Goal: Communication & Community: Answer question/provide support

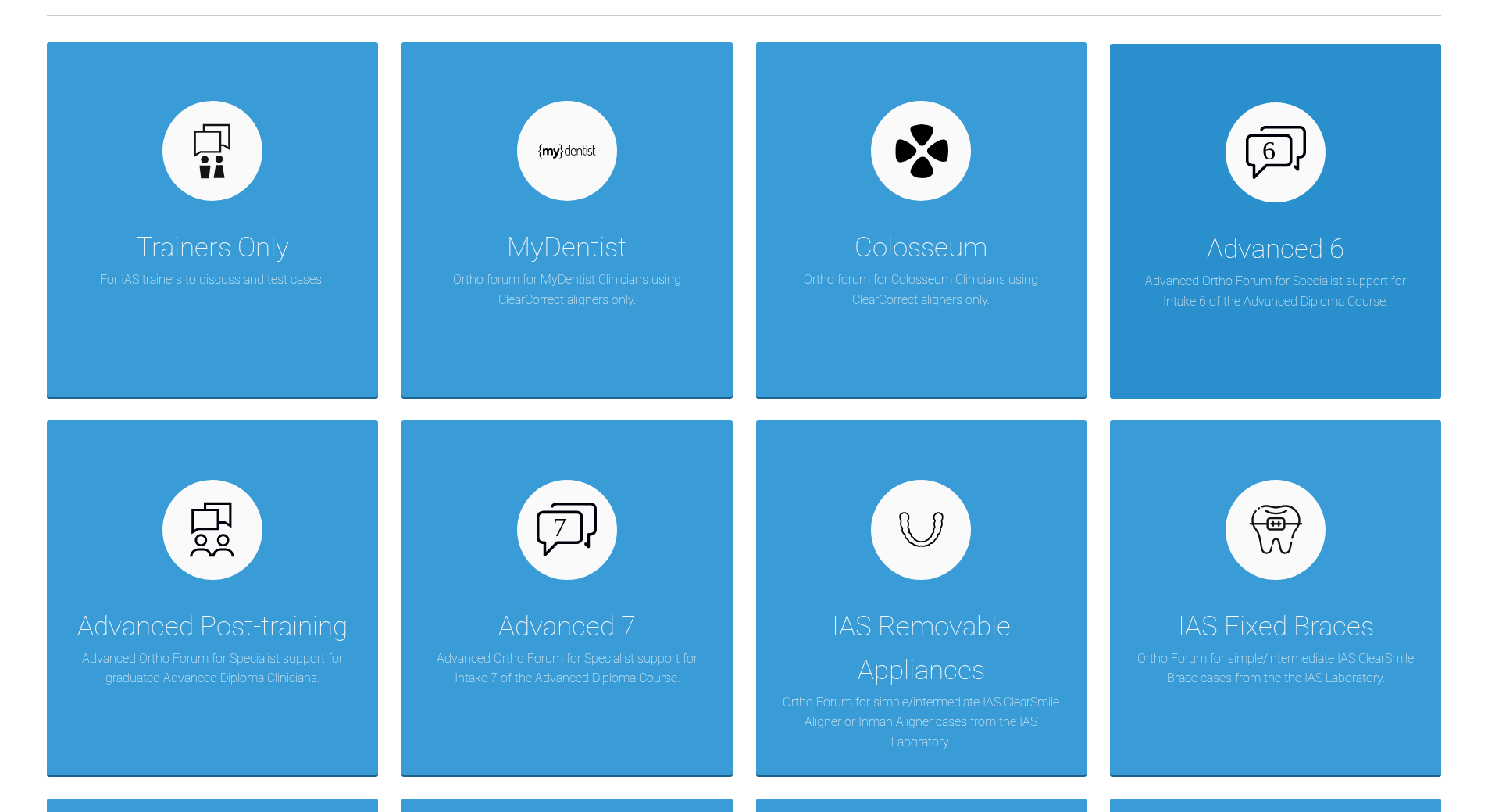
click at [1278, 168] on img at bounding box center [1276, 152] width 60 height 53
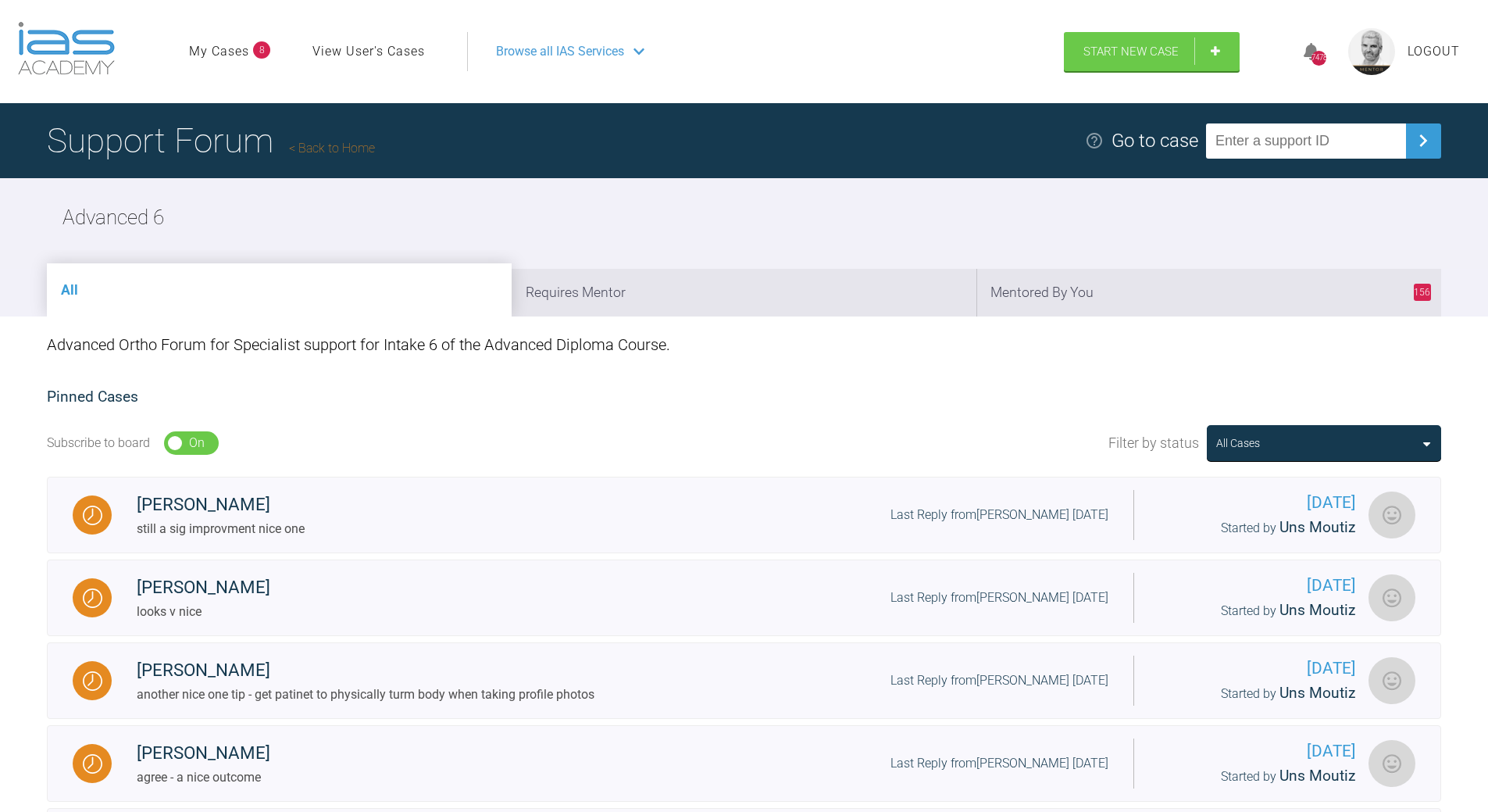
click at [331, 134] on h1 "Support Forum Back to Home" at bounding box center [211, 140] width 328 height 55
click at [326, 145] on link "Back to Home" at bounding box center [331, 148] width 86 height 15
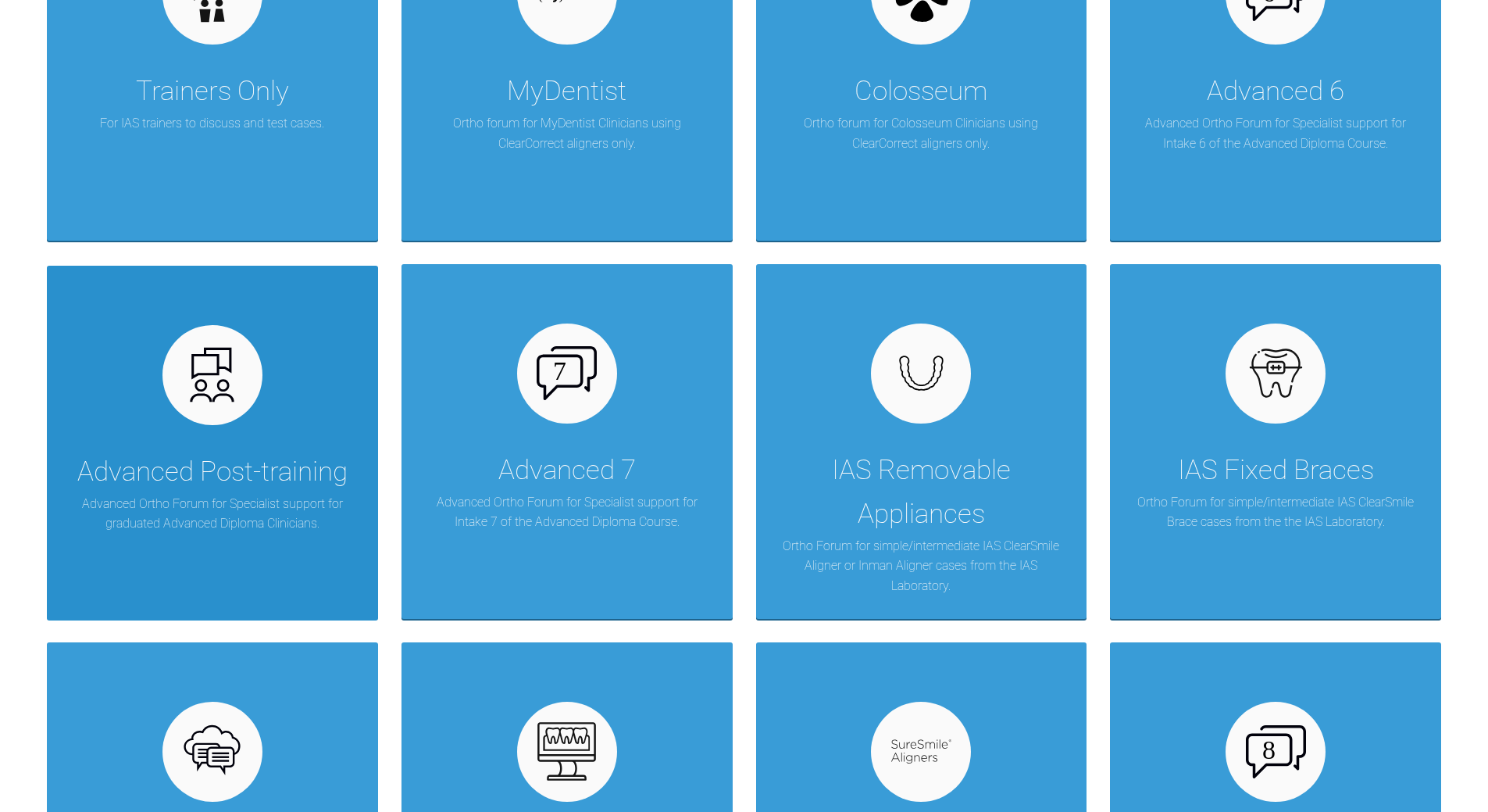
click at [233, 396] on img at bounding box center [212, 374] width 60 height 60
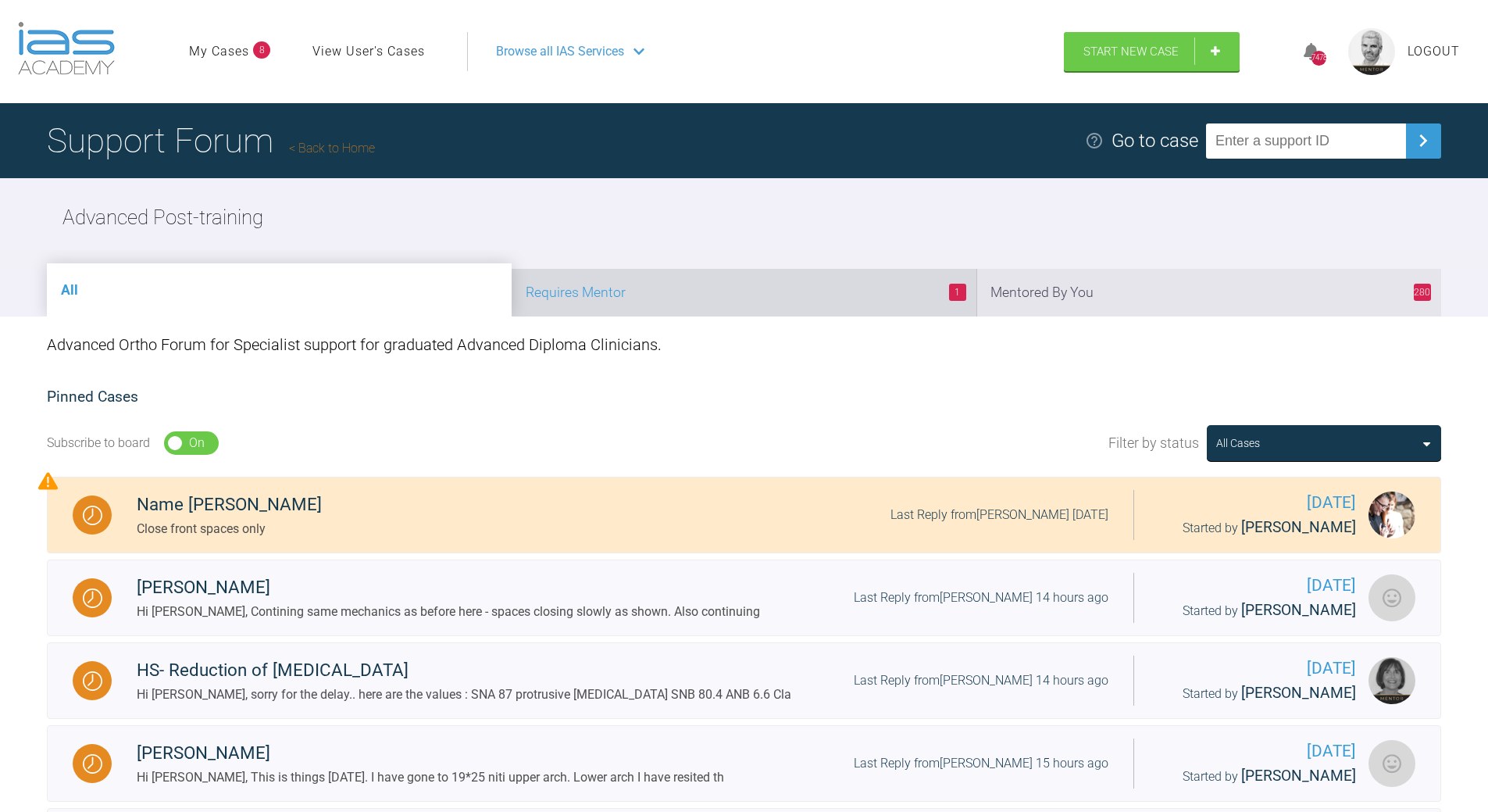
click at [751, 299] on li "1 Requires Mentor" at bounding box center [744, 293] width 465 height 48
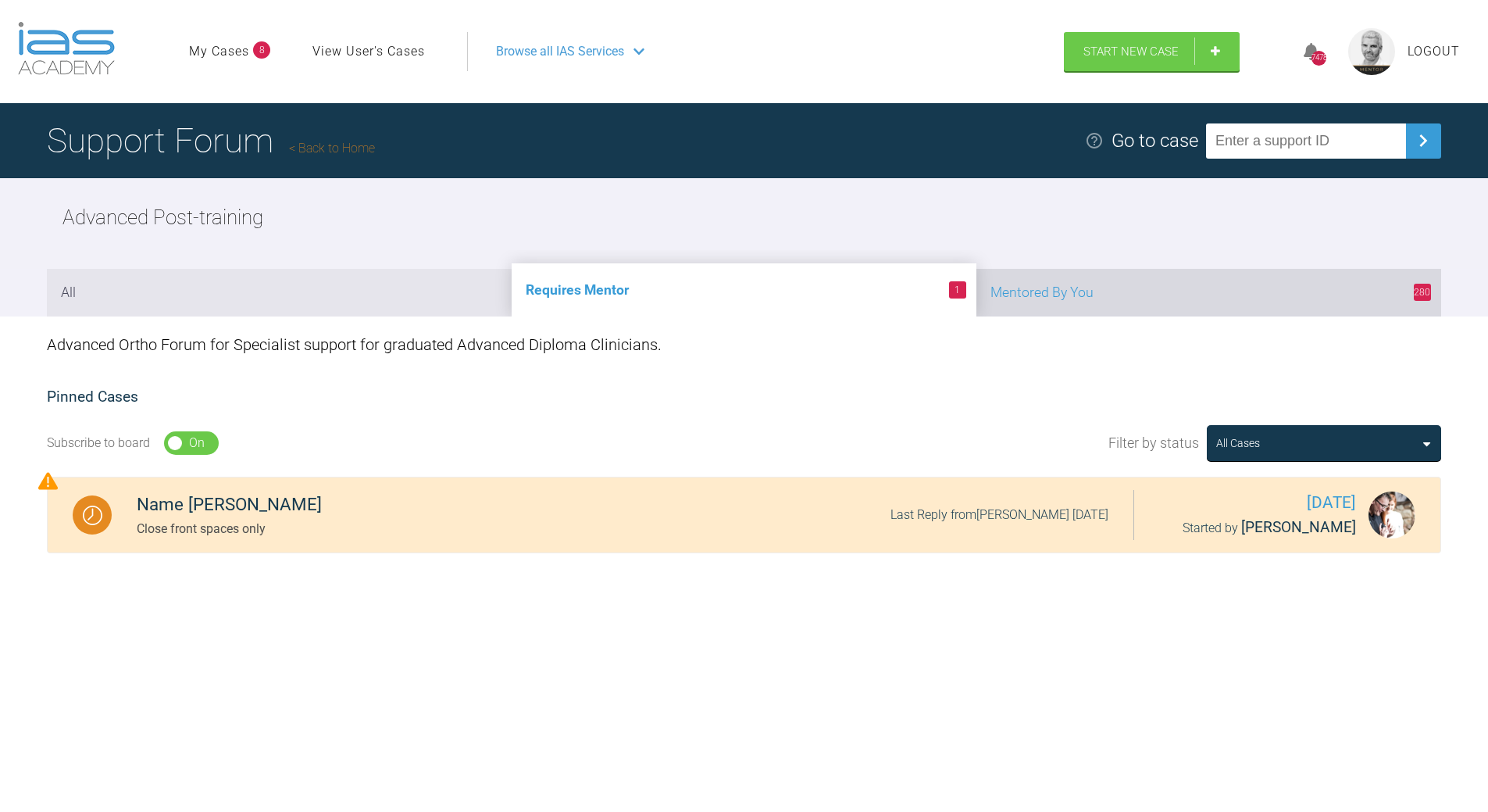
click at [1153, 298] on li "280 Mentored By You" at bounding box center [1209, 293] width 465 height 48
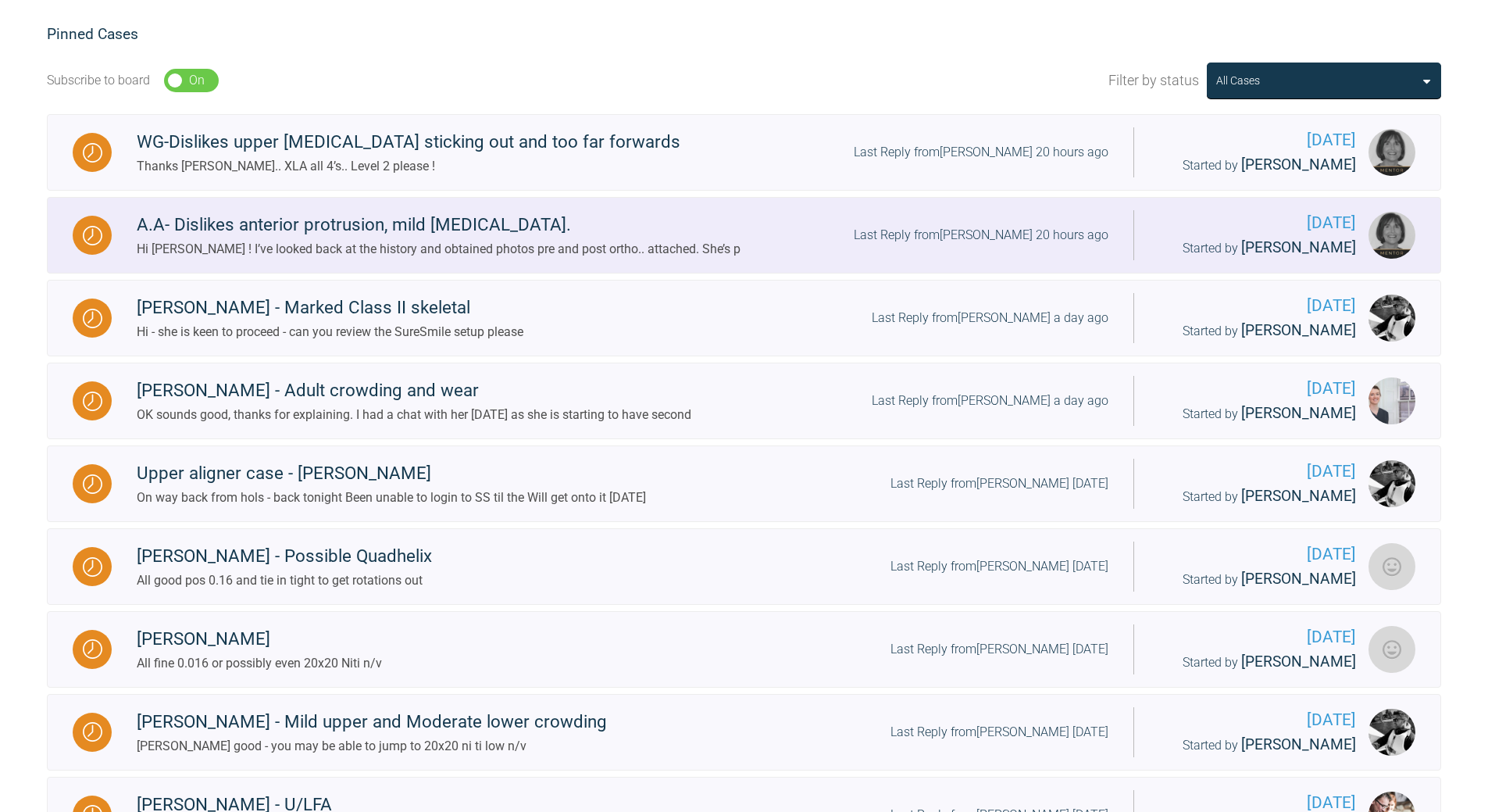
scroll to position [390, 0]
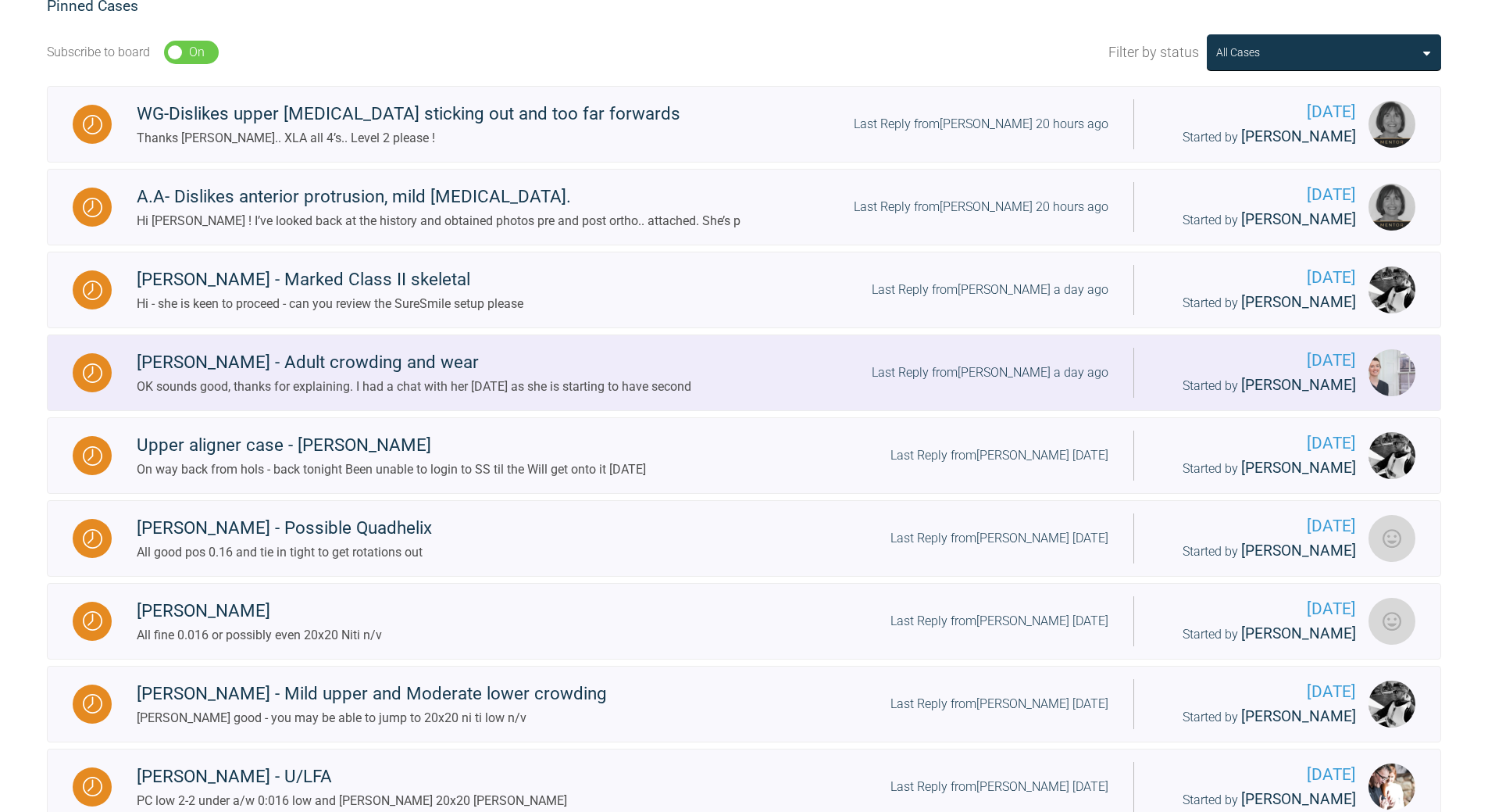
click at [1031, 369] on div "Last Reply from laura burns a day ago" at bounding box center [990, 372] width 237 height 21
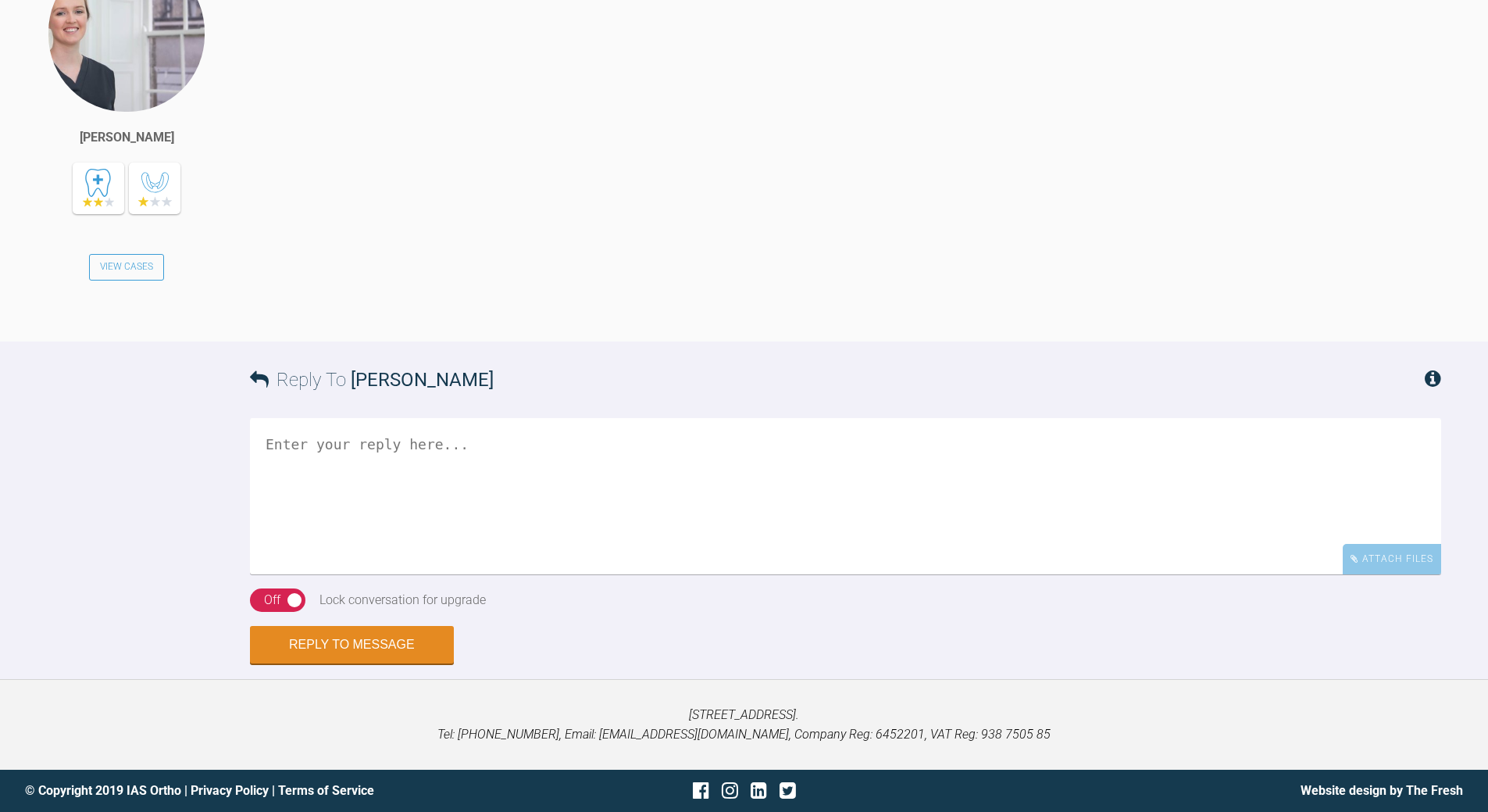
scroll to position [5896, 0]
click at [606, 566] on textarea at bounding box center [846, 496] width 1192 height 156
click at [268, 522] on textarea "the timeline is teh problem" at bounding box center [846, 496] width 1192 height 156
click at [678, 453] on textarea "thats fine - the timeline is teh problem" at bounding box center [846, 496] width 1192 height 156
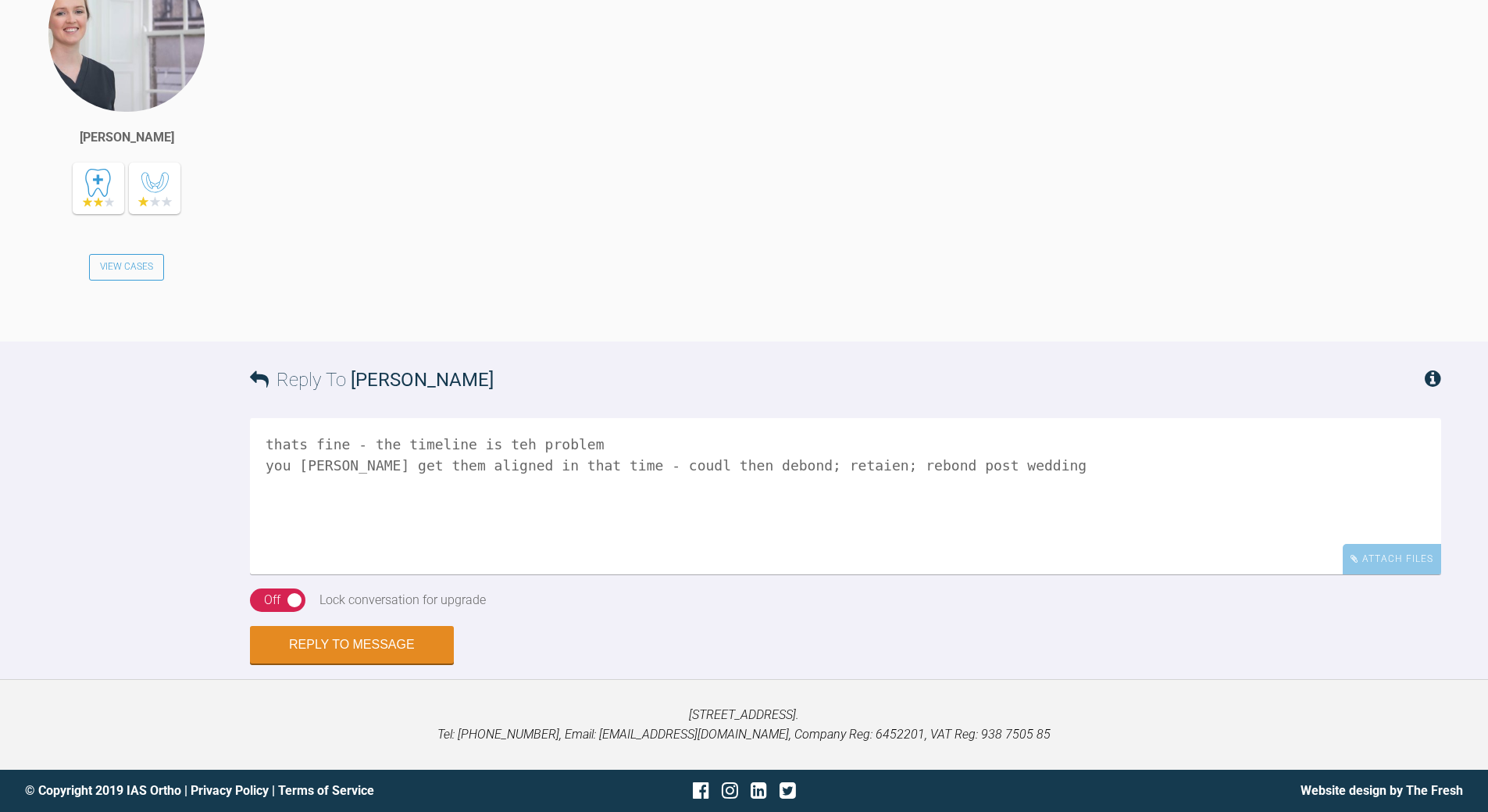
click at [617, 462] on textarea "thats fine - the timeline is teh problem you woudl get them aligned in that tim…" at bounding box center [846, 496] width 1192 height 156
click at [1006, 479] on textarea "thats fine - the timeline is teh problem you woudl get them aligned in that tim…" at bounding box center [846, 496] width 1192 height 156
click at [779, 459] on textarea "thats fine - the timeline is teh problem you woudl get them aligned in that tim…" at bounding box center [846, 496] width 1192 height 156
click at [501, 440] on textarea "thats fine - the timeline is teh problem you woudl get them aligned in that tim…" at bounding box center [846, 496] width 1192 height 156
click at [319, 454] on textarea "thats fine - the timeline is the problem you woudl get them aligned in that tim…" at bounding box center [846, 496] width 1192 height 156
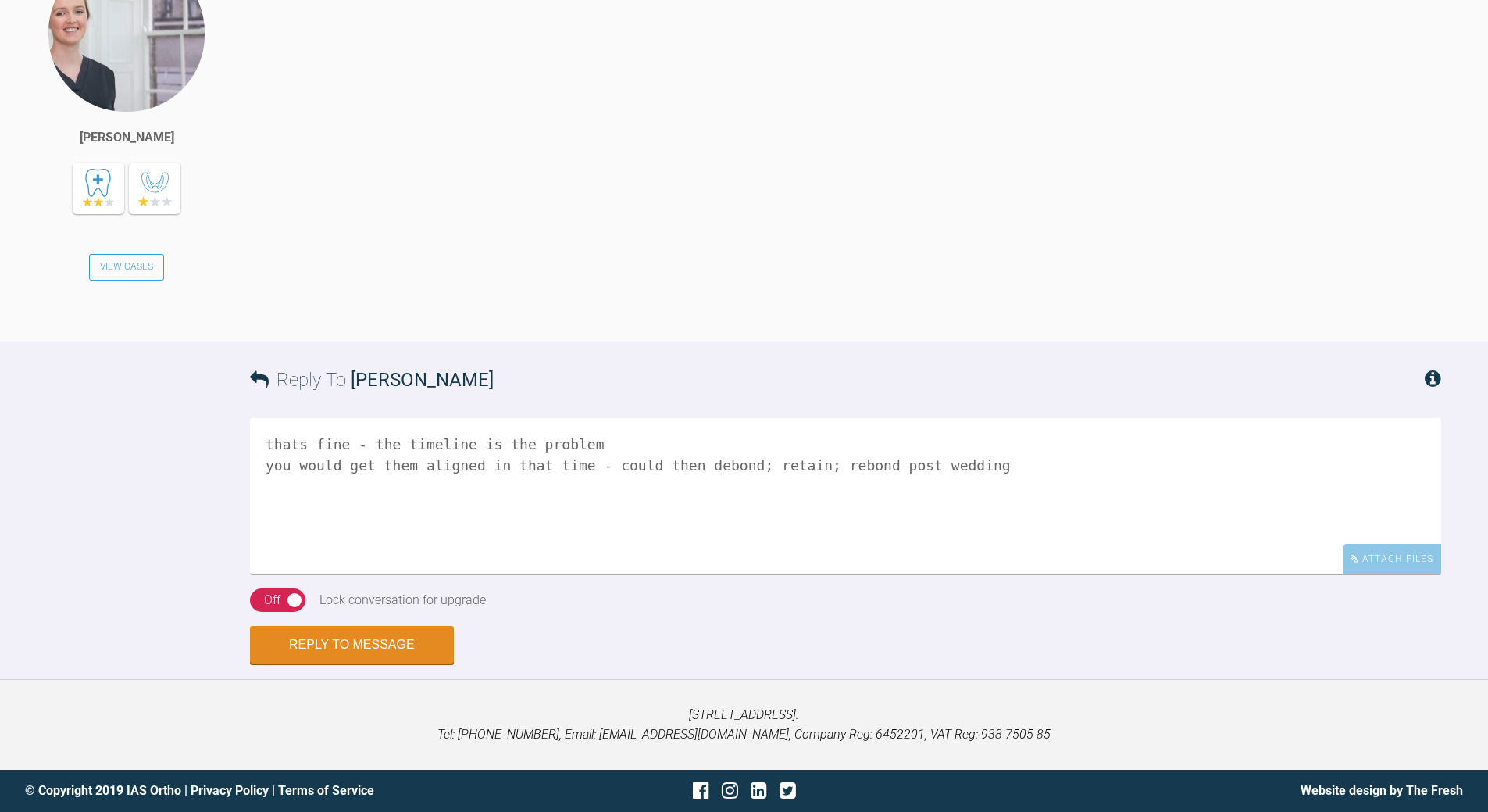
click at [468, 463] on textarea "thats fine - the timeline is the problem you would get them aligned in that tim…" at bounding box center [846, 496] width 1192 height 156
type textarea "thats fine - the timeline is the problem you would get them aligned non extn in…"
click at [354, 639] on button "Reply to Message" at bounding box center [352, 646] width 204 height 38
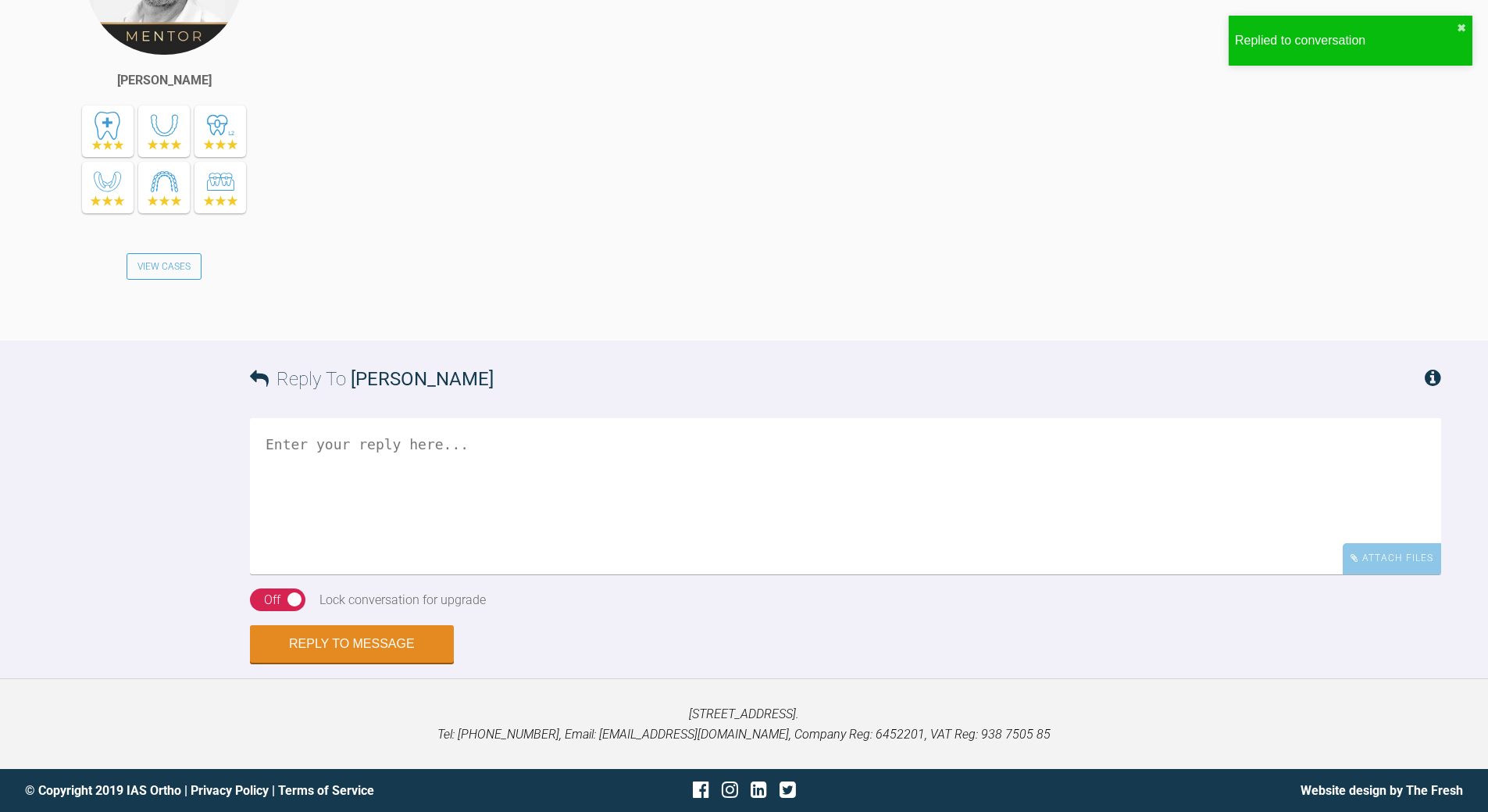
scroll to position [6567, 0]
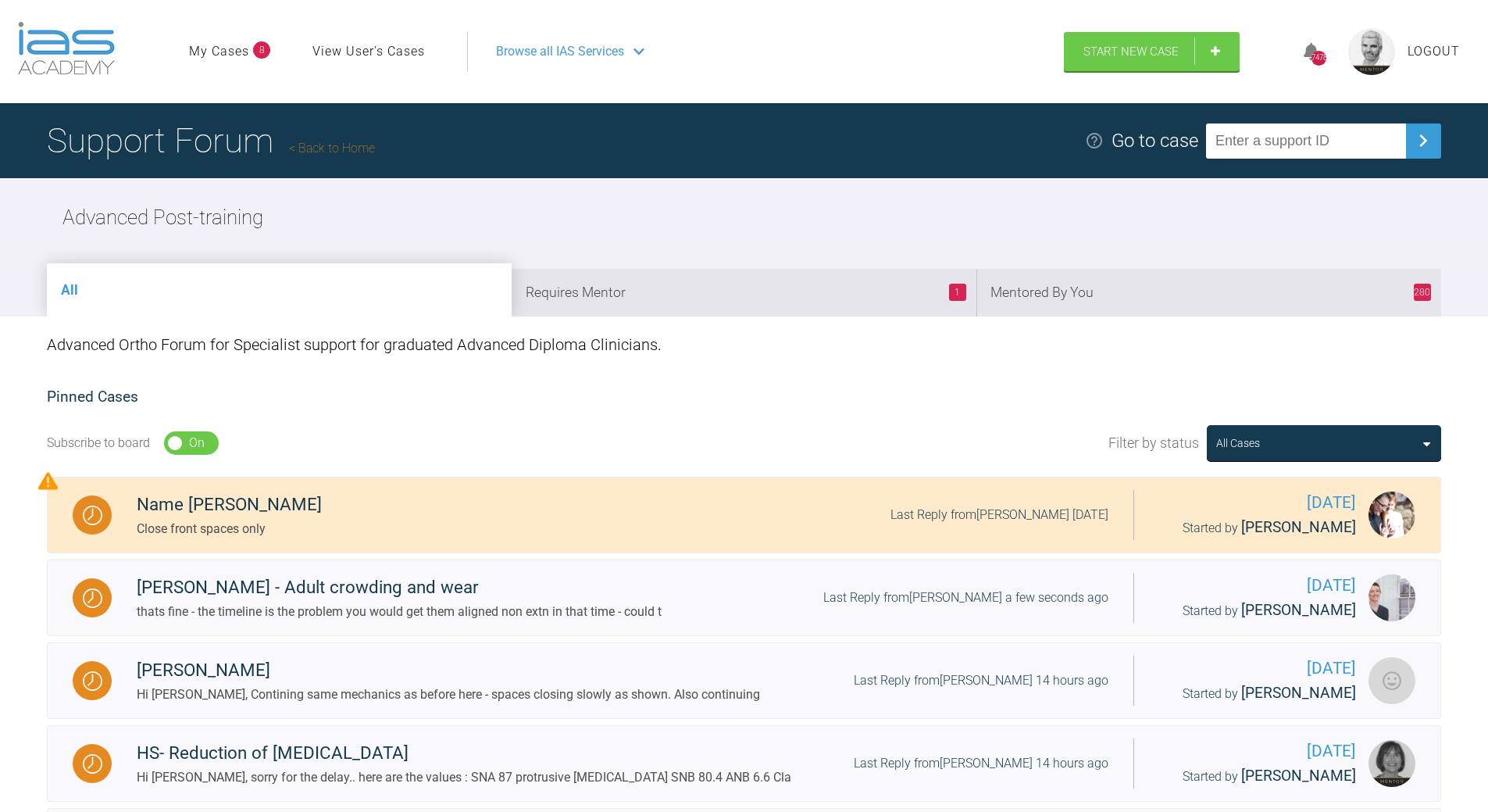
click at [1232, 300] on li "280 Mentored By You" at bounding box center [1209, 293] width 465 height 48
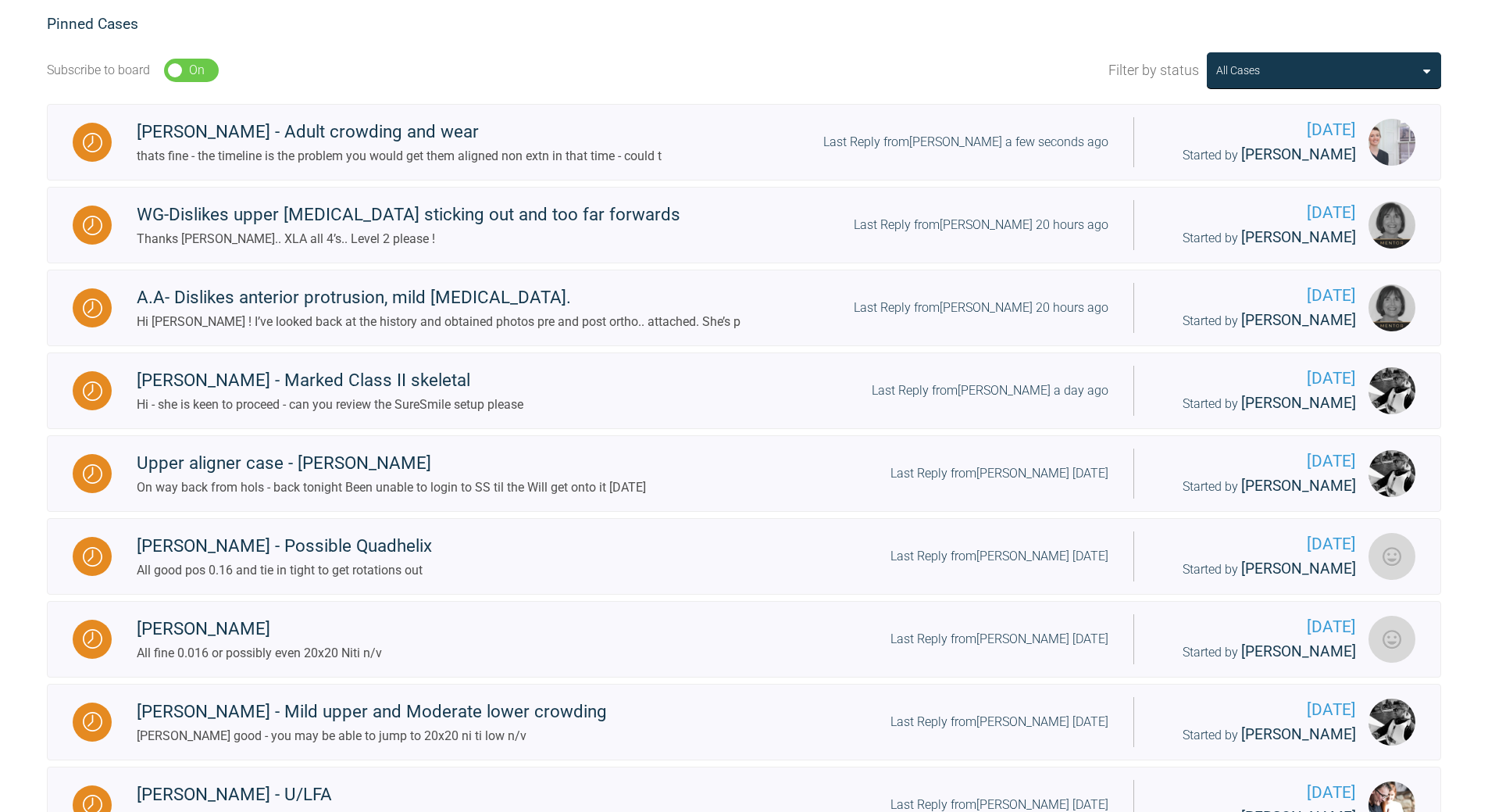
scroll to position [390, 0]
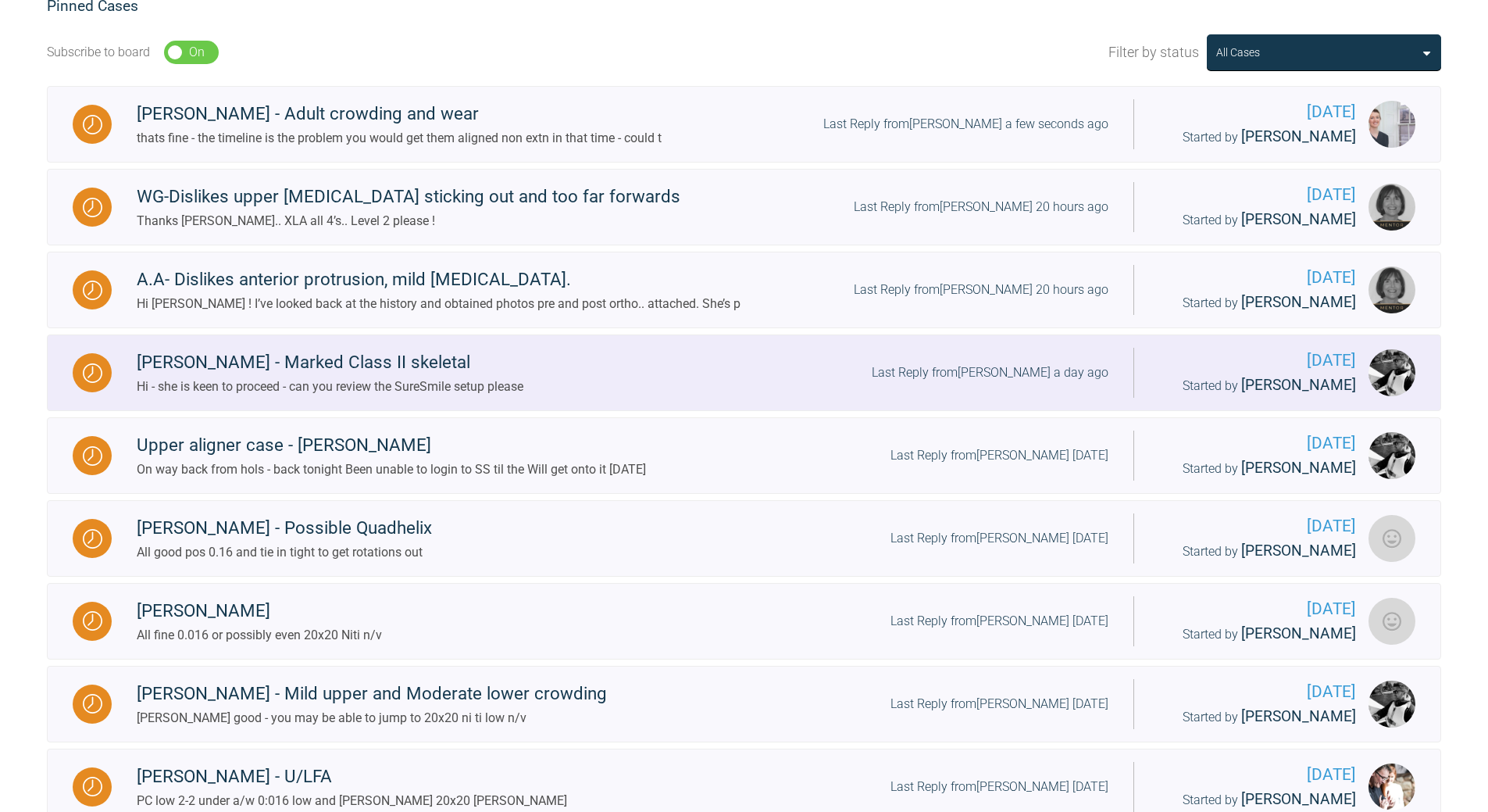
click at [1010, 369] on div "Last Reply from David Birkin a day ago" at bounding box center [990, 372] width 237 height 21
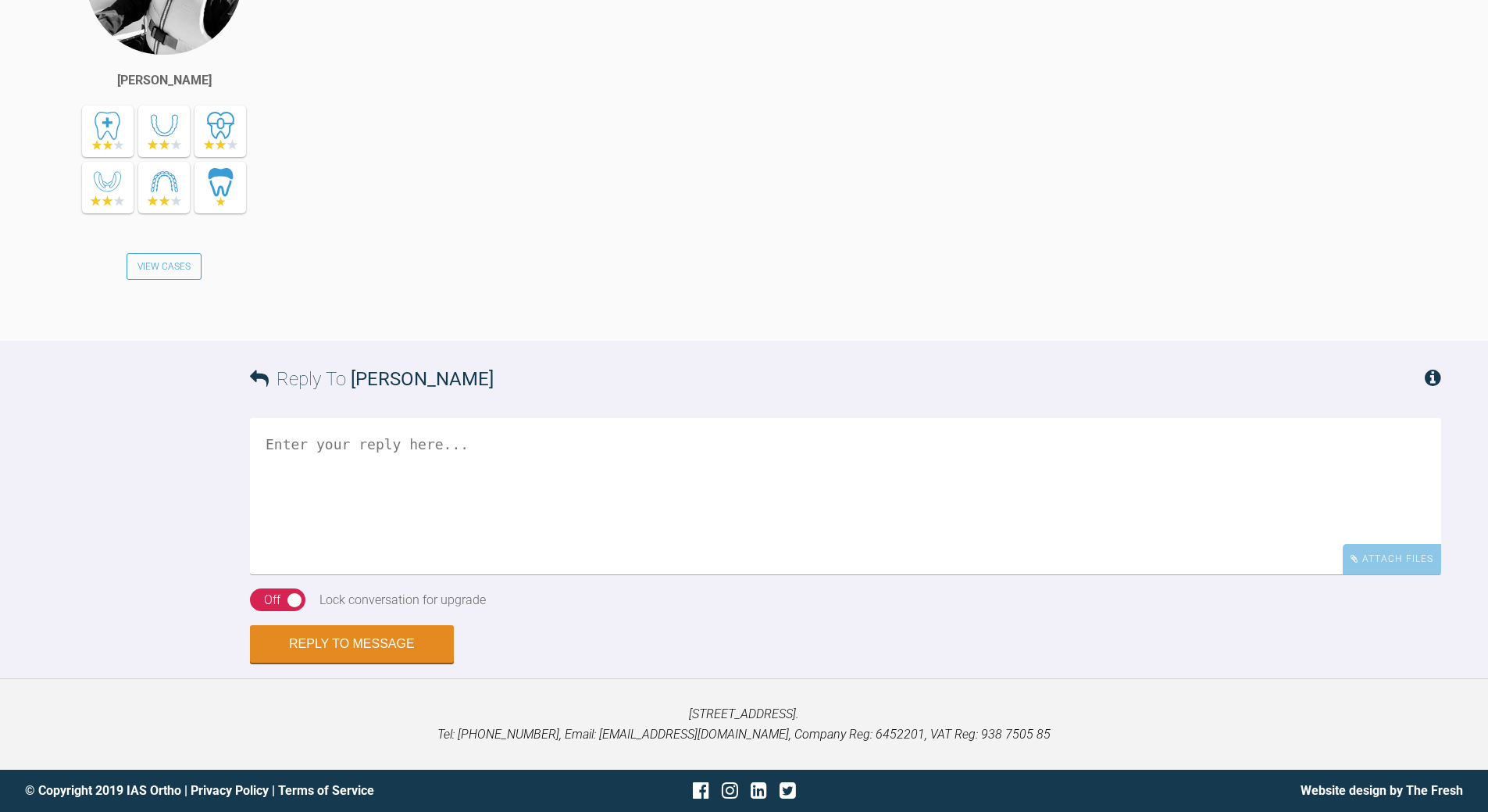
scroll to position [6075, 0]
click at [436, 574] on textarea at bounding box center [846, 496] width 1192 height 156
type textarea "c"
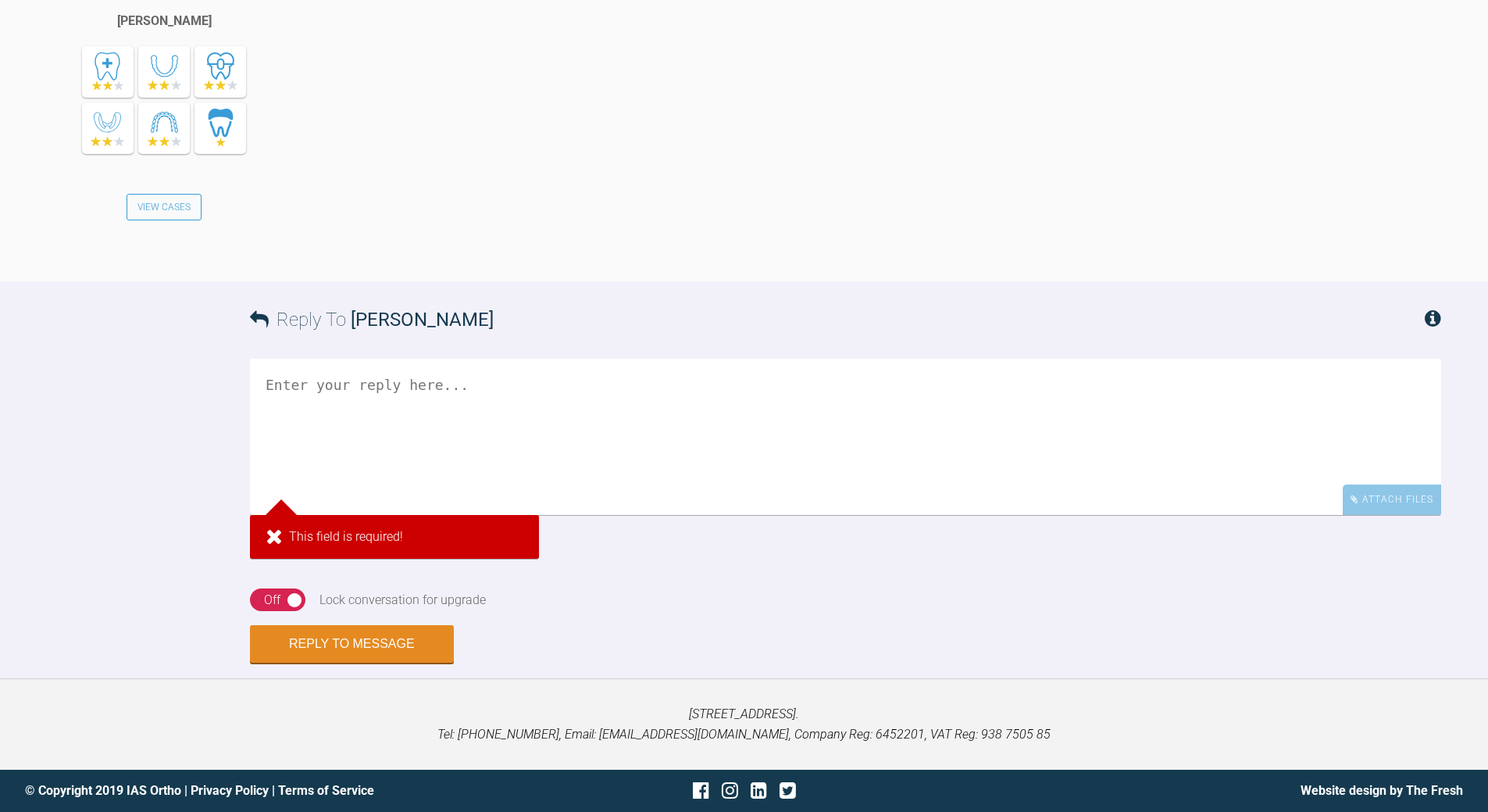
scroll to position [6160, 0]
click at [465, 515] on textarea at bounding box center [846, 436] width 1192 height 156
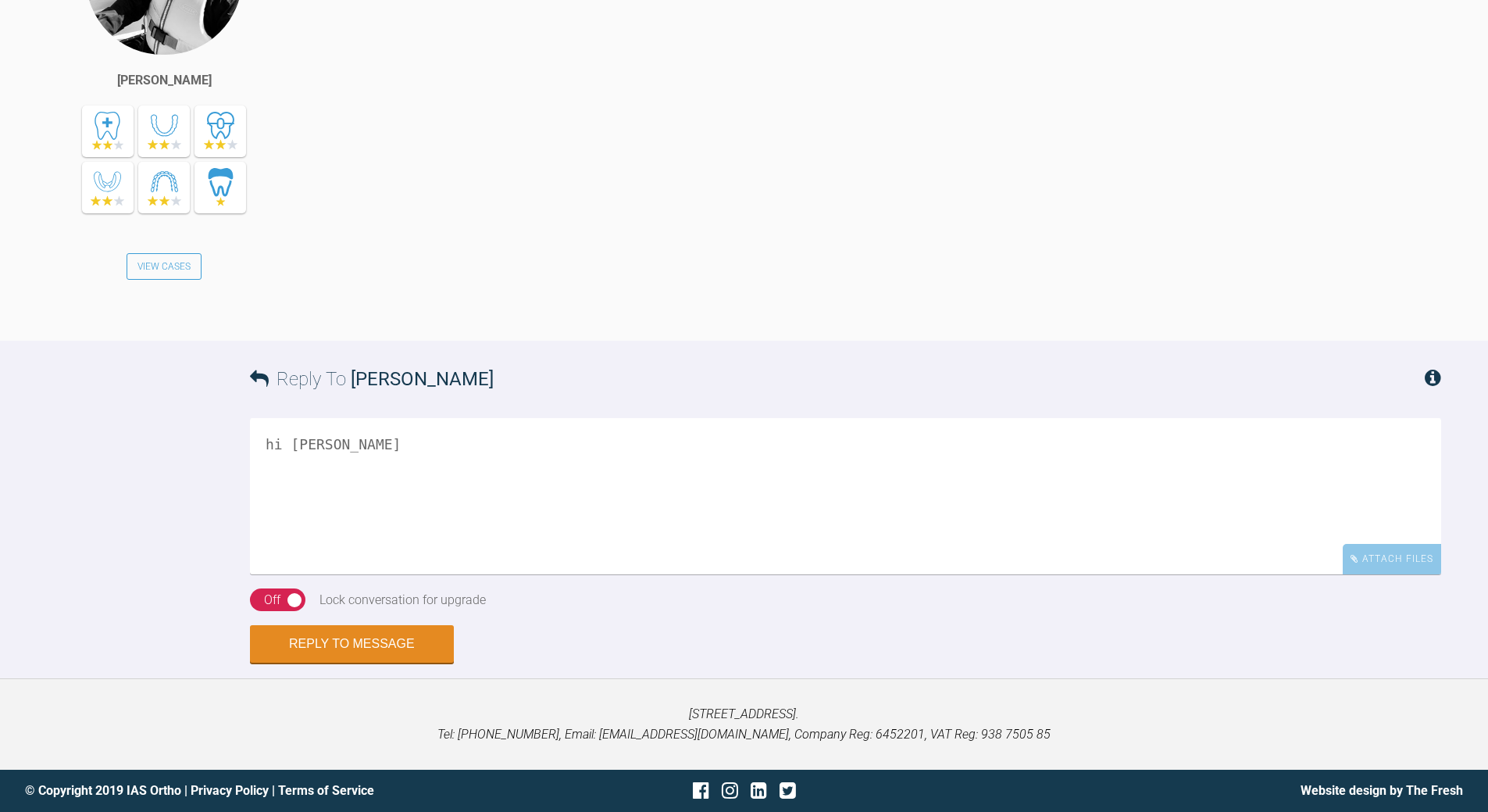
click at [455, 559] on textarea "hi david" at bounding box center [846, 496] width 1192 height 156
click at [502, 568] on textarea "hi david plan looks ok - will hev Cl II elastics" at bounding box center [846, 496] width 1192 height 156
click at [335, 568] on textarea "hi david plan looks ok - will hev Cl II elastics all the way through" at bounding box center [846, 496] width 1192 height 156
click at [721, 562] on textarea "hi david plan looks ok - will have Cl II elastics all the way through" at bounding box center [846, 496] width 1192 height 156
click at [477, 567] on textarea "hi david plan looks ok - will have Cl II elastics all the way through" at bounding box center [846, 496] width 1192 height 156
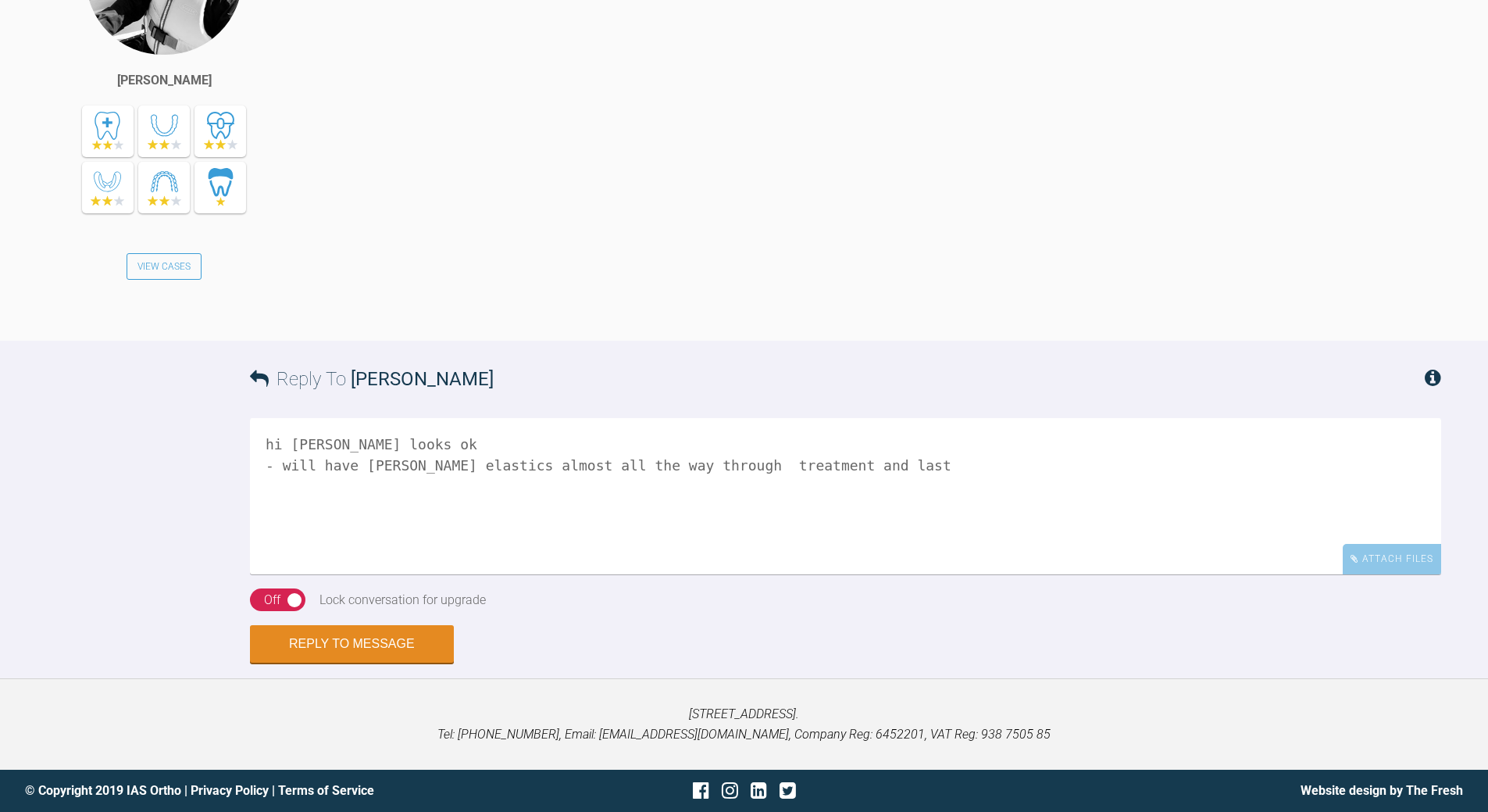
click at [847, 570] on textarea "hi david plan looks ok - will have Cl II elastics almost all the way through tr…" at bounding box center [846, 496] width 1192 height 156
click at [682, 563] on textarea "hi david plan looks ok - will have Cl II elastics almost all the way through tr…" at bounding box center [846, 496] width 1192 height 156
click at [836, 568] on textarea "hi david plan looks ok - will have Cl II elastics almost all the way through tr…" at bounding box center [846, 496] width 1192 height 156
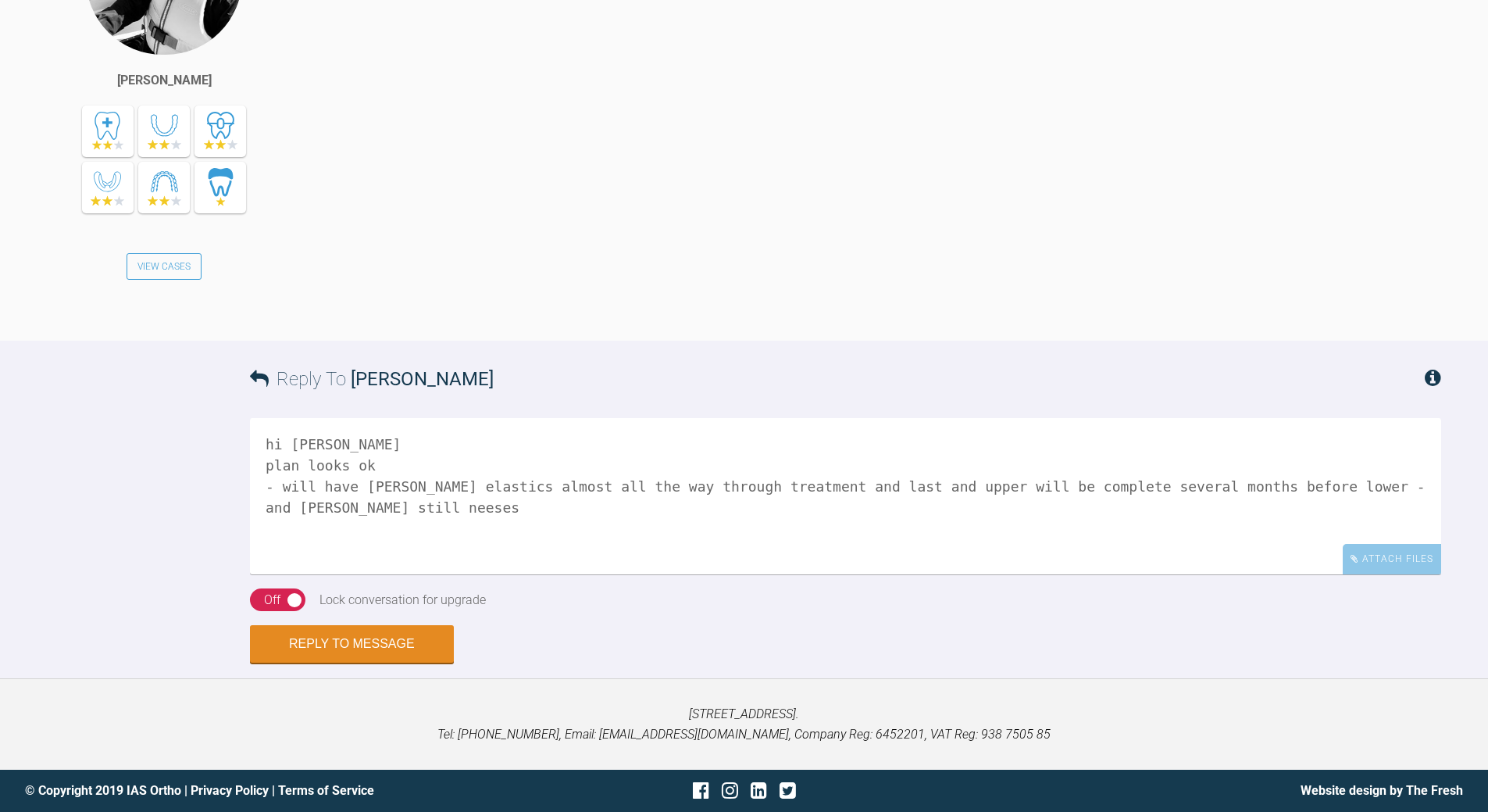
drag, startPoint x: 1114, startPoint y: 510, endPoint x: 1098, endPoint y: 524, distance: 21.3
click at [1110, 511] on textarea "hi david plan looks ok - will have Cl II elastics almost all the way through tr…" at bounding box center [846, 496] width 1192 height 156
drag, startPoint x: 1248, startPoint y: 564, endPoint x: 1264, endPoint y: 606, distance: 44.9
click at [1276, 574] on textarea "hi david plan looks ok - will have Cl II elastics almost all the way through tr…" at bounding box center [846, 496] width 1192 height 156
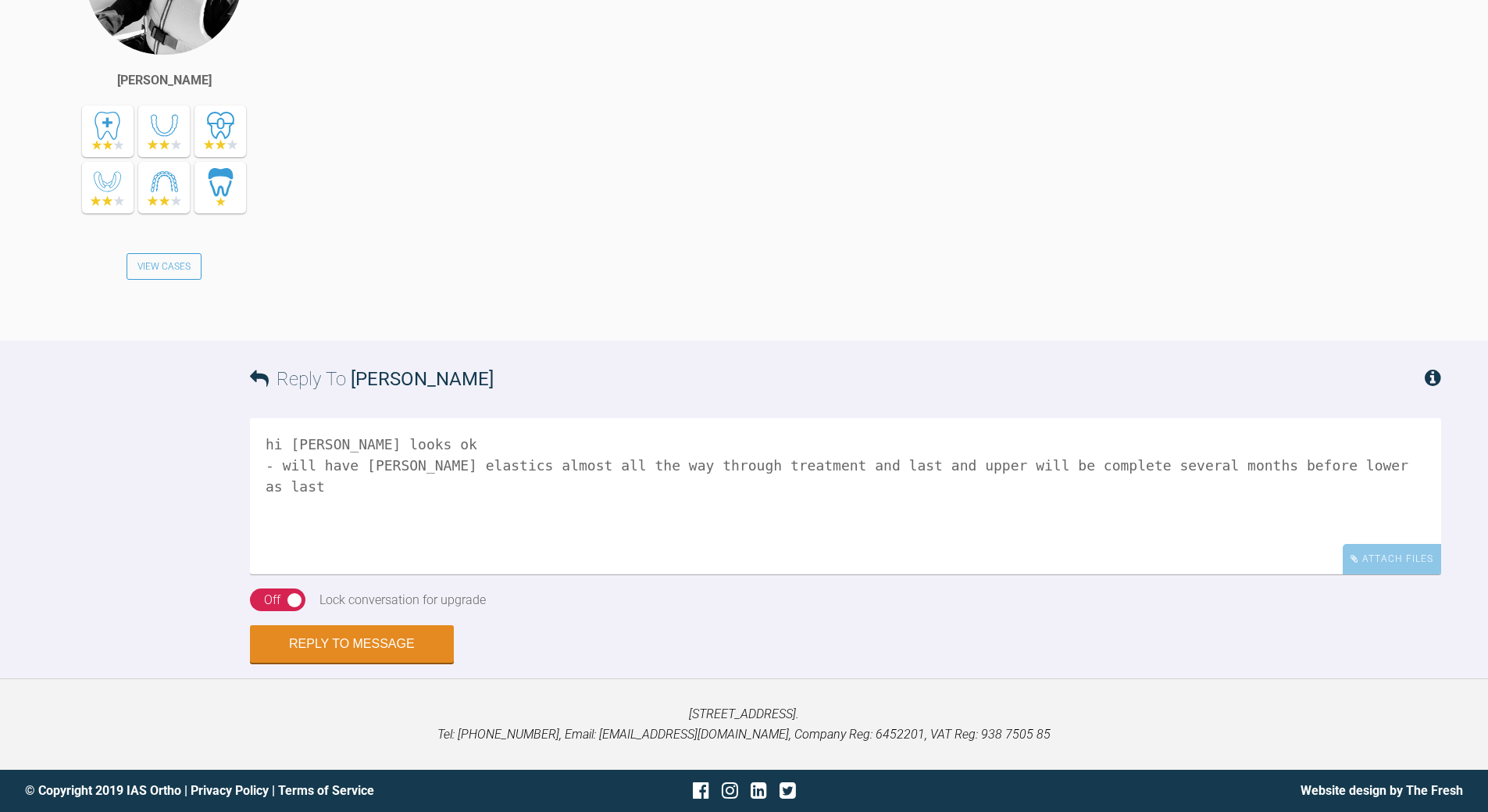
click at [1373, 572] on textarea "hi david plan looks ok - will have Cl II elastics almost all the way through tr…" at bounding box center [846, 496] width 1192 height 156
click at [404, 464] on textarea "hi david plan looks ok - will have Cl II elastics almost all the way through tr…" at bounding box center [846, 496] width 1192 height 156
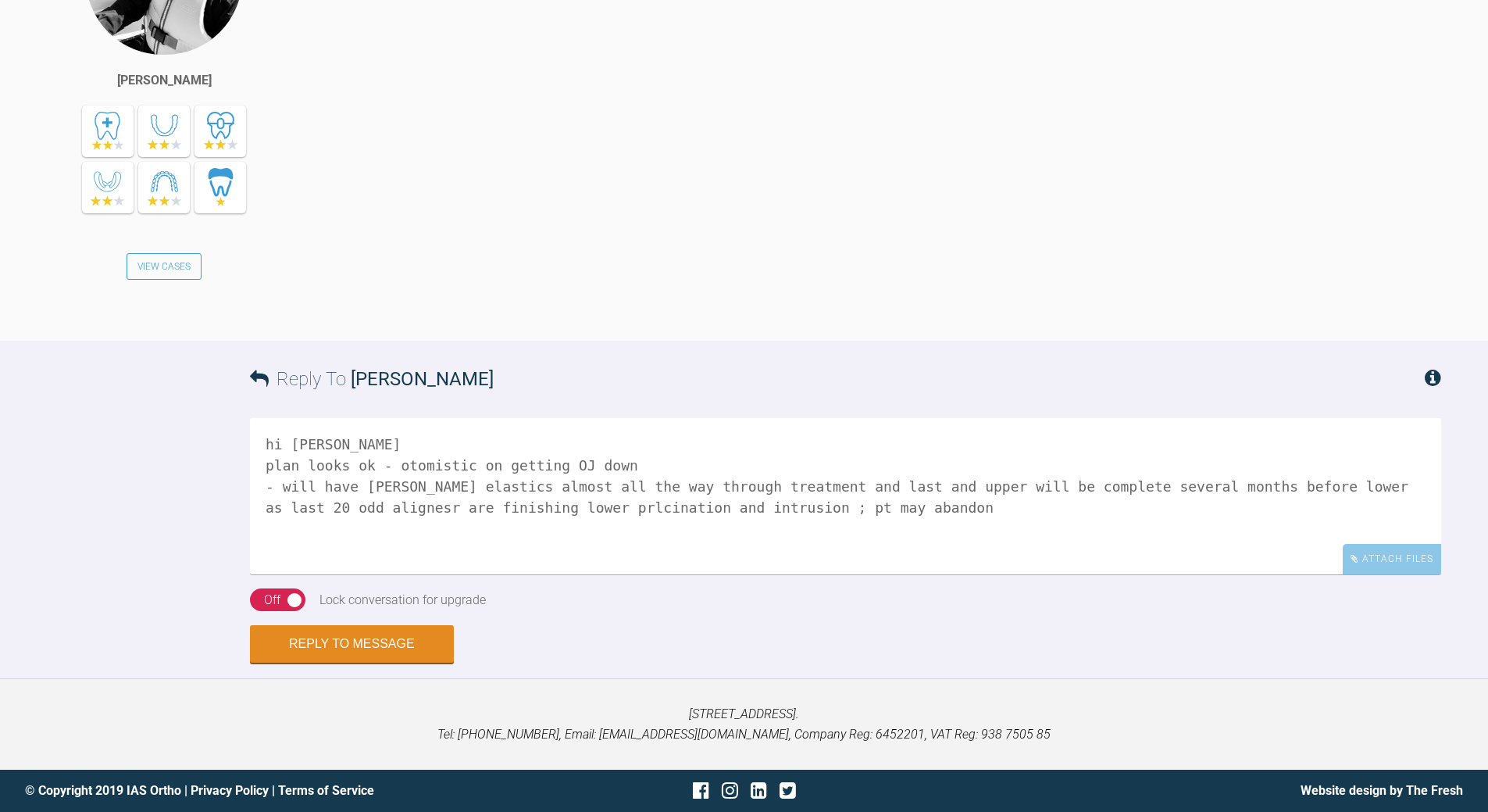
drag, startPoint x: 573, startPoint y: 467, endPoint x: 581, endPoint y: 459, distance: 11.3
click at [574, 465] on textarea "hi david plan looks ok - otomistic on getting OJ down - will have Cl II elastic…" at bounding box center [846, 496] width 1192 height 156
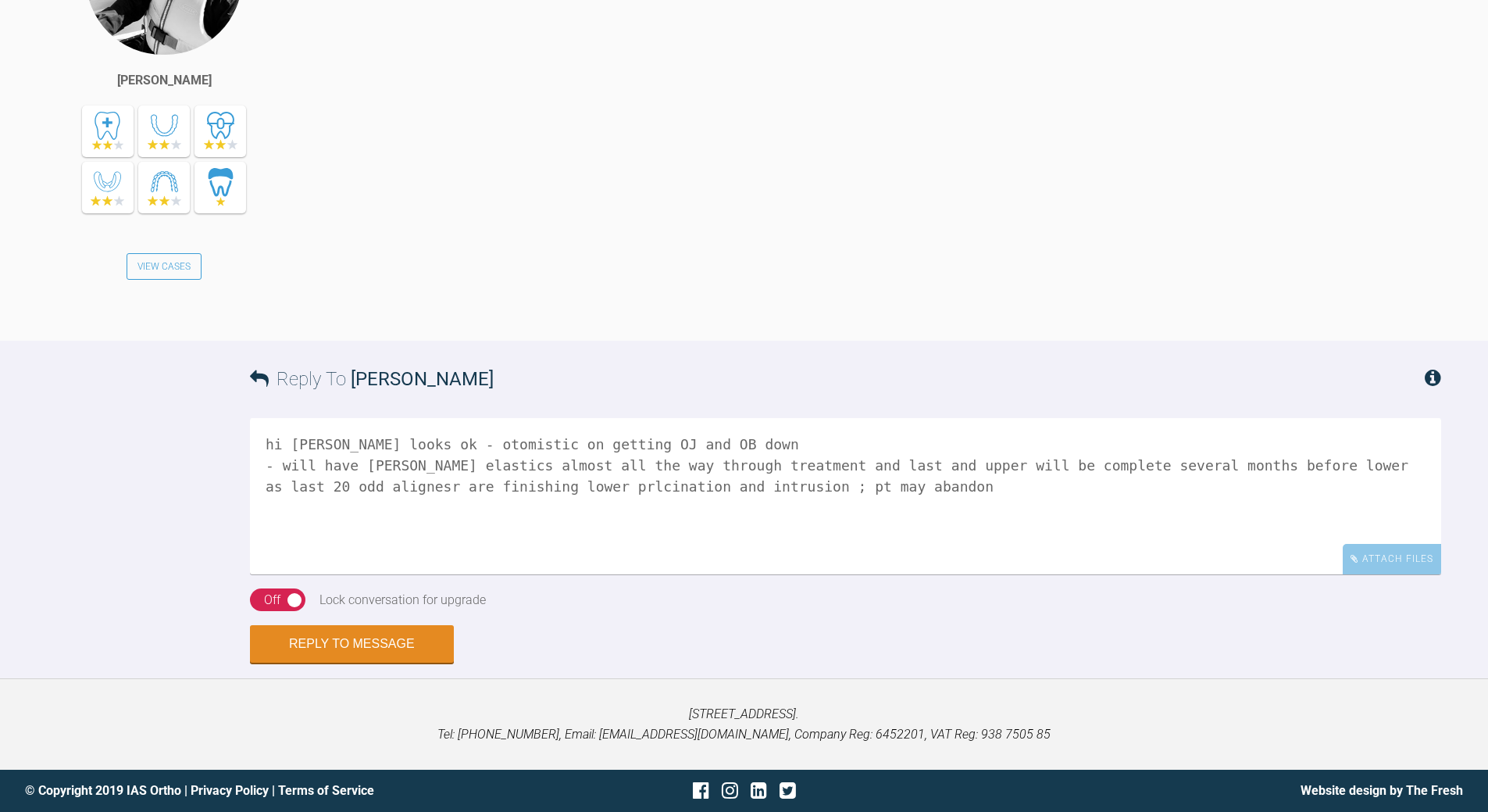
click at [404, 464] on textarea "hi david plan looks ok - otomistic on getting OJ and OB down - will have Cl II …" at bounding box center [846, 496] width 1192 height 156
click at [682, 457] on textarea "hi david plan looks ok - optomistic on getting OJ and OB down - will have Cl II…" at bounding box center [846, 496] width 1192 height 156
click at [838, 503] on textarea "hi david plan looks ok - optomistic on getting OJ and OB down - will have Cl II…" at bounding box center [846, 496] width 1192 height 156
click at [1370, 480] on textarea "hi david plan looks ok - optomistic on getting OJ and OB down - will have Cl II…" at bounding box center [846, 496] width 1192 height 156
click at [692, 463] on textarea "hi david plan looks ok - optomistic on getting OJ and OB down - will have Cl II…" at bounding box center [846, 496] width 1192 height 156
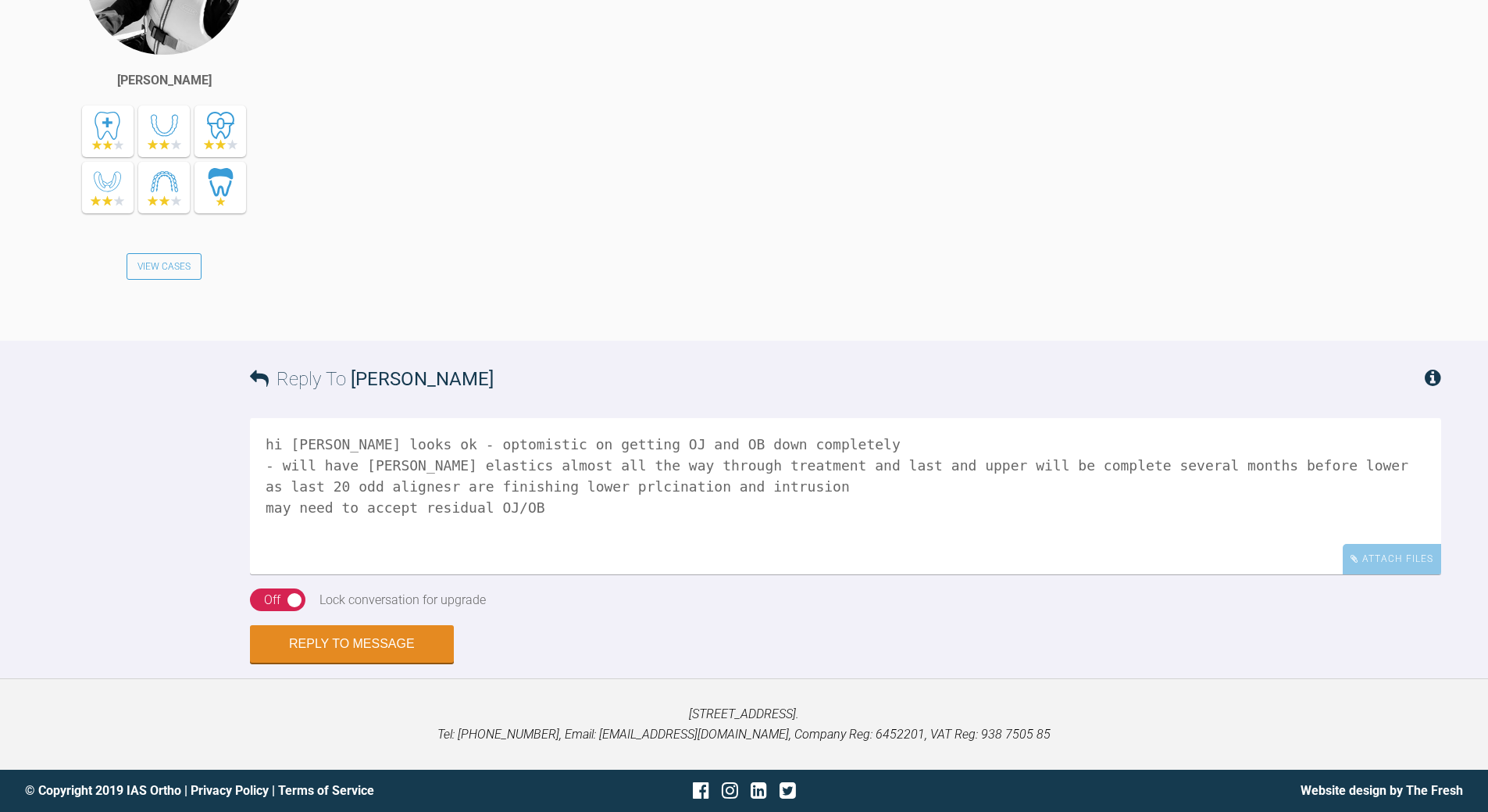
click at [808, 483] on textarea "hi david plan looks ok - optomistic on getting OJ and OB down completely - will…" at bounding box center [846, 496] width 1192 height 156
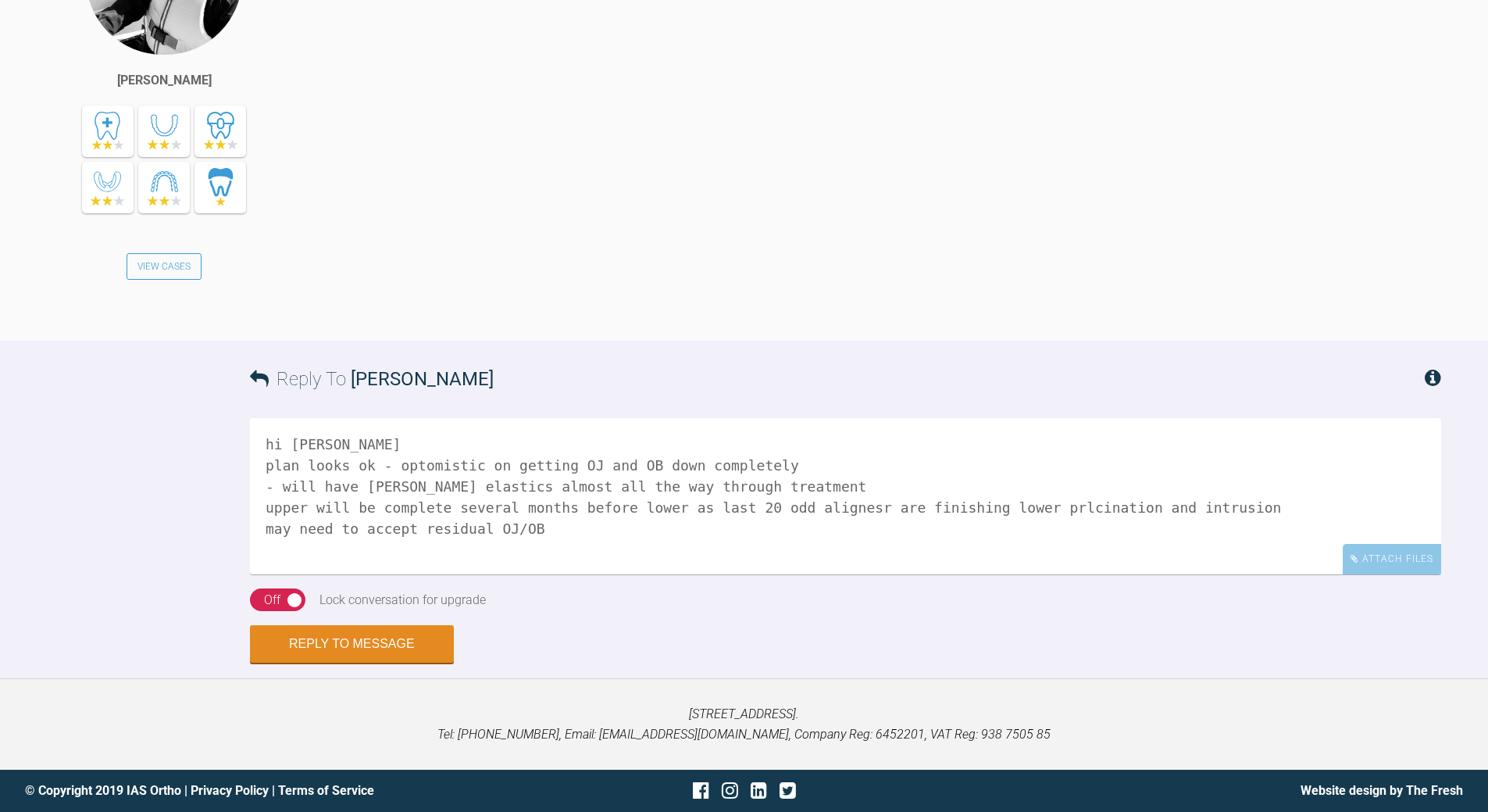
drag, startPoint x: 1019, startPoint y: 509, endPoint x: 1034, endPoint y: 495, distance: 20.5
click at [1019, 508] on textarea "hi david plan looks ok - optomistic on getting OJ and OB down completely - will…" at bounding box center [846, 496] width 1192 height 156
click at [279, 527] on textarea "hi david plan looks ok - optomistic on getting OJ and OB down completely - will…" at bounding box center [846, 496] width 1192 height 156
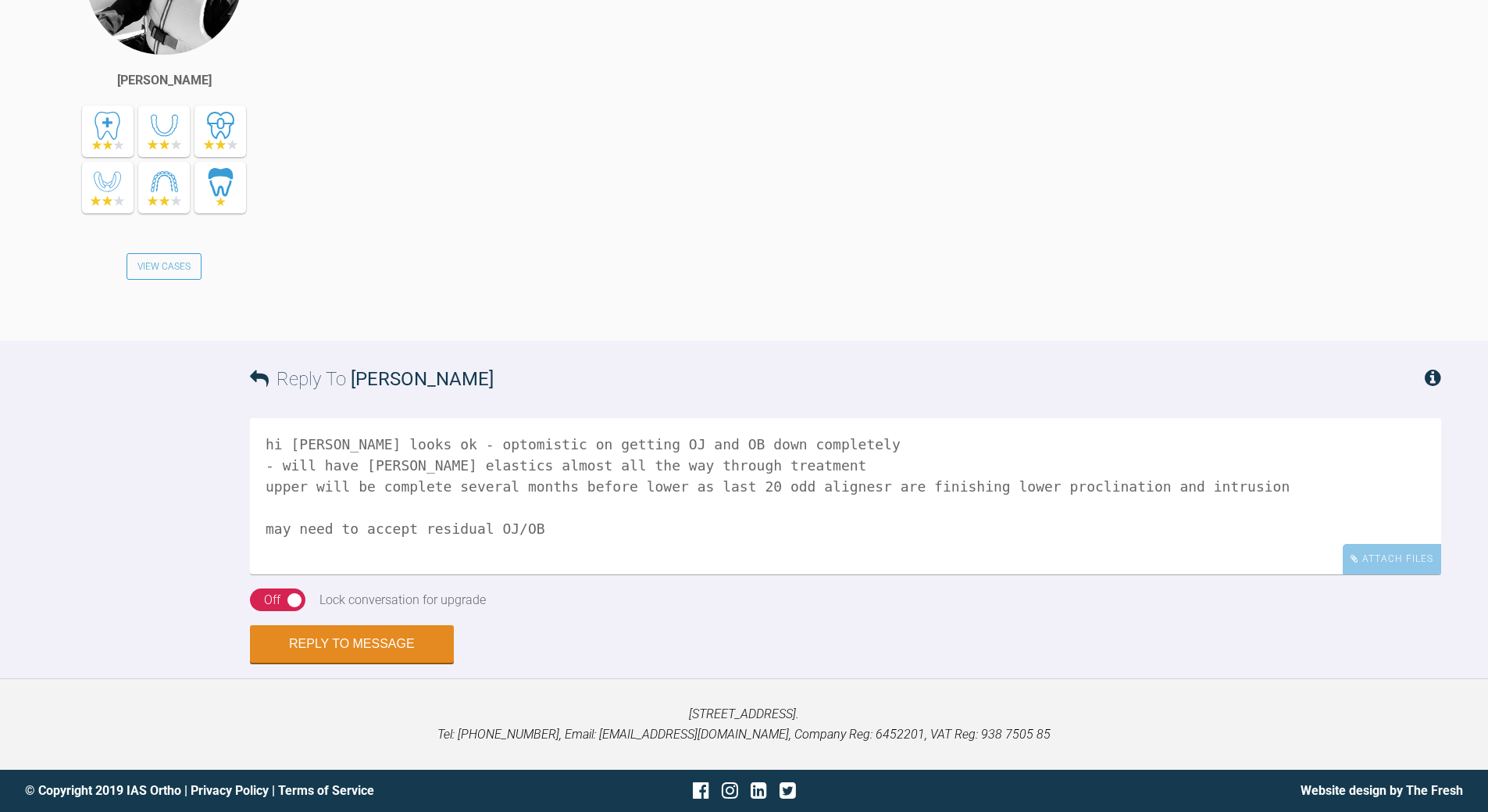
click at [568, 547] on textarea "hi david plan looks ok - optomistic on getting OJ and OB down completely - will…" at bounding box center [846, 496] width 1192 height 156
type textarea "hi david plan looks ok - optomistic on getting OJ and OB down completely - will…"
click at [349, 644] on button "Reply to Message" at bounding box center [352, 645] width 204 height 38
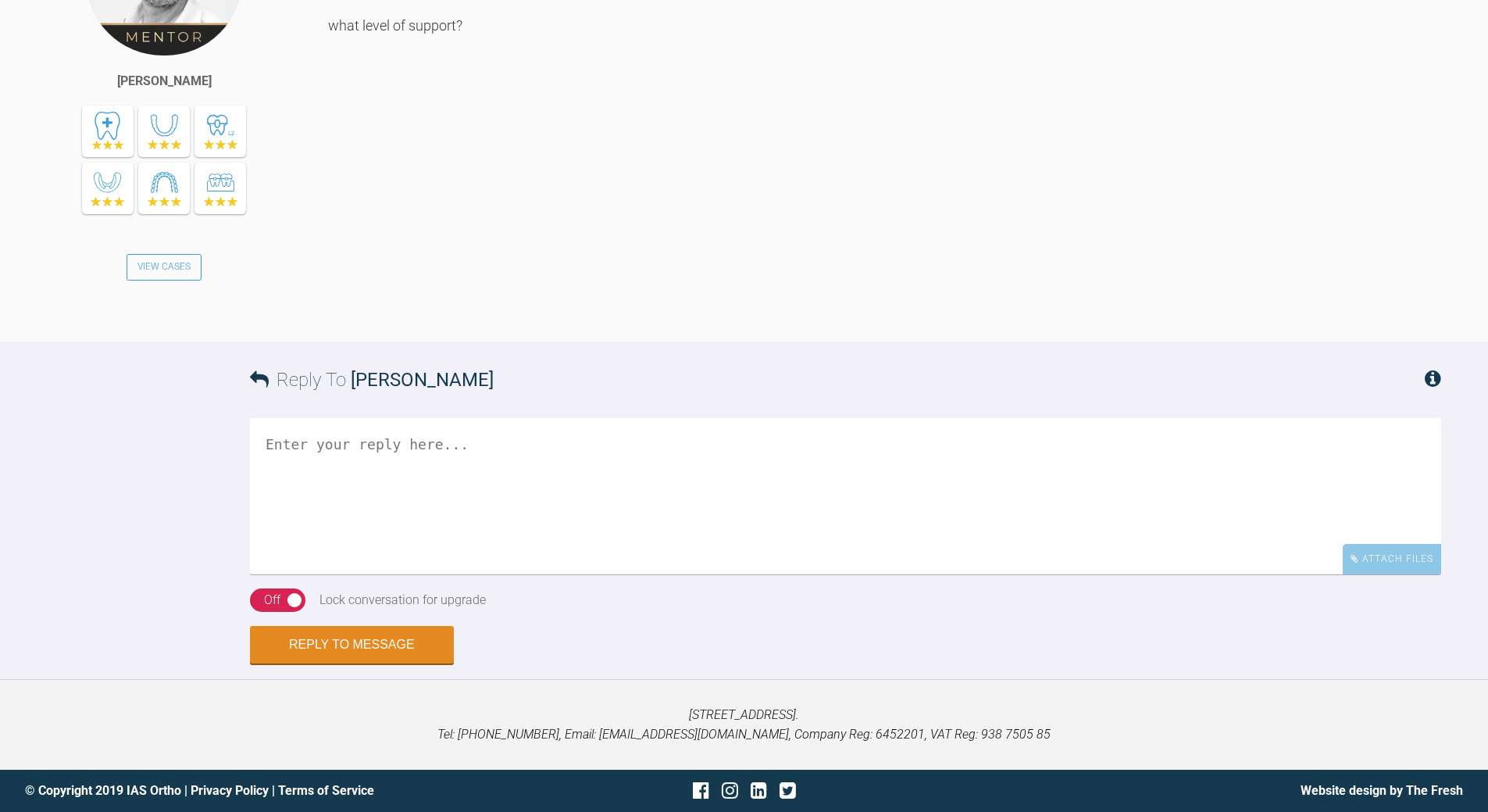
scroll to position [6832, 0]
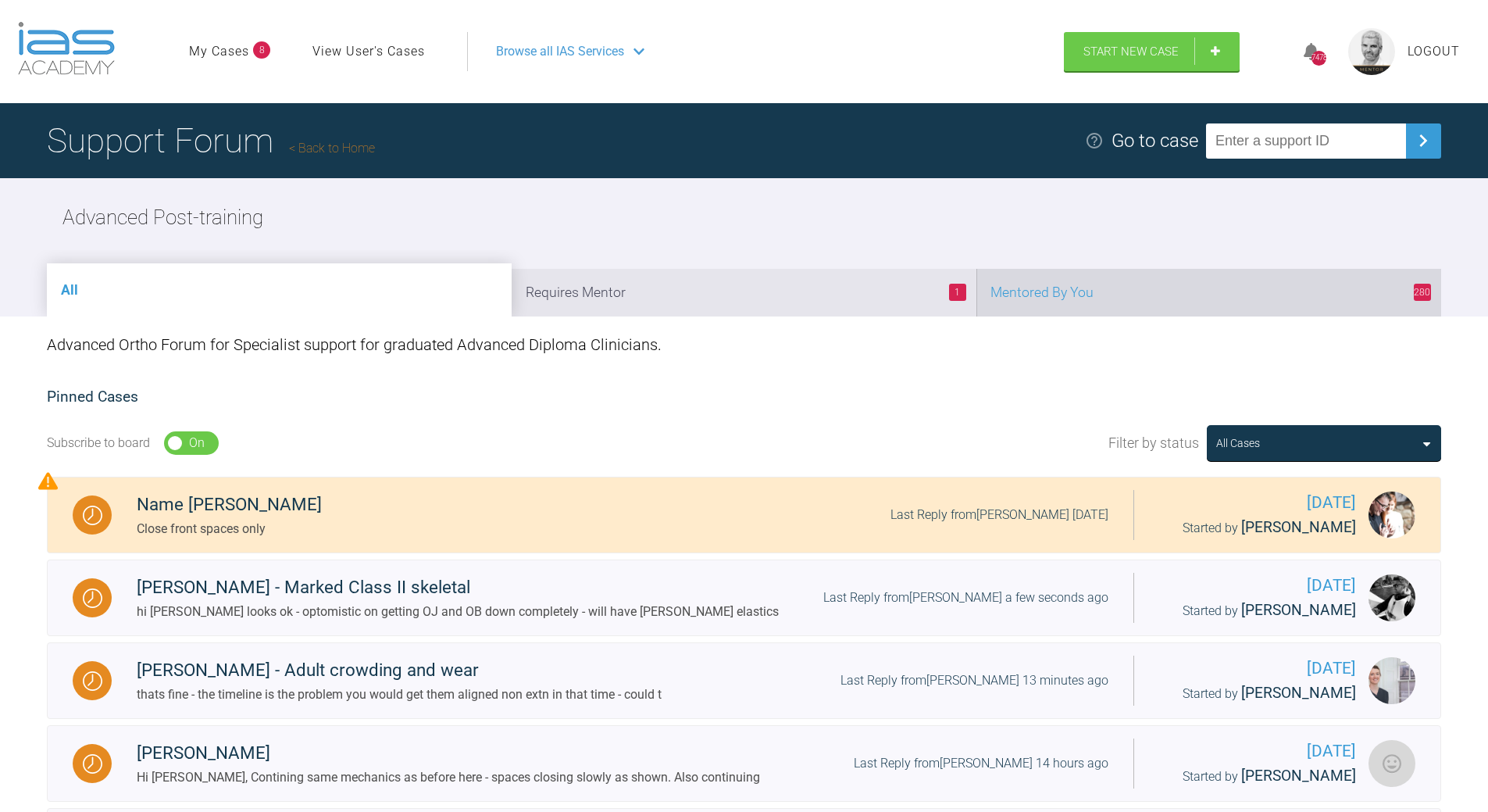
click at [1203, 295] on li "280 Mentored By You" at bounding box center [1209, 293] width 465 height 48
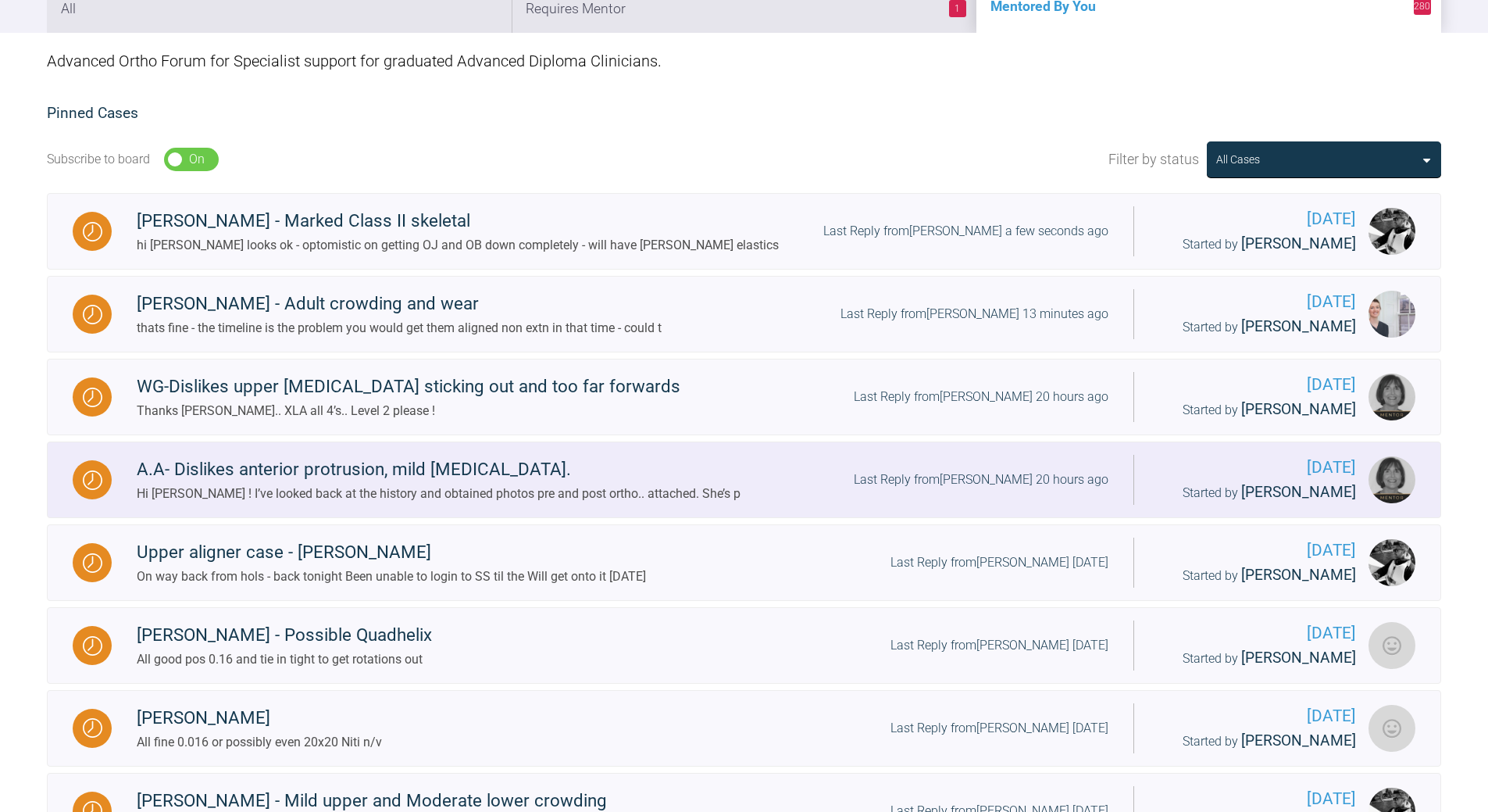
scroll to position [312, 0]
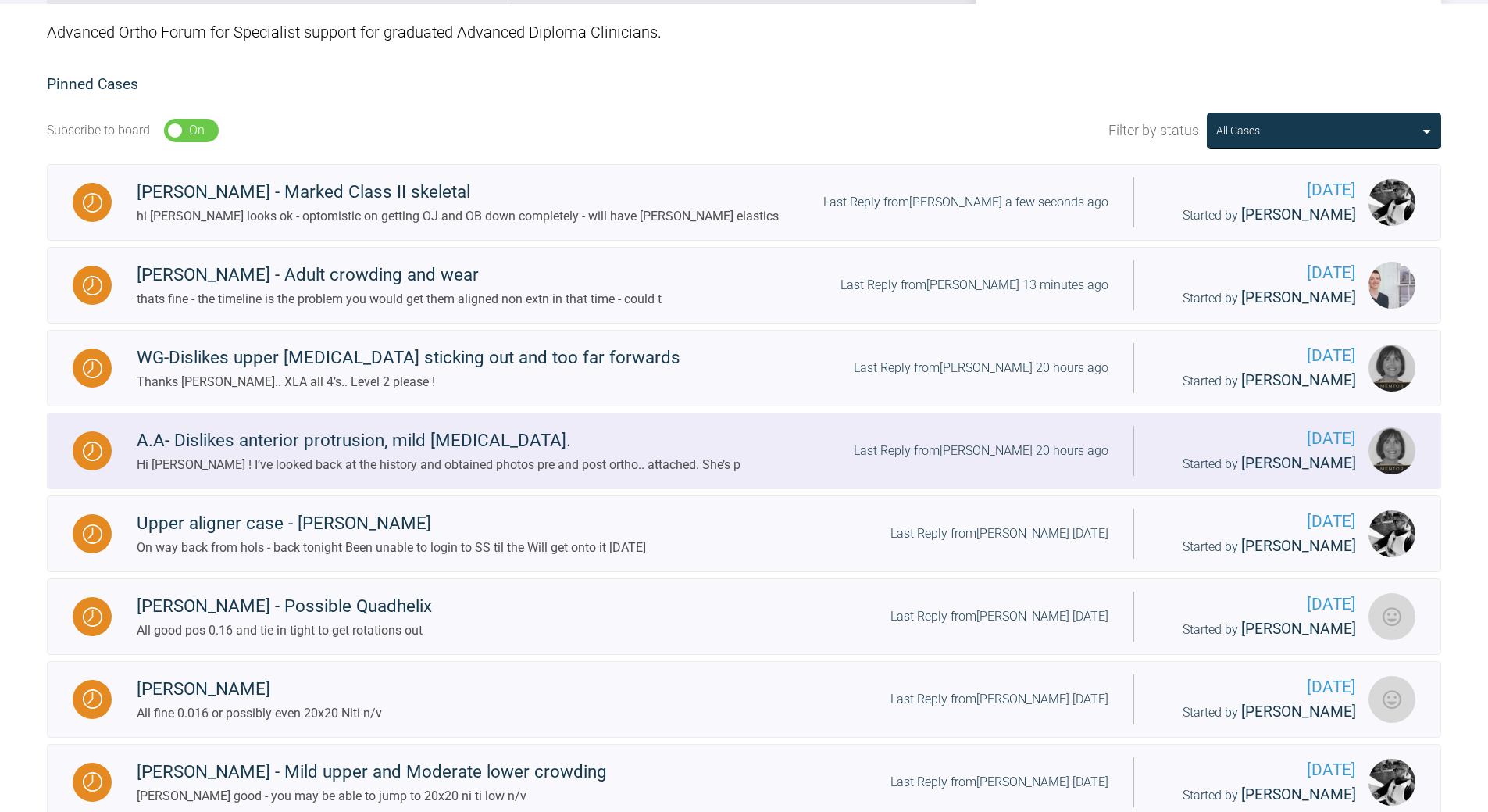
click at [1005, 440] on div "A.A- Dislikes anterior protrusion, mild relapse. Hi Ross ! I’ve looked back at …" at bounding box center [623, 450] width 1022 height 48
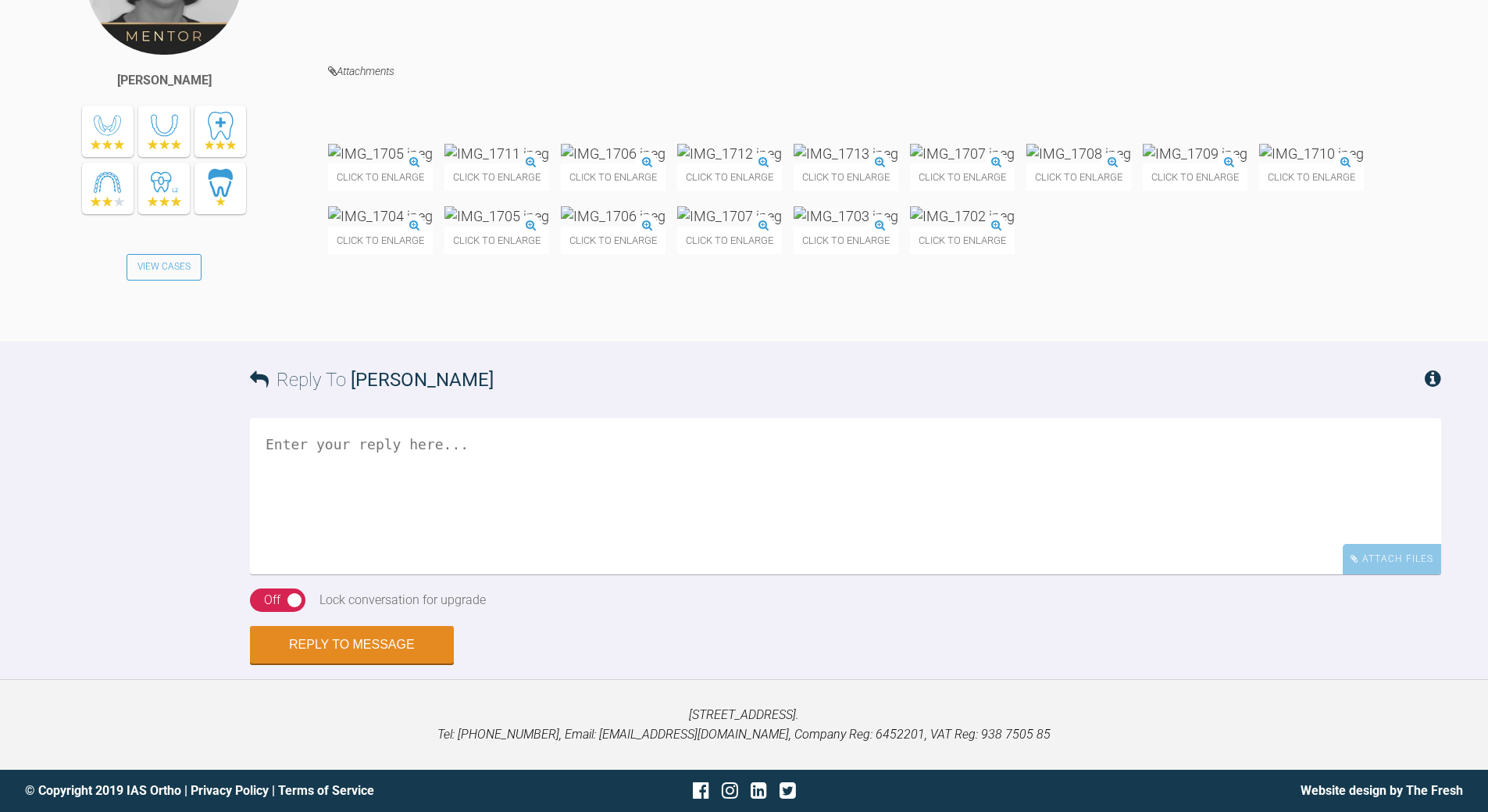
scroll to position [2745, 0]
click at [470, 440] on textarea at bounding box center [846, 496] width 1192 height 156
click at [344, 445] on textarea "yep if wanst retarction ist all 4s" at bounding box center [846, 496] width 1192 height 156
click at [267, 445] on textarea "yep if wants retarction ist all 4s" at bounding box center [846, 496] width 1192 height 156
click at [567, 473] on textarea "nice outcome form start yep if wants retarction ist all 4s" at bounding box center [846, 496] width 1192 height 156
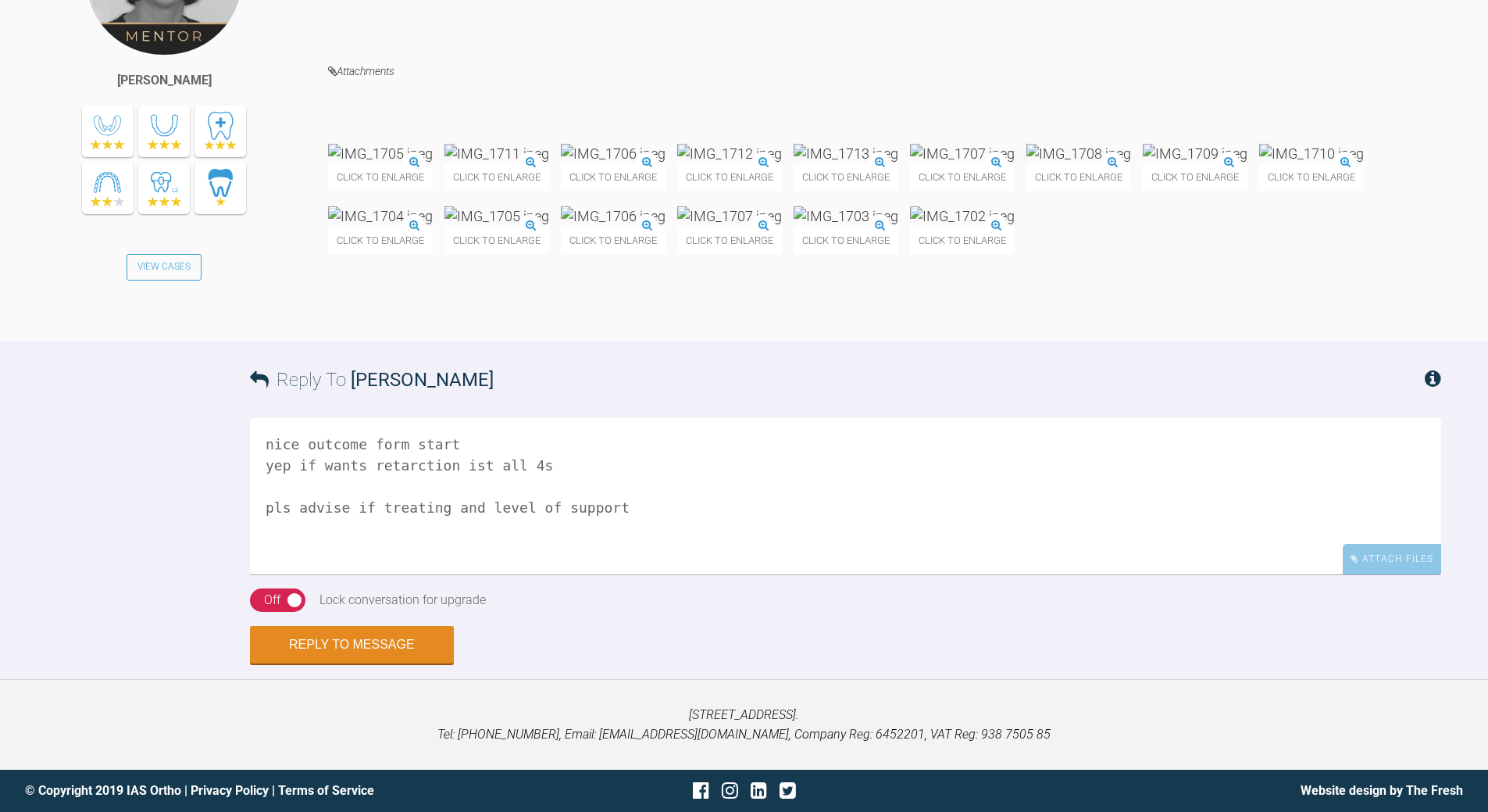
type textarea "nice outcome form start yep if wants retarction ist all 4s pls advise if treati…"
click at [255, 582] on div "nice outcome form start yep if wants retarction ist all 4s pls advise if treati…" at bounding box center [846, 504] width 1192 height 171
click at [254, 597] on div "On Off" at bounding box center [278, 600] width 56 height 24
click at [345, 643] on button "Reply to Message" at bounding box center [352, 646] width 204 height 38
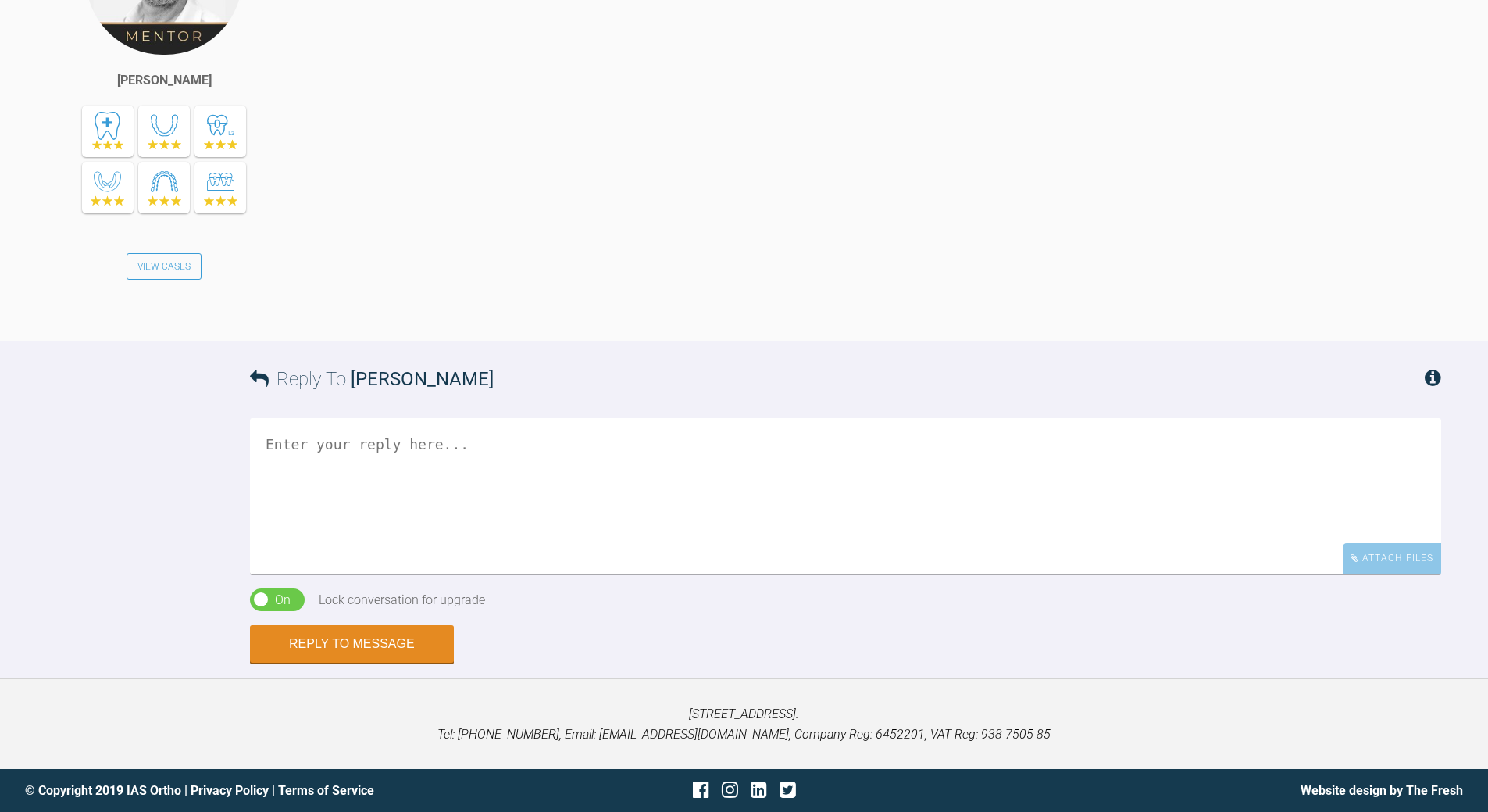
scroll to position [3339, 0]
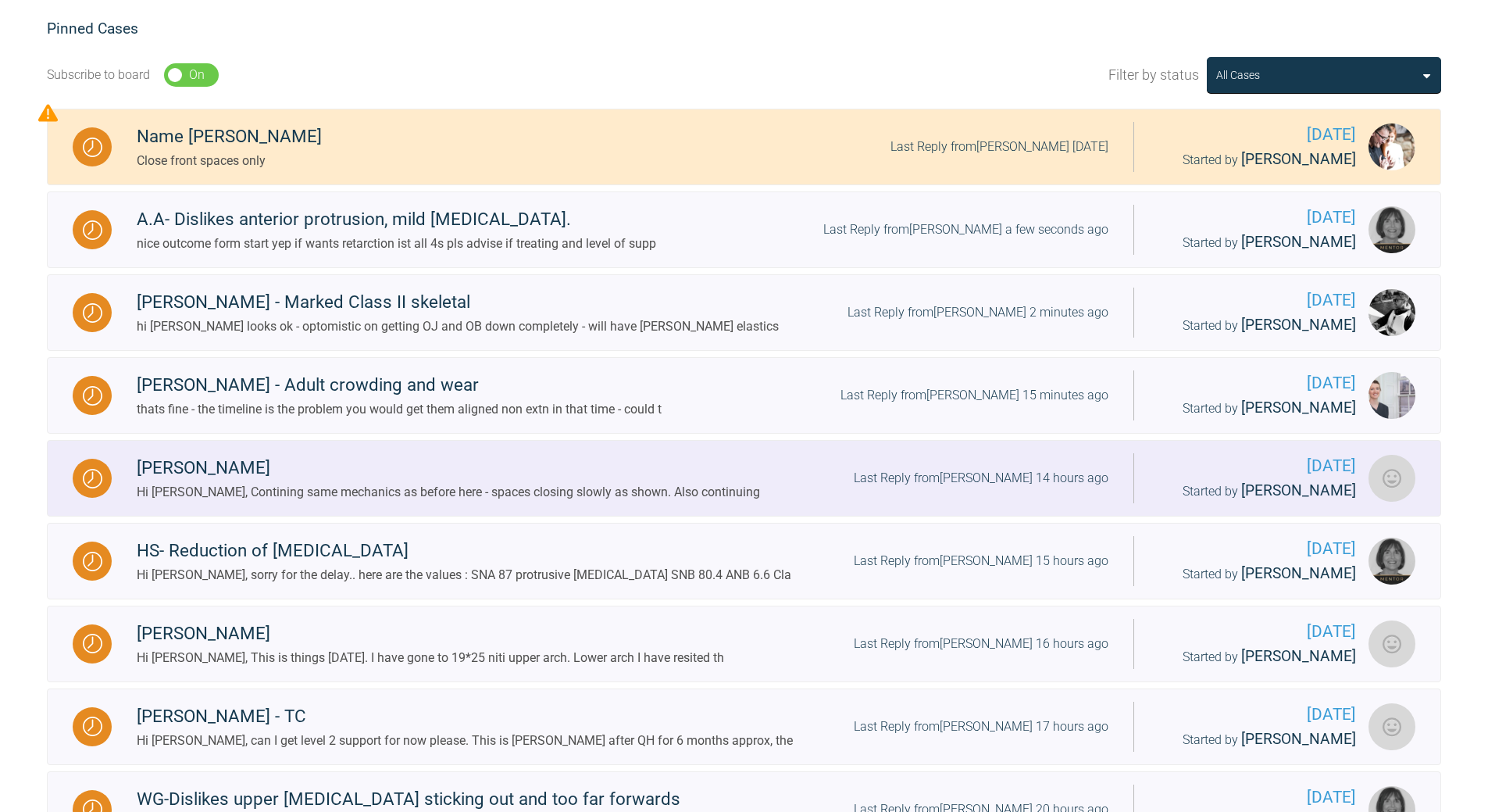
scroll to position [121, 0]
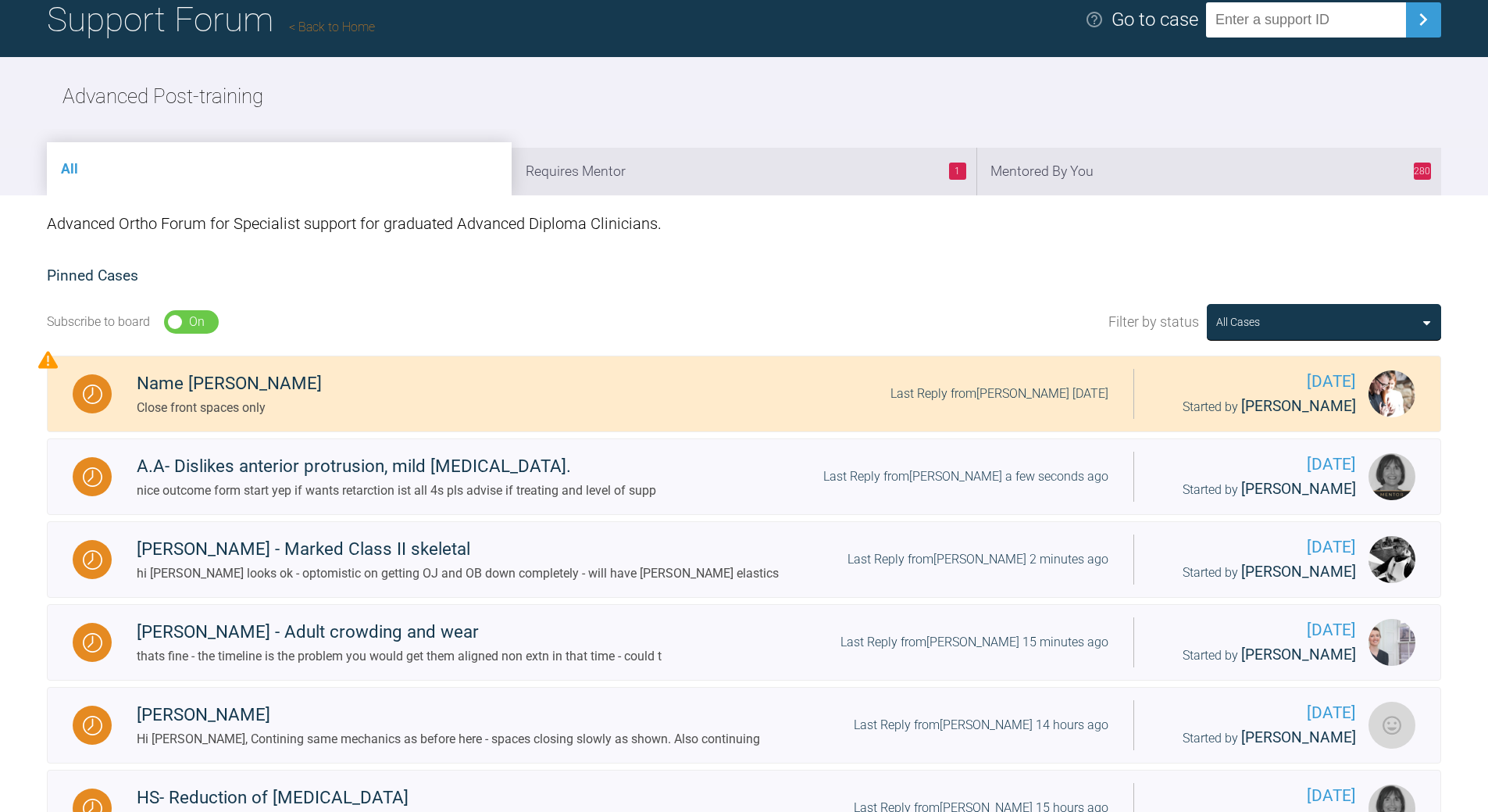
click at [1172, 175] on li "280 Mentored By You" at bounding box center [1209, 171] width 465 height 48
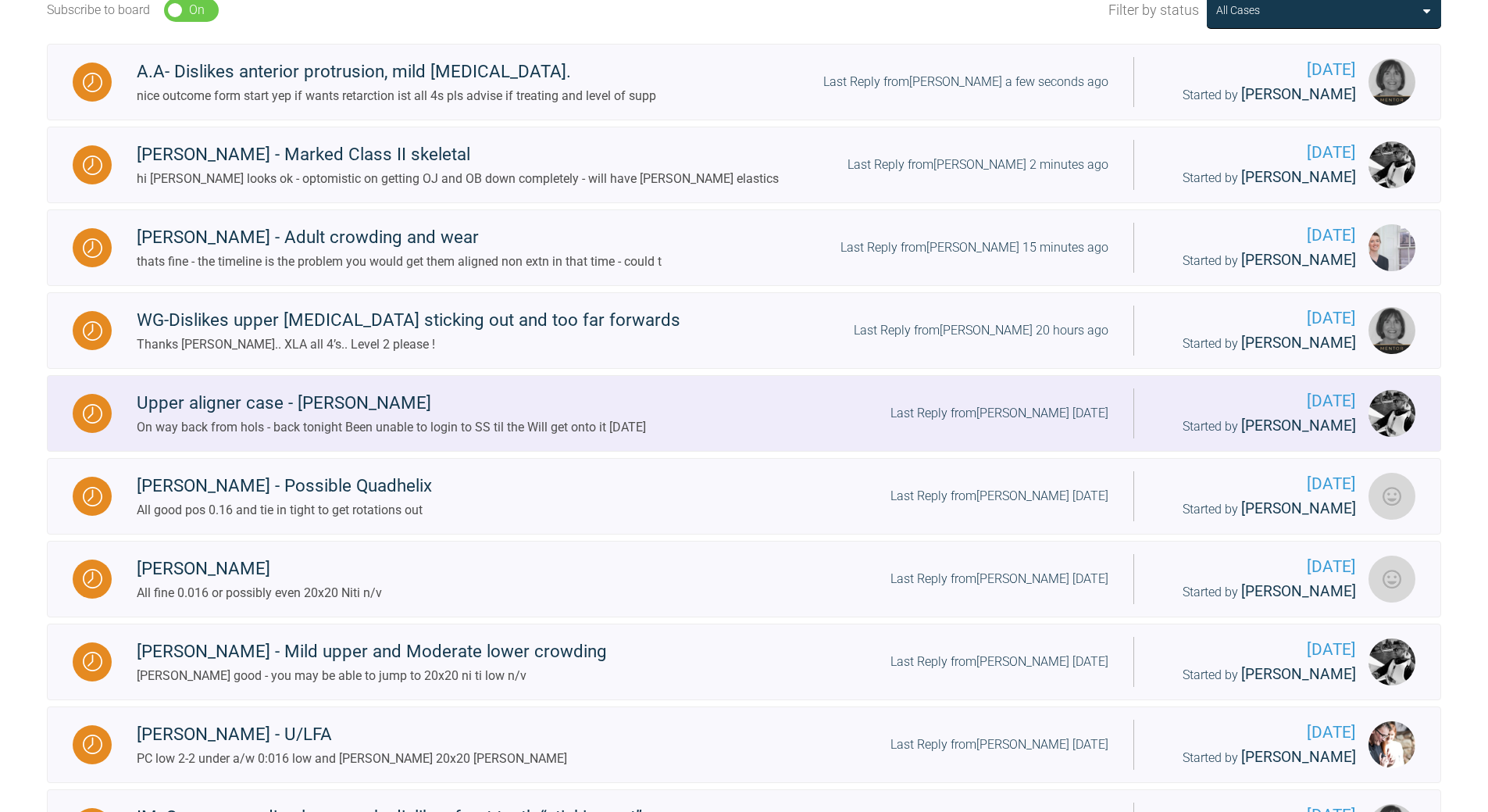
scroll to position [434, 0]
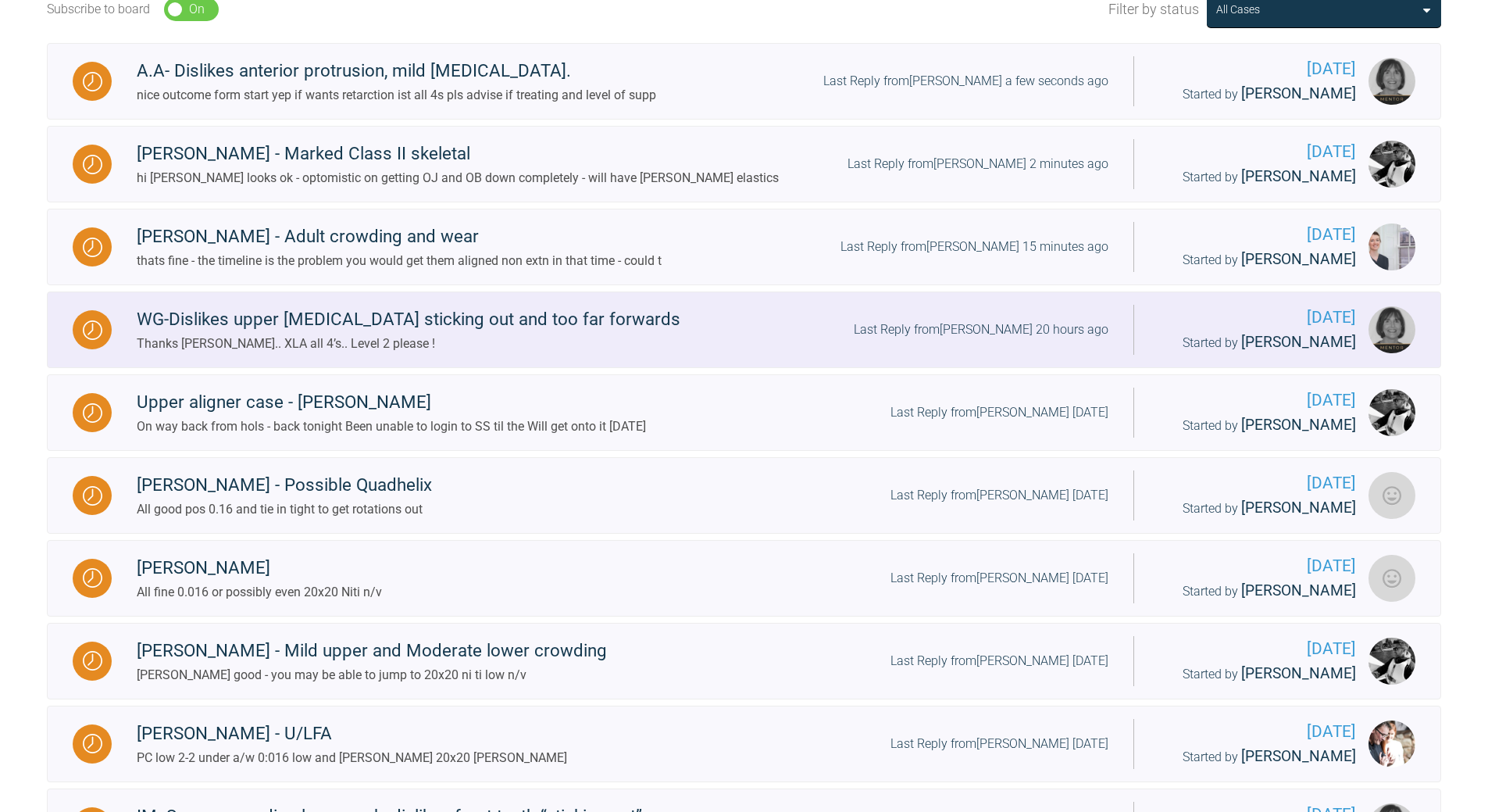
click at [1042, 326] on div "Last Reply from Nicola White 20 hours ago" at bounding box center [981, 330] width 255 height 21
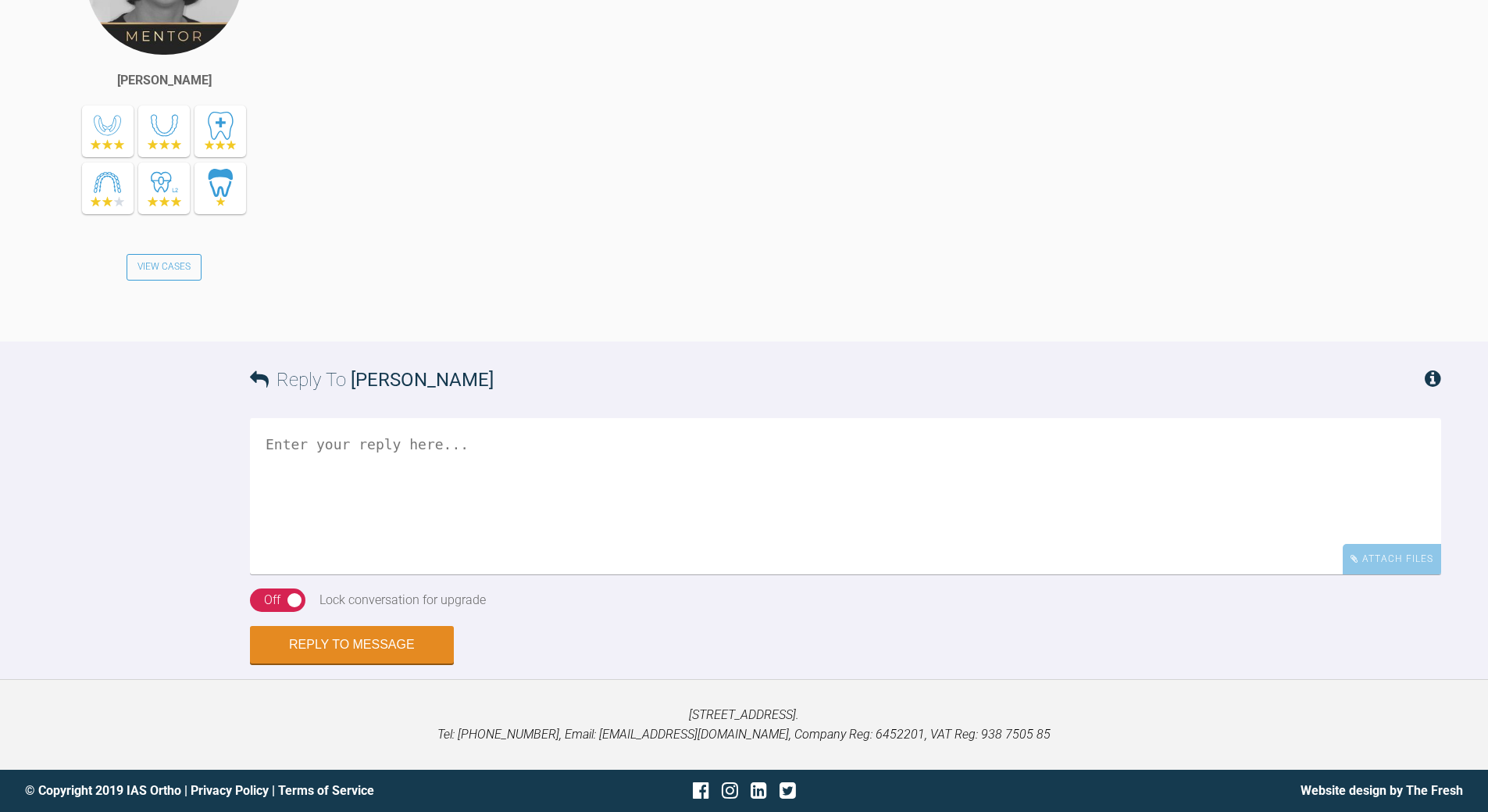
scroll to position [2359, 0]
click at [406, 574] on textarea at bounding box center [846, 496] width 1192 height 156
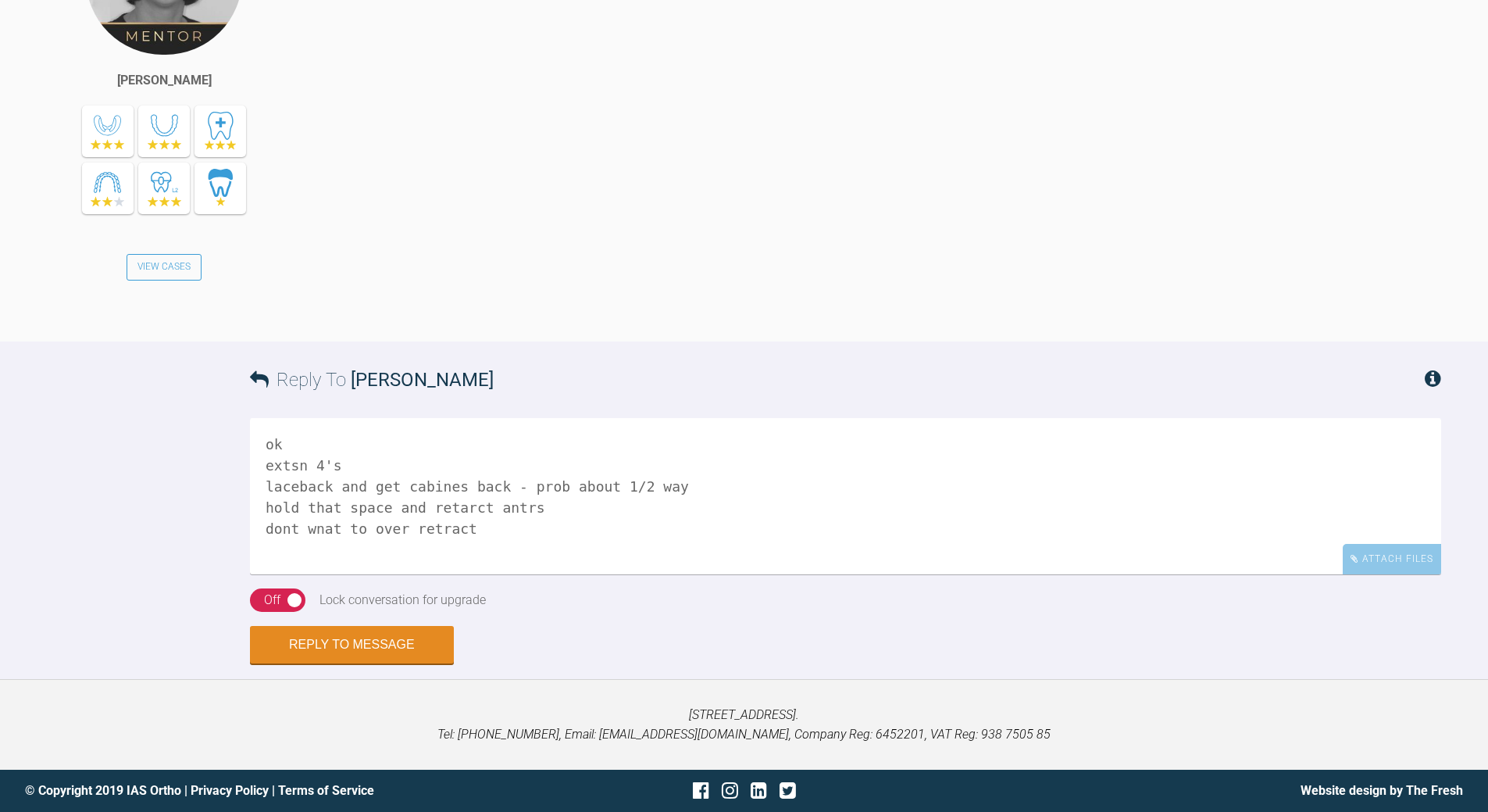
click at [428, 574] on textarea "ok extsn 4's laceback and get cabines back - prob about 1/2 way hold that space…" at bounding box center [846, 496] width 1192 height 156
click at [436, 574] on textarea "ok extsn 4's laceback and get cabines back - prob about 1/2 way hold that space…" at bounding box center [846, 496] width 1192 height 156
drag, startPoint x: 409, startPoint y: 655, endPoint x: 422, endPoint y: 644, distance: 17.0
click at [418, 574] on textarea "ok extsn 4's laceback and get cabines back - prob about 1/2 way hold that space…" at bounding box center [846, 496] width 1192 height 156
drag, startPoint x: 467, startPoint y: 694, endPoint x: 518, endPoint y: 682, distance: 52.4
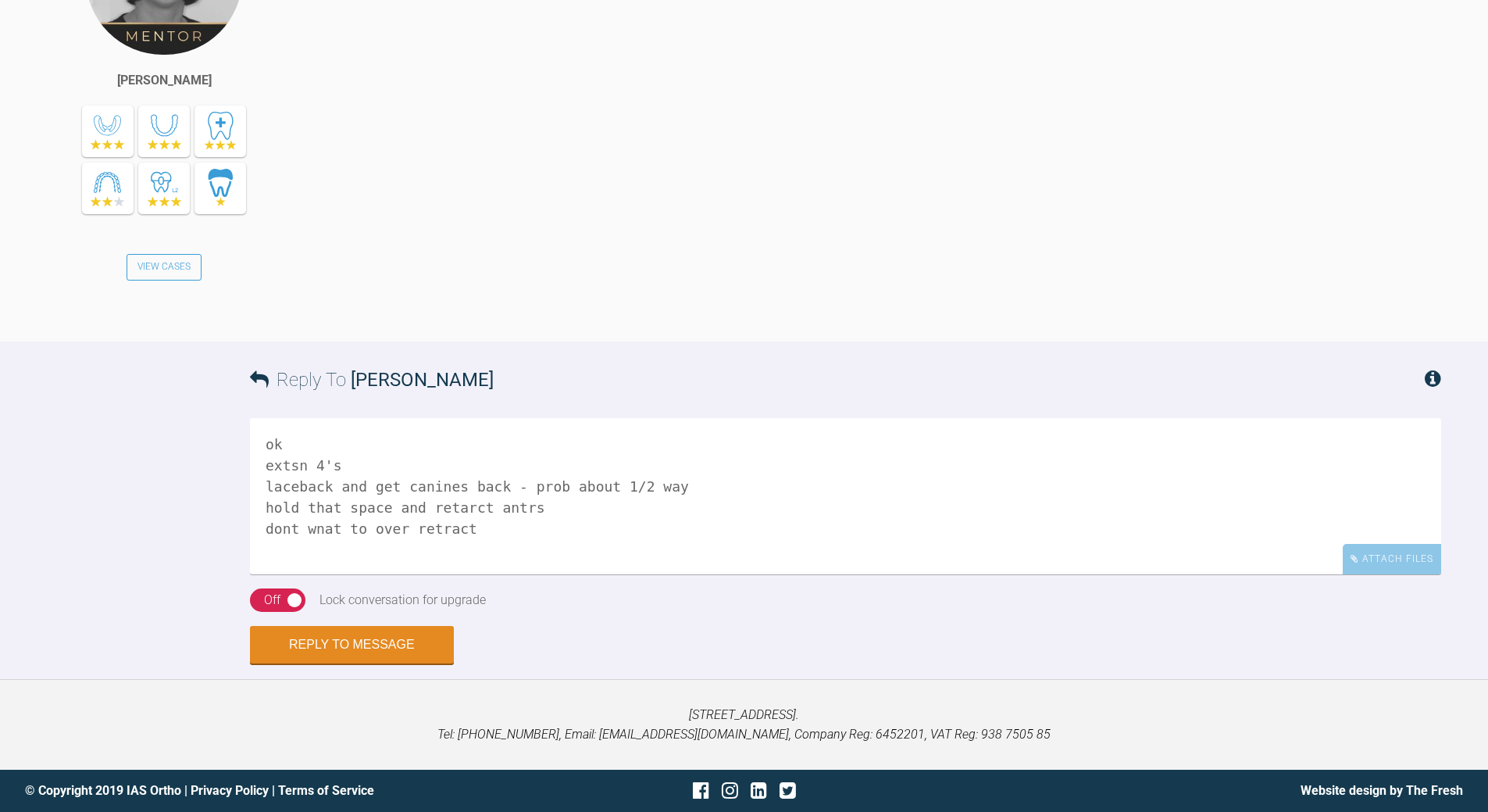
click at [471, 574] on textarea "ok extsn 4's laceback and get canines back - prob about 1/2 way hold that space…" at bounding box center [846, 496] width 1192 height 156
click at [317, 574] on textarea "ok extsn 4's laceback and get canines back - prob about 1/2 way hold that space…" at bounding box center [846, 496] width 1192 height 156
click at [727, 574] on textarea "ok extsn 4's laceback and get canines back - prob about 1/2 way hold that space…" at bounding box center [846, 496] width 1192 height 156
click at [538, 574] on textarea "ok extsn 4's laceback and get canines back - prob about 1/2 way as you need to …" at bounding box center [846, 496] width 1192 height 156
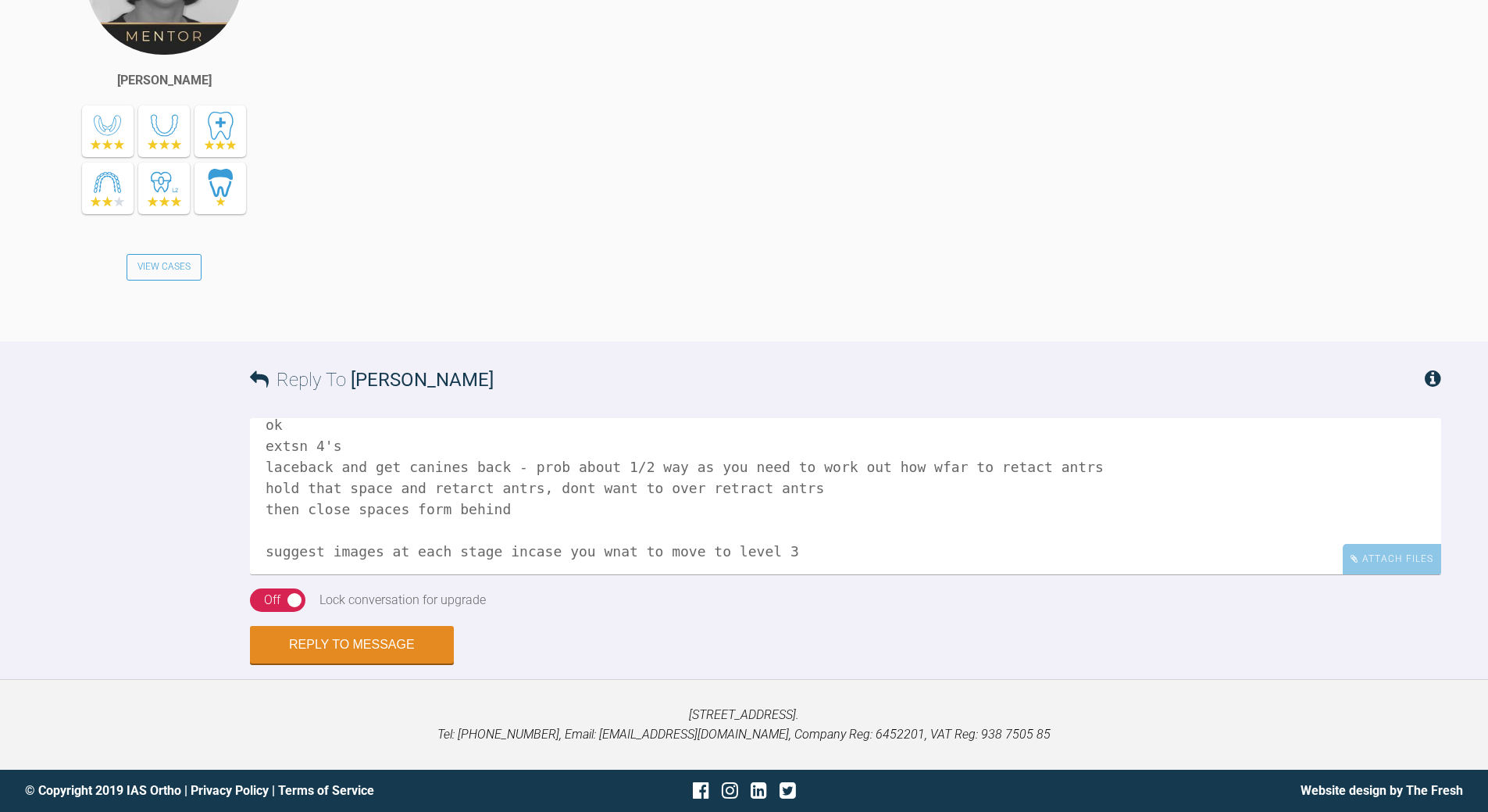
scroll to position [43, 0]
click at [323, 574] on textarea "ok extsn 4's laceback and get canines back - prob about 1/2 way as you need to …" at bounding box center [846, 496] width 1192 height 156
drag, startPoint x: 655, startPoint y: 696, endPoint x: 673, endPoint y: 679, distance: 24.8
click at [656, 574] on textarea "ok extsn 4's laceback and get canines back - prob about 1/2 way as you need to …" at bounding box center [846, 496] width 1192 height 156
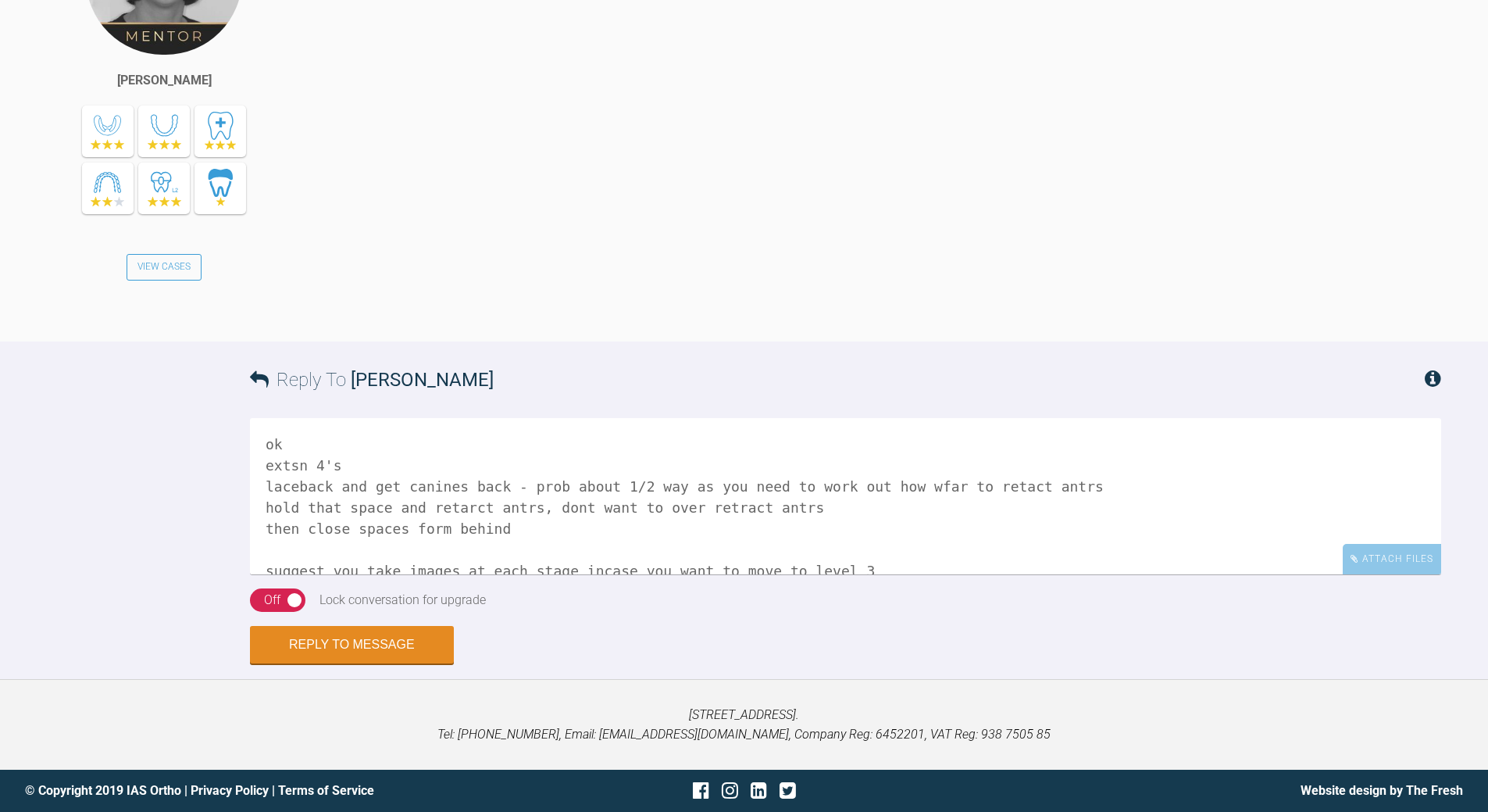
click at [309, 539] on textarea "ok extsn 4's laceback and get canines back - prob about 1/2 way as you need to …" at bounding box center [846, 496] width 1192 height 156
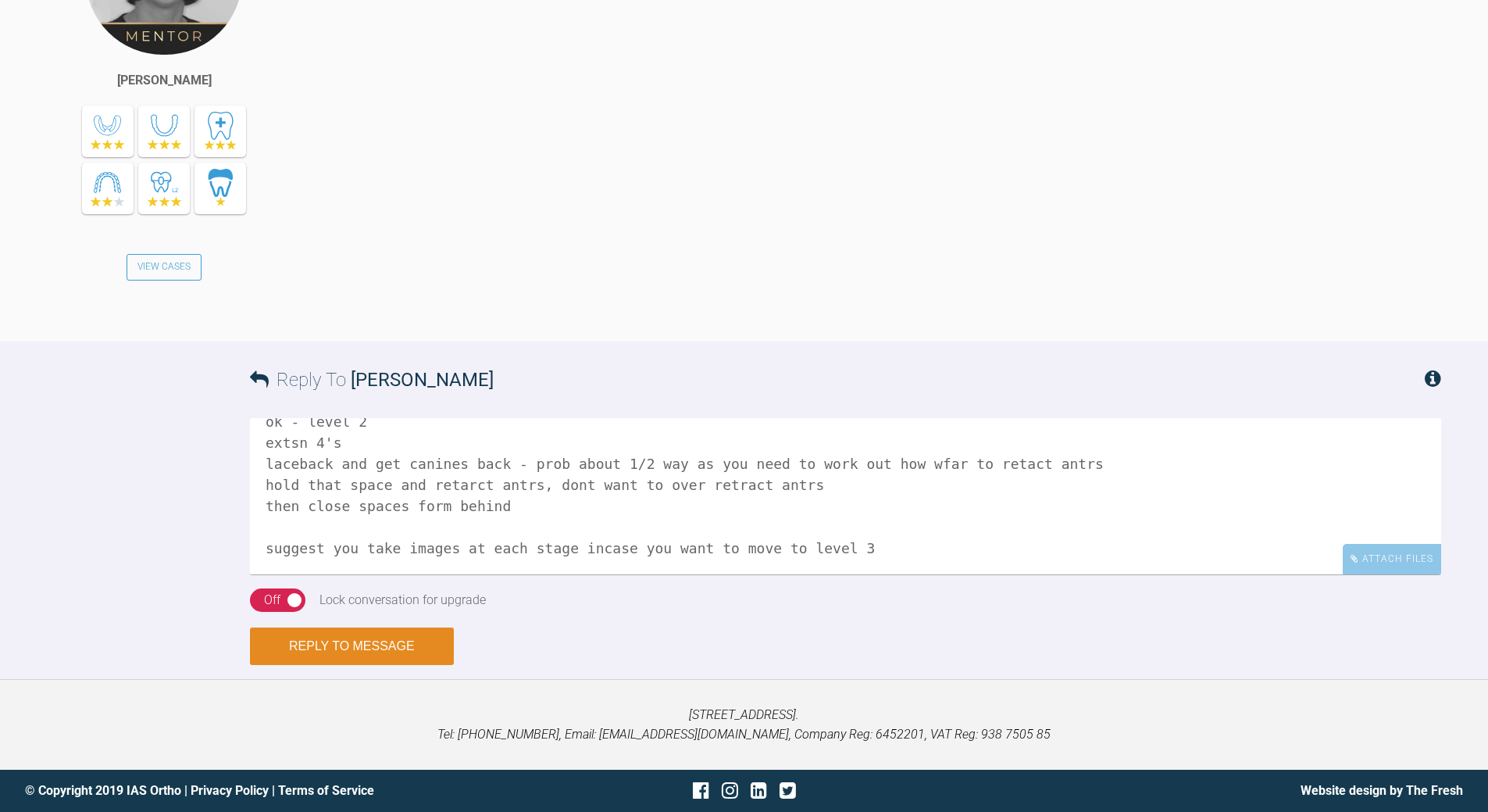
type textarea "ok - level 2 extsn 4's laceback and get canines back - prob about 1/2 way as yo…"
click at [374, 665] on button "Reply to Message" at bounding box center [352, 646] width 204 height 38
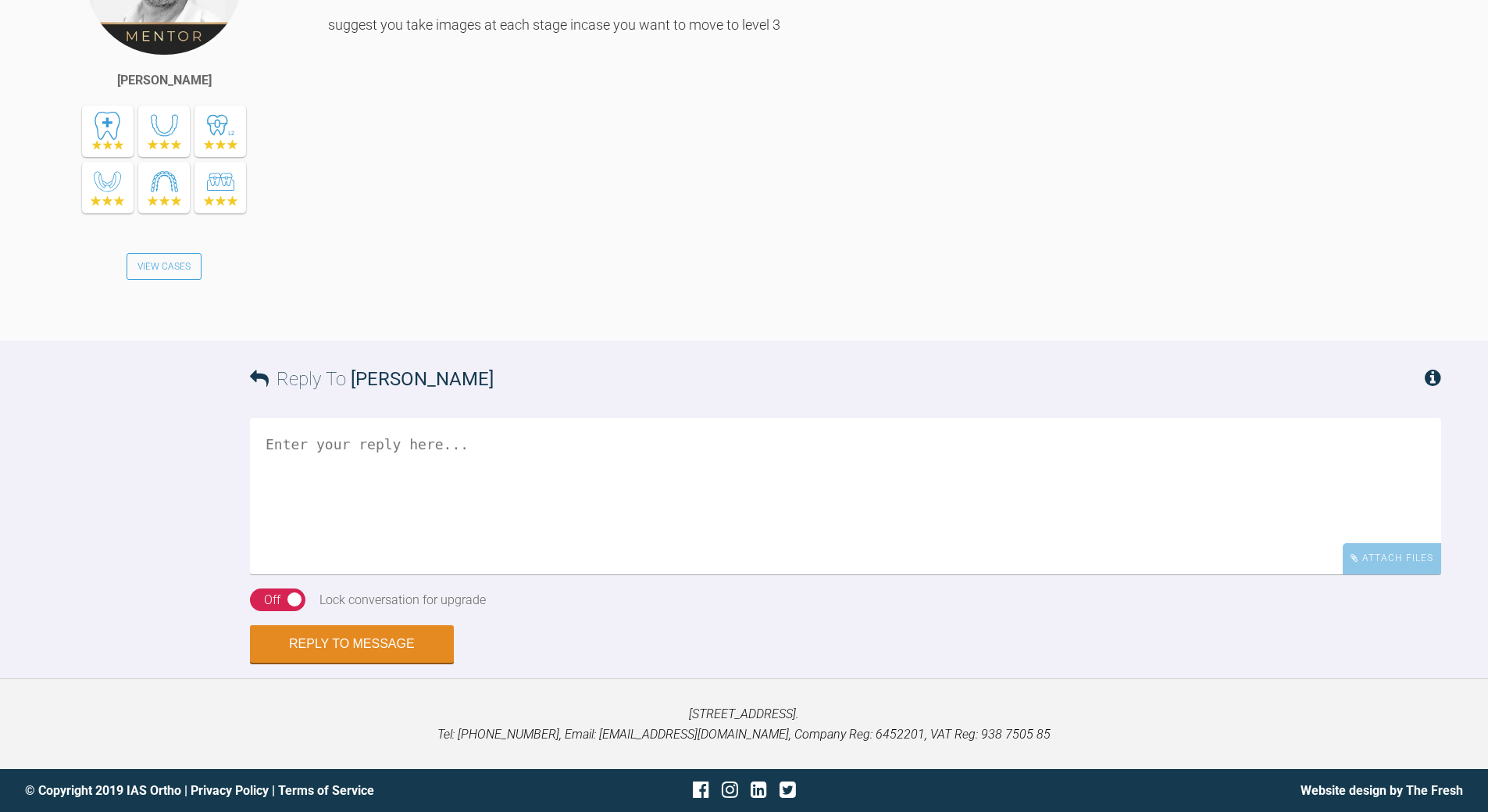
scroll to position [3119, 0]
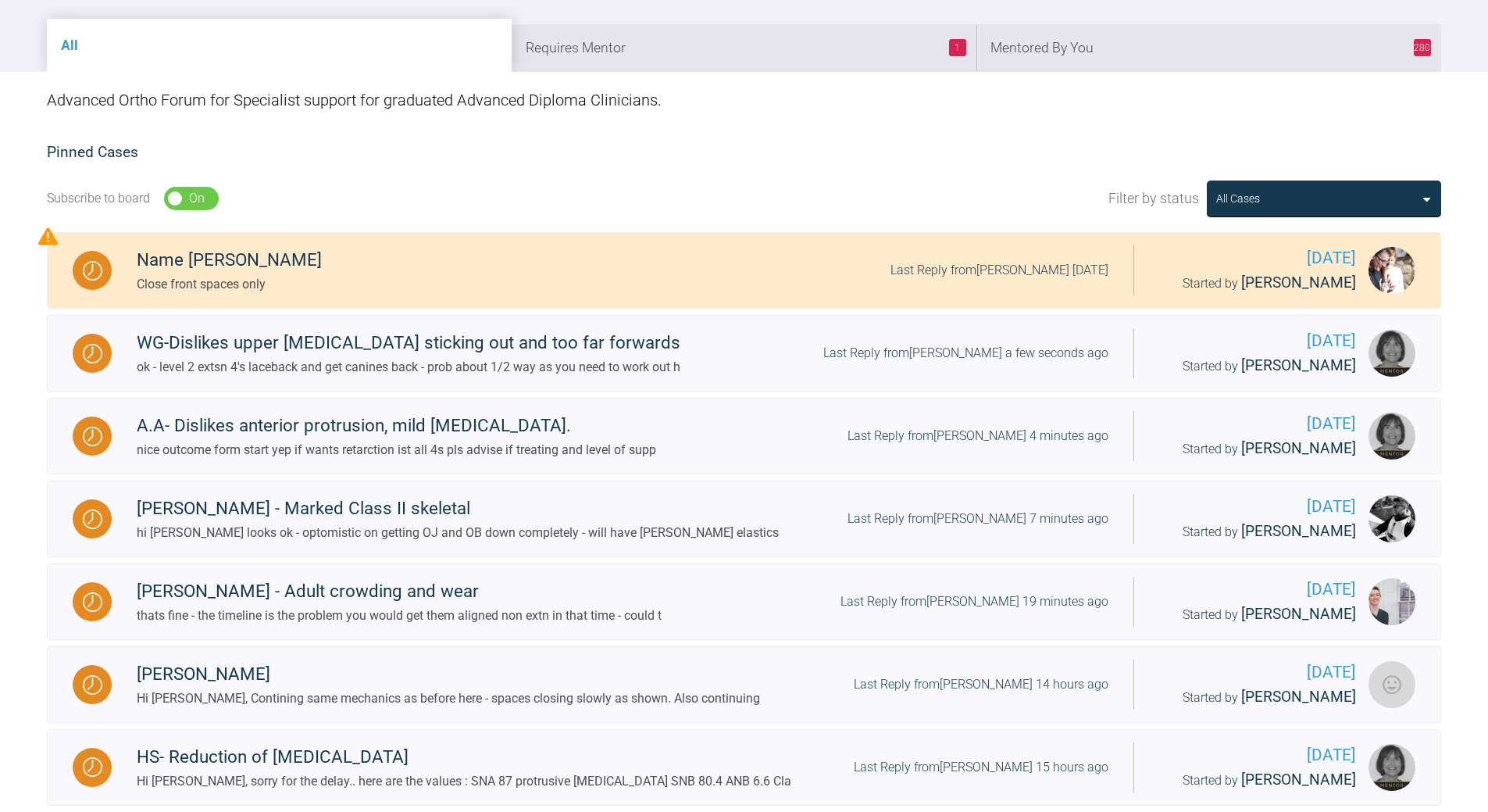
scroll to position [43, 0]
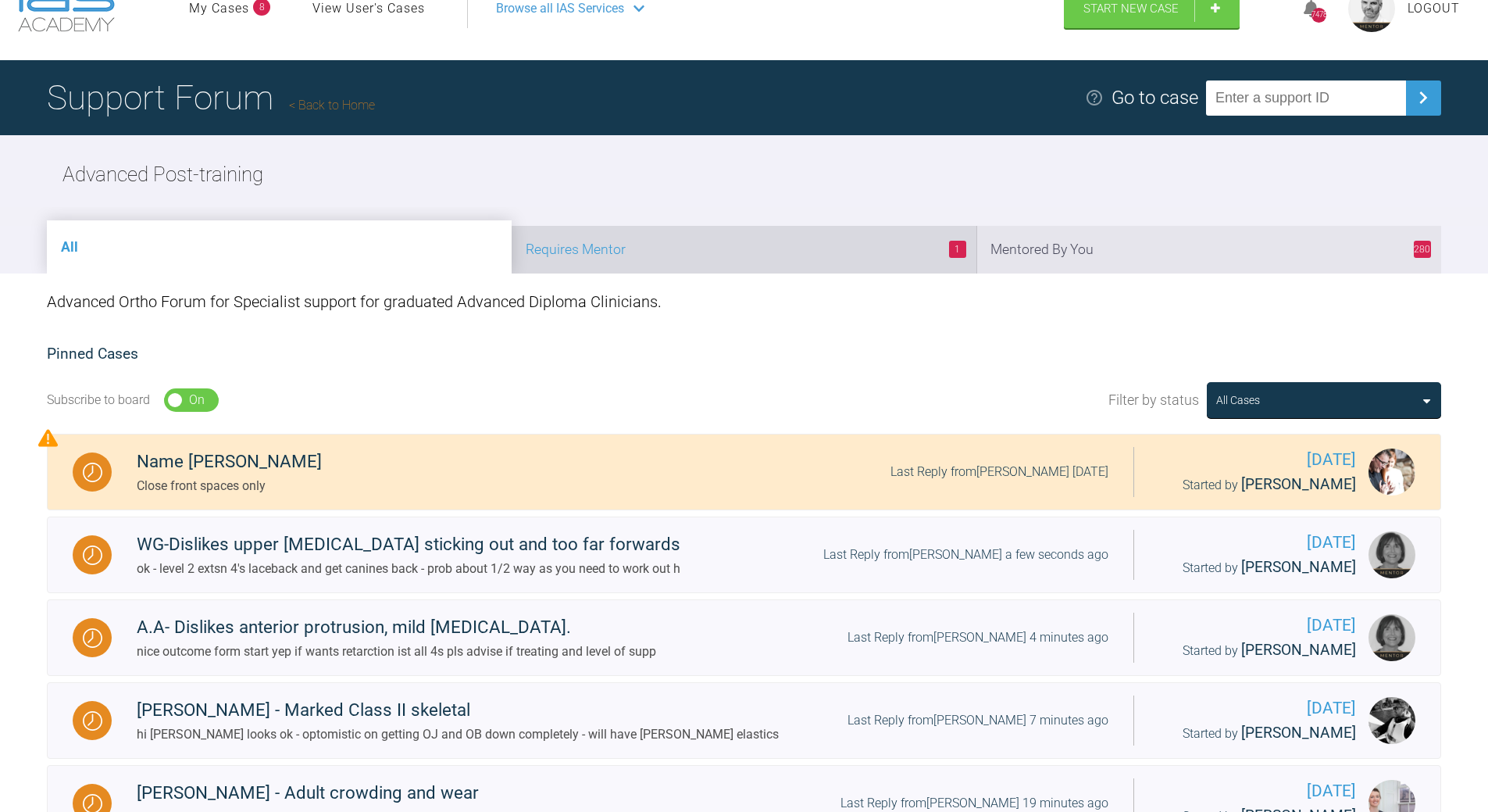
click at [764, 248] on li "1 Requires Mentor" at bounding box center [744, 249] width 465 height 48
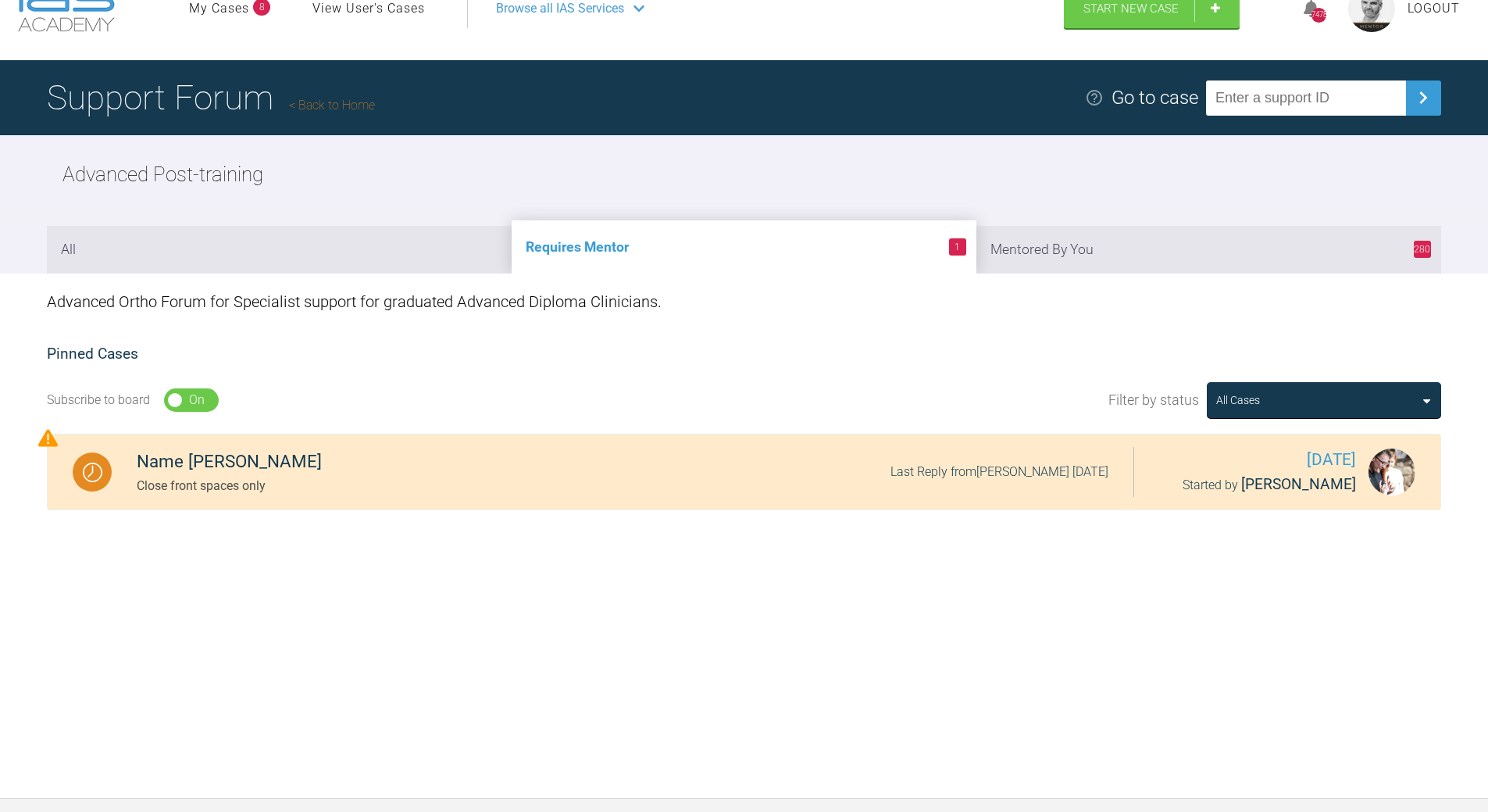
click at [647, 707] on div "Support Forum Back to Home Go to case Advanced Post-training All 1 Requires Men…" at bounding box center [744, 428] width 1488 height 737
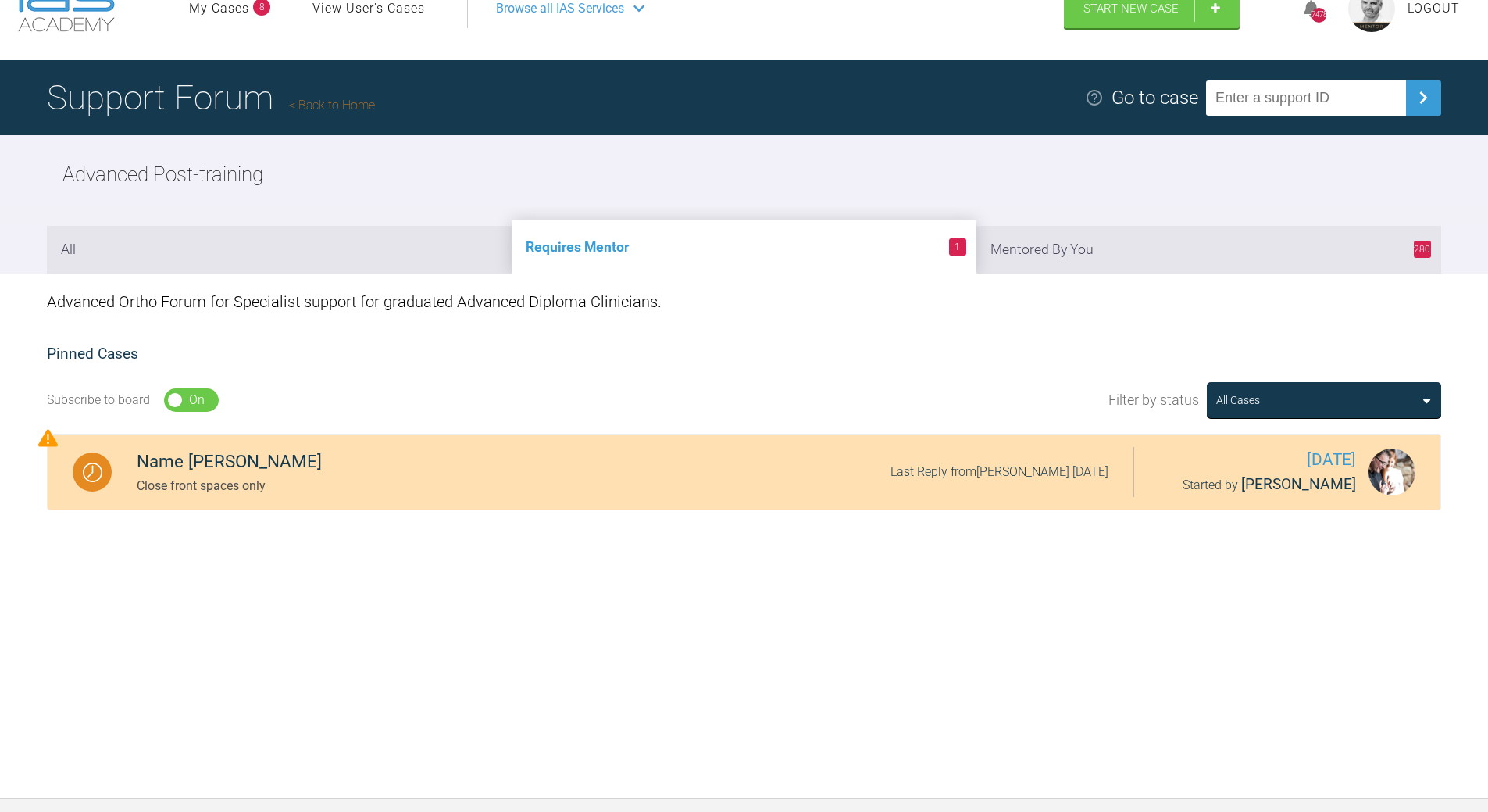
click at [1289, 480] on span "Grant McAree" at bounding box center [1299, 484] width 115 height 18
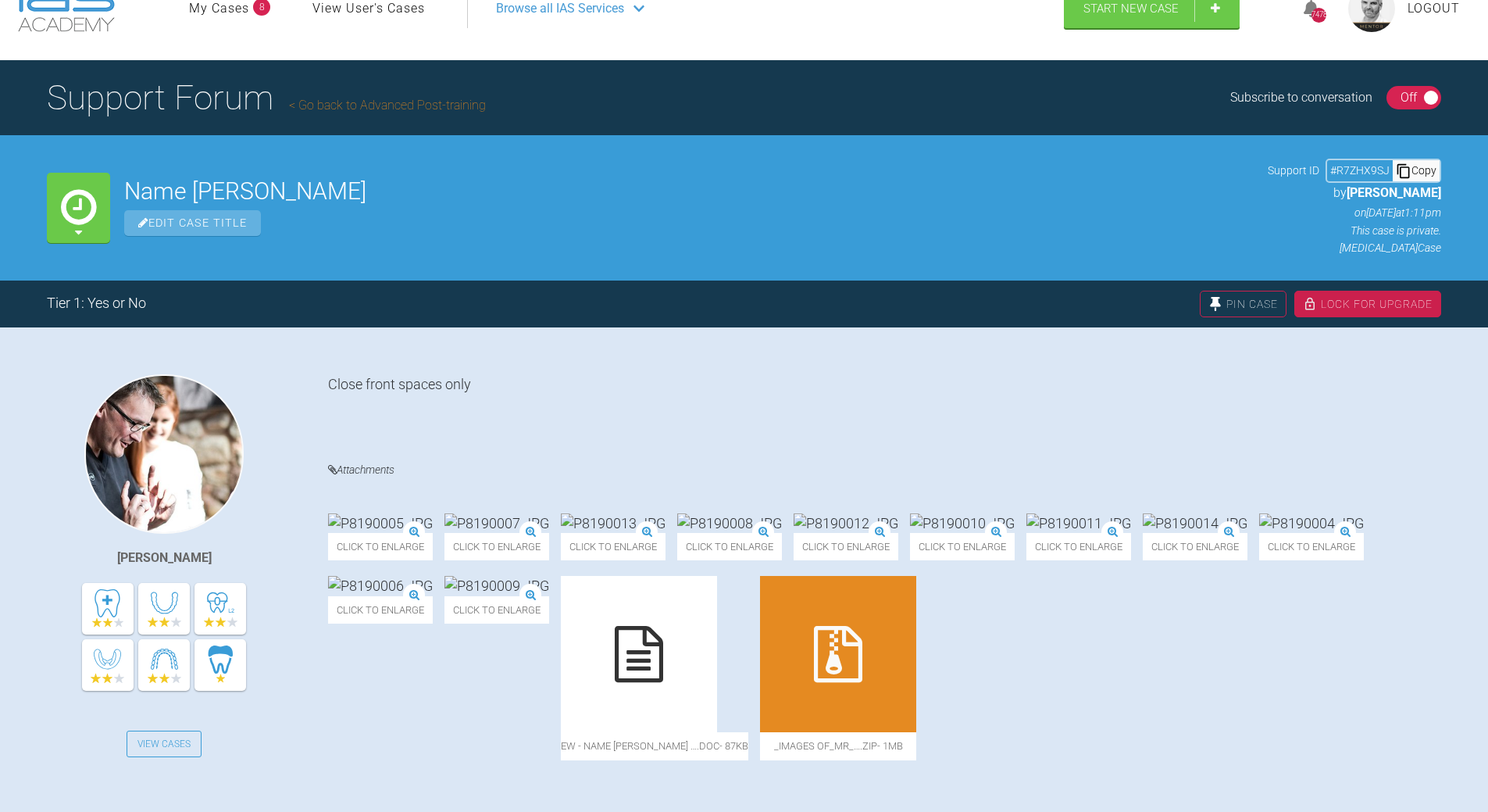
click at [1431, 169] on div "Copy" at bounding box center [1416, 170] width 47 height 21
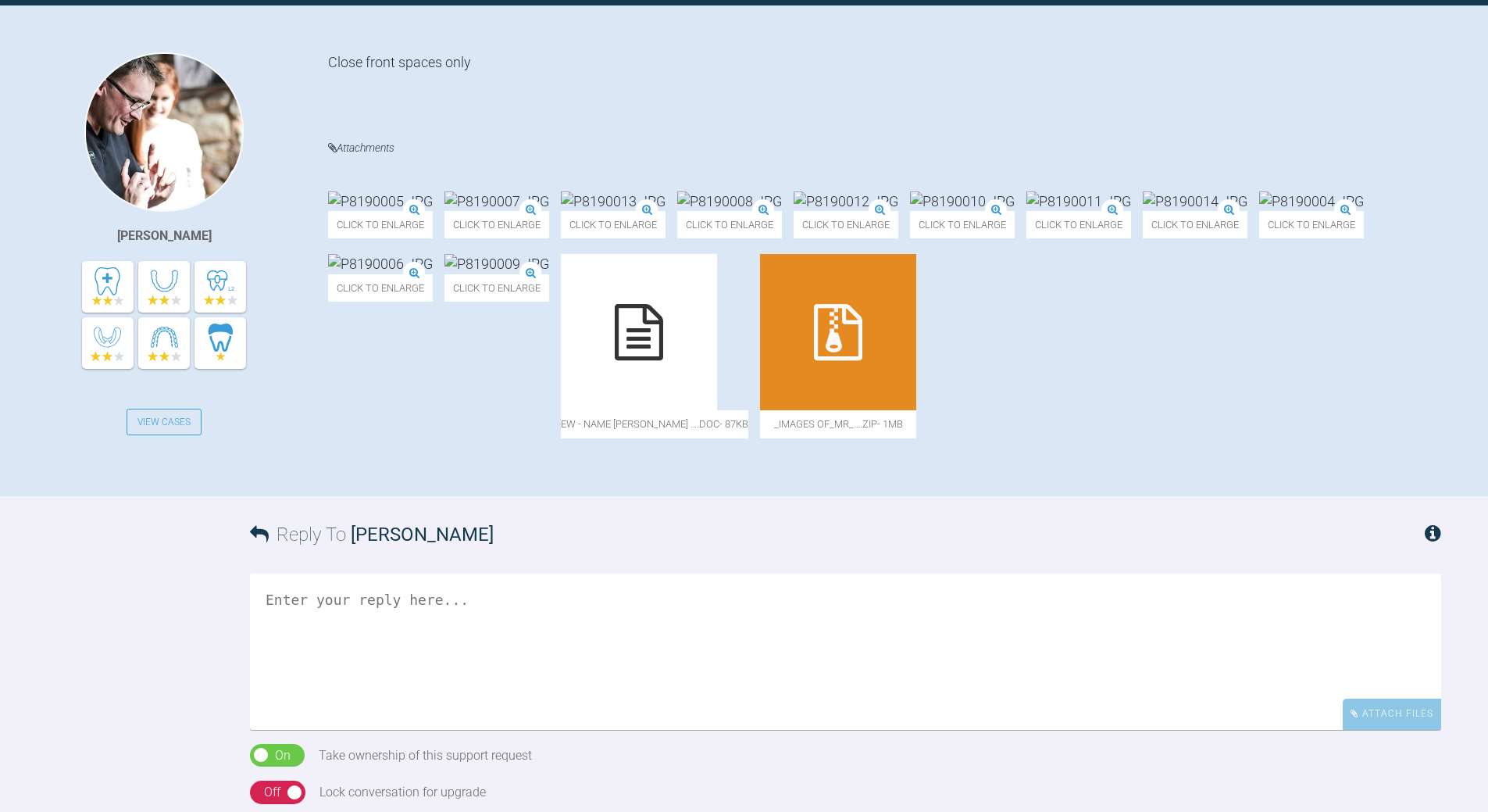
scroll to position [277, 0]
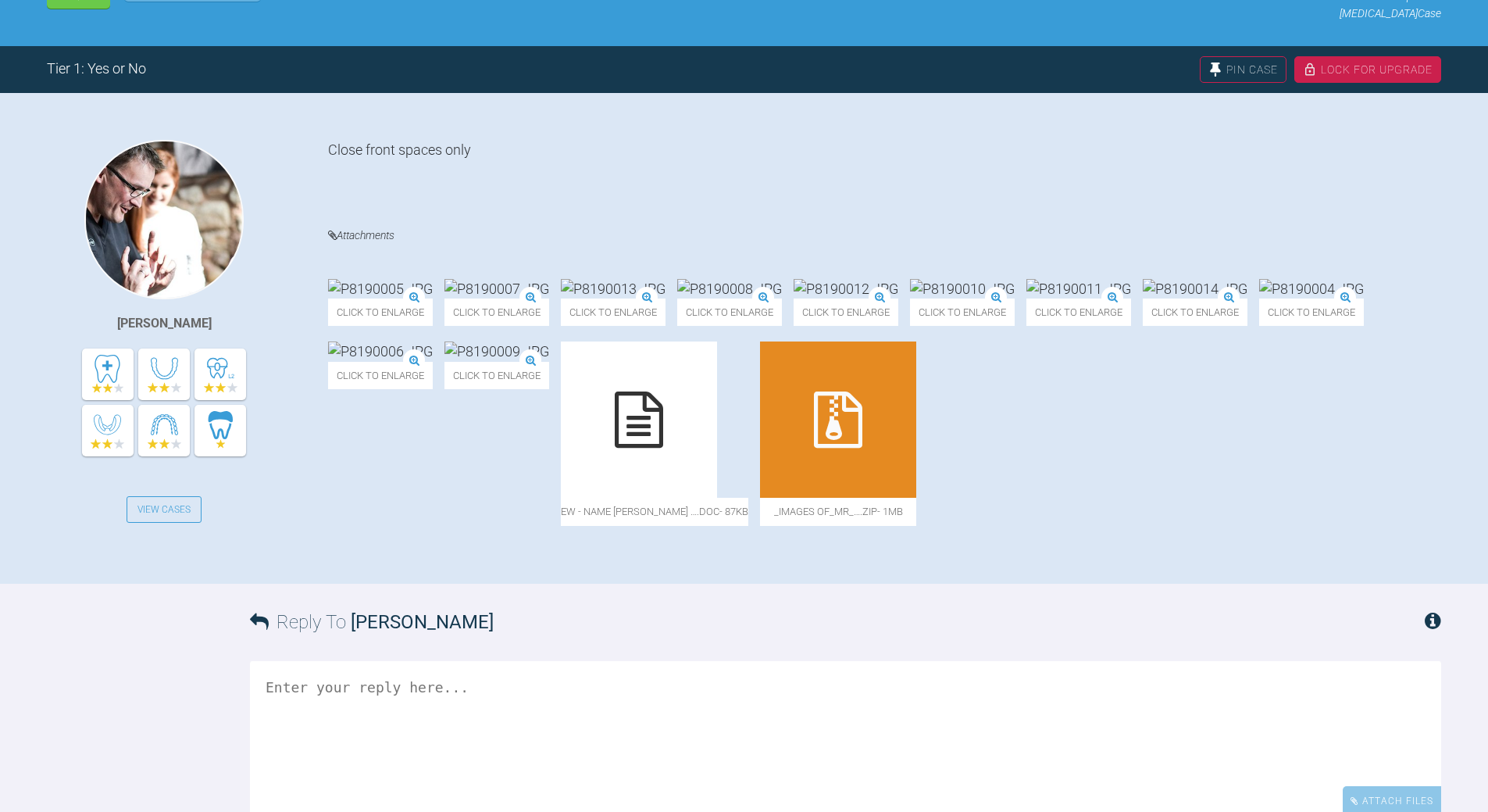
click at [433, 361] on img at bounding box center [381, 351] width 105 height 20
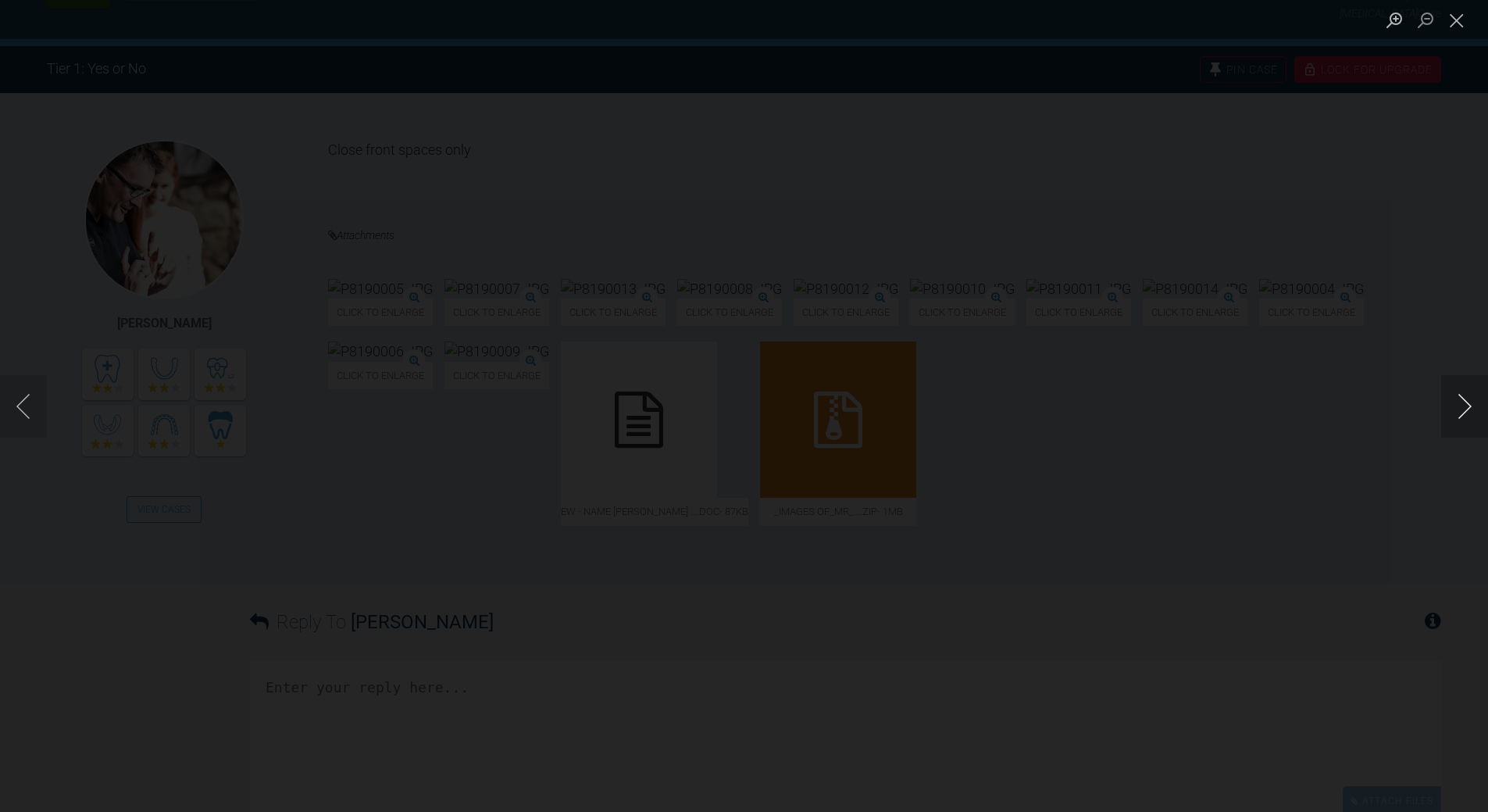
click at [1471, 403] on button "Next image" at bounding box center [1464, 406] width 47 height 62
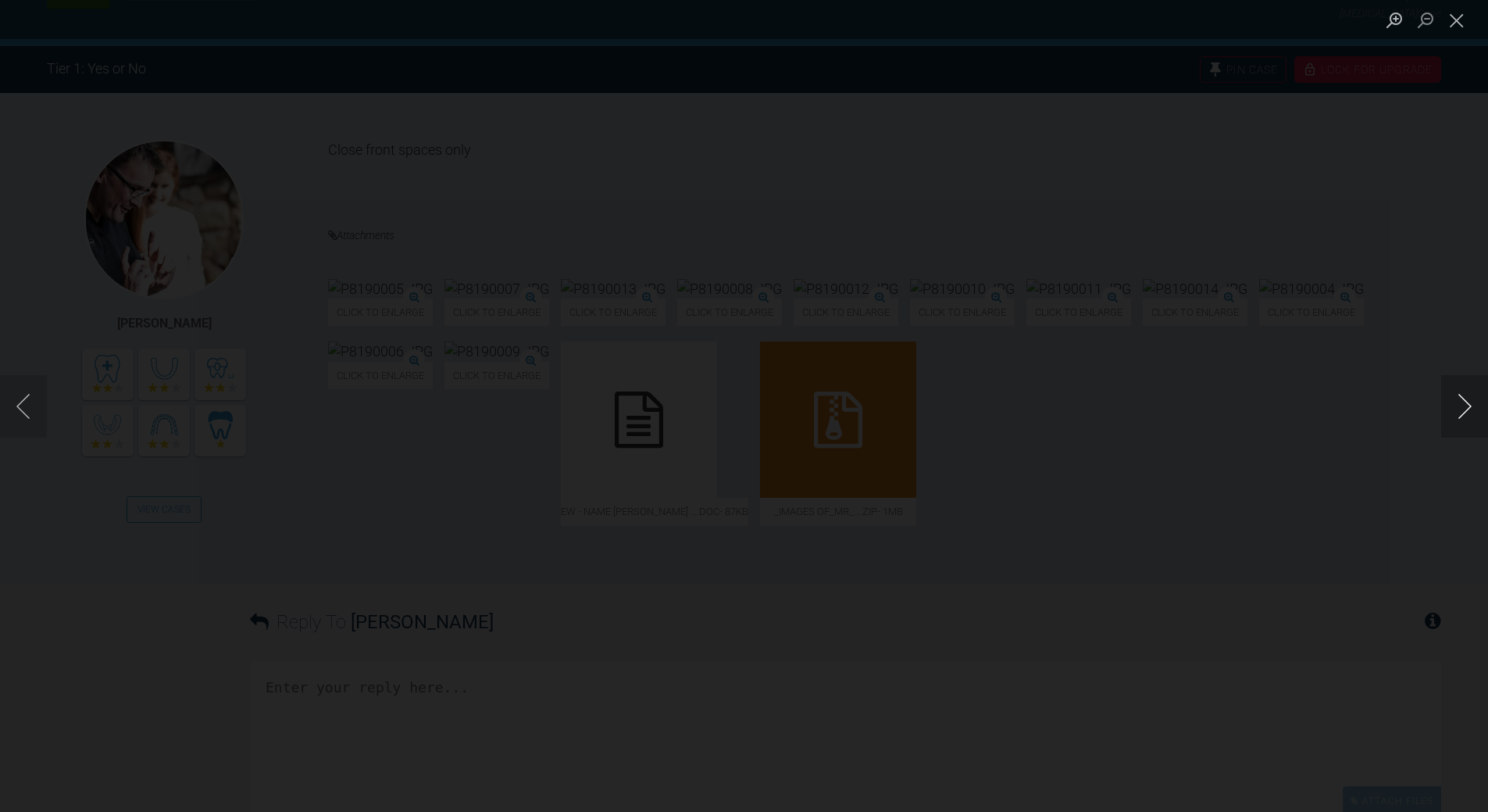
click at [1471, 403] on button "Next image" at bounding box center [1464, 406] width 47 height 62
click at [1462, 403] on button "Next image" at bounding box center [1464, 406] width 47 height 62
click at [1452, 22] on button "Close lightbox" at bounding box center [1457, 20] width 31 height 27
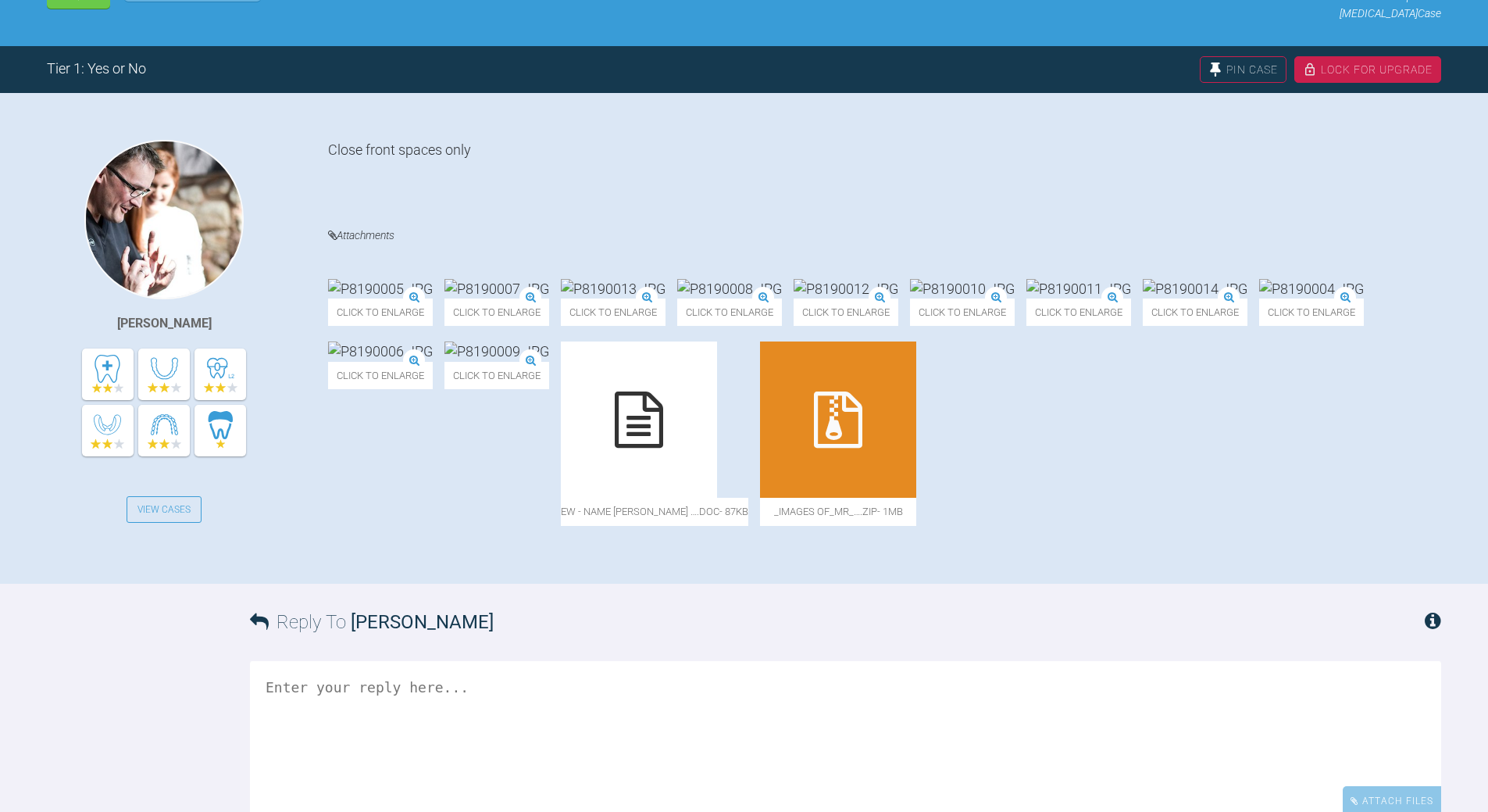
click at [760, 498] on div at bounding box center [838, 419] width 156 height 156
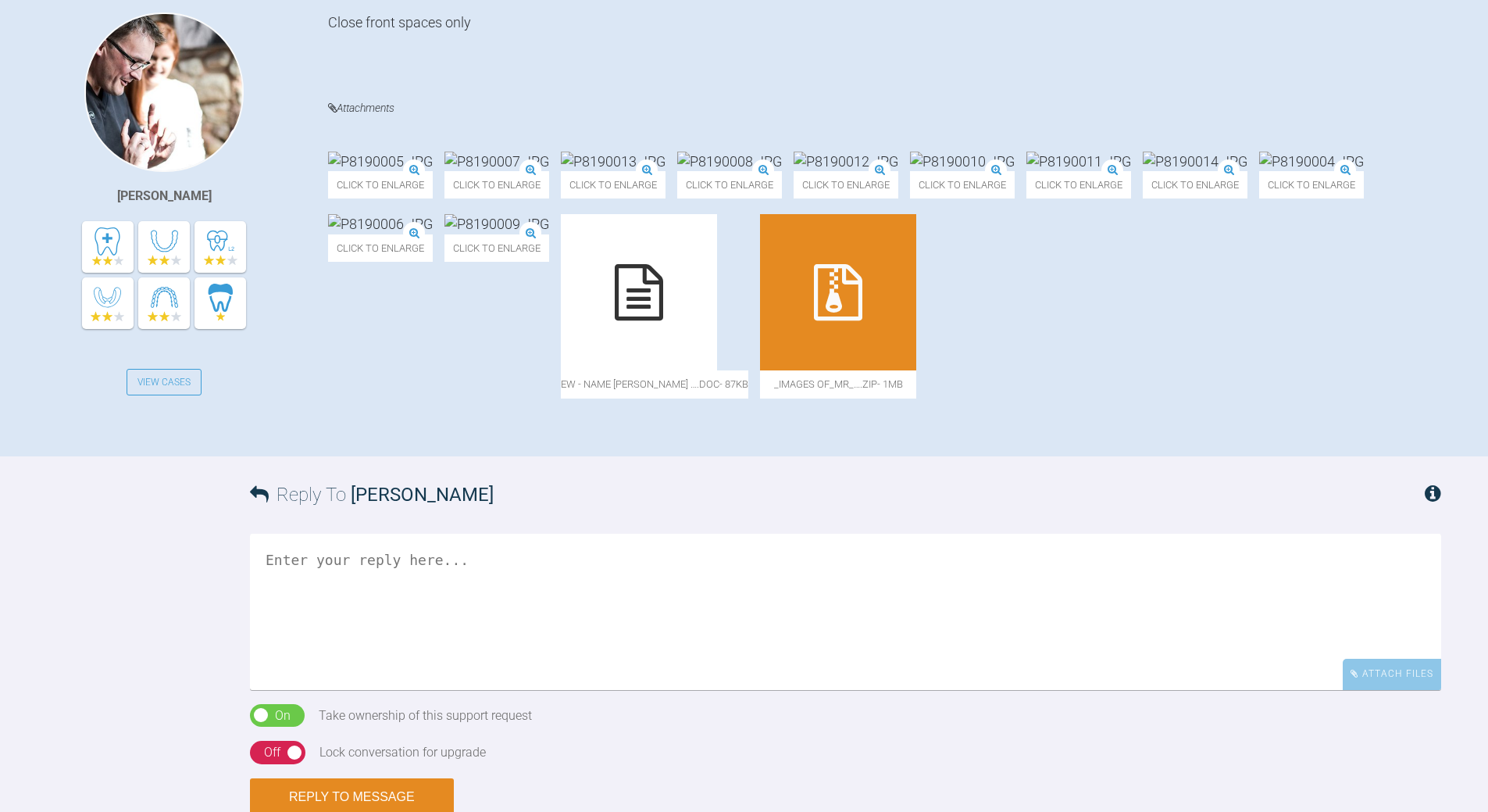
scroll to position [512, 0]
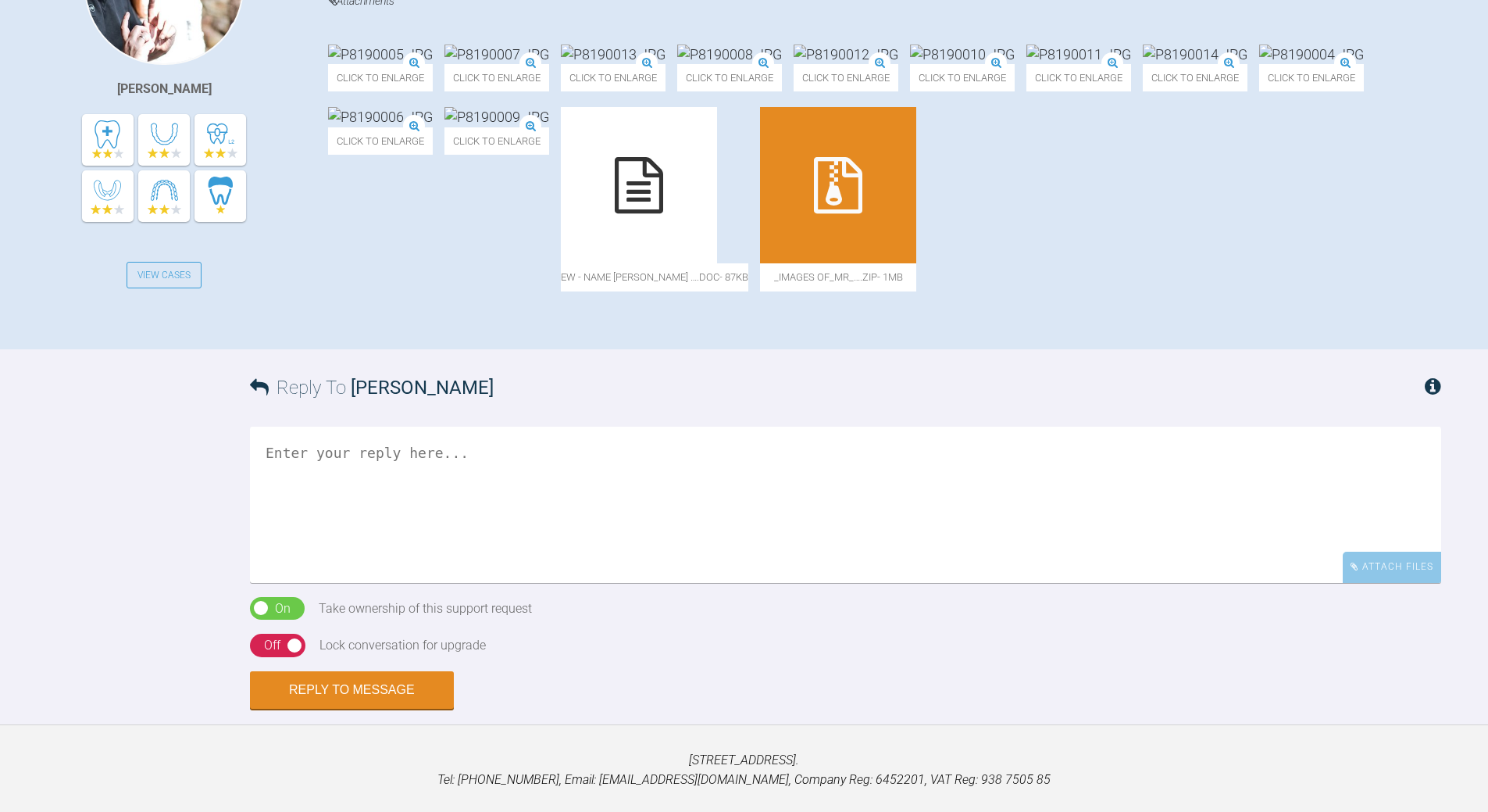
click at [664, 213] on icon at bounding box center [639, 185] width 48 height 57
click at [433, 126] on img at bounding box center [381, 116] width 105 height 20
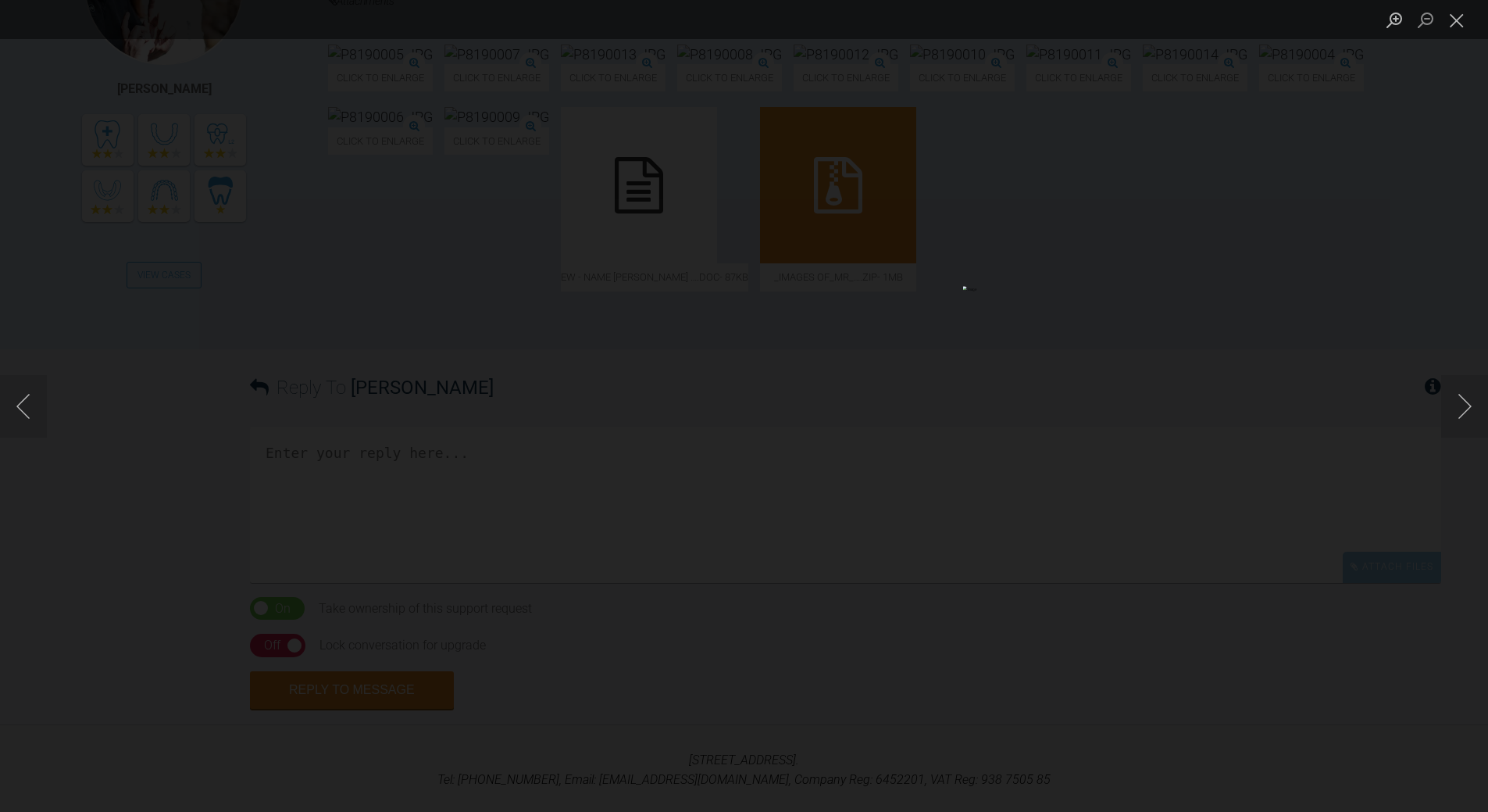
drag, startPoint x: 1463, startPoint y: 23, endPoint x: 1276, endPoint y: 17, distance: 187.1
click at [1458, 24] on button "Close lightbox" at bounding box center [1457, 20] width 31 height 27
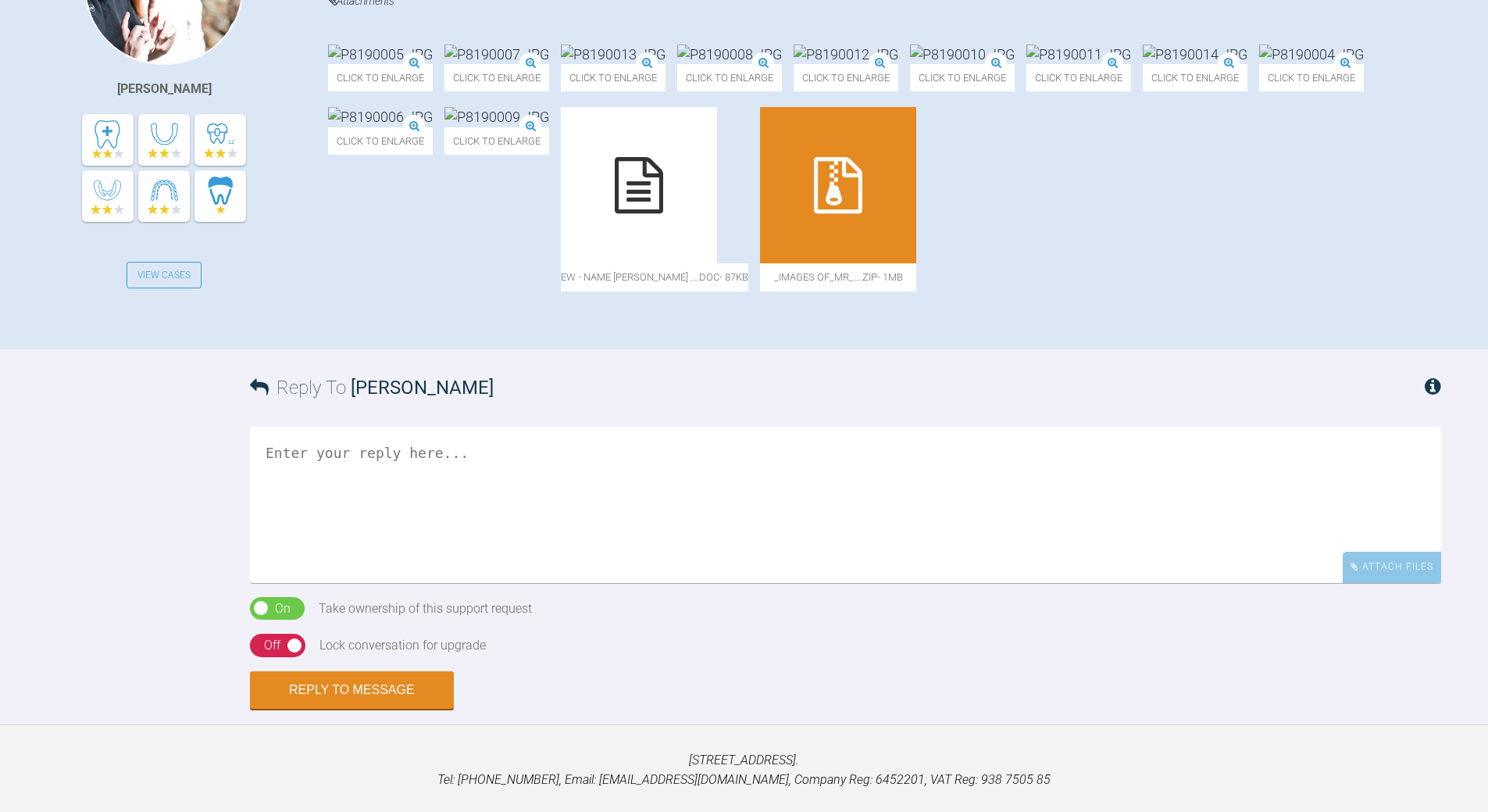
click at [436, 583] on textarea at bounding box center [846, 504] width 1192 height 156
click at [550, 583] on textarea "grant yep thatw uld work the bone loss is signigicant and nee dto be sure oerio…" at bounding box center [846, 504] width 1192 height 156
click at [327, 583] on textarea "grant yep thatw uld work the bone loss is signigicant and need to be sure perio…" at bounding box center [846, 504] width 1192 height 156
click at [345, 583] on textarea "grant yep that w uld work the bone loss is signigicant and need to be sure peri…" at bounding box center [846, 504] width 1192 height 156
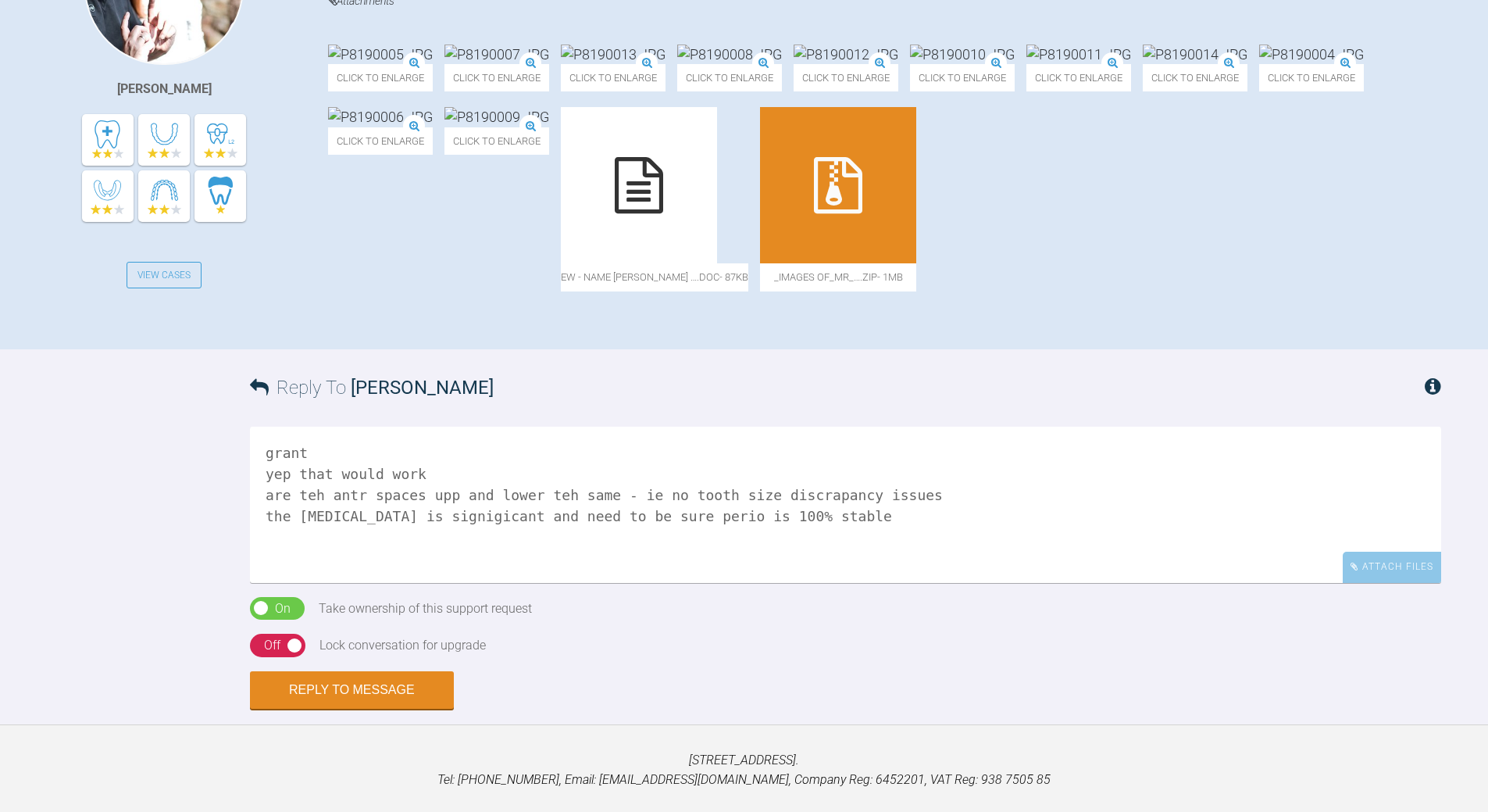
click at [379, 583] on textarea "grant yep that would work are teh antr spaces upp and lower teh same - ie no to…" at bounding box center [846, 504] width 1192 height 156
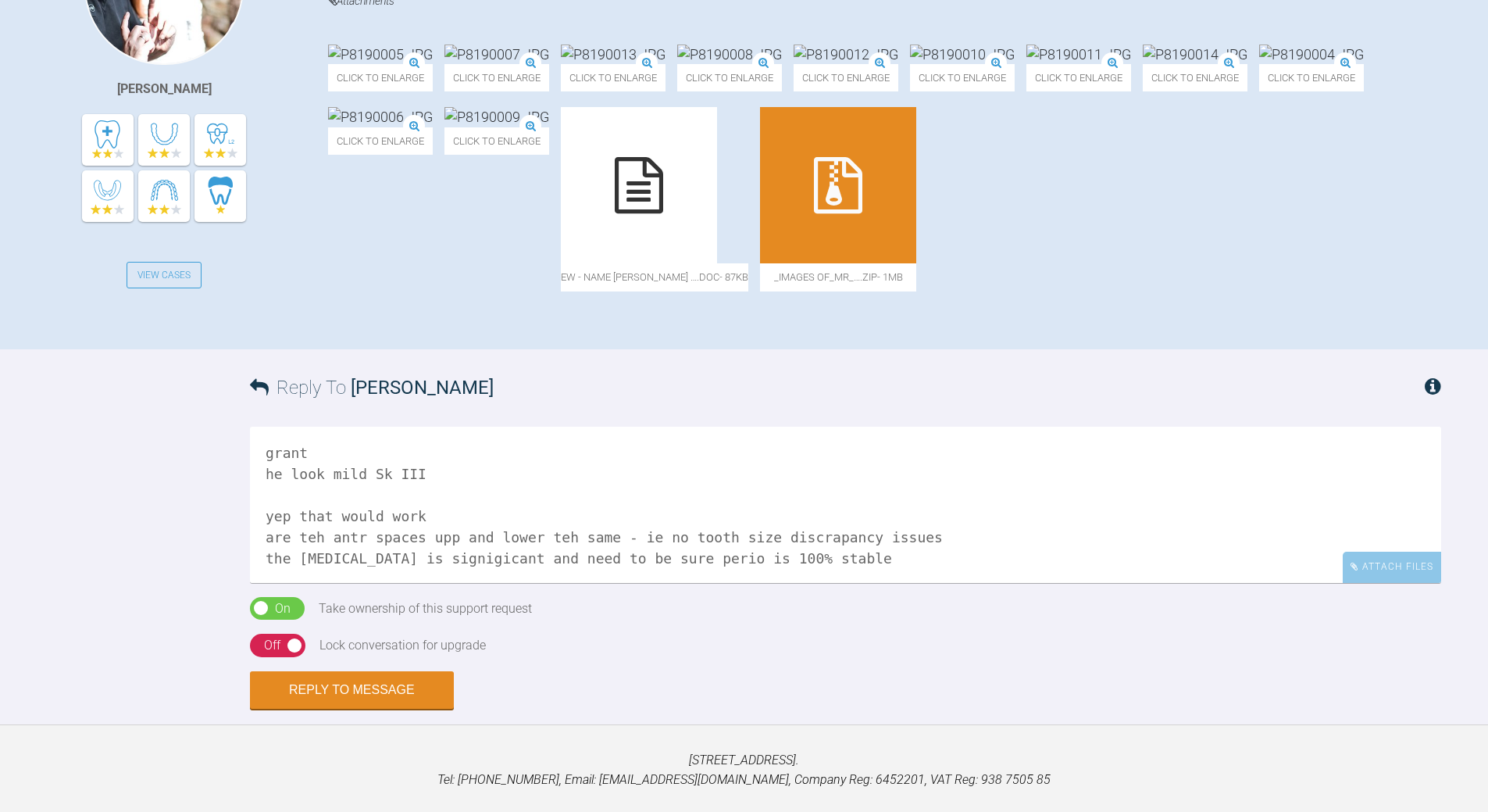
click at [272, 583] on textarea "grant he look mild Sk III yep that would work are teh antr spaces upp and lower…" at bounding box center [846, 504] width 1192 height 156
click at [454, 583] on textarea "grant he look mild Sk III the plan should work are teh antr spaces upp and lowe…" at bounding box center [846, 504] width 1192 height 156
click at [308, 583] on textarea "grant he look mild Sk III the plan should work ok are teh antr spaces upp and l…" at bounding box center [846, 504] width 1192 height 156
click at [539, 583] on textarea "grant he look mild Sk III the plan should work ok are the antr spaces upp and l…" at bounding box center [846, 504] width 1192 height 156
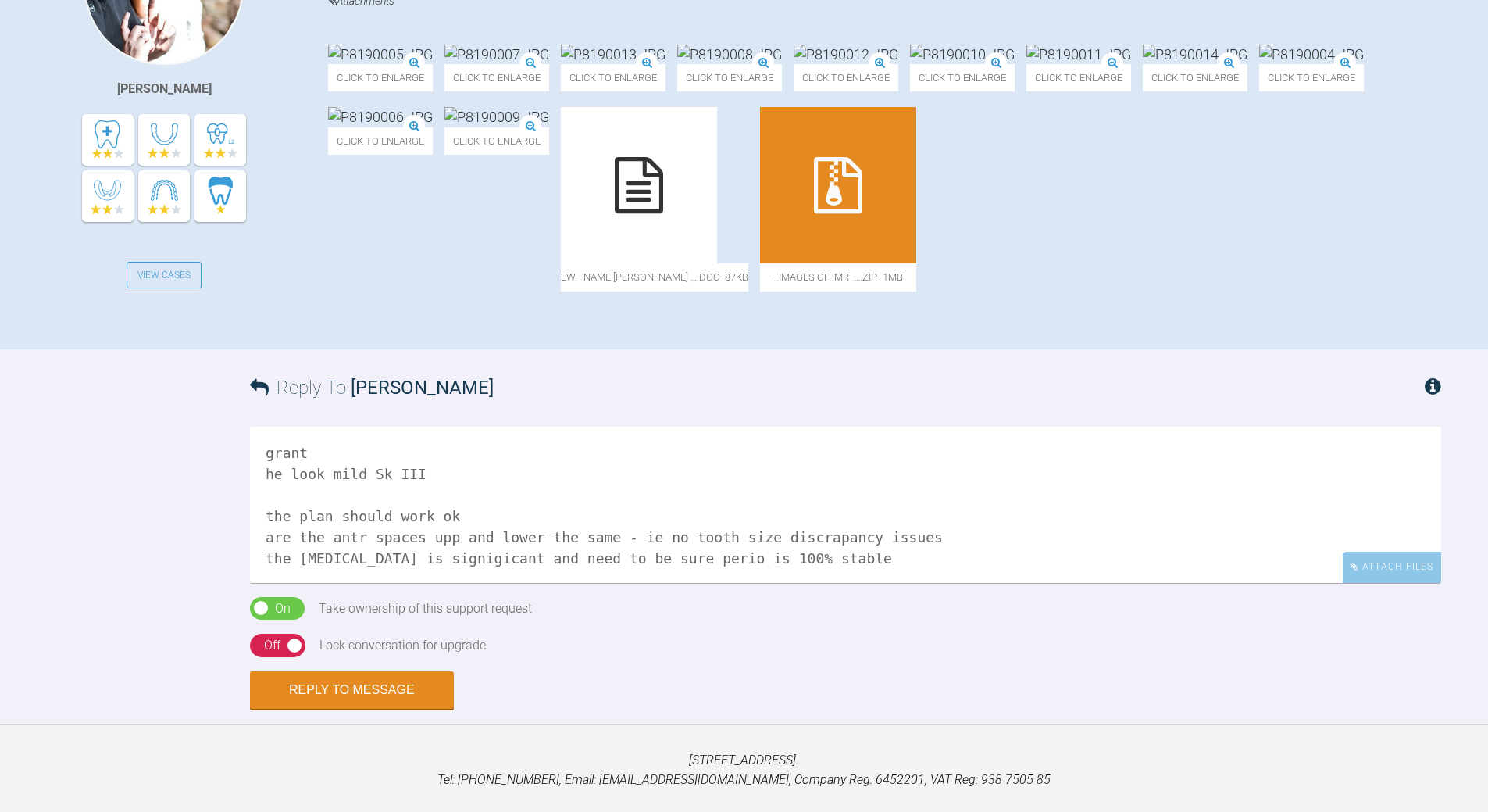
scroll to position [2, 0]
click at [946, 583] on textarea "grant he look mild Sk III the plan should work ok are the antr spaces upp and l…" at bounding box center [846, 504] width 1192 height 156
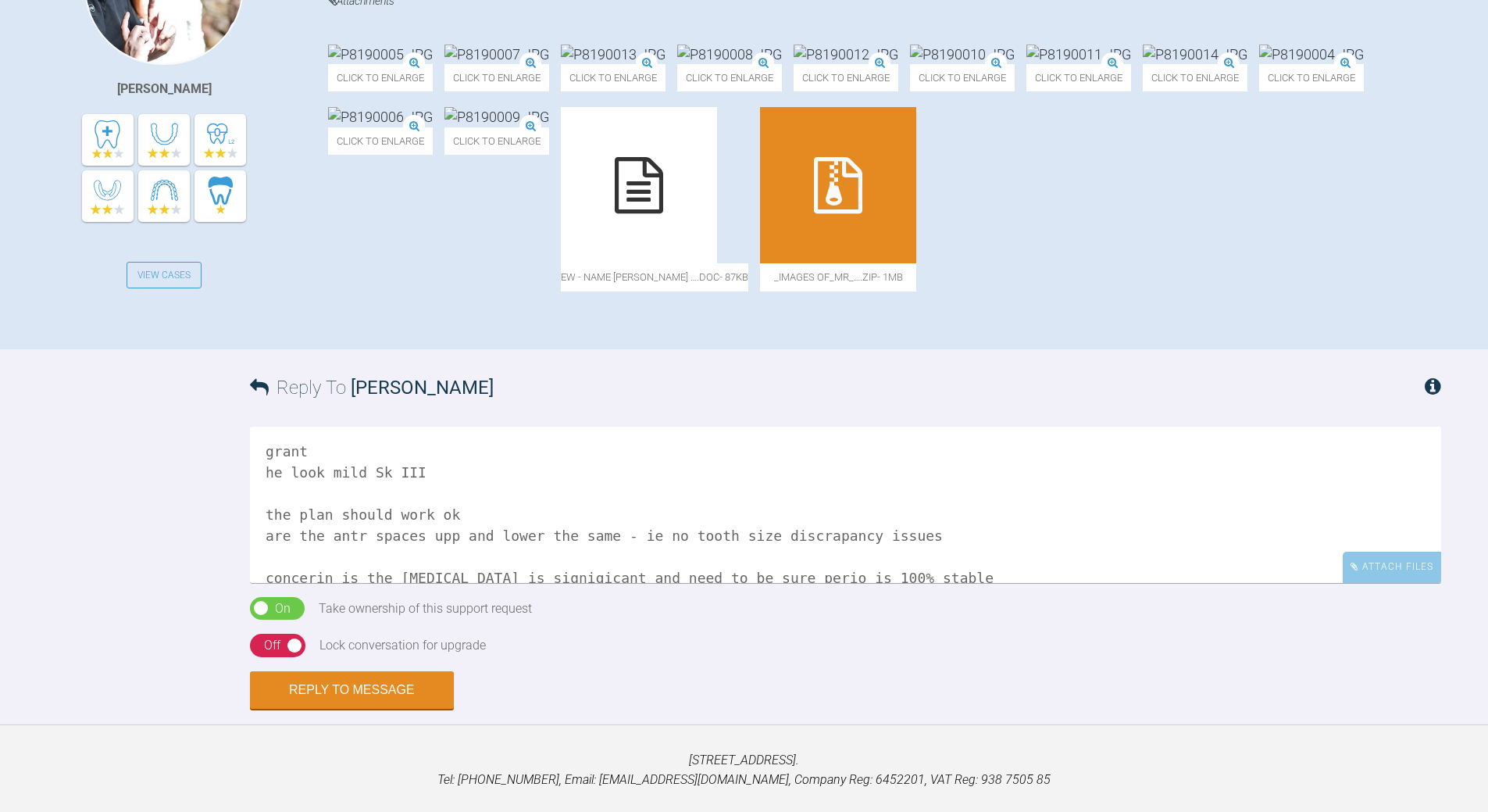
scroll to position [23, 0]
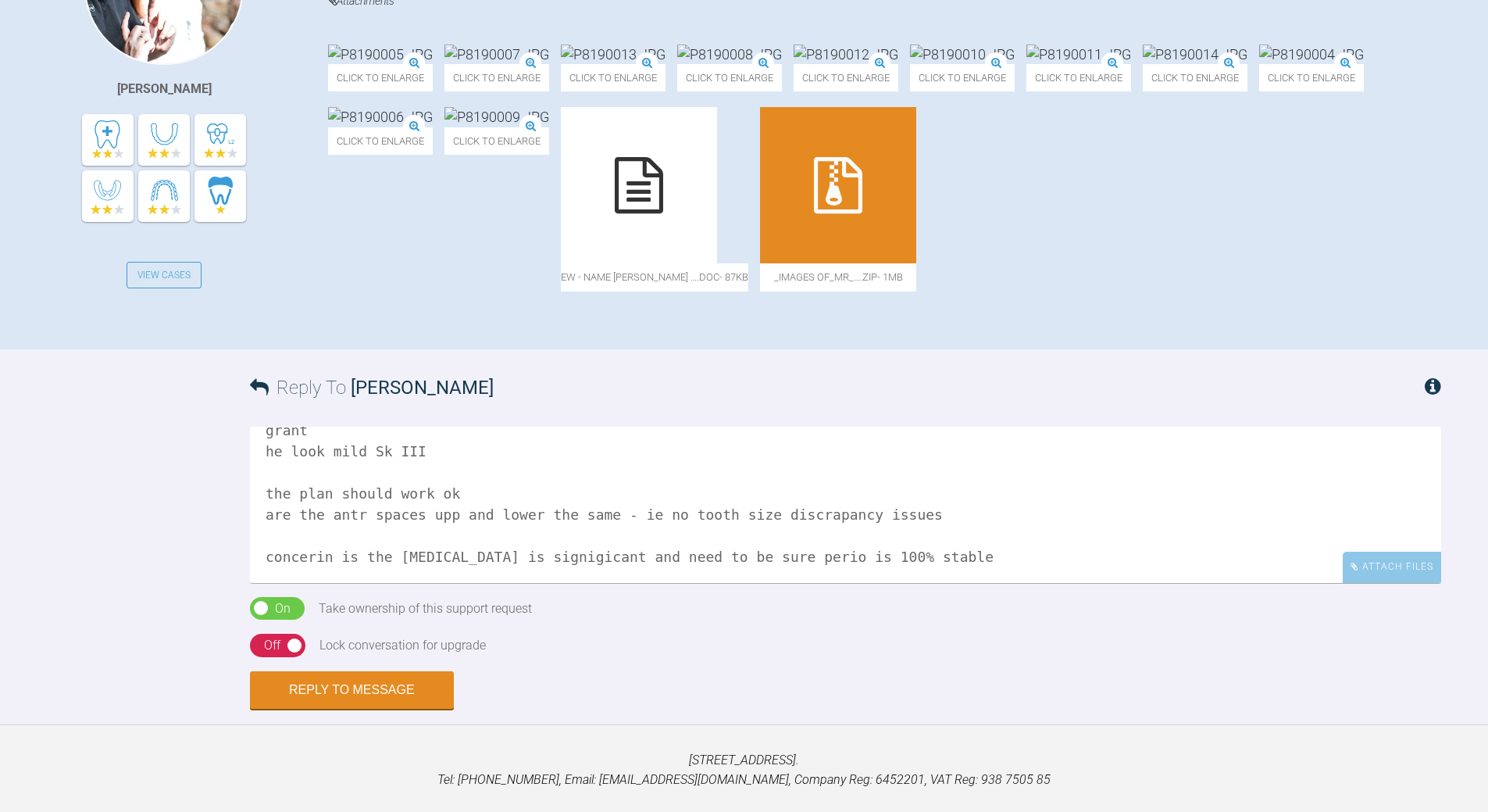
click at [924, 583] on textarea "grant he look mild Sk III the plan should work ok are the antr spaces upp and l…" at bounding box center [846, 504] width 1192 height 156
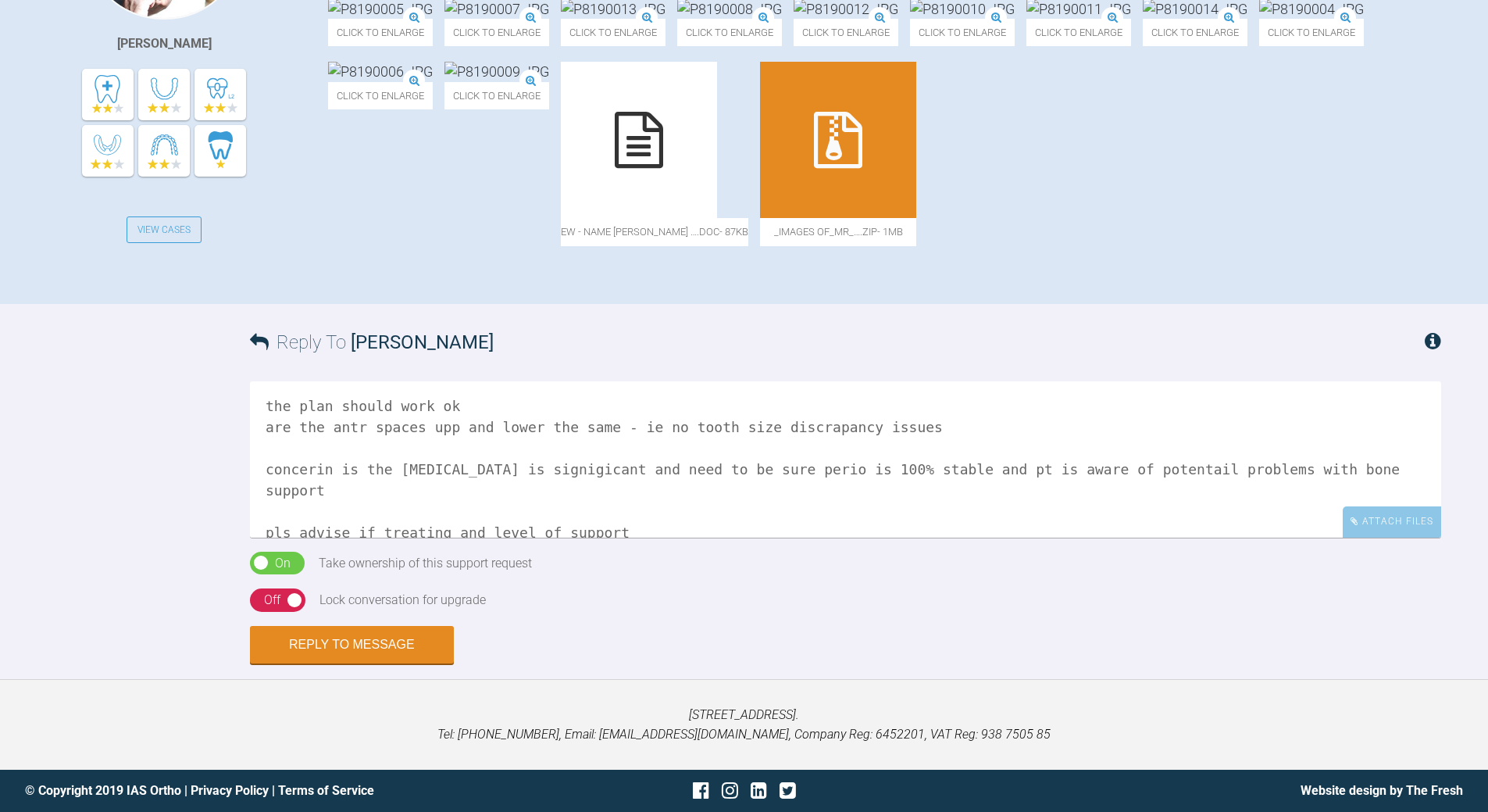
scroll to position [746, 0]
type textarea "grant he look mild Sk III the plan should work ok are the antr spaces upp and l…"
click at [276, 610] on div "Off" at bounding box center [272, 600] width 16 height 21
drag, startPoint x: 375, startPoint y: 668, endPoint x: 331, endPoint y: 659, distance: 44.9
click at [372, 665] on button "Reply to Message" at bounding box center [352, 646] width 204 height 38
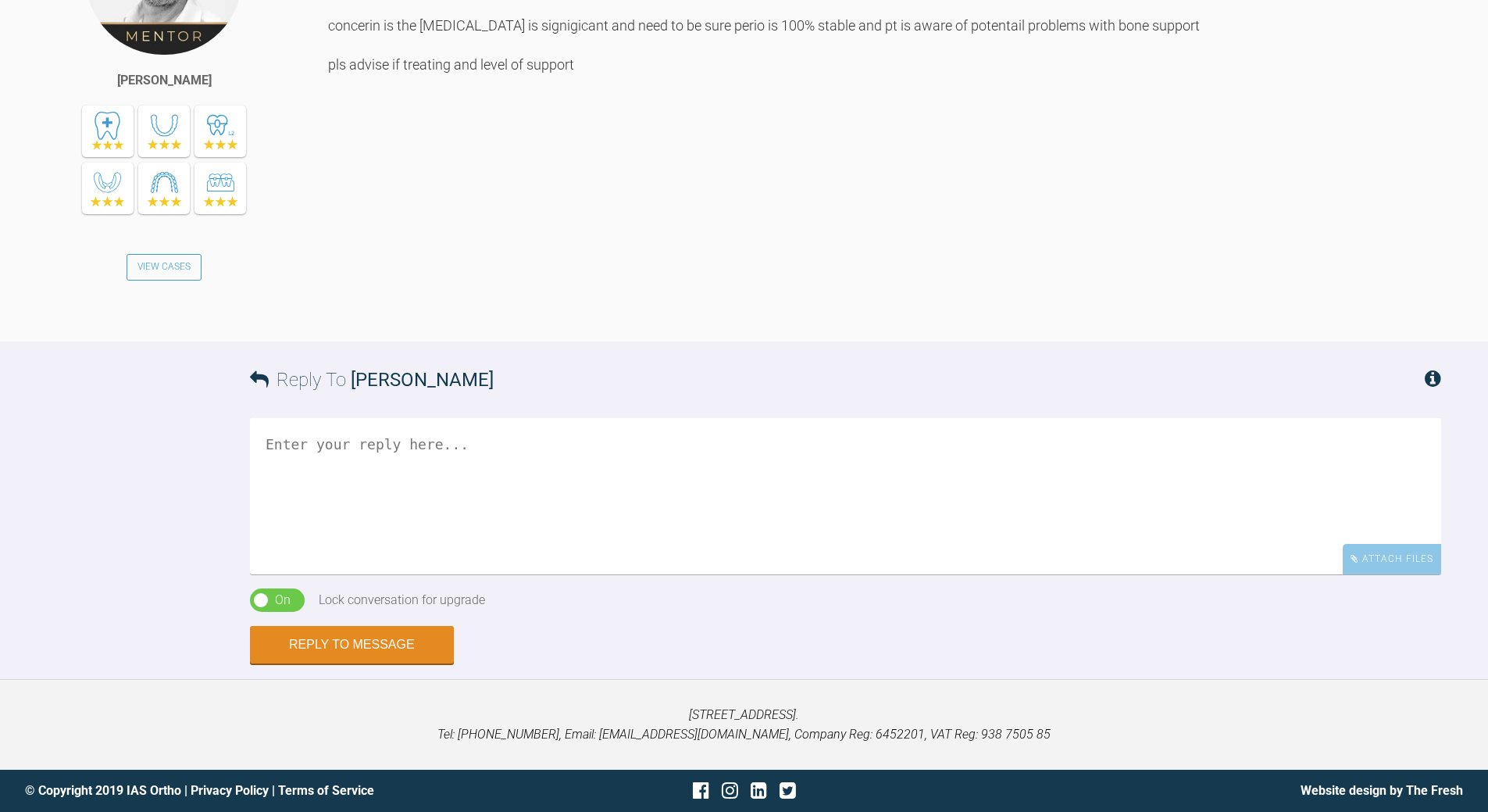
scroll to position [1324, 0]
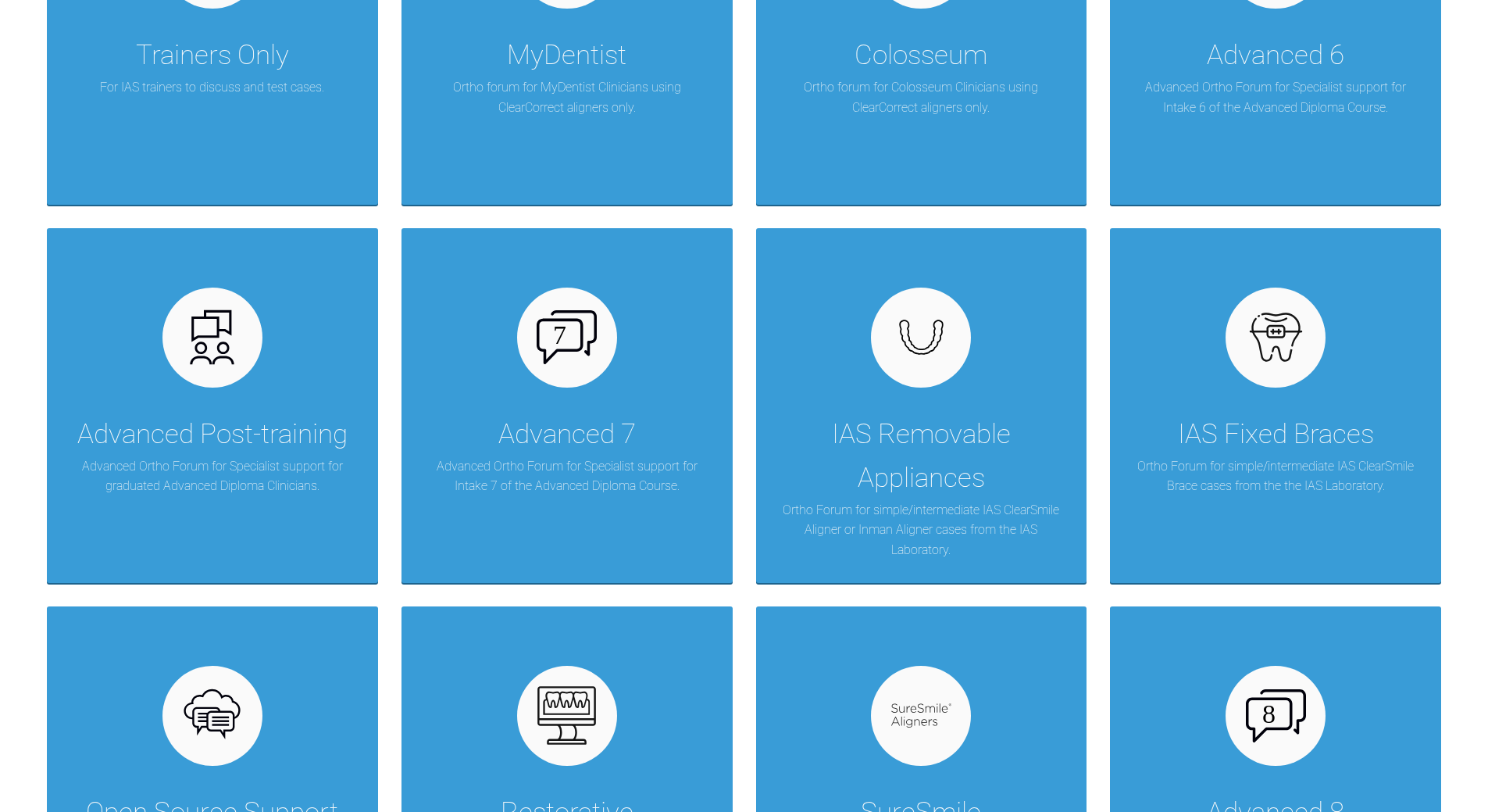
scroll to position [703, 0]
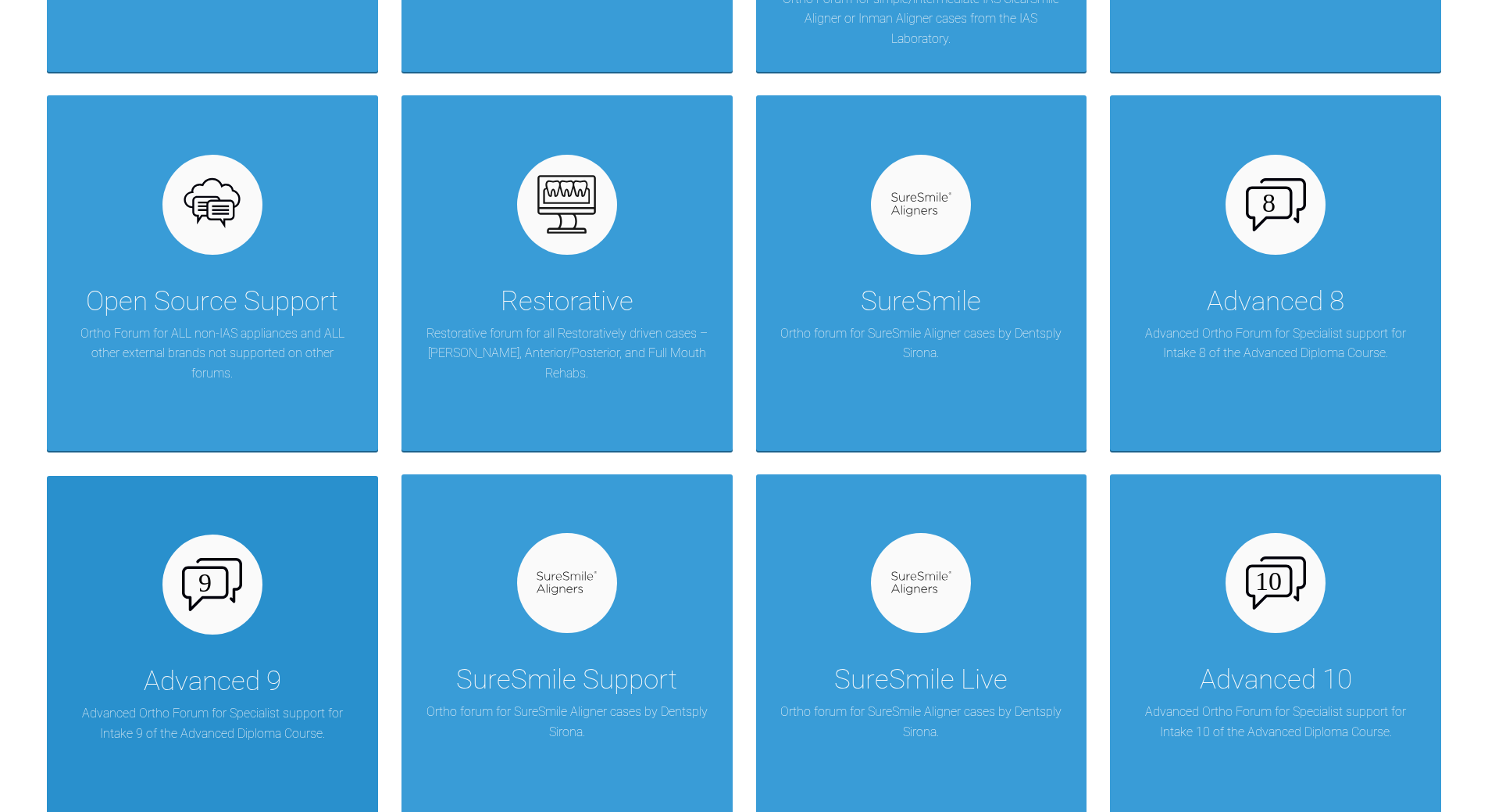
click at [228, 561] on img at bounding box center [212, 584] width 60 height 53
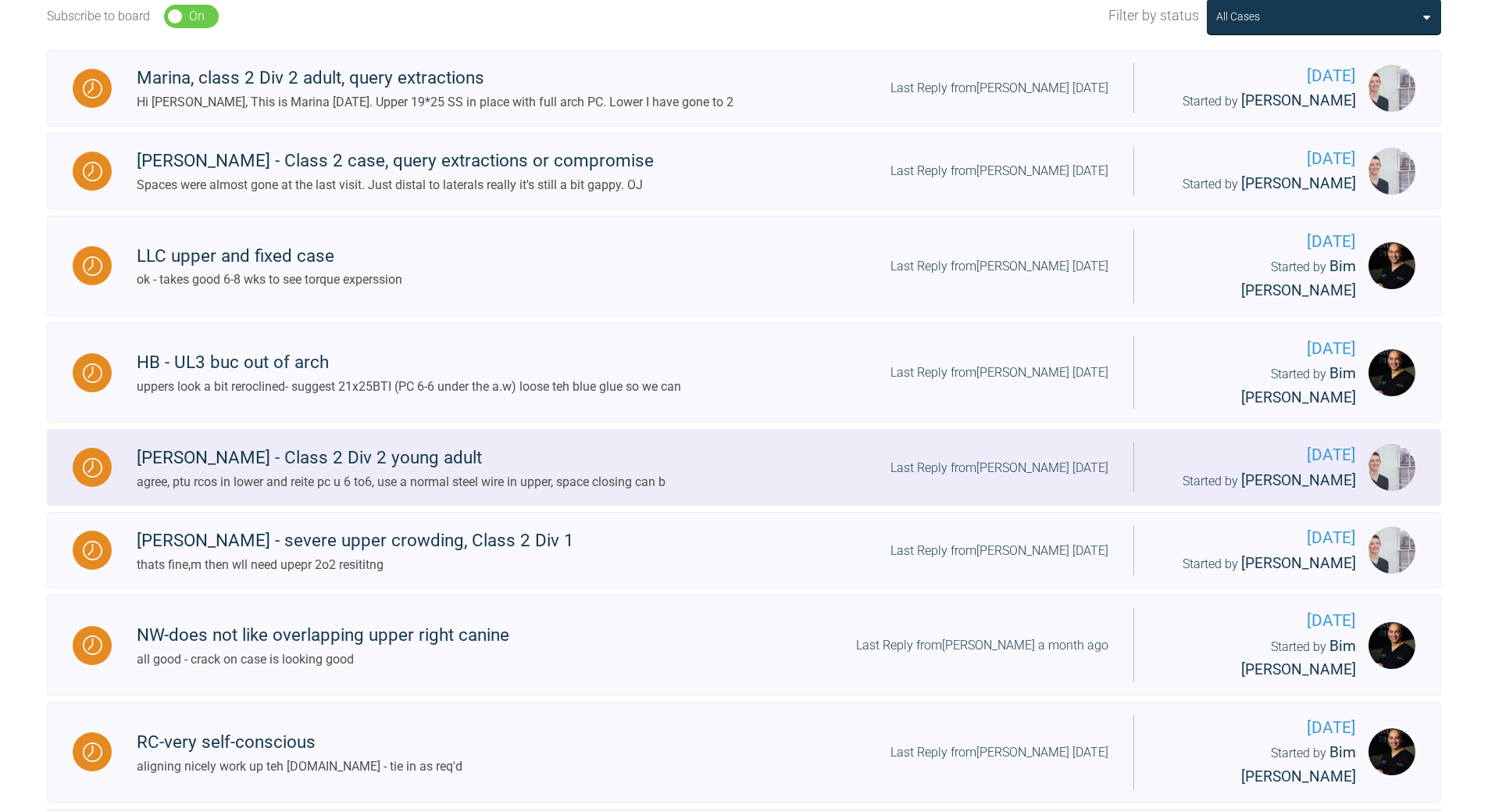
scroll to position [312, 0]
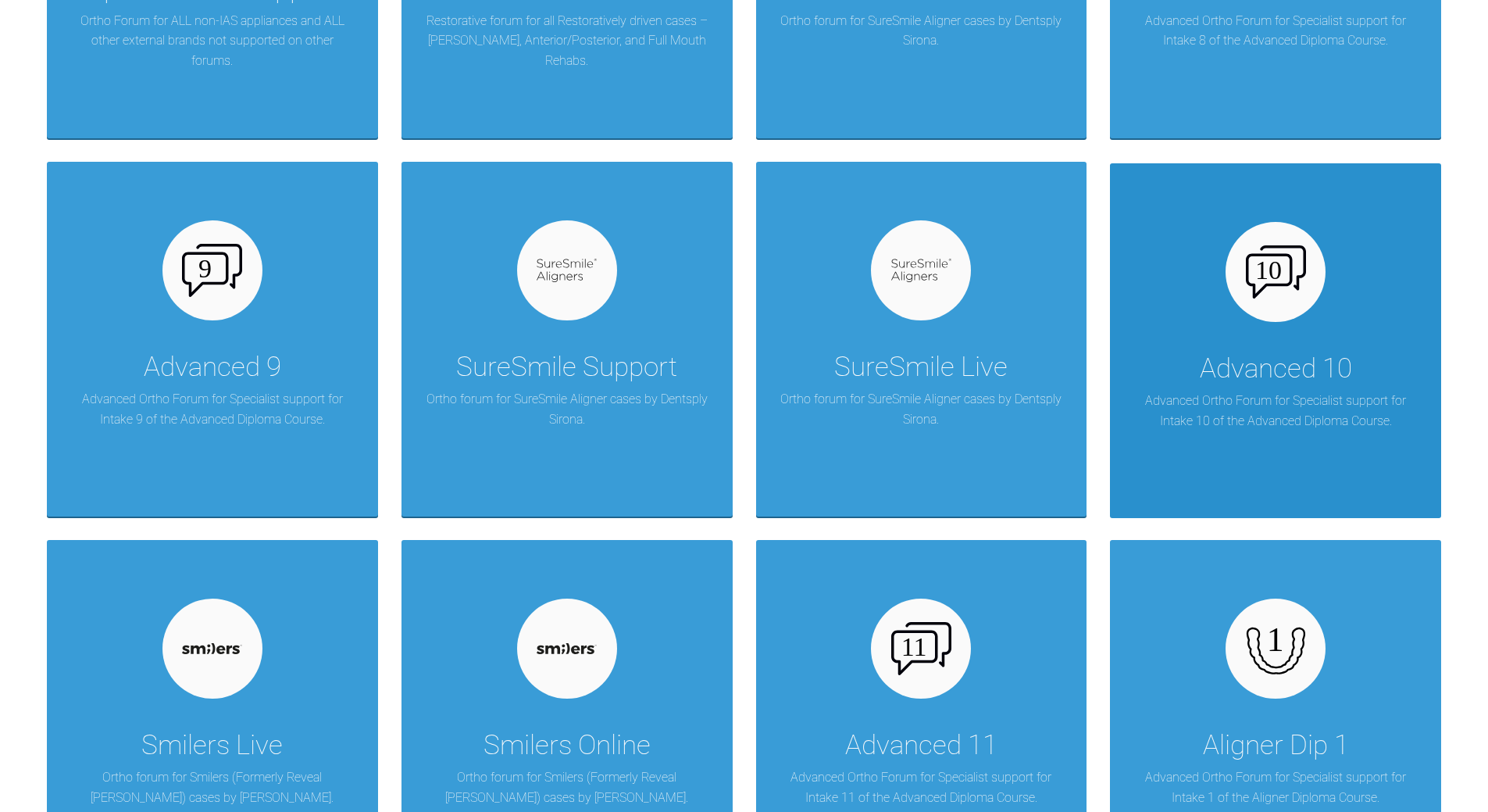
click at [1258, 362] on div "Advanced 10" at bounding box center [1276, 368] width 153 height 43
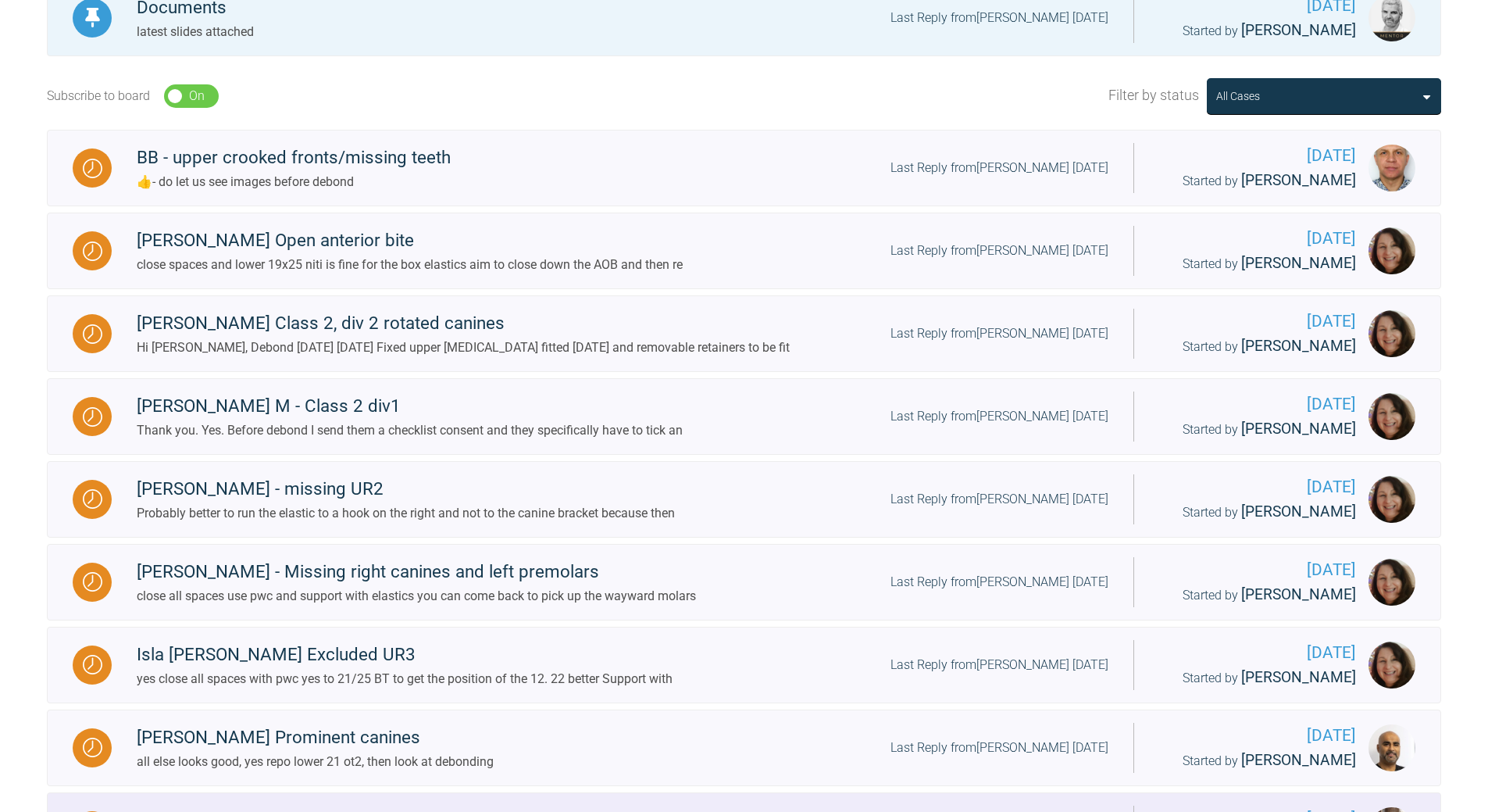
scroll to position [547, 0]
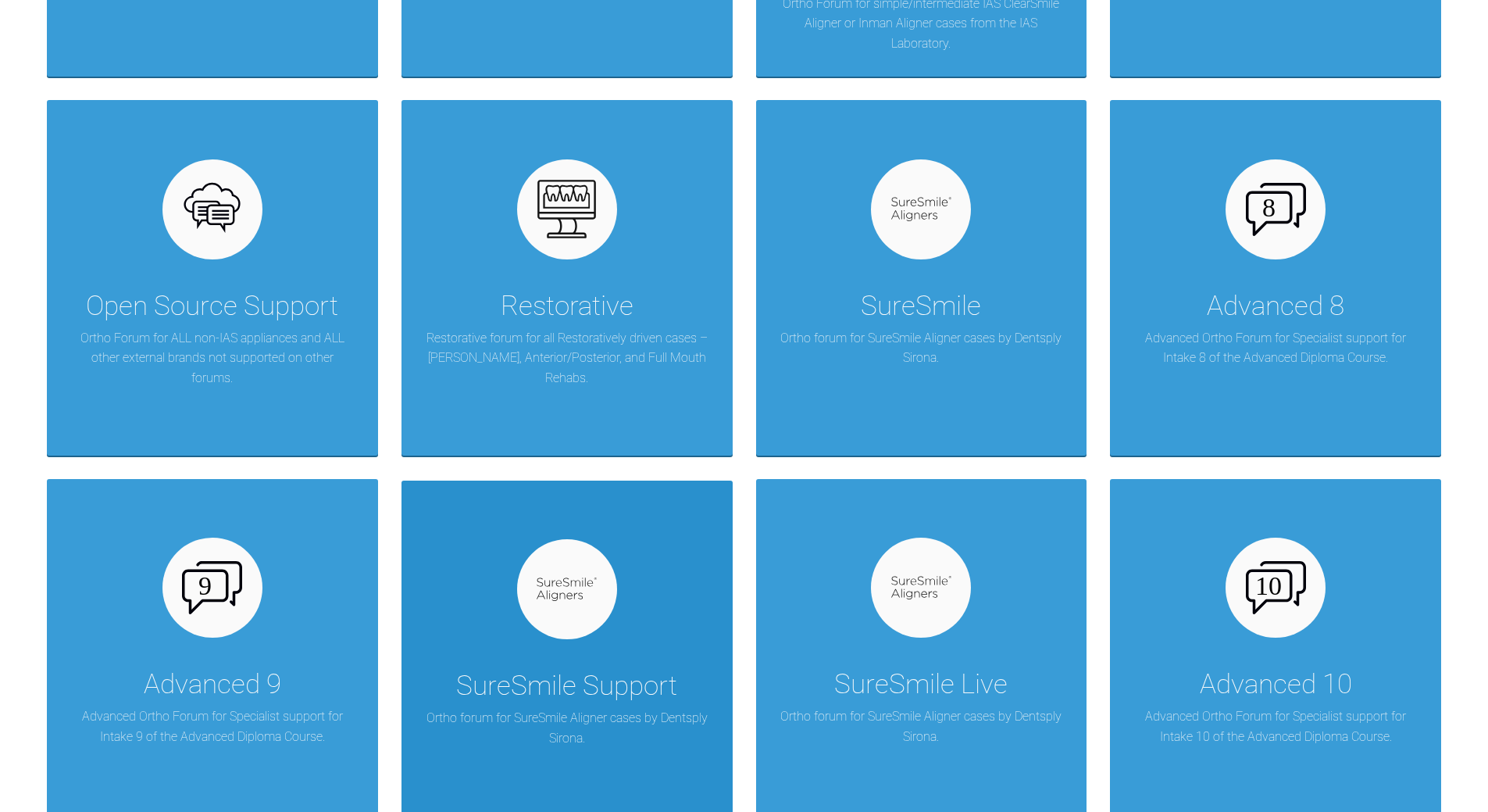
scroll to position [1250, 0]
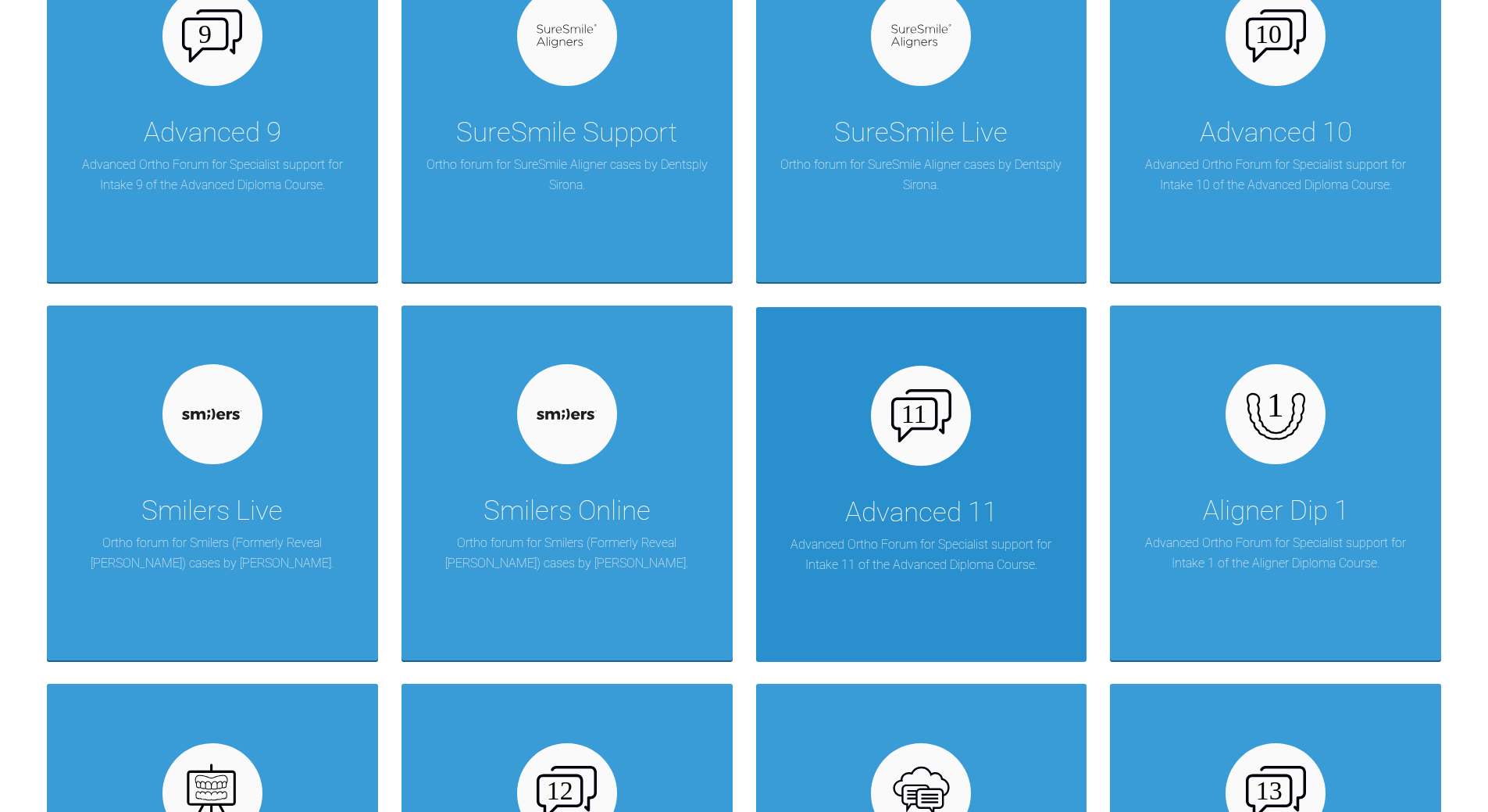
click at [1079, 467] on div "Advanced 11 Advanced Ortho Forum for Specialist support for Intake 11 of the Ad…" at bounding box center [922, 484] width 331 height 354
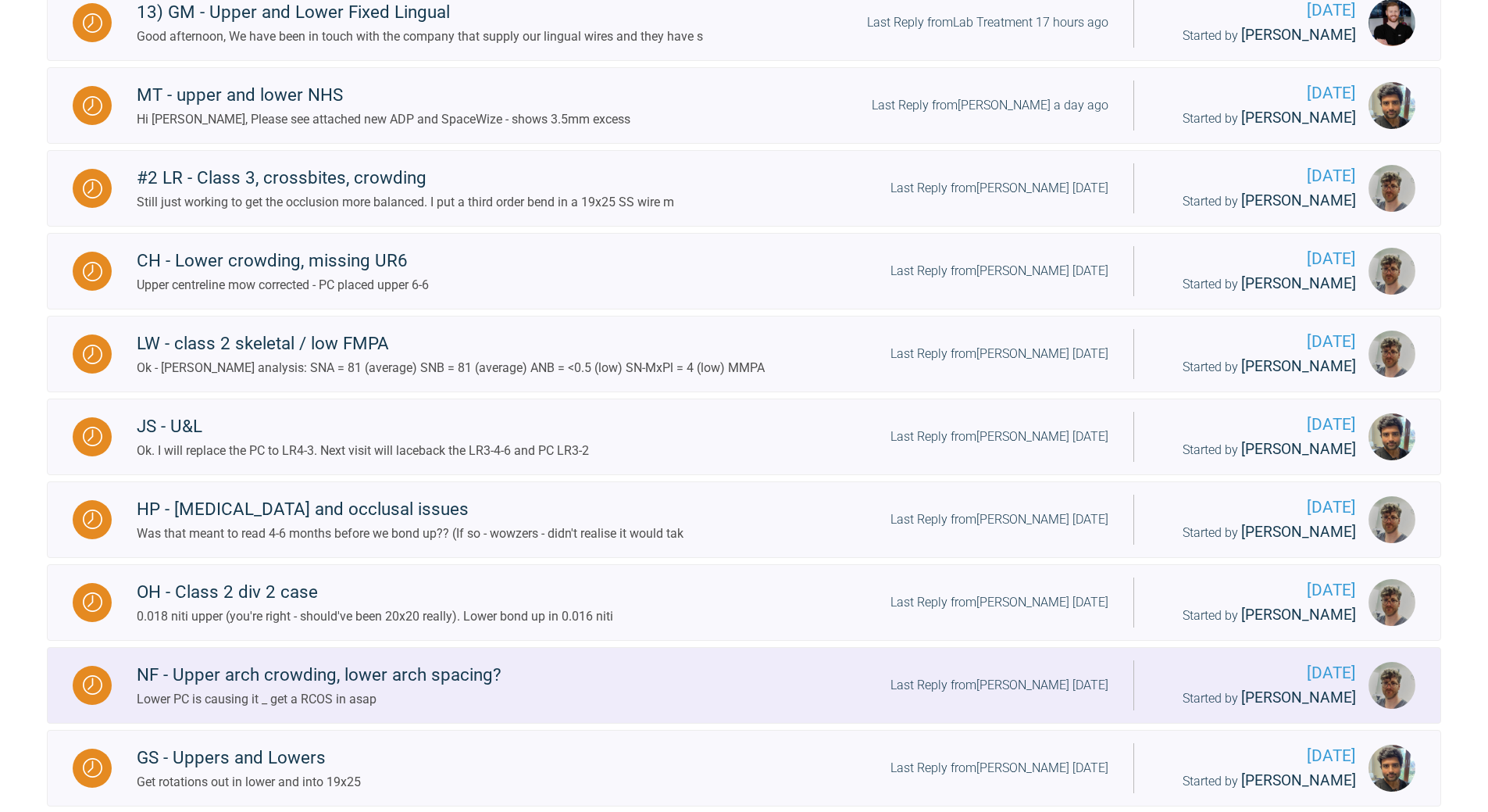
scroll to position [781, 0]
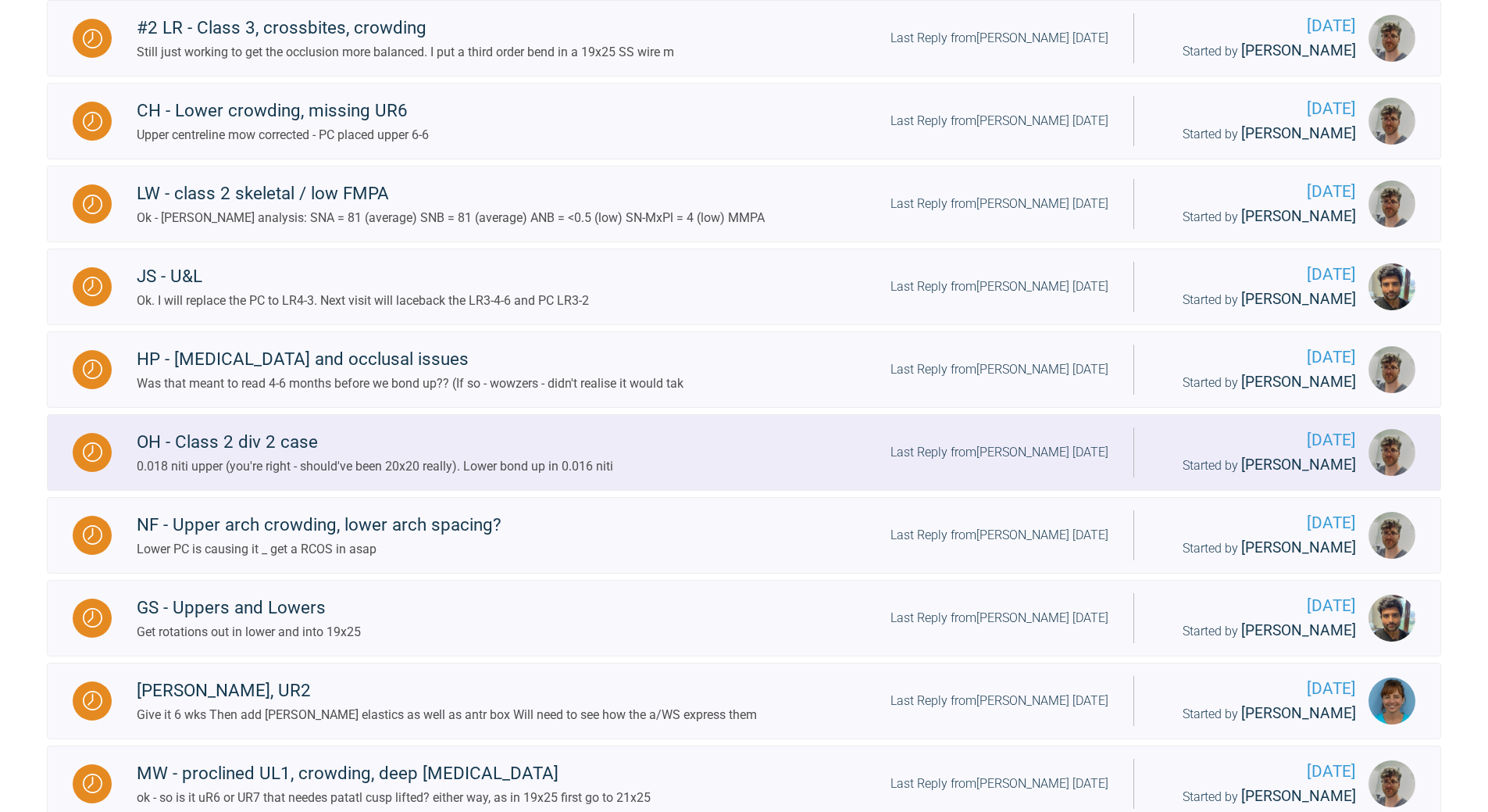
click at [1013, 461] on div "Last Reply from [PERSON_NAME] [DATE]" at bounding box center [1000, 452] width 218 height 21
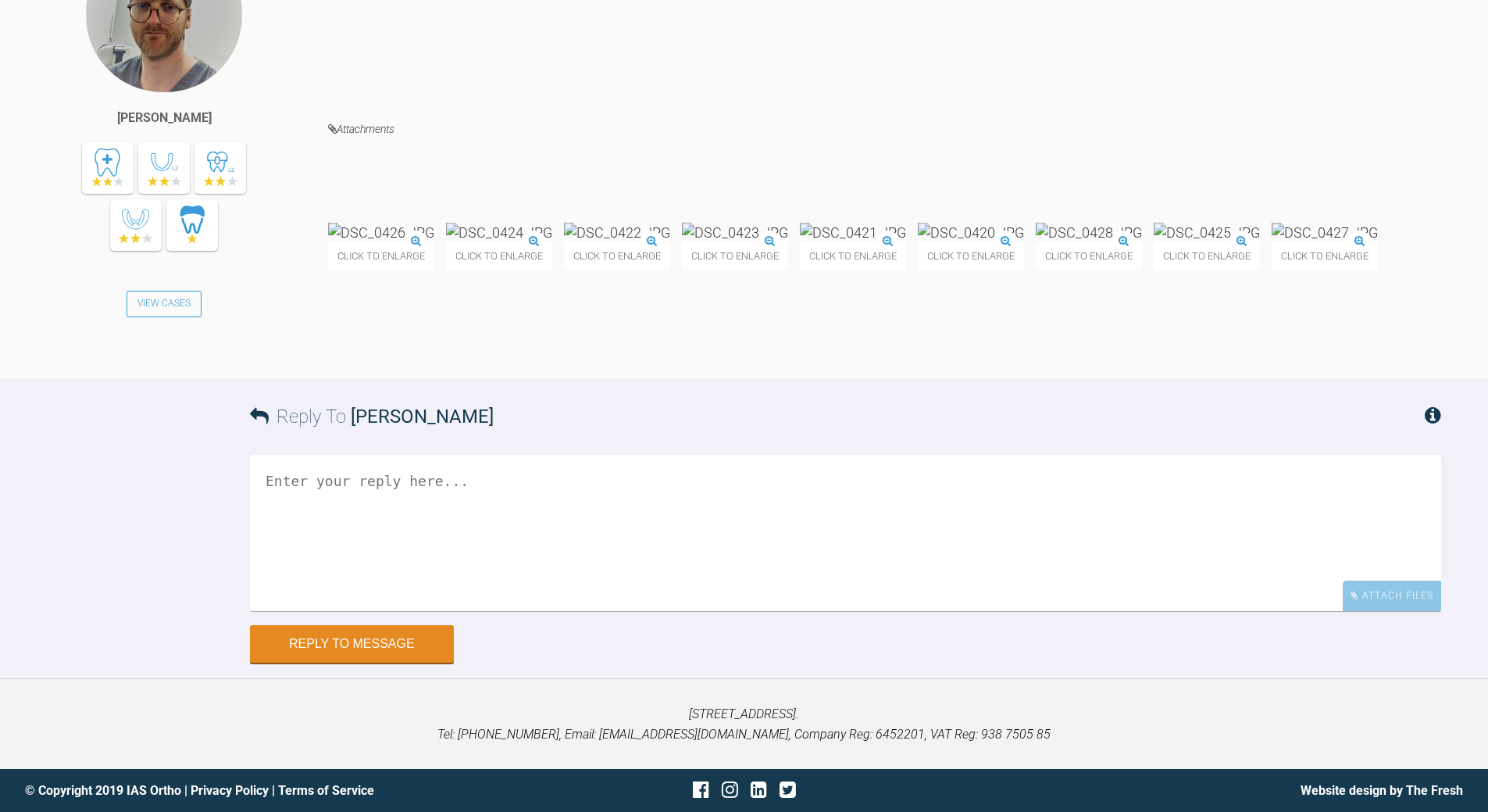
scroll to position [5505, 0]
click at [483, 580] on textarea at bounding box center [846, 532] width 1192 height 156
drag, startPoint x: 376, startPoint y: 575, endPoint x: 397, endPoint y: 568, distance: 22.1
click at [379, 574] on textarea "round wire allow procination.... you will need 19x25 ss in upp and uppers are '…" at bounding box center [846, 532] width 1192 height 156
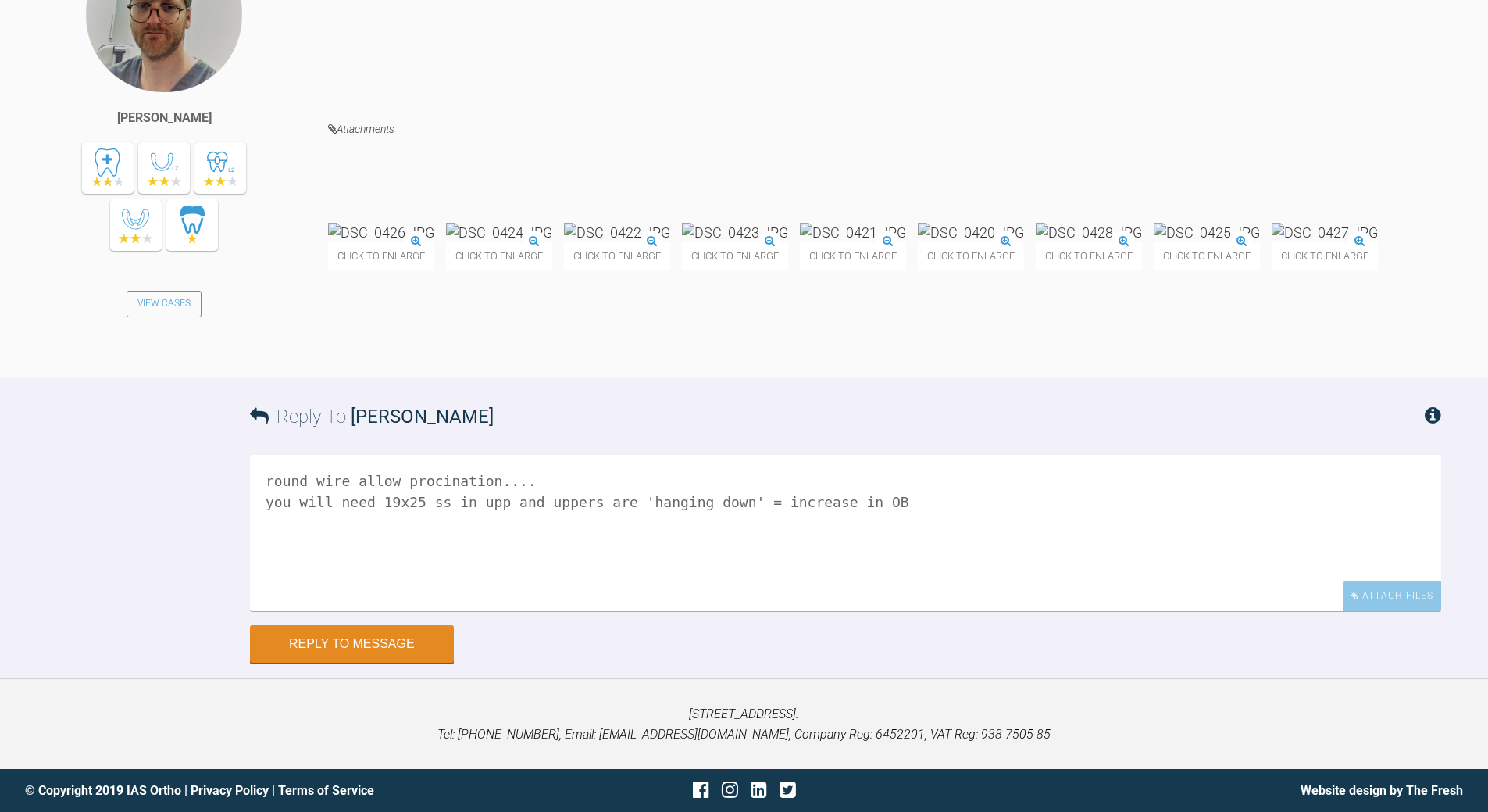
click at [883, 611] on textarea "round wire allow procination.... you will need 19x25 ss in upp and uppers are '…" at bounding box center [846, 532] width 1192 height 156
click at [278, 611] on textarea "round wire allow procination.... you will need 19x25 ss in upp and uppers are '…" at bounding box center [846, 532] width 1192 height 156
type textarea "round wire allow procination.... you will need 19x25 ss in upp and uppers are '…"
click at [425, 648] on button "Reply to Message" at bounding box center [352, 645] width 204 height 38
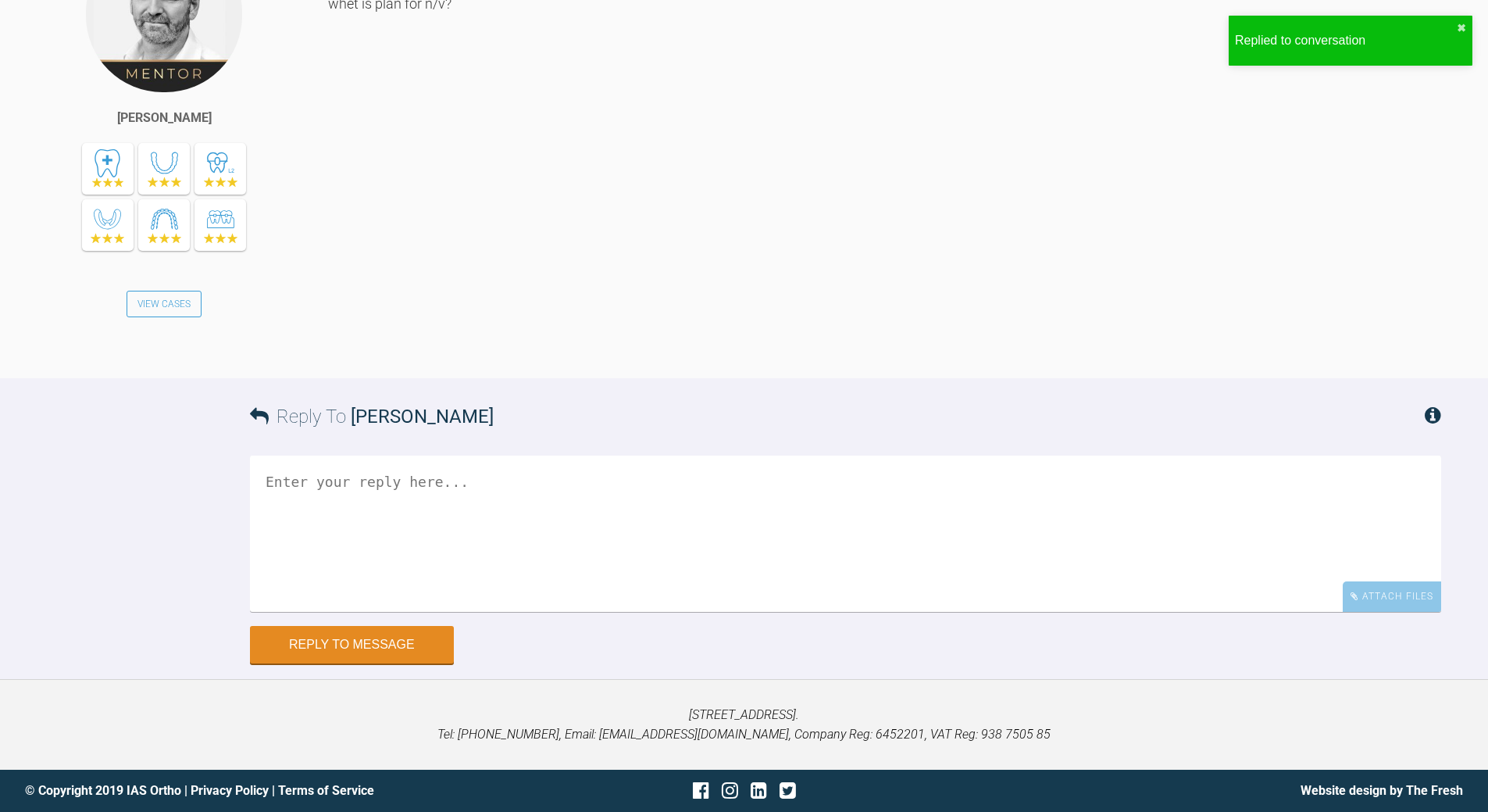
scroll to position [6174, 0]
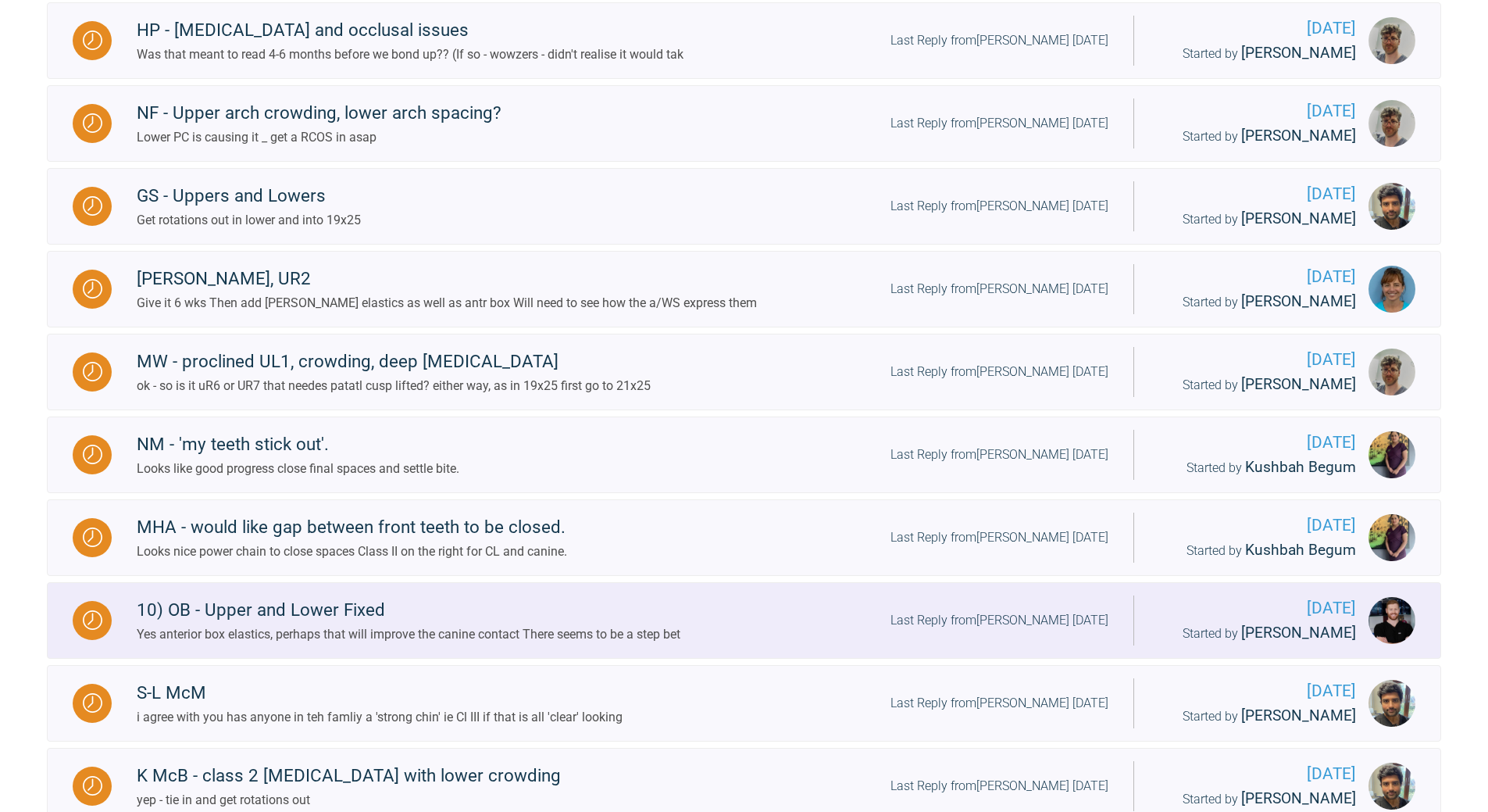
scroll to position [880, 0]
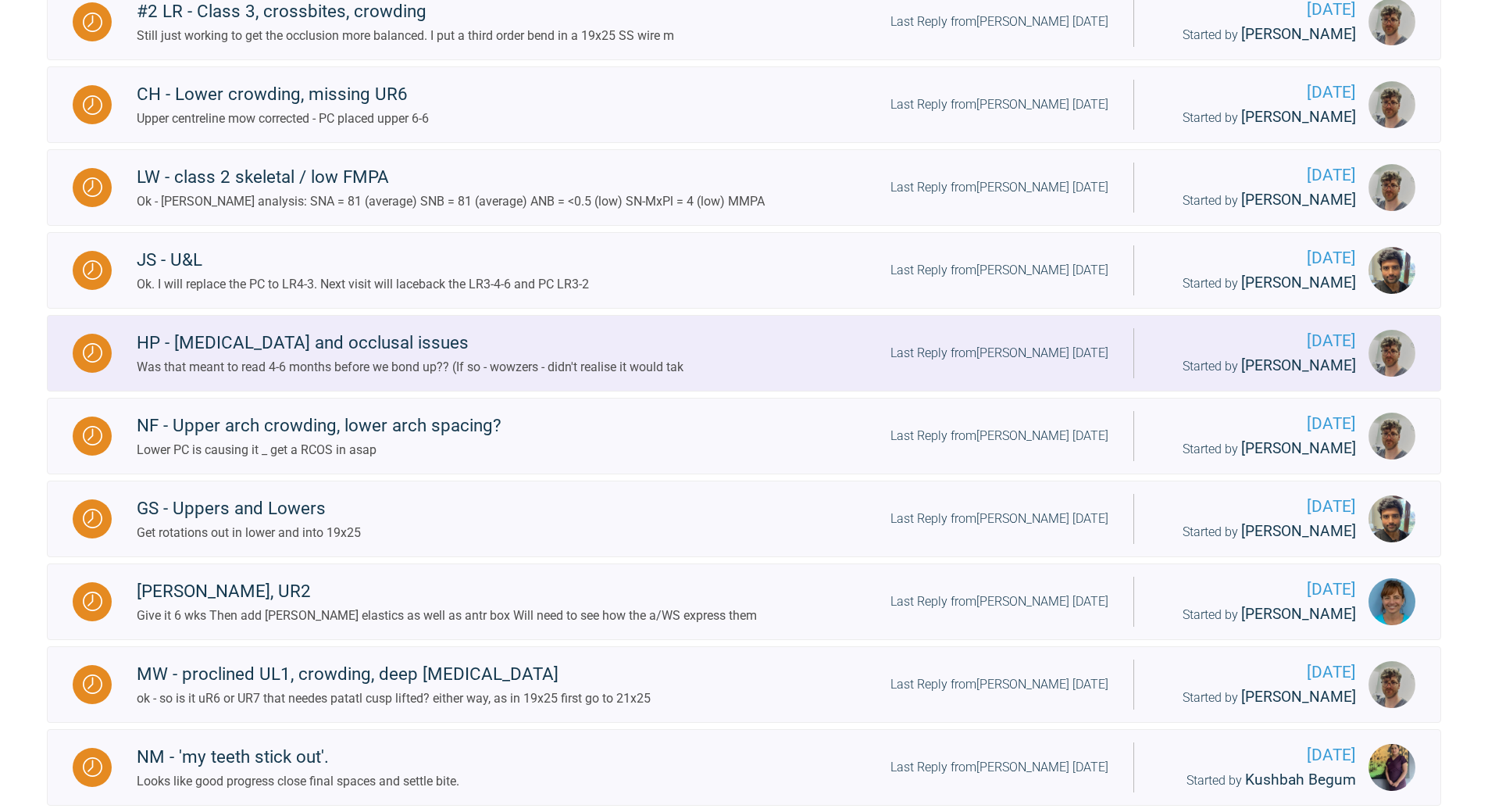
click at [1008, 347] on div "Last Reply from [PERSON_NAME] [DATE]" at bounding box center [1000, 353] width 218 height 21
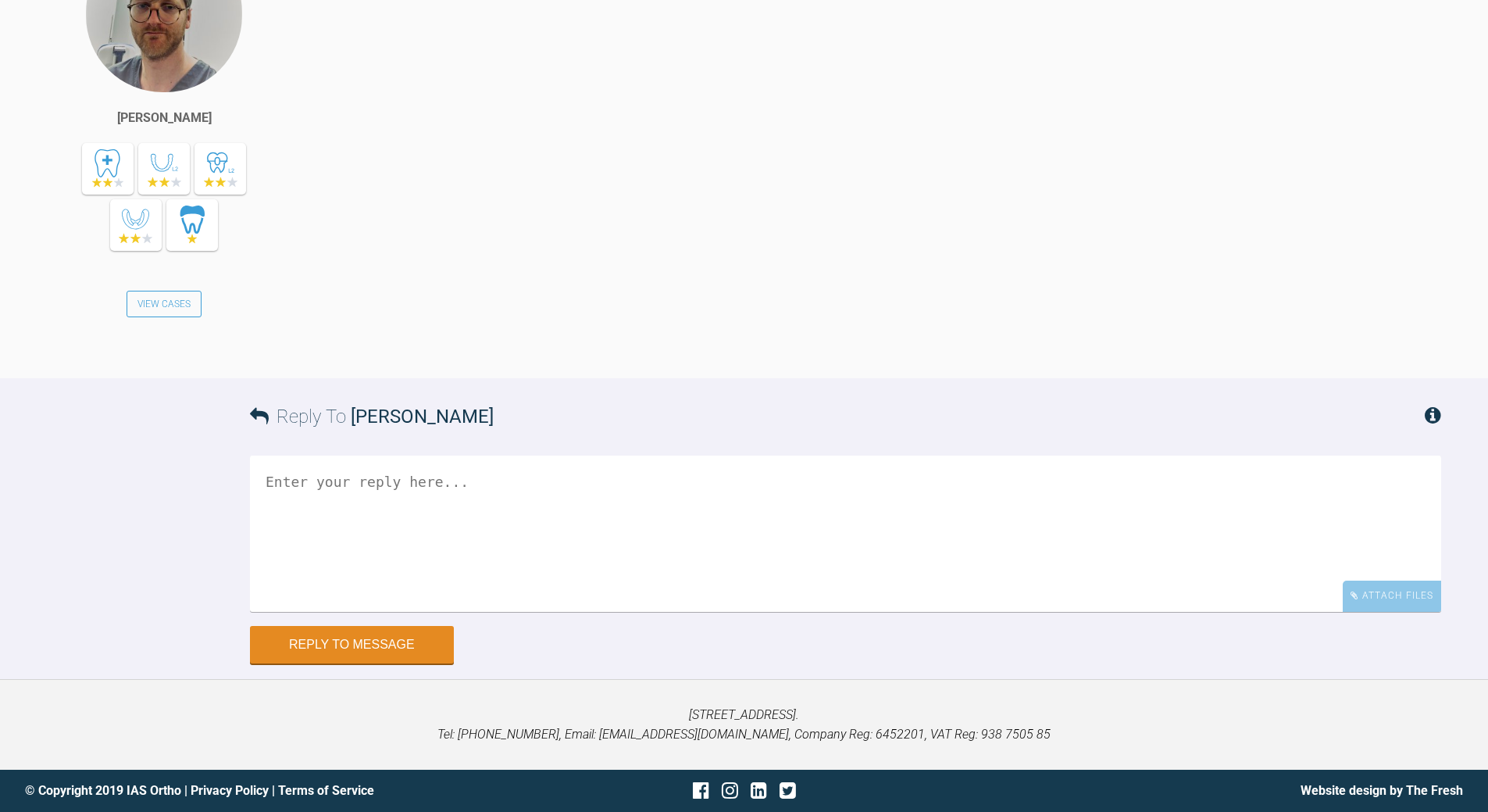
scroll to position [21744, 0]
click at [468, 554] on textarea at bounding box center [846, 533] width 1192 height 156
click at [404, 552] on textarea "yep = correcting cbites is slow" at bounding box center [846, 533] width 1192 height 156
type textarea "yep = correcting xbites is slow"
click at [354, 665] on button "Reply to Message" at bounding box center [352, 646] width 204 height 38
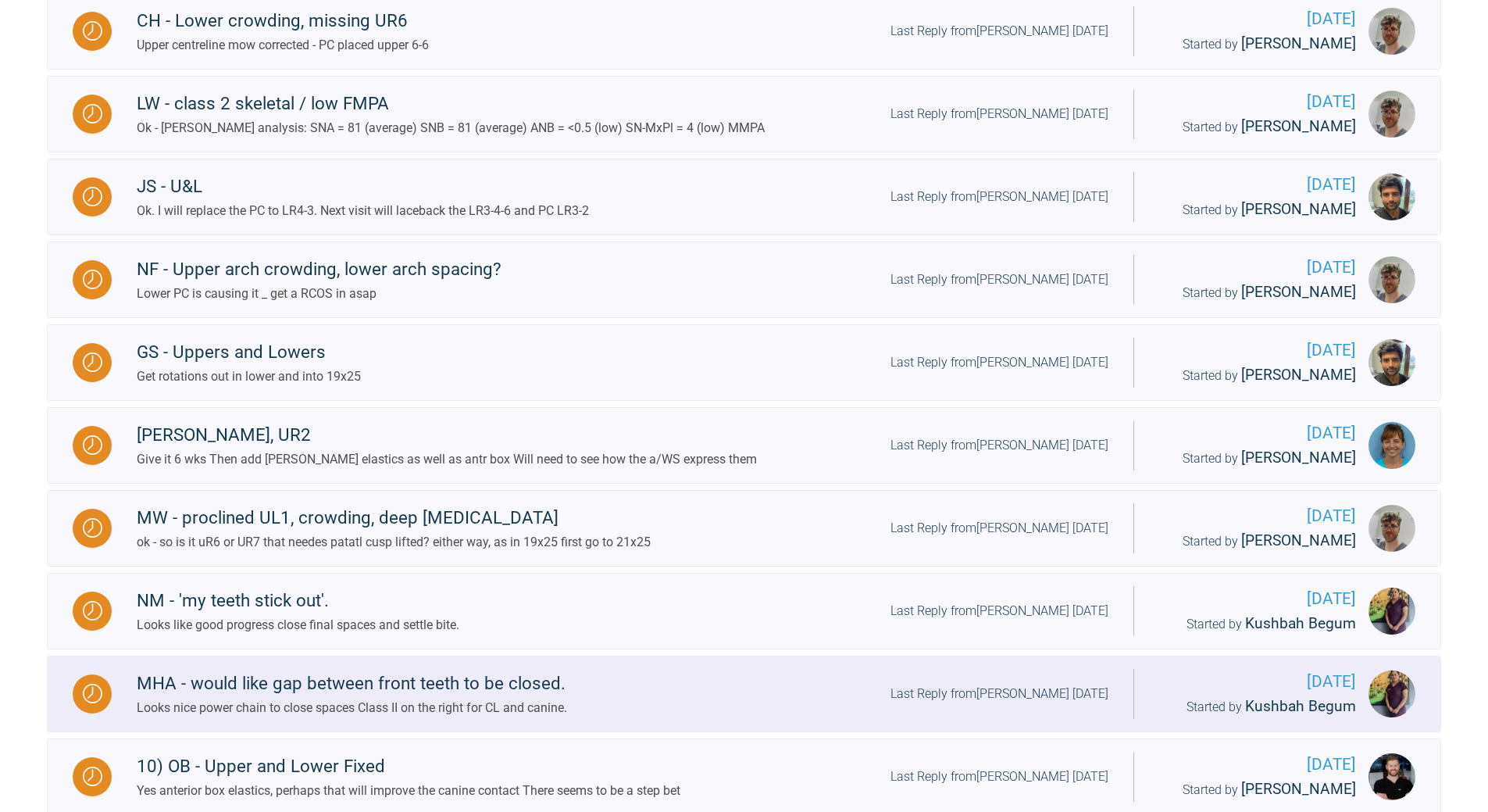
scroll to position [880, 0]
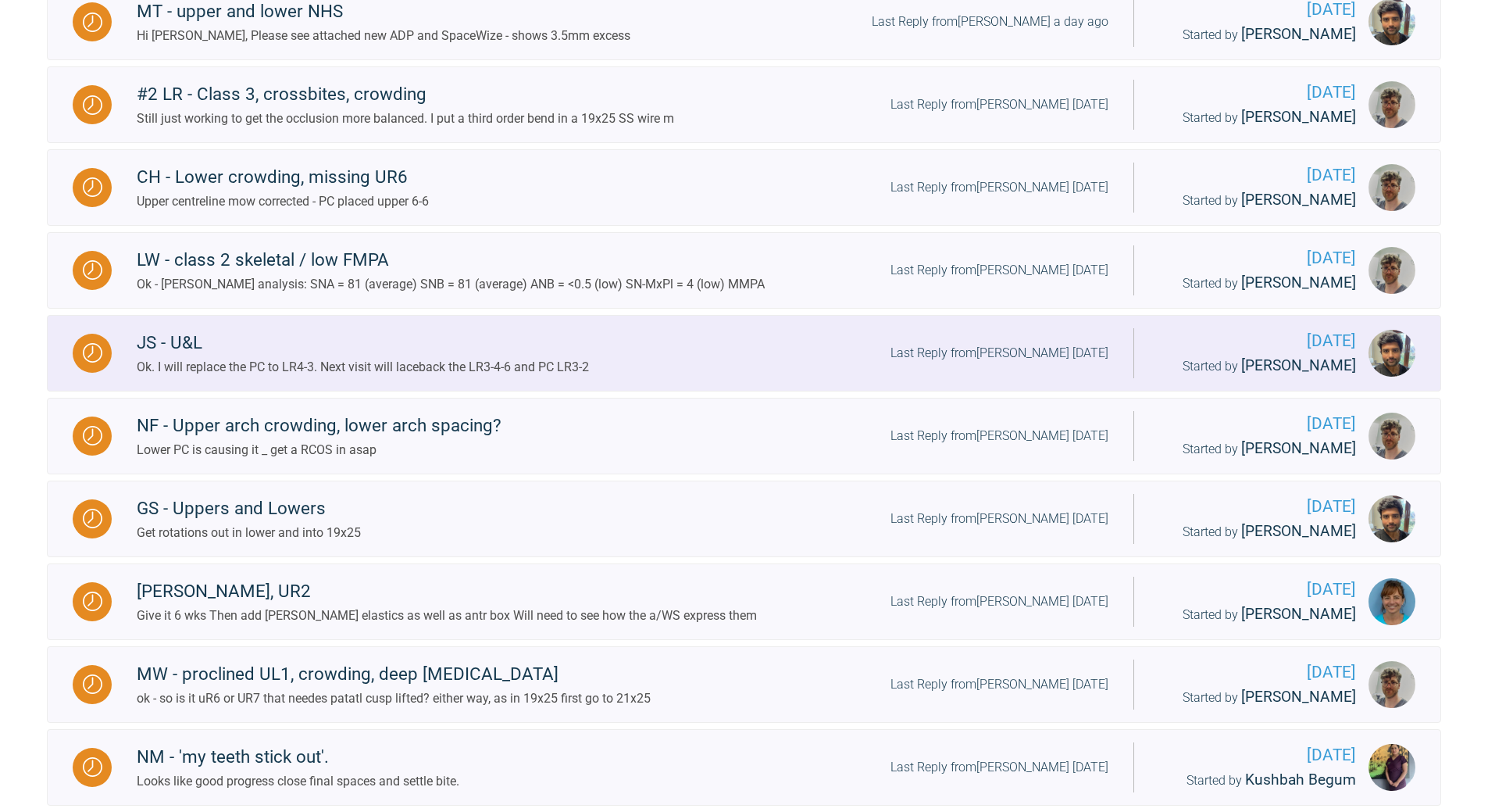
click at [1033, 356] on div "Last Reply from [PERSON_NAME] [DATE]" at bounding box center [1000, 353] width 218 height 21
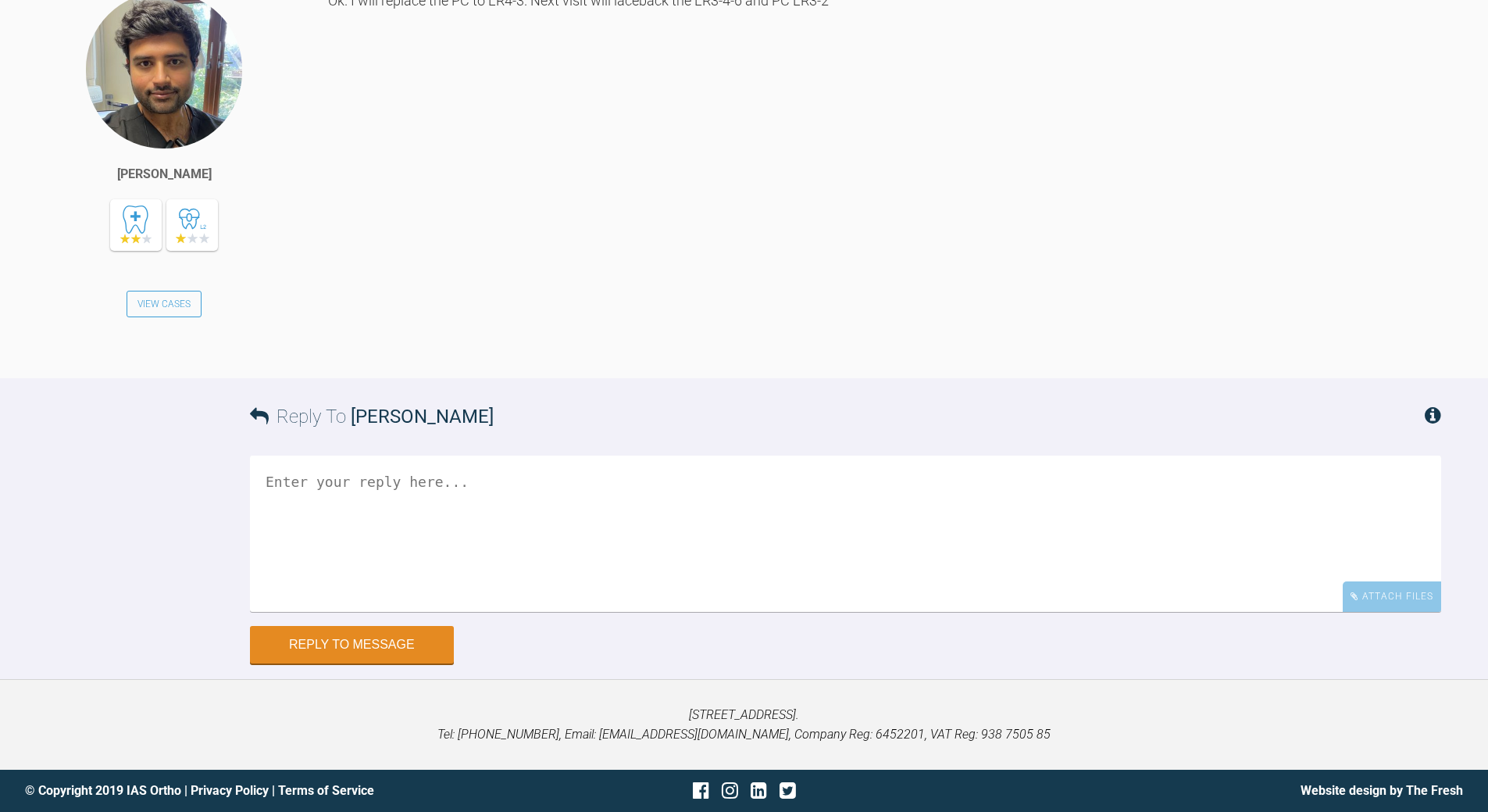
scroll to position [25305, 0]
click at [501, 612] on textarea at bounding box center [846, 533] width 1192 height 156
type textarea "ok"
click at [389, 635] on button "Reply to Message" at bounding box center [352, 646] width 204 height 38
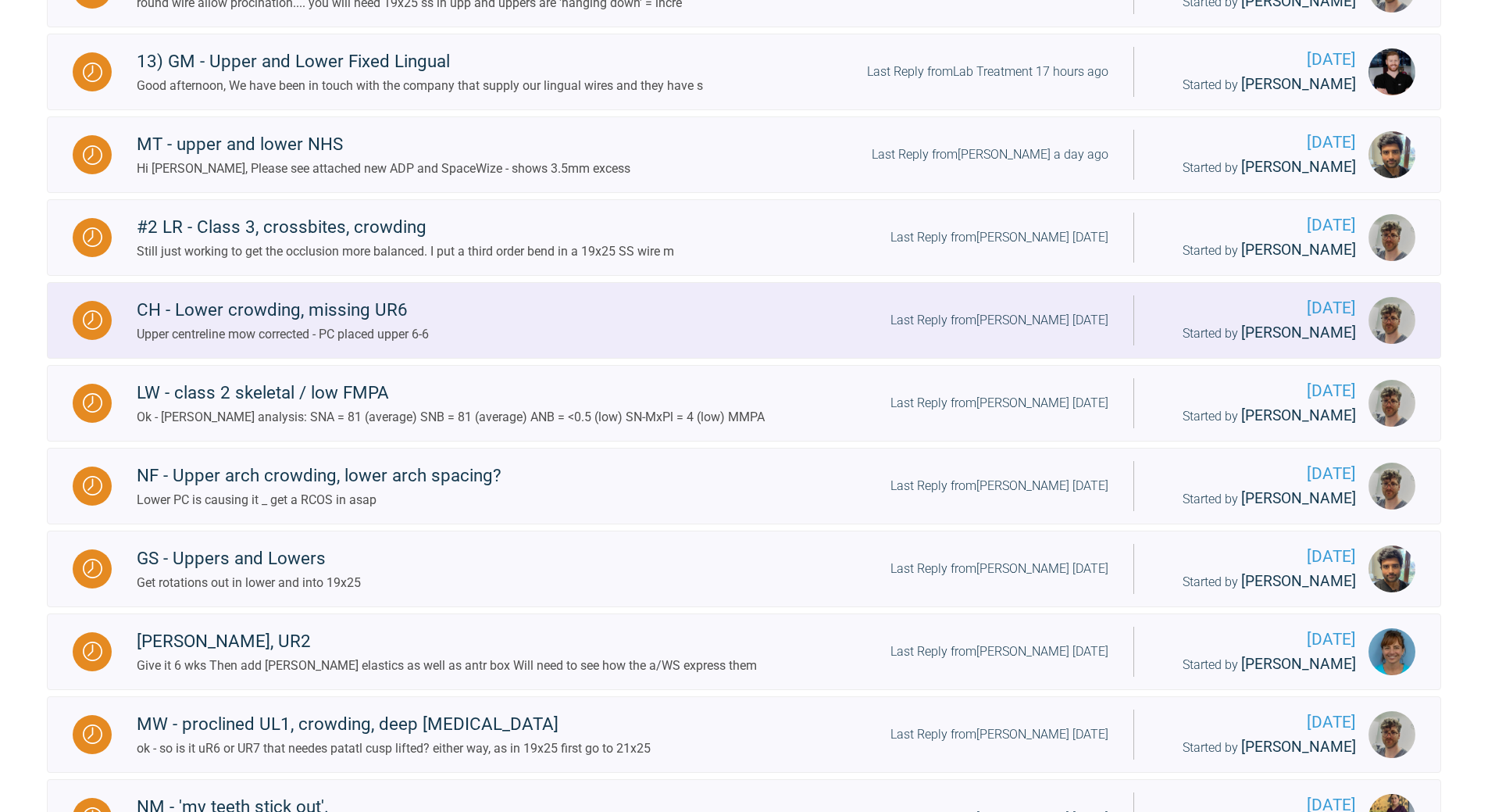
scroll to position [802, 0]
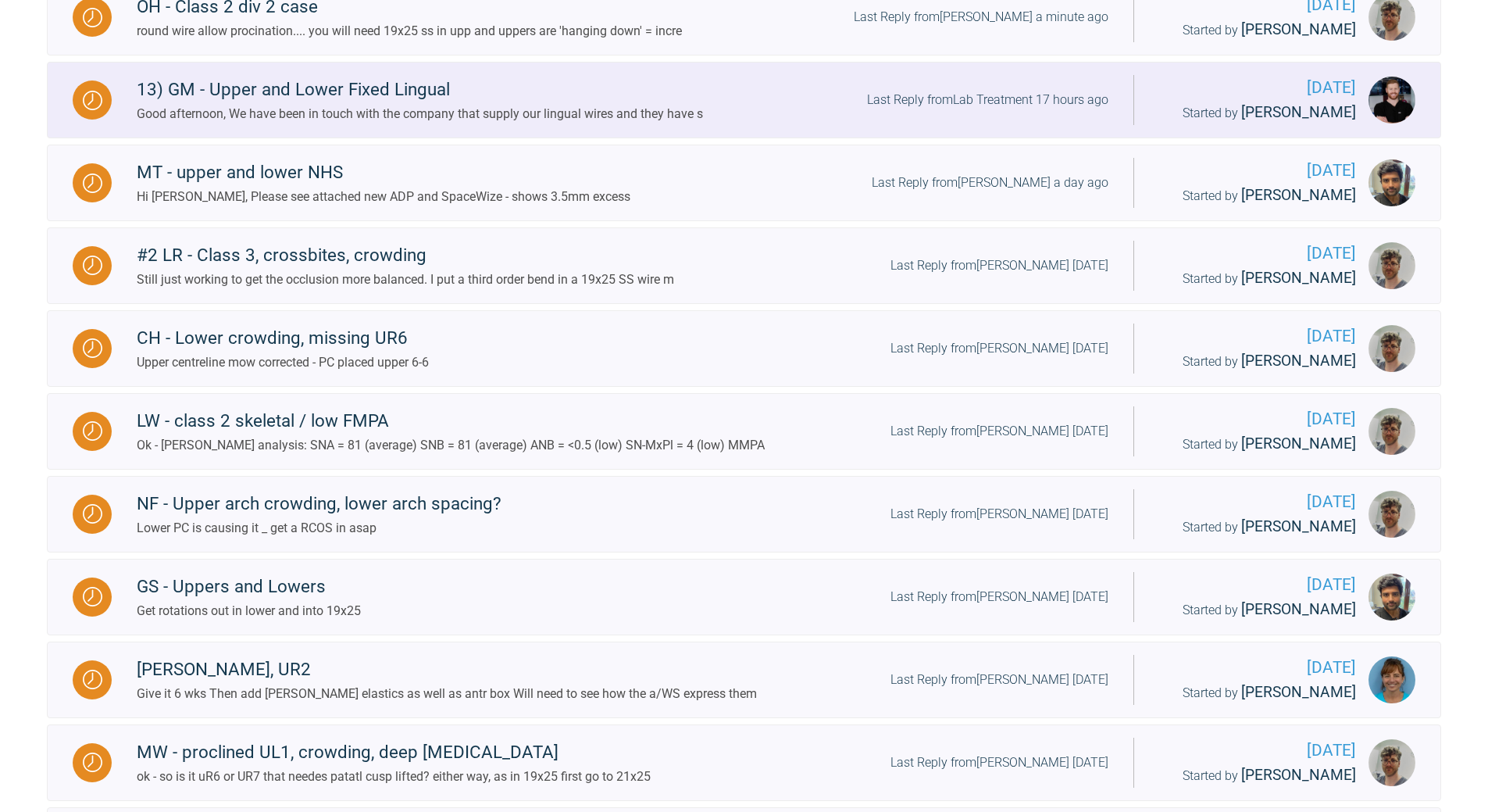
click at [993, 94] on div "Last Reply from Lab Treatment 17 hours ago" at bounding box center [988, 100] width 241 height 21
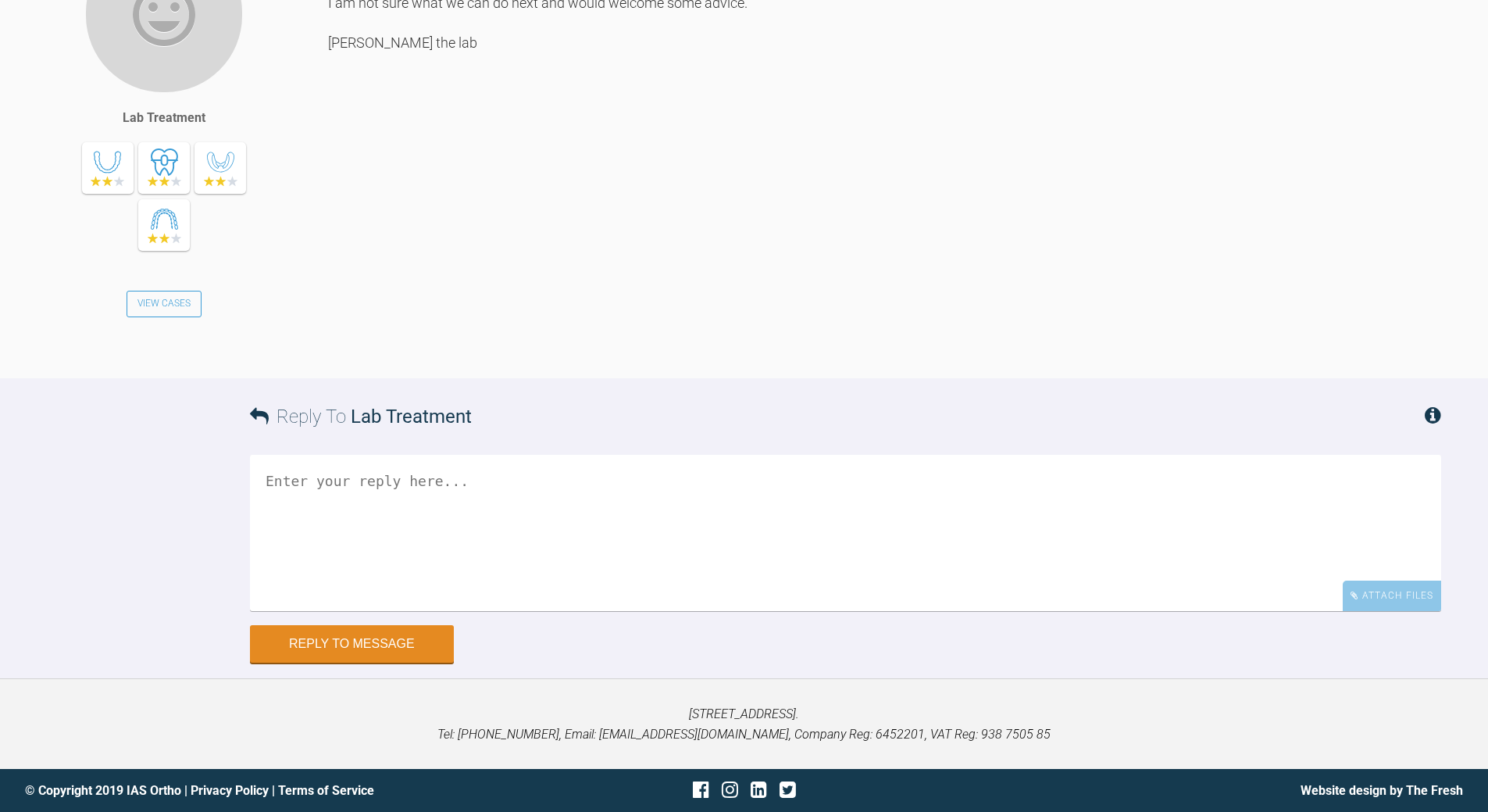
scroll to position [11271, 0]
click at [377, 611] on textarea at bounding box center [846, 532] width 1192 height 156
drag, startPoint x: 542, startPoint y: 489, endPoint x: 551, endPoint y: 479, distance: 13.5
click at [545, 484] on textarea "will need a 'blank' arch and Diarmund" at bounding box center [846, 532] width 1192 height 156
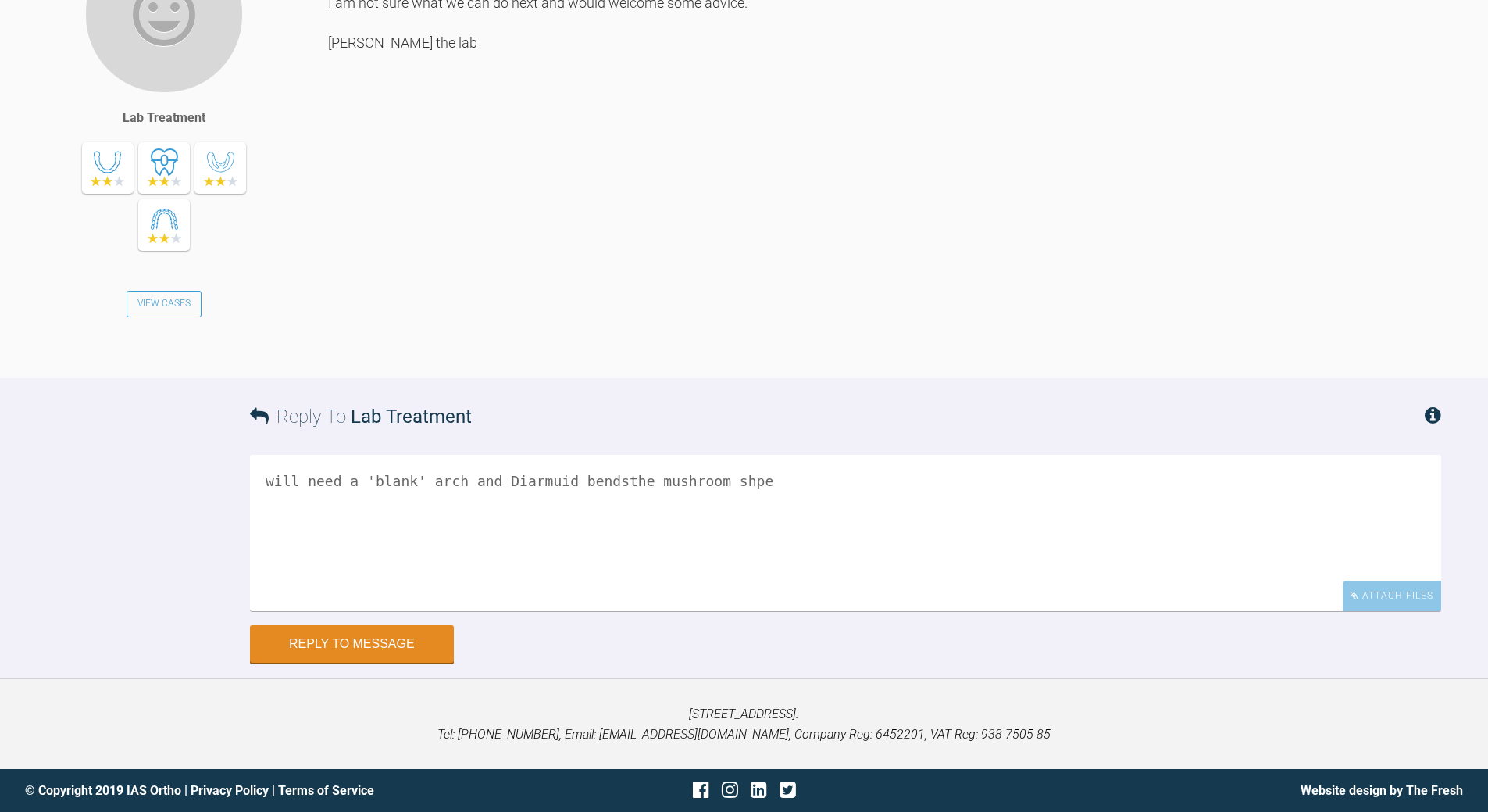
drag, startPoint x: 262, startPoint y: 478, endPoint x: 273, endPoint y: 468, distance: 14.9
click at [264, 475] on textarea "will need a 'blank' arch and Diarmuid bendsthe mushroom shpe" at bounding box center [846, 532] width 1192 height 156
click at [908, 483] on textarea "if now larger avavable - will need a 'blank' arch and Diarmuid bendsthe mushroo…" at bounding box center [846, 532] width 1192 height 156
click at [791, 484] on textarea "if now larger avavable - will need a 'blank' arch and Diarmuid bendsthe mushroo…" at bounding box center [846, 532] width 1192 height 156
click at [306, 475] on textarea "if now larger avavable - will need a 'blank' arch and Diarmuid bends the mushro…" at bounding box center [846, 532] width 1192 height 156
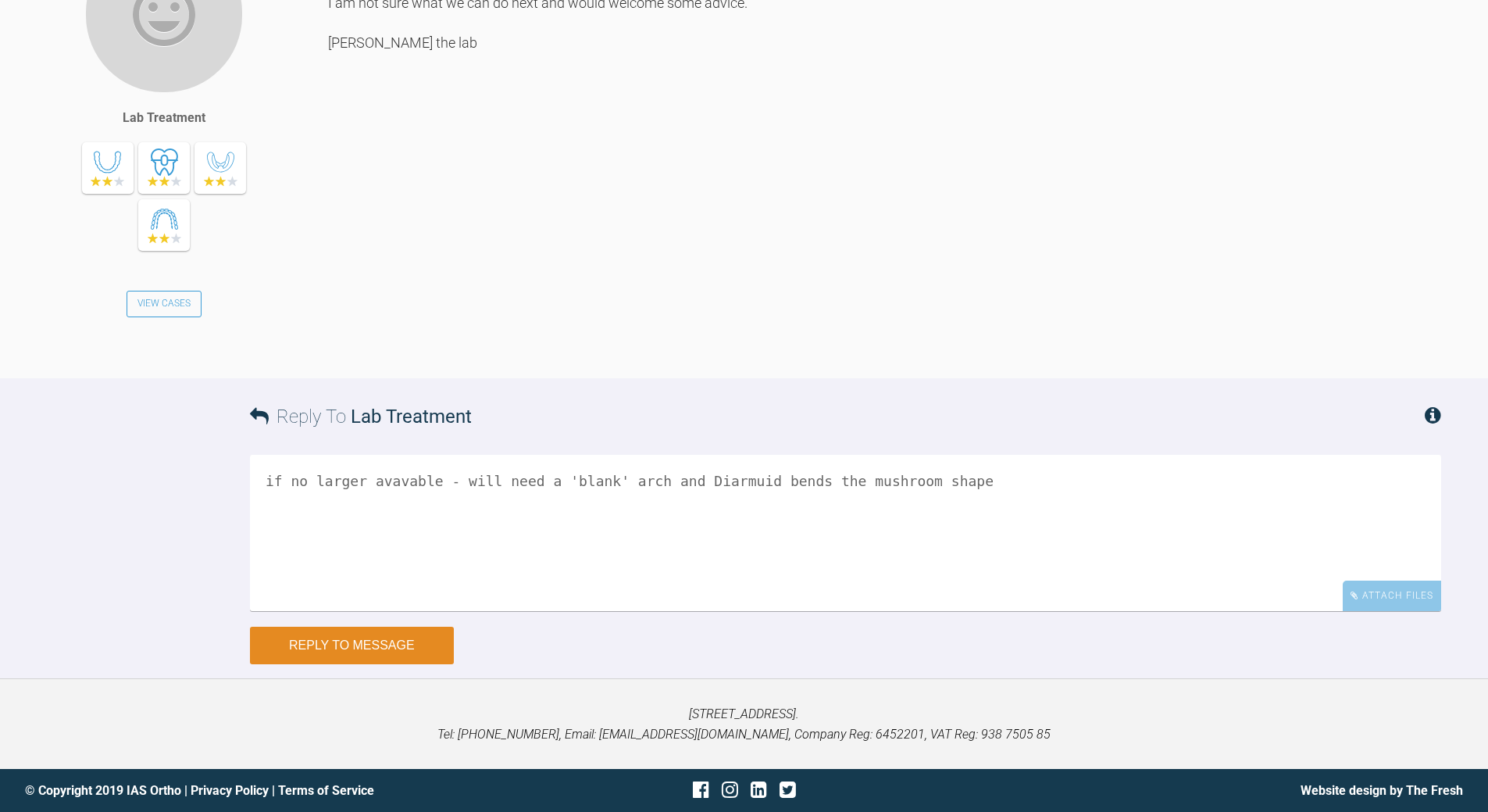
type textarea "if no larger avavable - will need a 'blank' arch and Diarmuid bends the mushroo…"
click at [396, 647] on button "Reply to Message" at bounding box center [352, 645] width 204 height 38
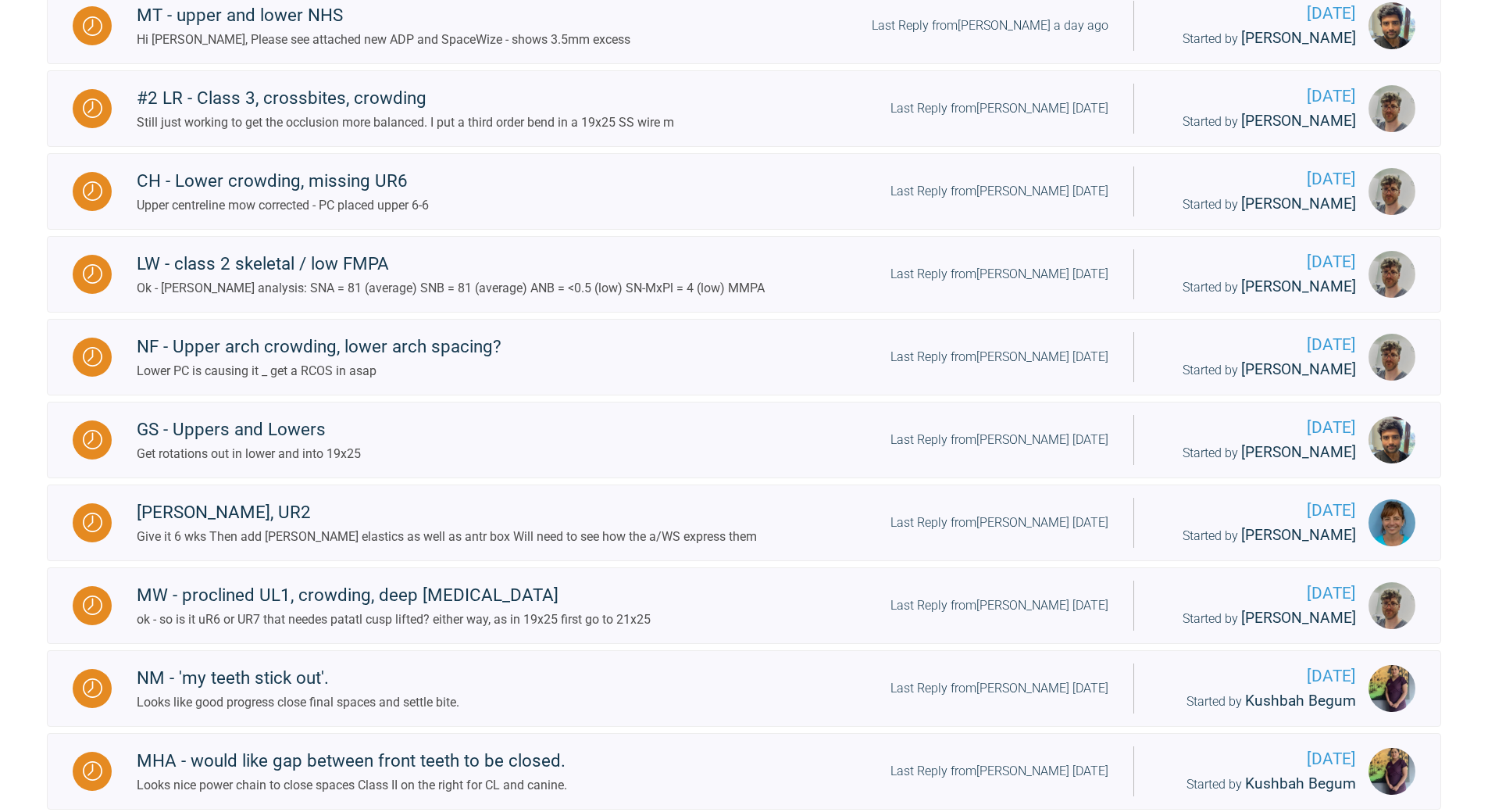
scroll to position [959, 0]
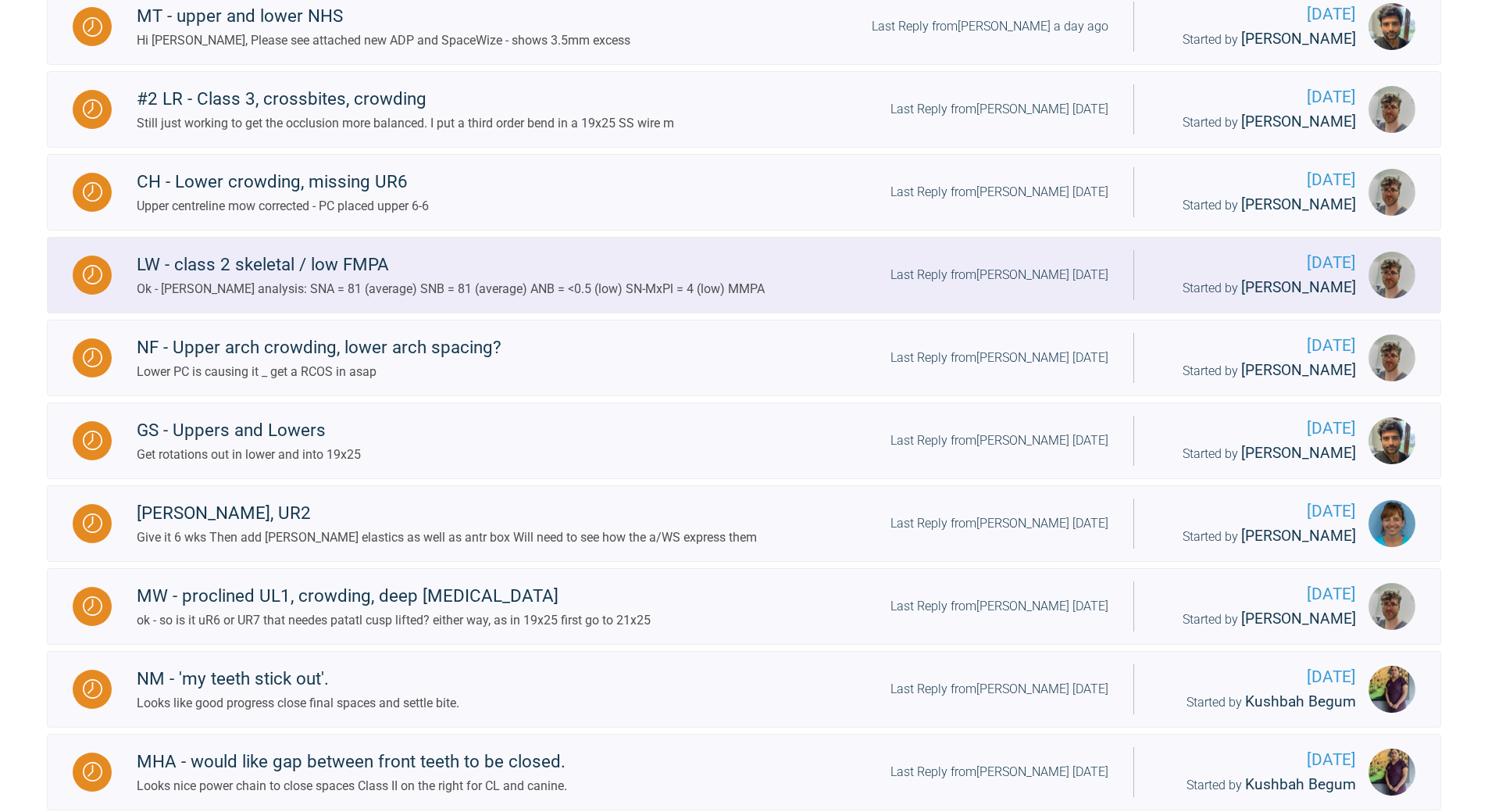
click at [1036, 271] on div "Last Reply from [PERSON_NAME] [DATE]" at bounding box center [1000, 275] width 218 height 21
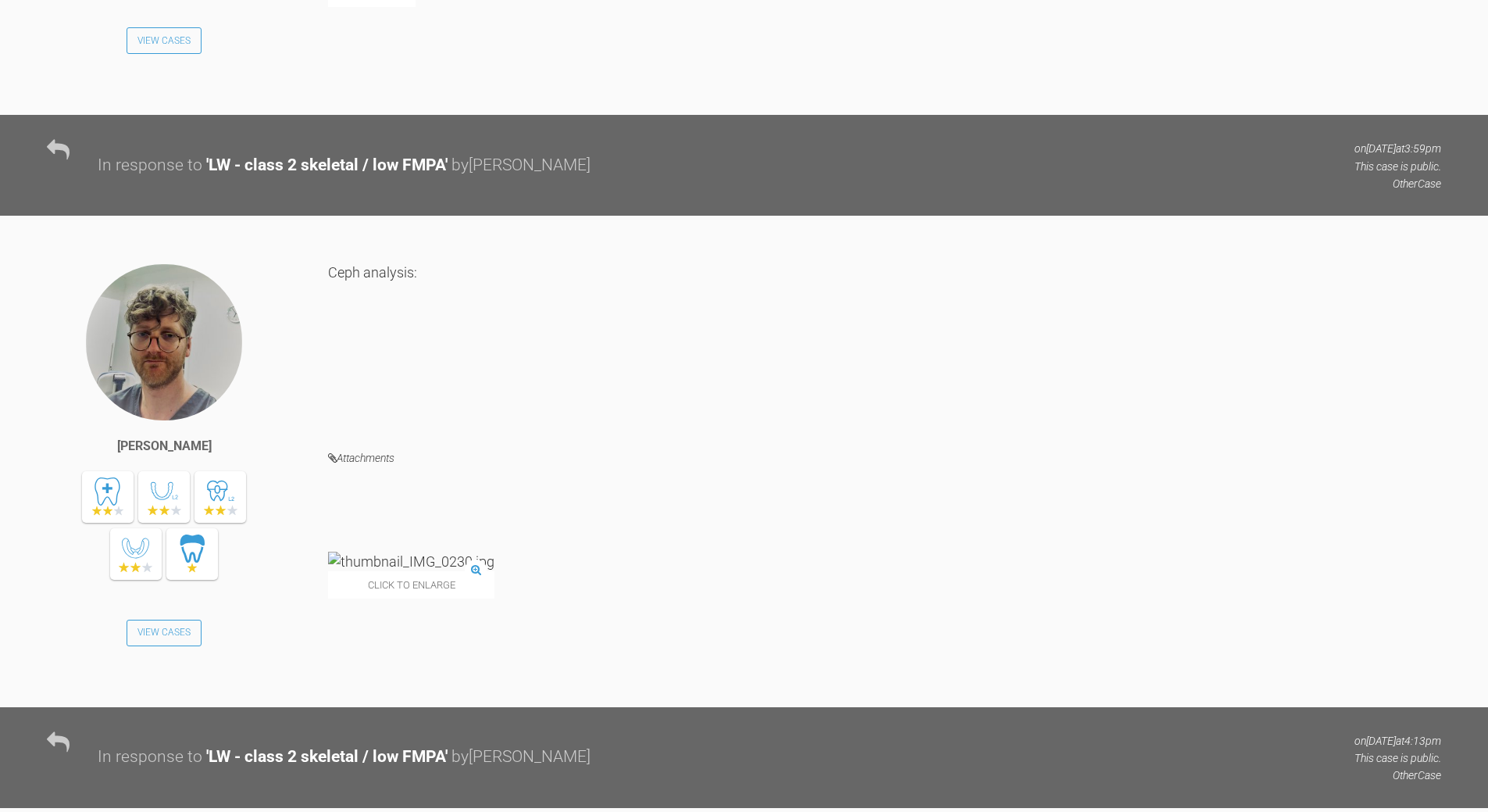
scroll to position [1912, 0]
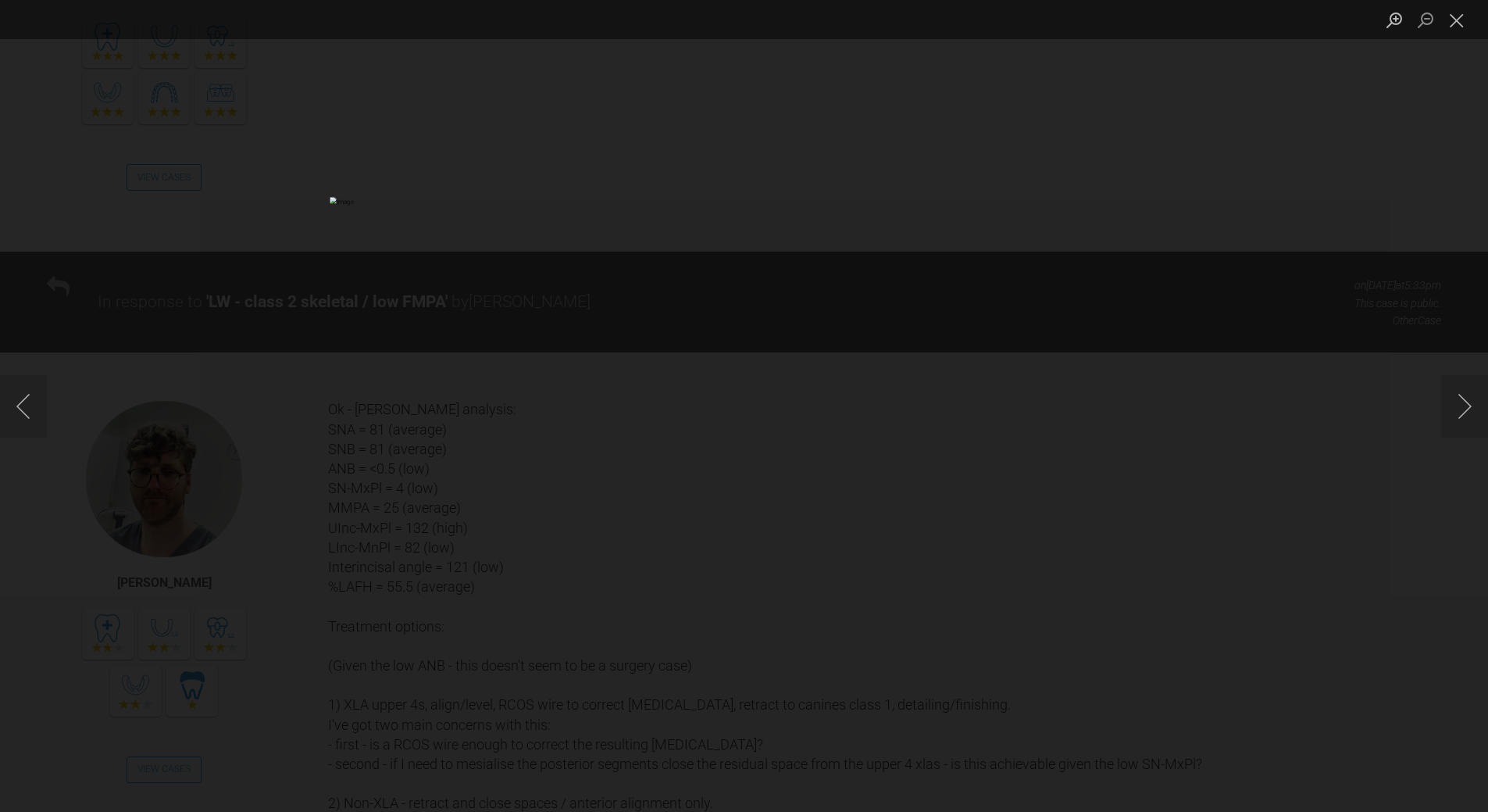
scroll to position [3162, 0]
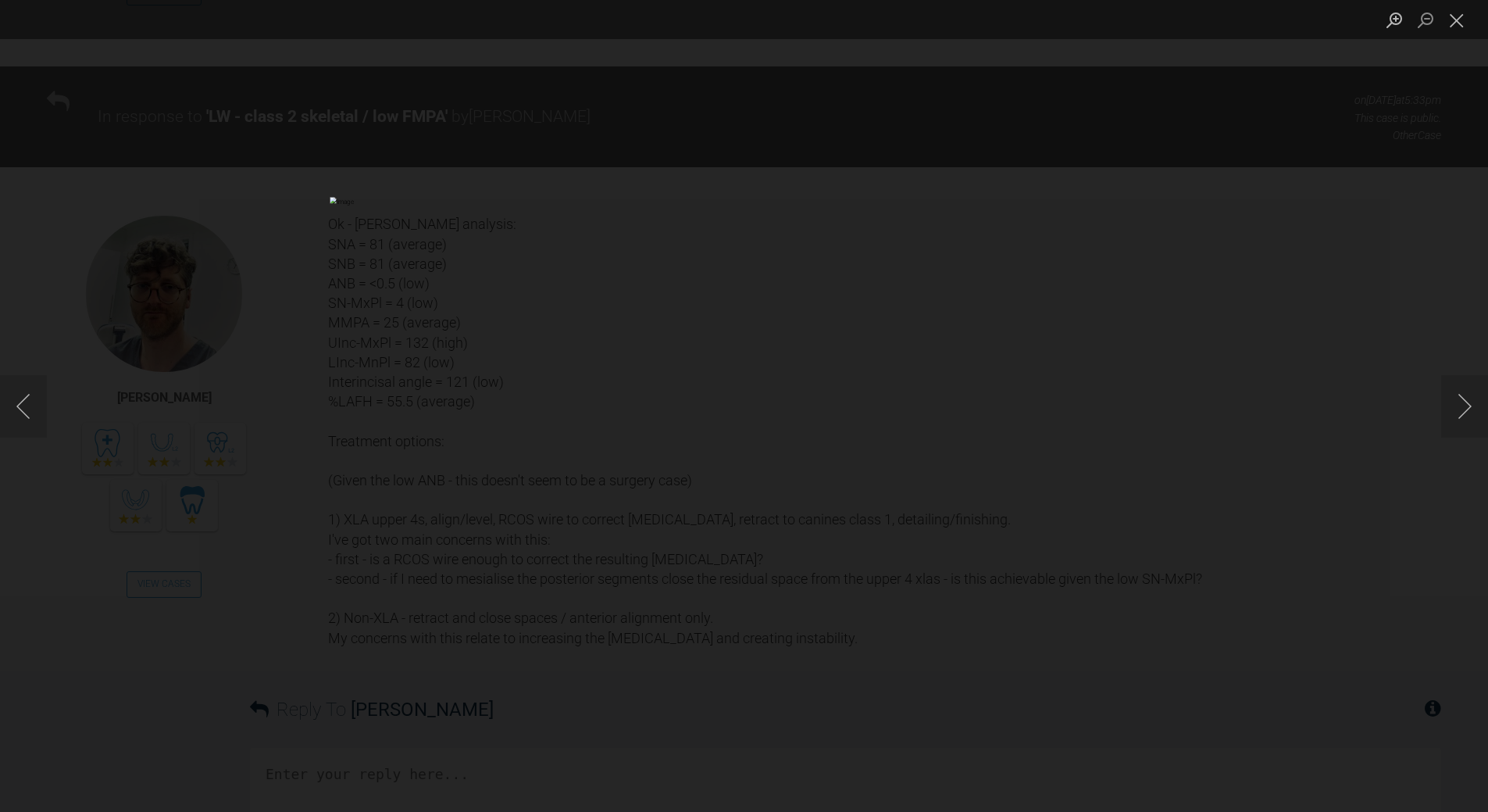
drag, startPoint x: 1463, startPoint y: 21, endPoint x: 1389, endPoint y: 84, distance: 97.2
click at [1462, 21] on button "Close lightbox" at bounding box center [1457, 20] width 31 height 27
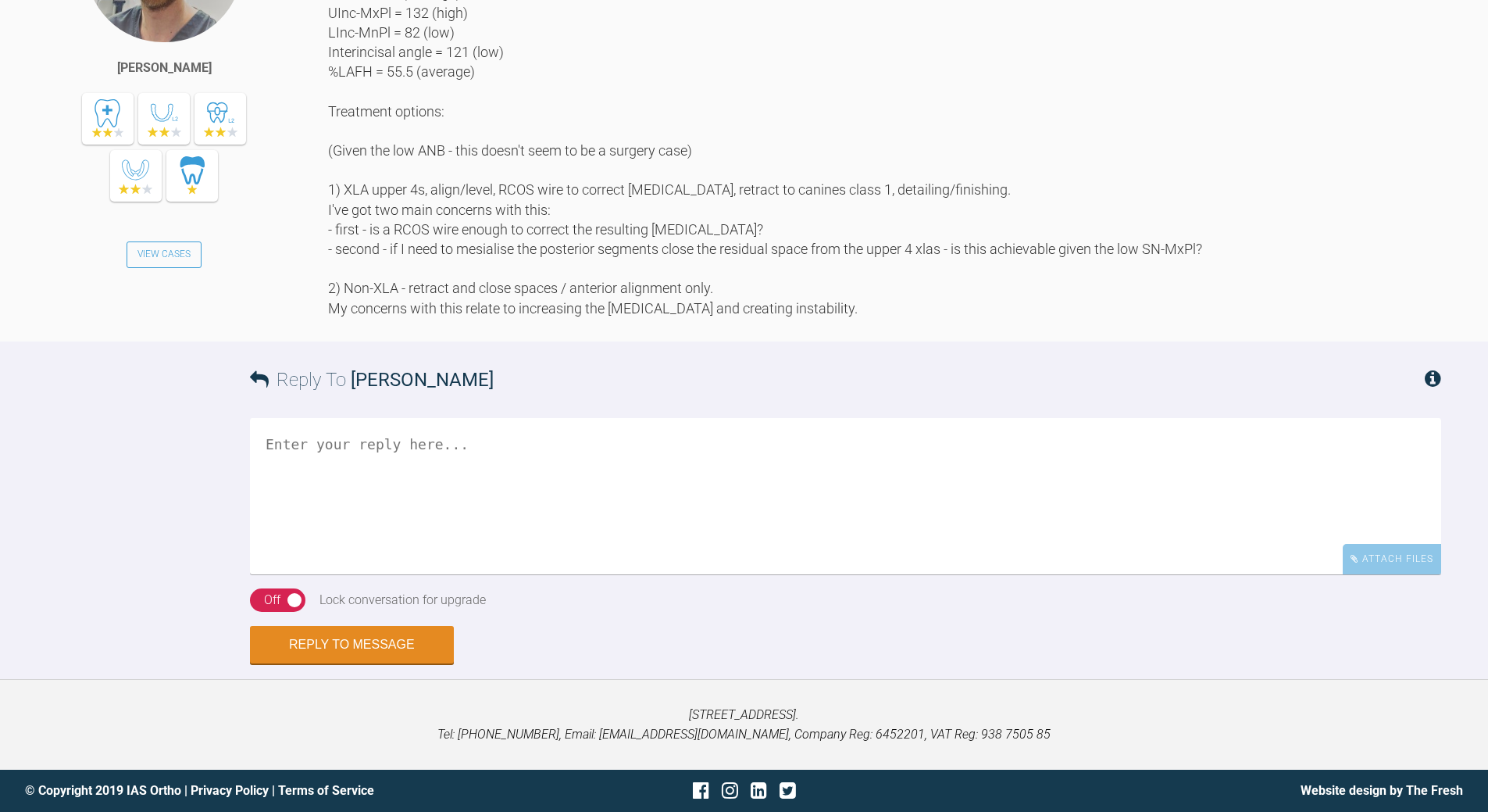
scroll to position [3708, 0]
click at [508, 527] on textarea at bounding box center [846, 496] width 1192 height 156
drag, startPoint x: 820, startPoint y: 522, endPoint x: 827, endPoint y: 511, distance: 13.0
click at [820, 519] on textarea "agree it is exan case - challange will be reducing OB due to reduced skelal LFH" at bounding box center [846, 496] width 1192 height 156
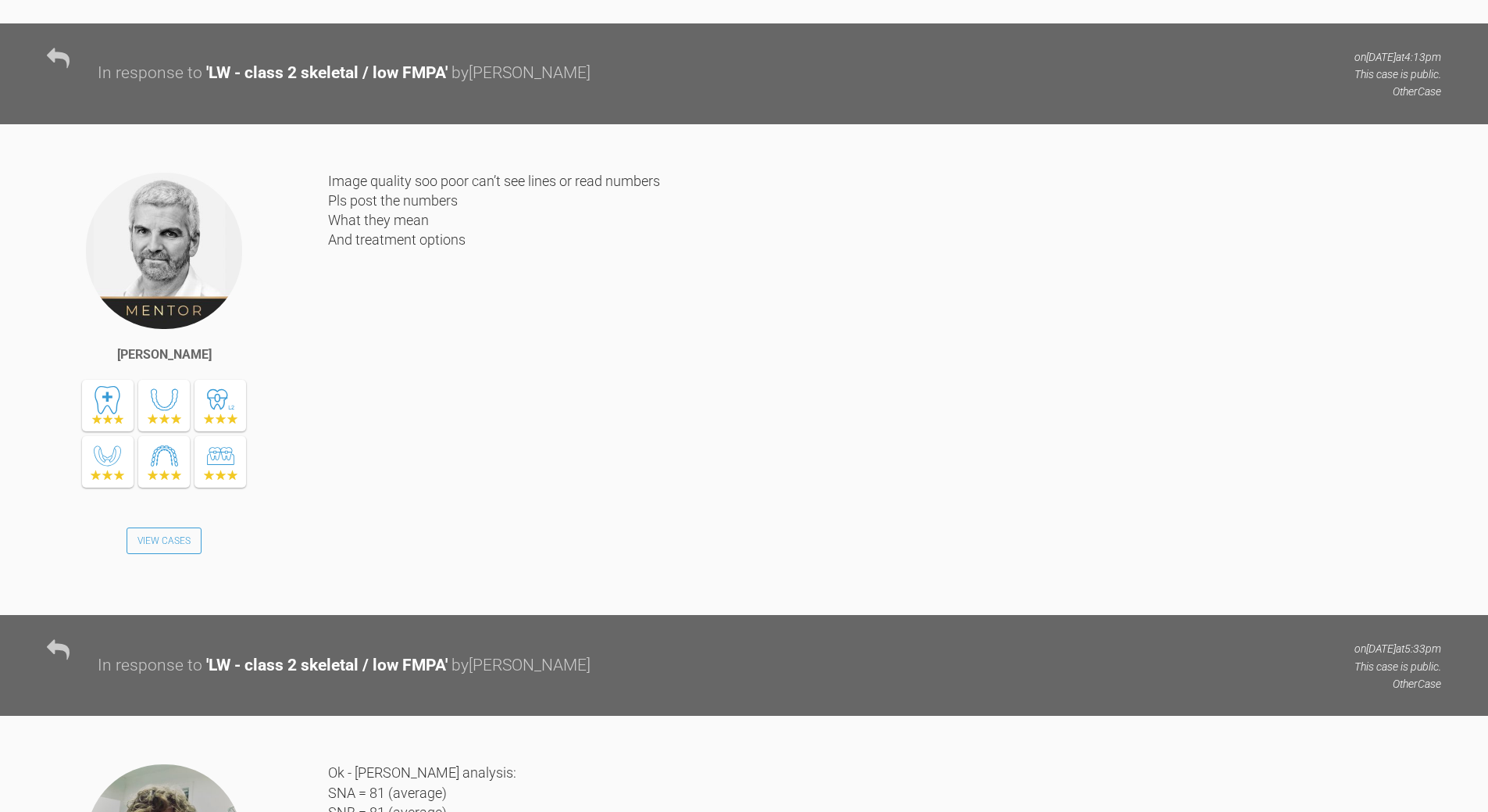
scroll to position [2380, 0]
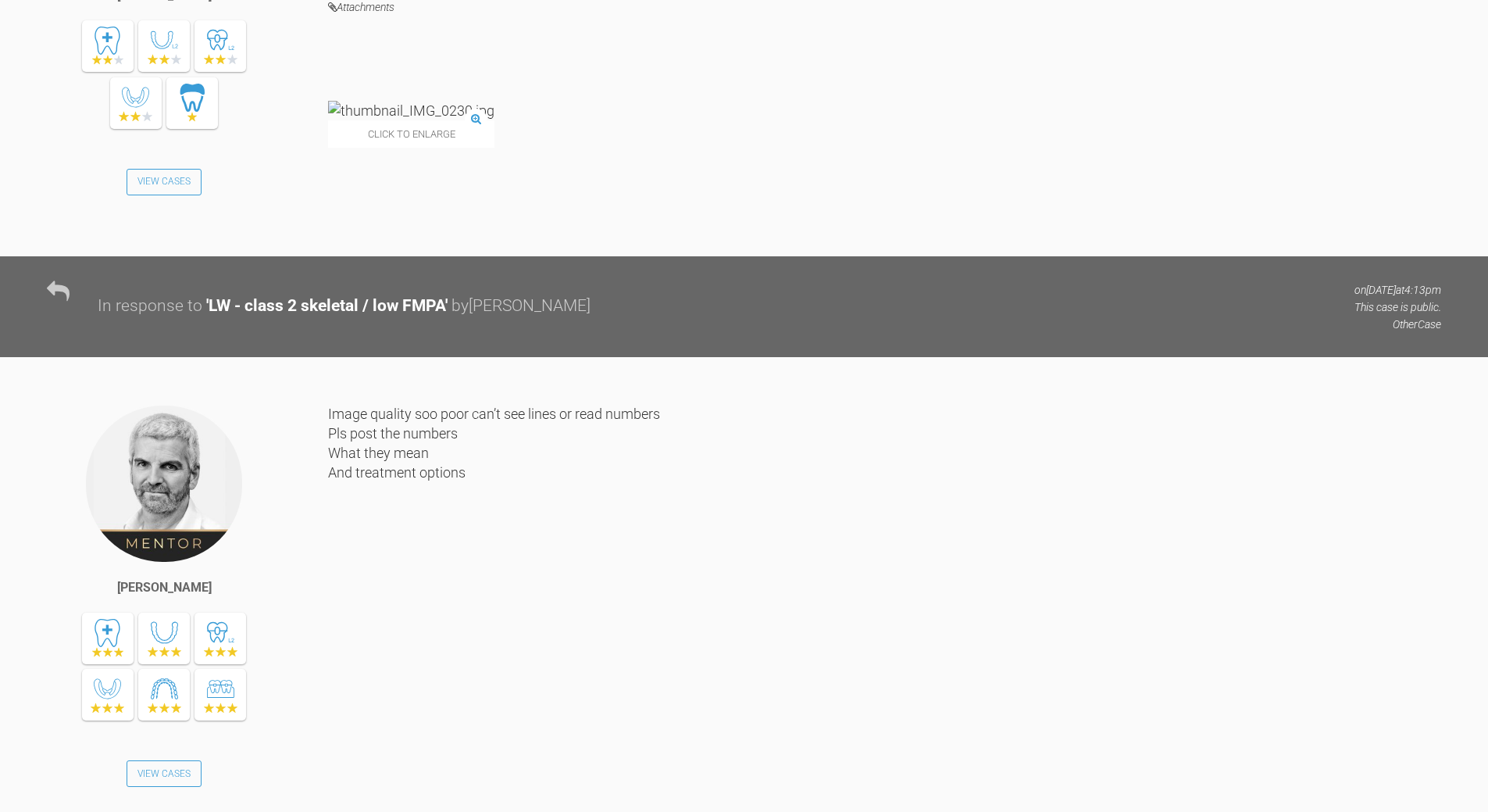
click at [412, 121] on img at bounding box center [411, 111] width 167 height 20
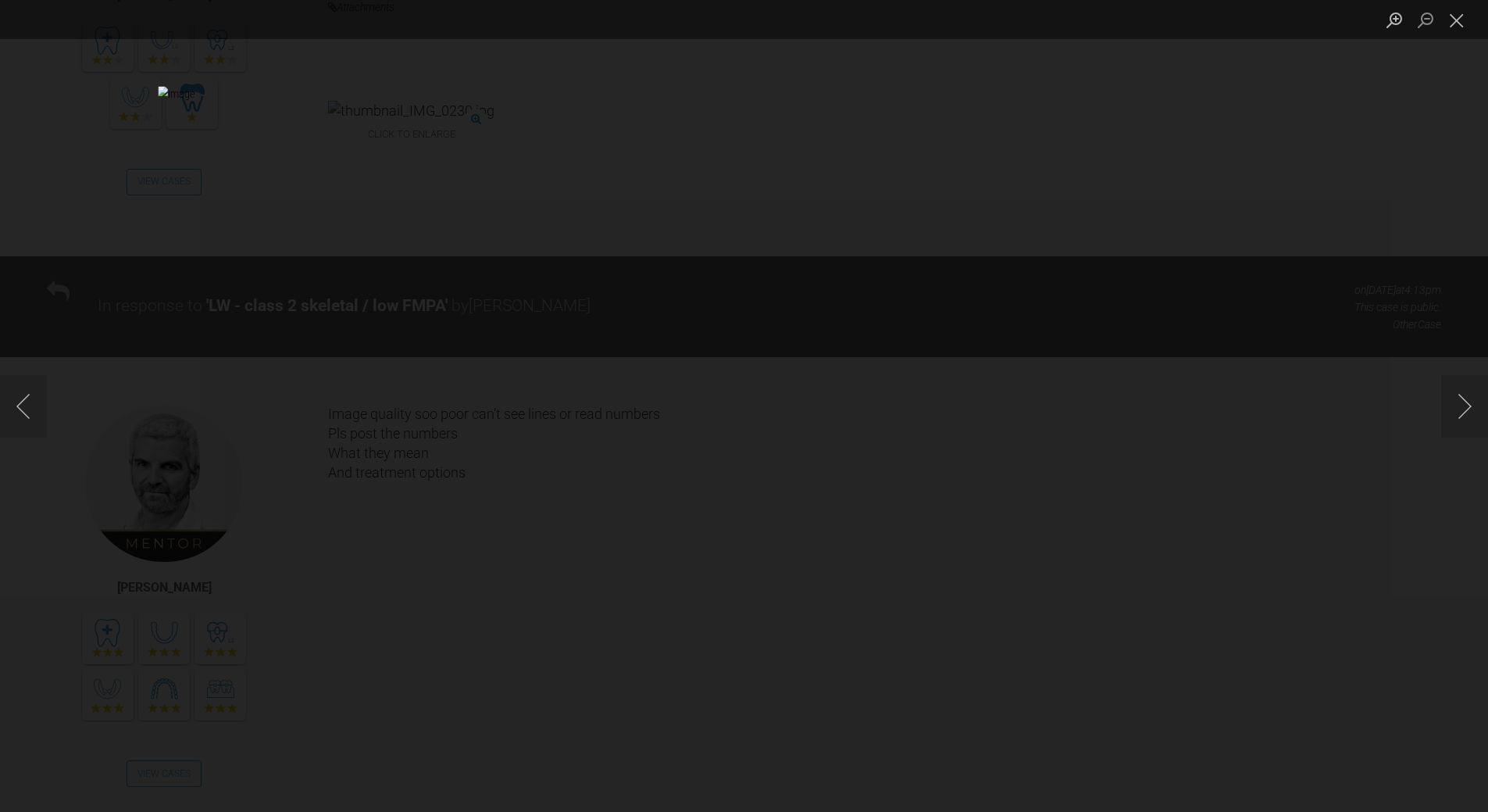
drag, startPoint x: 1455, startPoint y: 16, endPoint x: 1420, endPoint y: 28, distance: 37.0
click at [1454, 16] on button "Close lightbox" at bounding box center [1457, 20] width 31 height 27
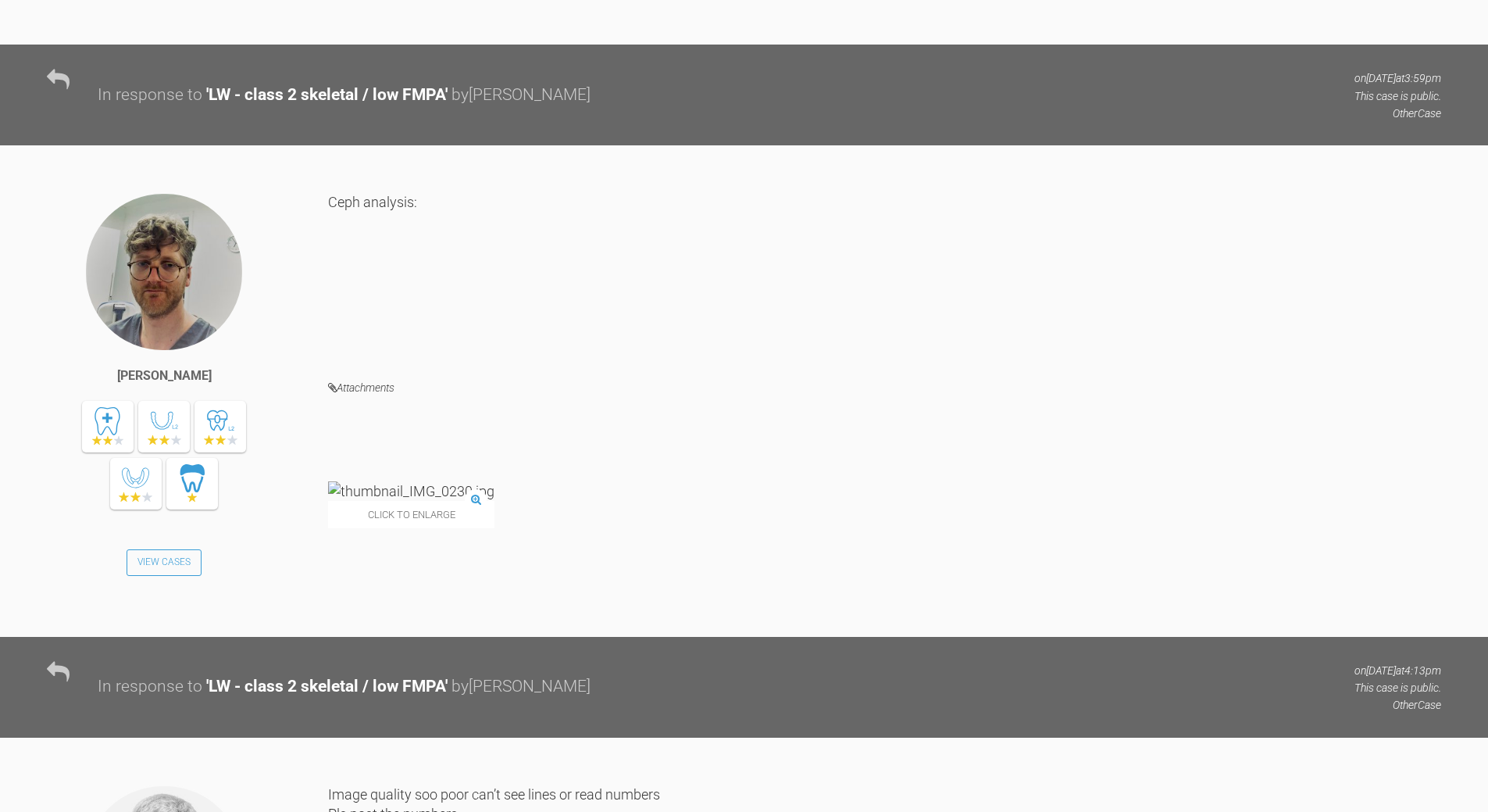
scroll to position [1990, 0]
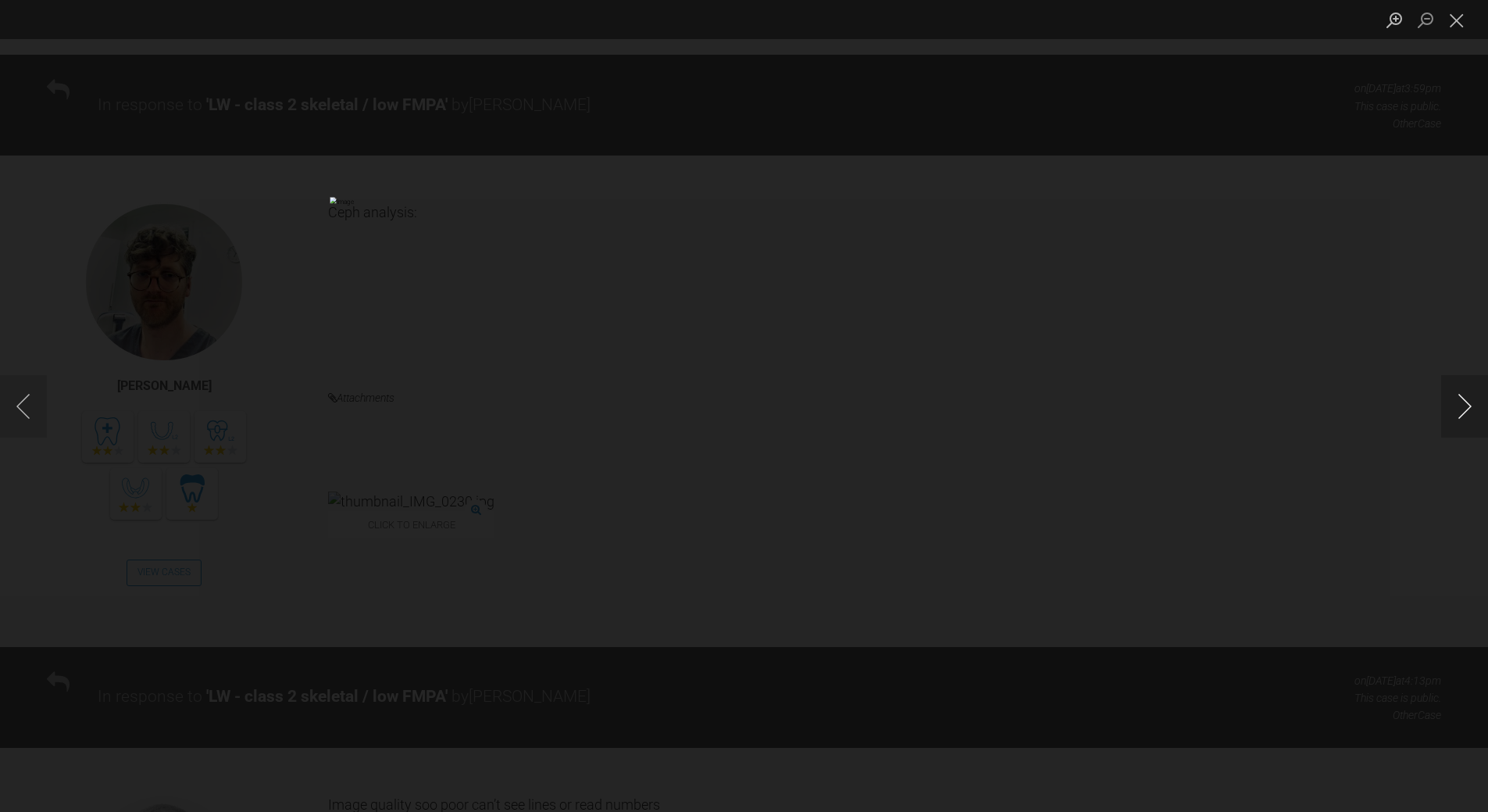
click at [1462, 400] on button "Next image" at bounding box center [1464, 406] width 47 height 62
click at [1456, 24] on button "Close lightbox" at bounding box center [1457, 20] width 31 height 27
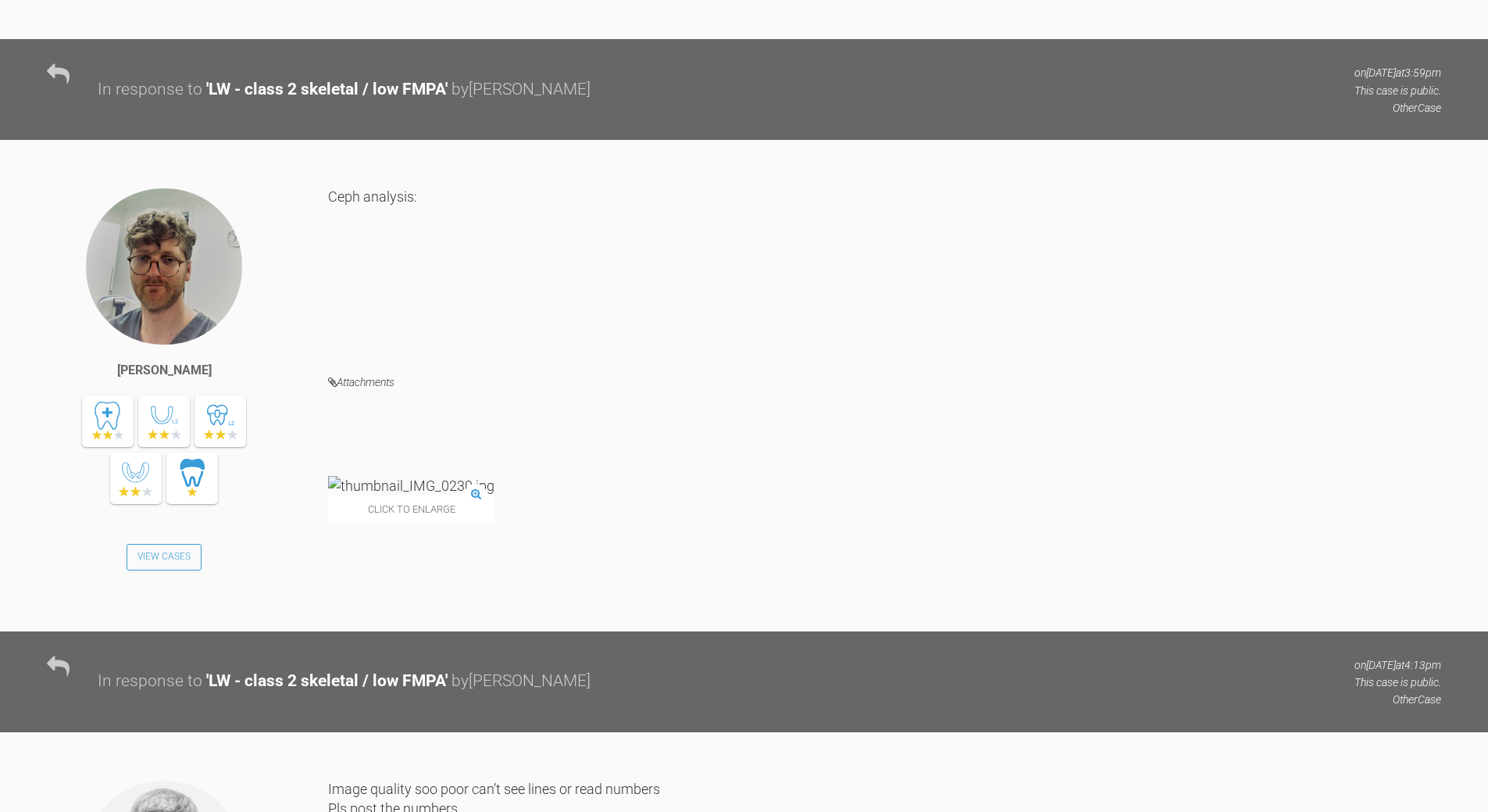
scroll to position [2224, 0]
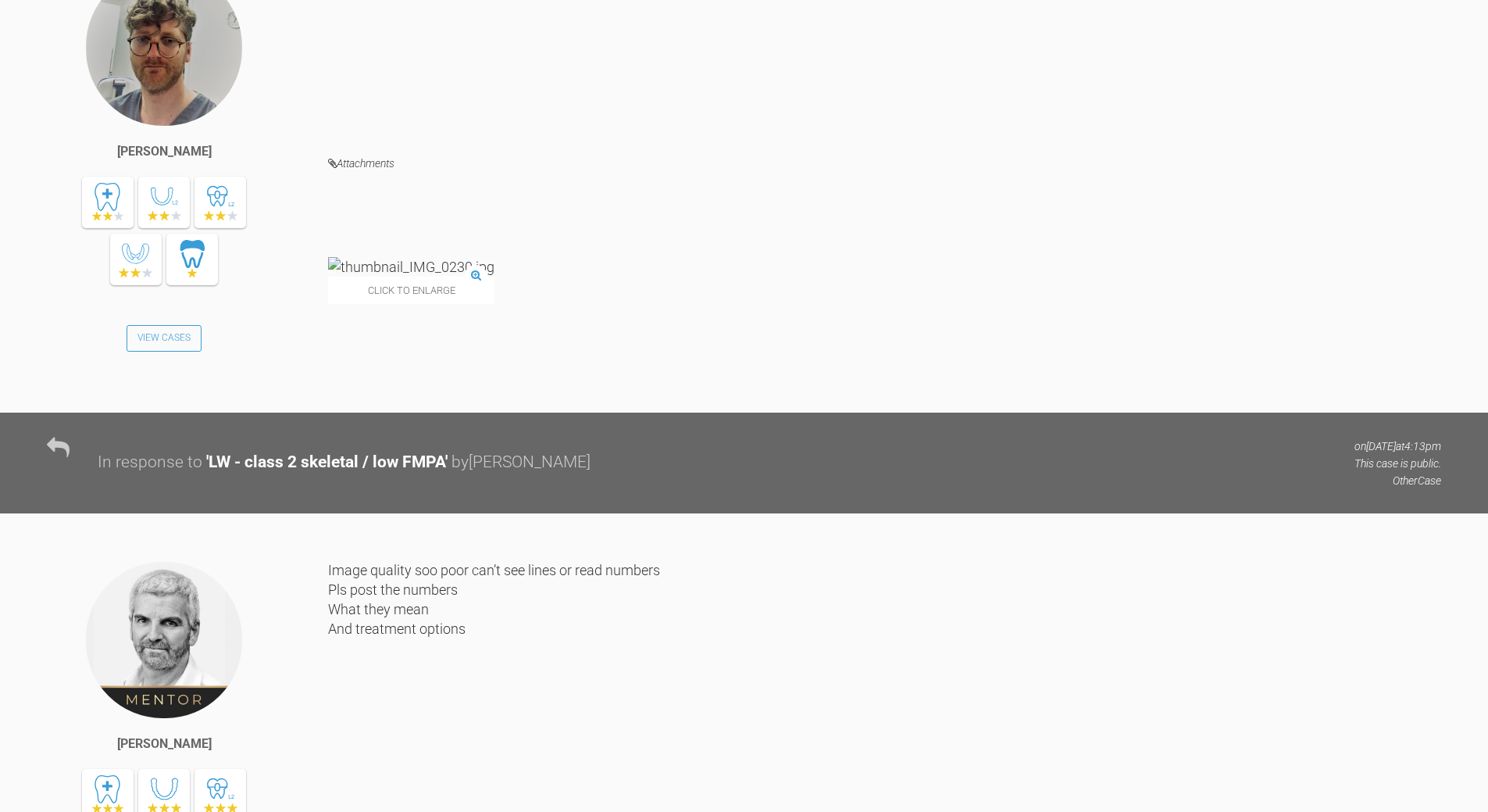
click at [408, 276] on img at bounding box center [411, 267] width 167 height 20
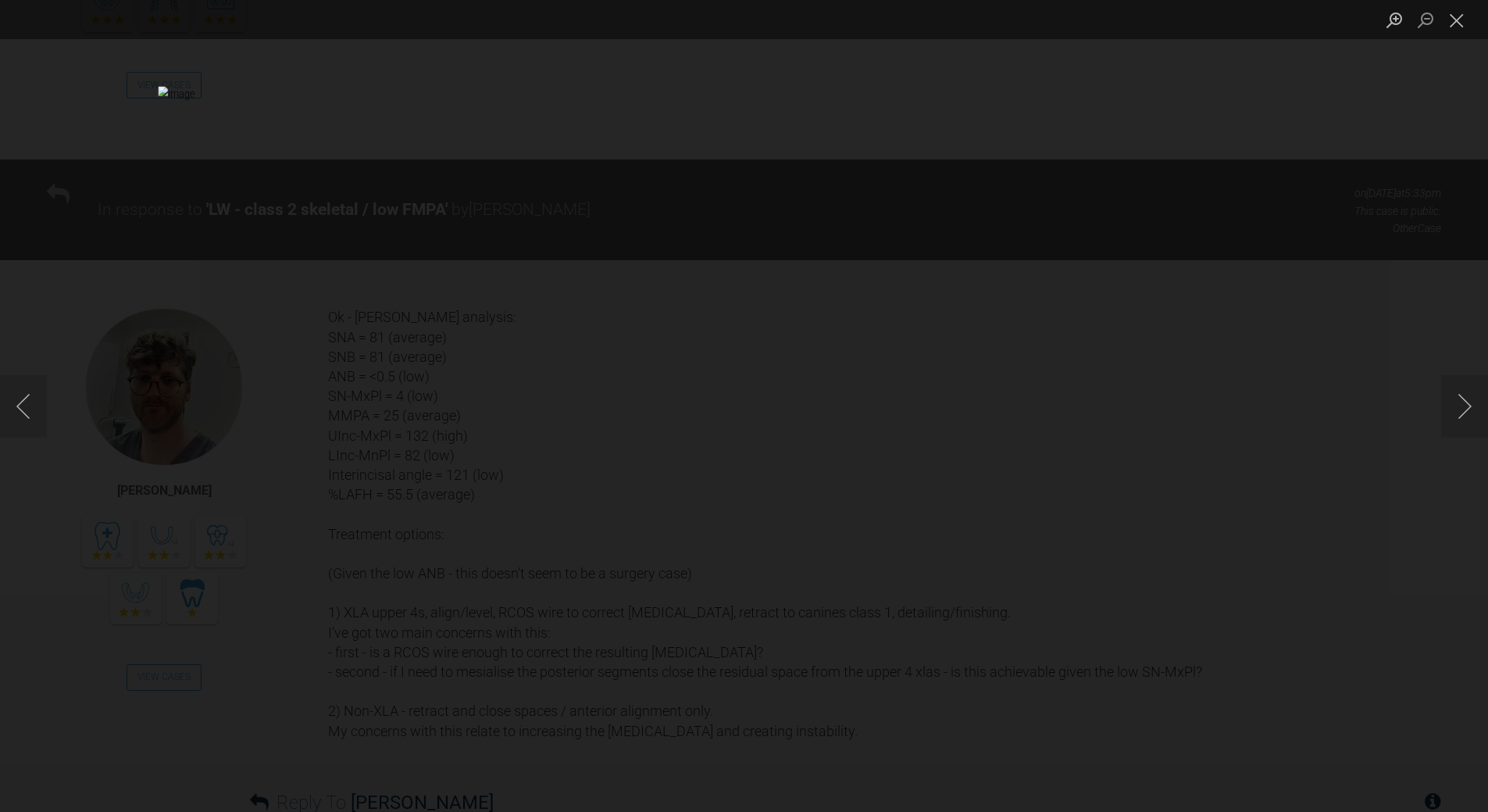
scroll to position [3162, 0]
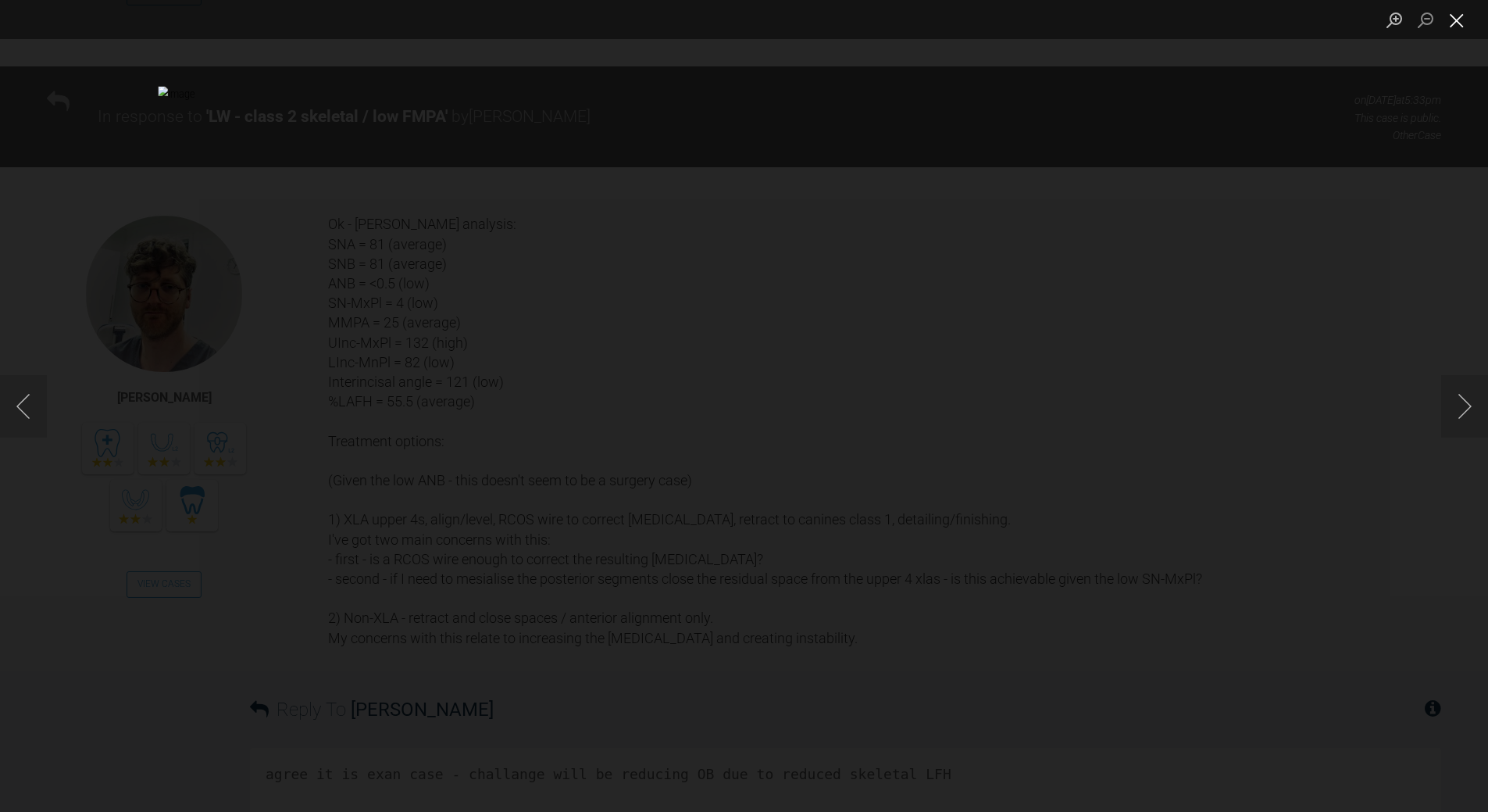
click at [1458, 14] on button "Close lightbox" at bounding box center [1457, 20] width 31 height 27
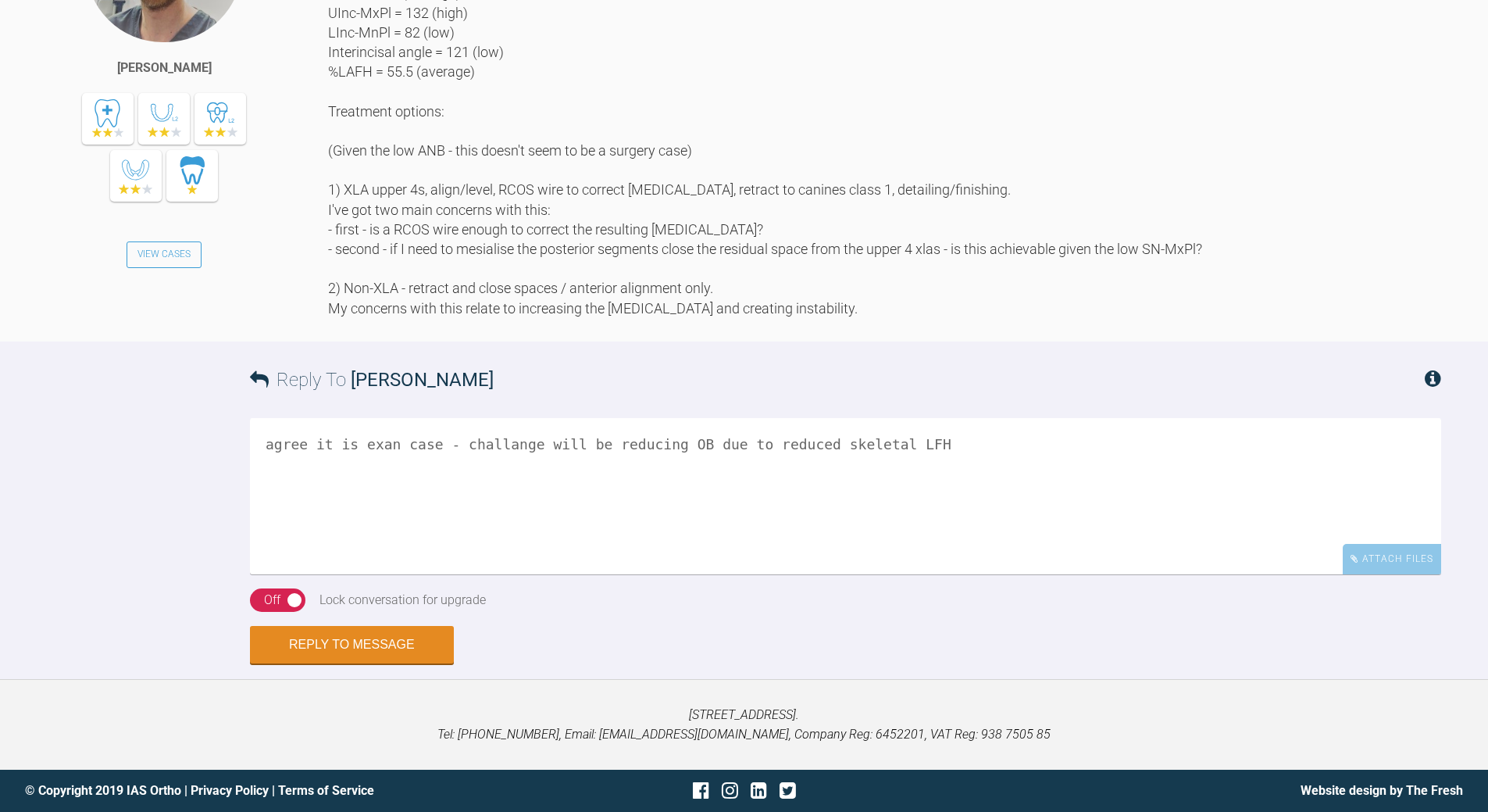
scroll to position [3787, 0]
click at [917, 433] on textarea "agree it is exan case - challange will be reducing OB due to reduced skeletal L…" at bounding box center [846, 496] width 1192 height 156
click at [301, 467] on textarea "agree it is exan case - challange will be reducing OB due to reduced skeletal L…" at bounding box center [846, 496] width 1192 height 156
click at [646, 463] on textarea "agree it is exan case - challange will be reducing OB due to reduced skeletal L…" at bounding box center [846, 496] width 1192 height 156
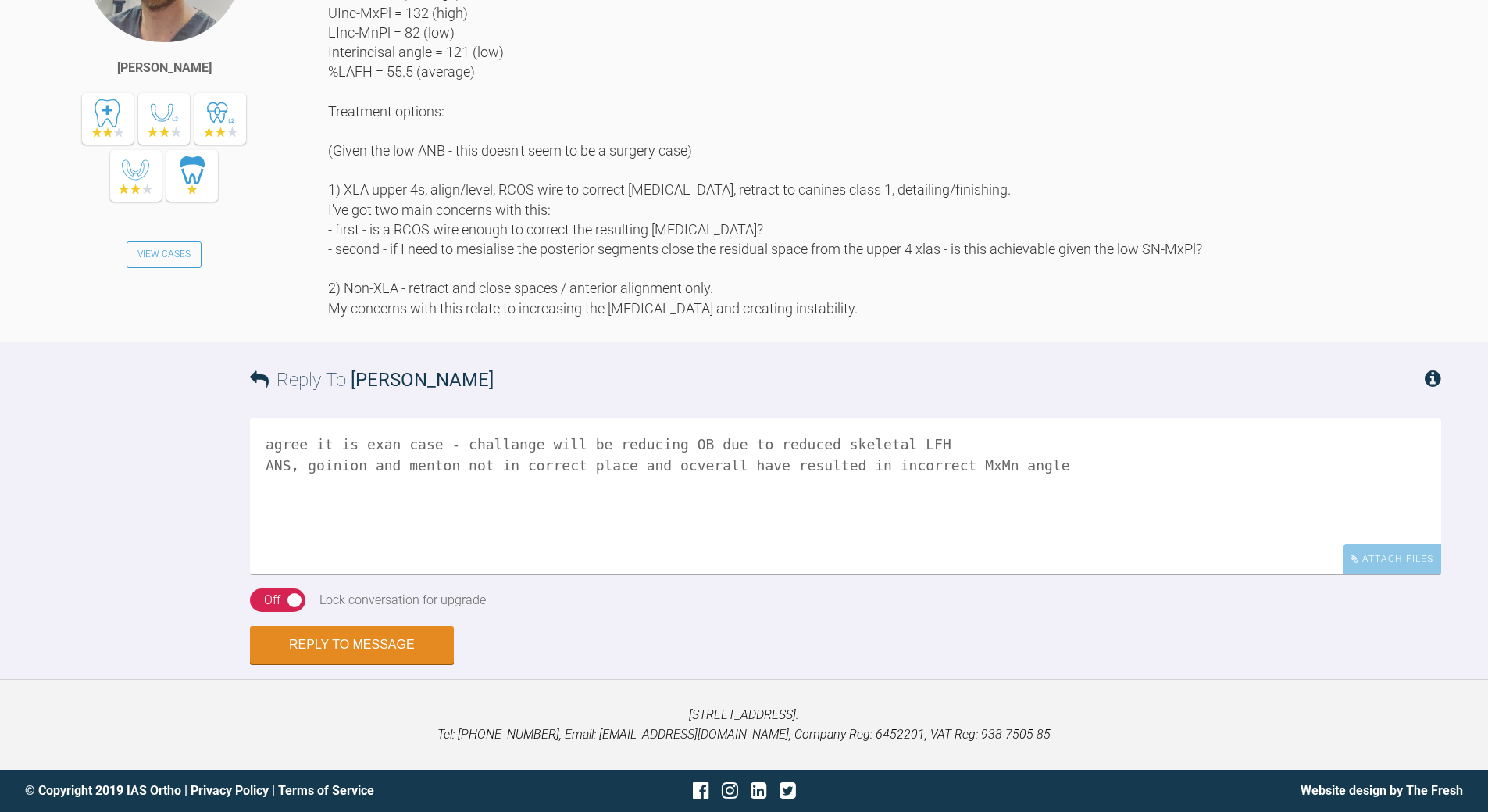
click at [1058, 502] on textarea "agree it is exan case - challange will be reducing OB due to reduced skeletal L…" at bounding box center [846, 496] width 1192 height 156
click at [920, 465] on textarea "agree it is exan case - challange will be reducing OB due to reduced skeletal L…" at bounding box center [846, 496] width 1192 height 156
drag, startPoint x: 387, startPoint y: 466, endPoint x: 404, endPoint y: 446, distance: 26.2
click at [390, 463] on textarea "agree it is exan case - challange will be reducing OB due to reduced skeletal L…" at bounding box center [846, 496] width 1192 height 156
click at [1036, 485] on textarea "agree it is extn case - challange will be reducing OB due to reduced skeletal L…" at bounding box center [846, 496] width 1192 height 156
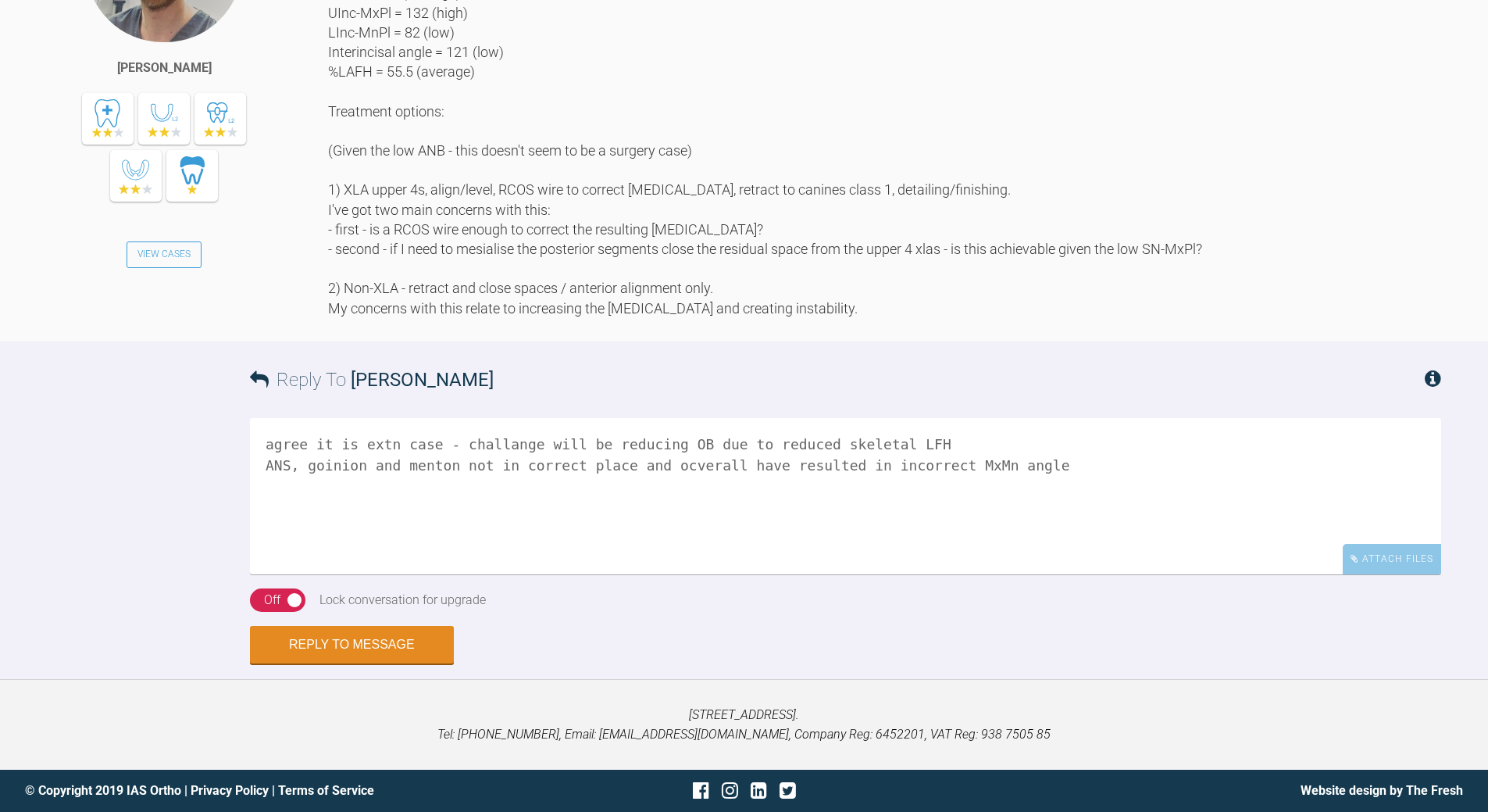
drag, startPoint x: 932, startPoint y: 464, endPoint x: 240, endPoint y: 466, distance: 692.0
click at [240, 466] on div "Reply To [PERSON_NAME] agree it is extn case - challange will be reducing OB du…" at bounding box center [744, 502] width 1488 height 322
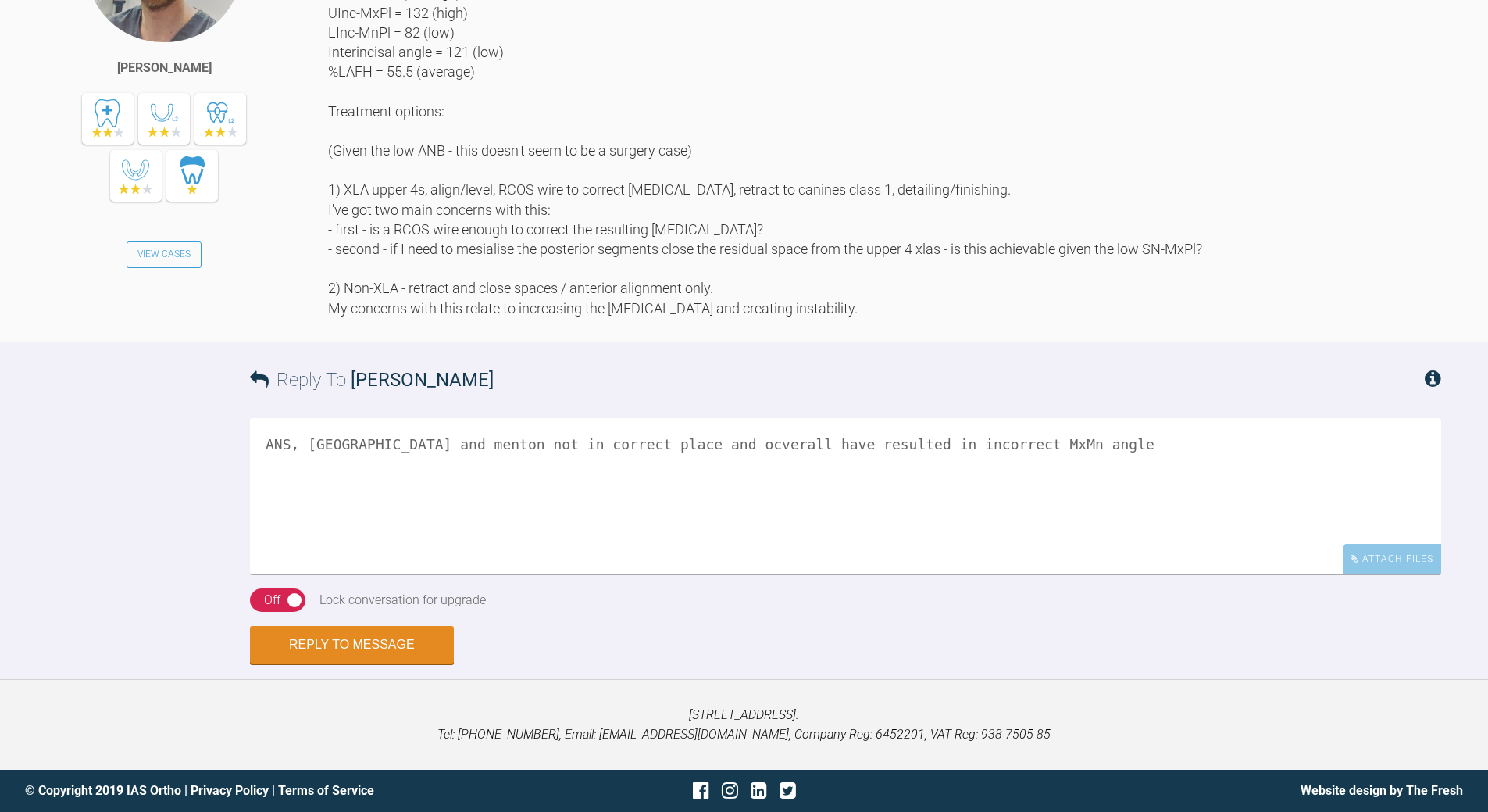
paste textarea "agree it is extn case - challange will be reducing OB due to reduced skeletal L…"
click at [1013, 470] on textarea "ANS, goinion and menton not in correct place and ocverall have resulted in inco…" at bounding box center [846, 496] width 1192 height 156
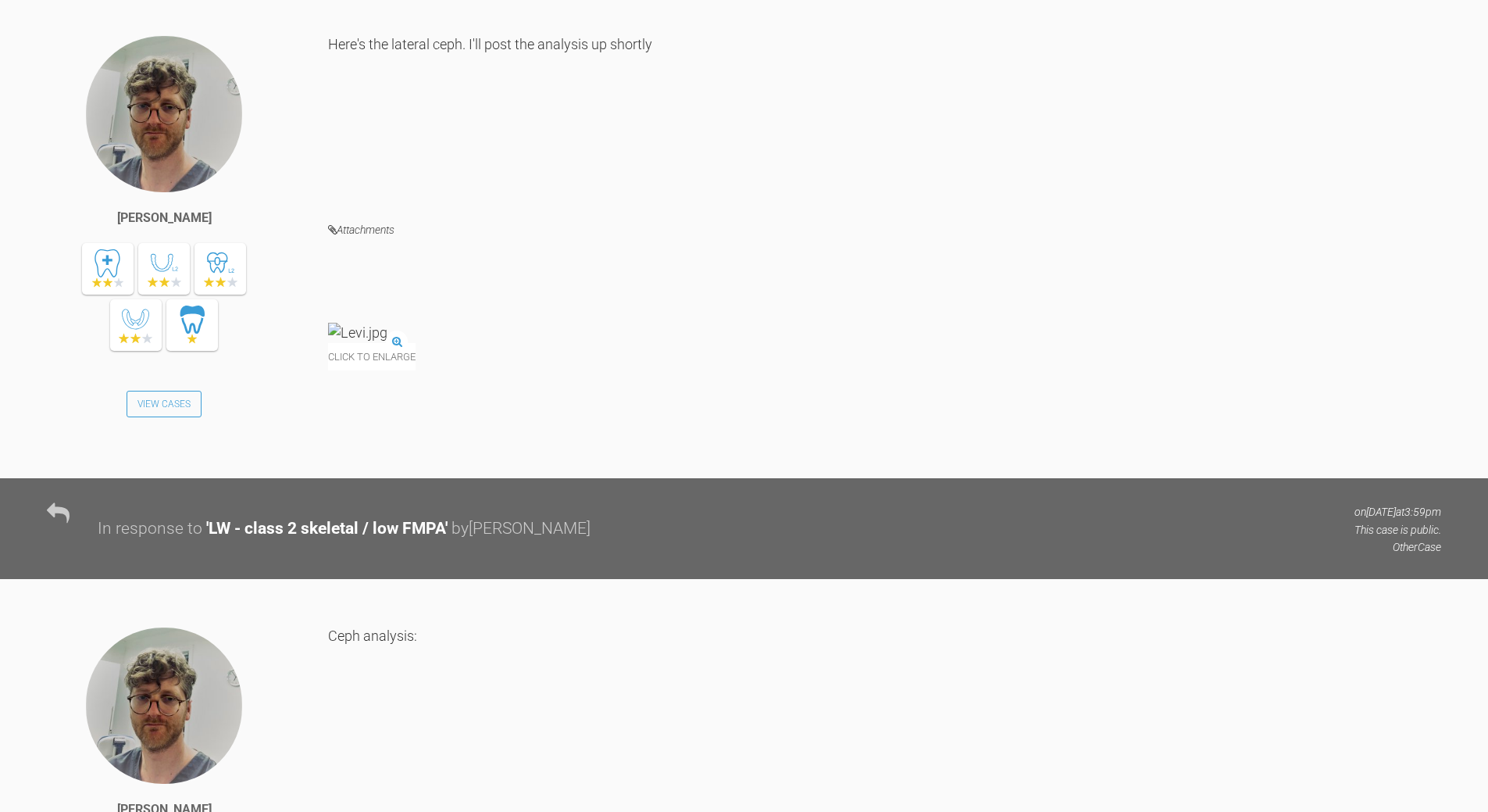
scroll to position [1576, 0]
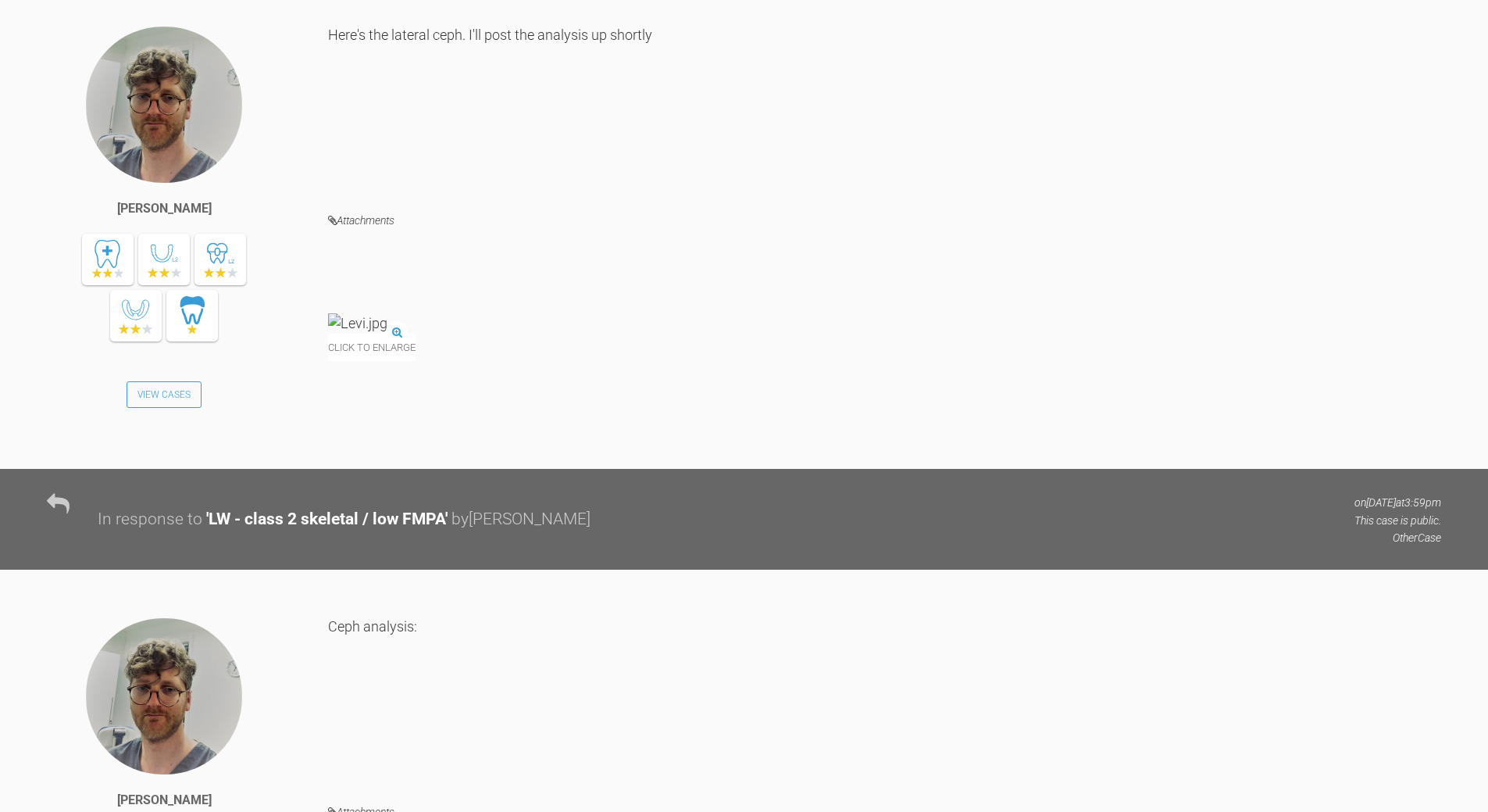
click at [387, 333] on img at bounding box center [358, 323] width 59 height 20
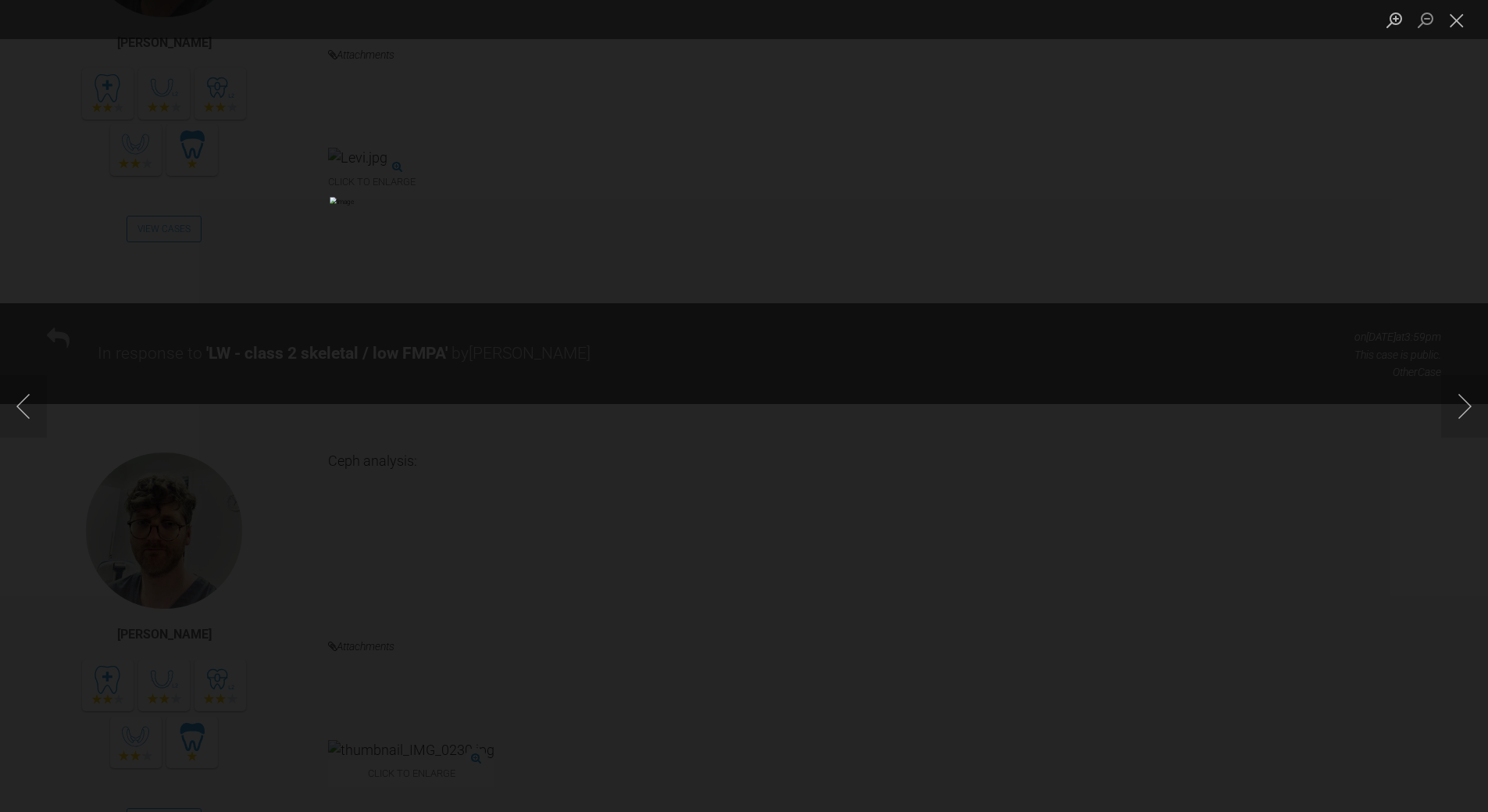
scroll to position [1888, 0]
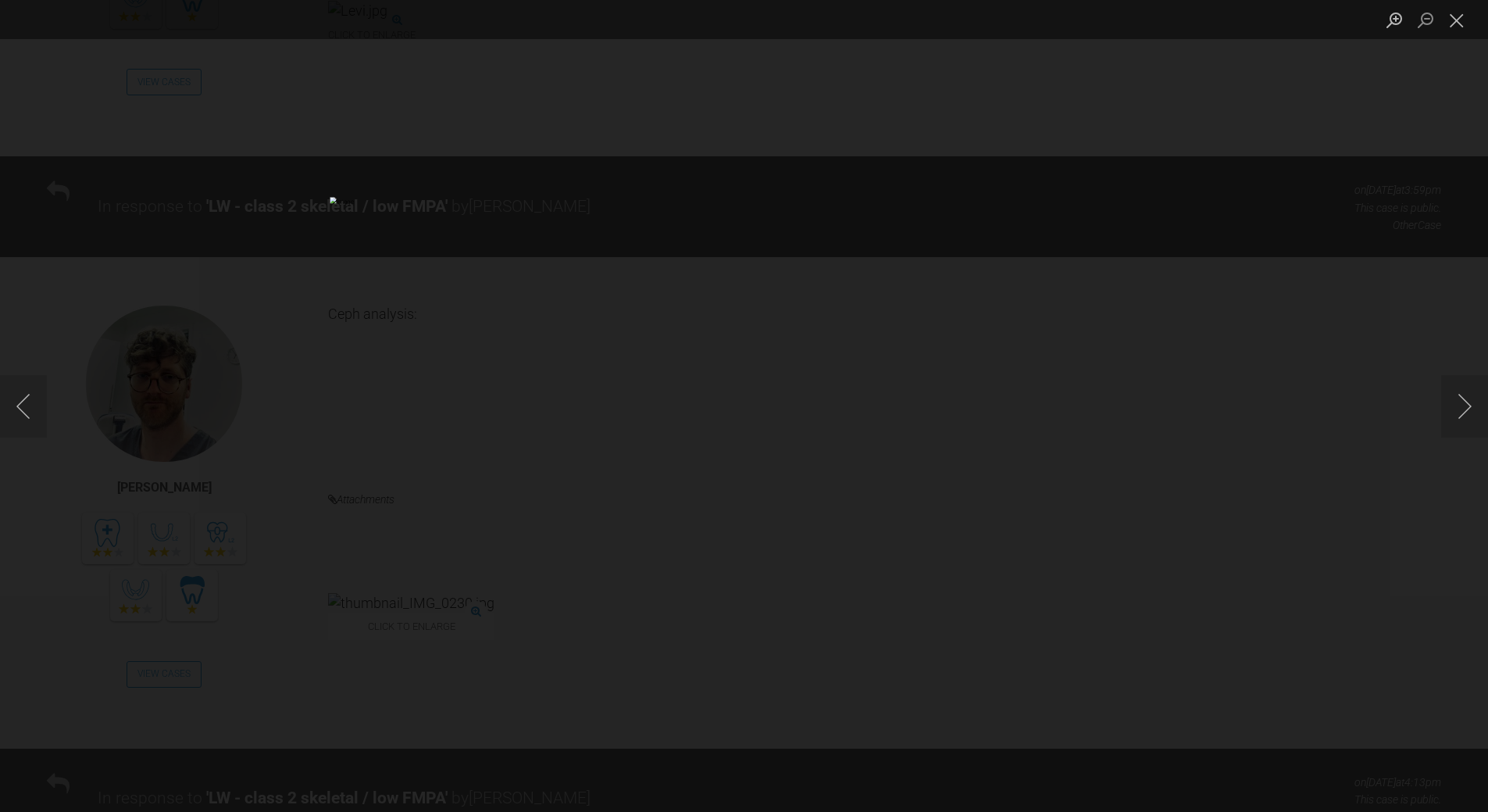
drag, startPoint x: 1460, startPoint y: 17, endPoint x: 1163, endPoint y: 246, distance: 375.0
click at [1458, 20] on button "Close lightbox" at bounding box center [1457, 20] width 31 height 27
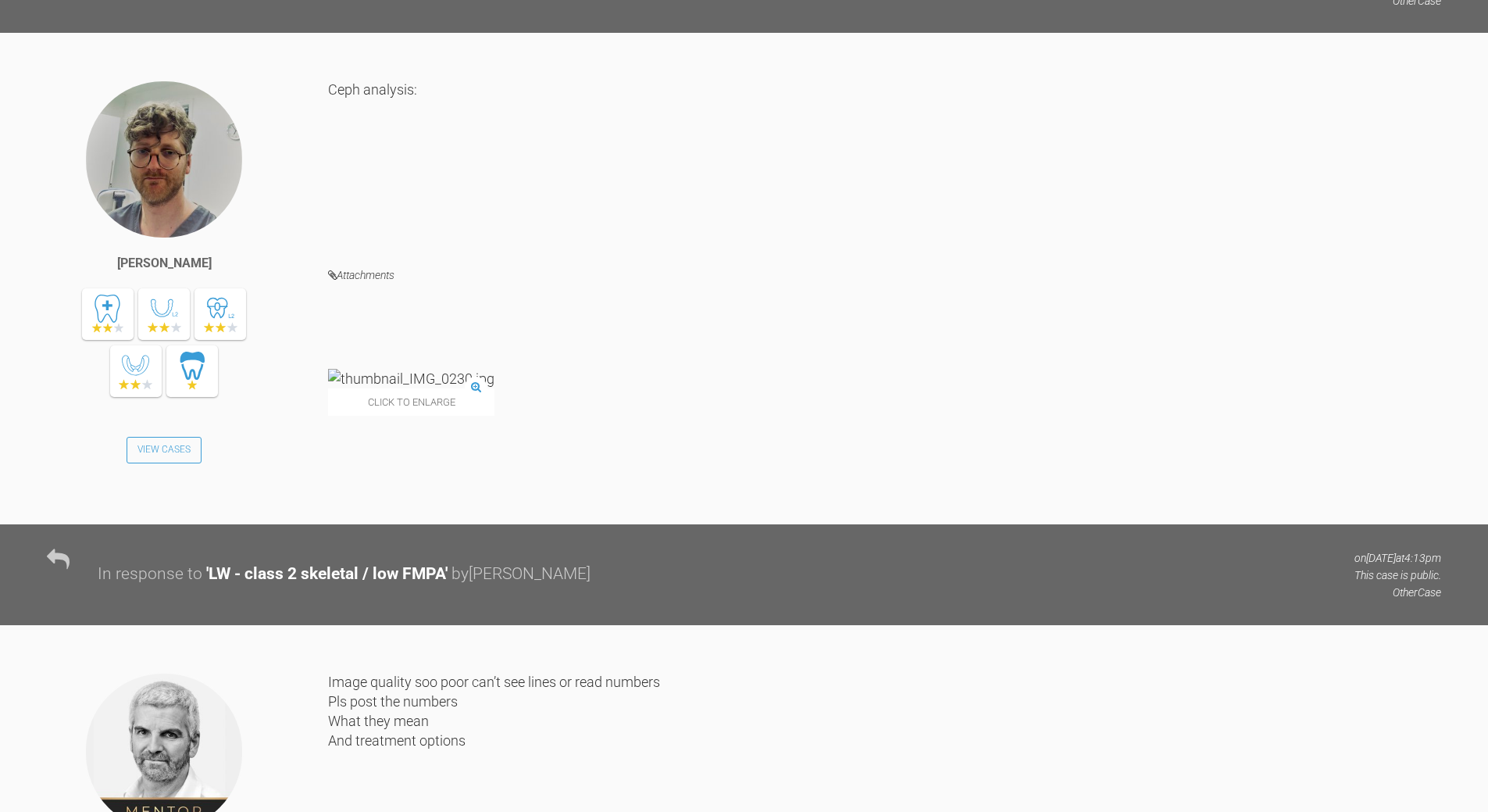
scroll to position [2123, 0]
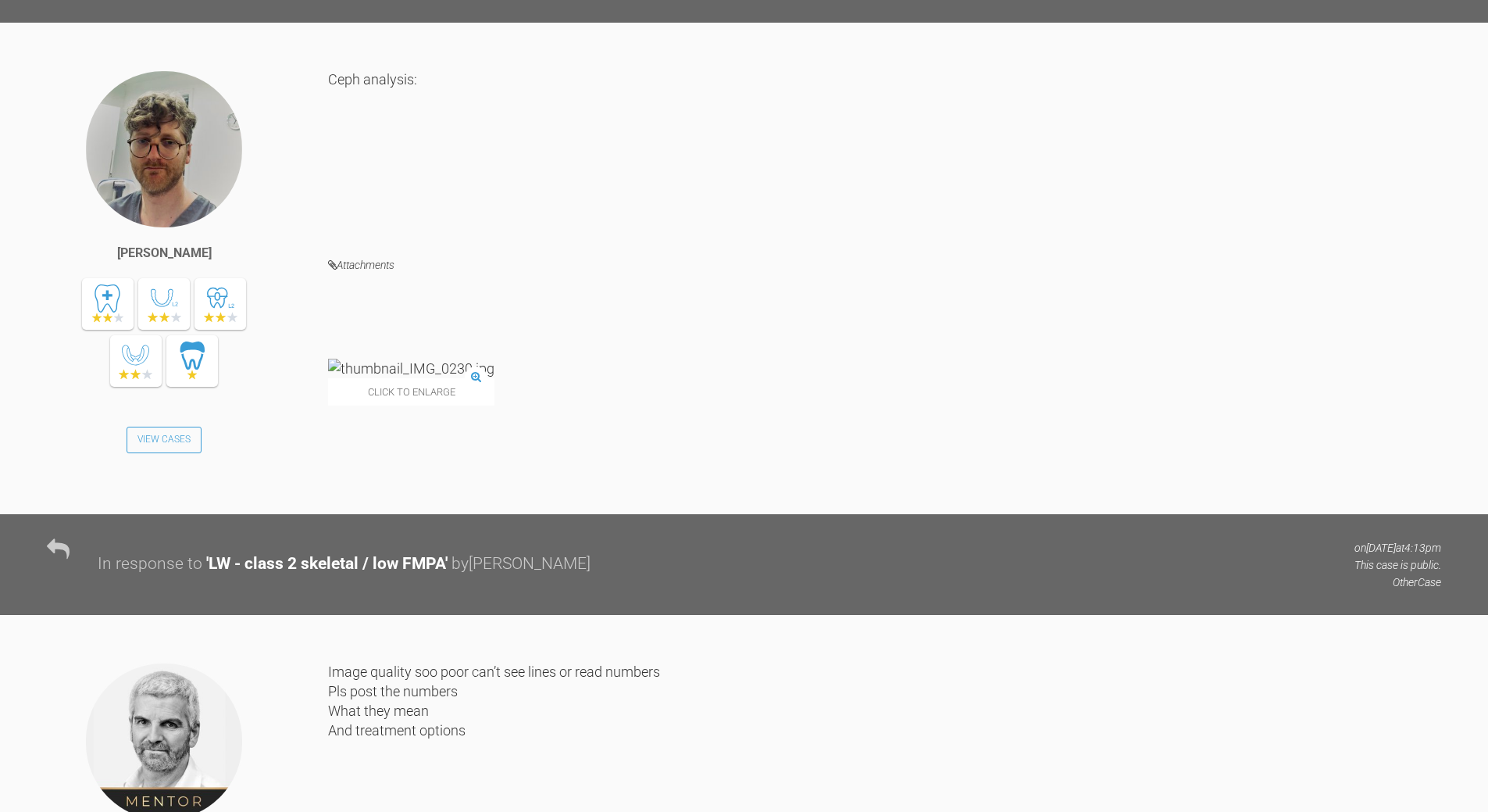
click at [409, 378] on img at bounding box center [411, 368] width 167 height 20
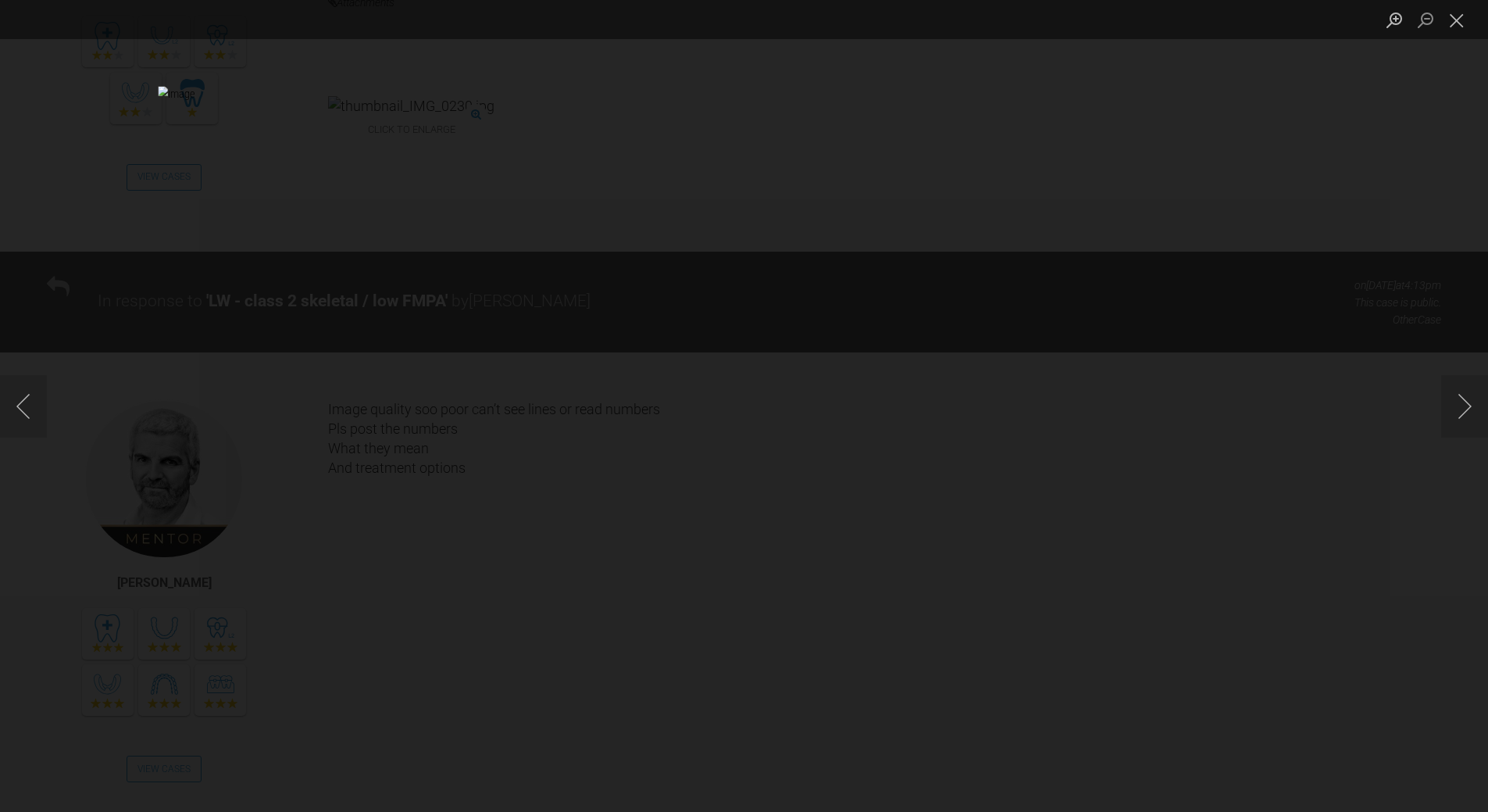
scroll to position [2413, 0]
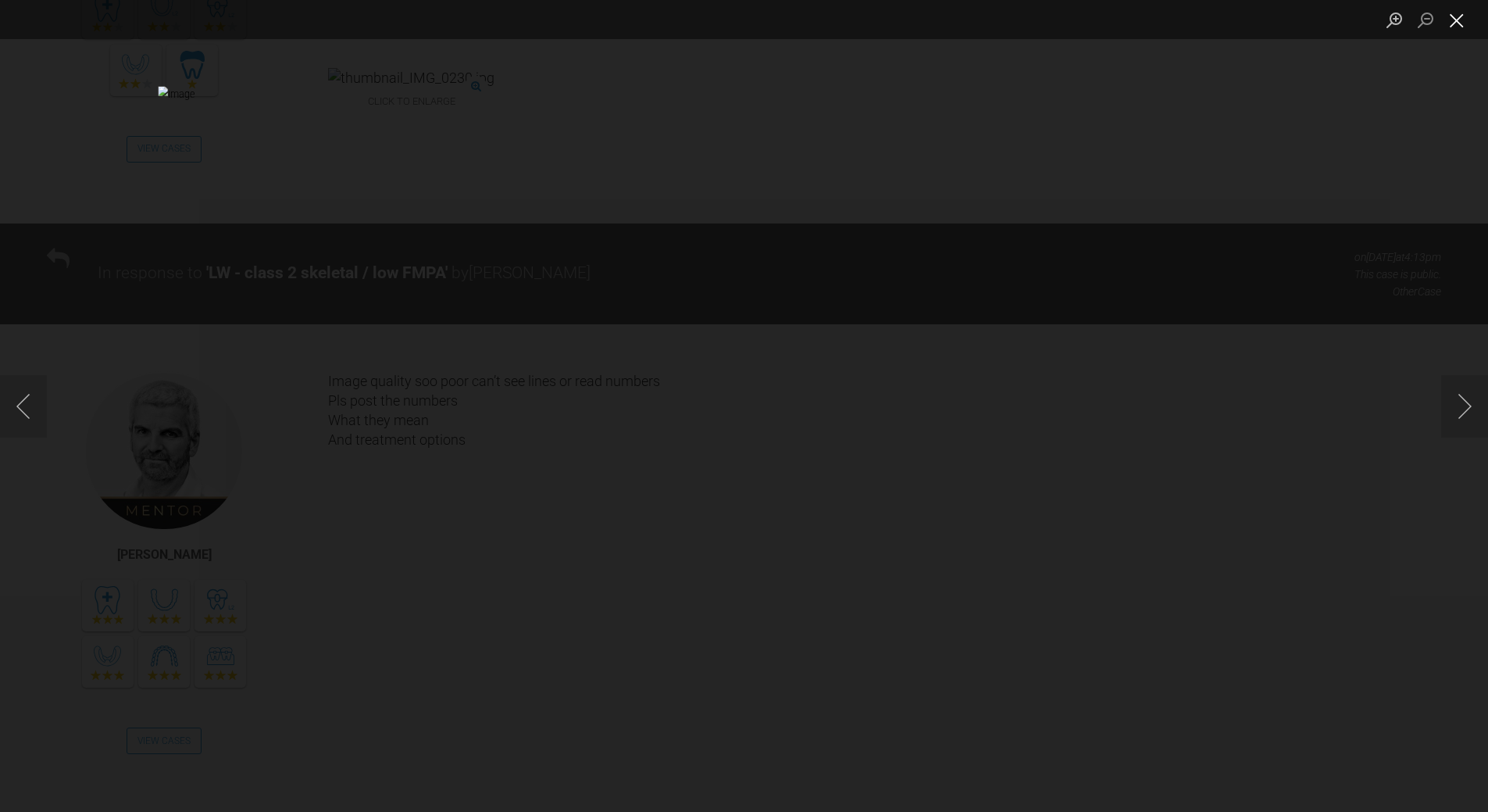
drag, startPoint x: 1460, startPoint y: 14, endPoint x: 1252, endPoint y: 164, distance: 256.4
click at [1460, 16] on button "Close lightbox" at bounding box center [1457, 20] width 31 height 27
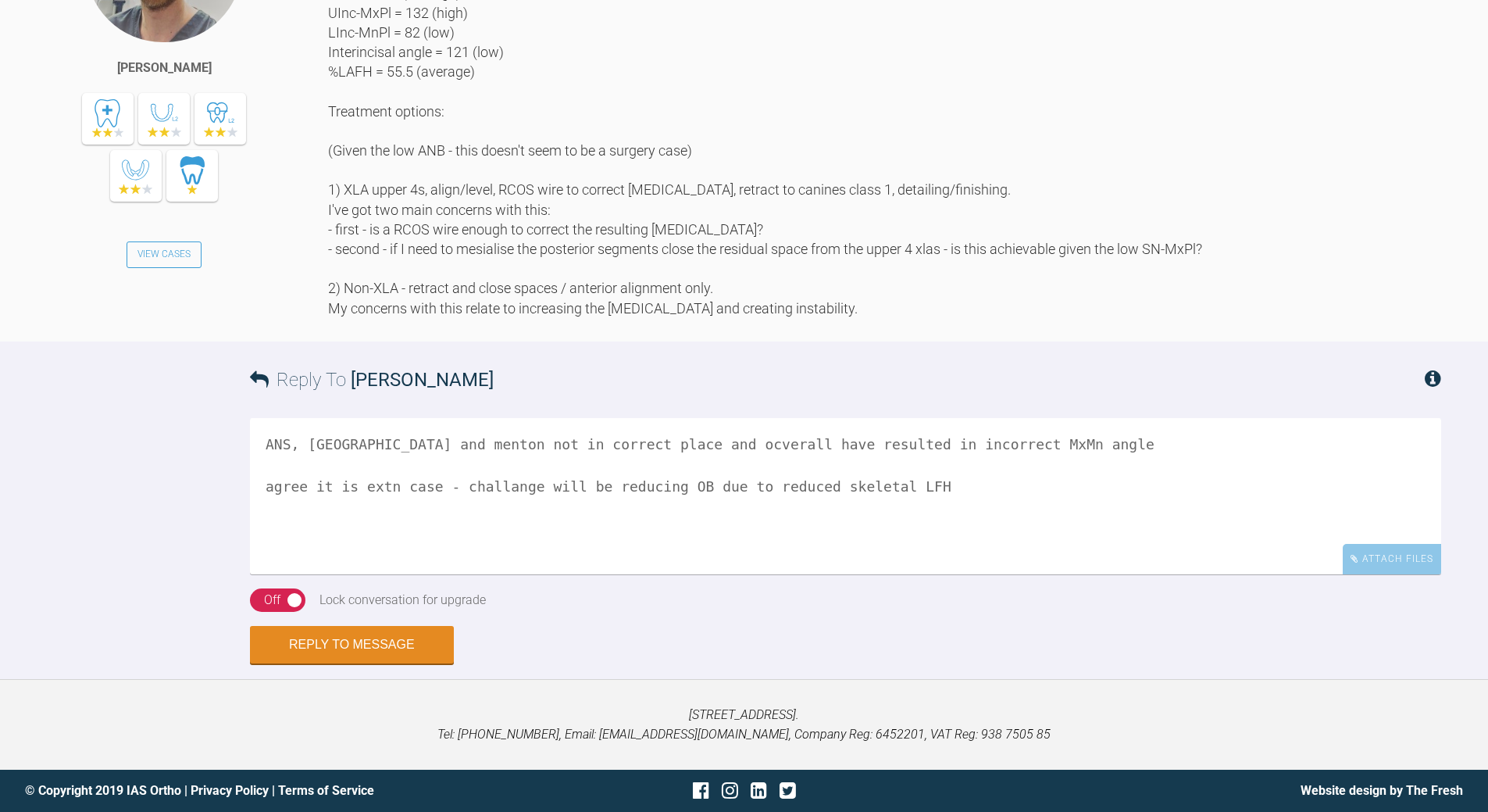
scroll to position [3787, 0]
click at [1010, 445] on textarea "ANS, [GEOGRAPHIC_DATA] and menton not in correct place and ocverall have result…" at bounding box center [846, 496] width 1192 height 156
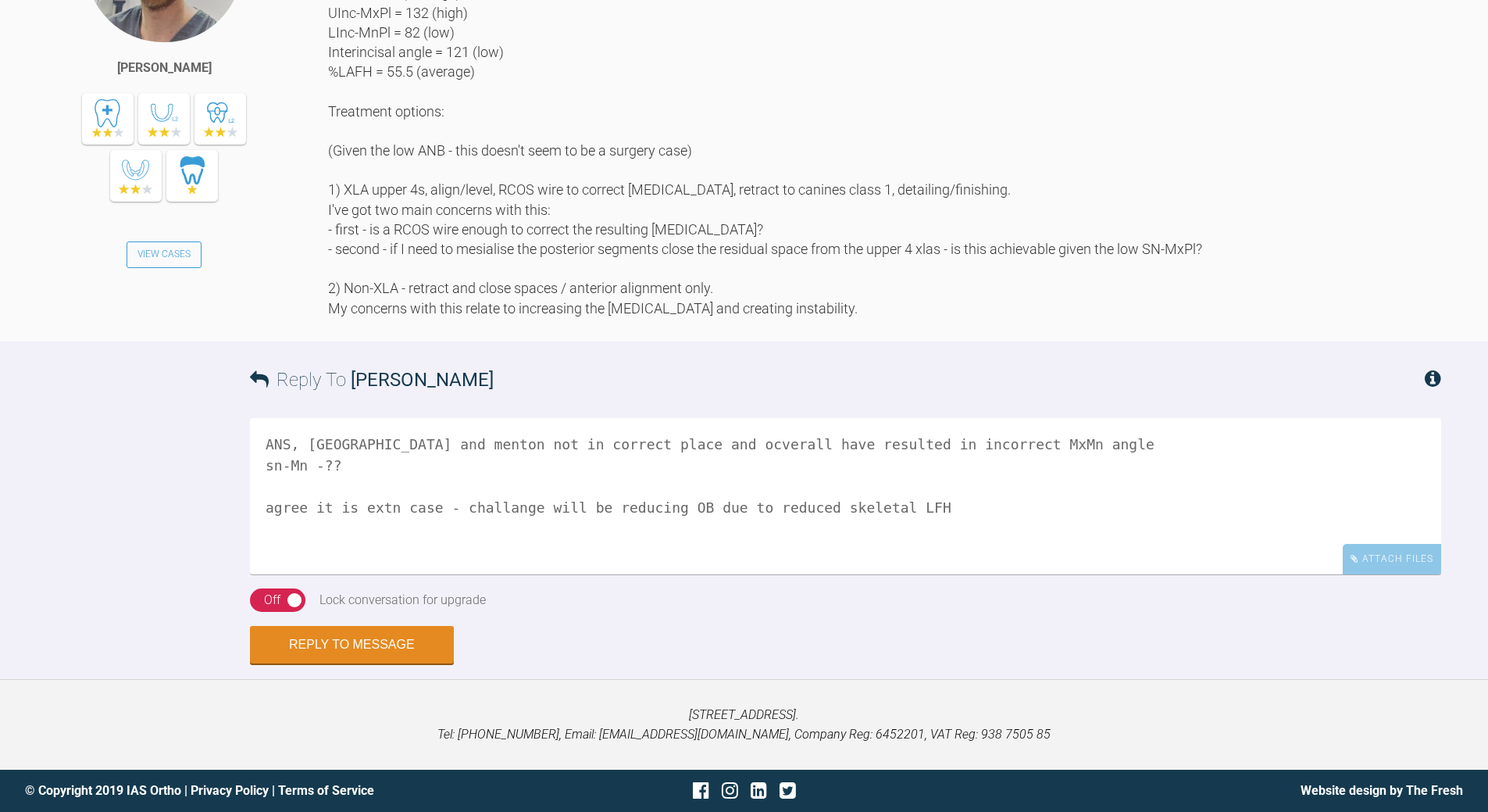
click at [919, 509] on textarea "ANS, [GEOGRAPHIC_DATA] and menton not in correct place and ocverall have result…" at bounding box center [846, 496] width 1192 height 156
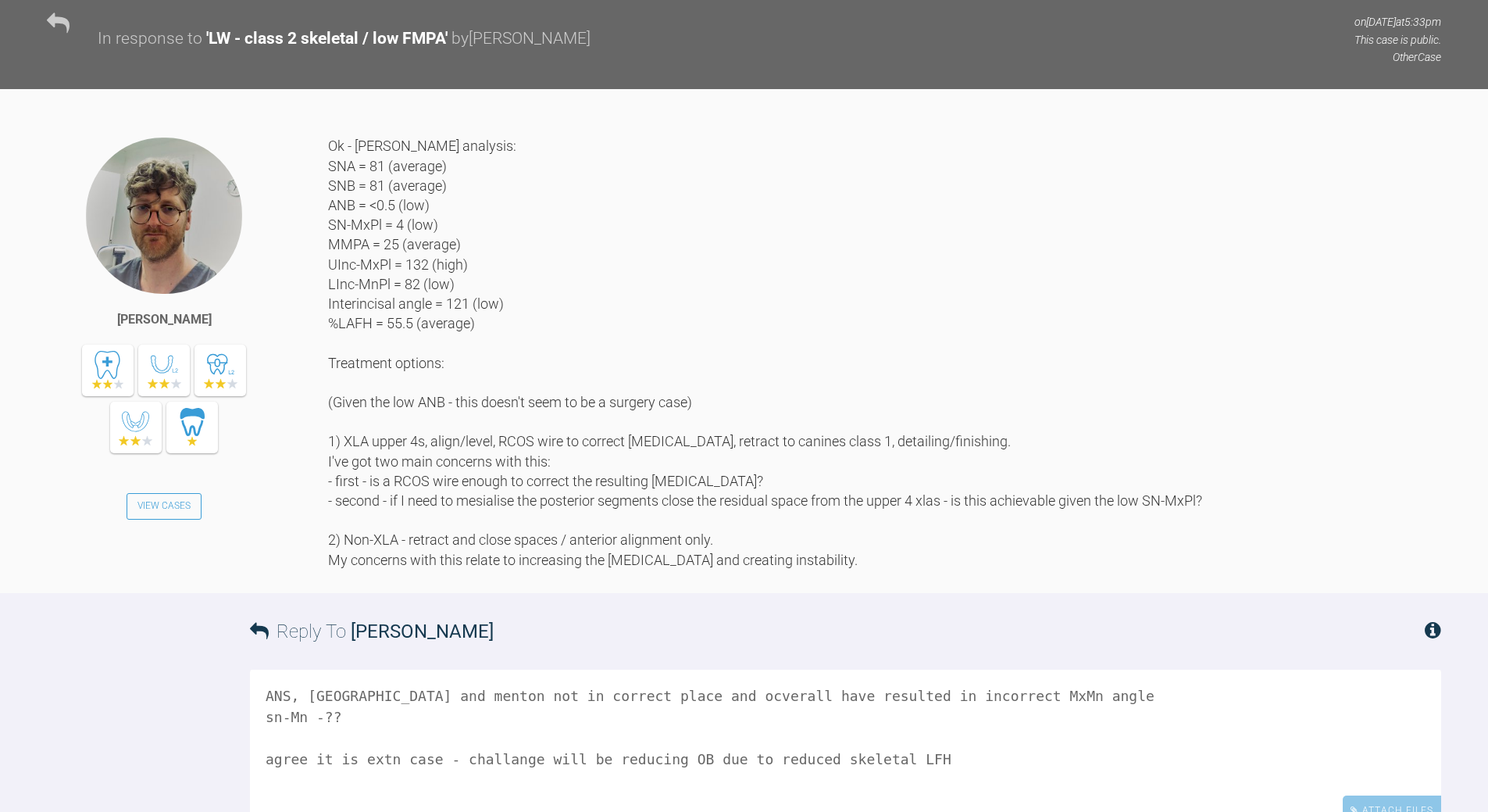
scroll to position [3708, 0]
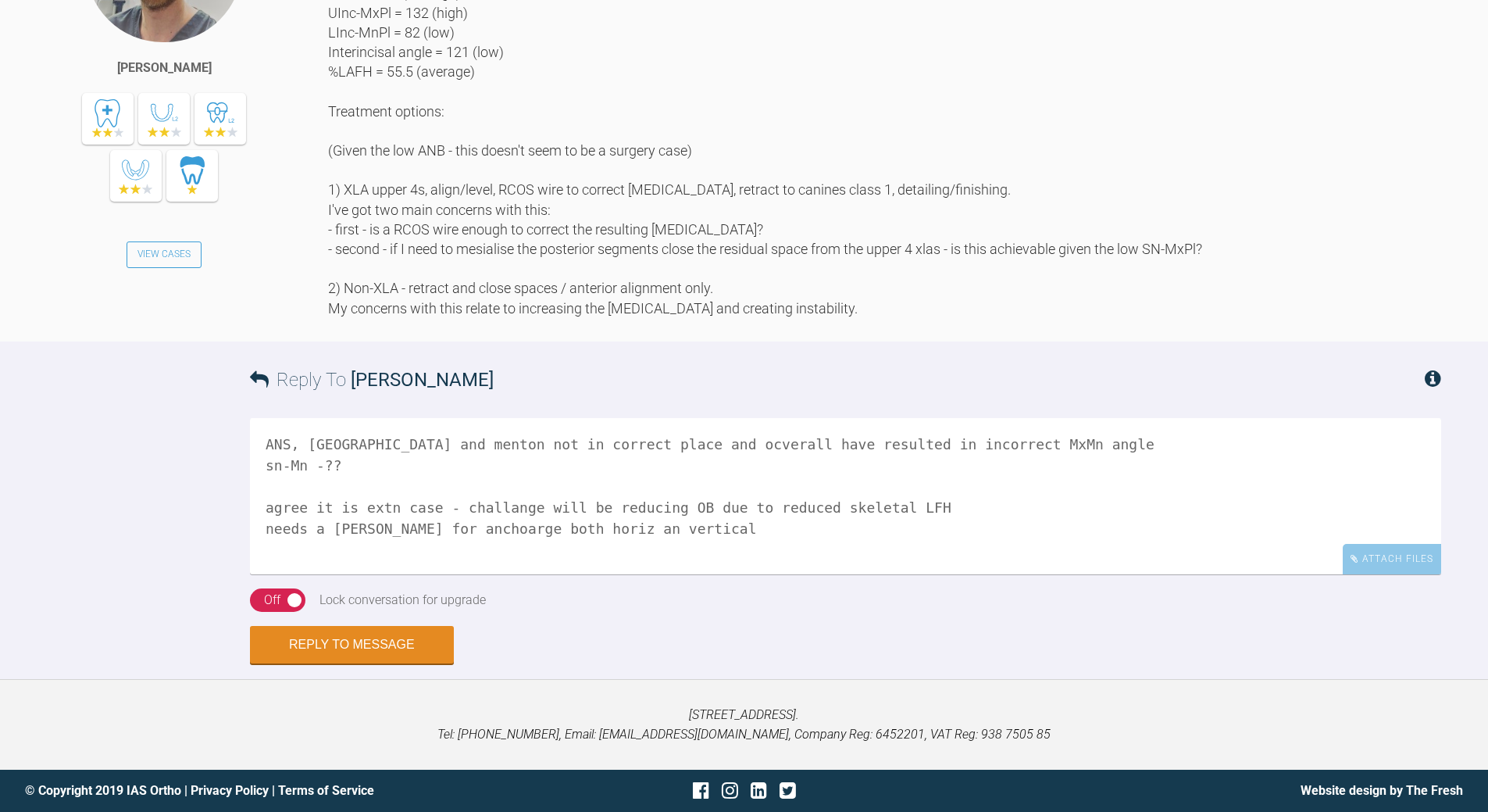
click at [584, 574] on textarea "ANS, [GEOGRAPHIC_DATA] and menton not in correct place and ocverall have result…" at bounding box center [846, 496] width 1192 height 156
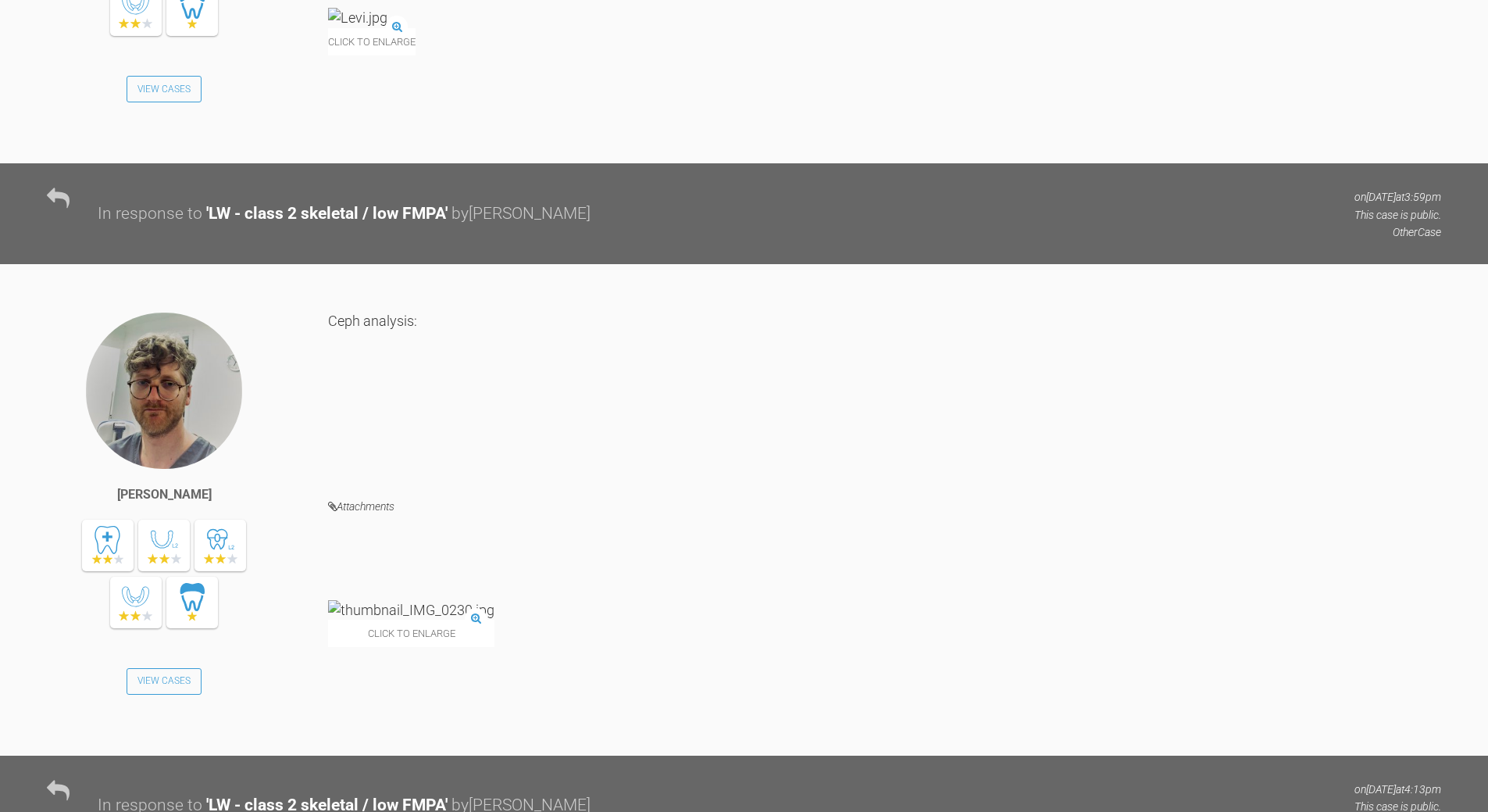
scroll to position [2068, 0]
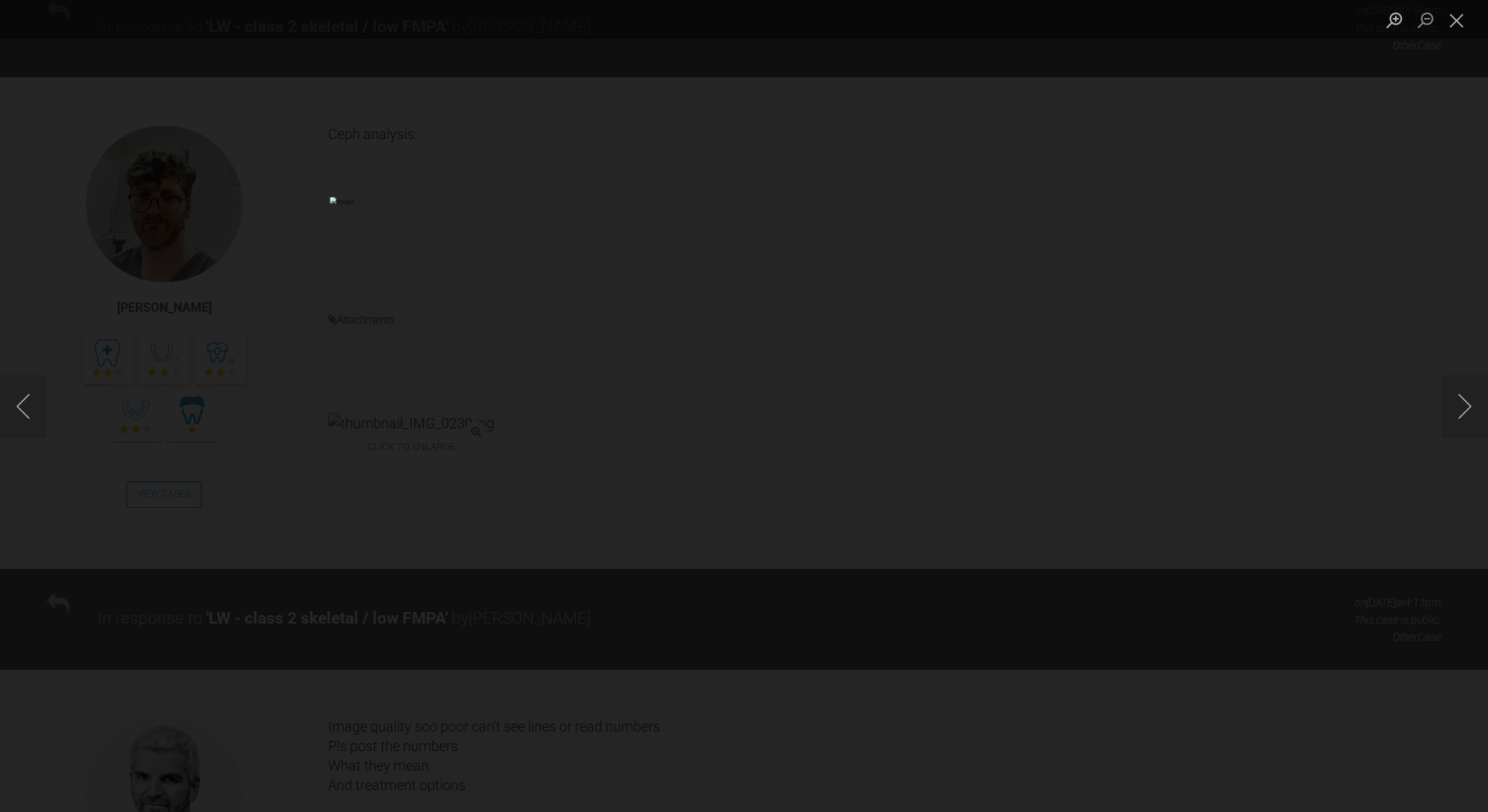
drag, startPoint x: 1458, startPoint y: 22, endPoint x: 1417, endPoint y: 54, distance: 52.0
click at [1454, 25] on button "Close lightbox" at bounding box center [1457, 20] width 31 height 27
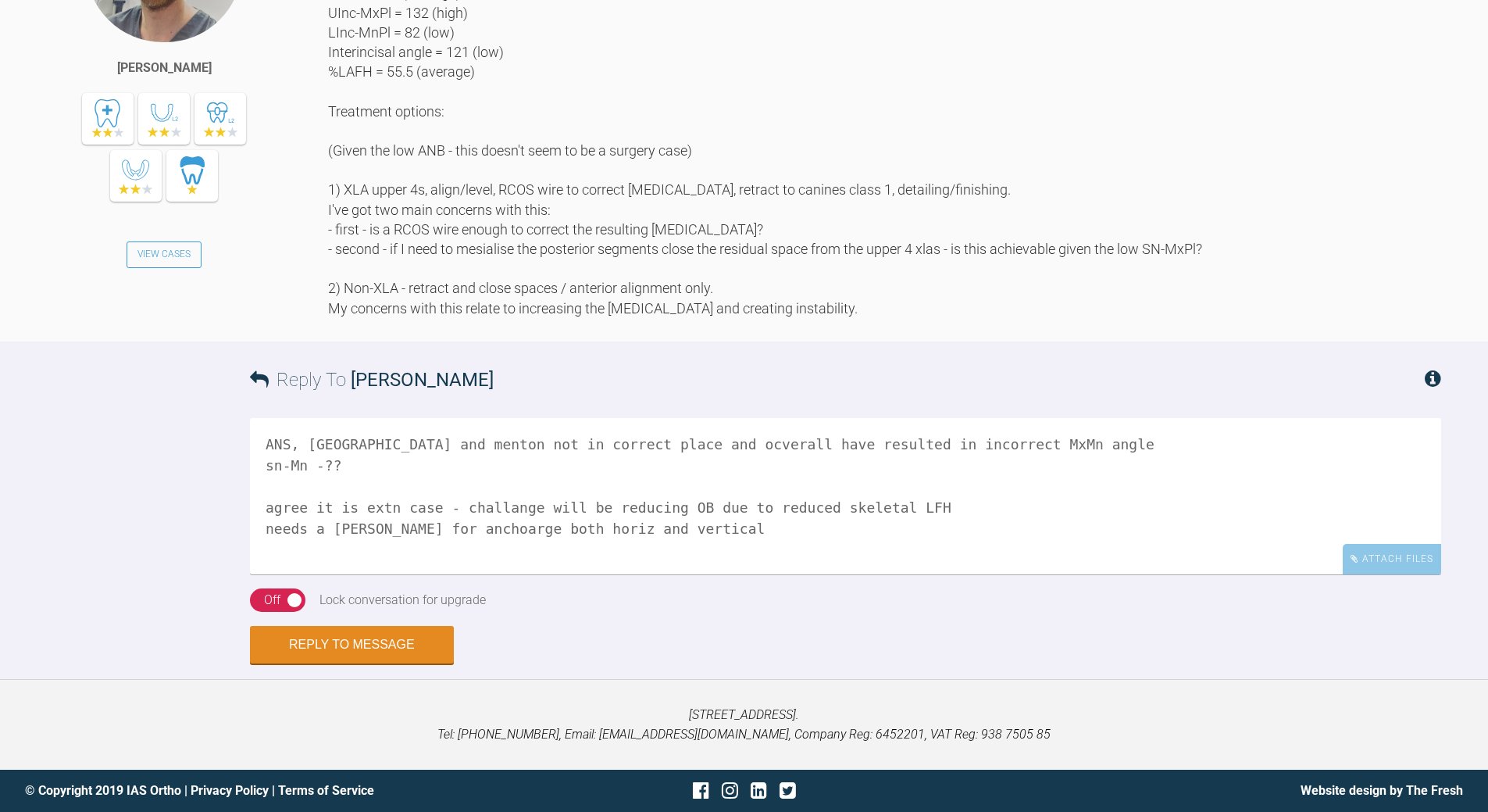
scroll to position [3787, 0]
click at [695, 531] on textarea "ANS, [GEOGRAPHIC_DATA] and menton not in correct place and ocverall have result…" at bounding box center [846, 496] width 1192 height 156
type textarea "ANS, [GEOGRAPHIC_DATA] and menton not in correct place and ocverall have result…"
click at [268, 603] on div "Off" at bounding box center [272, 600] width 16 height 21
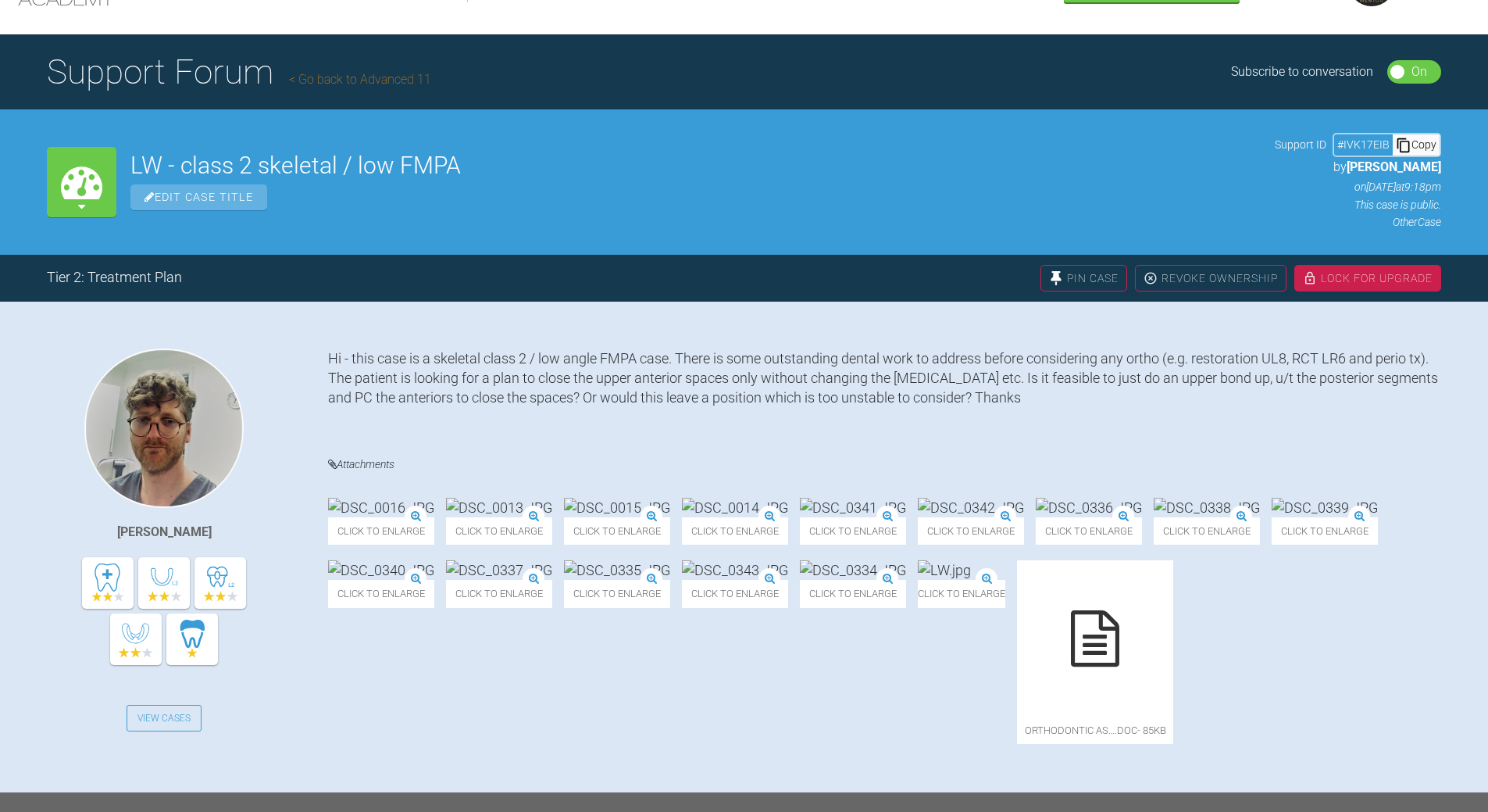
scroll to position [0, 0]
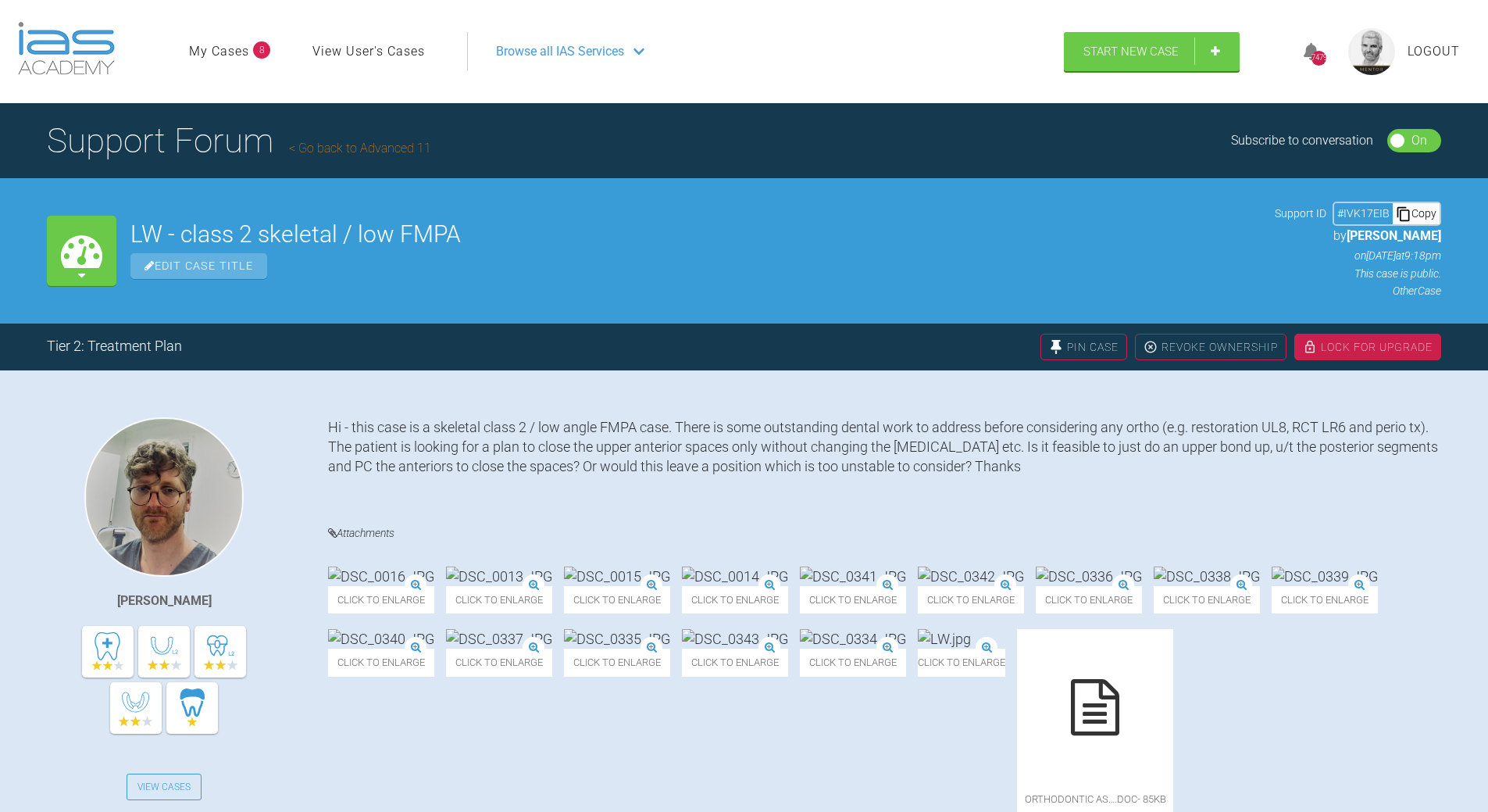
drag, startPoint x: 1421, startPoint y: 212, endPoint x: 1404, endPoint y: 217, distance: 17.7
click at [1419, 213] on div "Copy" at bounding box center [1416, 213] width 47 height 21
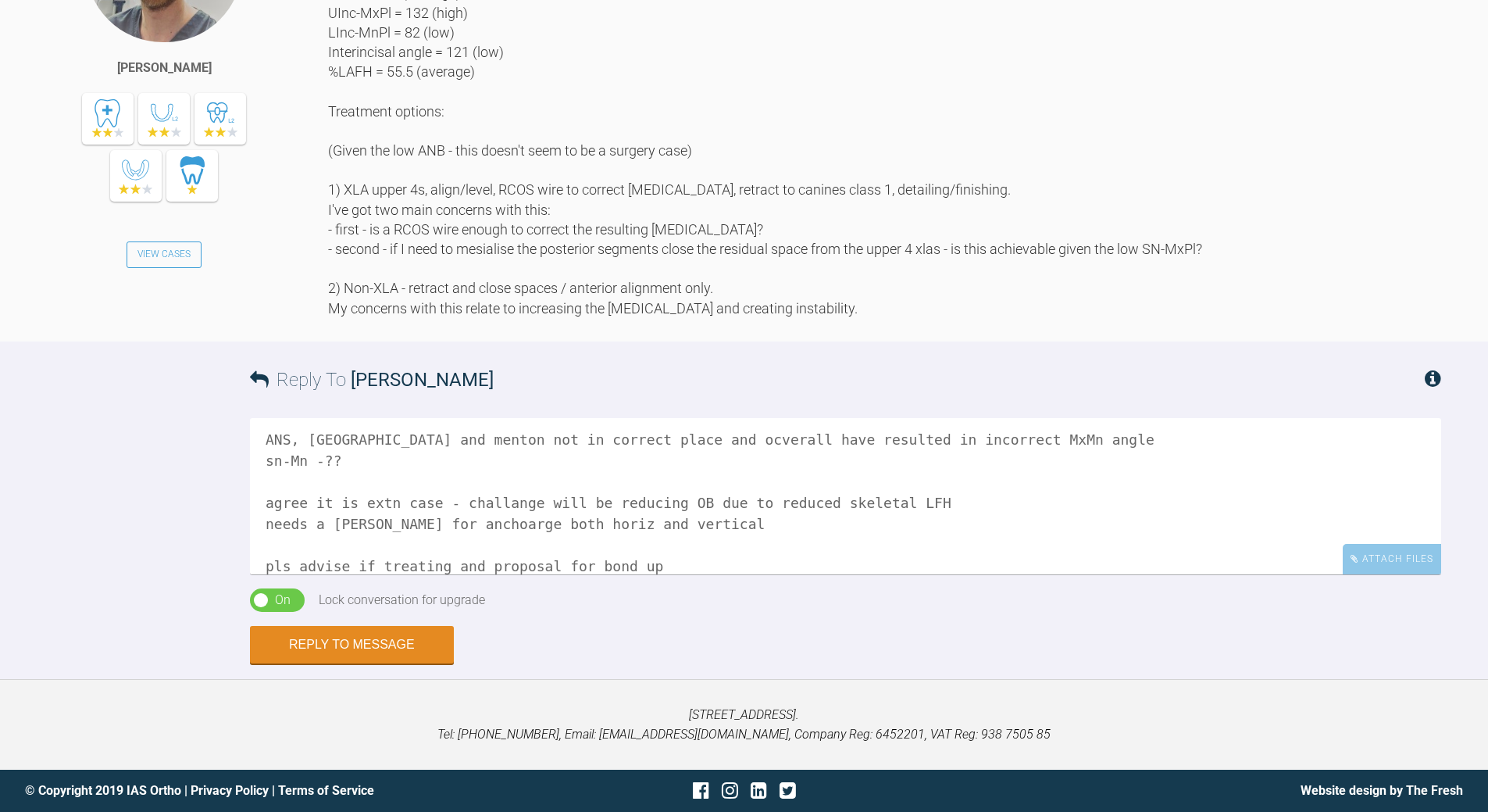
scroll to position [3787, 0]
click at [389, 640] on button "Reply to Message" at bounding box center [352, 646] width 204 height 38
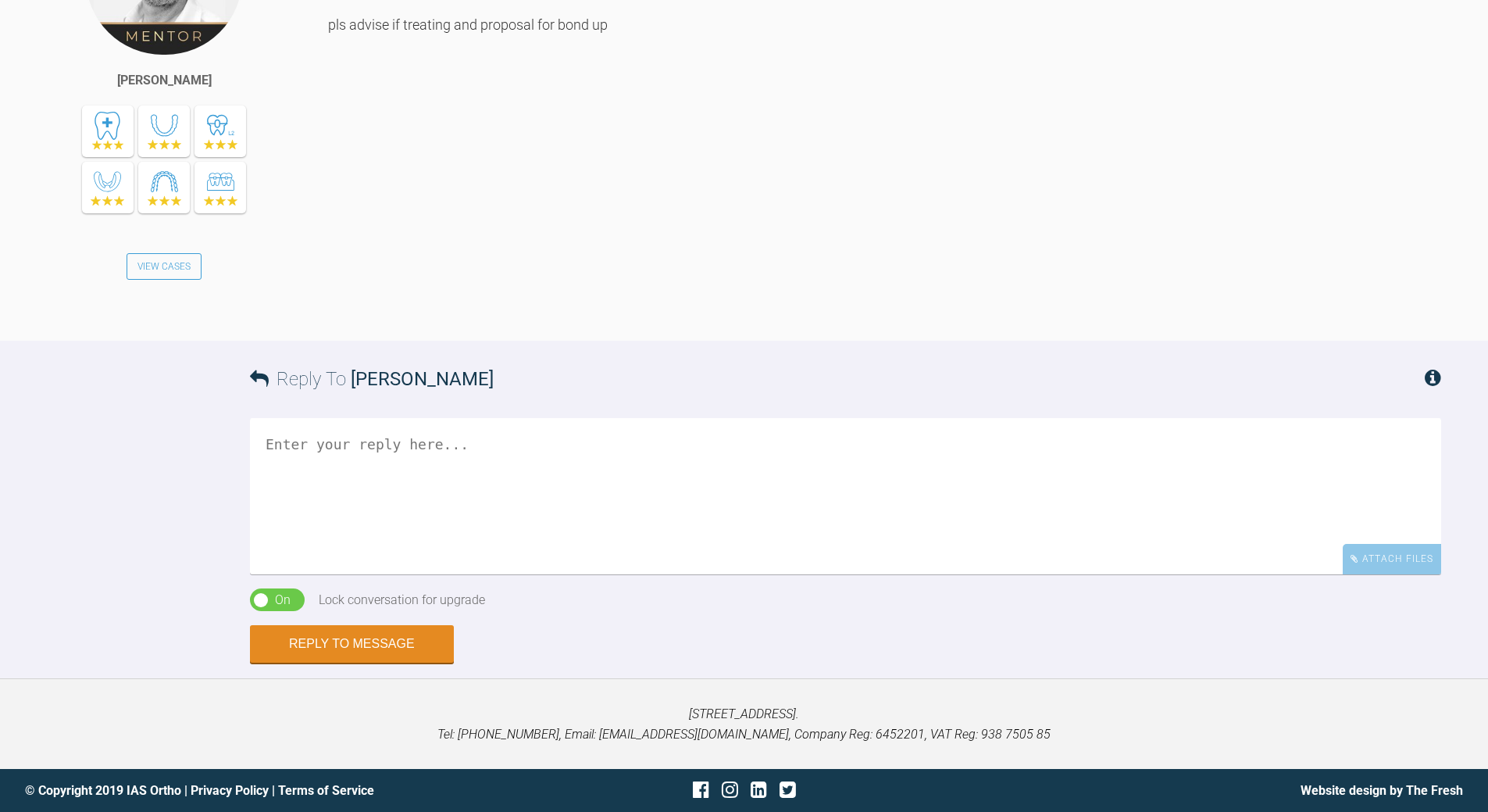
scroll to position [4380, 0]
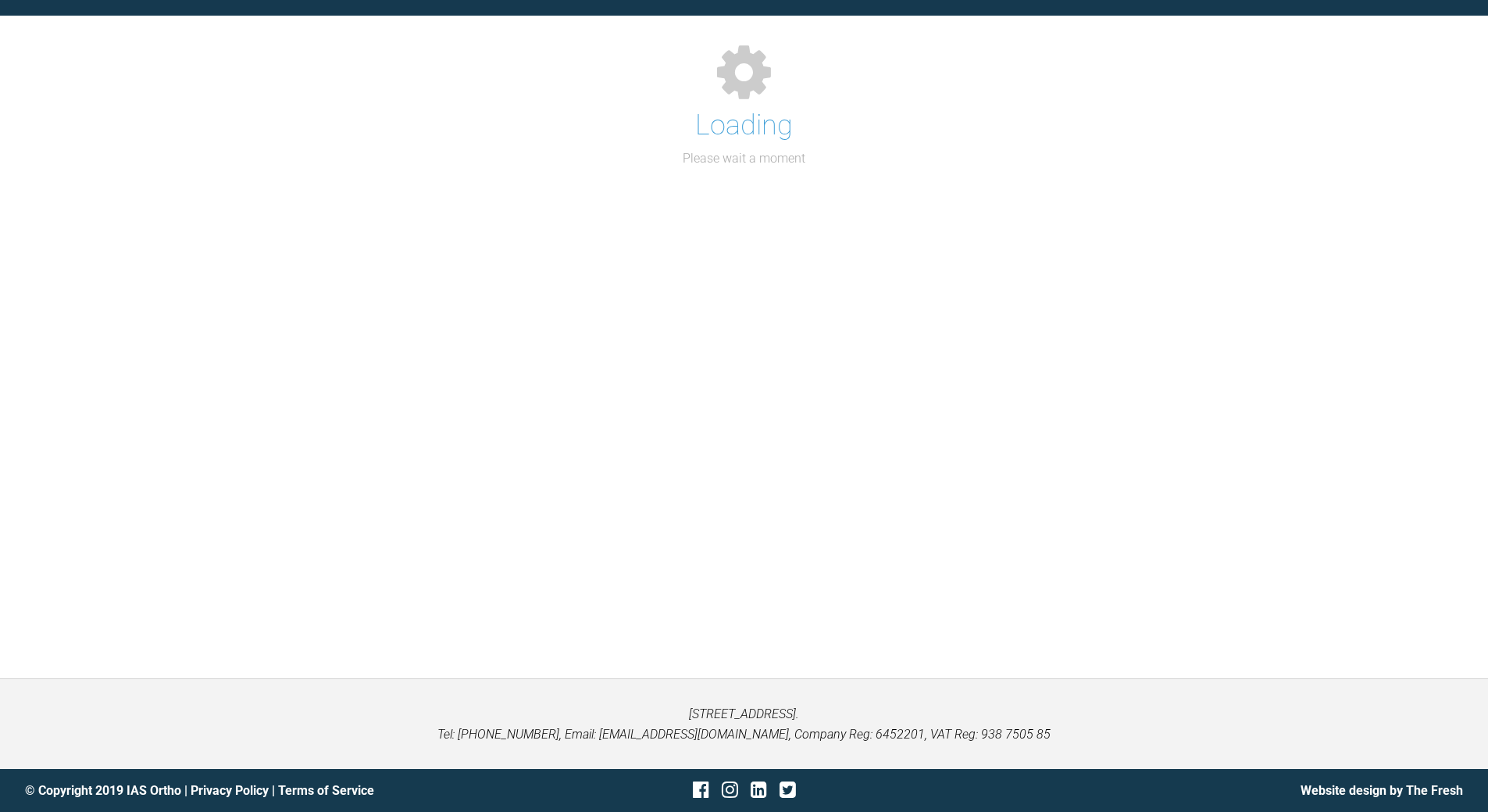
scroll to position [1584, 0]
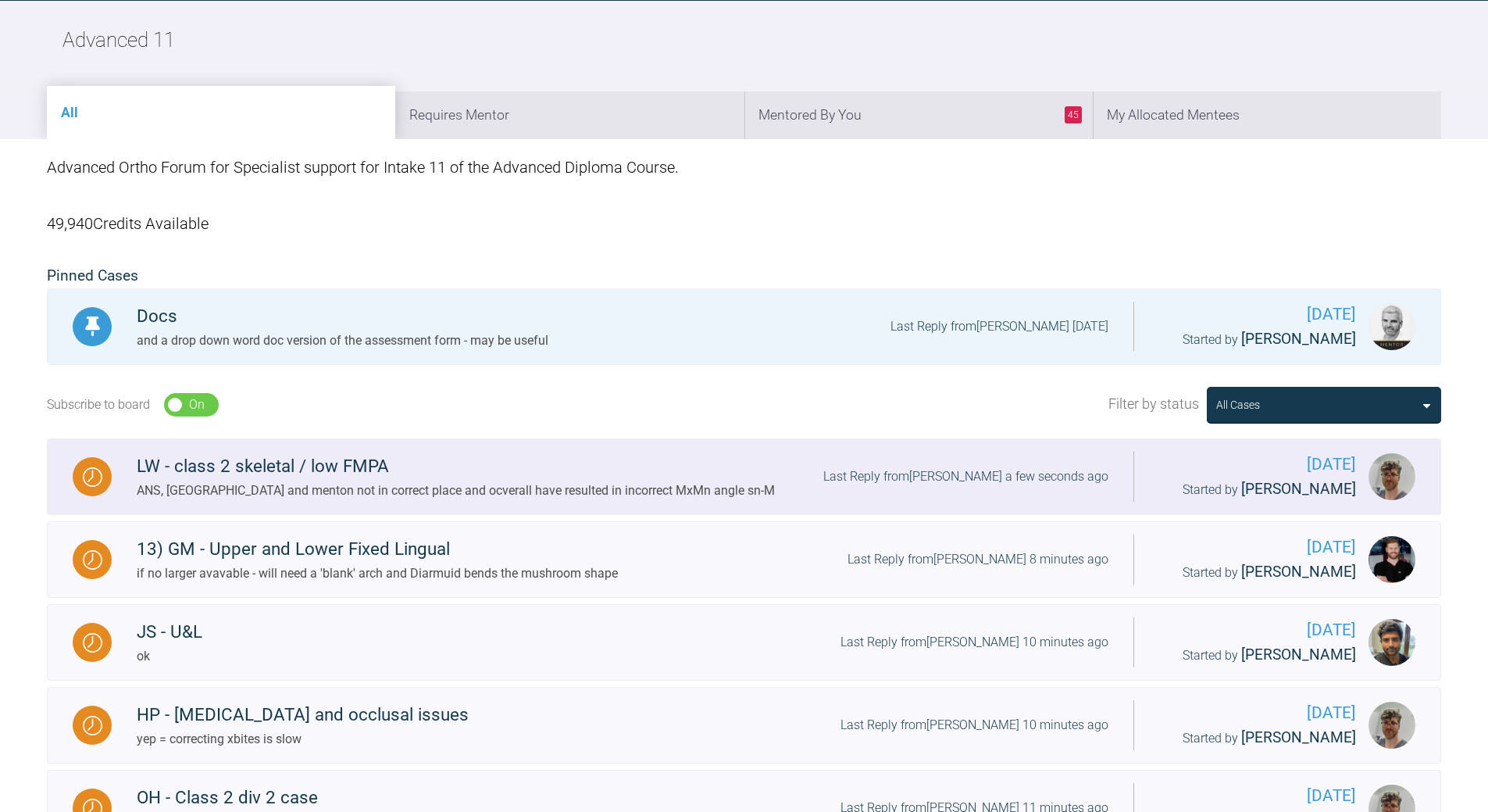
click at [998, 469] on div "Last Reply from [PERSON_NAME] a few seconds ago" at bounding box center [966, 477] width 285 height 21
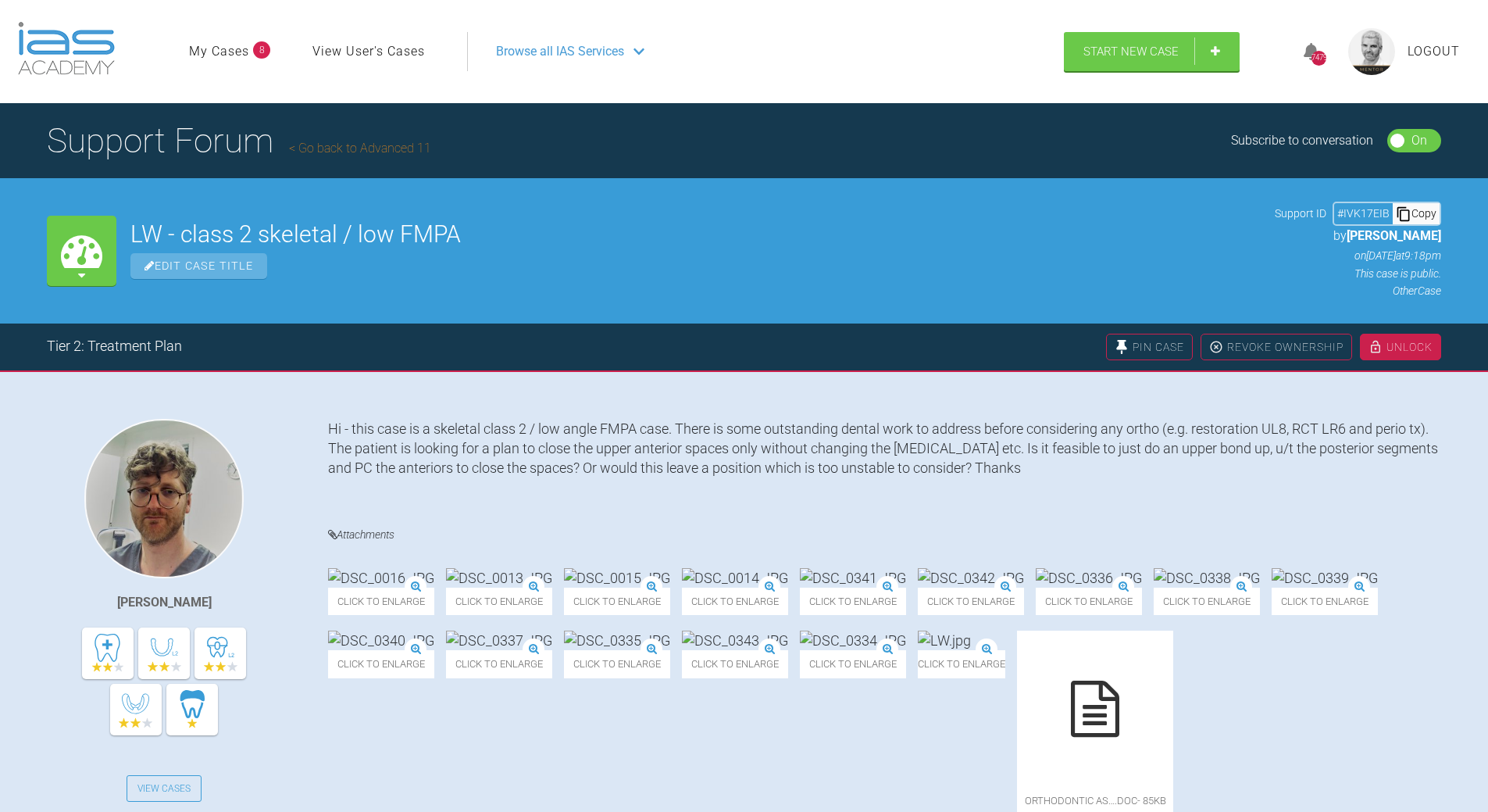
click at [348, 153] on link "Go back to Advanced 11" at bounding box center [359, 148] width 142 height 15
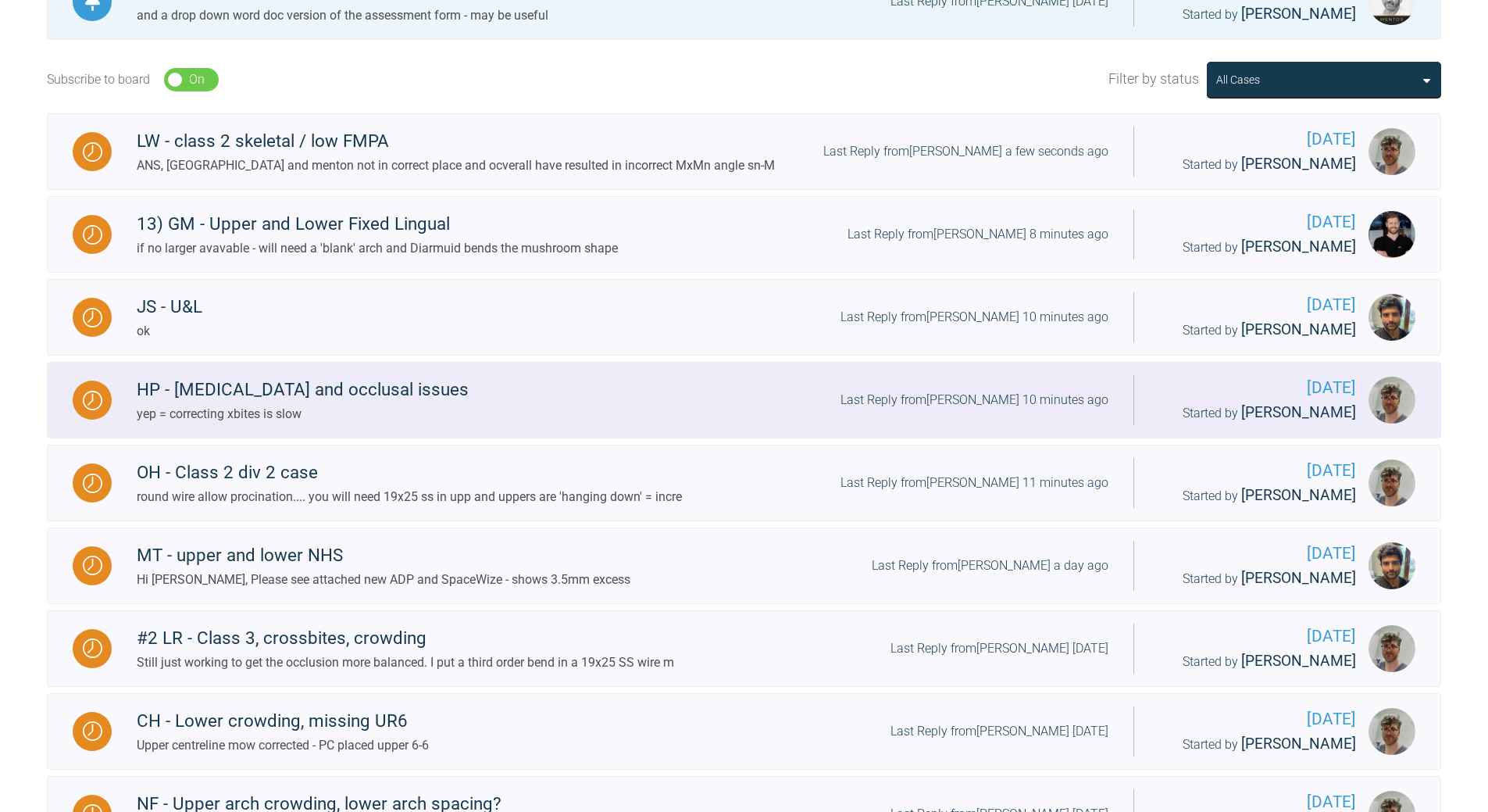
scroll to position [625, 0]
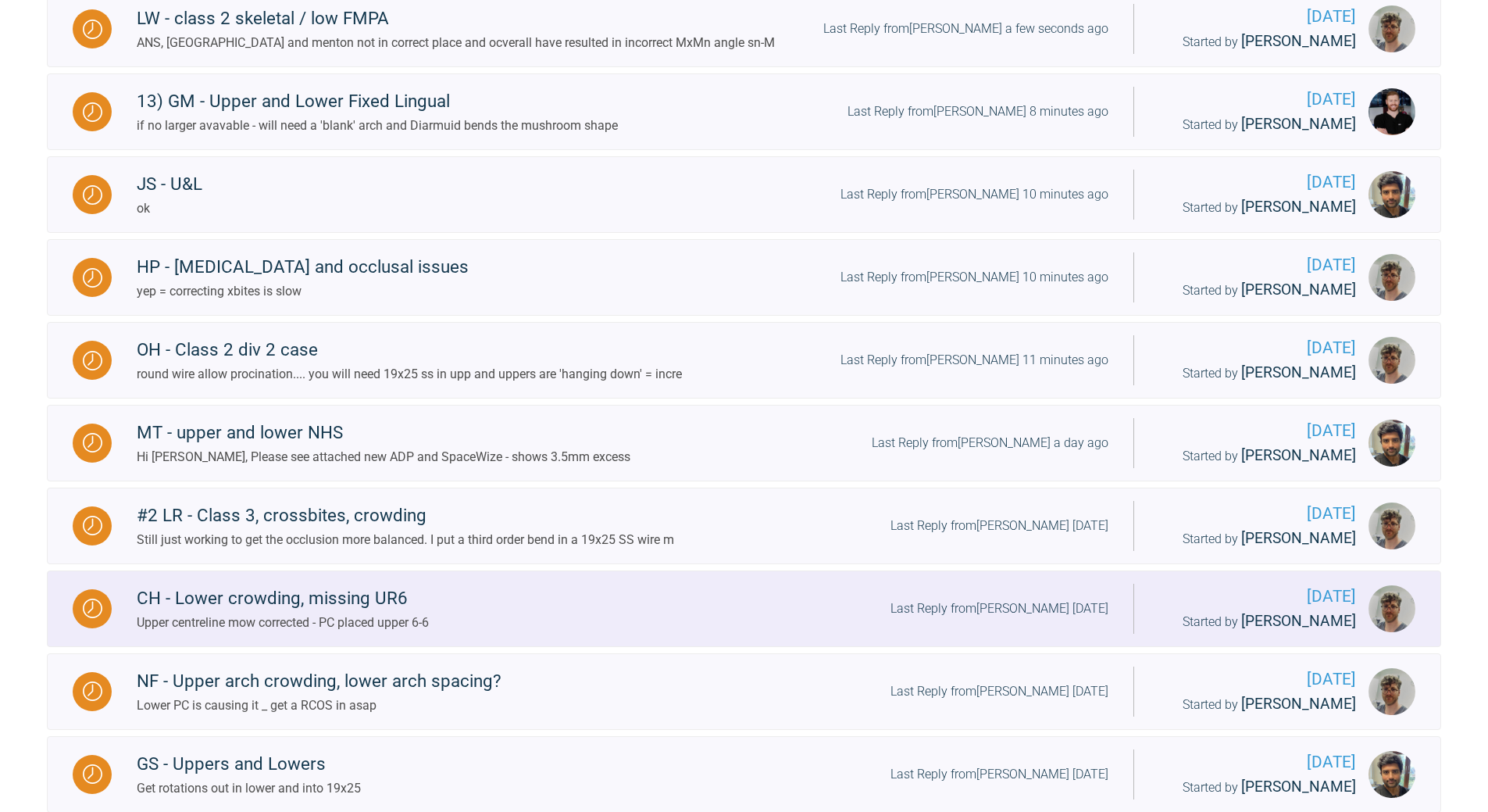
click at [1020, 610] on div "Last Reply from [PERSON_NAME] [DATE]" at bounding box center [1000, 609] width 218 height 21
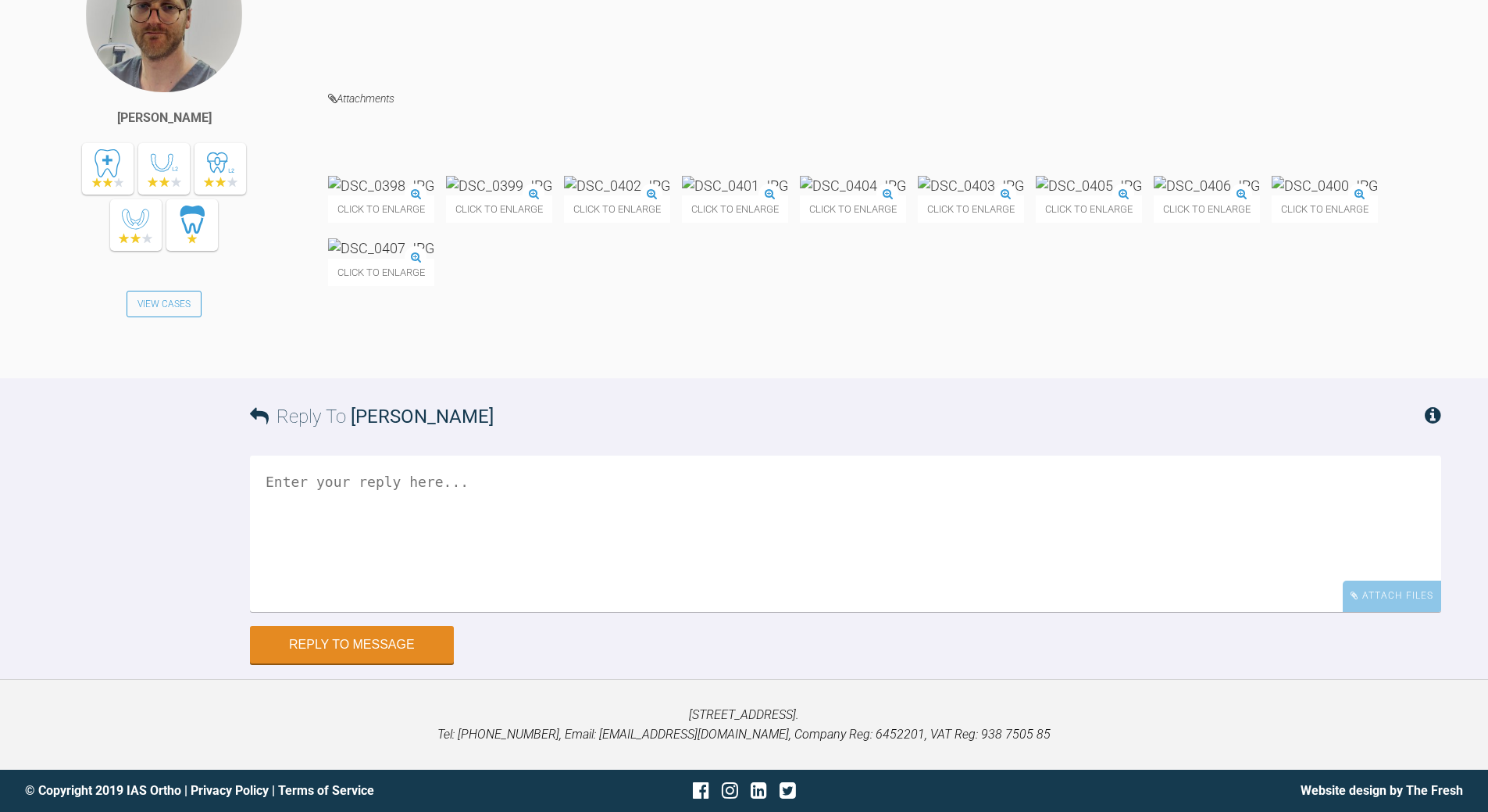
scroll to position [24980, 0]
click at [440, 612] on textarea at bounding box center [846, 533] width 1192 height 156
type textarea "what is plan for n/v?"
click at [382, 634] on button "Reply to Message" at bounding box center [352, 646] width 204 height 38
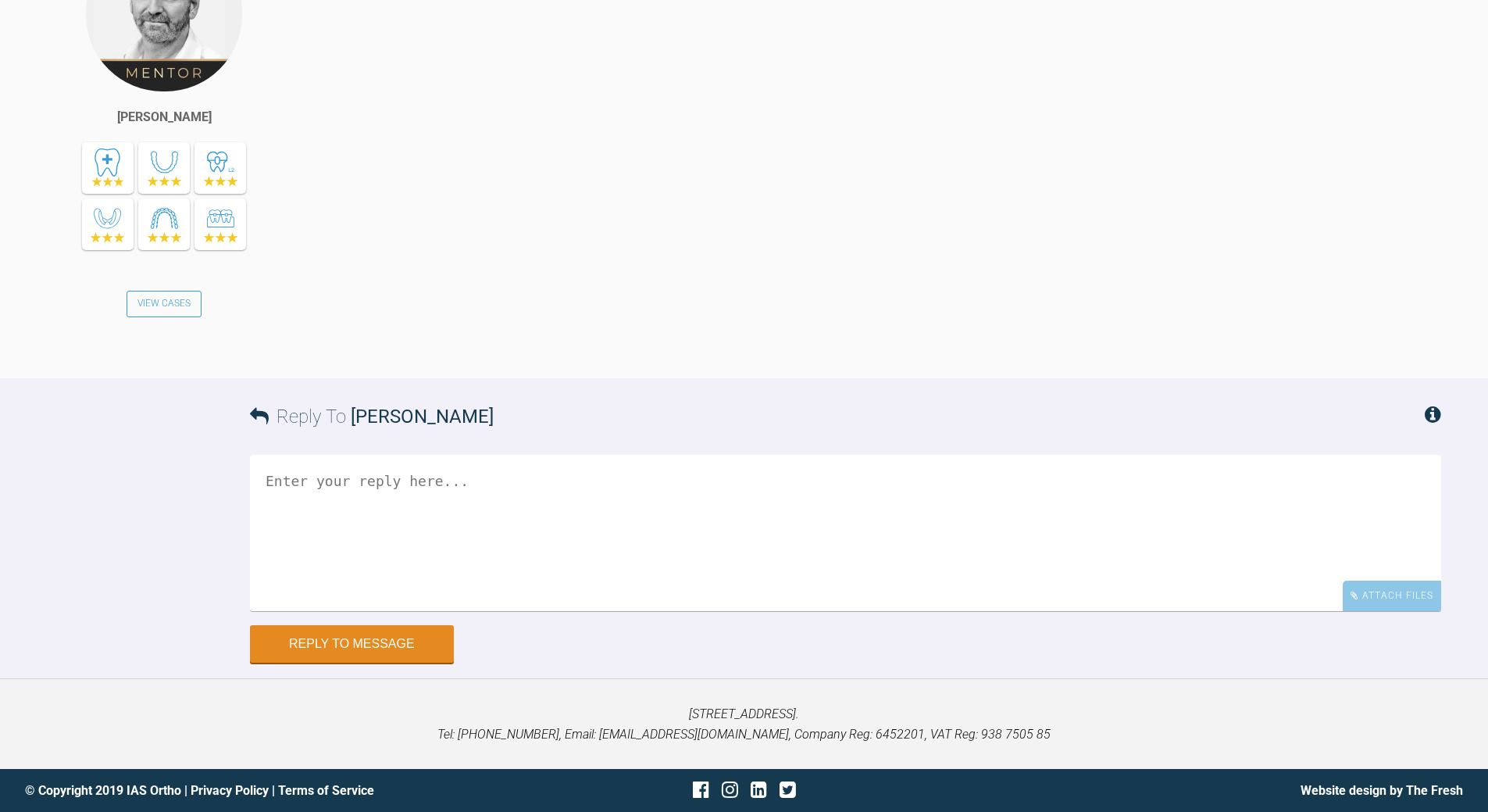
scroll to position [25827, 0]
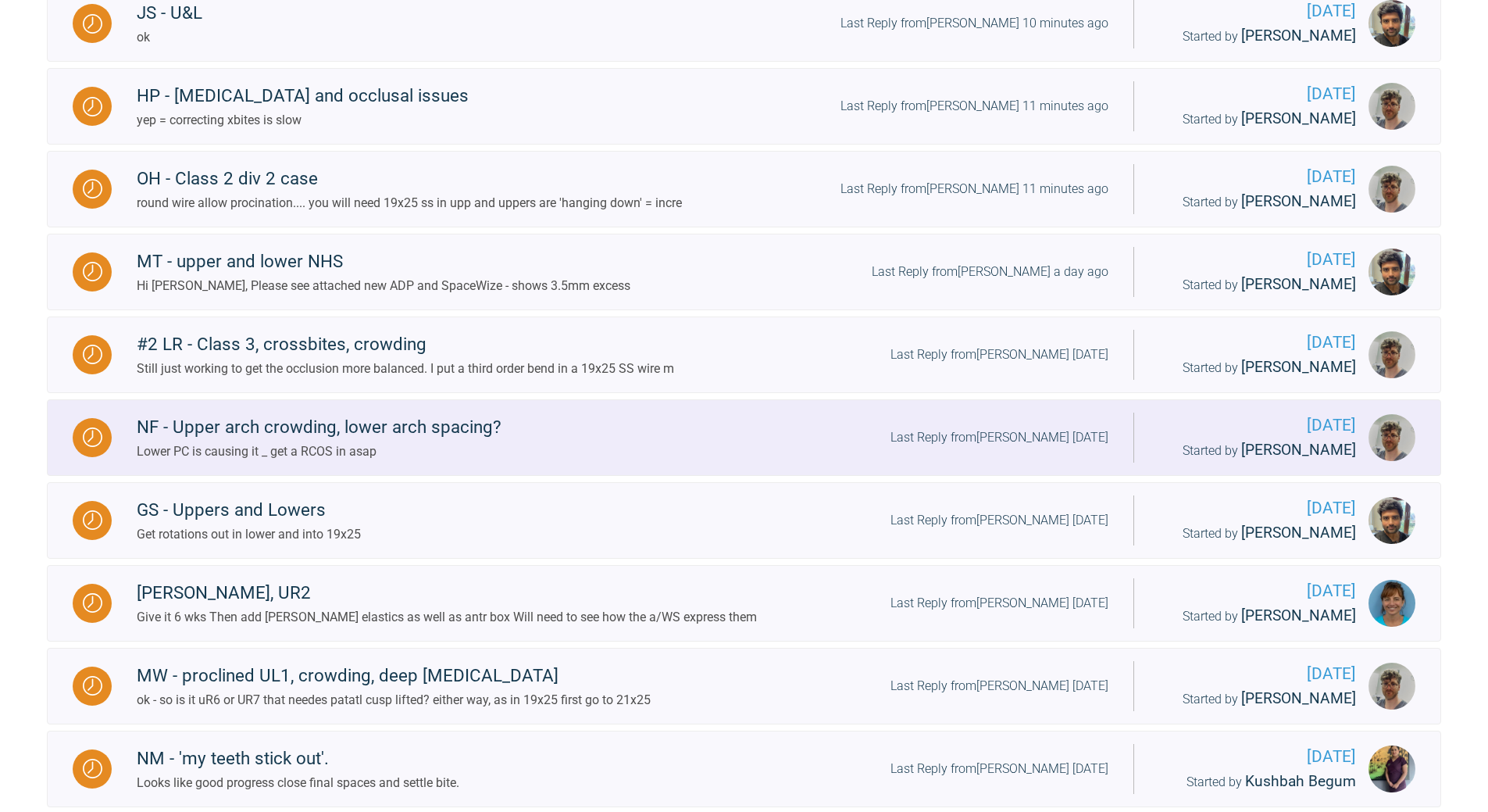
scroll to position [802, 0]
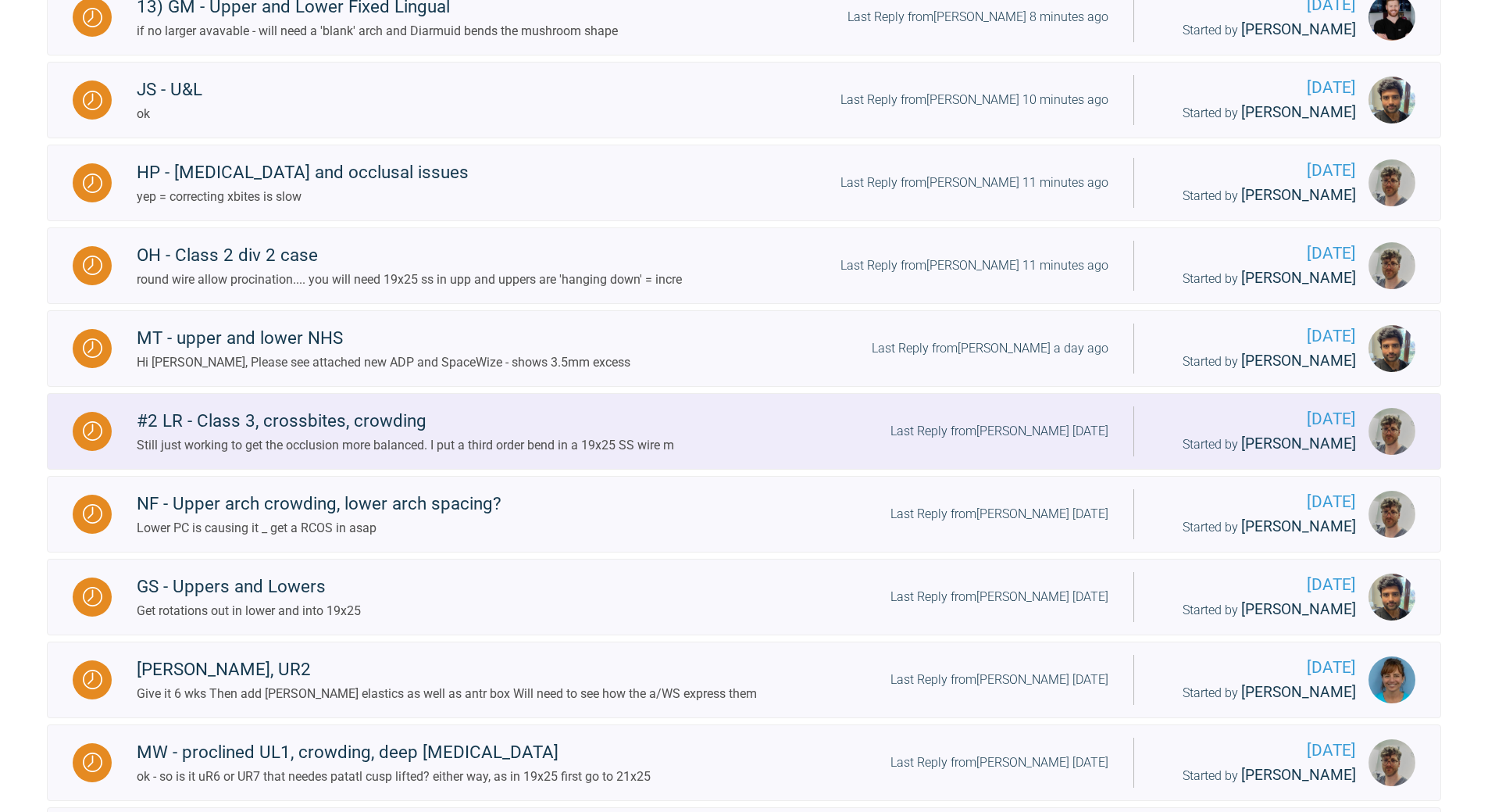
click at [1019, 433] on div "Last Reply from [PERSON_NAME] [DATE]" at bounding box center [1000, 431] width 218 height 21
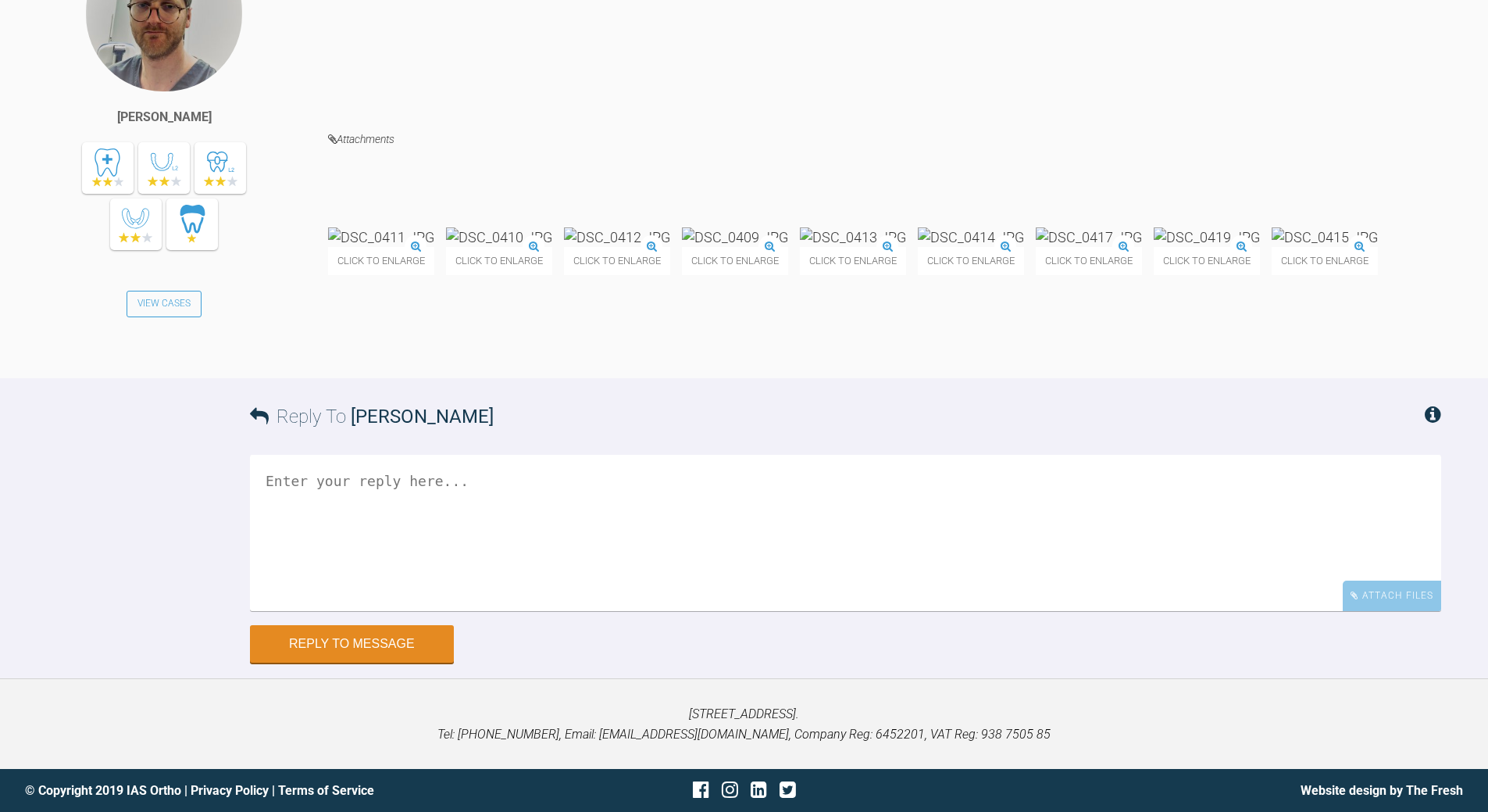
scroll to position [45856, 0]
click at [435, 611] on textarea at bounding box center [846, 532] width 1192 height 156
click at [421, 611] on textarea "waht do you mean by 3rd order bend" at bounding box center [846, 532] width 1192 height 156
drag, startPoint x: 537, startPoint y: 691, endPoint x: 551, endPoint y: 682, distance: 16.6
click at [537, 611] on textarea "waht do you mean by "3rd order bend" at bounding box center [846, 532] width 1192 height 156
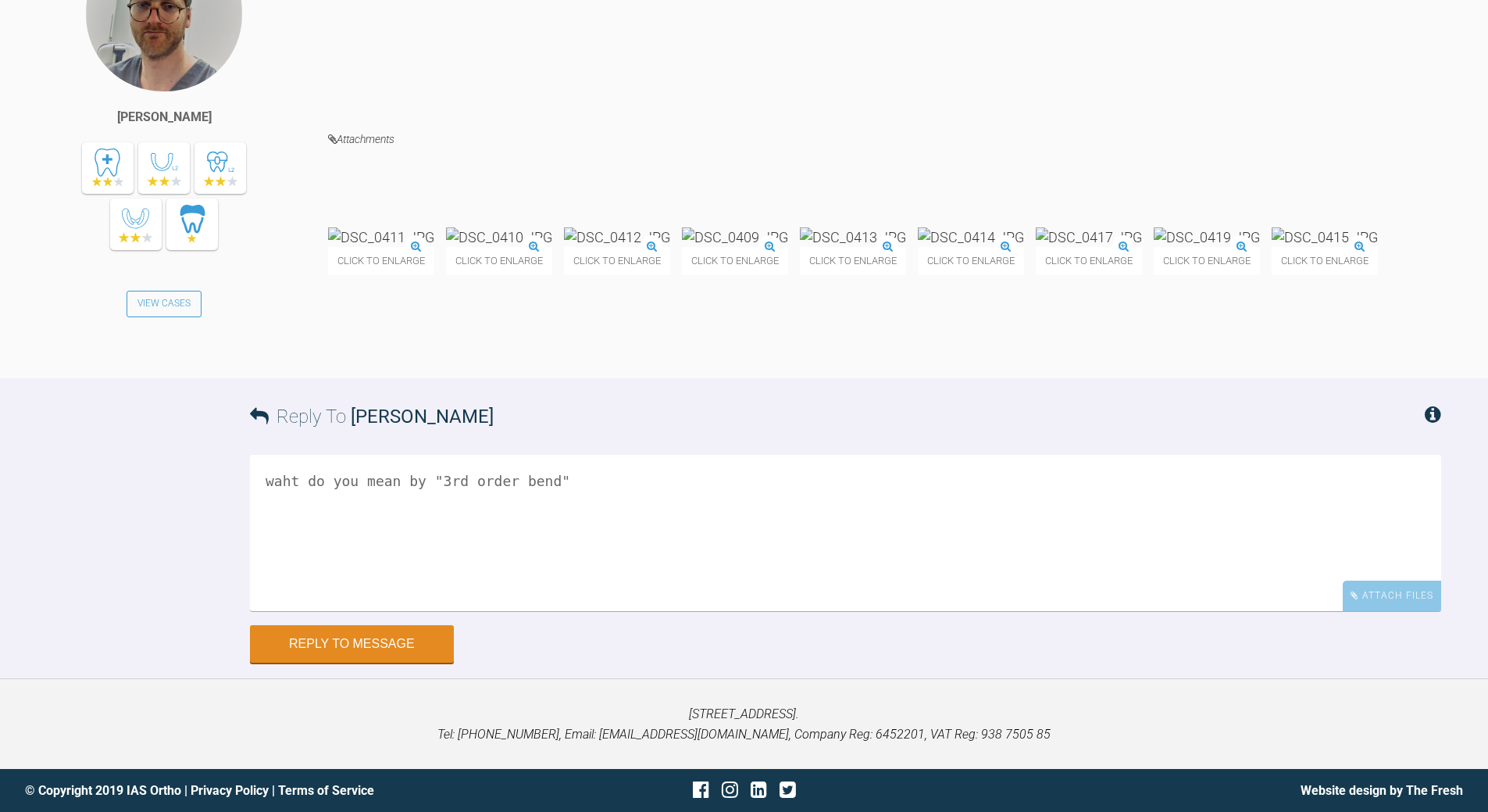
scroll to position [45700, 0]
click at [435, 247] on img at bounding box center [381, 237] width 107 height 20
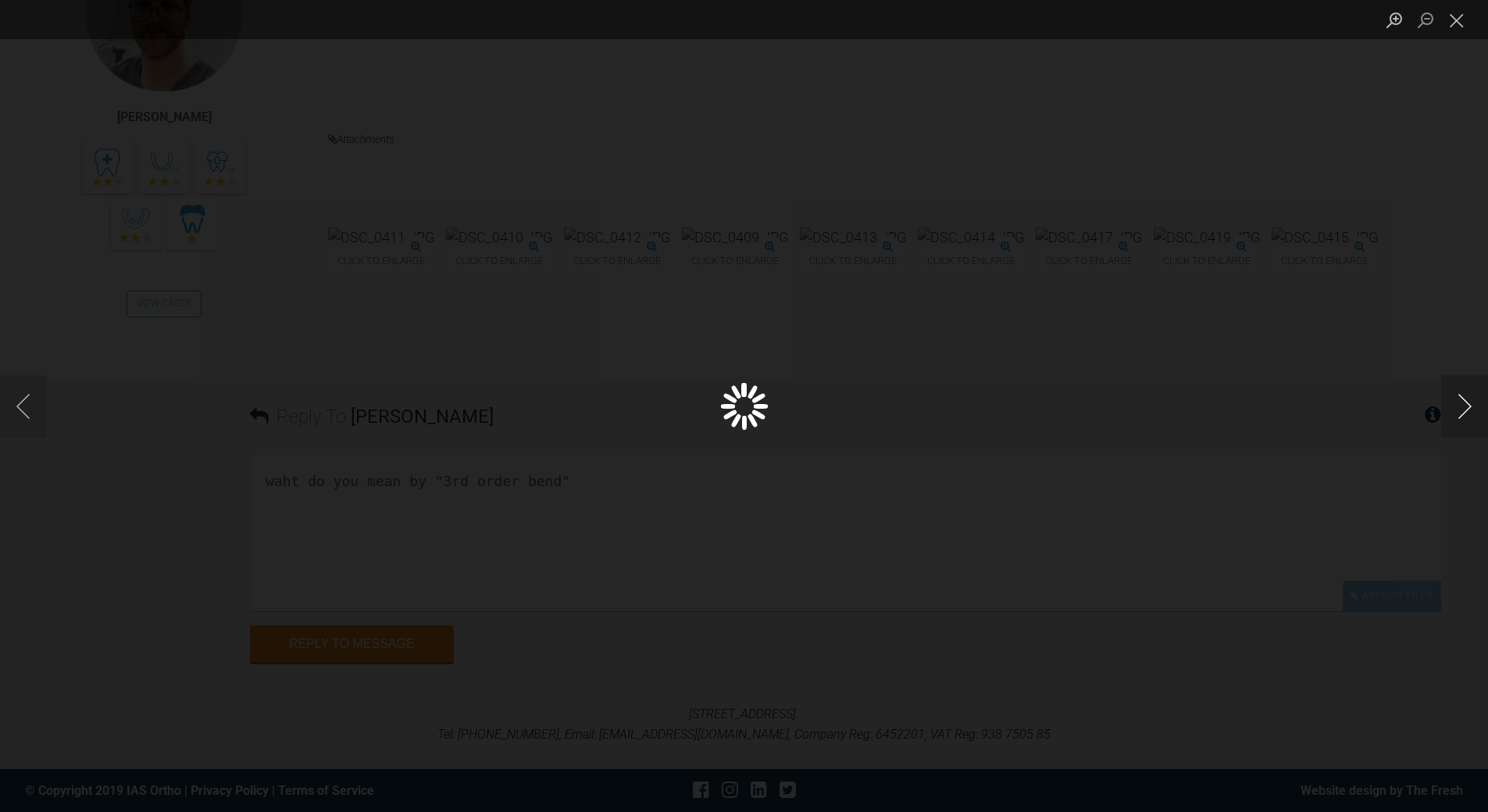
click at [1475, 398] on button "Next image" at bounding box center [1464, 406] width 47 height 62
click at [1462, 22] on button "Close lightbox" at bounding box center [1457, 20] width 31 height 27
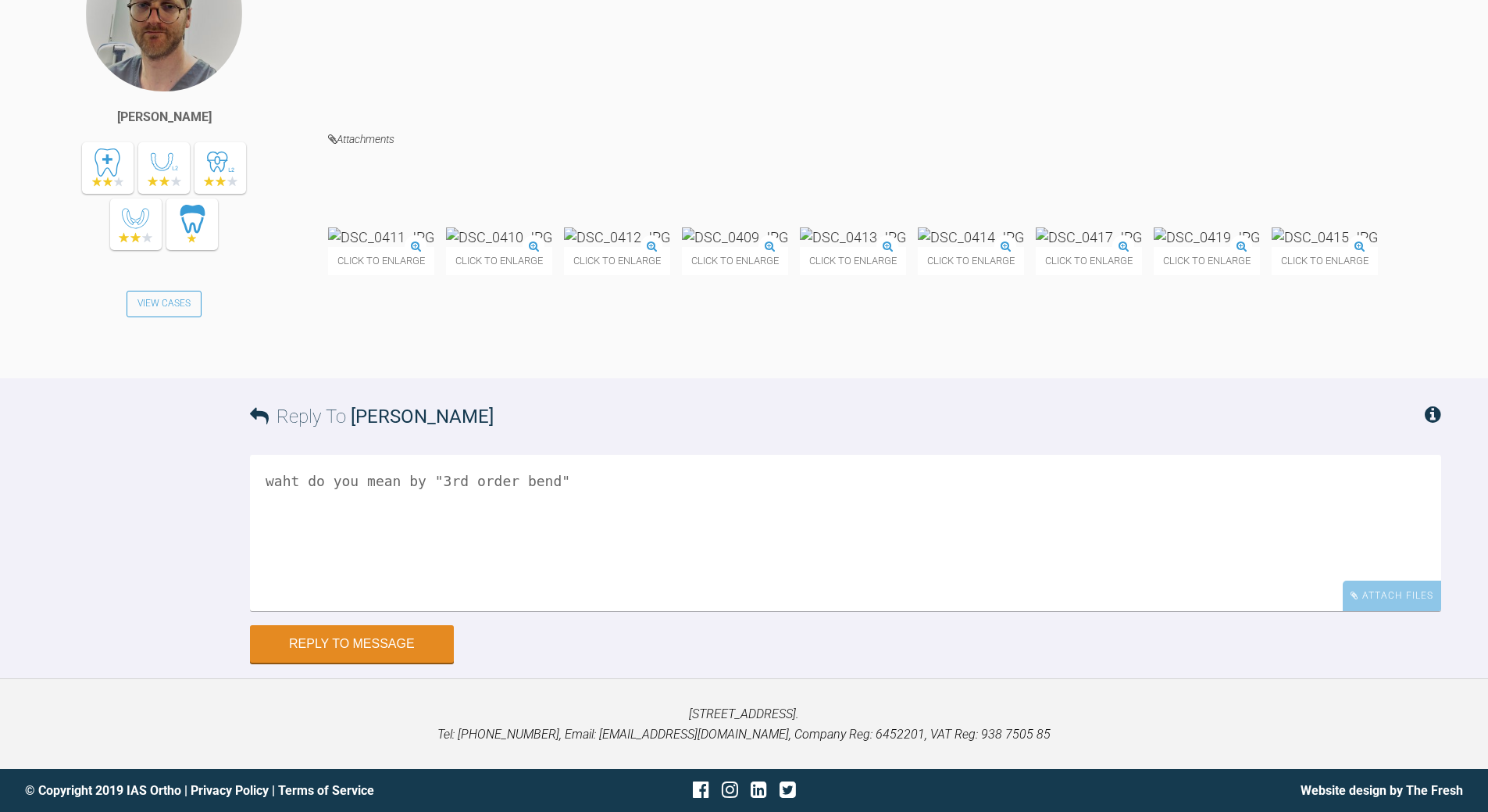
click at [397, 247] on img at bounding box center [381, 237] width 107 height 20
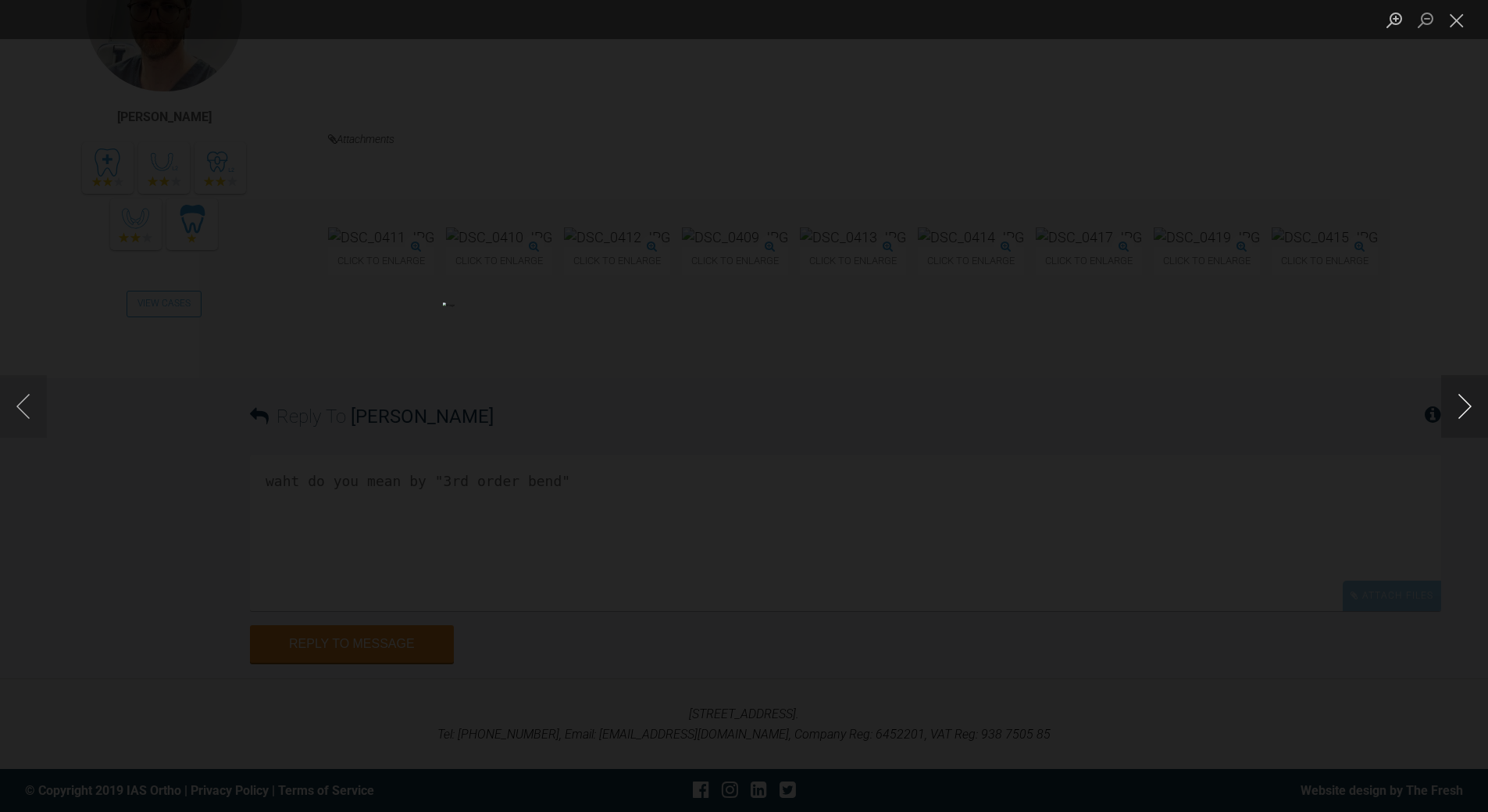
click at [1463, 404] on button "Next image" at bounding box center [1464, 406] width 47 height 62
click at [1474, 399] on button "Next image" at bounding box center [1464, 406] width 47 height 62
click at [1474, 400] on button "Next image" at bounding box center [1464, 406] width 47 height 62
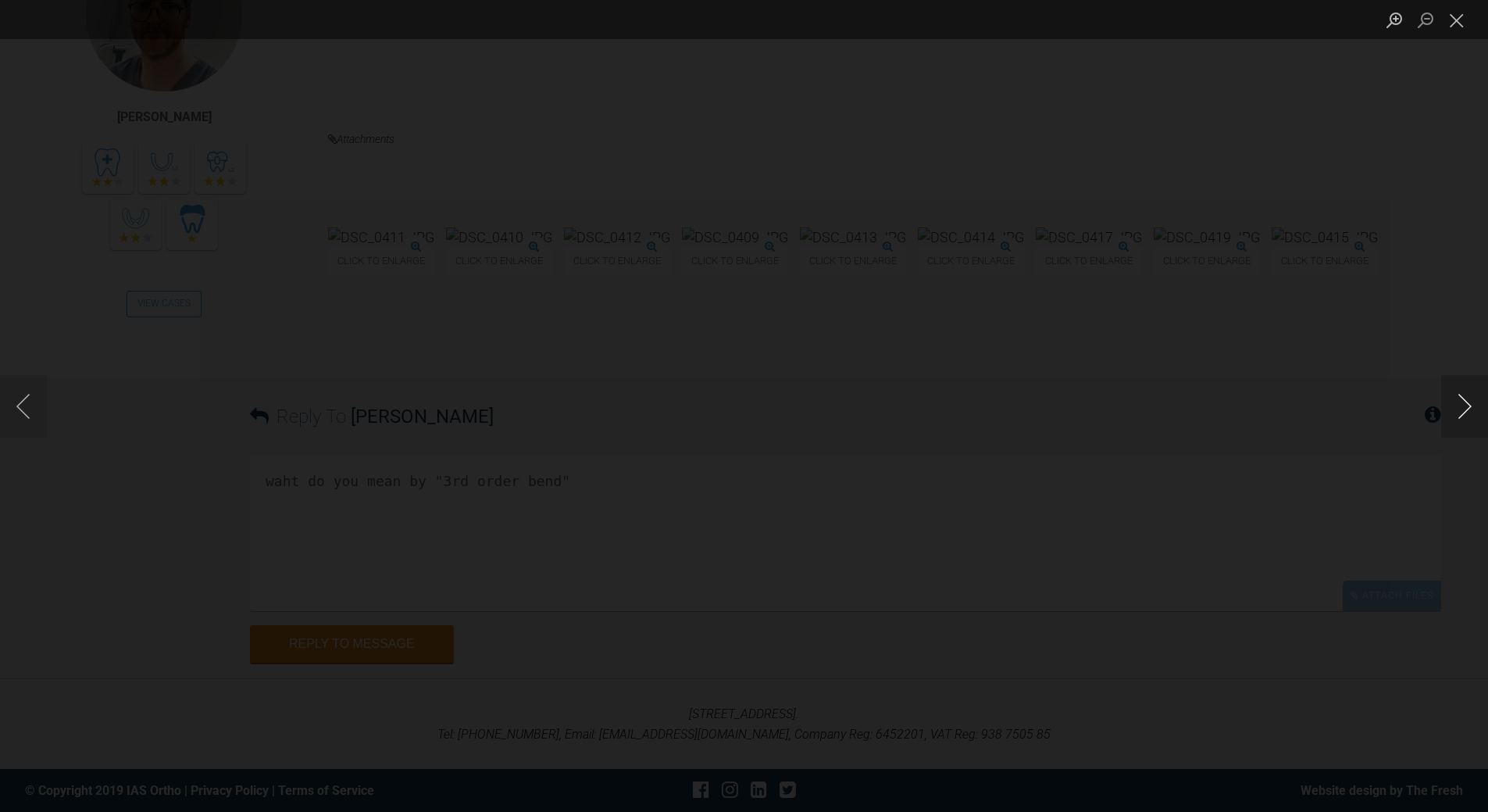
click at [1474, 400] on button "Next image" at bounding box center [1464, 406] width 47 height 62
click at [1472, 406] on button "Next image" at bounding box center [1464, 406] width 47 height 62
click at [1472, 407] on button "Next image" at bounding box center [1464, 406] width 47 height 62
click at [1452, 19] on button "Close lightbox" at bounding box center [1457, 20] width 31 height 27
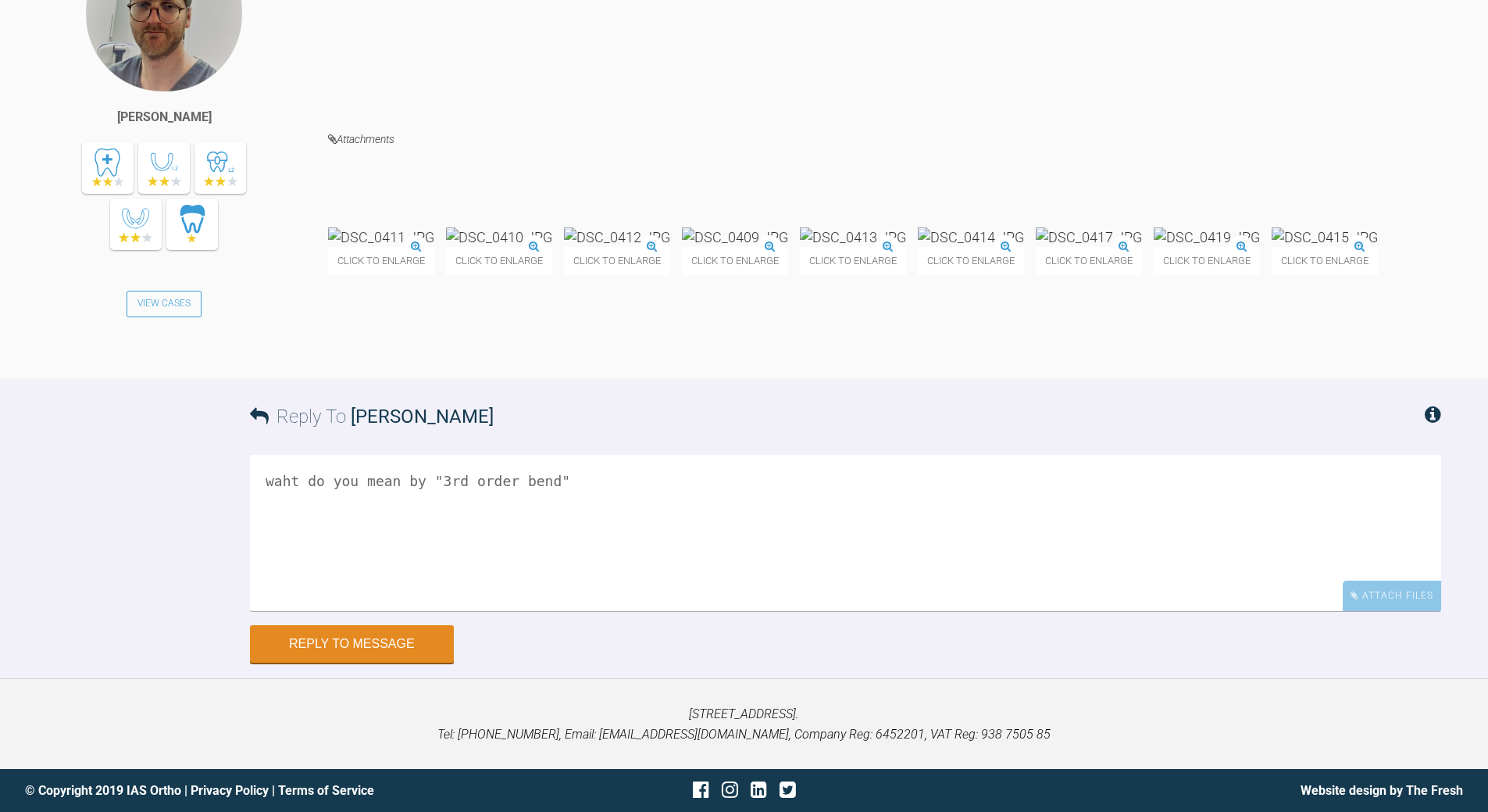
scroll to position [46073, 0]
click at [611, 501] on textarea "waht do you mean by "3rd order bend"" at bounding box center [846, 532] width 1192 height 156
type textarea "waht do you mean by "3rd order bend" an whats teh plan for n.v?"
click at [386, 636] on button "Reply to Message" at bounding box center [352, 645] width 204 height 38
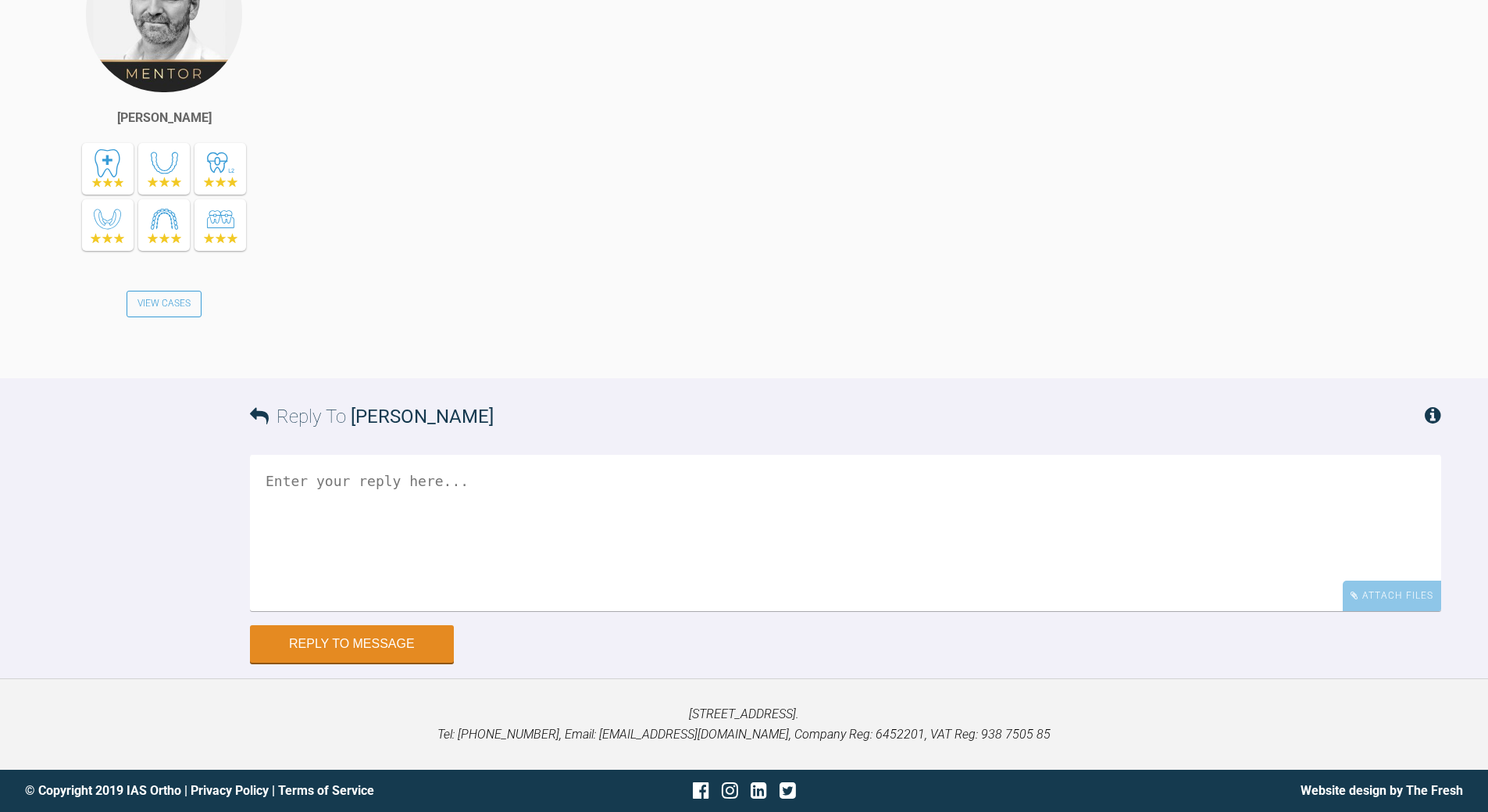
scroll to position [46665, 0]
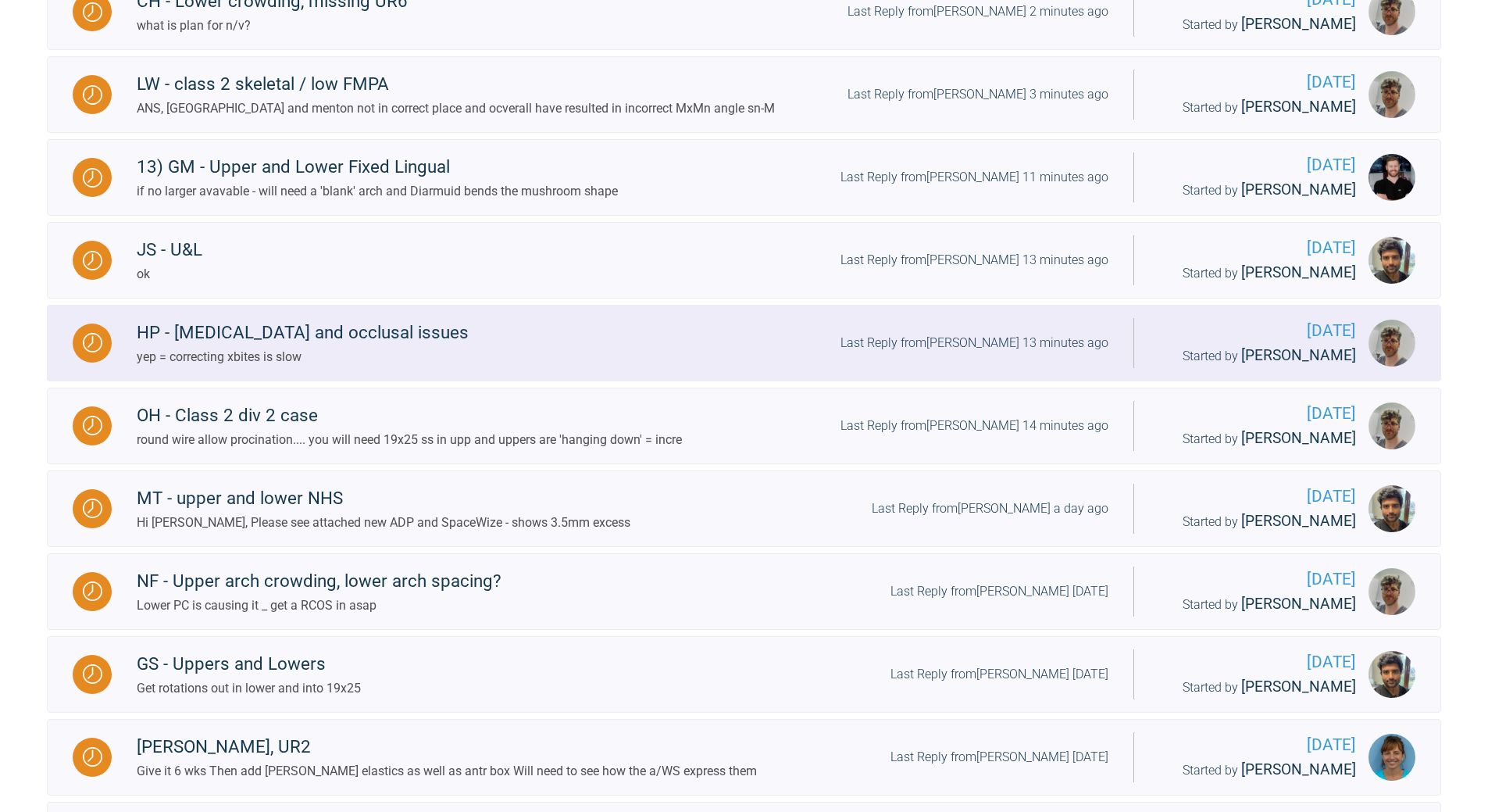
scroll to position [802, 0]
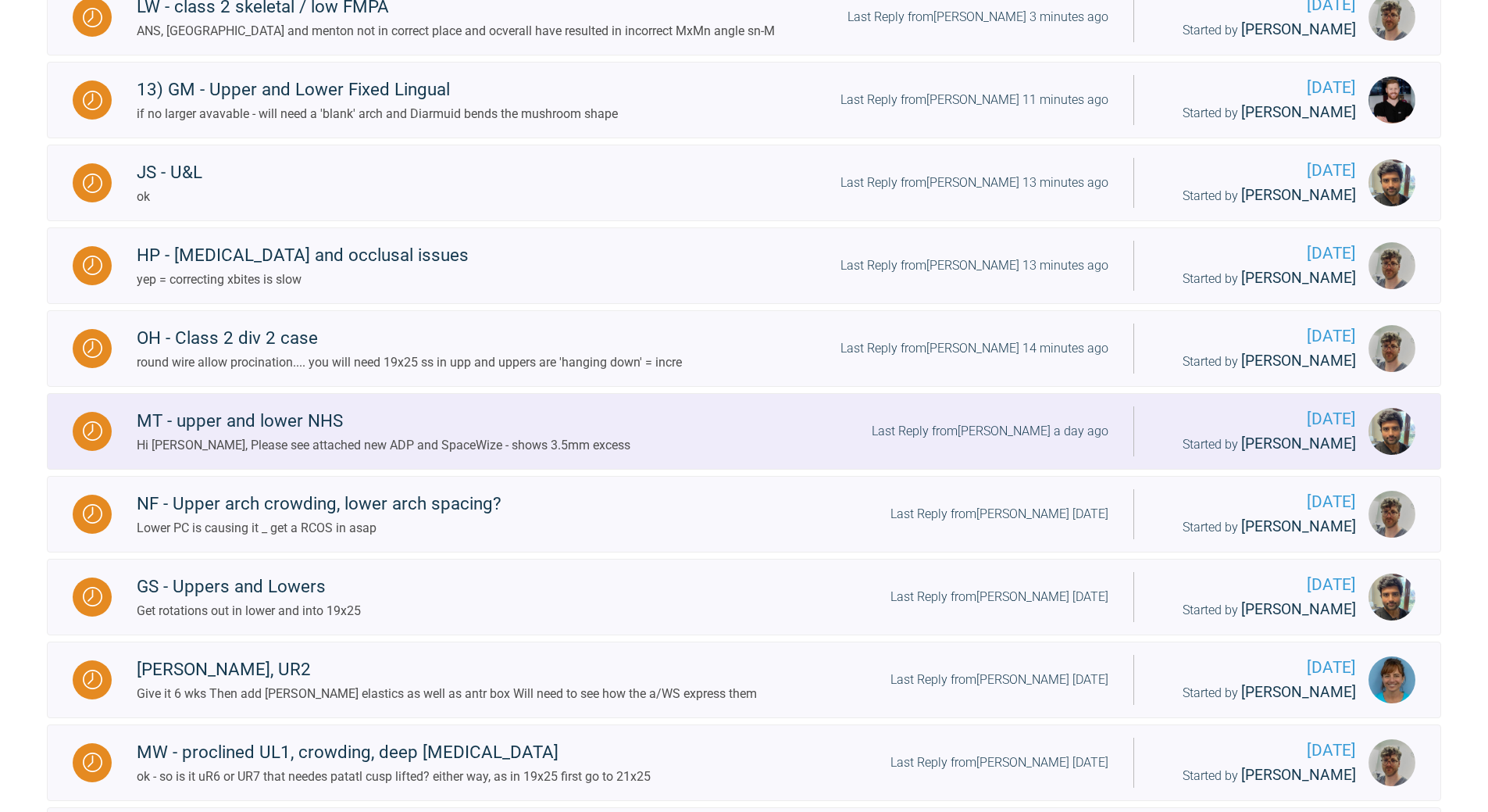
click at [1040, 427] on div "Last Reply from [PERSON_NAME] a day ago" at bounding box center [990, 431] width 237 height 21
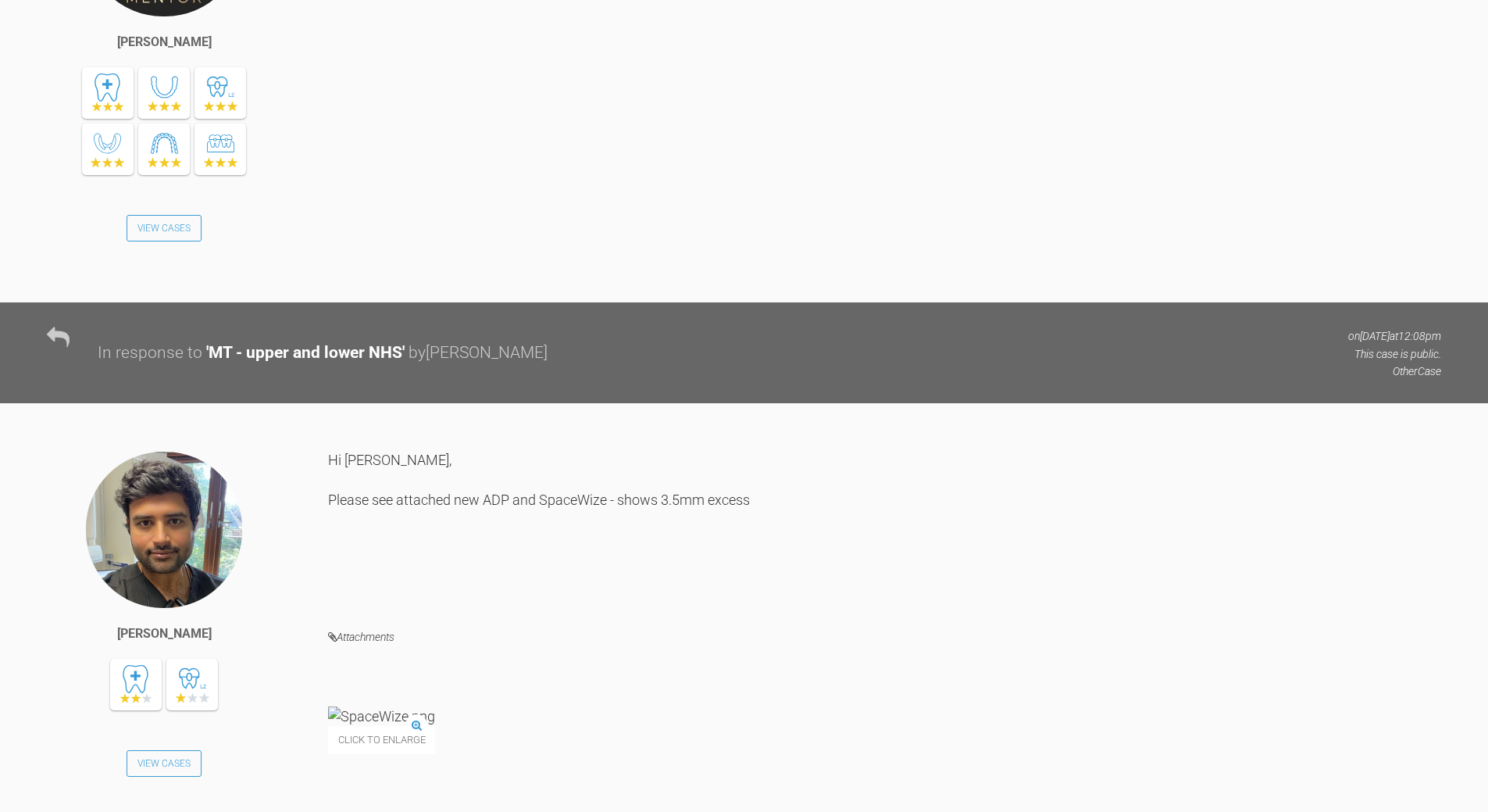
scroll to position [2362, 0]
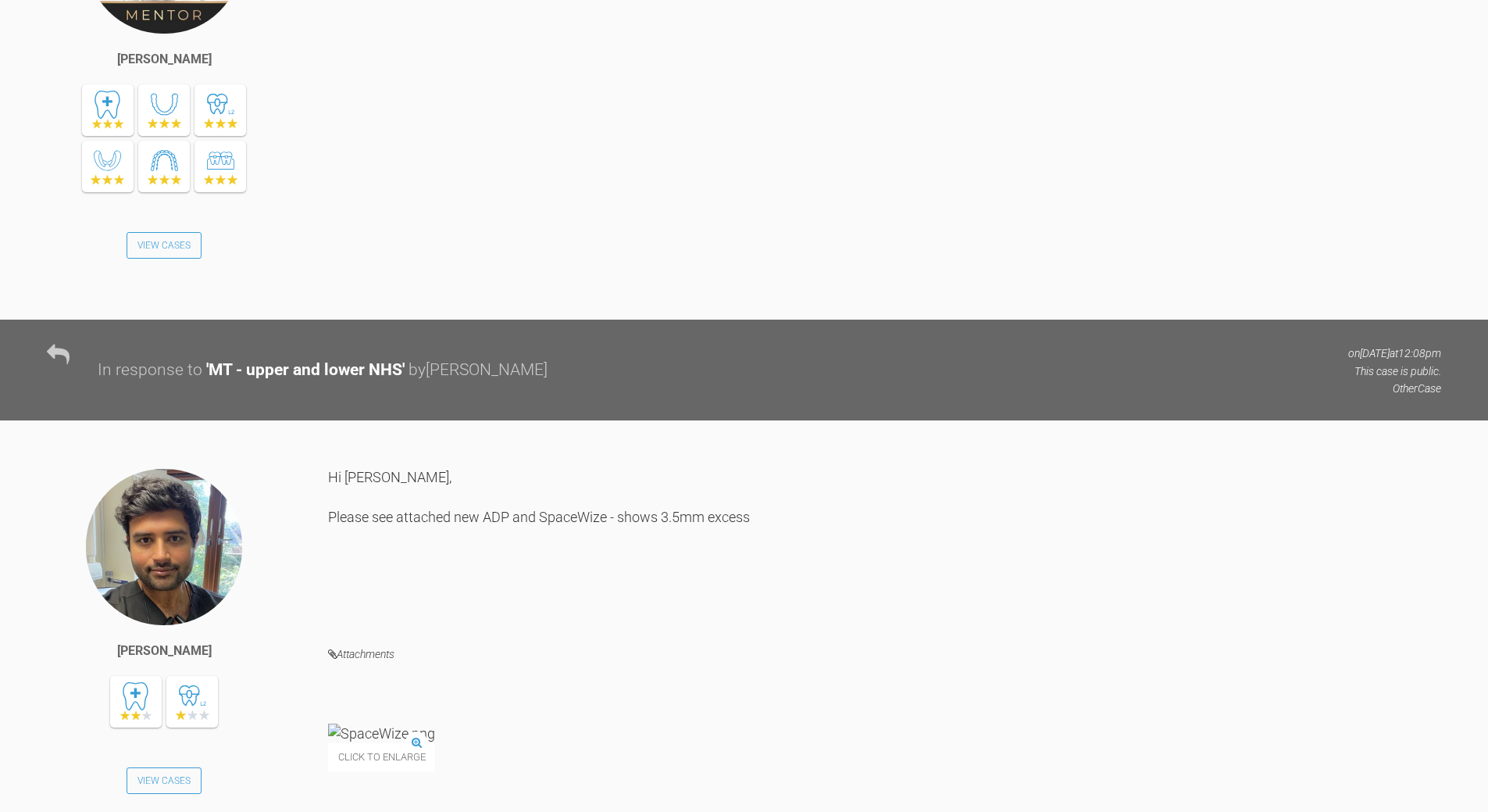
click at [386, 723] on img at bounding box center [381, 733] width 107 height 20
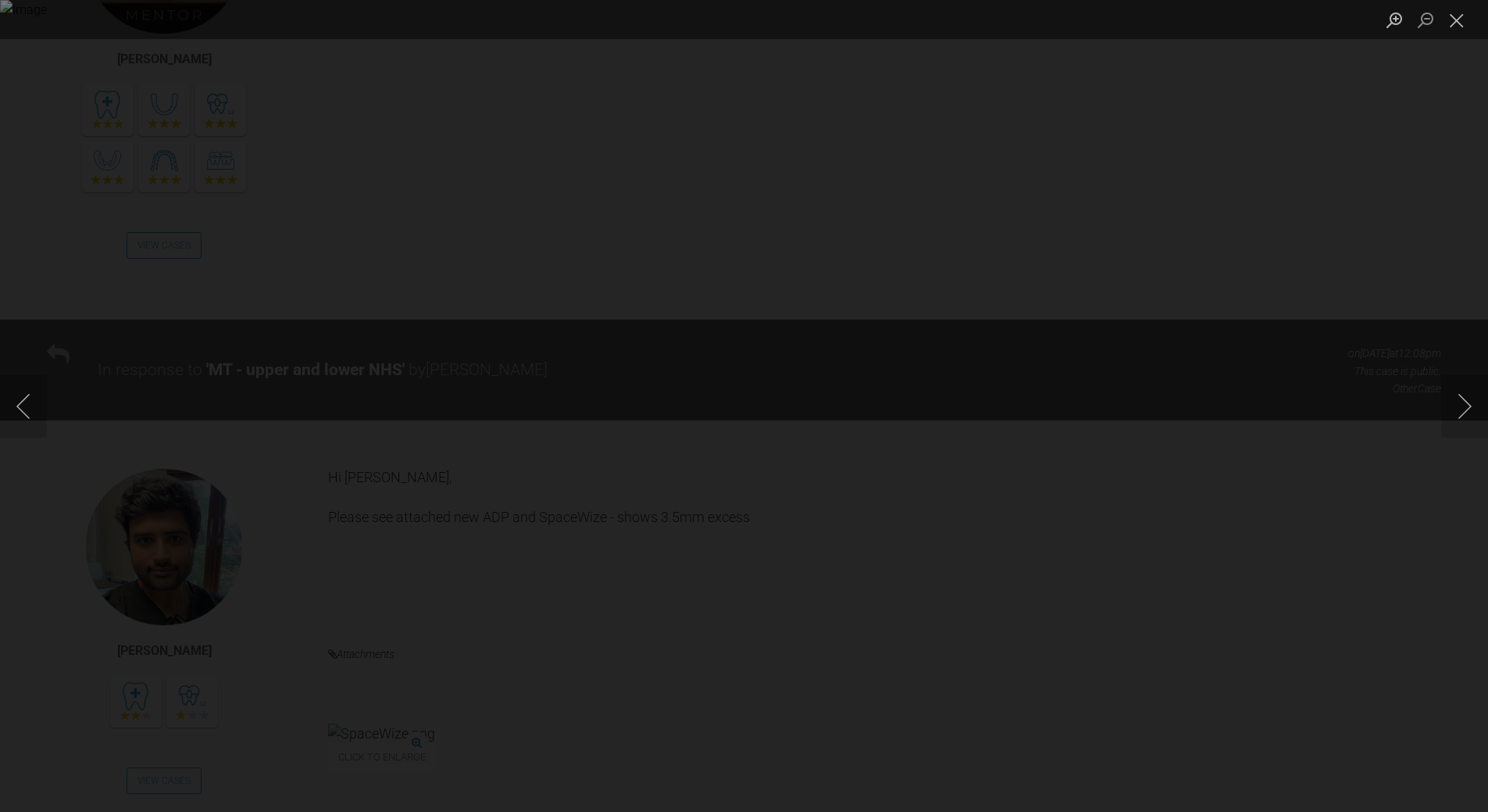
drag, startPoint x: 1449, startPoint y: 17, endPoint x: 1396, endPoint y: 55, distance: 65.2
click at [1449, 17] on button "Close lightbox" at bounding box center [1457, 20] width 31 height 27
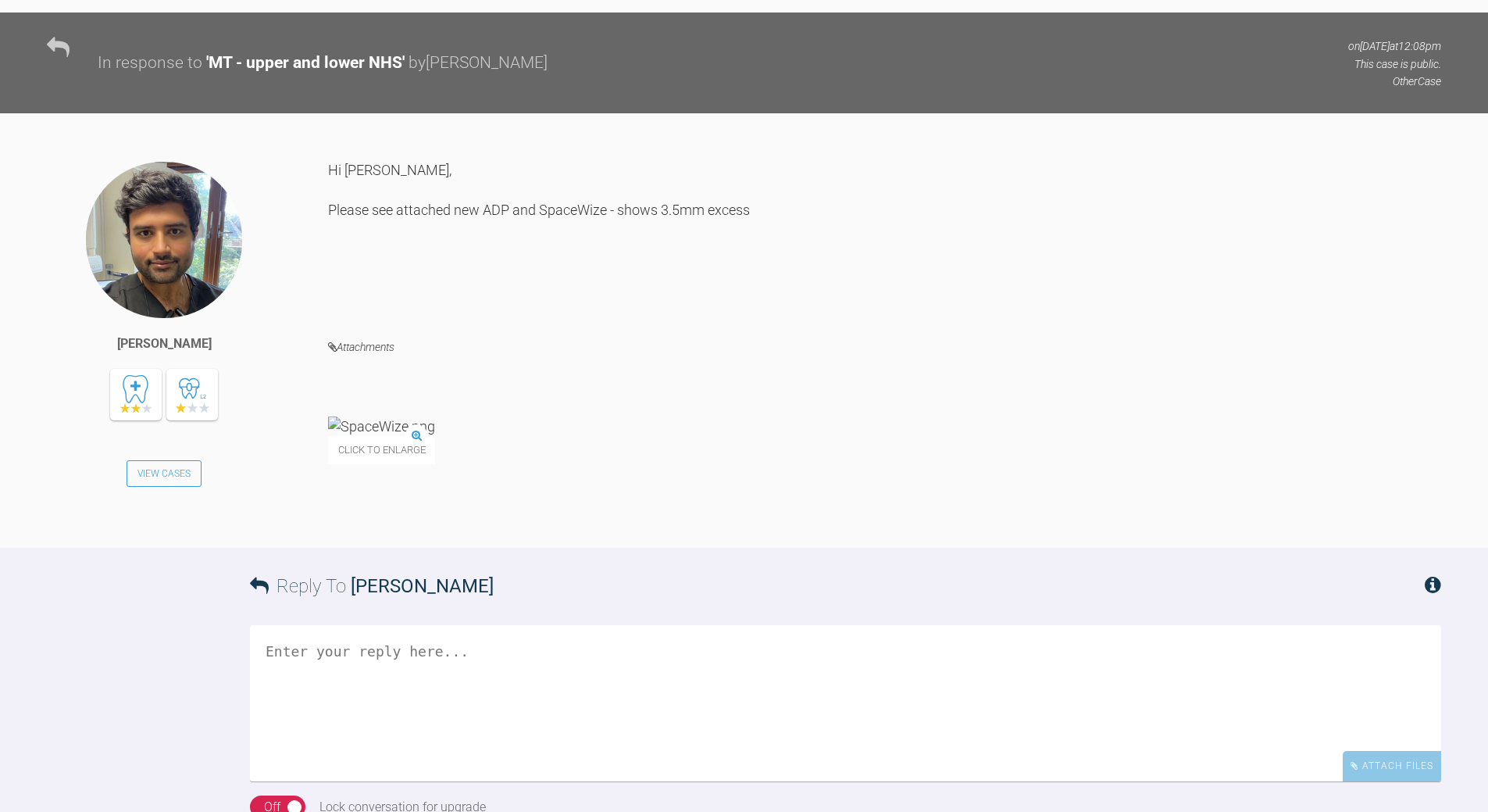
scroll to position [2675, 0]
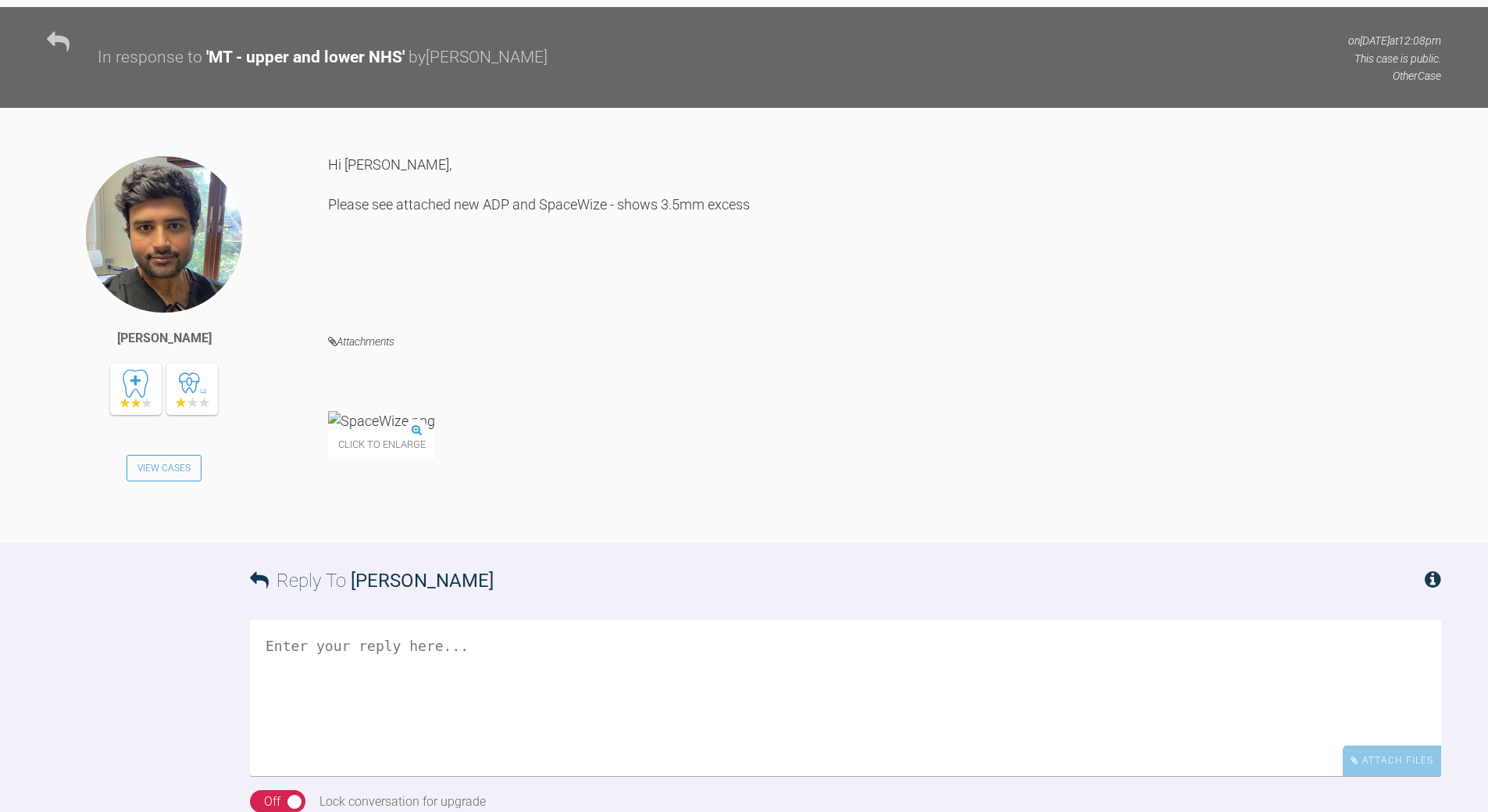
click at [419, 619] on textarea at bounding box center [846, 697] width 1192 height 156
type textarea "t"
click at [766, 619] on textarea "no ADP - te sp[ace wais eis too contriced - run teh curve/arch form 6-6" at bounding box center [846, 697] width 1192 height 156
click at [420, 619] on textarea "no ADP - te sp[ace wais eis too contriced - run teh curve/arch 6-6" at bounding box center [846, 697] width 1192 height 156
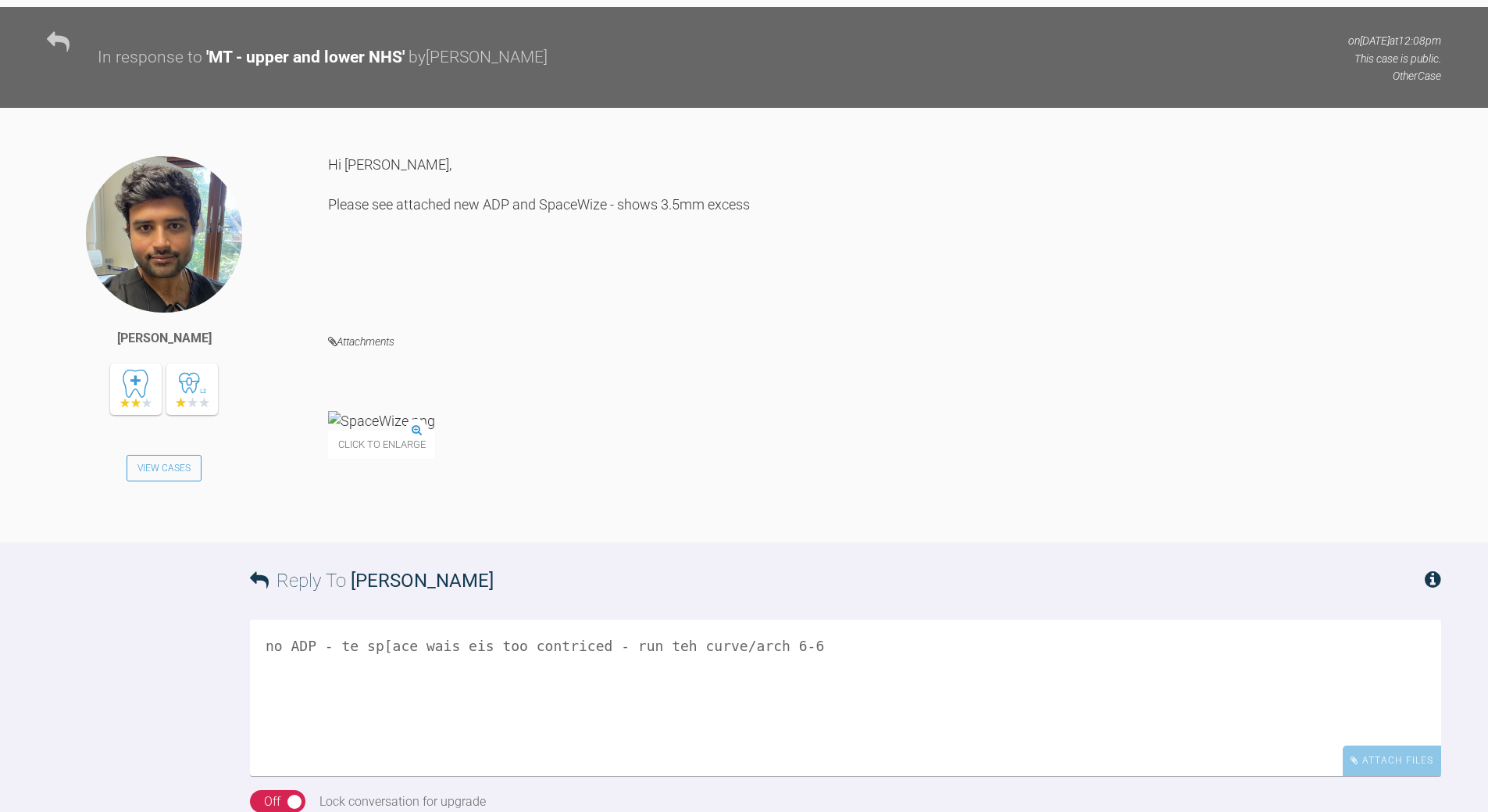
drag, startPoint x: 372, startPoint y: 521, endPoint x: 391, endPoint y: 507, distance: 23.6
click at [379, 619] on textarea "no ADP - te sp[ace wais eis too contriced - run teh curve/arch 6-6" at bounding box center [846, 697] width 1192 height 156
drag, startPoint x: 335, startPoint y: 521, endPoint x: 344, endPoint y: 518, distance: 9.5
click at [341, 619] on textarea "no ADP - te space wize eis too contriced - run teh curve/arch 6-6" at bounding box center [846, 697] width 1192 height 156
click at [345, 619] on textarea "no ADP - te space wize eis too contriced - run teh curve/arch 6-6" at bounding box center [846, 697] width 1192 height 156
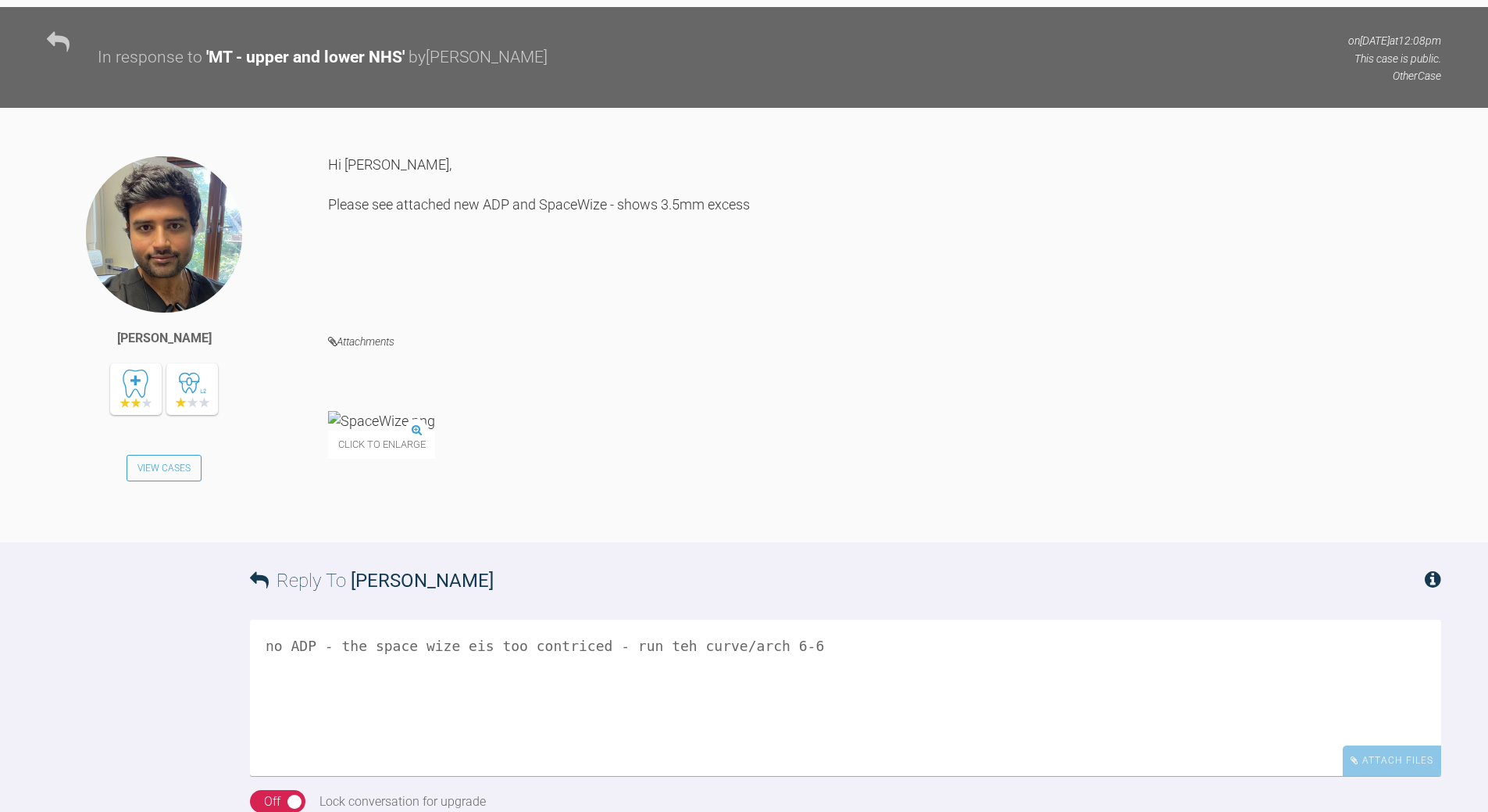
click at [459, 619] on textarea "no ADP - the space wize eis too contriced - run teh curve/arch 6-6" at bounding box center [846, 697] width 1192 height 156
click at [523, 619] on textarea "no ADP - the space wize istoo contriced - run teh curve/arch 6-6" at bounding box center [846, 697] width 1192 height 156
drag, startPoint x: 579, startPoint y: 523, endPoint x: 594, endPoint y: 517, distance: 16.2
click at [585, 619] on textarea "no ADP - the space wize istoo constriced - run teh curve/arch 6-6" at bounding box center [846, 697] width 1192 height 156
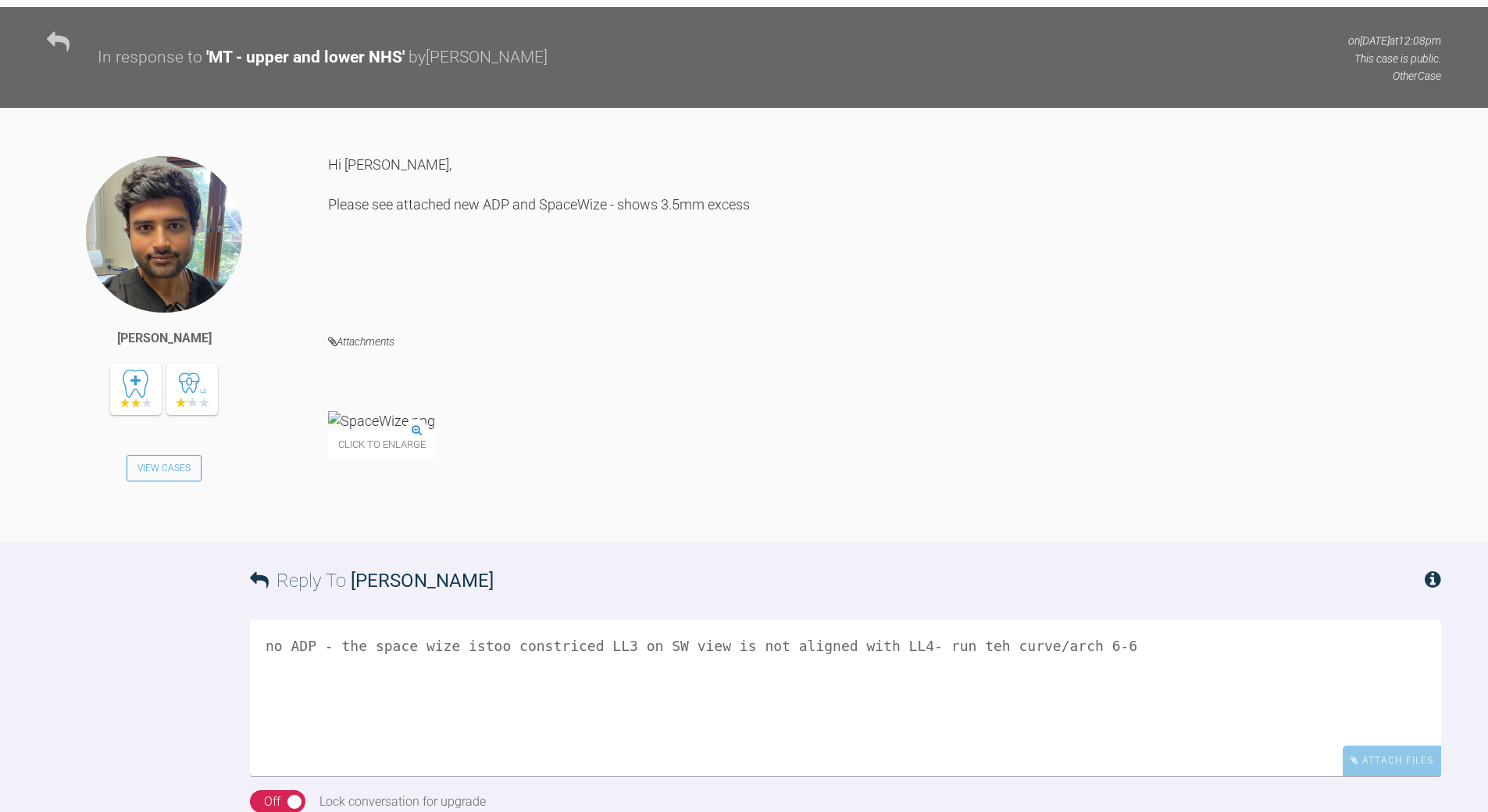
click at [580, 619] on textarea "no ADP - the space wize istoo constriced LL3 on SW view is not aligned with LL4…" at bounding box center [846, 697] width 1192 height 156
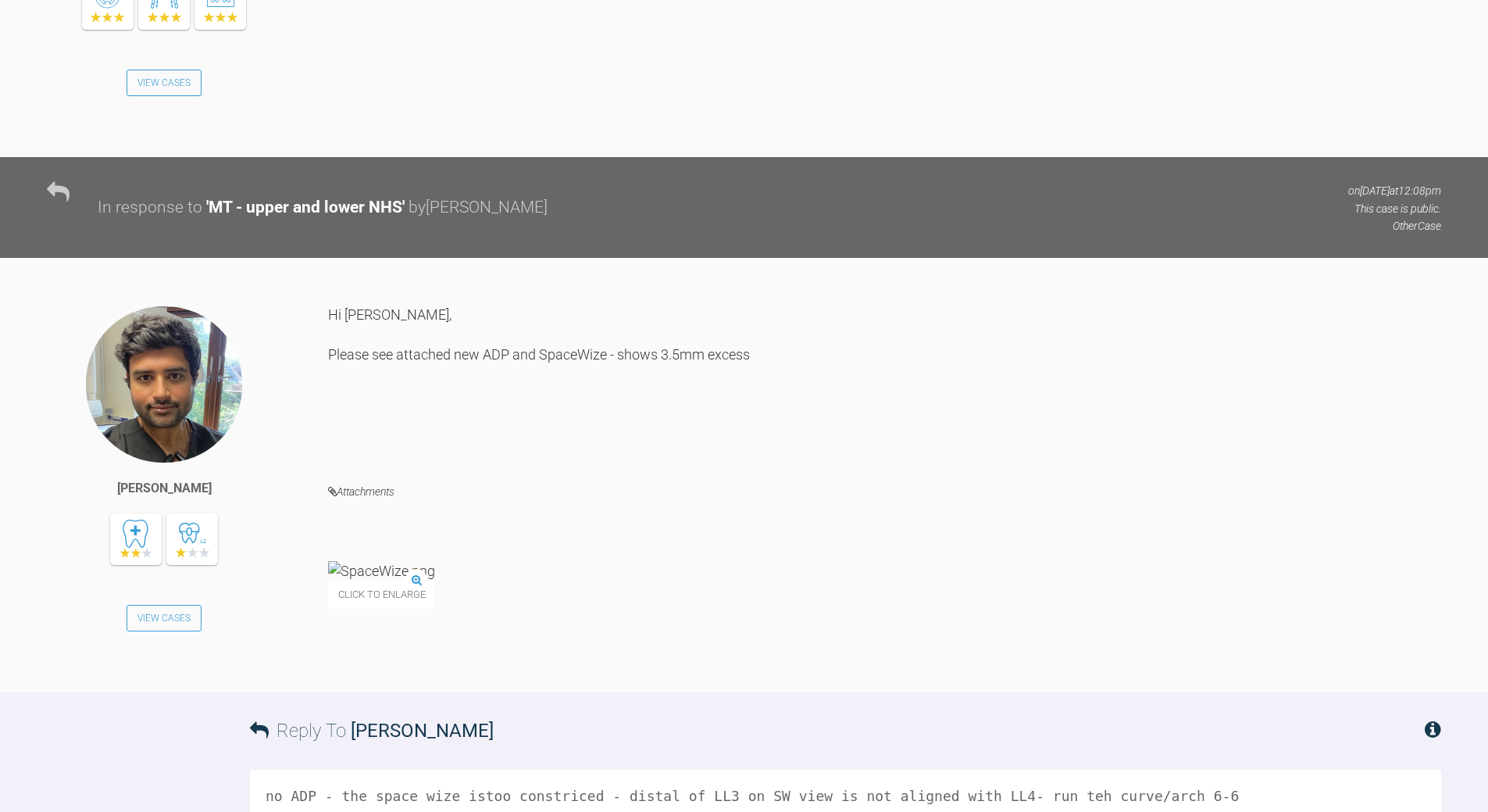
scroll to position [2519, 0]
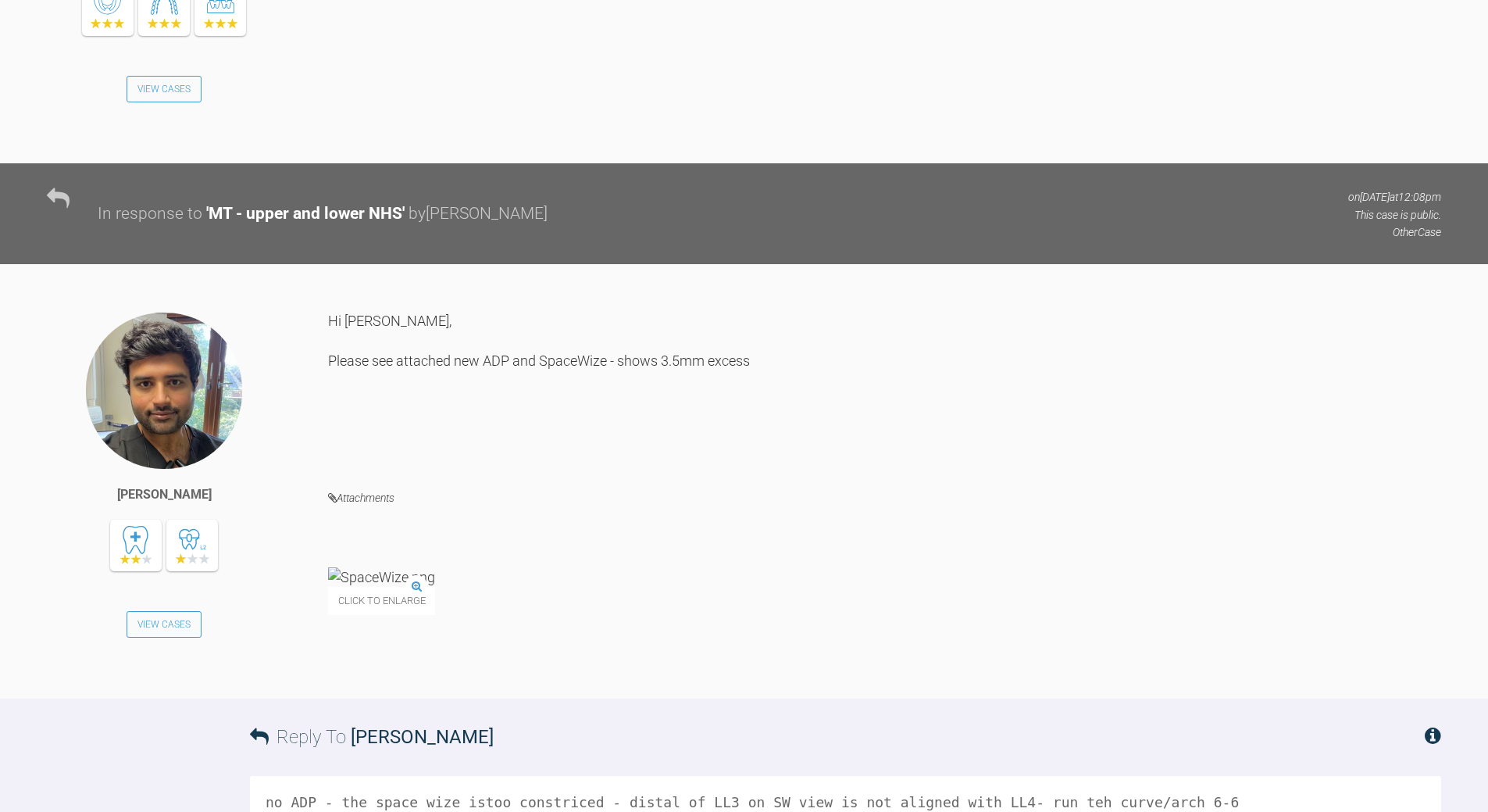
click at [436, 568] on img at bounding box center [381, 577] width 107 height 20
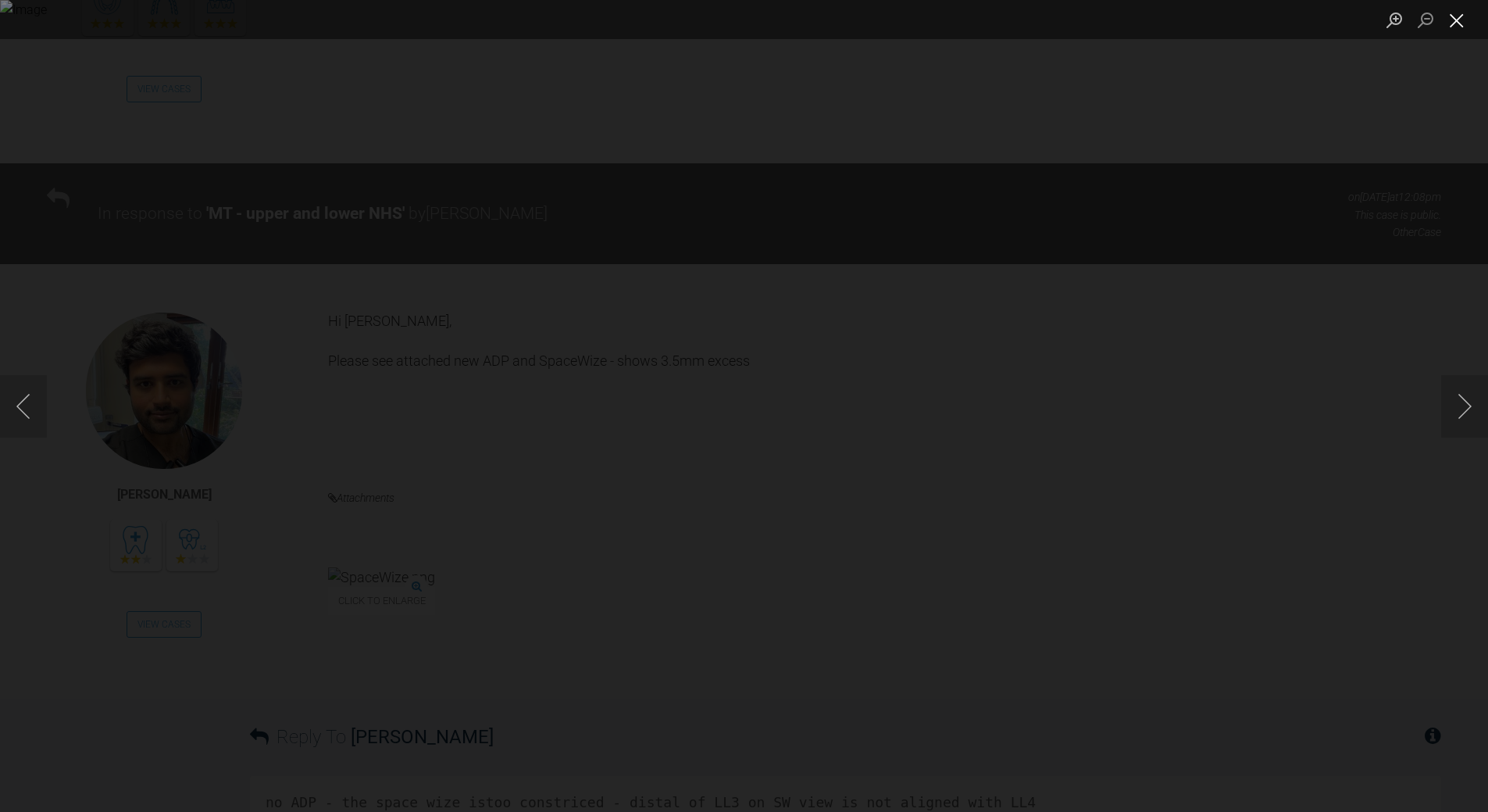
click at [1458, 25] on button "Close lightbox" at bounding box center [1457, 20] width 31 height 27
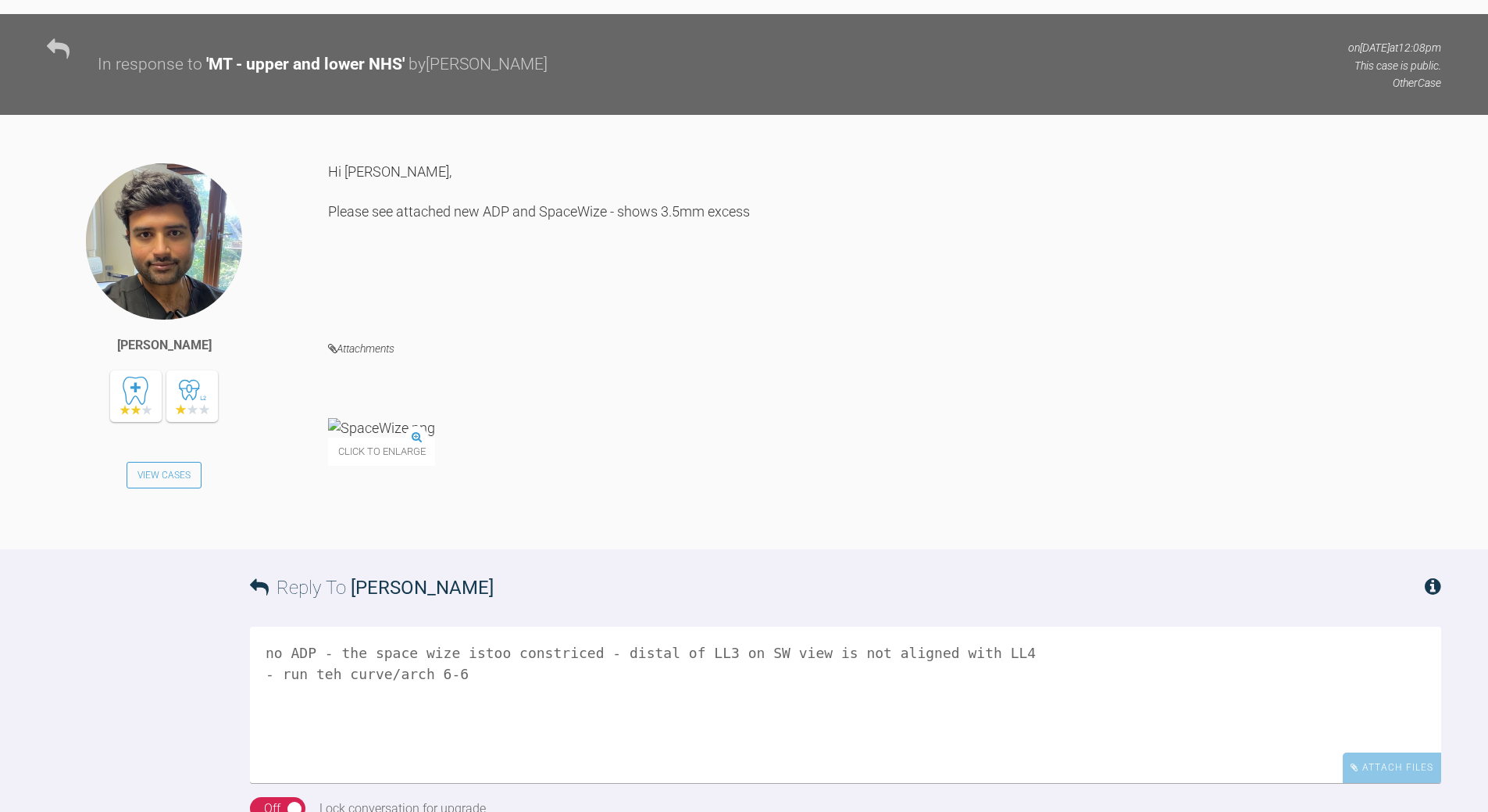
scroll to position [2753, 0]
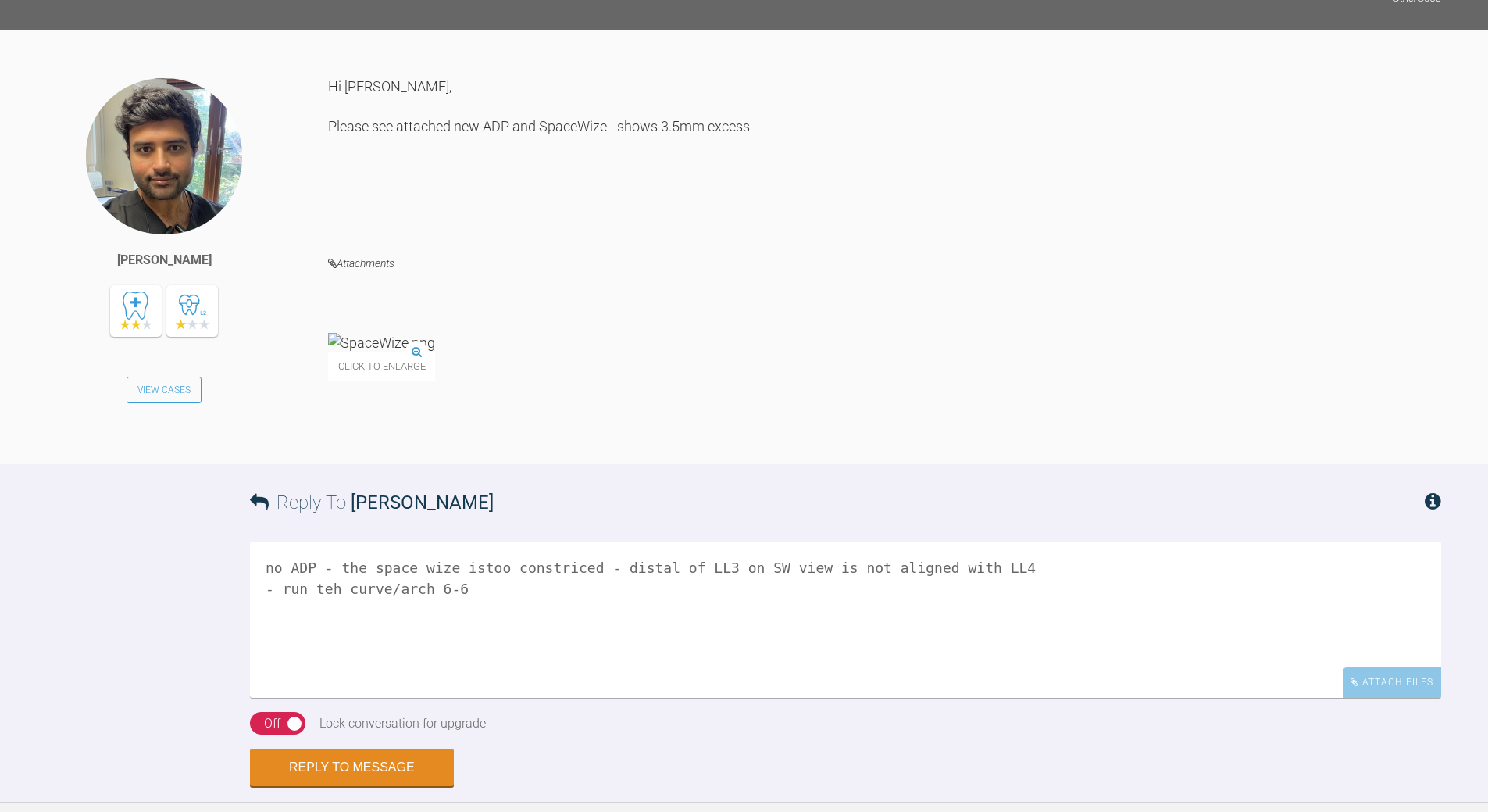
click at [317, 541] on textarea "no ADP - the space wize istoo constriced - distal of LL3 on SW view is not alig…" at bounding box center [846, 619] width 1192 height 156
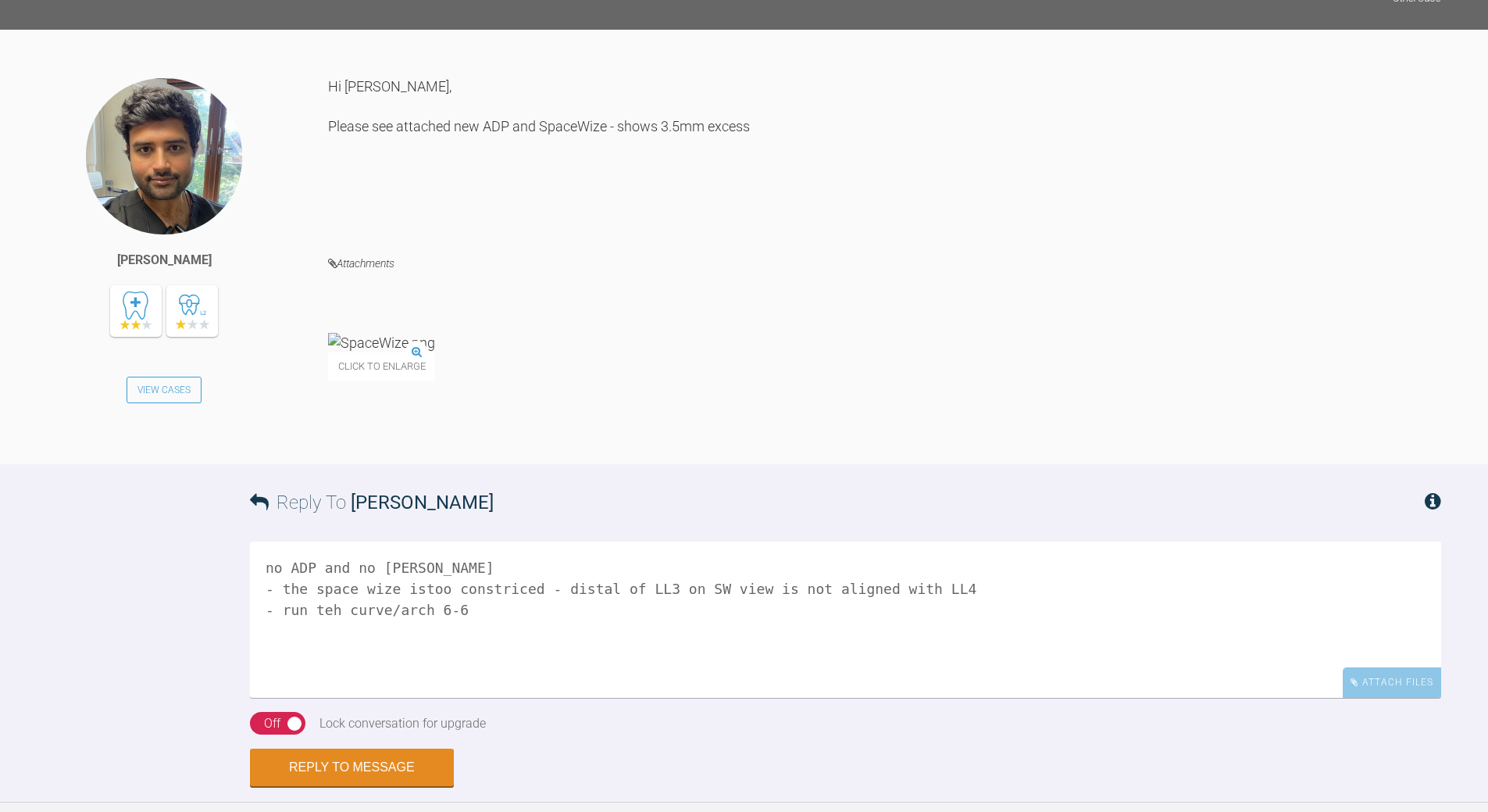
drag, startPoint x: 454, startPoint y: 492, endPoint x: 249, endPoint y: 473, distance: 205.9
click at [249, 473] on div "Reply To [PERSON_NAME] no ADP and no [PERSON_NAME] - the space wize istoo const…" at bounding box center [744, 625] width 1488 height 322
click at [339, 541] on textarea "no ADP and no [PERSON_NAME] space wis eis not boltons canculation" at bounding box center [846, 619] width 1192 height 156
click at [346, 541] on textarea "no ADP and no [PERSON_NAME] space wiseis not boltons canculation" at bounding box center [846, 619] width 1192 height 156
click at [402, 541] on textarea "no ADP and no [PERSON_NAME] space [PERSON_NAME] is not boltons canculation" at bounding box center [846, 619] width 1192 height 156
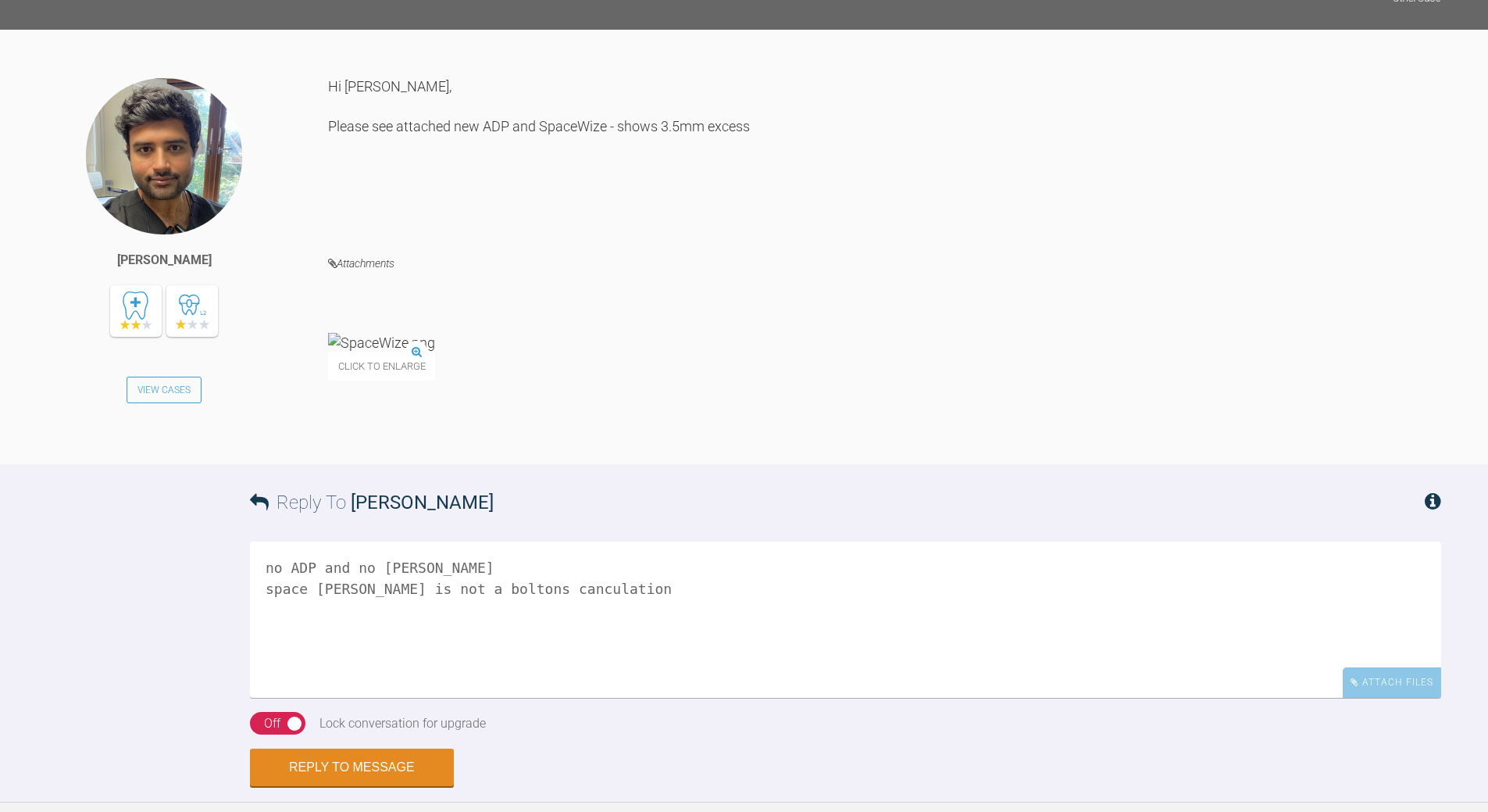
drag, startPoint x: 506, startPoint y: 460, endPoint x: 518, endPoint y: 450, distance: 15.6
click at [509, 541] on textarea "no ADP and no [PERSON_NAME] space [PERSON_NAME] is not a boltons canculation" at bounding box center [846, 619] width 1192 height 156
click at [440, 541] on textarea "no ADP and no [PERSON_NAME] space [PERSON_NAME] is not a boltons calculation" at bounding box center [846, 619] width 1192 height 156
click at [568, 541] on textarea "no ADP and no boltons space wise is not a boltons calculation" at bounding box center [846, 619] width 1192 height 156
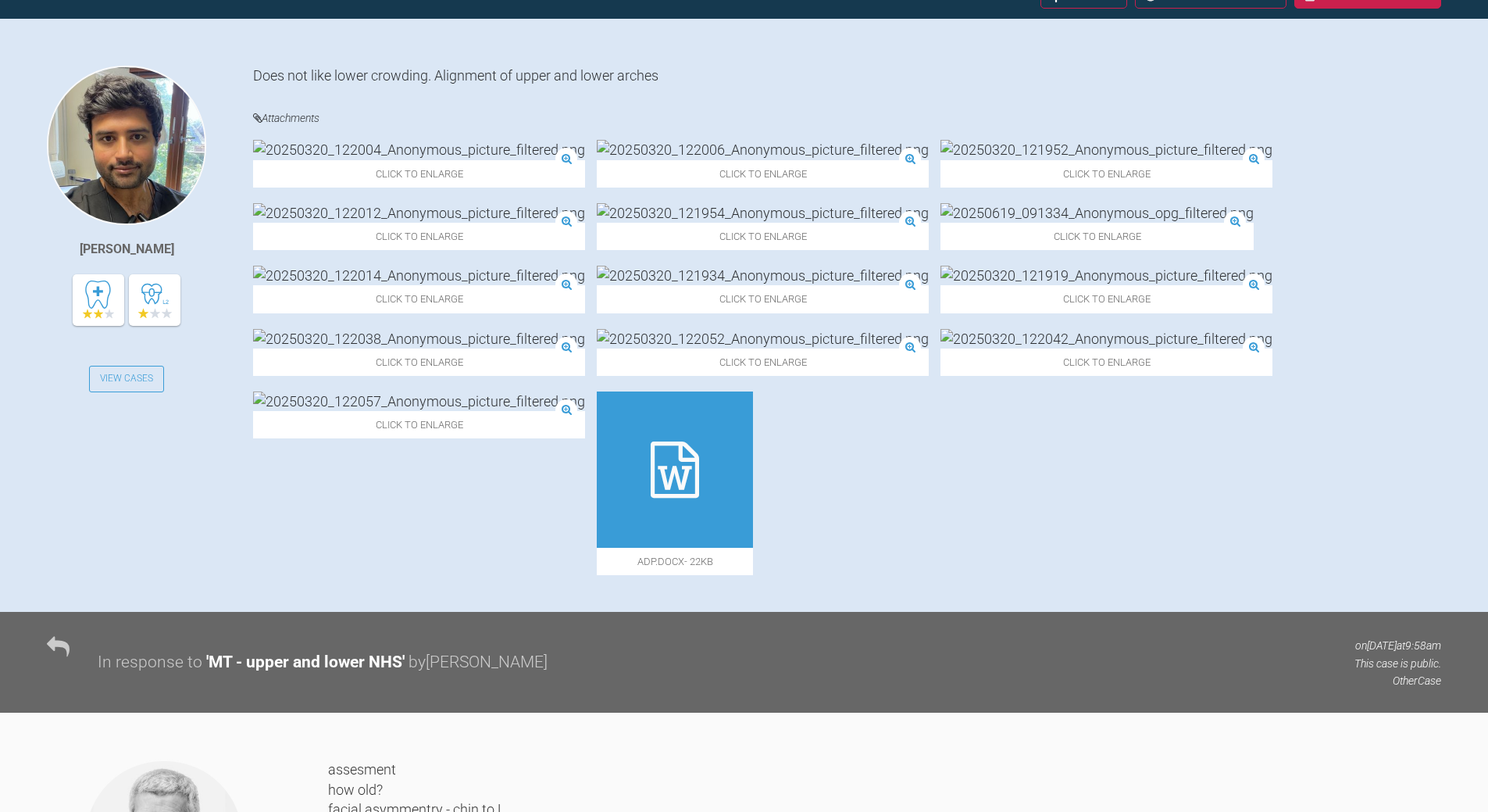
scroll to position [0, 0]
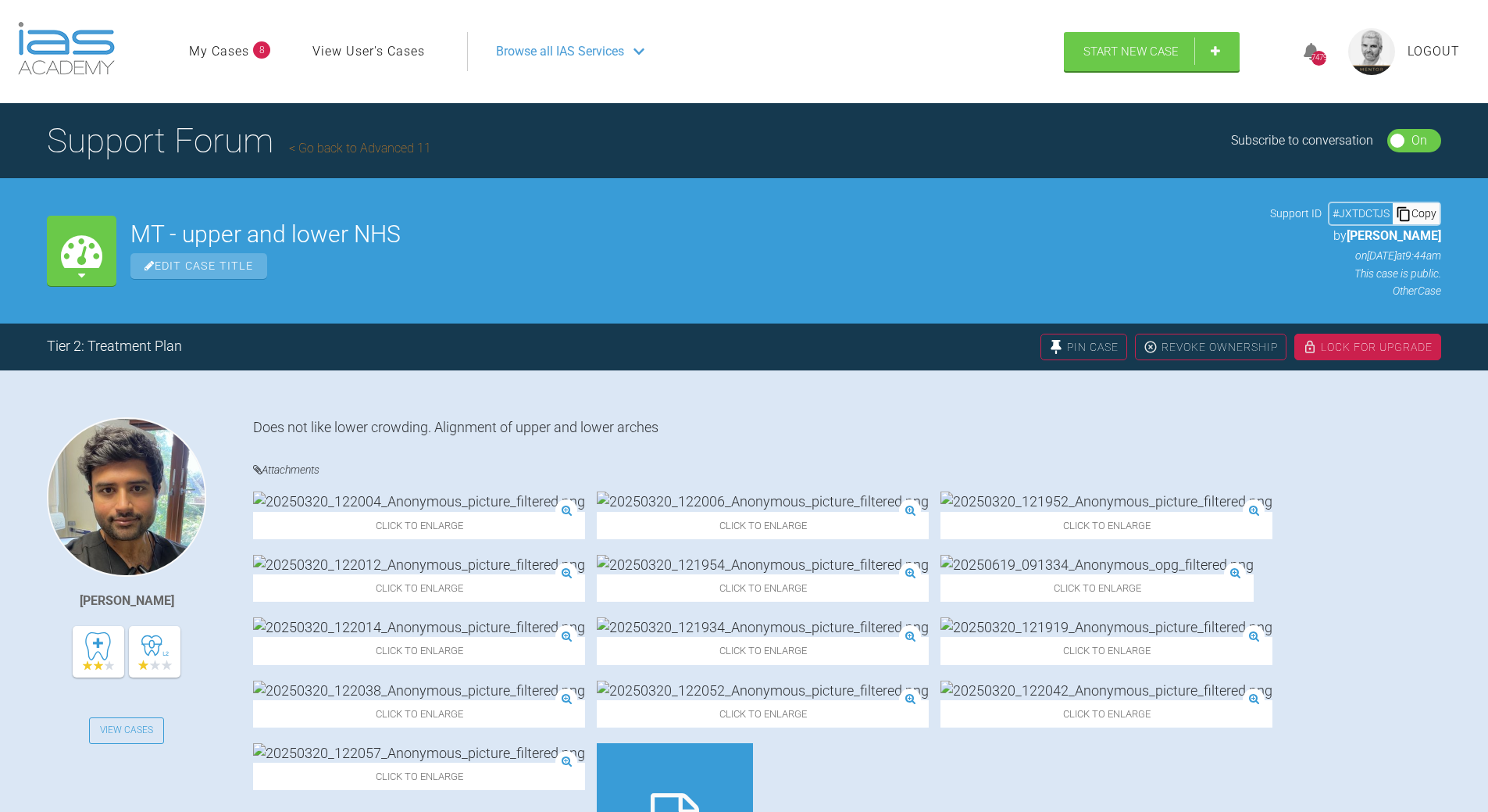
type textarea "no ADP and no boltons space wise is not a boltons calculation"
click at [1422, 203] on div "# JXTDCTJS Copy" at bounding box center [1385, 213] width 113 height 24
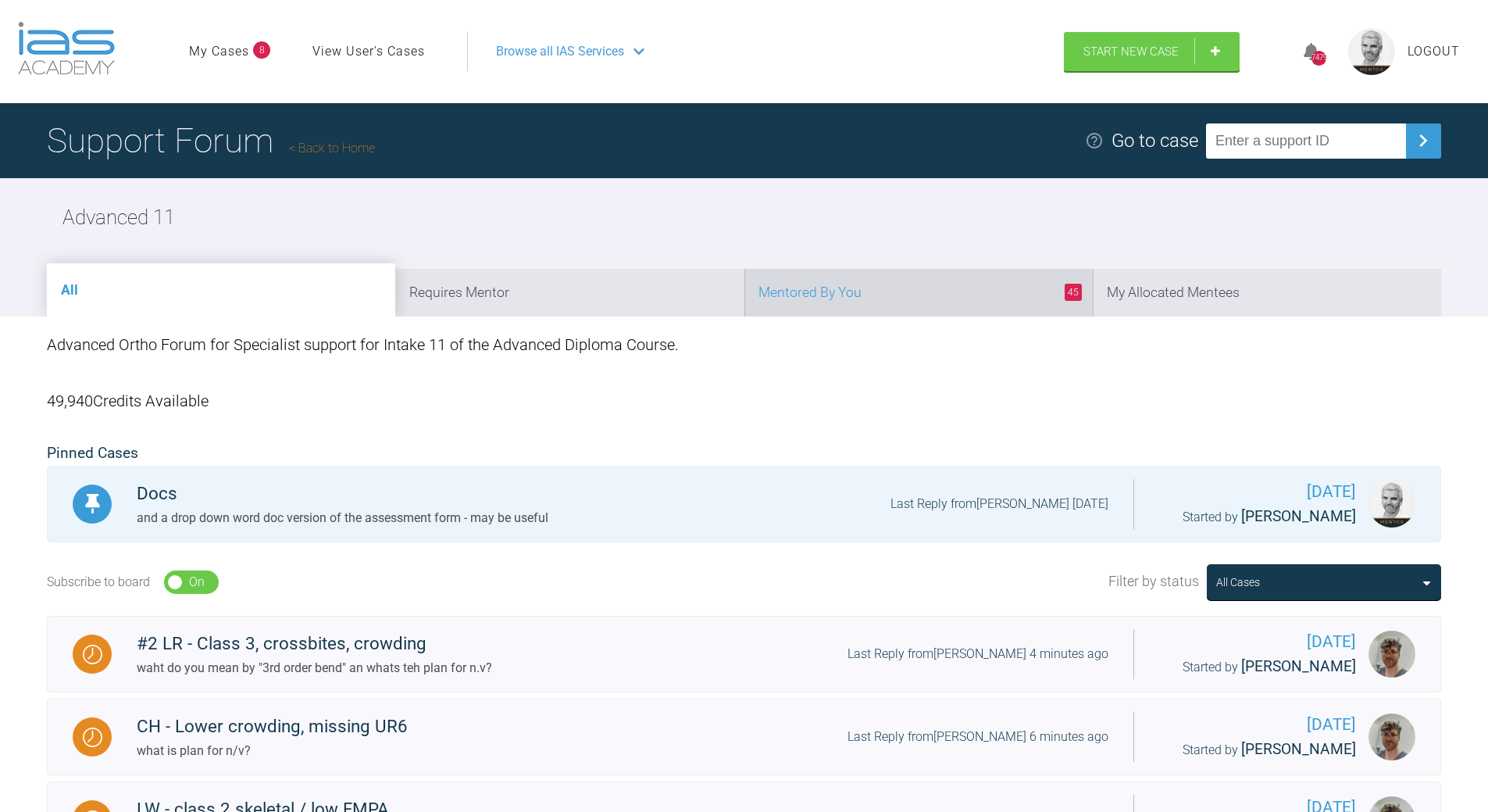
click at [978, 290] on li "45 Mentored By You" at bounding box center [919, 293] width 349 height 48
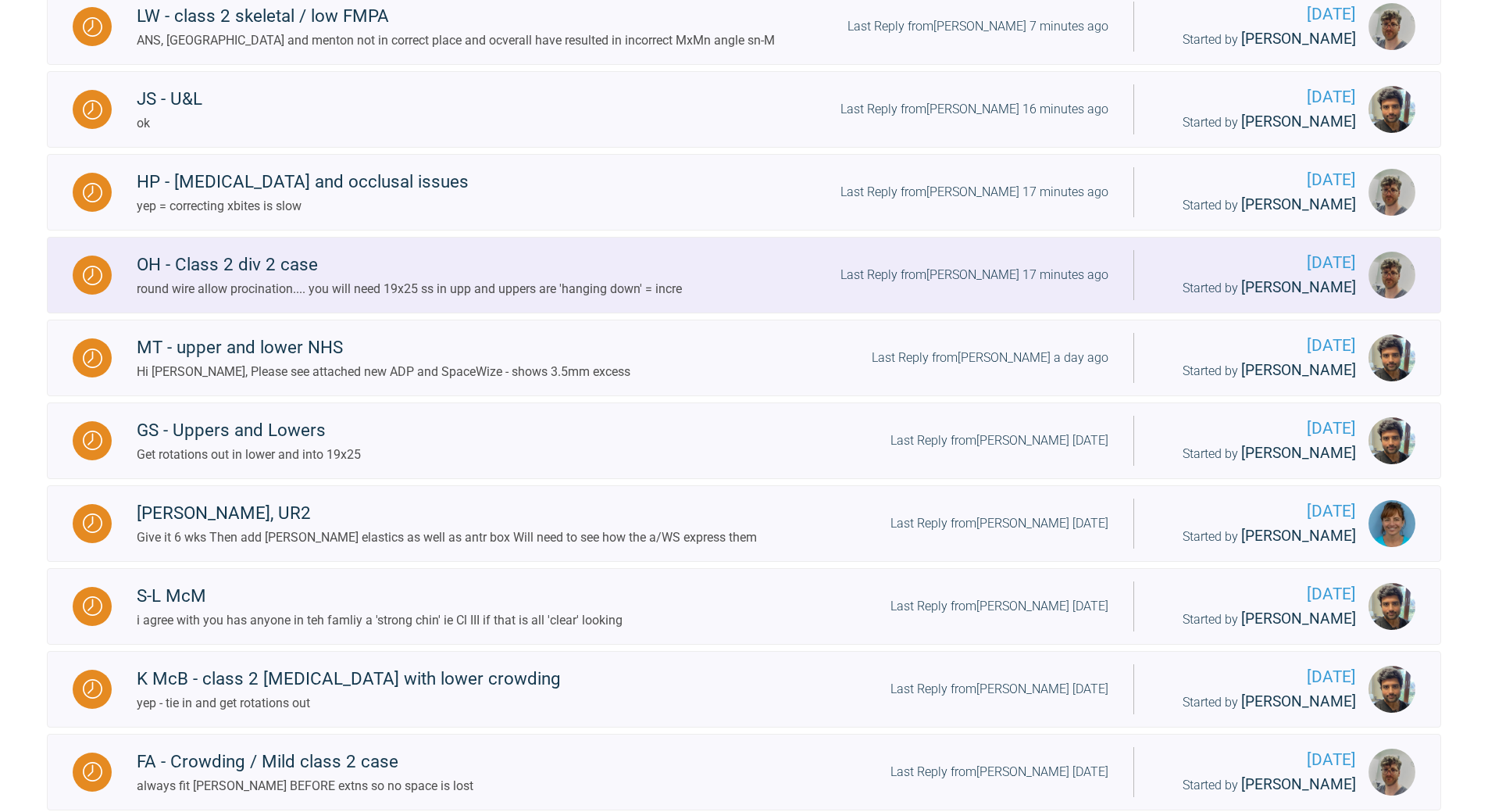
scroll to position [625, 0]
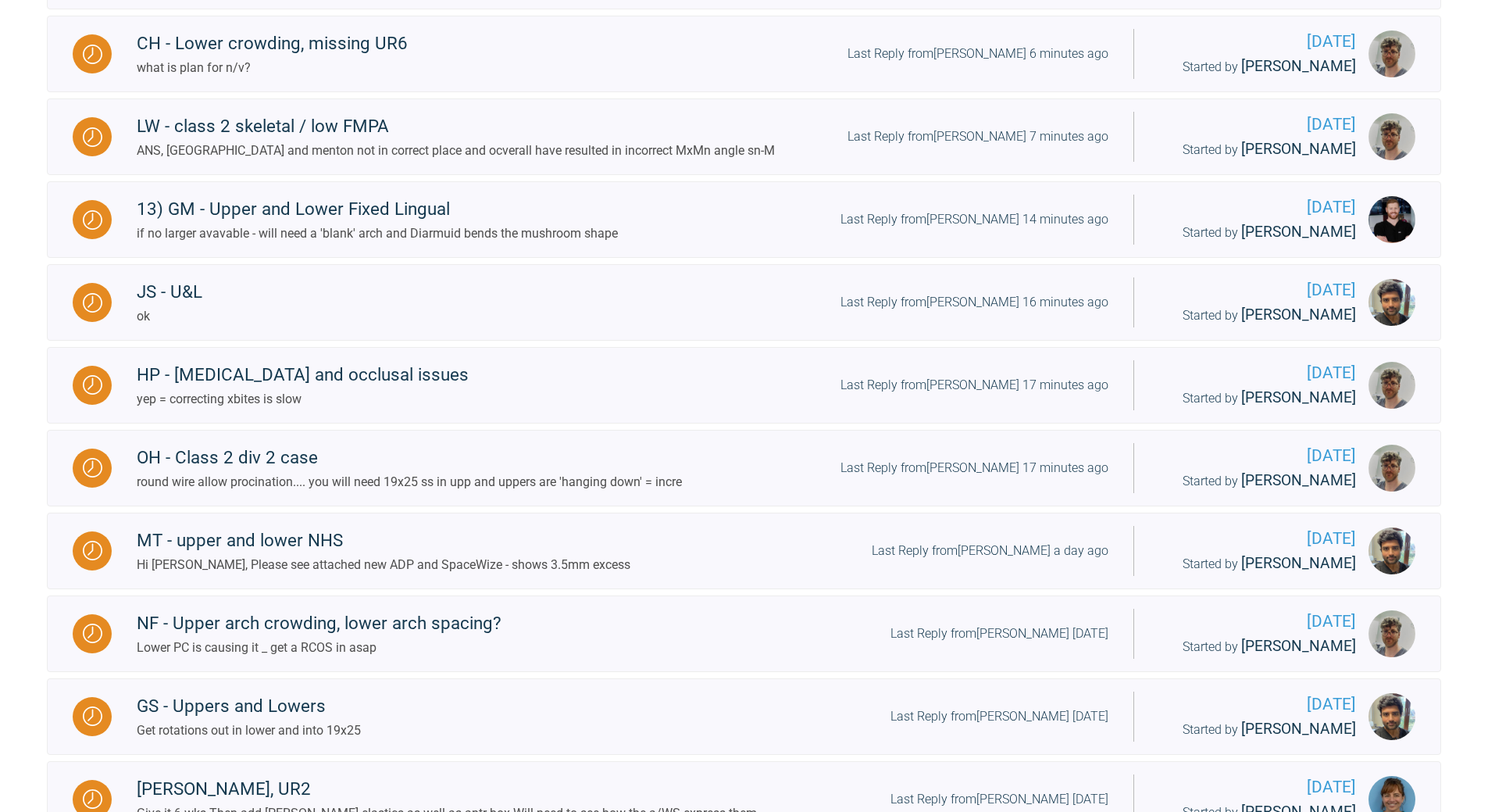
scroll to position [709, 0]
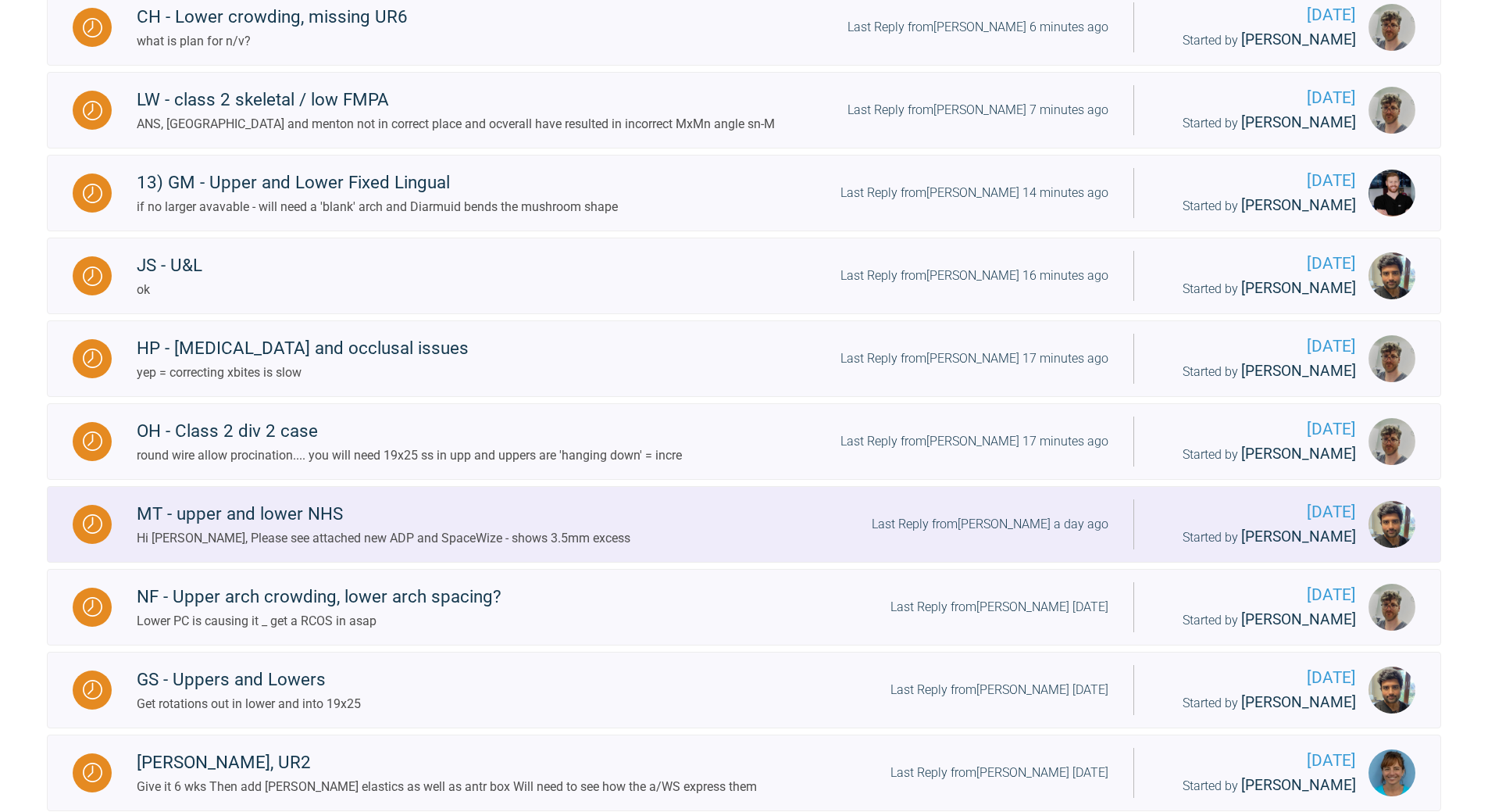
click at [995, 518] on div "Last Reply from [PERSON_NAME] a day ago" at bounding box center [990, 524] width 237 height 21
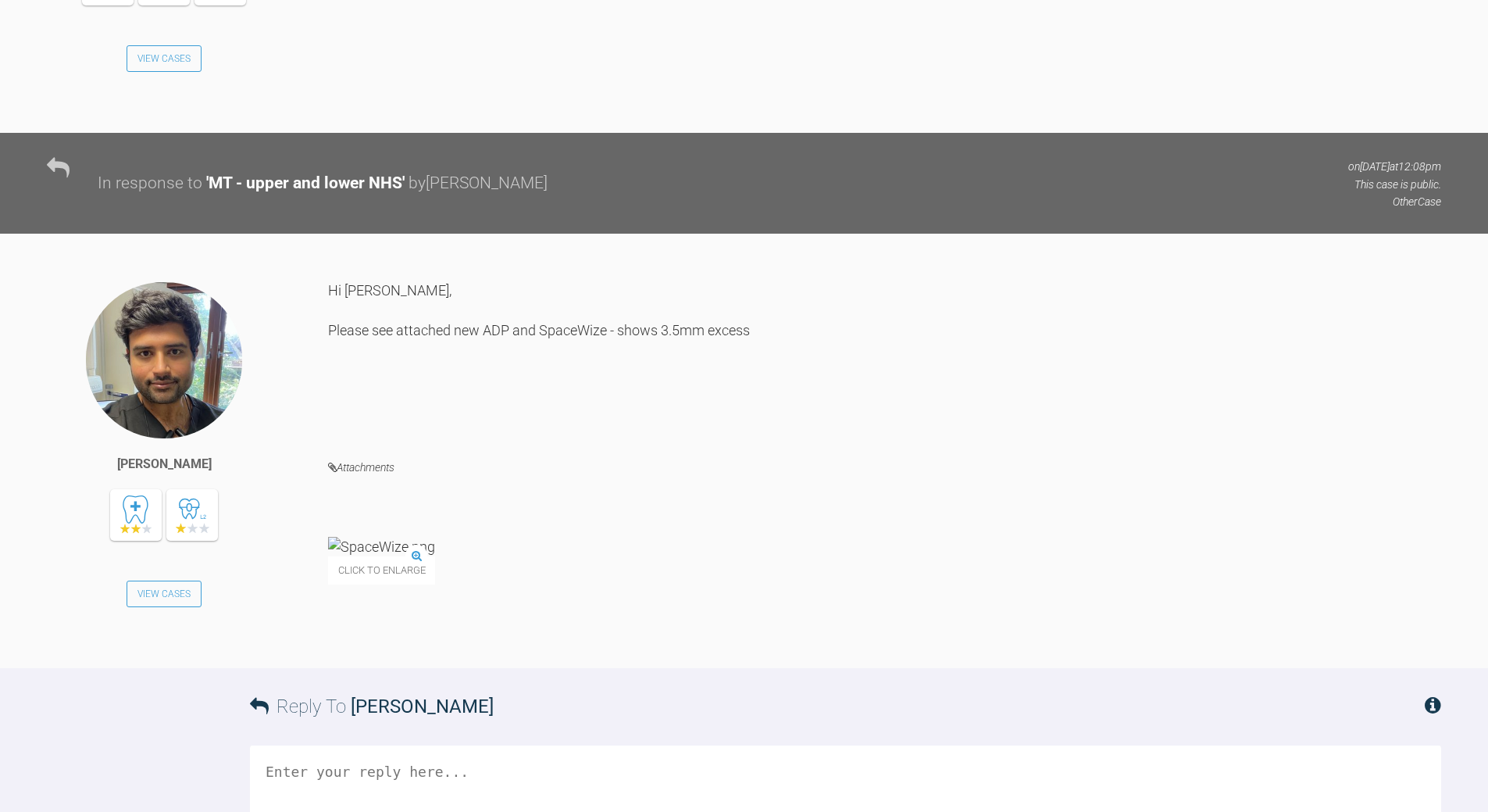
scroll to position [2596, 0]
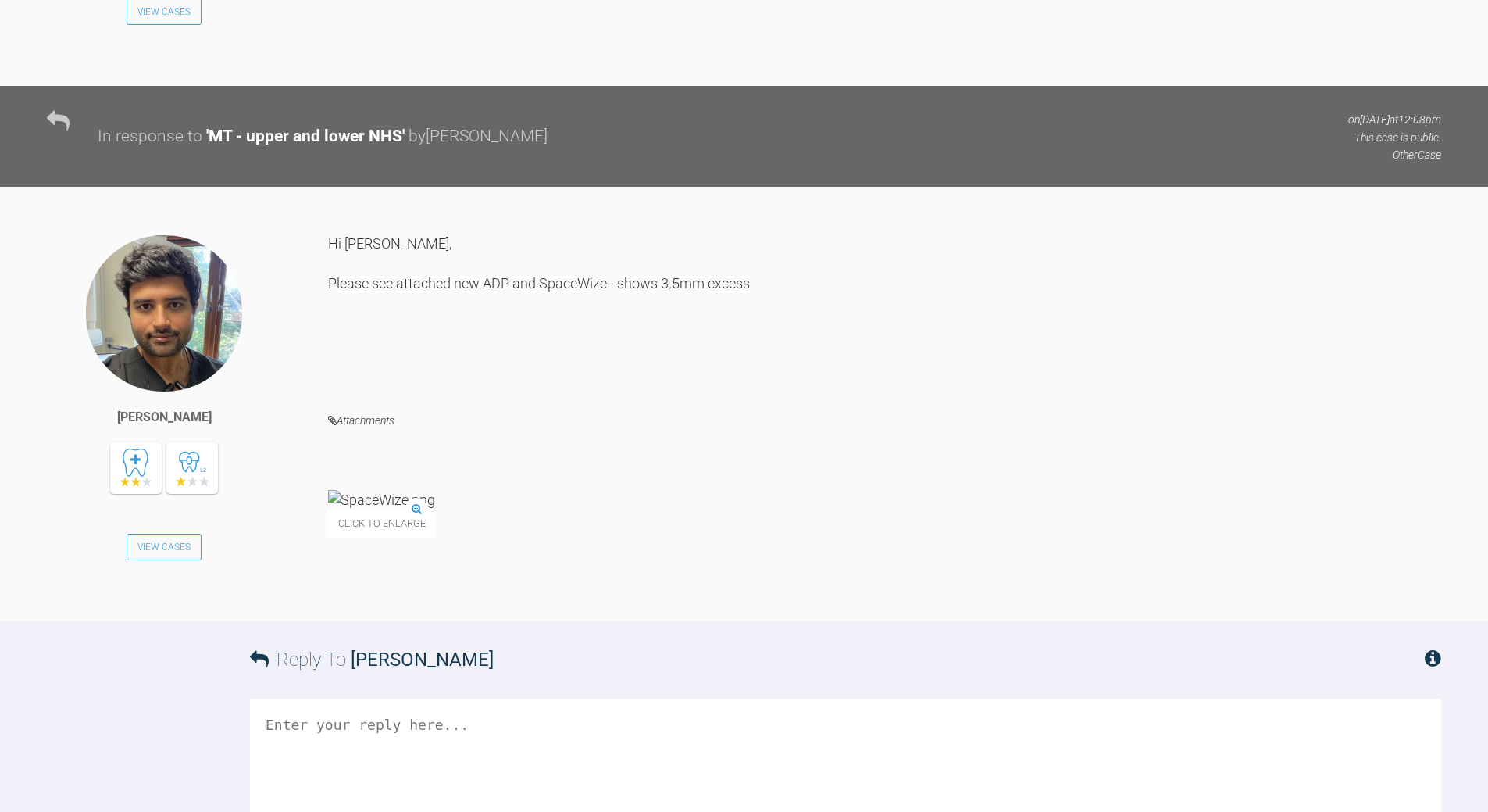
click at [432, 699] on textarea at bounding box center [846, 777] width 1192 height 156
drag, startPoint x: 496, startPoint y: 618, endPoint x: 515, endPoint y: 602, distance: 24.8
click at [498, 699] on textarea "no ADP and no boltons Spacewis eis not a boltons caclulation" at bounding box center [846, 777] width 1192 height 156
drag, startPoint x: 337, startPoint y: 624, endPoint x: 342, endPoint y: 614, distance: 11.2
click at [338, 699] on textarea "no ADP and no boltons Spacewis eis not a boltons calulation" at bounding box center [846, 777] width 1192 height 156
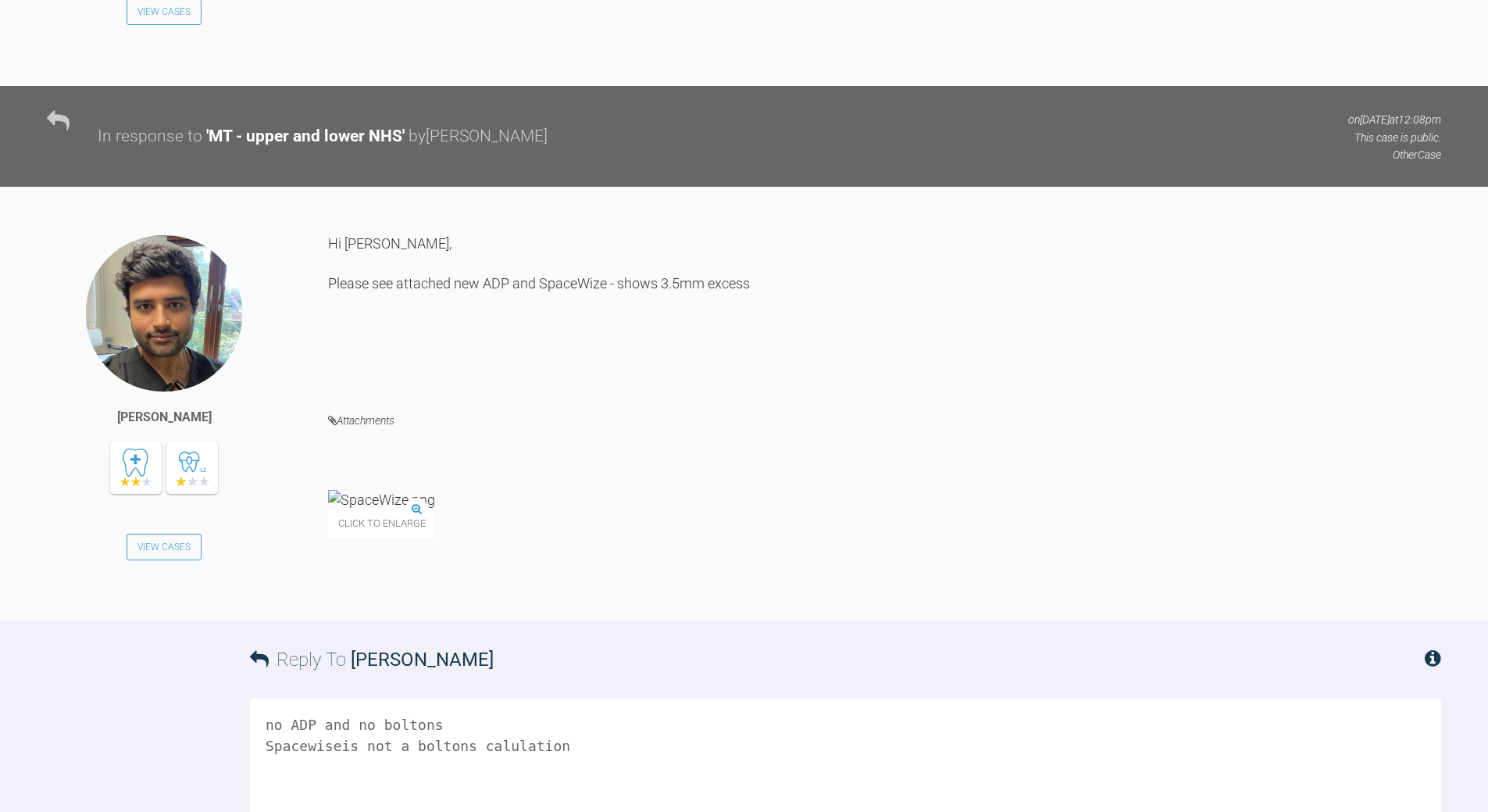
click at [335, 699] on textarea "no ADP and no boltons Spacewiseis not a boltons calulation" at bounding box center [846, 777] width 1192 height 156
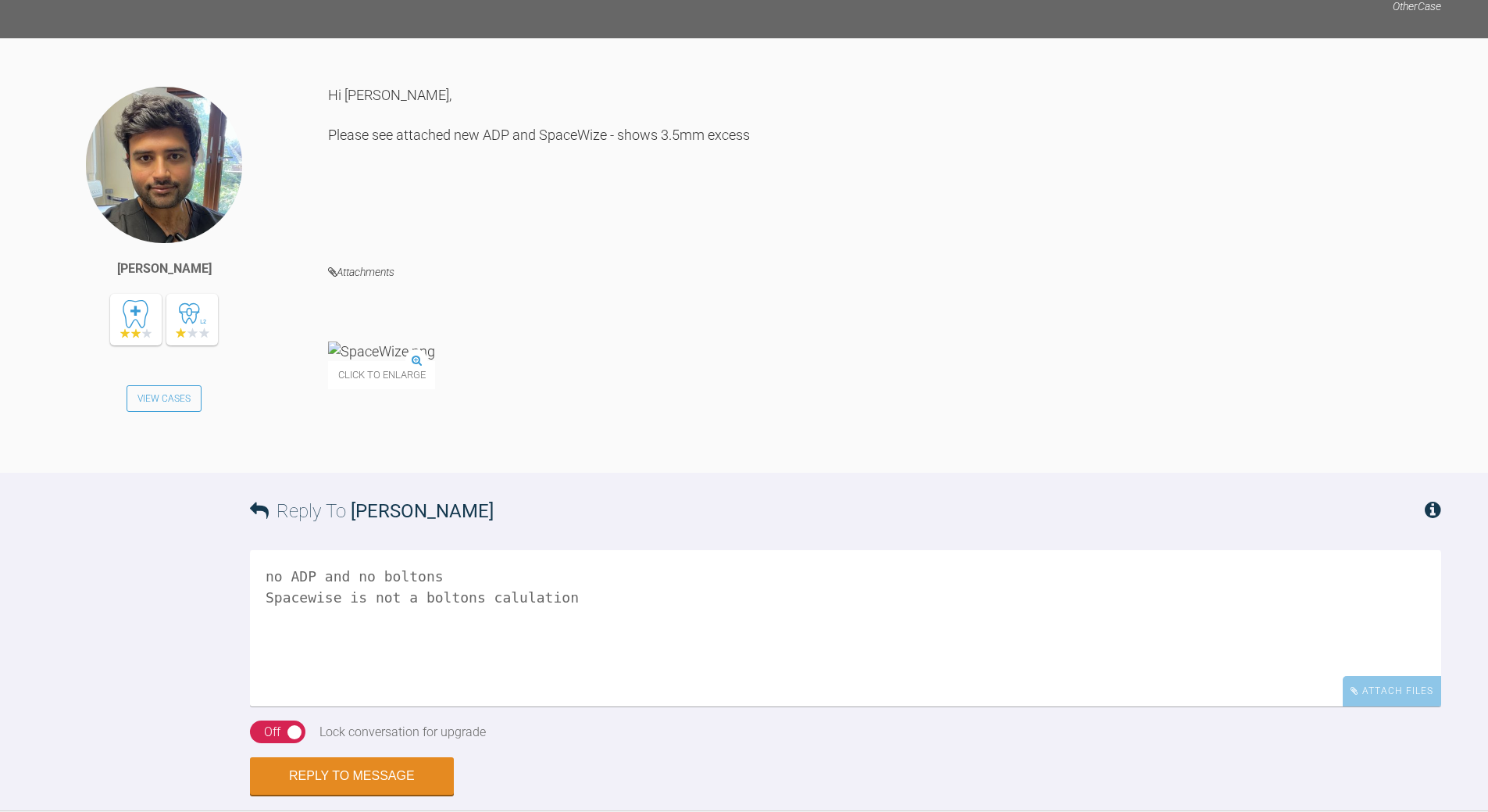
scroll to position [2753, 0]
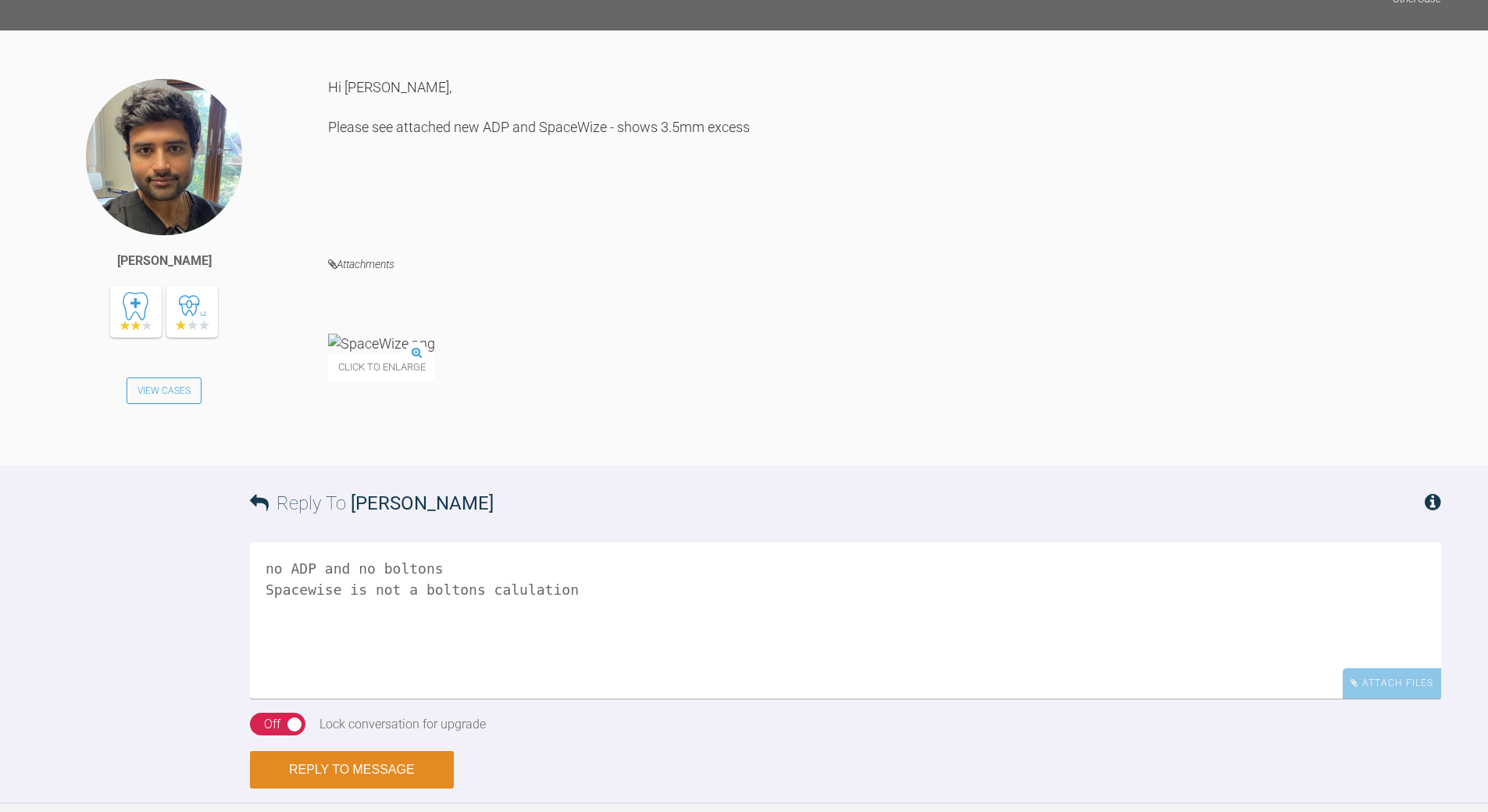
type textarea "no ADP and no boltons Spacewise is not a boltons calulation"
click at [389, 750] on button "Reply to Message" at bounding box center [352, 769] width 204 height 38
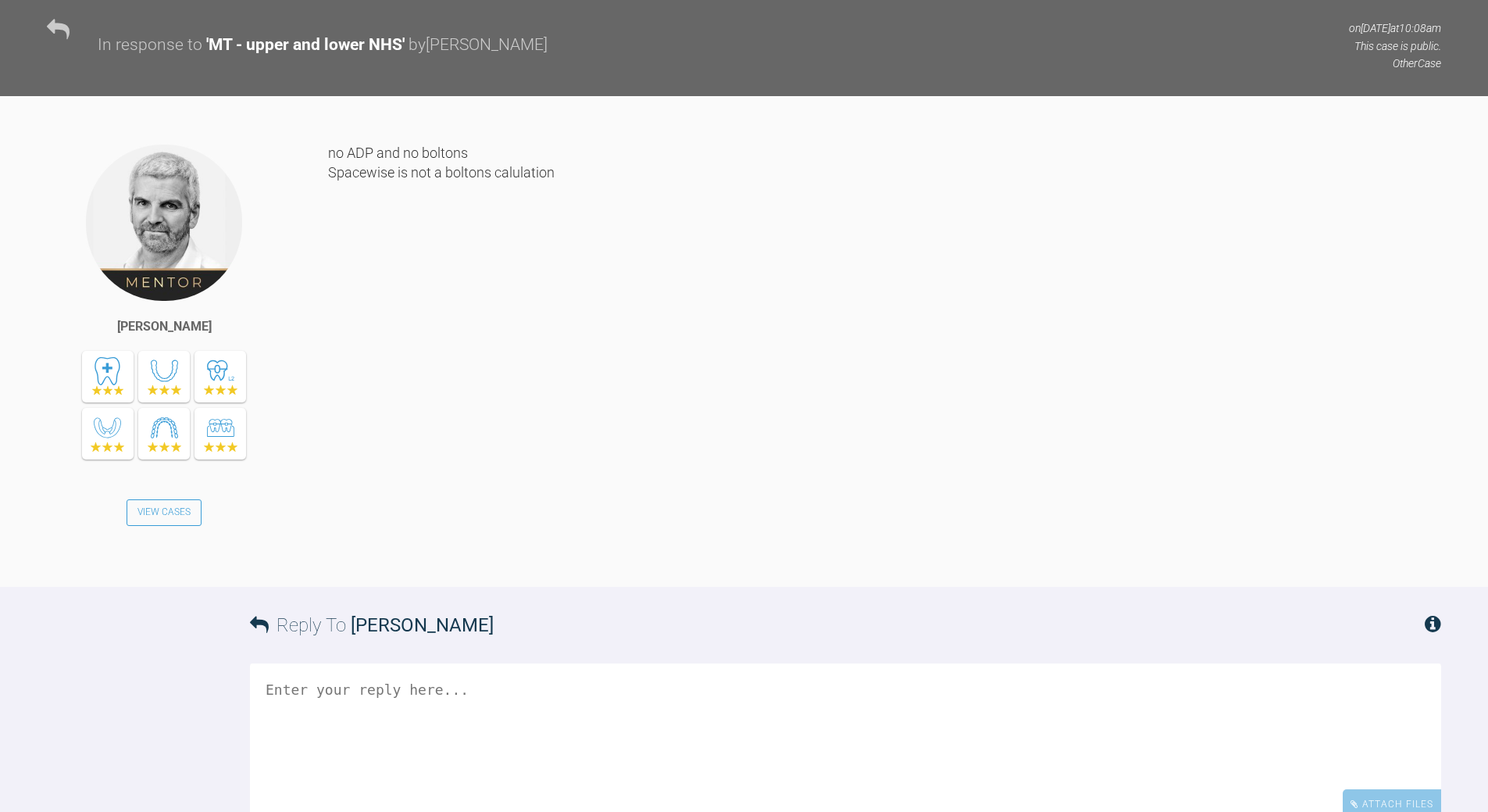
scroll to position [2954, 0]
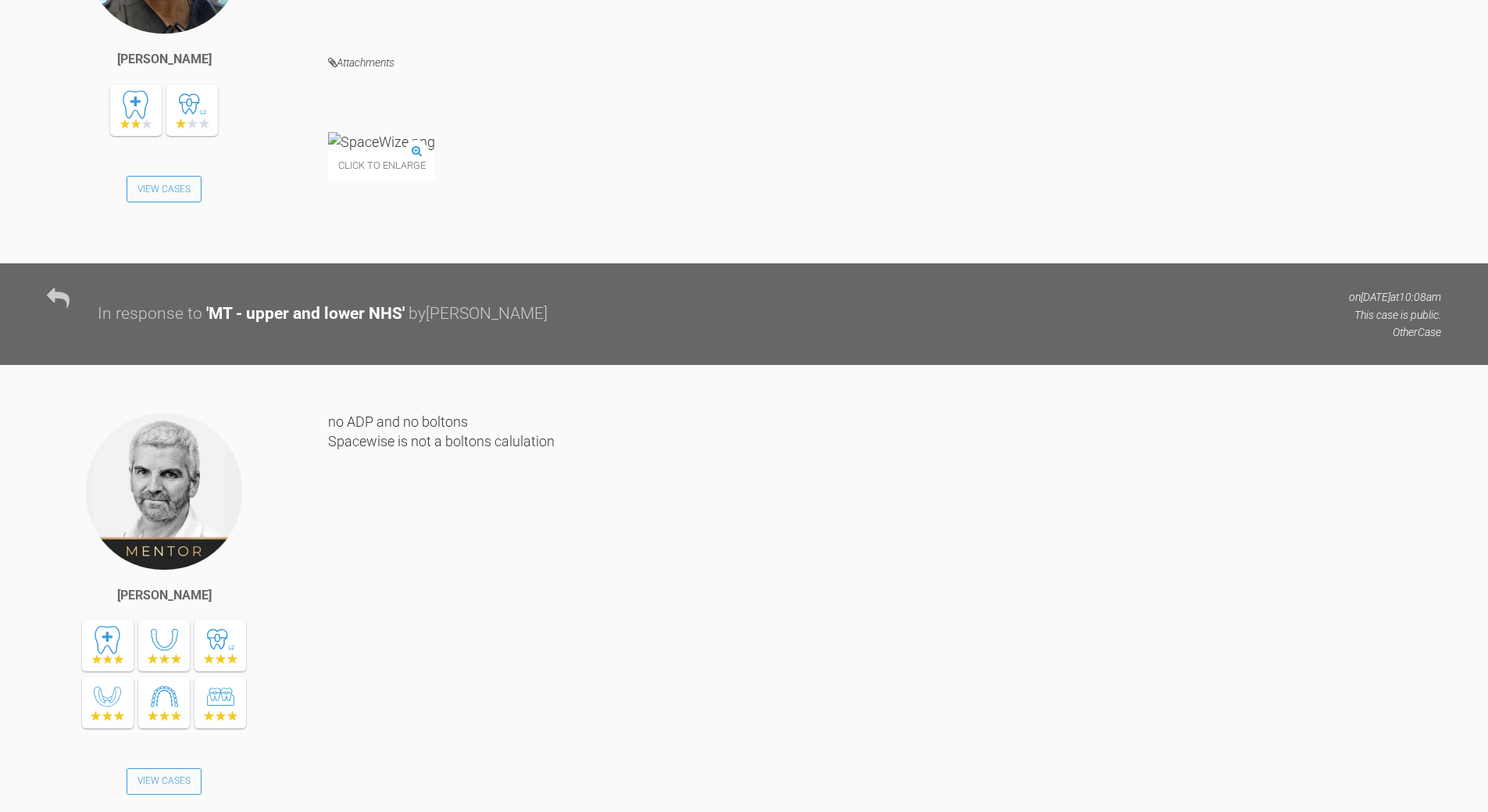
click at [385, 132] on img at bounding box center [381, 142] width 107 height 20
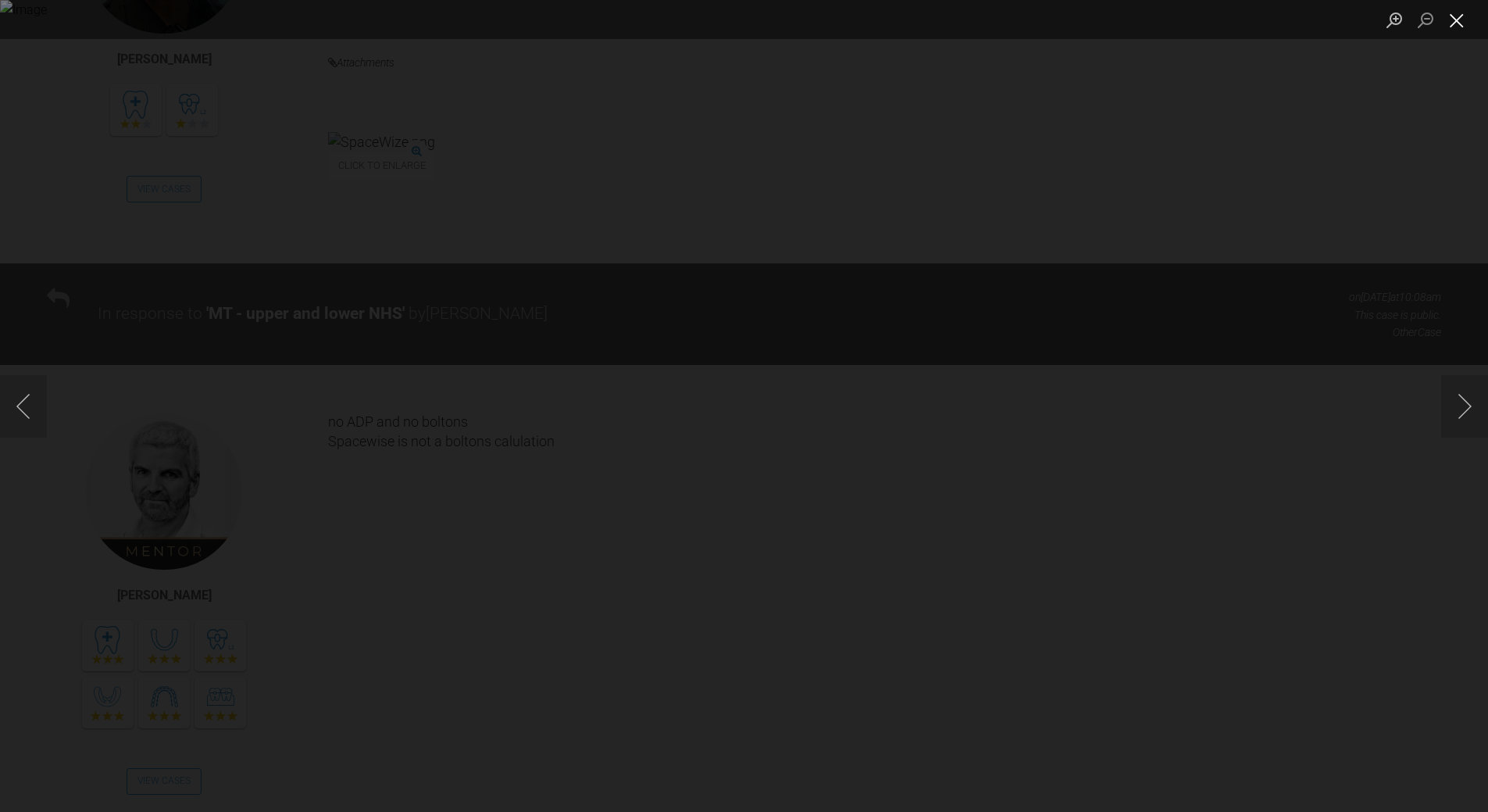
click at [1445, 21] on button "Close lightbox" at bounding box center [1457, 20] width 31 height 27
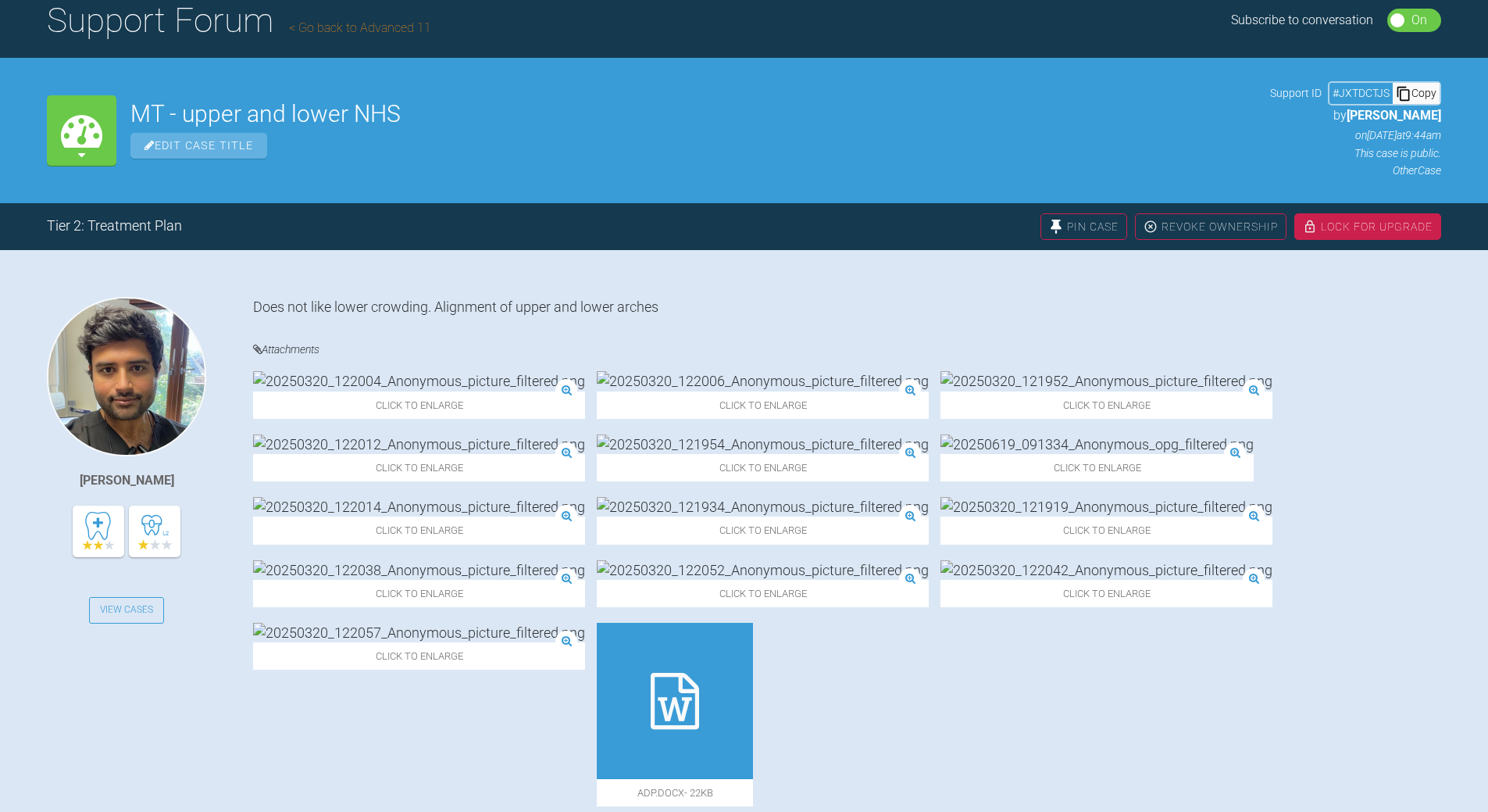
scroll to position [312, 0]
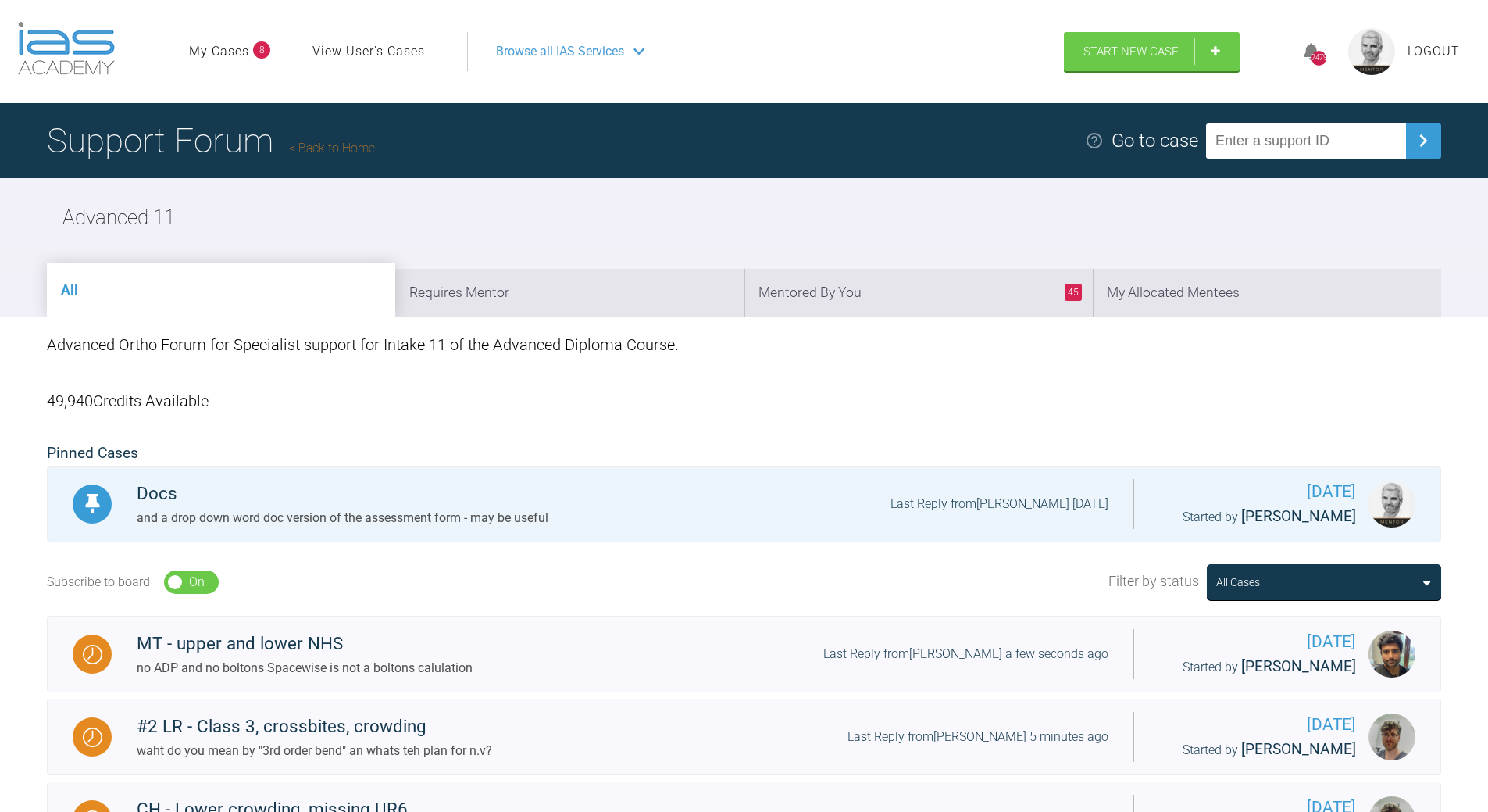
click at [342, 142] on link "Back to Home" at bounding box center [331, 148] width 86 height 15
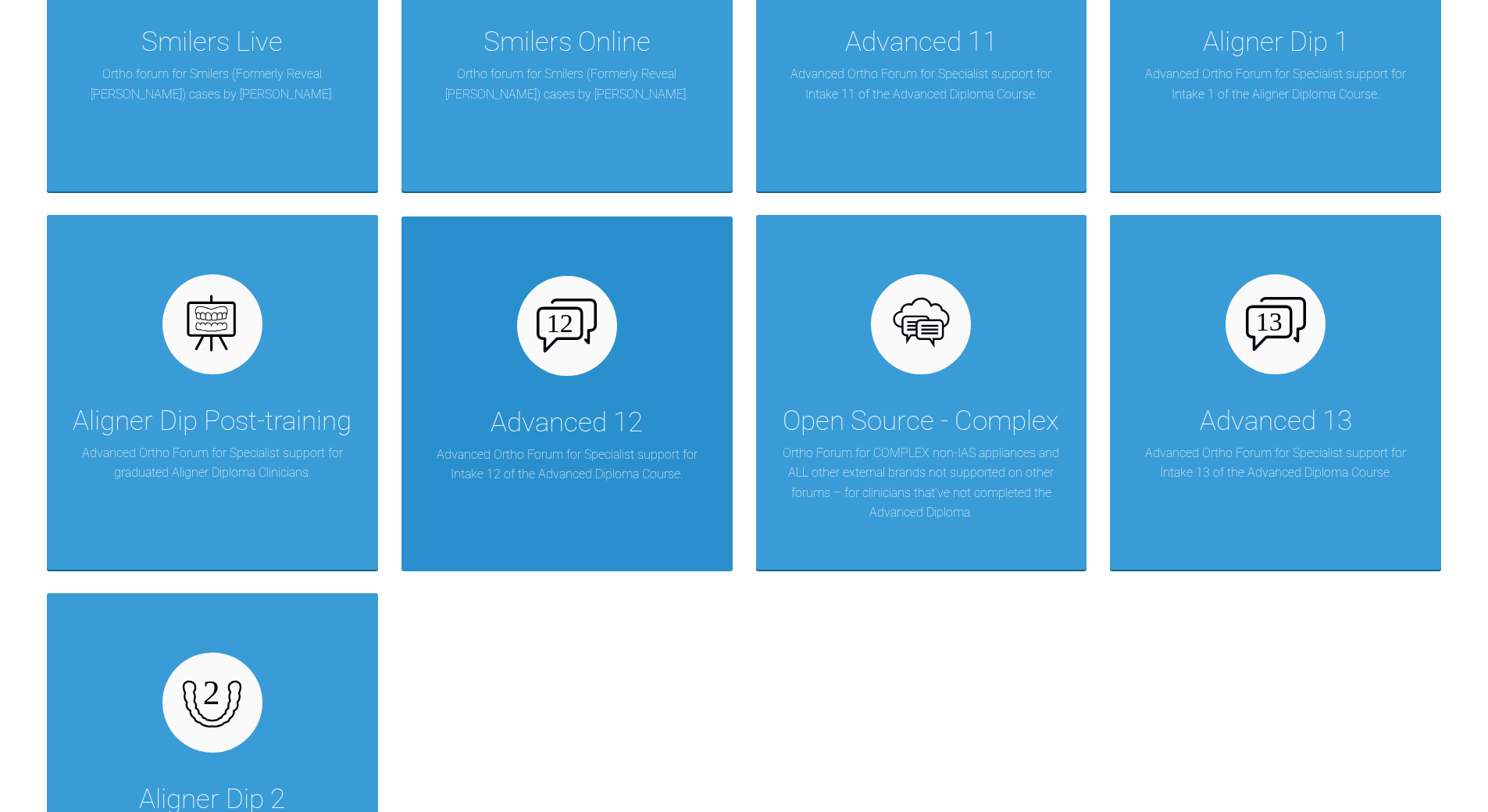
click at [550, 360] on div at bounding box center [568, 326] width 100 height 100
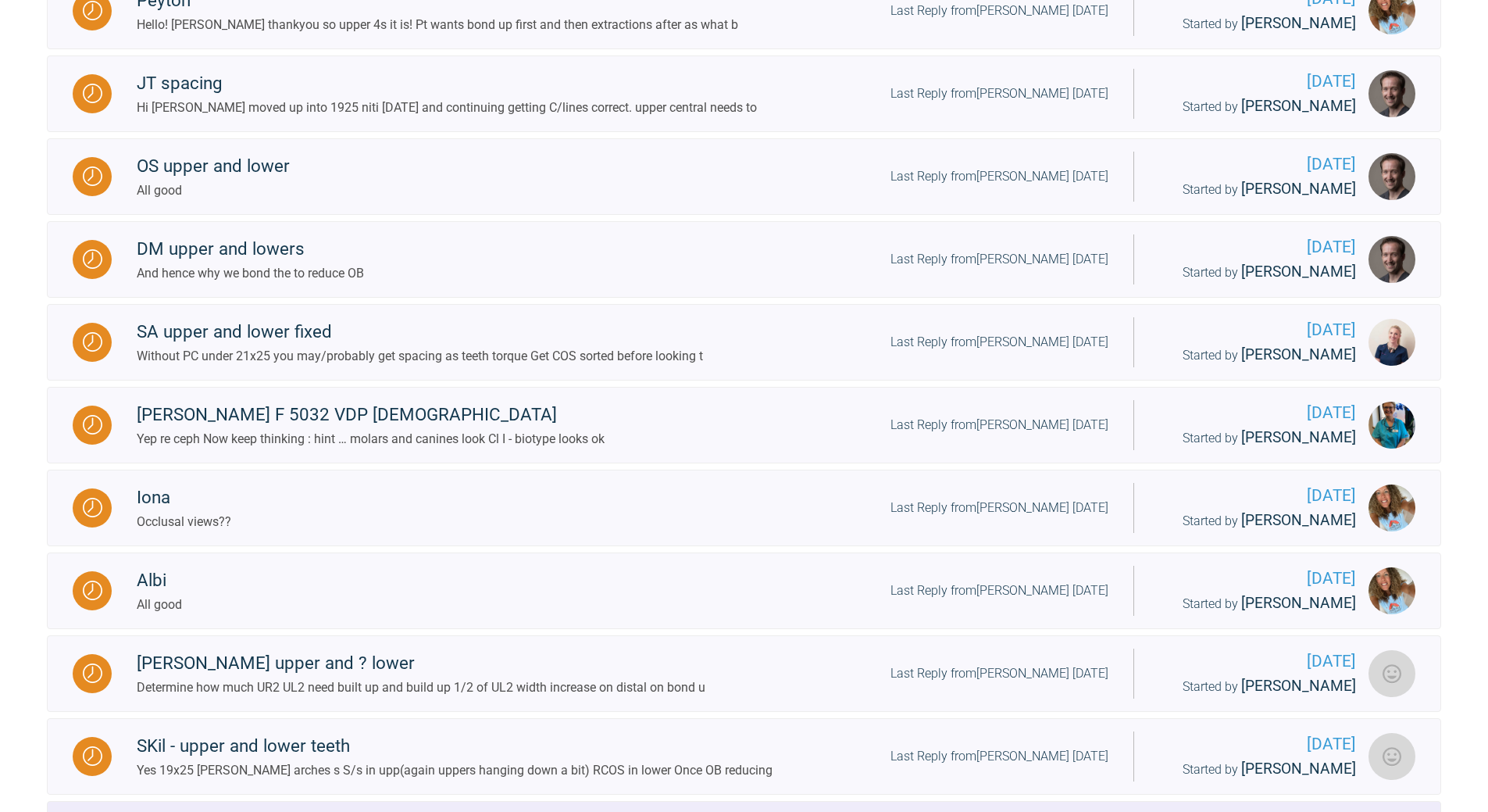
scroll to position [988, 0]
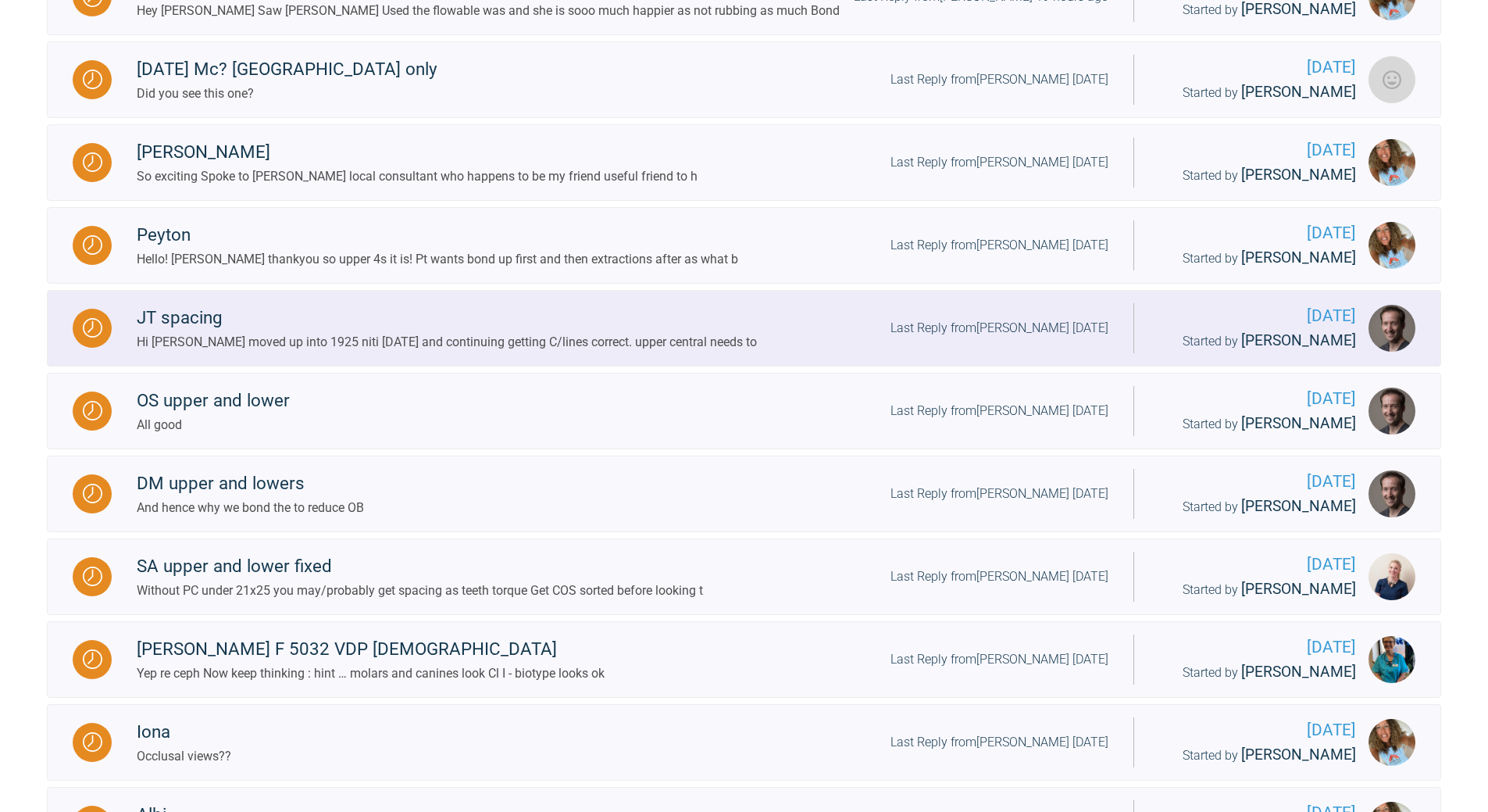
click at [1004, 338] on div "Last Reply from [PERSON_NAME] [DATE]" at bounding box center [1000, 328] width 218 height 21
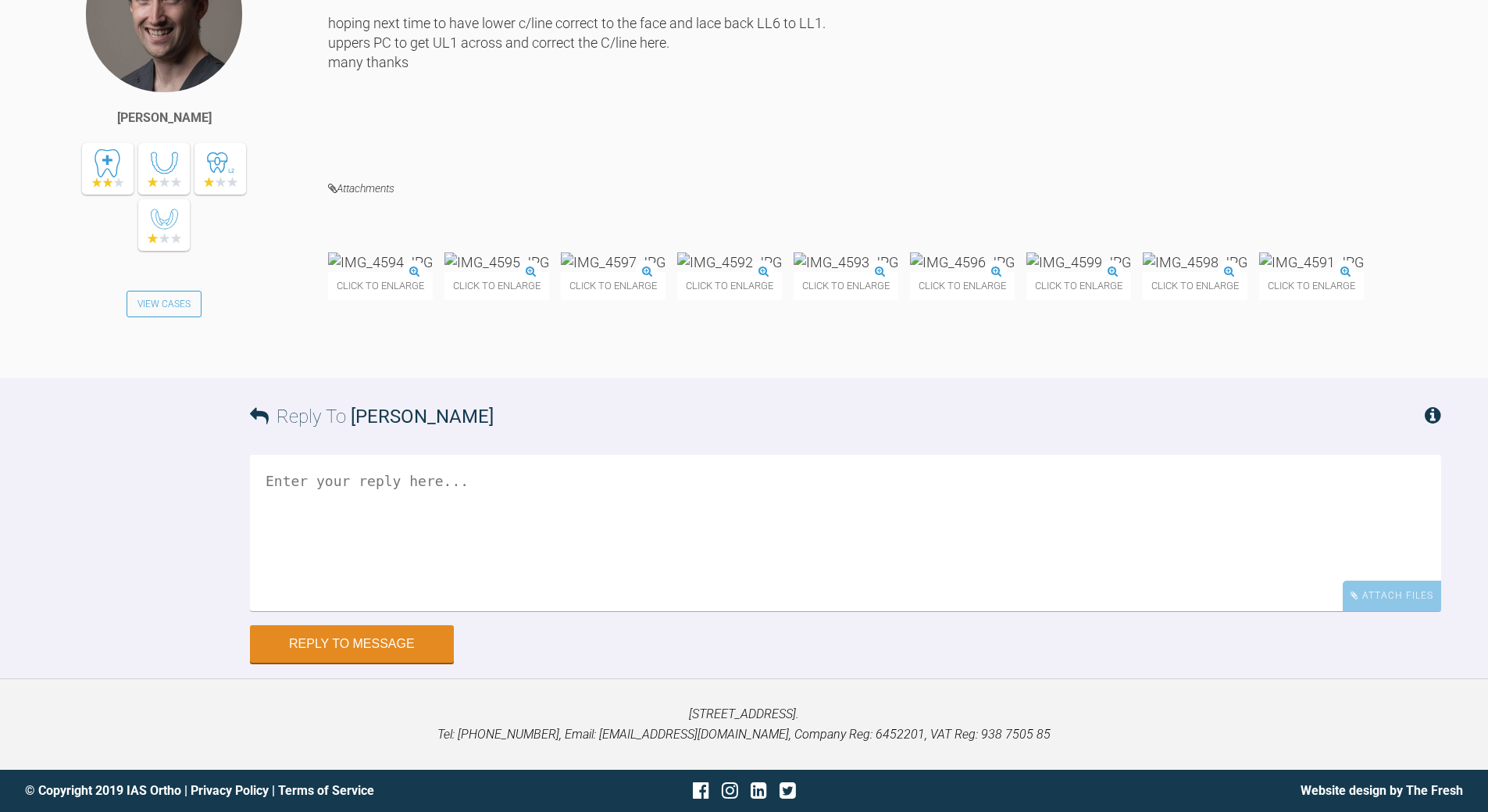
scroll to position [6716, 0]
click at [480, 611] on textarea at bounding box center [846, 532] width 1192 height 156
click at [704, 611] on textarea "in antr in occlusion c/line look co-incident ; both c/lie are off to R of face" at bounding box center [846, 532] width 1192 height 156
click at [911, 611] on textarea "in antr in occlusion c/line look co-incident ; both c/lines are off to R of face" at bounding box center [846, 532] width 1192 height 156
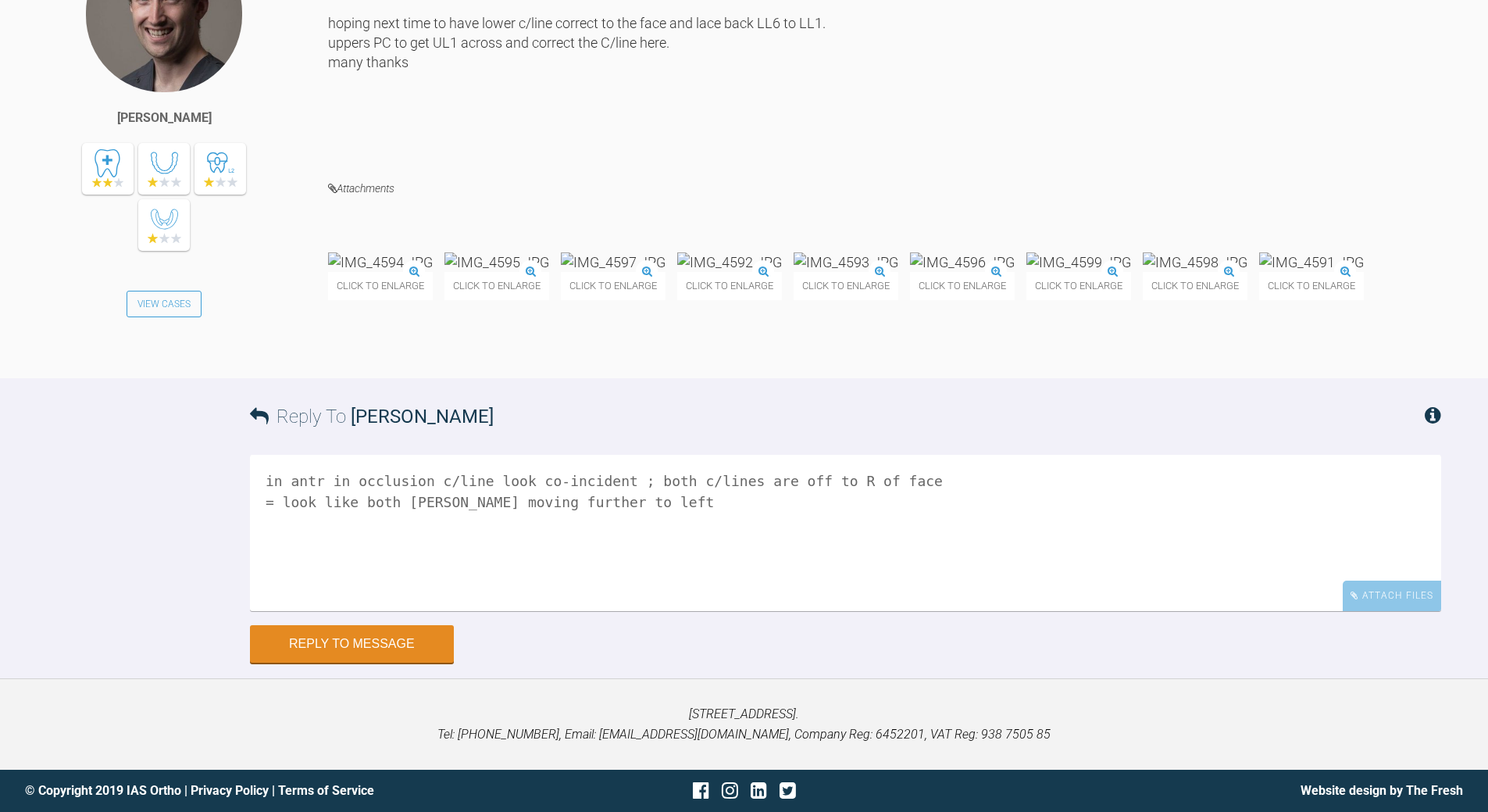
click at [909, 611] on textarea "in antr in occlusion c/line look co-incident ; both c/lines are off to R of fac…" at bounding box center [846, 532] width 1192 height 156
click at [410, 495] on textarea "in antr in occlusion c/line look co-incident ; both c/lines are off to R of fac…" at bounding box center [846, 532] width 1192 height 156
type textarea "in antr in occlusion c/line look co-incident ; both c/lines are off to R of fac…"
click at [368, 636] on button "Reply to Message" at bounding box center [352, 645] width 204 height 38
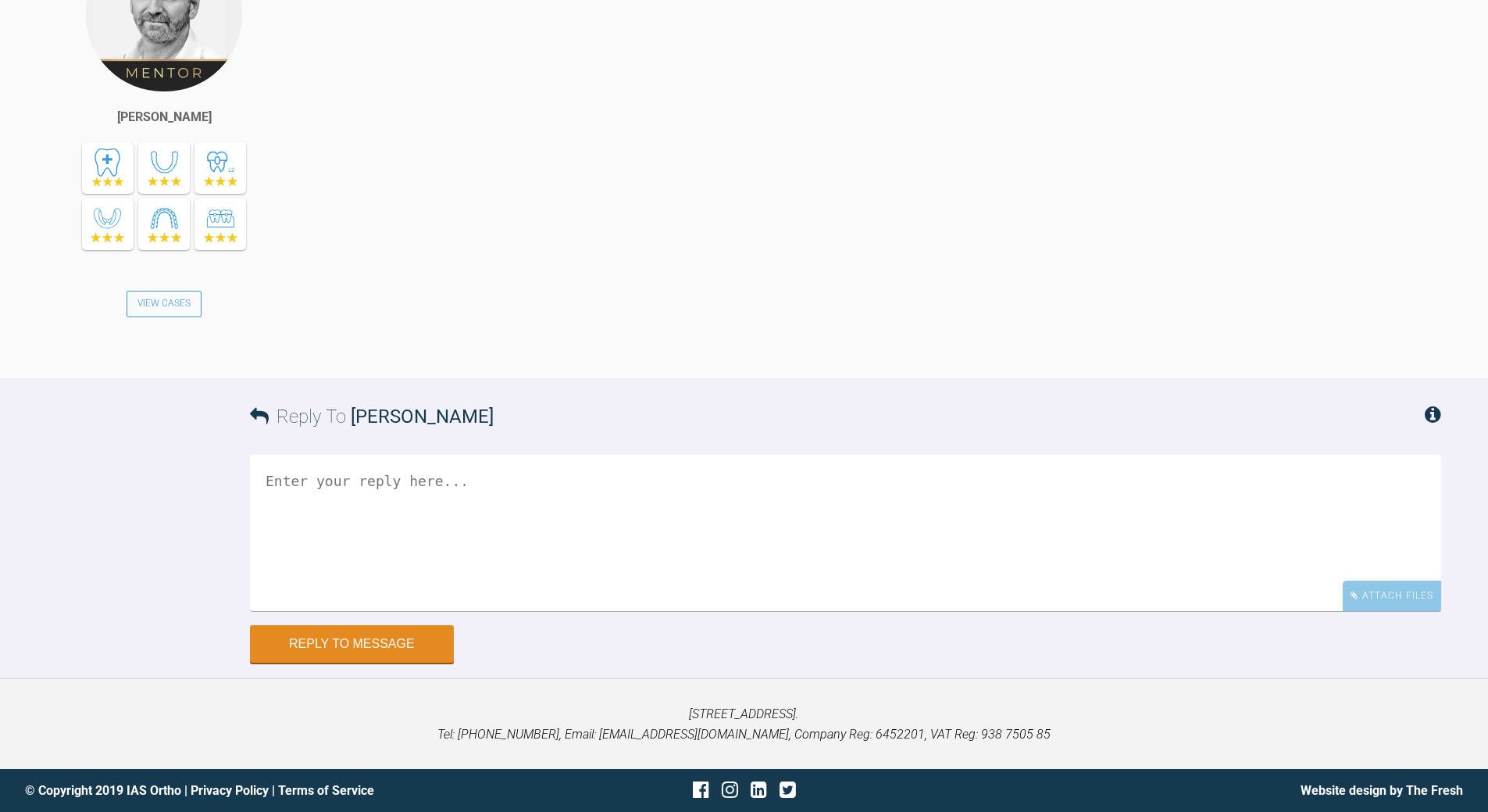
scroll to position [7478, 0]
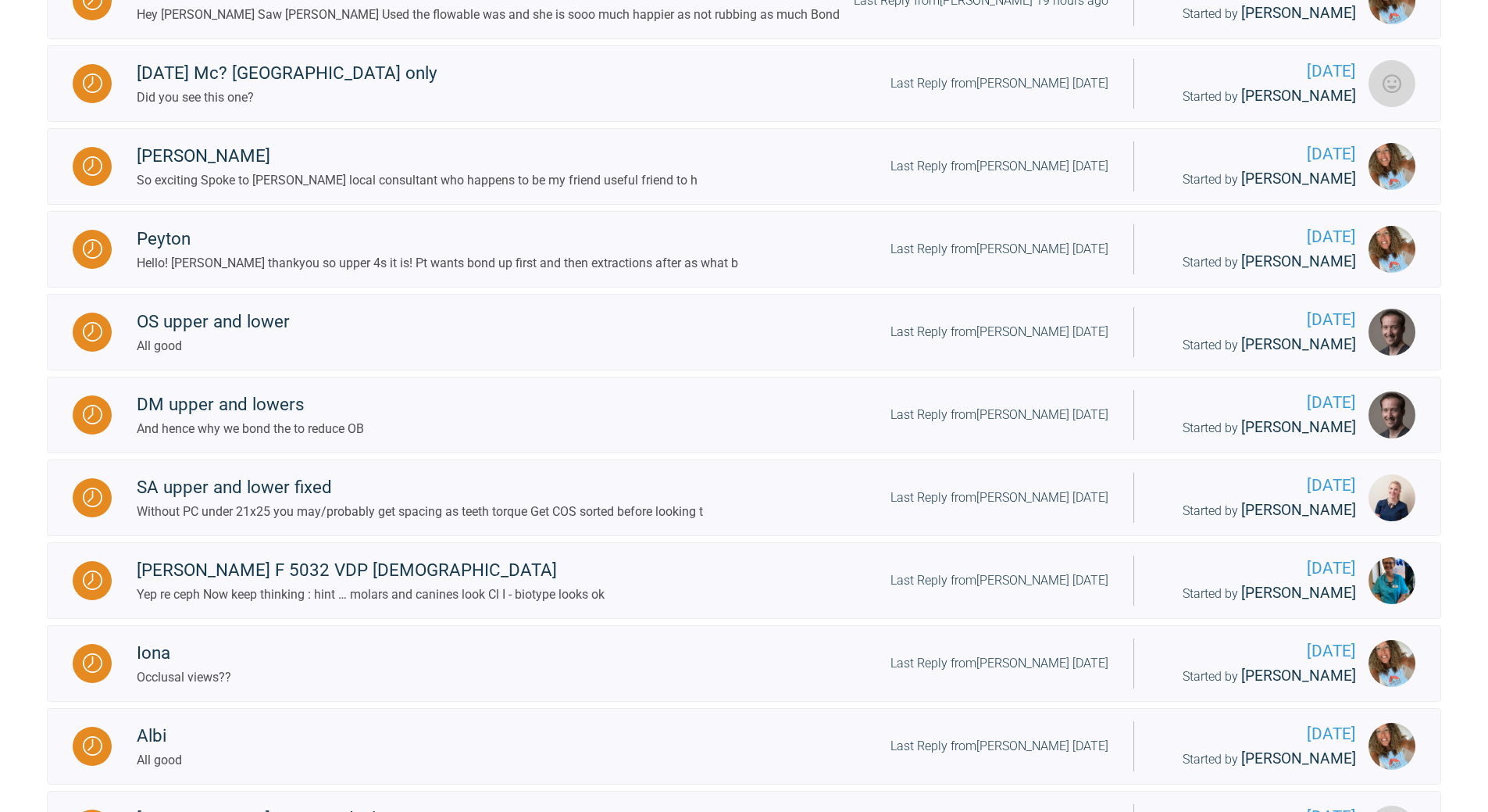
scroll to position [1066, 0]
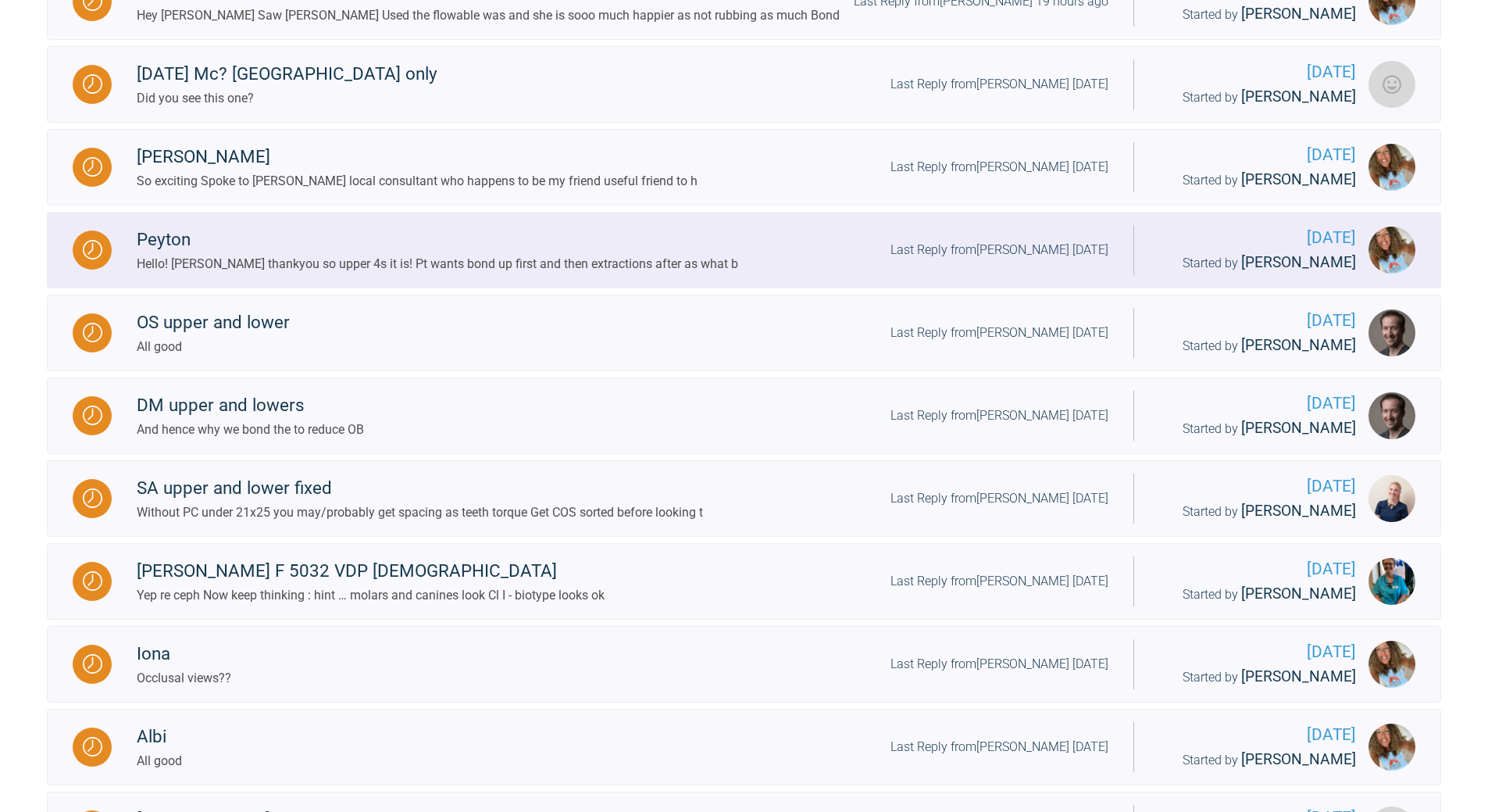
click at [1011, 260] on div "Last Reply from [PERSON_NAME] [DATE]" at bounding box center [1000, 249] width 218 height 21
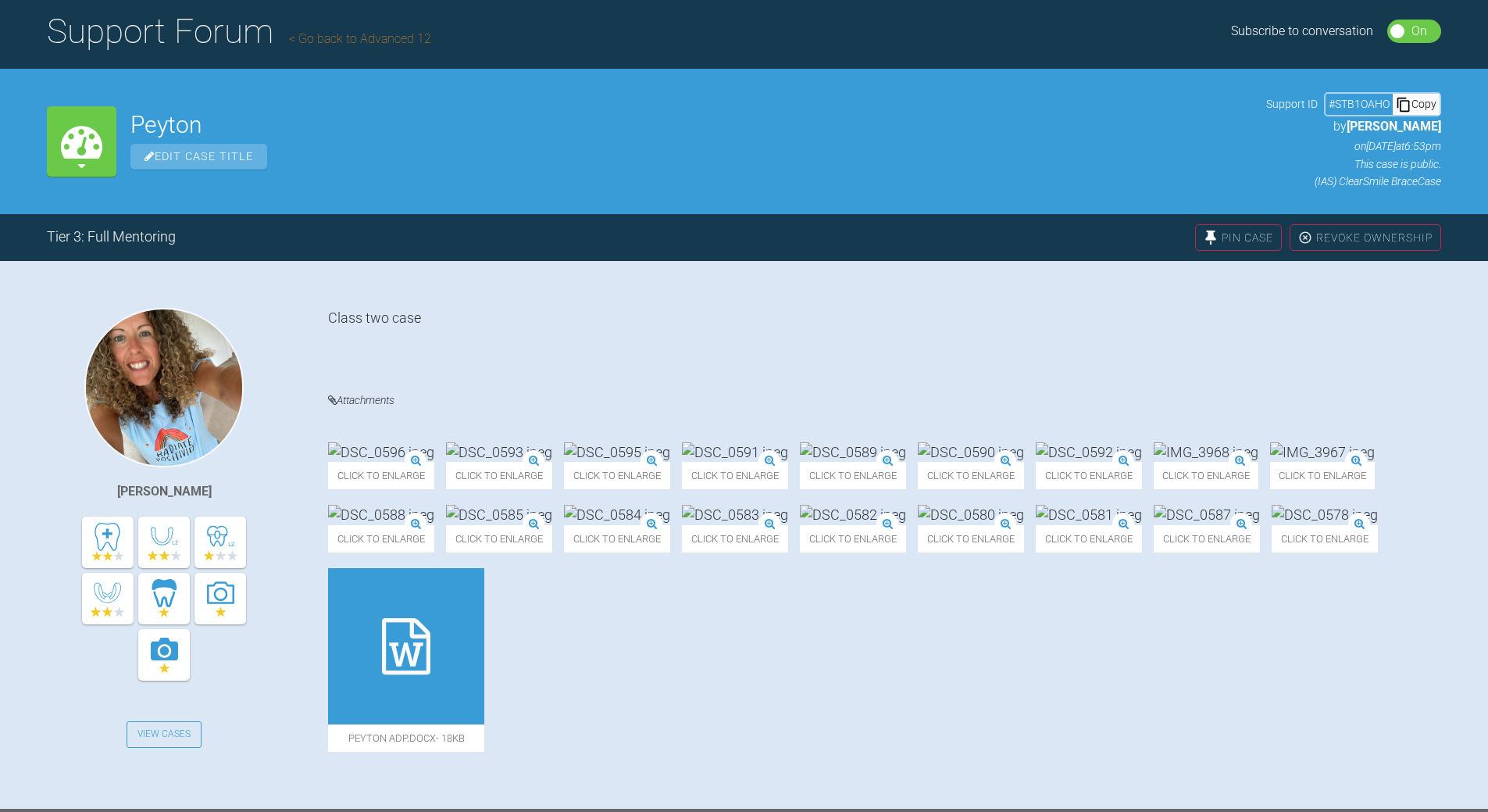
scroll to position [122, 0]
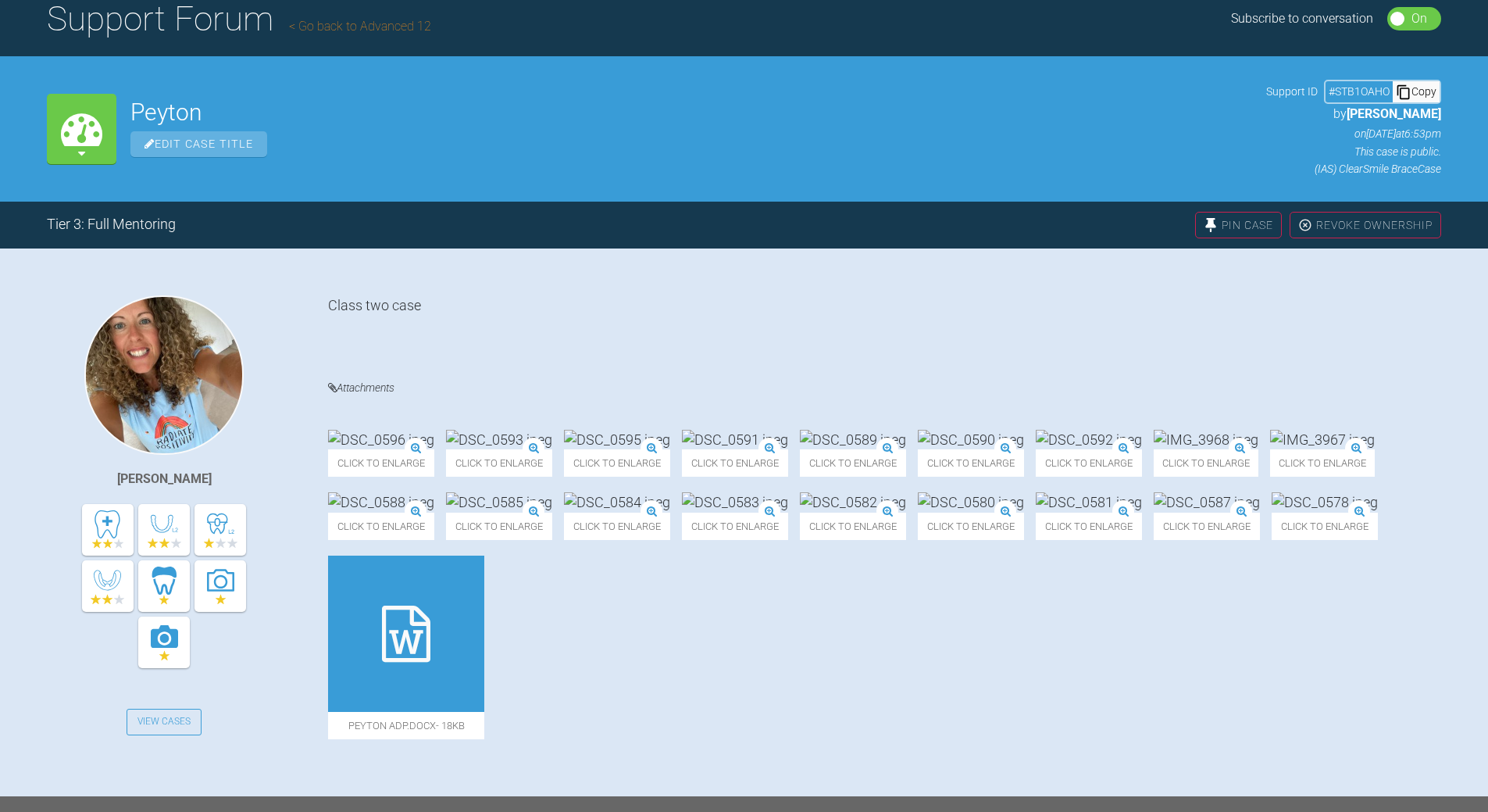
click at [1431, 92] on div "Copy" at bounding box center [1416, 91] width 47 height 21
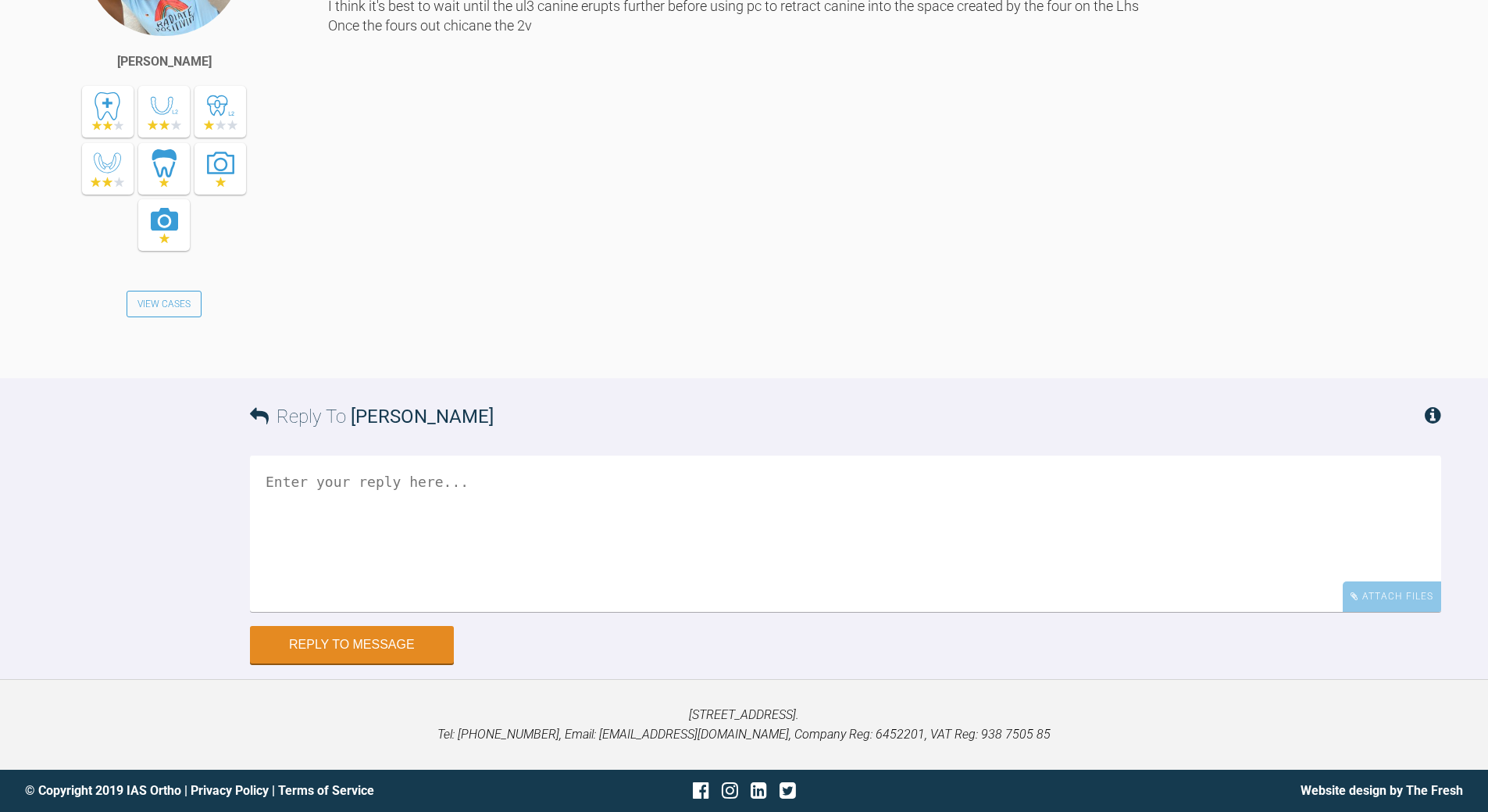
scroll to position [3113, 0]
click at [480, 612] on textarea at bounding box center [846, 533] width 1192 height 156
click at [735, 478] on textarea "no point in bonding befoer extsn - and [PERSON_NAME] will make thinks worse" at bounding box center [846, 533] width 1192 height 156
drag, startPoint x: 455, startPoint y: 478, endPoint x: 465, endPoint y: 468, distance: 14.1
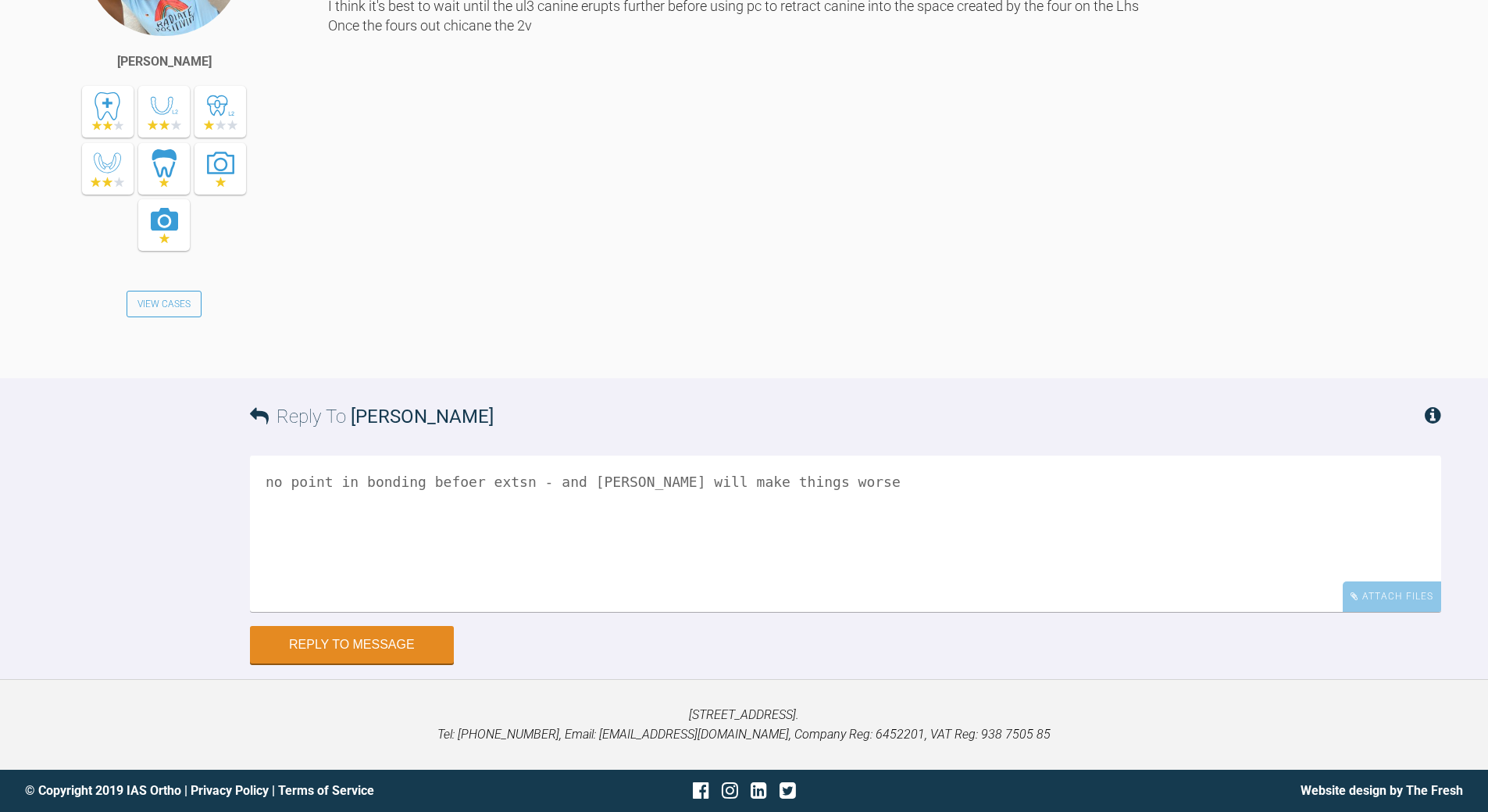
click at [459, 474] on textarea "no point in bonding befoer extsn - and [PERSON_NAME] will make things worse" at bounding box center [846, 533] width 1192 height 156
drag, startPoint x: 508, startPoint y: 482, endPoint x: 533, endPoint y: 467, distance: 29.2
click at [508, 481] on textarea "no point in bonding before extn - and [PERSON_NAME] will make things worse" at bounding box center [846, 533] width 1192 height 156
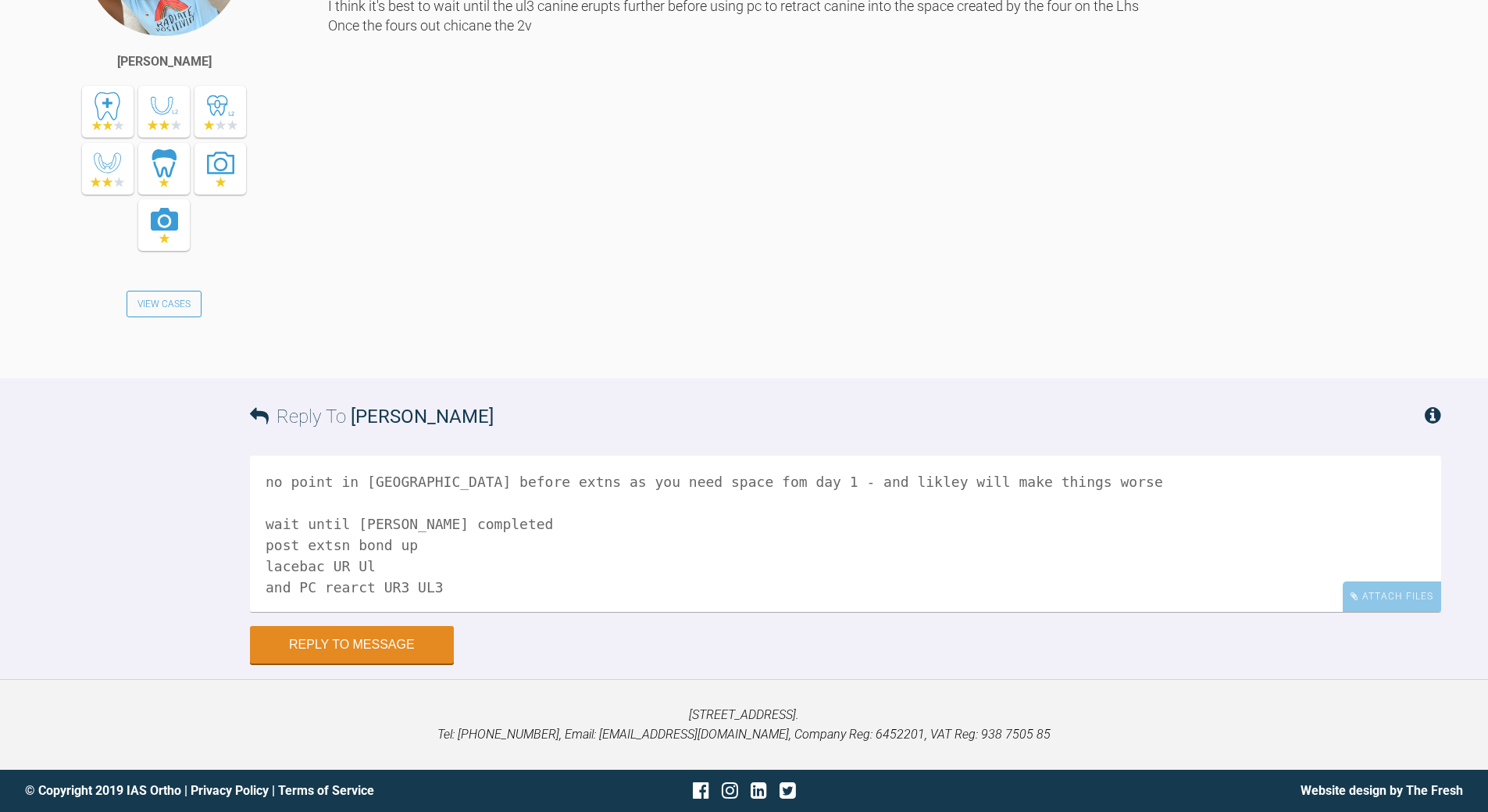
click at [336, 584] on textarea "no point in [GEOGRAPHIC_DATA] before extns as you need space fom day 1 - and li…" at bounding box center [846, 533] width 1192 height 156
click at [409, 566] on textarea "no point in [GEOGRAPHIC_DATA] before extns as you need space fom day 1 - and li…" at bounding box center [846, 533] width 1192 height 156
click at [429, 549] on textarea "no point in [GEOGRAPHIC_DATA] before extns as you need space fom day 1 - and li…" at bounding box center [846, 533] width 1192 height 156
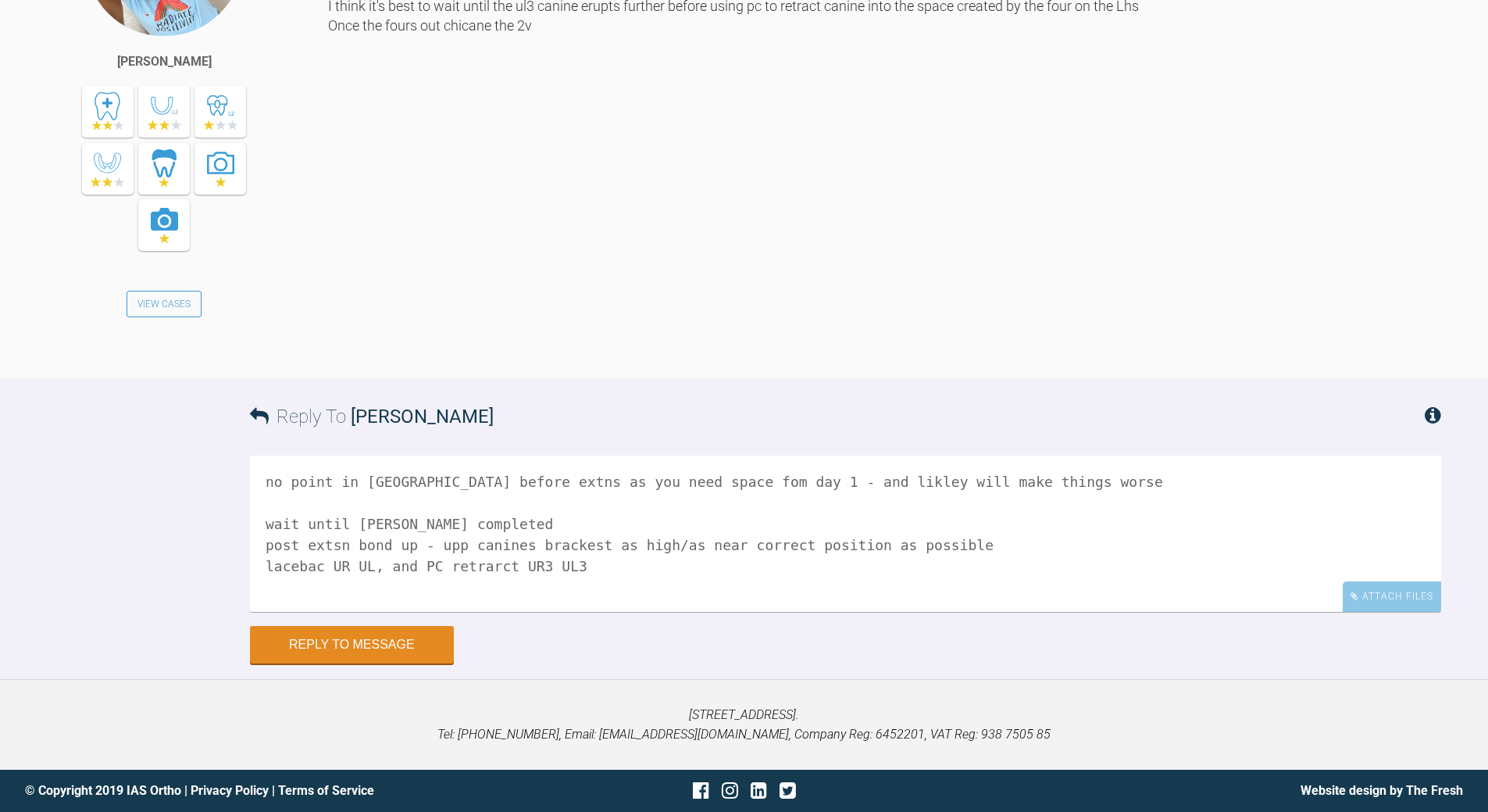
click at [619, 574] on textarea "no point in [GEOGRAPHIC_DATA] before extns as you need space fom day 1 - and li…" at bounding box center [846, 533] width 1192 height 156
click at [414, 545] on textarea "no point in [GEOGRAPHIC_DATA] before extns as you need space fom day 1 - and li…" at bounding box center [846, 533] width 1192 height 156
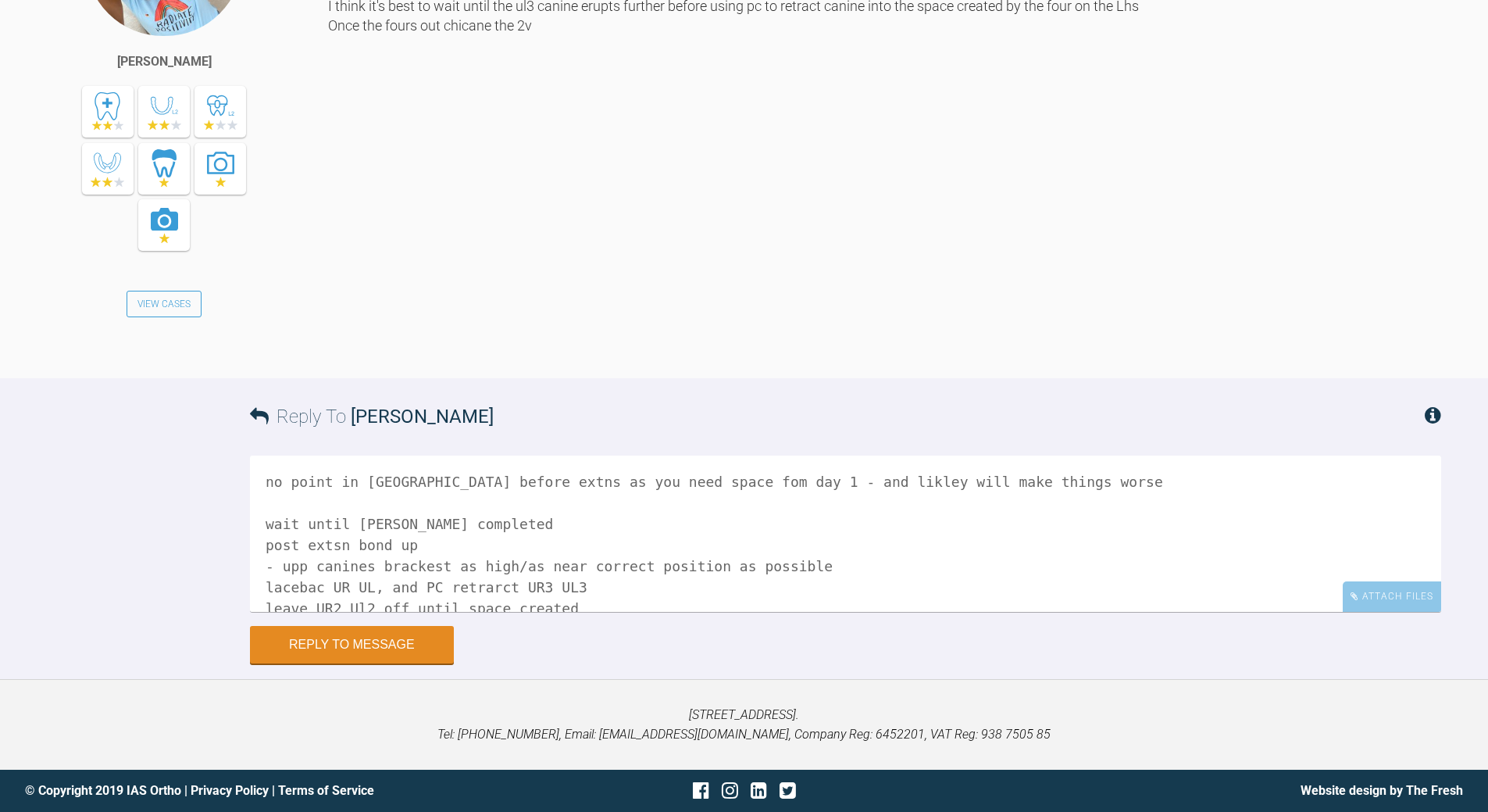
click at [477, 516] on textarea "no point in [GEOGRAPHIC_DATA] before extns as you need space fom day 1 - and li…" at bounding box center [846, 533] width 1192 height 156
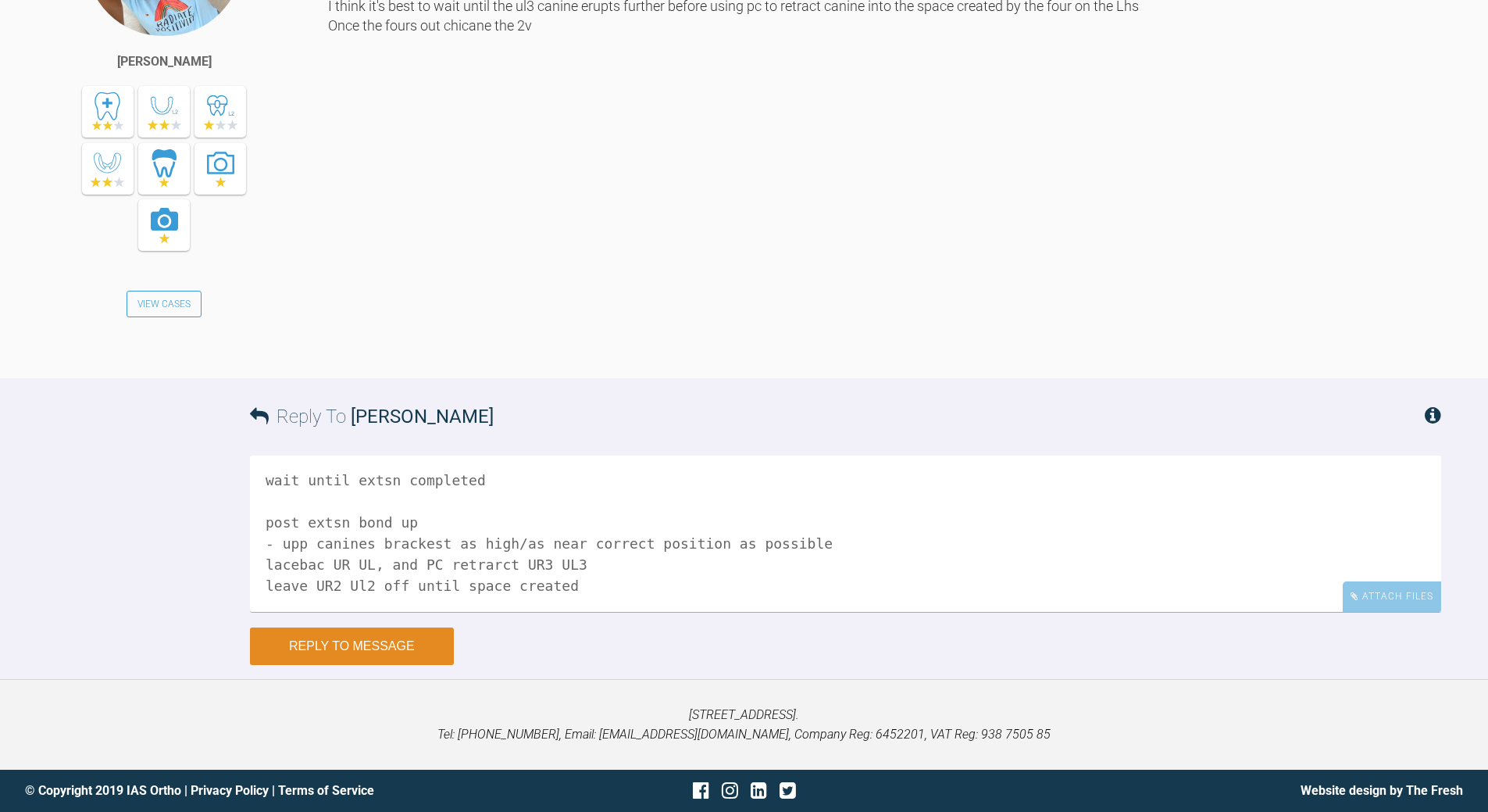
type textarea "no point in [GEOGRAPHIC_DATA] before extns as you need space fom day 1 - and li…"
click at [387, 653] on button "Reply to Message" at bounding box center [352, 646] width 204 height 38
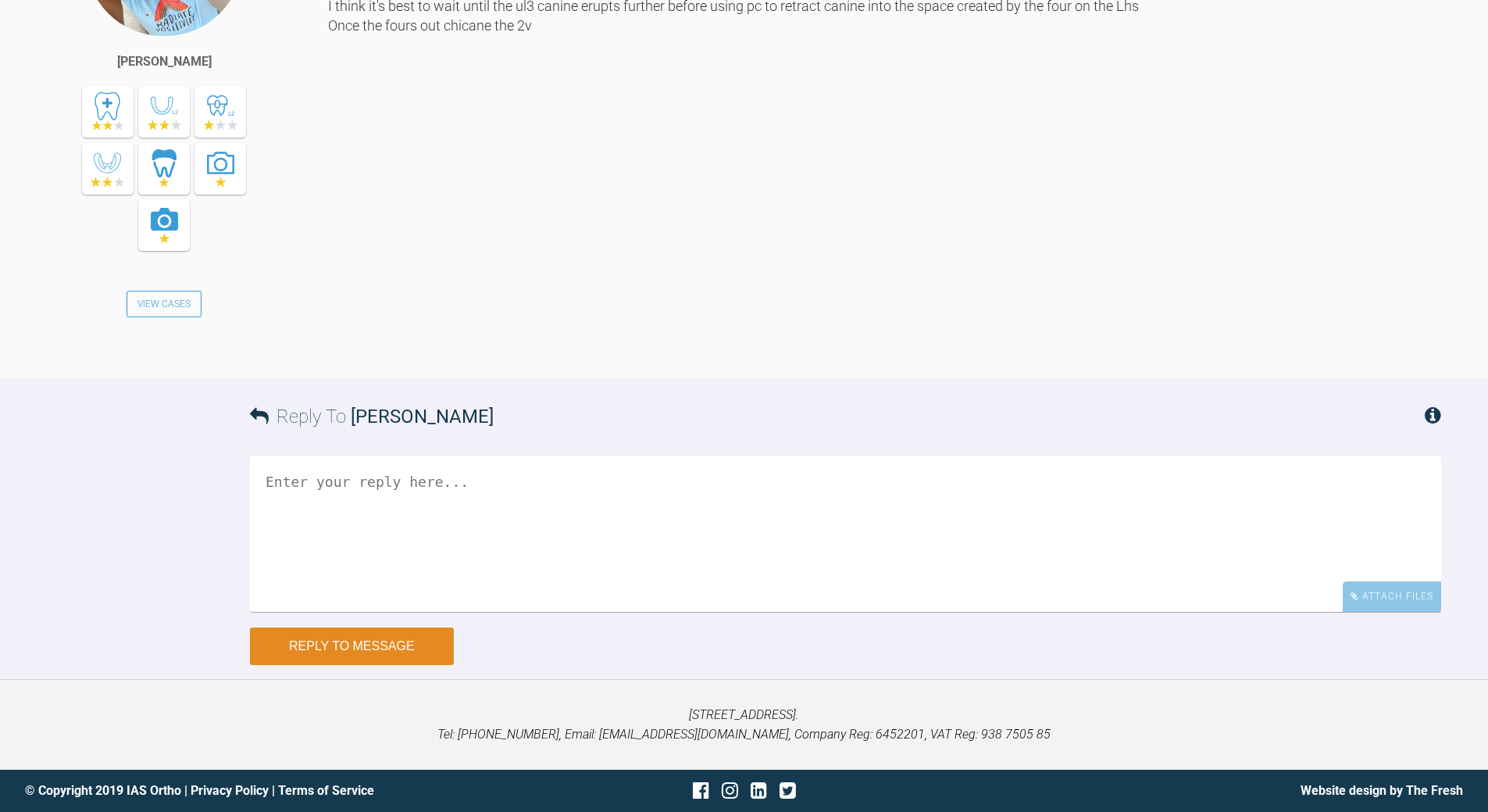
scroll to position [0, 0]
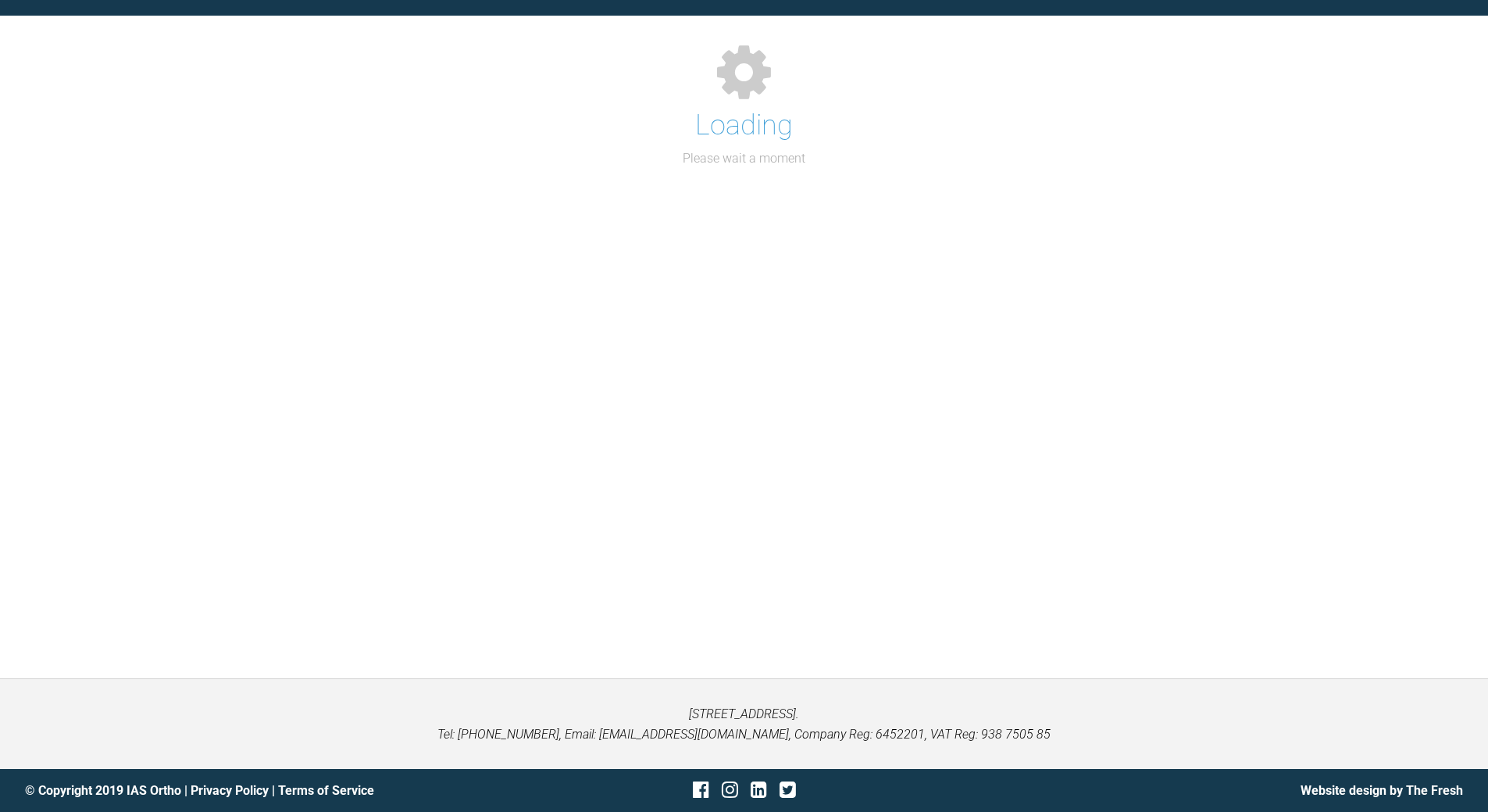
scroll to position [1848, 0]
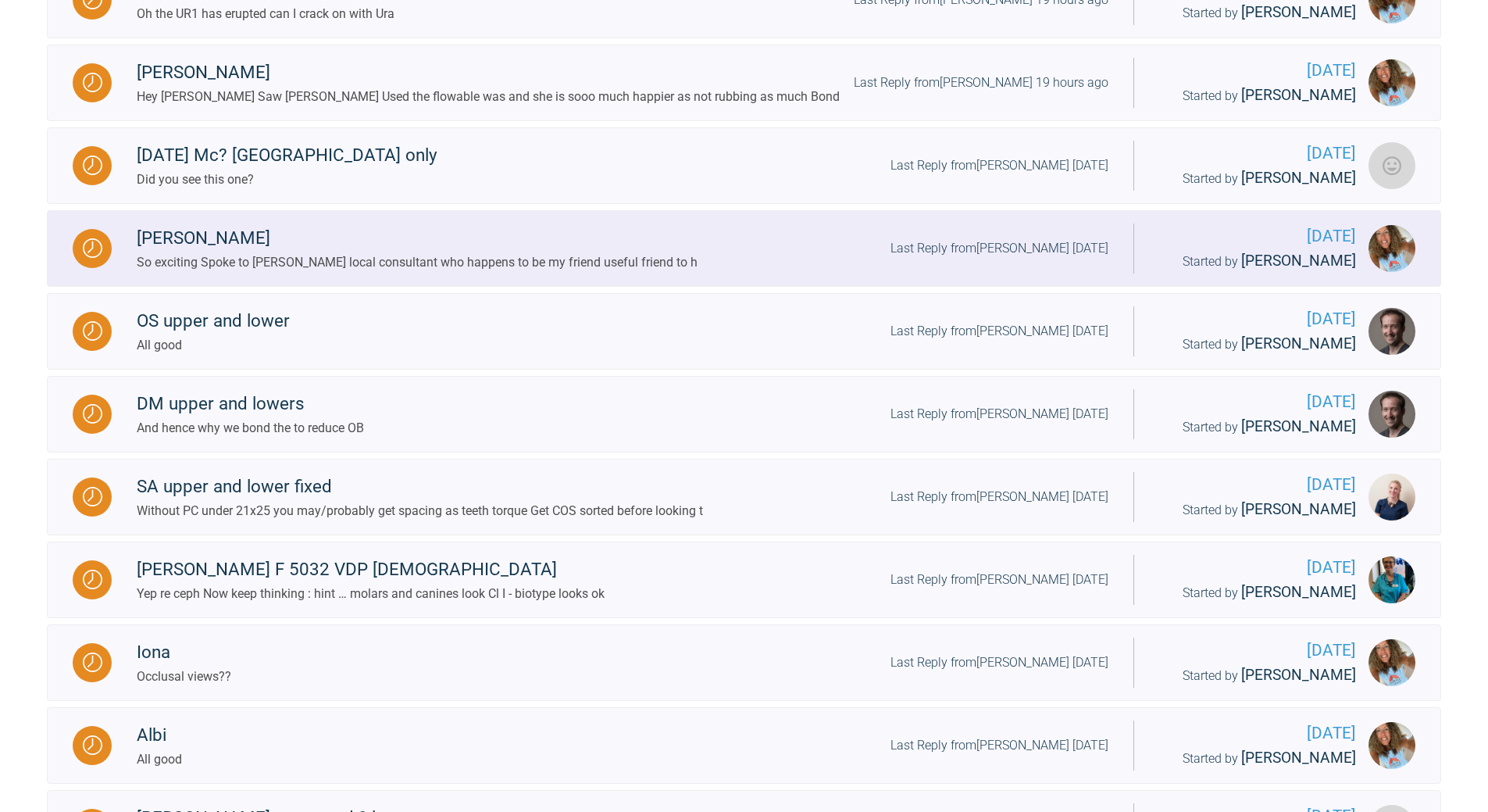
click at [997, 258] on div "Last Reply from [PERSON_NAME] [DATE]" at bounding box center [1000, 249] width 218 height 21
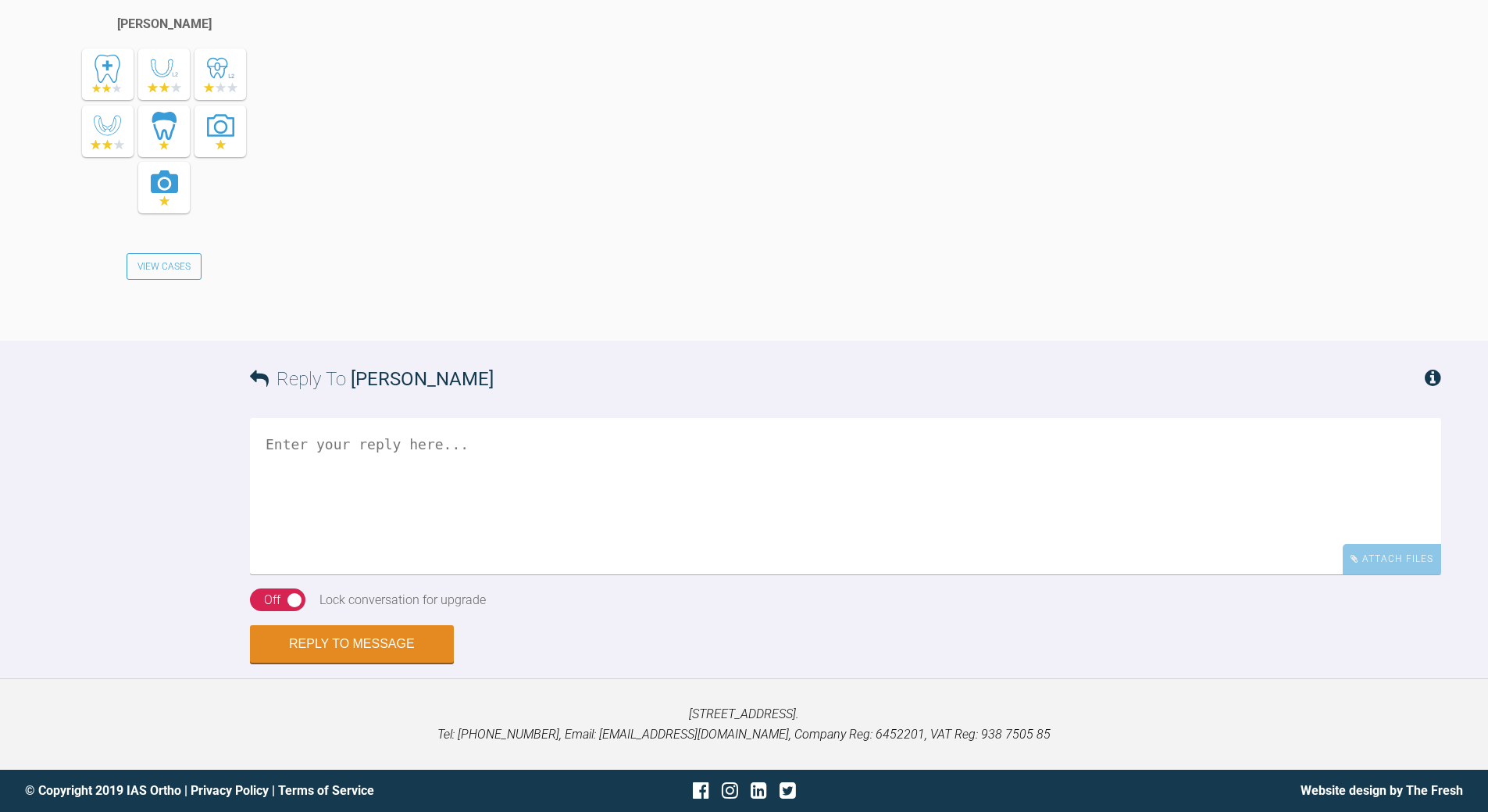
scroll to position [5630, 0]
click at [518, 574] on textarea at bounding box center [846, 496] width 1192 height 156
click at [276, 574] on textarea "wow - have they seen teh patient and written back?" at bounding box center [846, 496] width 1192 height 156
click at [276, 574] on textarea "wow - have they seen teh patient and written back?" at bounding box center [846, 496] width 1192 height 156
click at [411, 574] on textarea "hang on - have they seen teh patient and written back?" at bounding box center [846, 496] width 1192 height 156
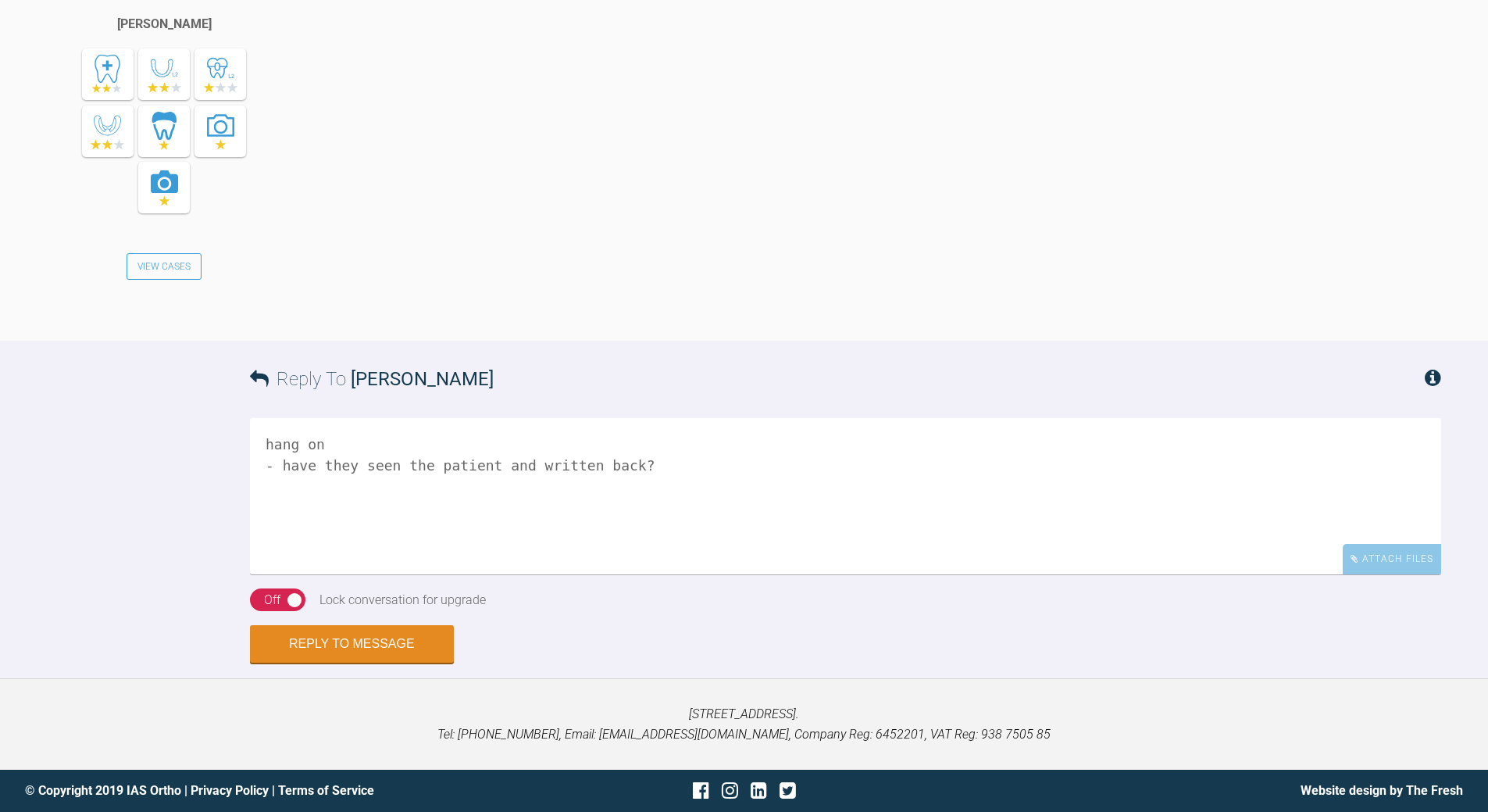
drag, startPoint x: 585, startPoint y: 652, endPoint x: 605, endPoint y: 639, distance: 23.9
click at [587, 574] on textarea "hang on - have they seen the patient and written back?" at bounding box center [846, 496] width 1192 height 156
click at [586, 574] on textarea "hang on - have they seen the patient and written back?" at bounding box center [846, 496] width 1192 height 156
click at [585, 574] on textarea "hang on - have they seen the patient and written back?" at bounding box center [846, 496] width 1192 height 156
drag, startPoint x: 600, startPoint y: 659, endPoint x: 600, endPoint y: 649, distance: 10.0
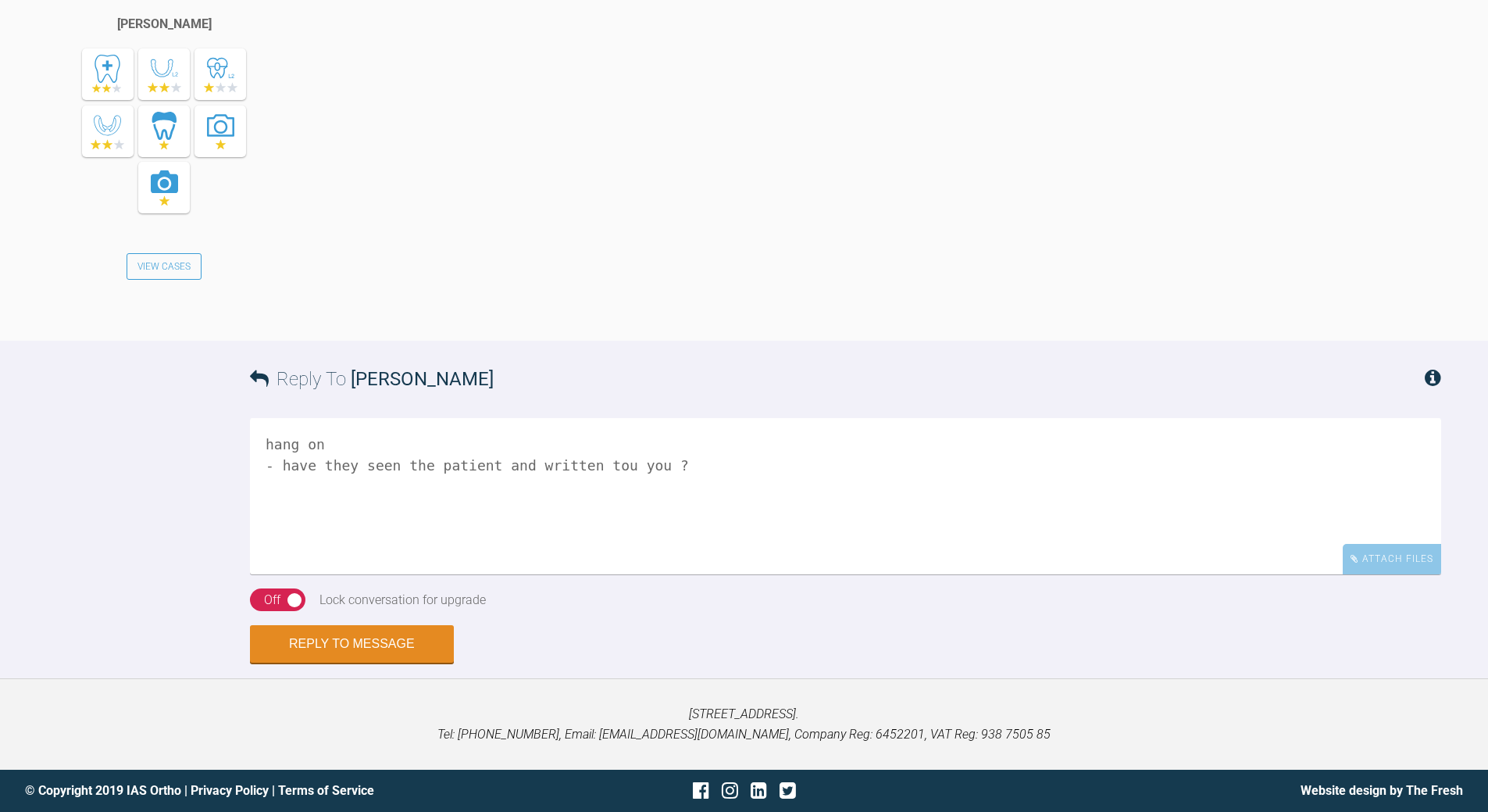
click at [600, 574] on textarea "hang on - have they seen the patient and written tou you ?" at bounding box center [846, 496] width 1192 height 156
click at [689, 463] on textarea "hang on - have they seen the patient and written to you ?" at bounding box center [846, 496] width 1192 height 156
drag, startPoint x: 358, startPoint y: 461, endPoint x: 372, endPoint y: 447, distance: 19.8
click at [359, 460] on textarea "hang on - have they seen the patient and written to you ? i'd not be extracting…" at bounding box center [846, 496] width 1192 height 156
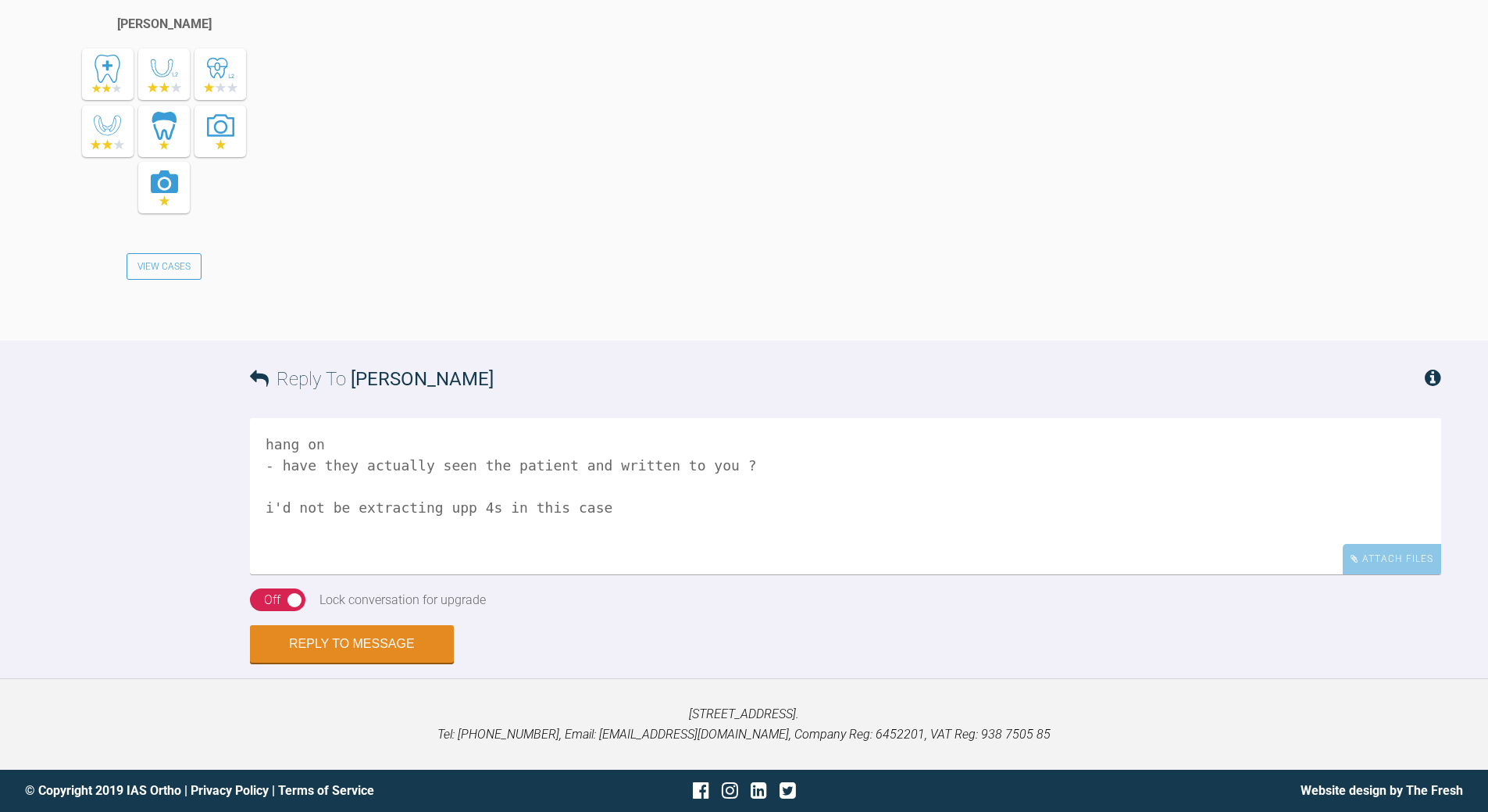
click at [678, 489] on textarea "hang on - have they actually seen the patient and written to you ? i'd not be e…" at bounding box center [846, 496] width 1192 height 156
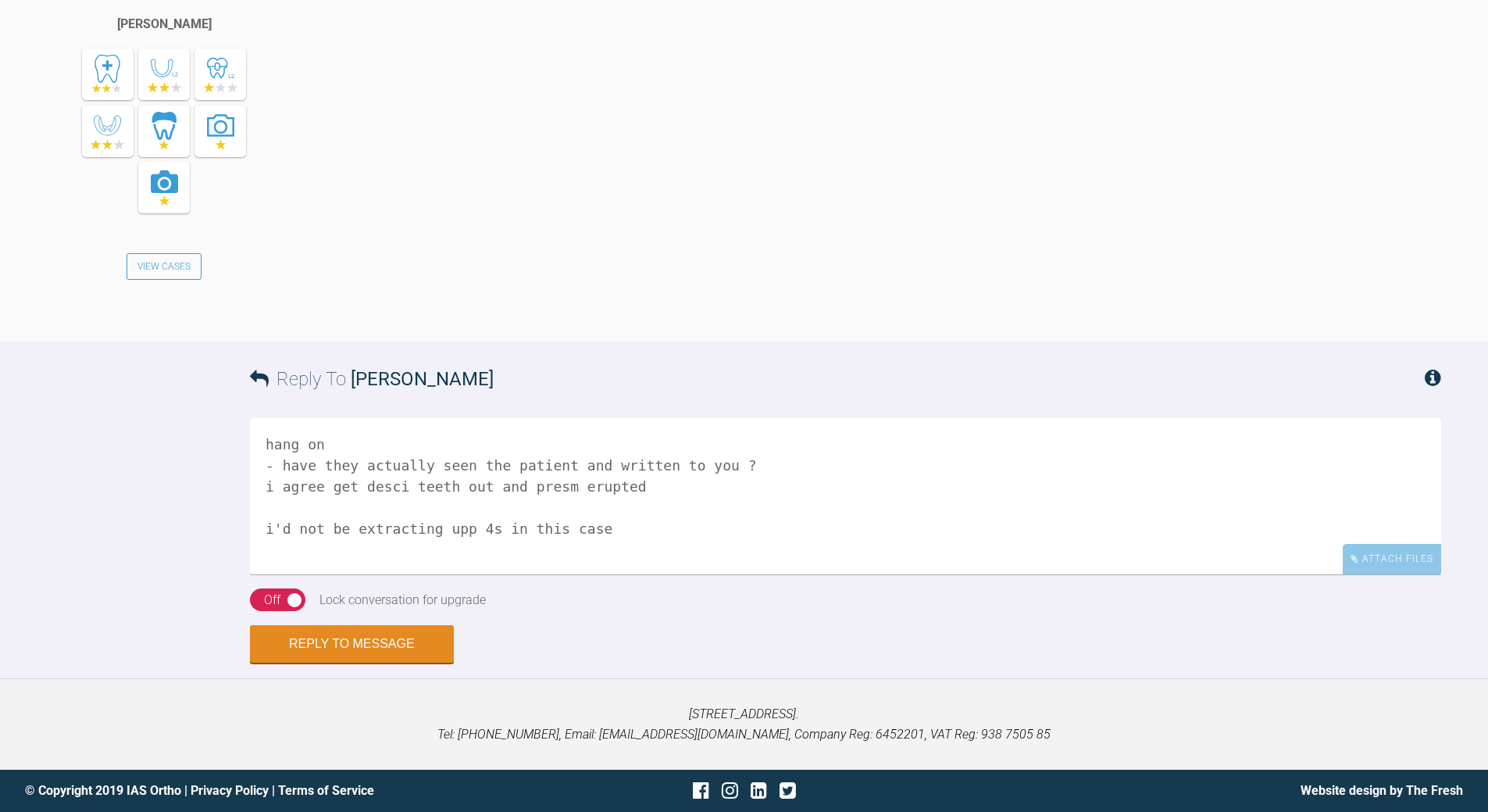
click at [774, 468] on textarea "hang on - have they actually seen the patient and written to you ? i agree get …" at bounding box center [846, 496] width 1192 height 156
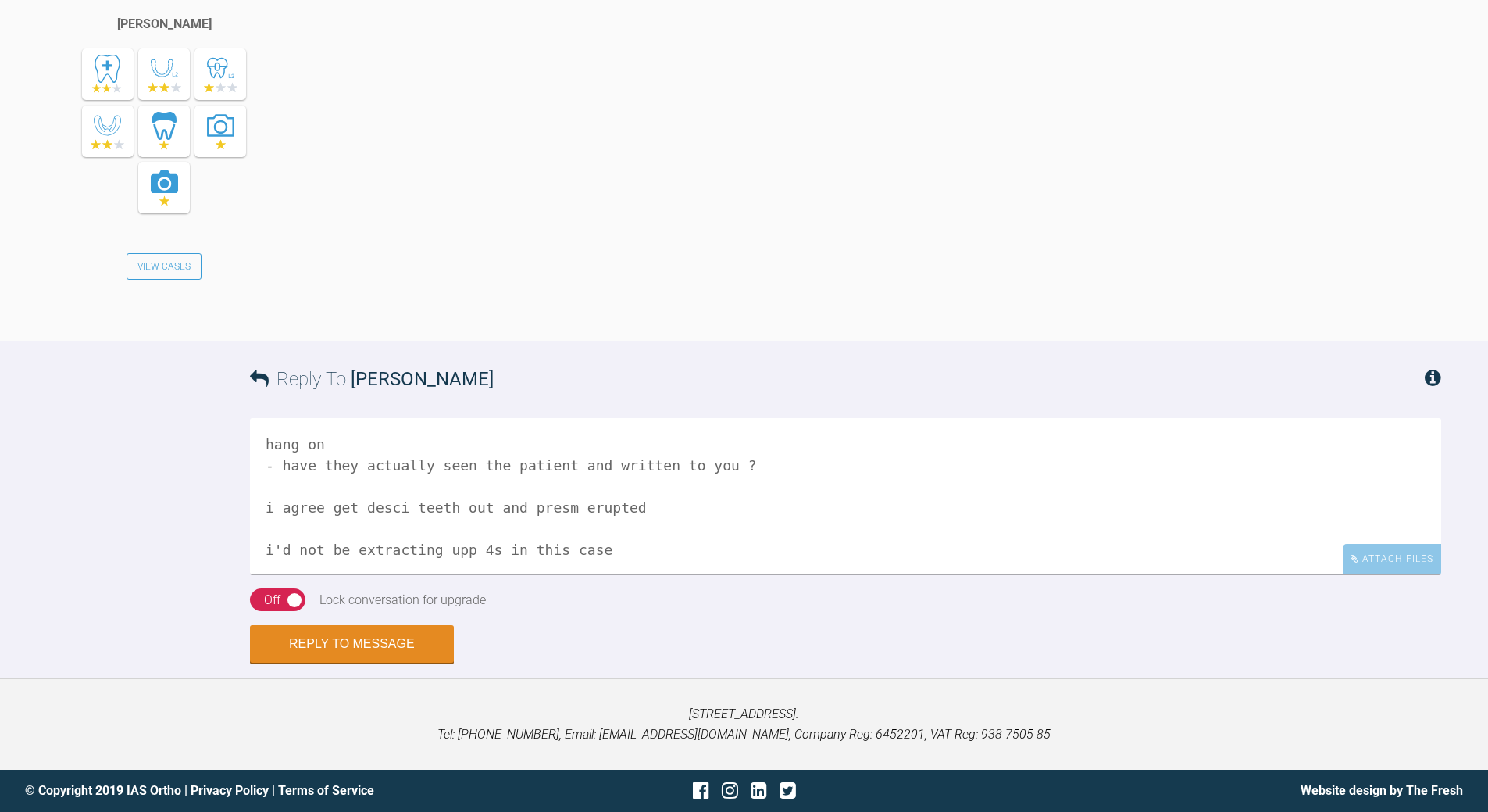
click at [365, 501] on textarea "hang on - have they actually seen the patient and written to you ? i agree get …" at bounding box center [846, 496] width 1192 height 156
click at [543, 505] on textarea "hang on - have they actually seen the patient and written to you ? i agree get …" at bounding box center [846, 496] width 1192 height 156
click at [517, 508] on textarea "hang on - have they actually seen the patient and written to you ? i agree get …" at bounding box center [846, 496] width 1192 height 156
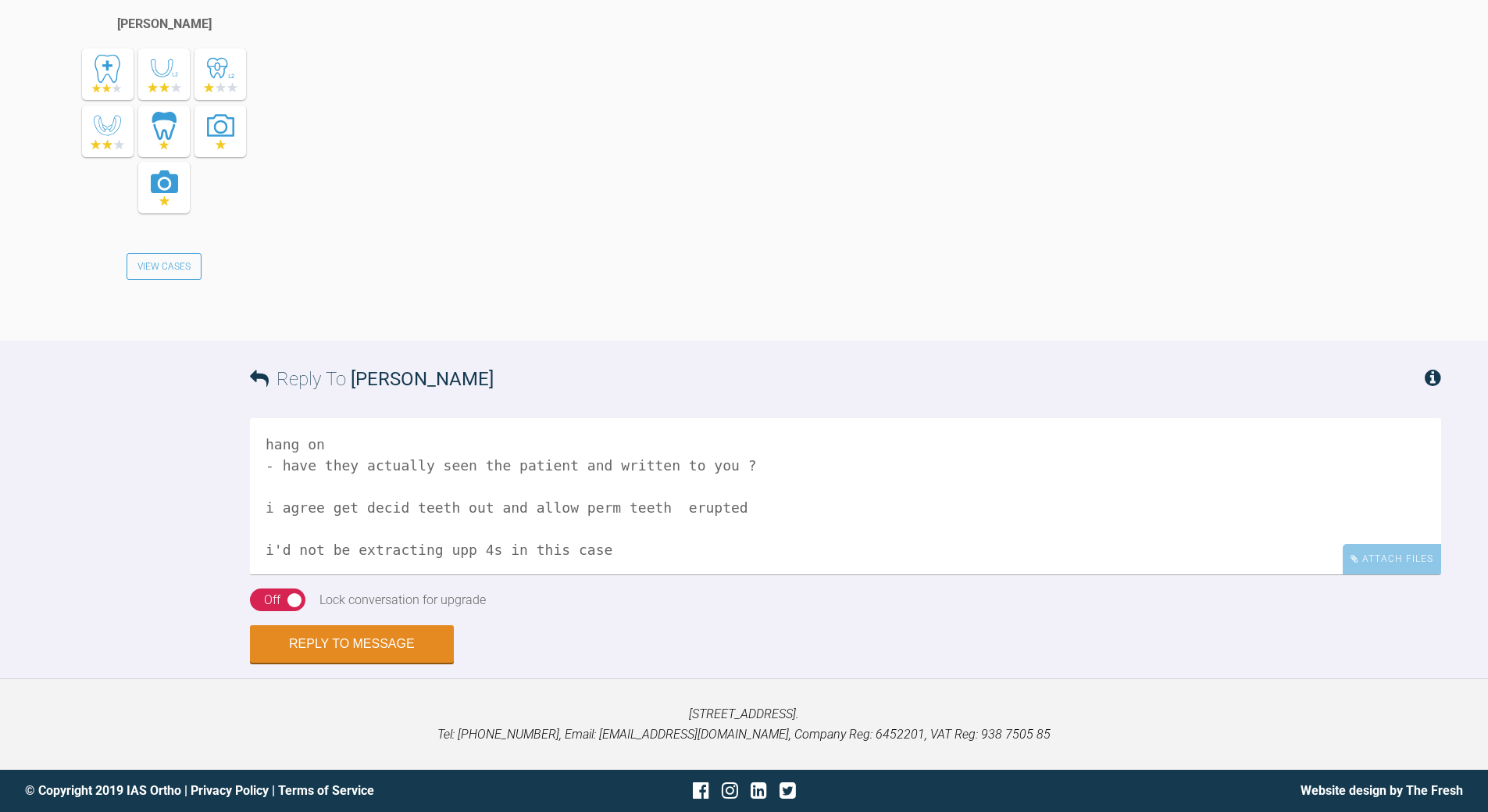
click at [646, 501] on textarea "hang on - have they actually seen the patient and written to you ? i agree get …" at bounding box center [846, 496] width 1192 height 156
click at [617, 547] on textarea "hang on - have they actually seen the patient and written to you ? i agree get …" at bounding box center [846, 496] width 1192 height 156
type textarea "hang on - have they actually seen the patient and written to you ? i agree get …"
click at [388, 654] on button "Reply to Message" at bounding box center [352, 645] width 204 height 38
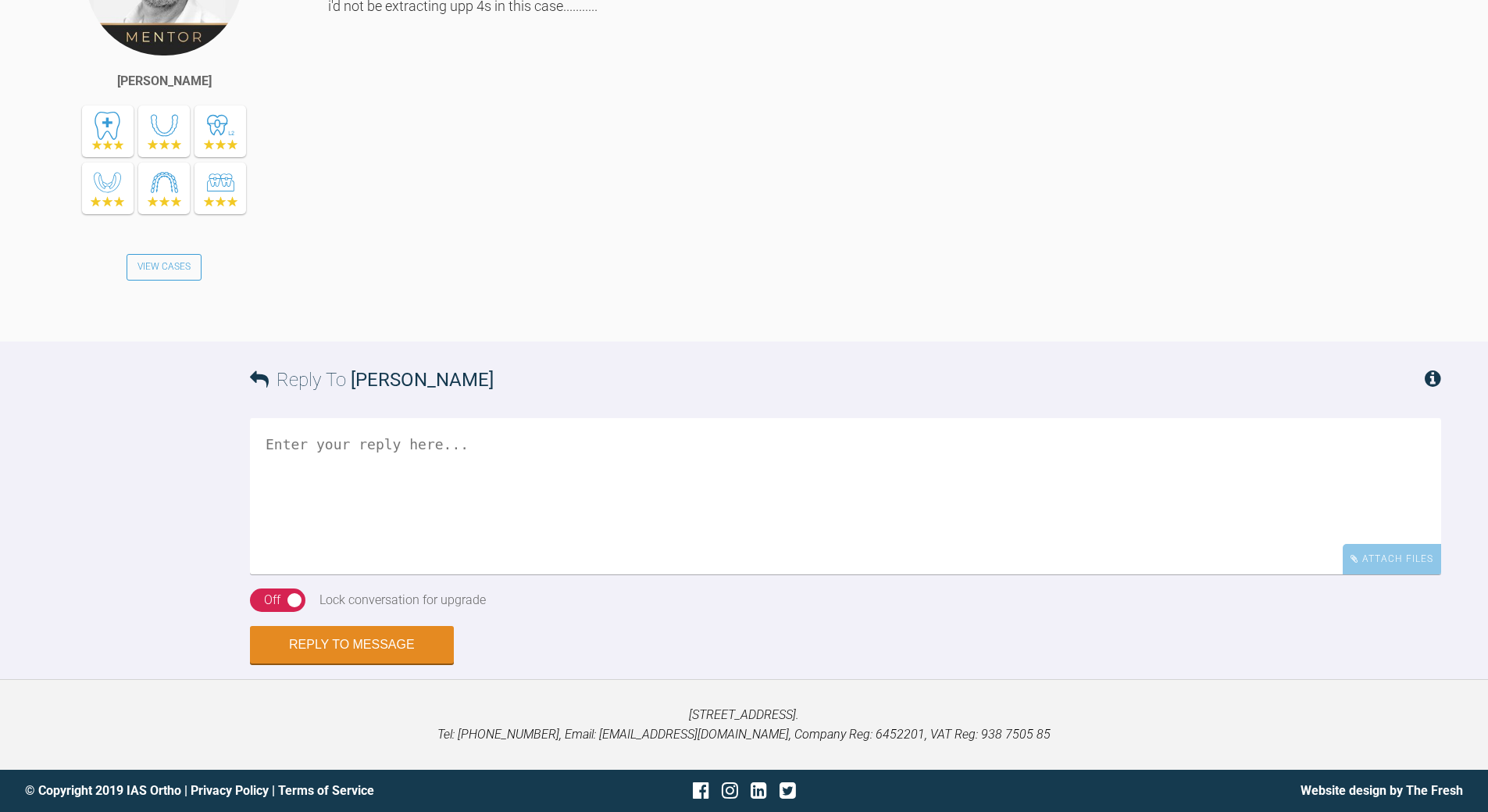
scroll to position [6413, 0]
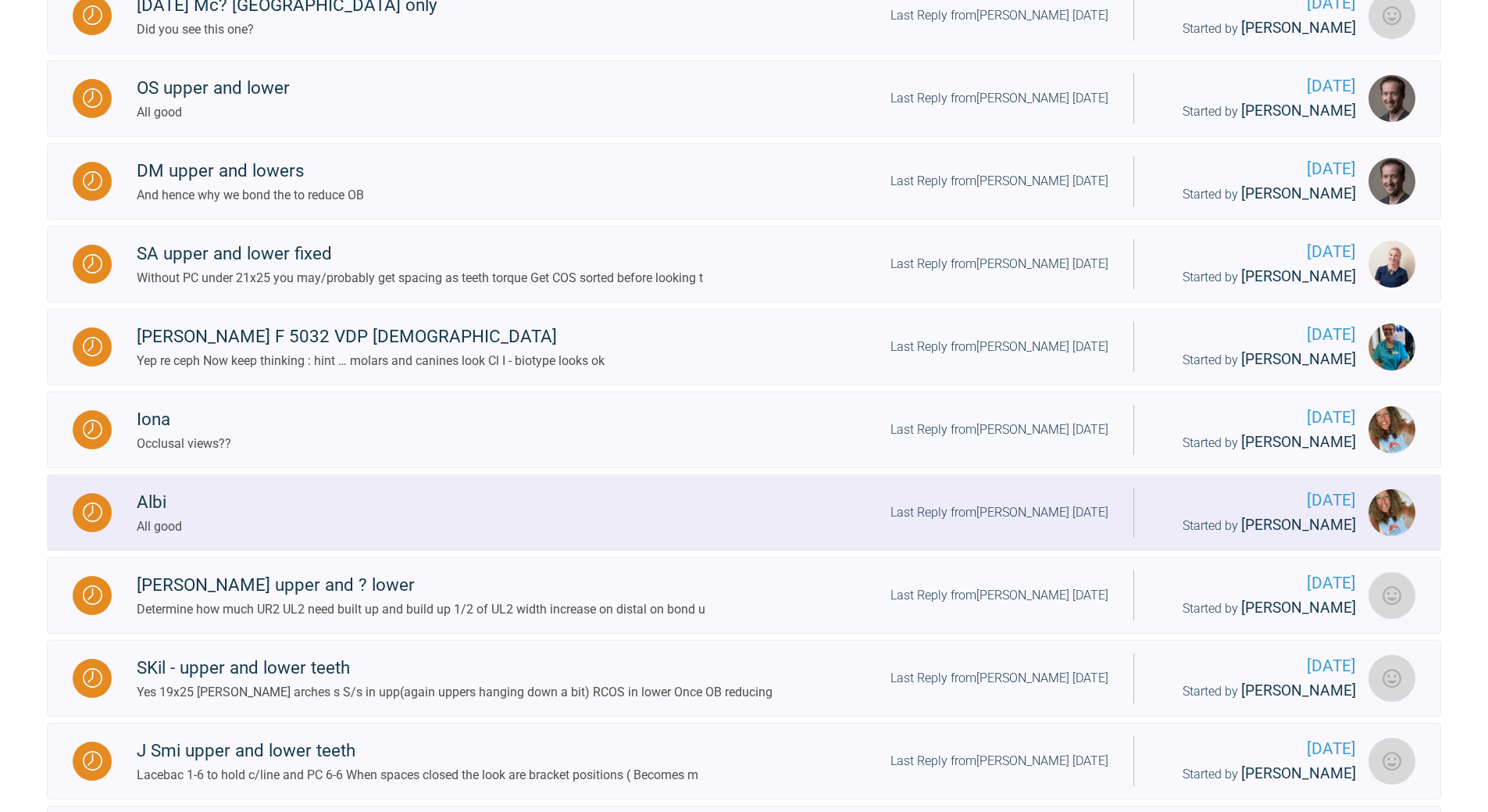
scroll to position [1144, 0]
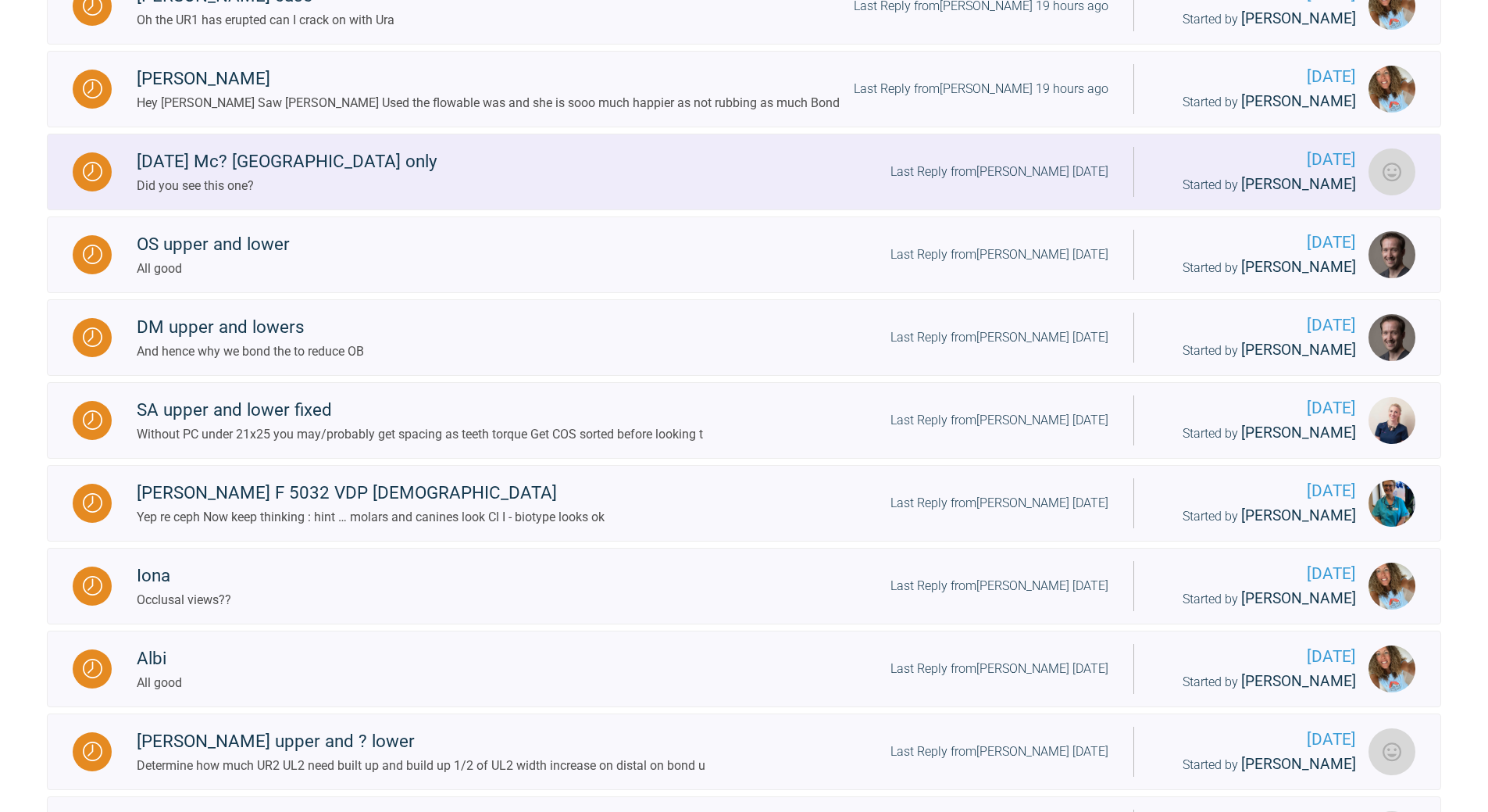
click at [941, 182] on div "Last Reply from [PERSON_NAME] [DATE]" at bounding box center [1000, 171] width 218 height 21
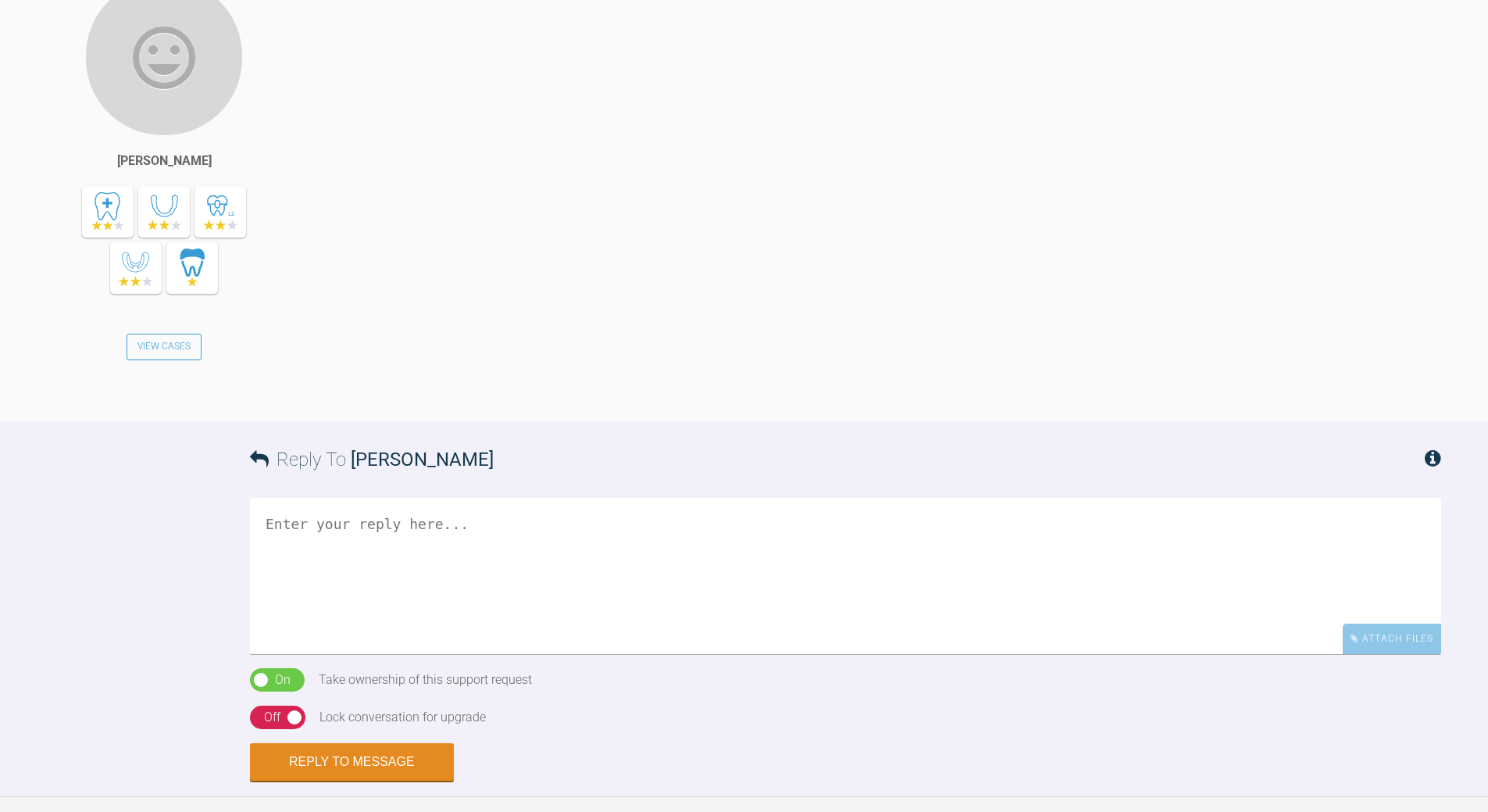
scroll to position [1301, 0]
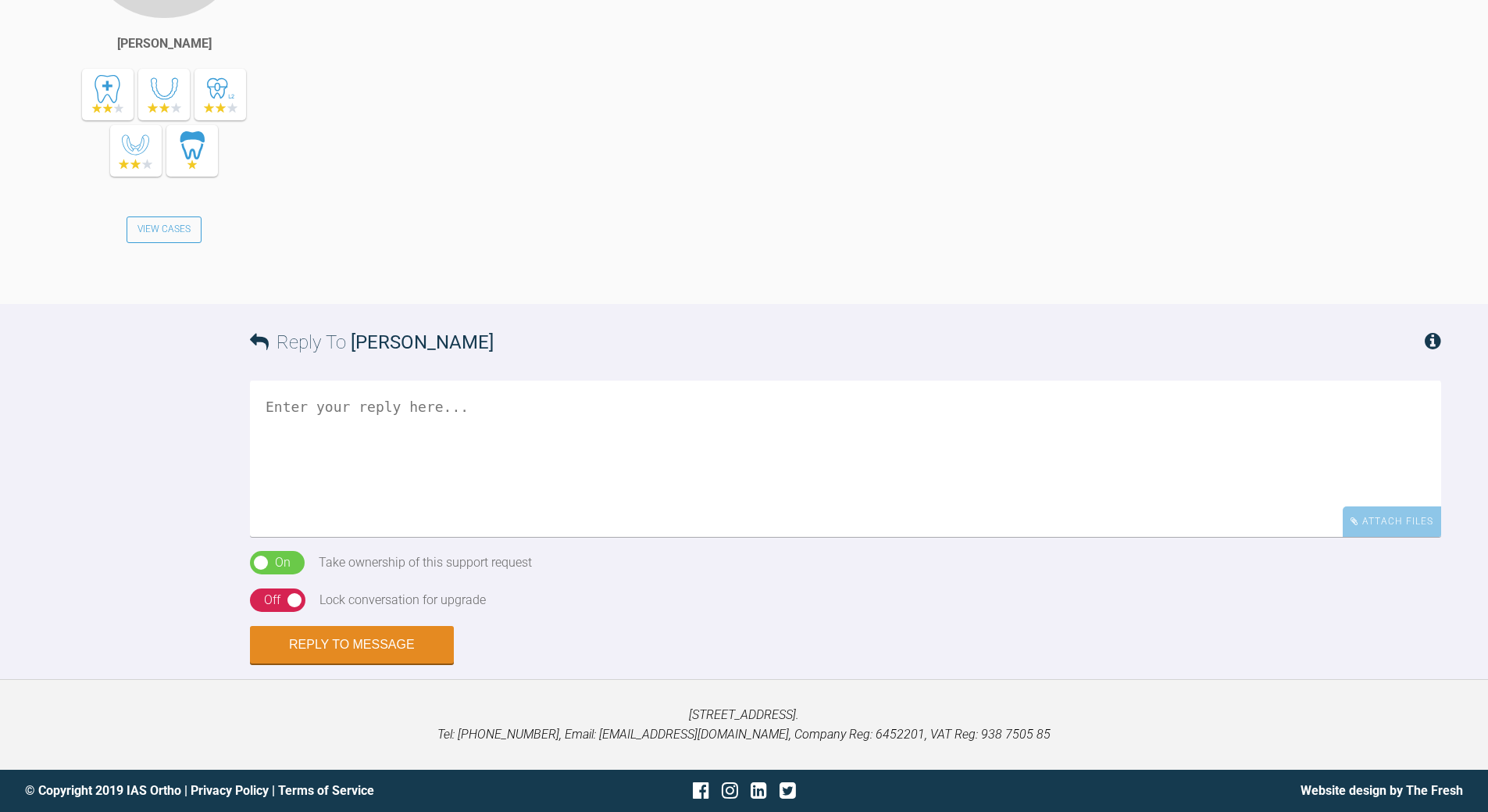
click at [509, 536] on textarea at bounding box center [846, 458] width 1192 height 156
click at [536, 536] on textarea "you posted on 18th... now the 20 5 works days is the 'norm'" at bounding box center [846, 458] width 1192 height 156
click at [503, 536] on textarea "you posted on 18th... now the 20th 5 works days is the 'norm'" at bounding box center [846, 458] width 1192 height 156
drag, startPoint x: 426, startPoint y: 575, endPoint x: 464, endPoint y: 577, distance: 38.1
click at [464, 536] on textarea "you posted on 18th... now the 20th 5 works days is the 'norm'" at bounding box center [846, 458] width 1192 height 156
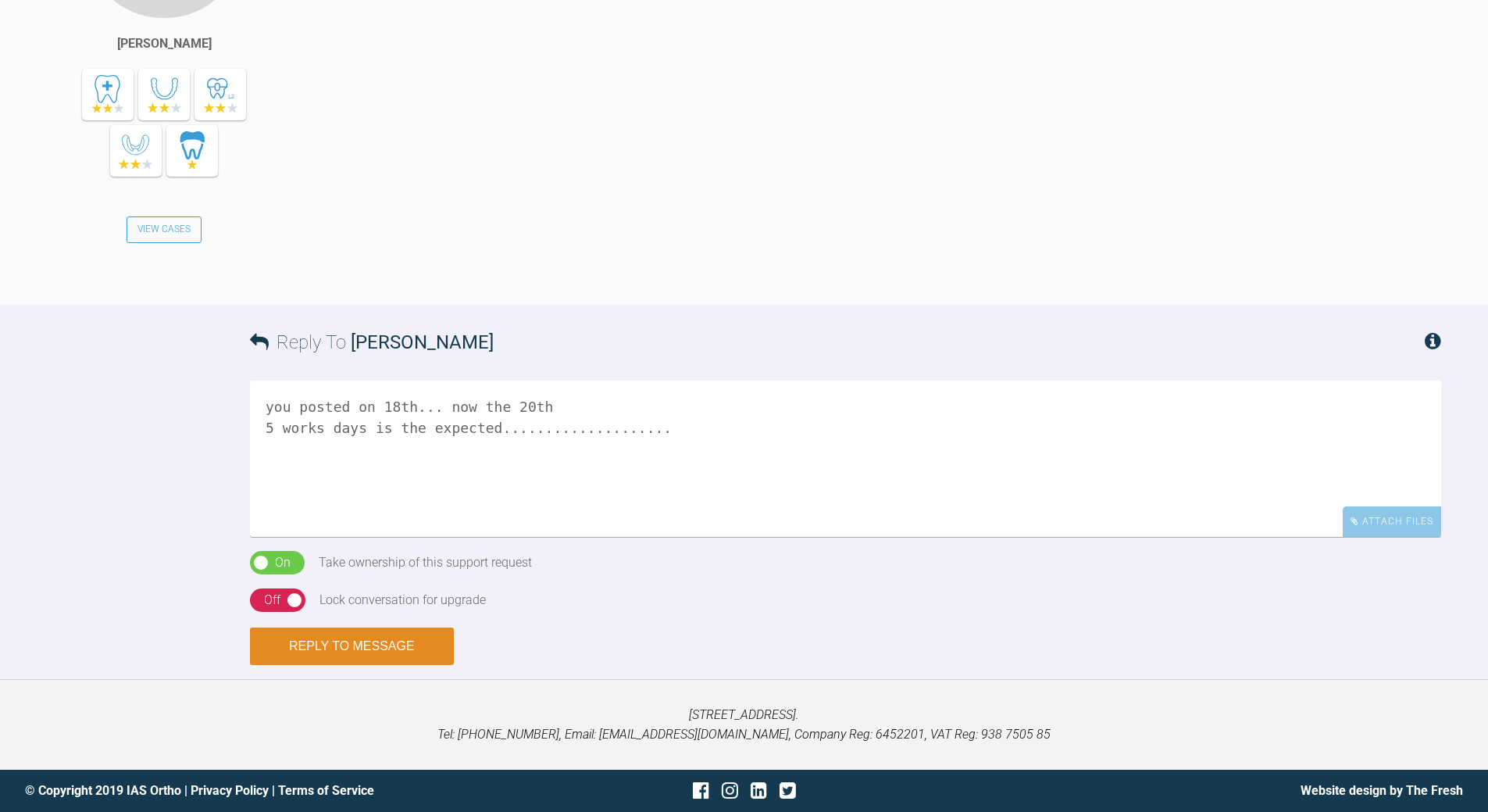
type textarea "you posted on 18th... now the 20th 5 works days is the expected................…"
click at [358, 665] on button "Reply to Message" at bounding box center [352, 646] width 204 height 38
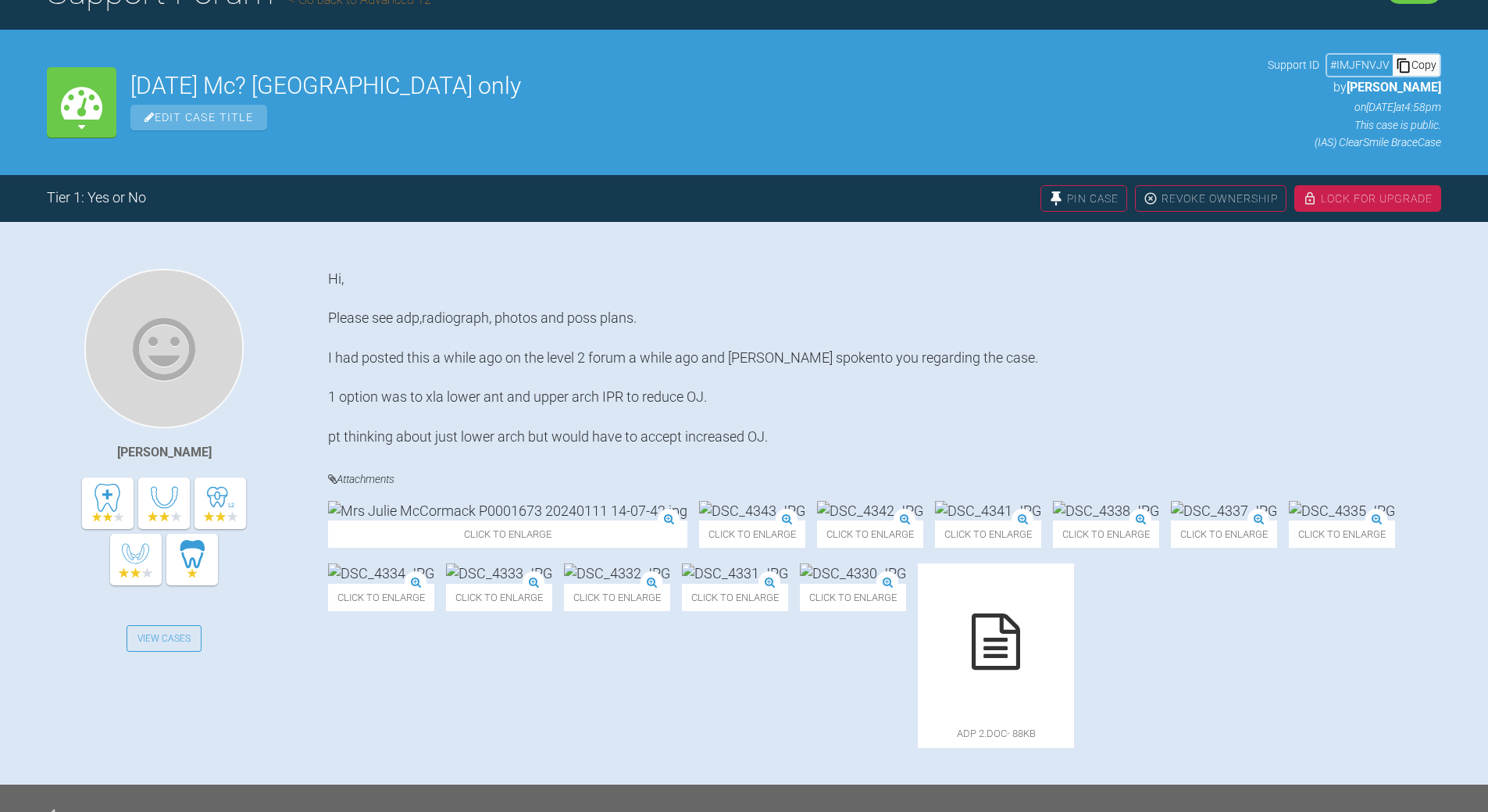
scroll to position [134, 0]
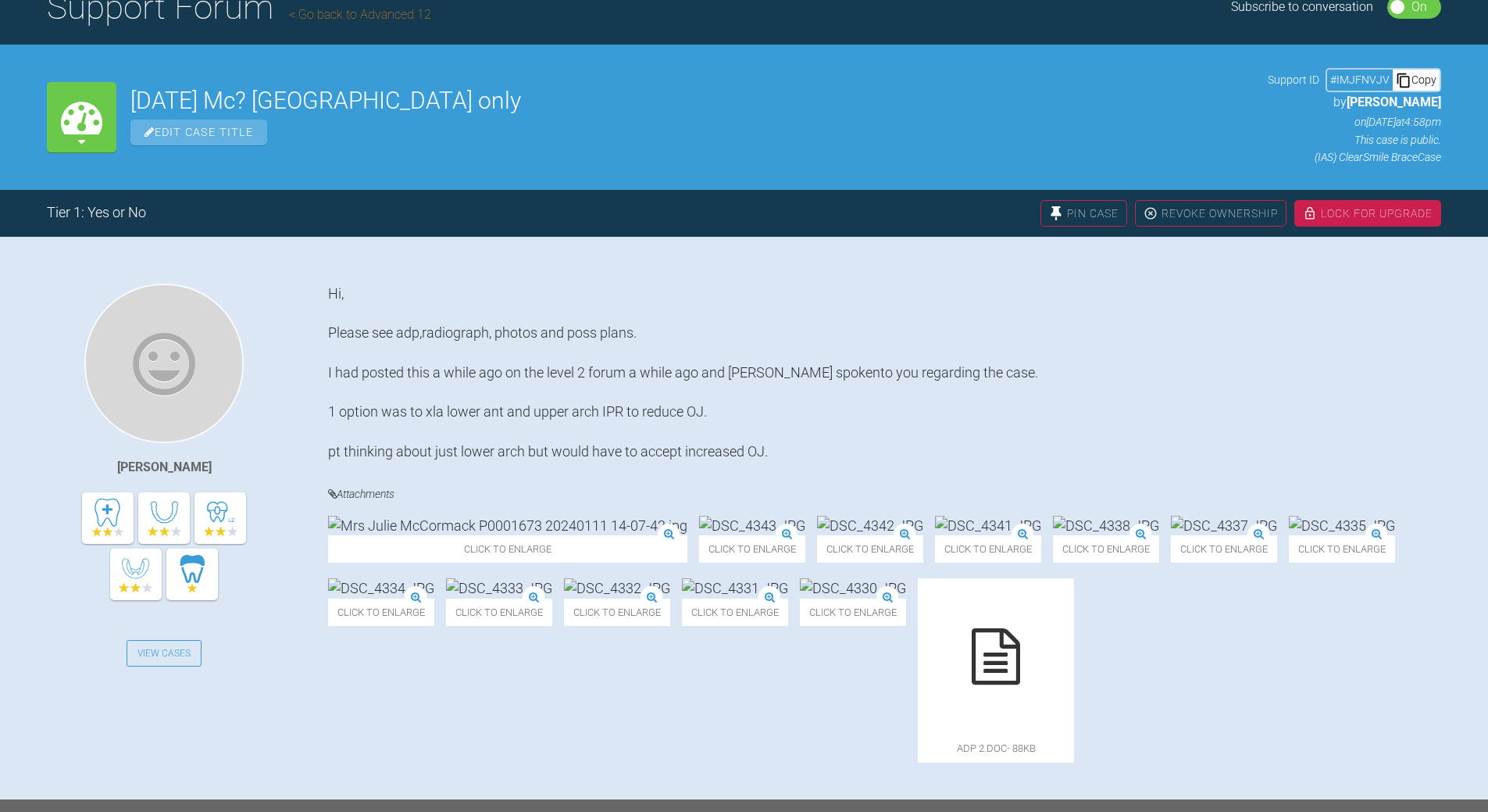
click at [1417, 85] on div "Copy" at bounding box center [1416, 80] width 47 height 21
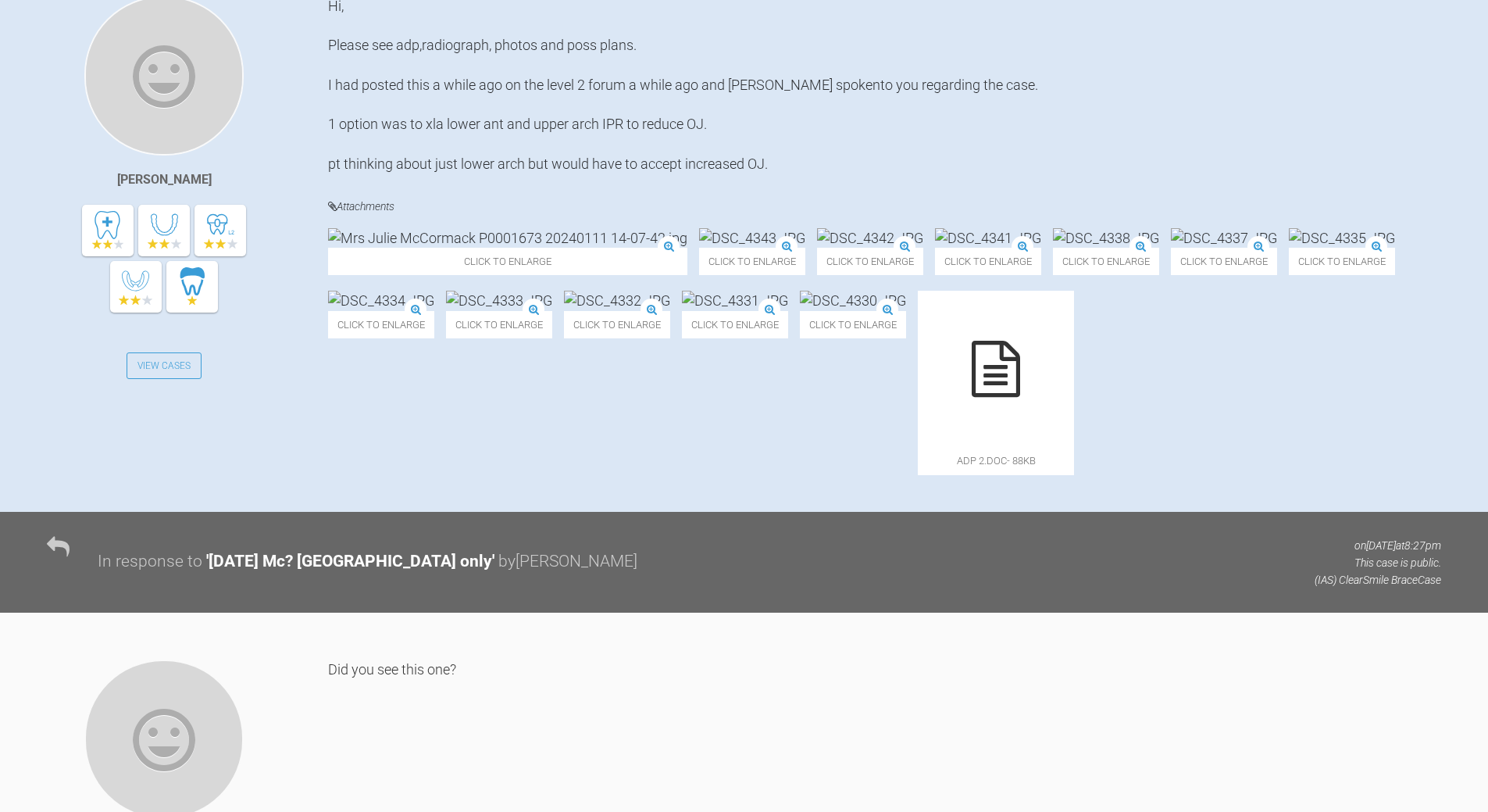
scroll to position [382, 0]
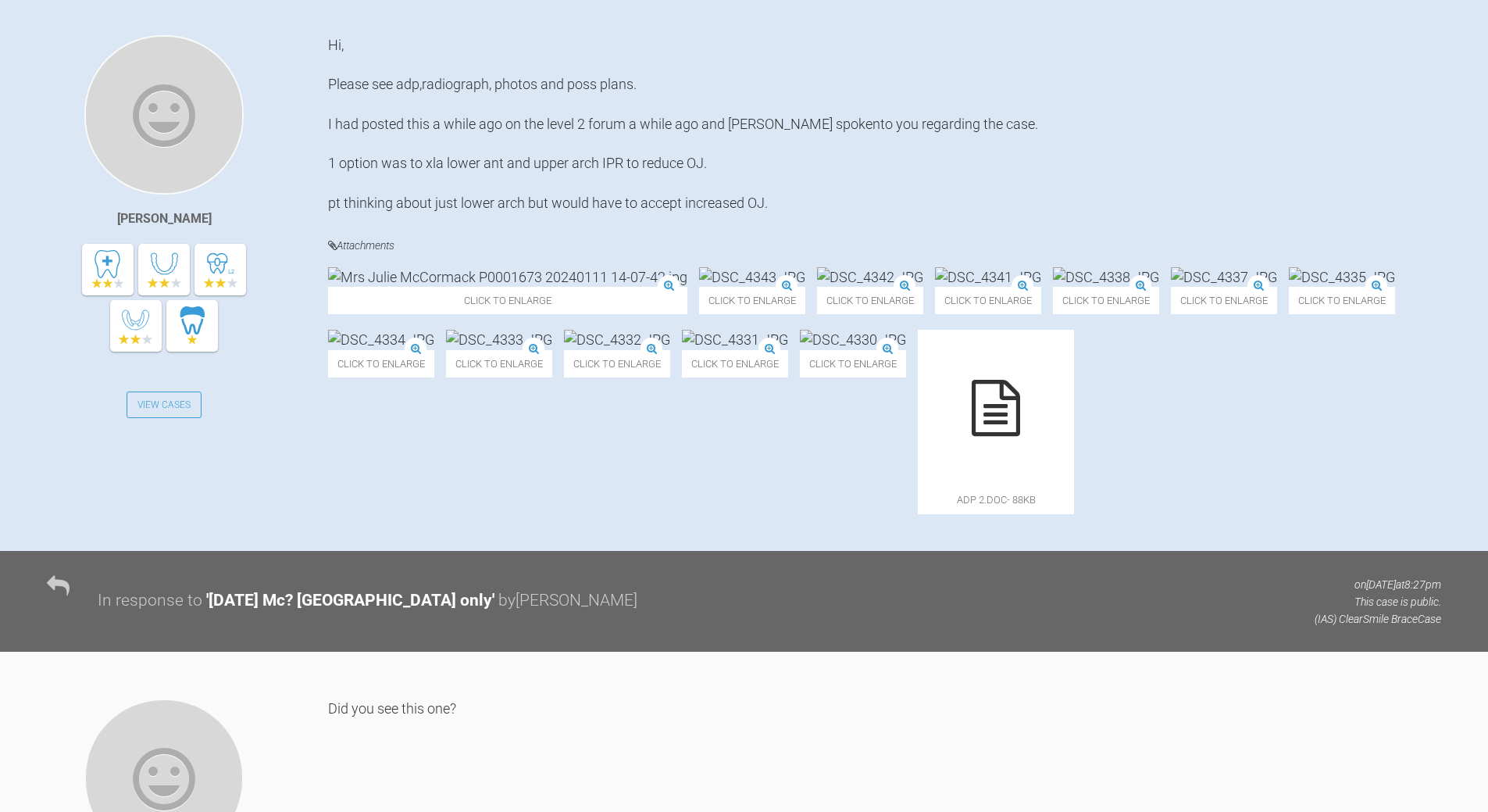
click at [972, 436] on icon at bounding box center [996, 408] width 48 height 57
click at [699, 287] on img at bounding box center [752, 277] width 107 height 20
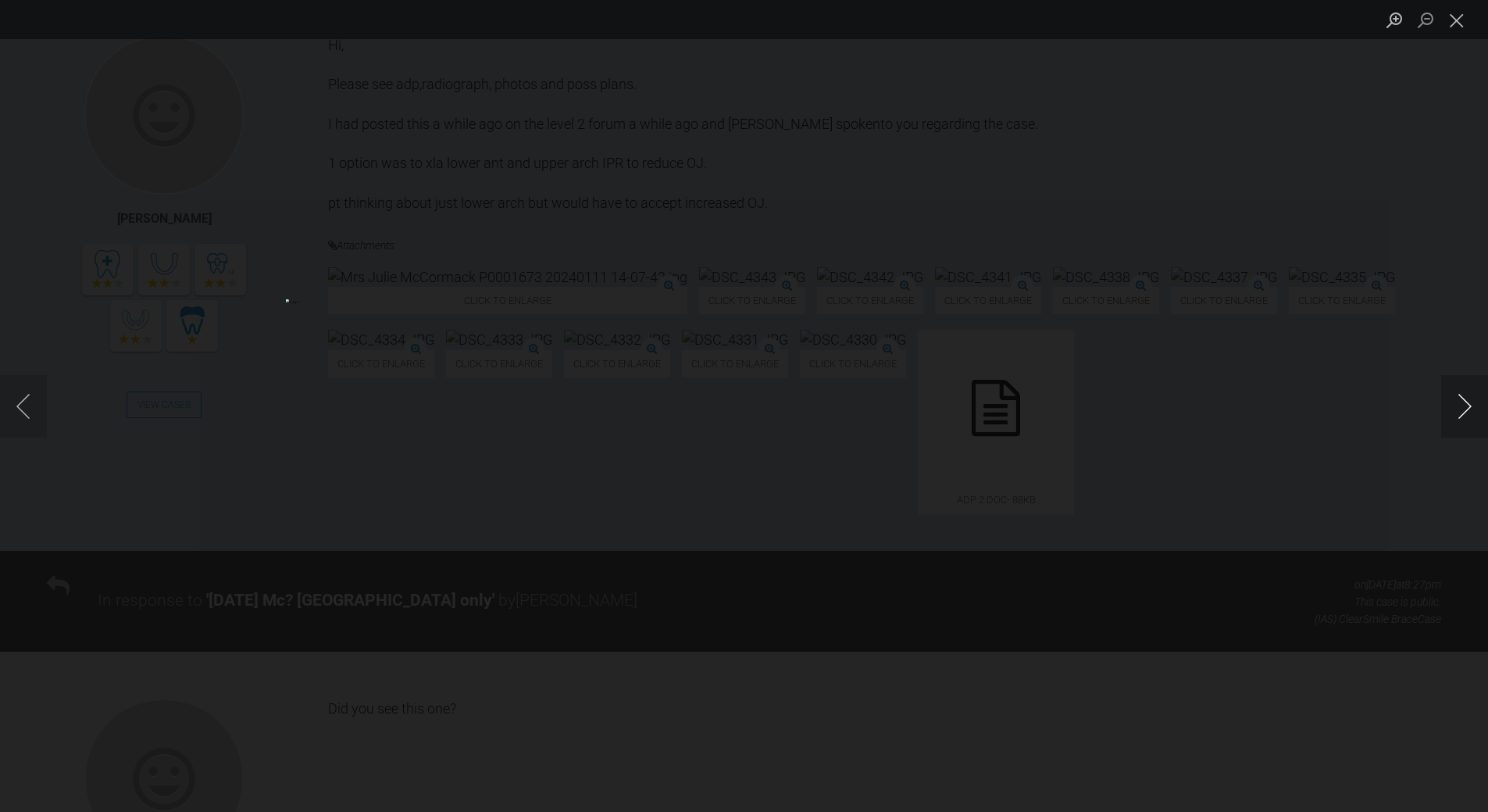
click at [1471, 404] on button "Next image" at bounding box center [1464, 406] width 47 height 62
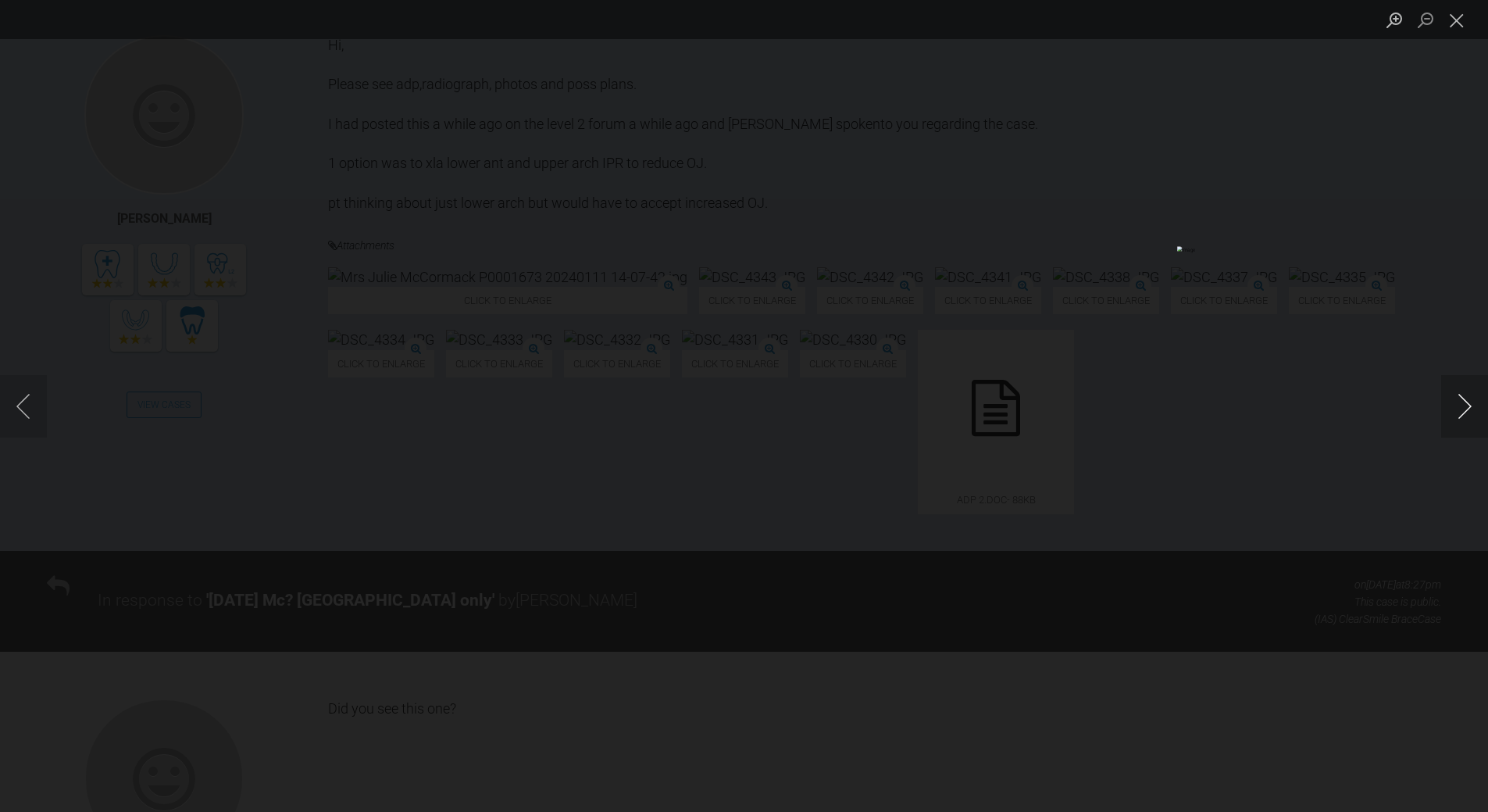
click at [1471, 404] on button "Next image" at bounding box center [1464, 406] width 47 height 62
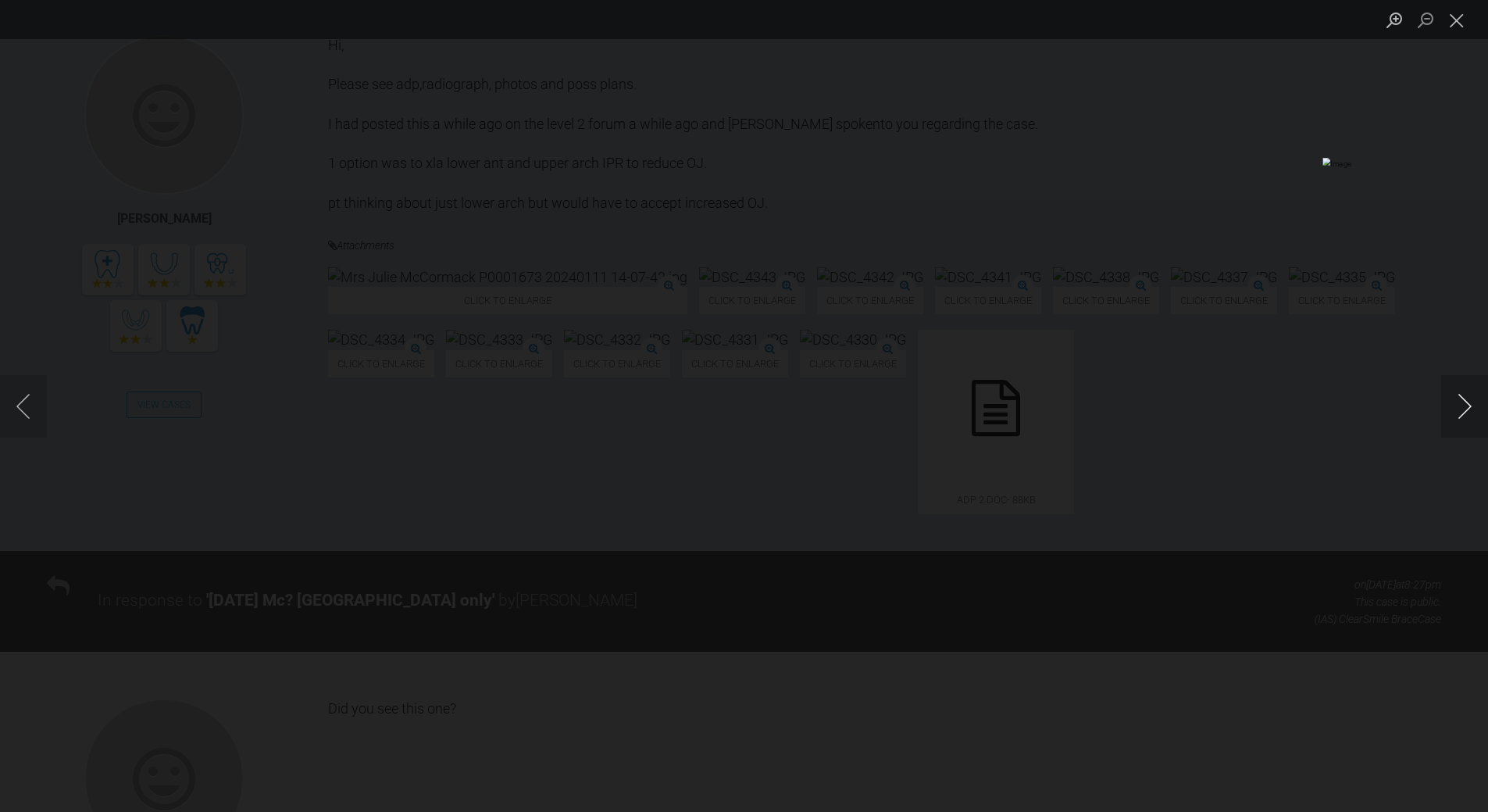
click at [1471, 404] on button "Next image" at bounding box center [1464, 406] width 47 height 62
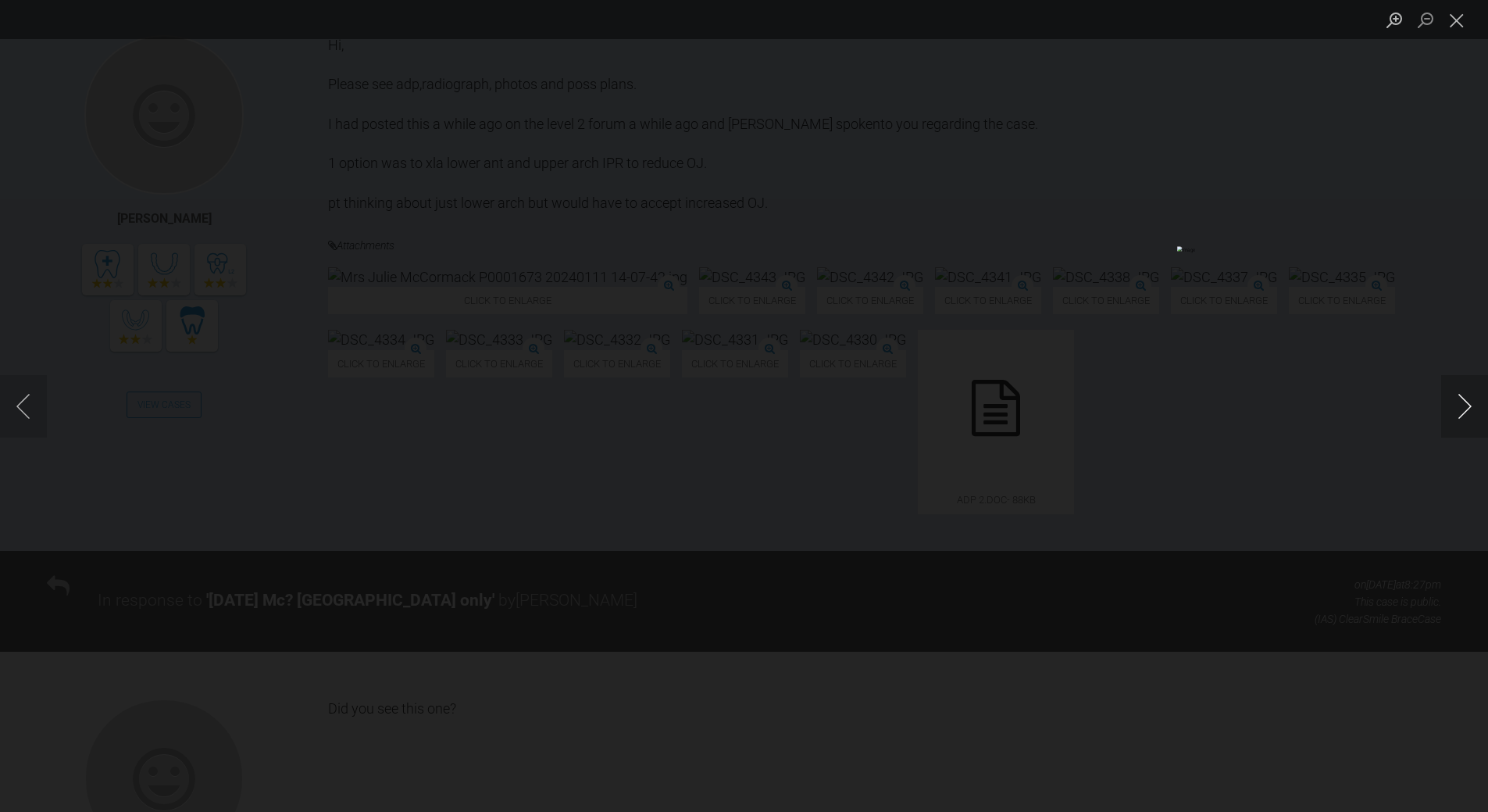
click at [1473, 403] on button "Next image" at bounding box center [1464, 406] width 47 height 62
click at [1476, 398] on button "Next image" at bounding box center [1464, 406] width 47 height 62
click at [1474, 399] on button "Next image" at bounding box center [1464, 406] width 47 height 62
click at [1472, 407] on button "Next image" at bounding box center [1464, 406] width 47 height 62
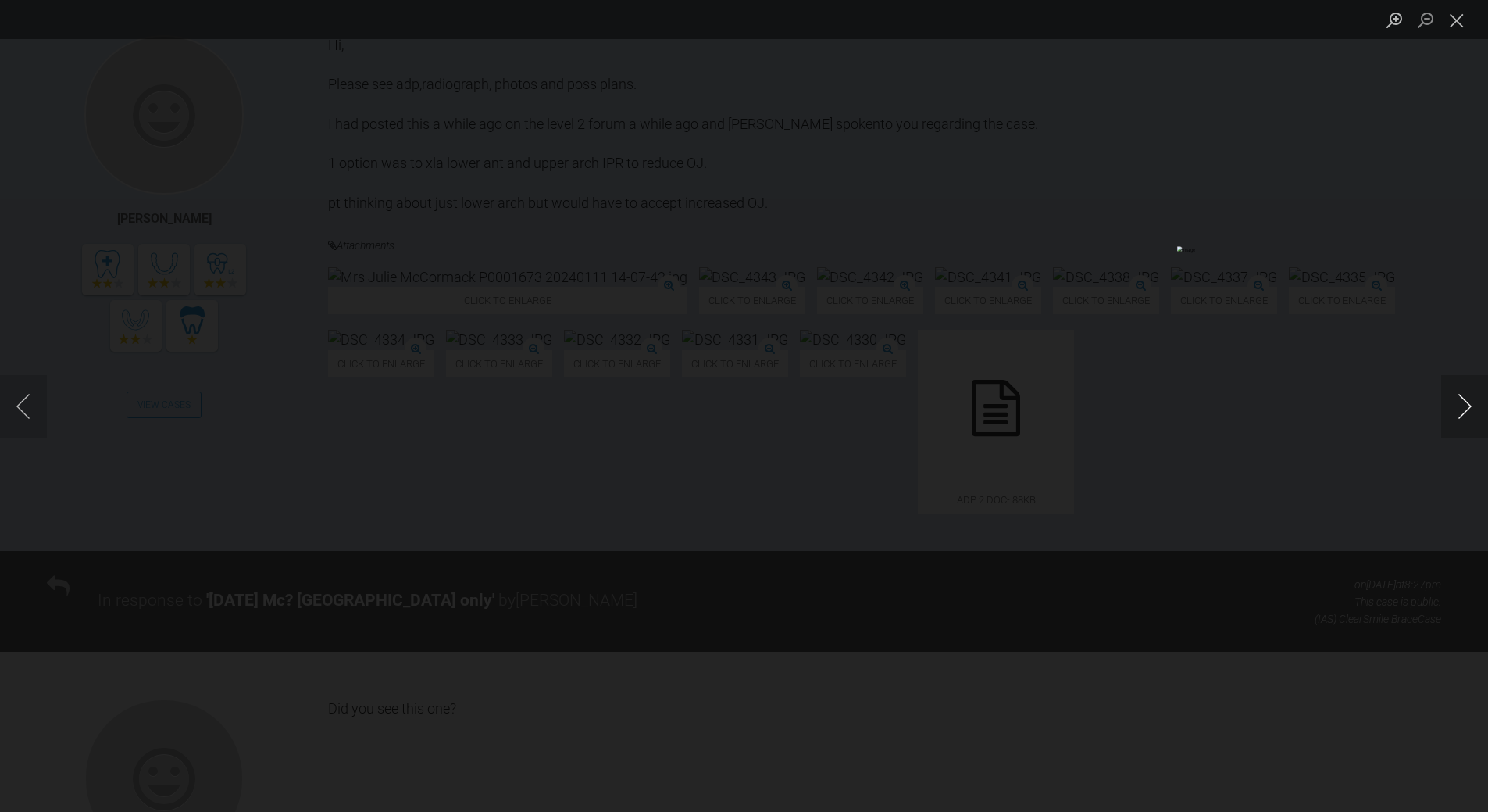
click at [1472, 407] on button "Next image" at bounding box center [1464, 406] width 47 height 62
click at [1457, 405] on button "Next image" at bounding box center [1464, 406] width 47 height 62
drag, startPoint x: 1462, startPoint y: 22, endPoint x: 1451, endPoint y: 24, distance: 11.2
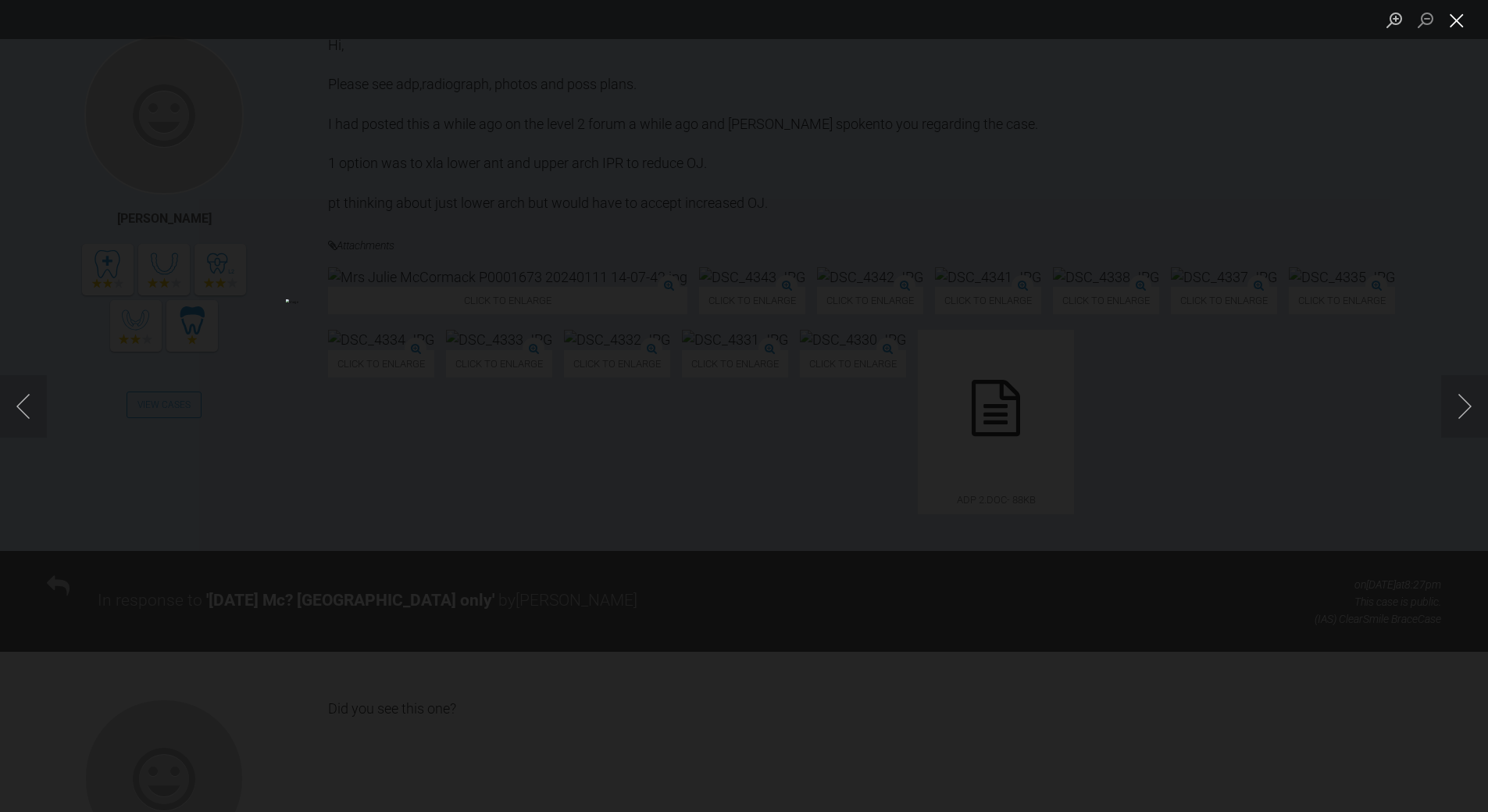
click at [1459, 22] on button "Close lightbox" at bounding box center [1457, 20] width 31 height 27
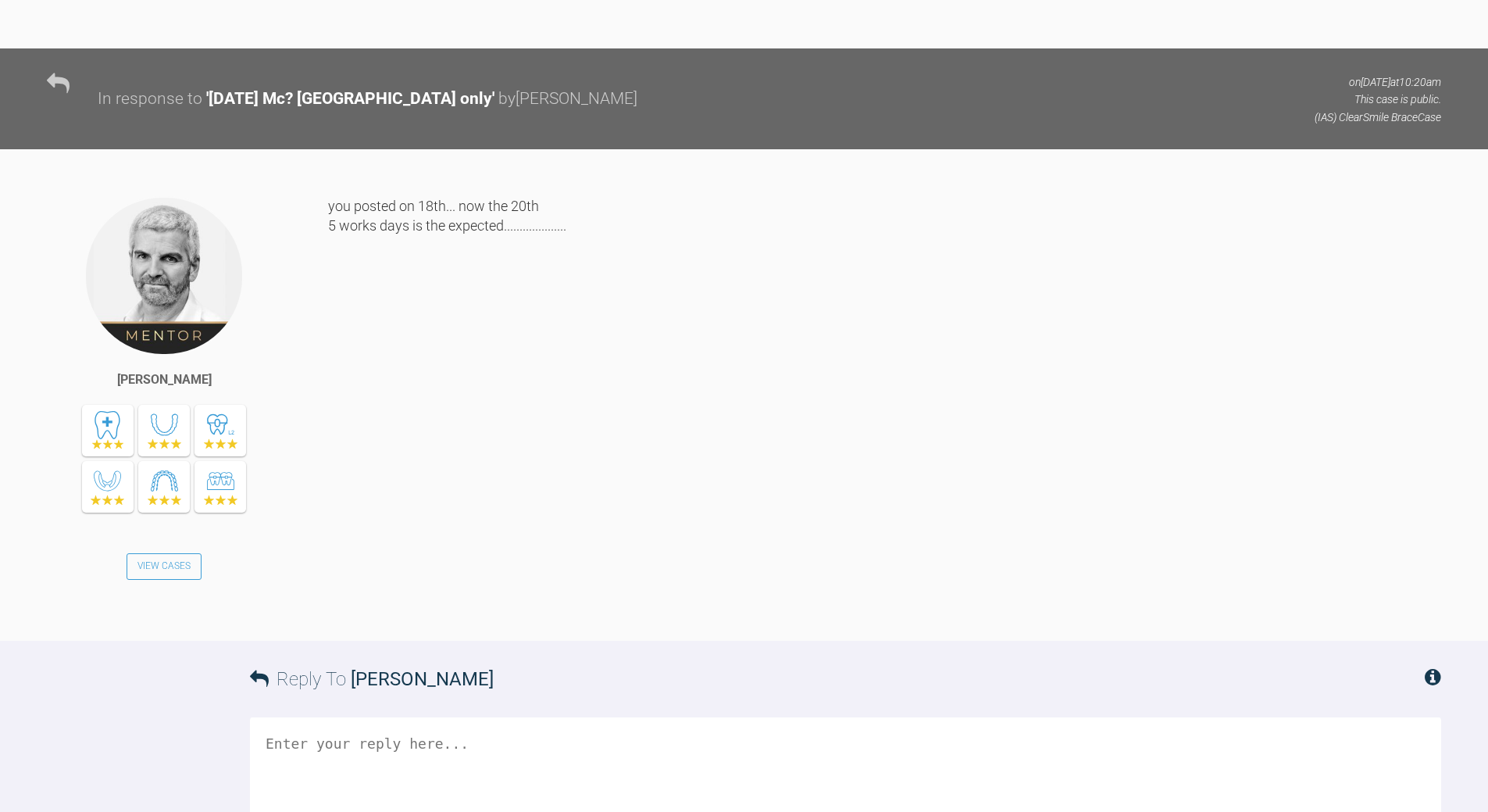
scroll to position [1788, 0]
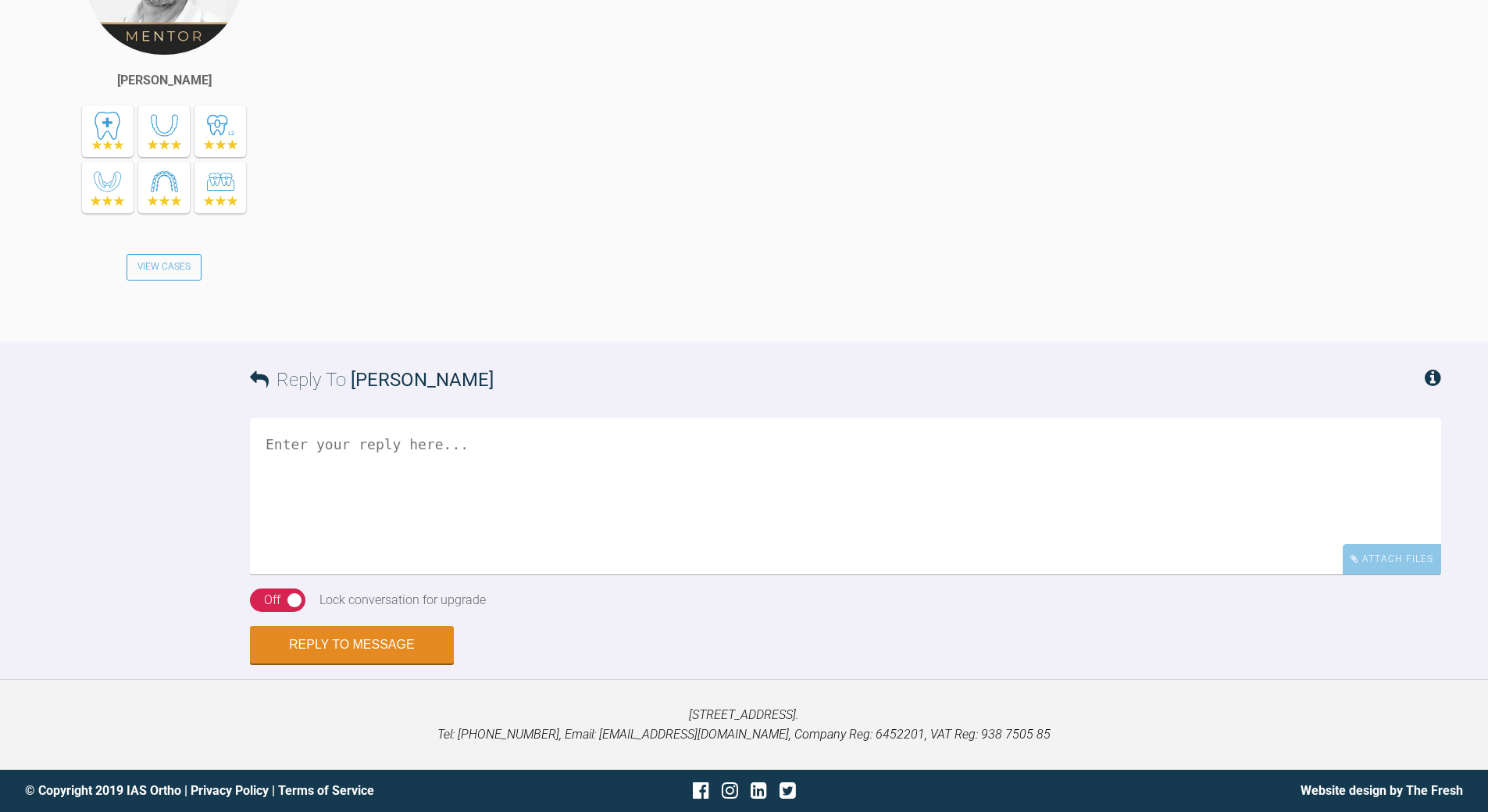
click at [451, 574] on textarea at bounding box center [846, 496] width 1192 height 156
click at [327, 574] on textarea "22nd ! sig bond loss upp blcak trange best manged with composite" at bounding box center [846, 496] width 1192 height 156
drag, startPoint x: 313, startPoint y: 728, endPoint x: 330, endPoint y: 720, distance: 18.8
click at [317, 574] on textarea "22nd ! sig [MEDICAL_DATA] upp blcak trange best manged with composite" at bounding box center [846, 496] width 1192 height 156
drag, startPoint x: 328, startPoint y: 730, endPoint x: 343, endPoint y: 718, distance: 19.2
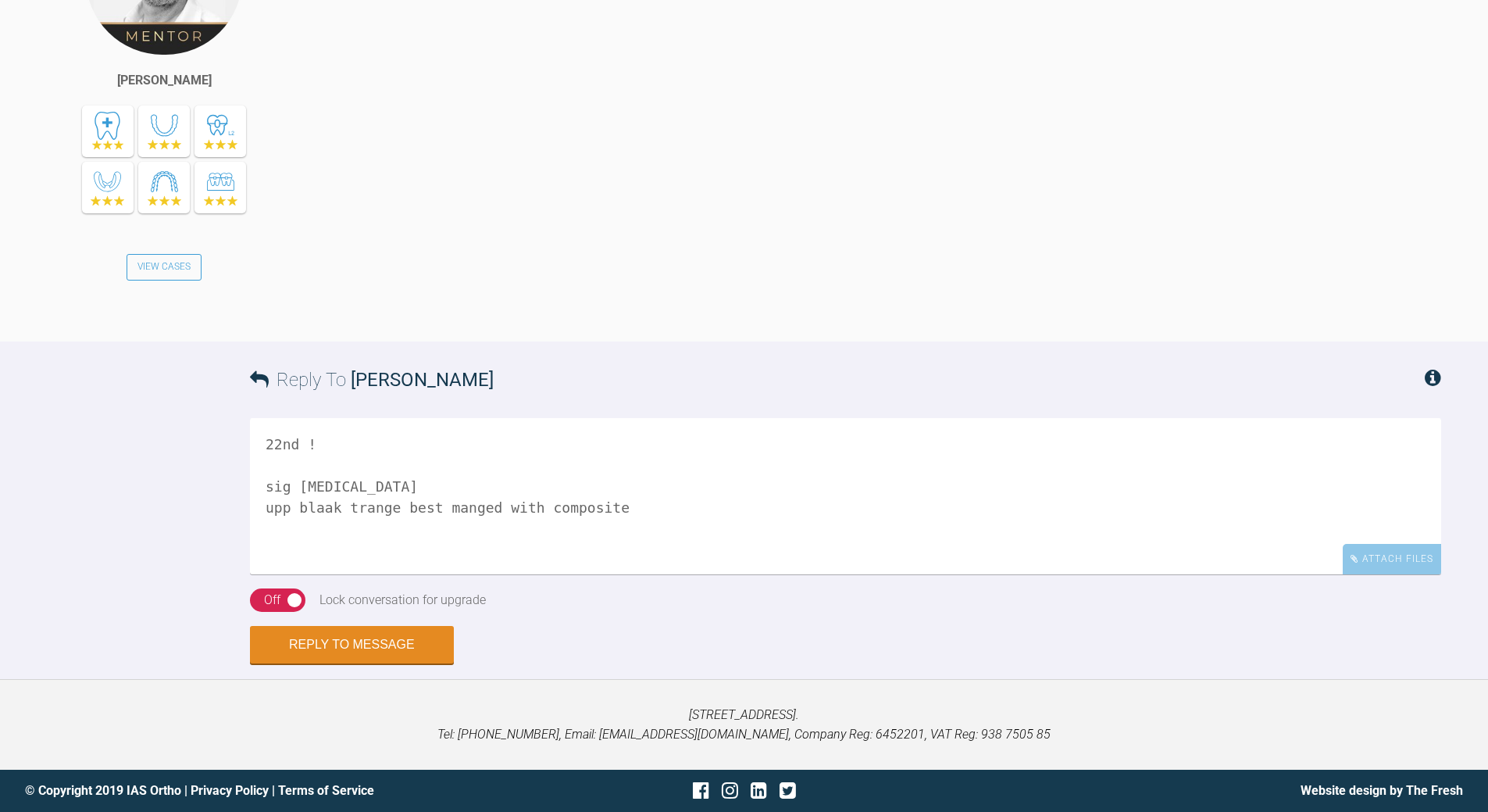
click at [331, 574] on textarea "22nd ! sig [MEDICAL_DATA] upp blaak trange best manged with composite" at bounding box center [846, 496] width 1192 height 156
click at [359, 574] on textarea "22nd ! sig [MEDICAL_DATA] upp black trange best manged with composite" at bounding box center [846, 496] width 1192 height 156
click at [497, 574] on textarea "22nd ! sig [MEDICAL_DATA] upp black triangle is best manged with composite" at bounding box center [846, 496] width 1192 height 156
click at [666, 574] on textarea "22nd ! sig [MEDICAL_DATA] upp black triangle is best managed with composite" at bounding box center [846, 496] width 1192 height 156
click at [748, 574] on textarea "22nd ! sig [MEDICAL_DATA] upp black triangle is best managed with composite - f…" at bounding box center [846, 496] width 1192 height 156
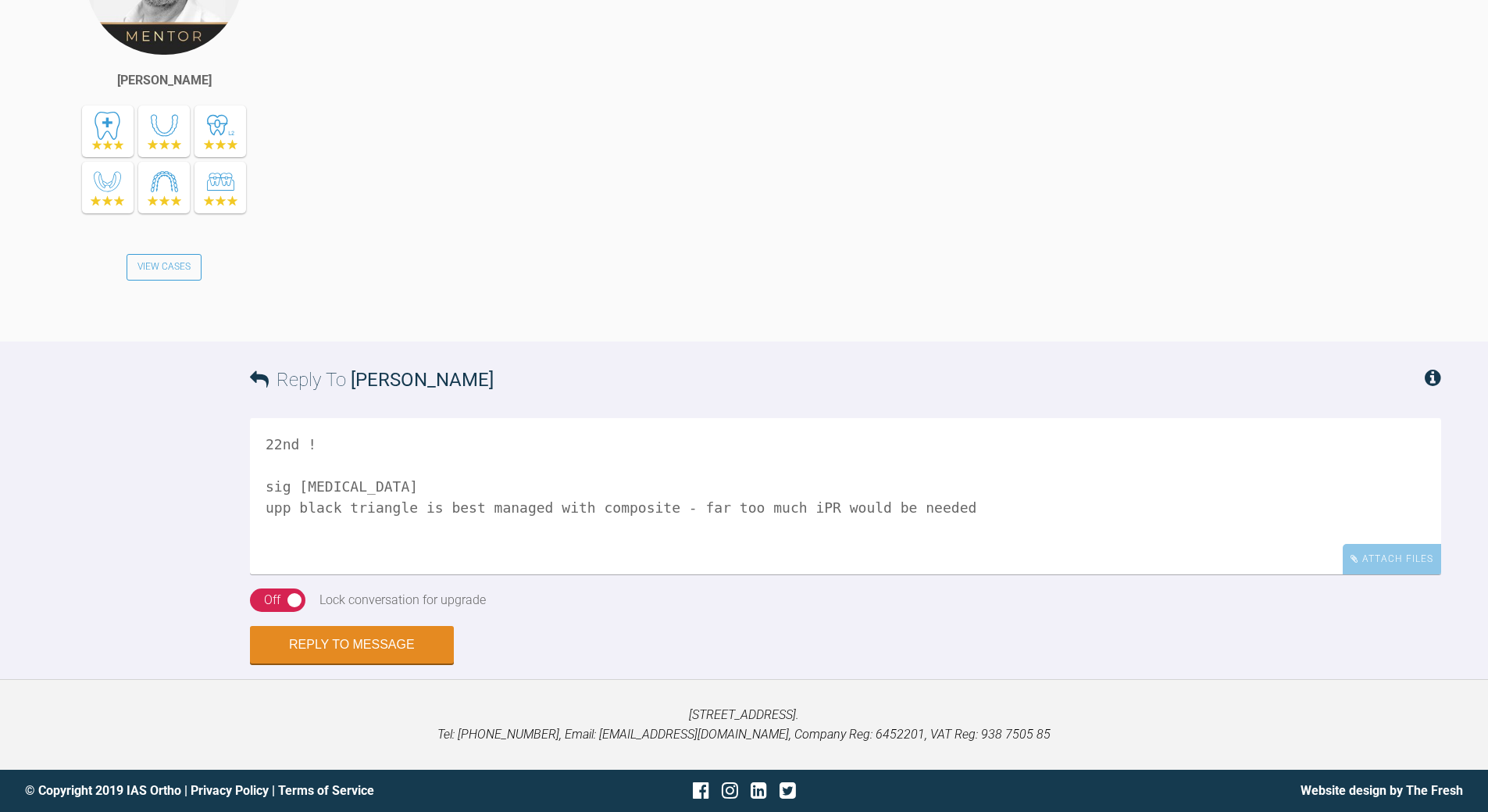
click at [773, 574] on textarea "22nd ! sig [MEDICAL_DATA] upp black triangle is best managed with composite - f…" at bounding box center [846, 496] width 1192 height 156
click at [426, 490] on textarea "22nd ! sig [MEDICAL_DATA] upp black triangle is best managed with composite - f…" at bounding box center [846, 496] width 1192 height 156
click at [956, 511] on textarea "22nd ! sig [MEDICAL_DATA], minimal anchoarge avaiable upp black triangle is bes…" at bounding box center [846, 496] width 1192 height 156
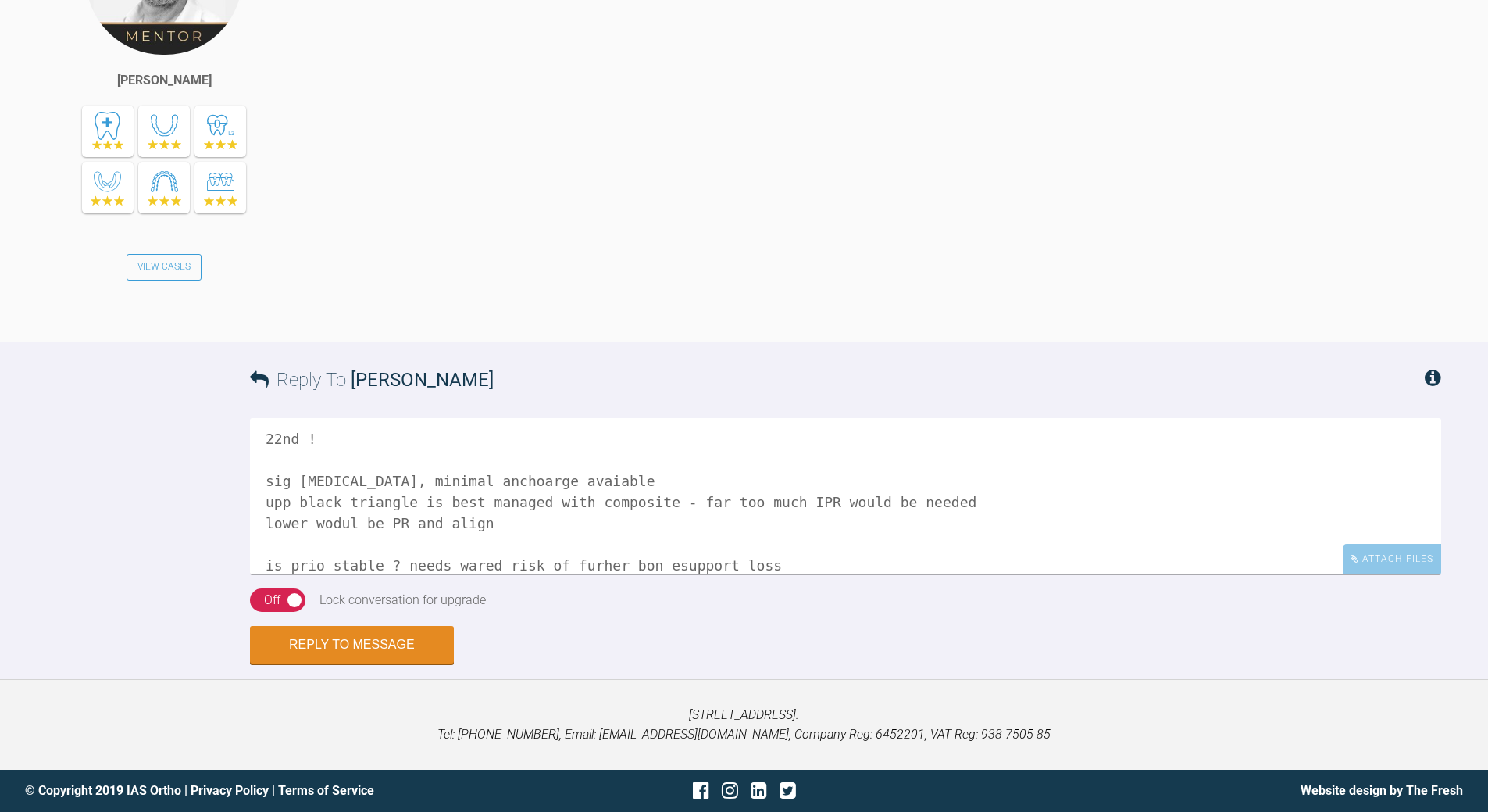
click at [630, 559] on textarea "22nd ! sig [MEDICAL_DATA], minimal anchoarge avaiable upp black triangle is bes…" at bounding box center [846, 496] width 1192 height 156
drag, startPoint x: 601, startPoint y: 558, endPoint x: 614, endPoint y: 554, distance: 13.6
click at [610, 555] on textarea "22nd ! sig [MEDICAL_DATA], minimal anchoarge avaiable upp black triangle is bes…" at bounding box center [846, 496] width 1192 height 156
click at [573, 562] on textarea "22nd ! sig [MEDICAL_DATA], minimal anchoarge avaiable upp black triangle is bes…" at bounding box center [846, 496] width 1192 height 156
click at [465, 557] on textarea "22nd ! sig [MEDICAL_DATA], minimal anchoarge avaiable upp black triangle is bes…" at bounding box center [846, 496] width 1192 height 156
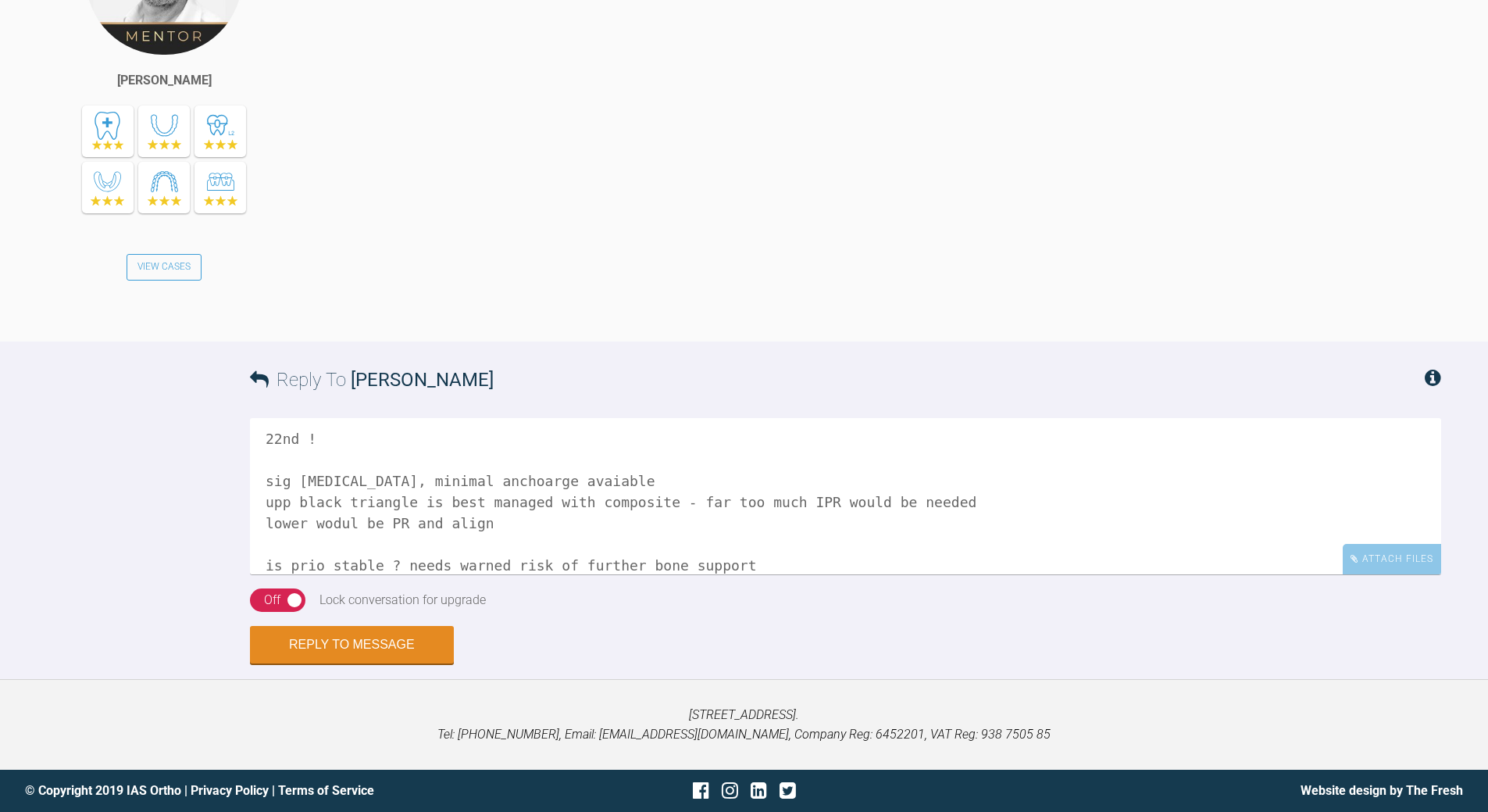
click at [501, 560] on textarea "22nd ! sig [MEDICAL_DATA], minimal anchoarge avaiable upp black triangle is bes…" at bounding box center [846, 496] width 1192 height 156
click at [849, 573] on textarea "22nd ! sig [MEDICAL_DATA], minimal anchoarge avaiable upp black triangle is bes…" at bounding box center [846, 496] width 1192 height 156
click at [706, 561] on textarea "22nd ! sig [MEDICAL_DATA], minimal anchoarge avaiable upp black triangle is bes…" at bounding box center [846, 496] width 1192 height 156
click at [297, 561] on textarea "22nd ! sig [MEDICAL_DATA], minimal anchoarge avaiable upp black triangle is bes…" at bounding box center [846, 496] width 1192 height 156
click at [407, 563] on textarea "22nd ! sig [MEDICAL_DATA], minimal anchoarge avaiable upp black triangle is bes…" at bounding box center [846, 496] width 1192 height 156
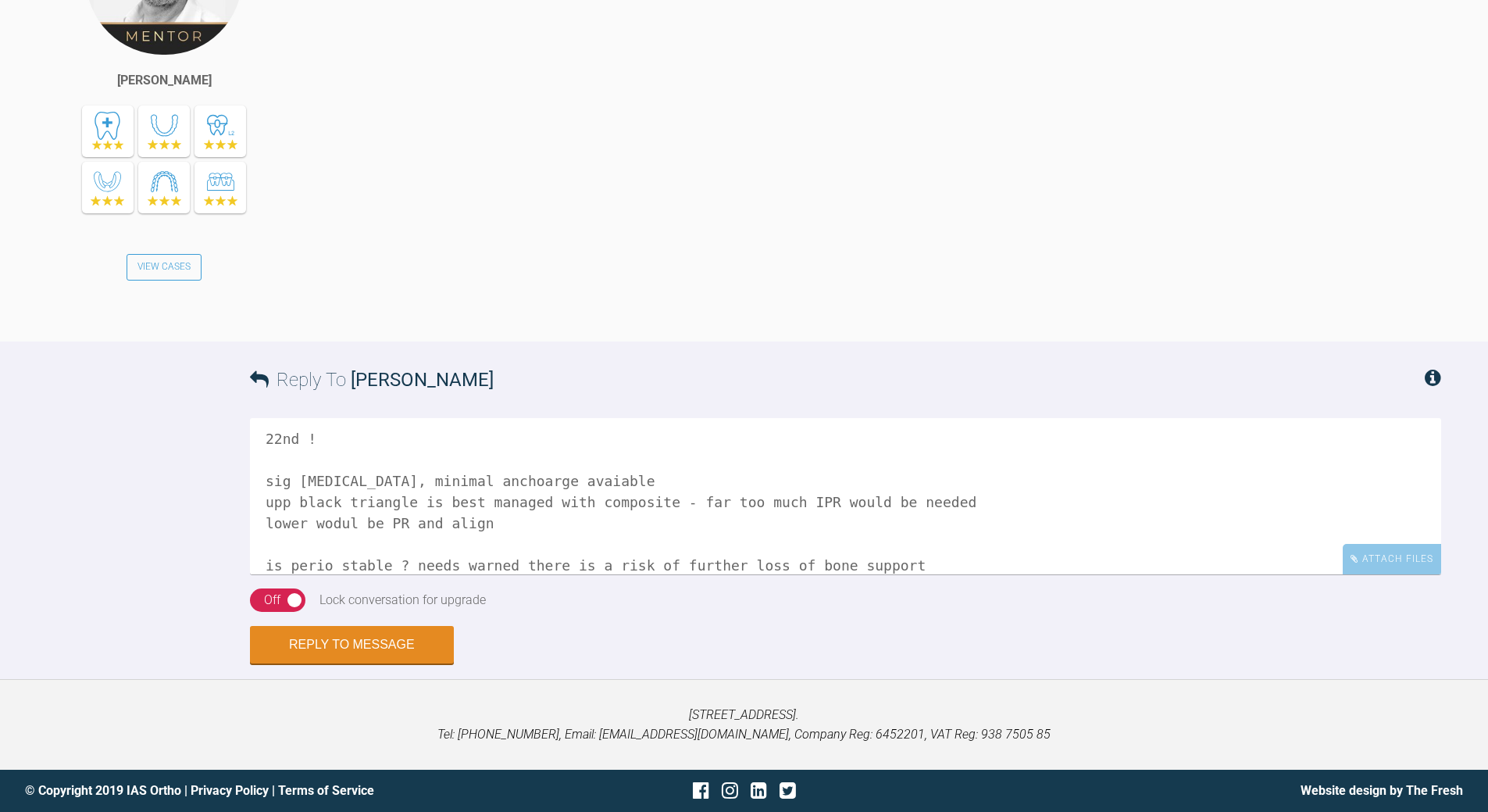
click at [333, 516] on textarea "22nd ! sig [MEDICAL_DATA], minimal anchoarge avaiable upp black triangle is bes…" at bounding box center [846, 496] width 1192 height 156
type textarea "22nd ! sig [MEDICAL_DATA], minimal anchoarge avaiable upp black triangle is bes…"
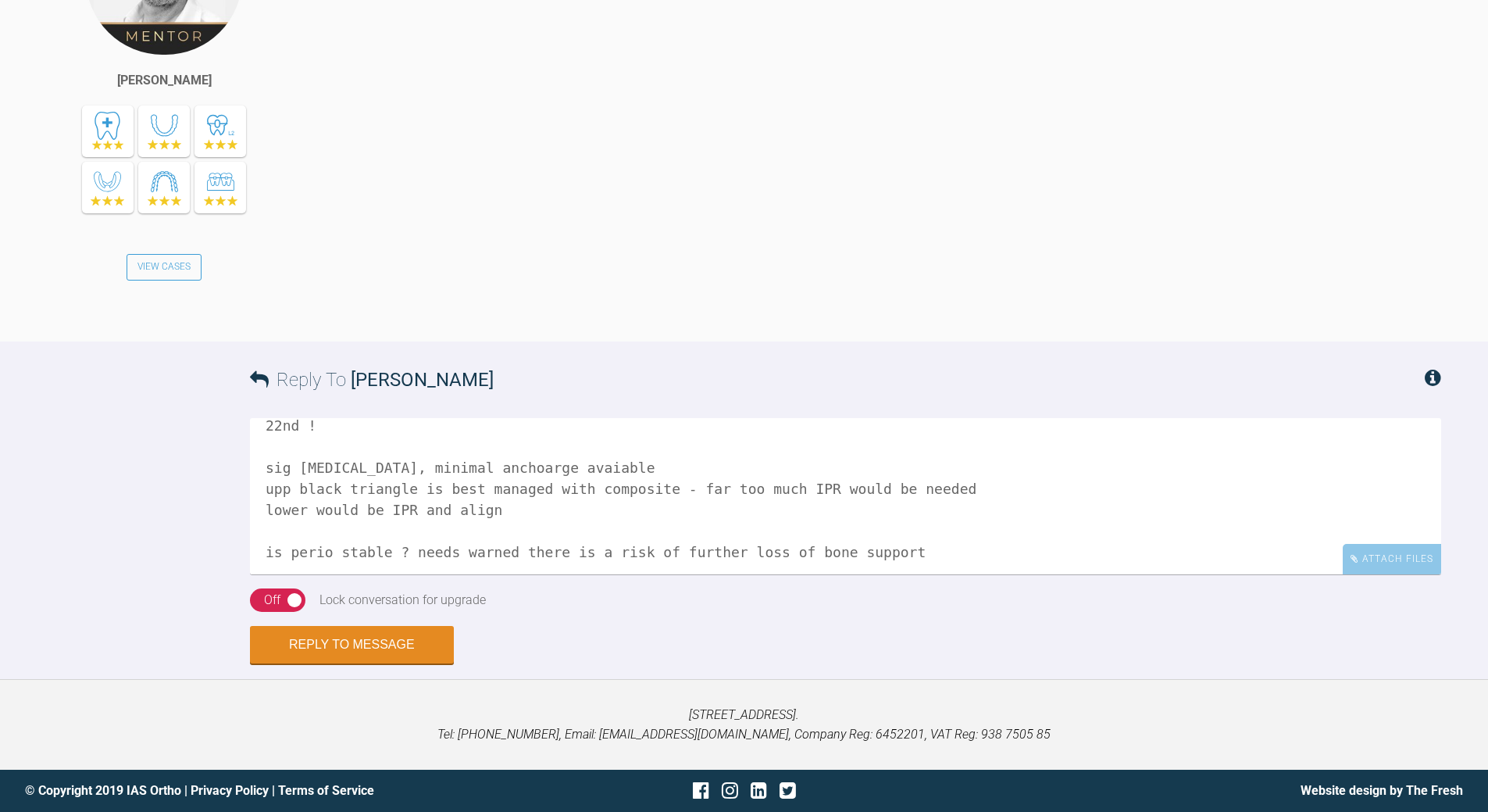
scroll to position [23, 0]
click at [262, 595] on div "On Off" at bounding box center [278, 600] width 56 height 24
click at [347, 643] on button "Reply to Message" at bounding box center [352, 646] width 204 height 38
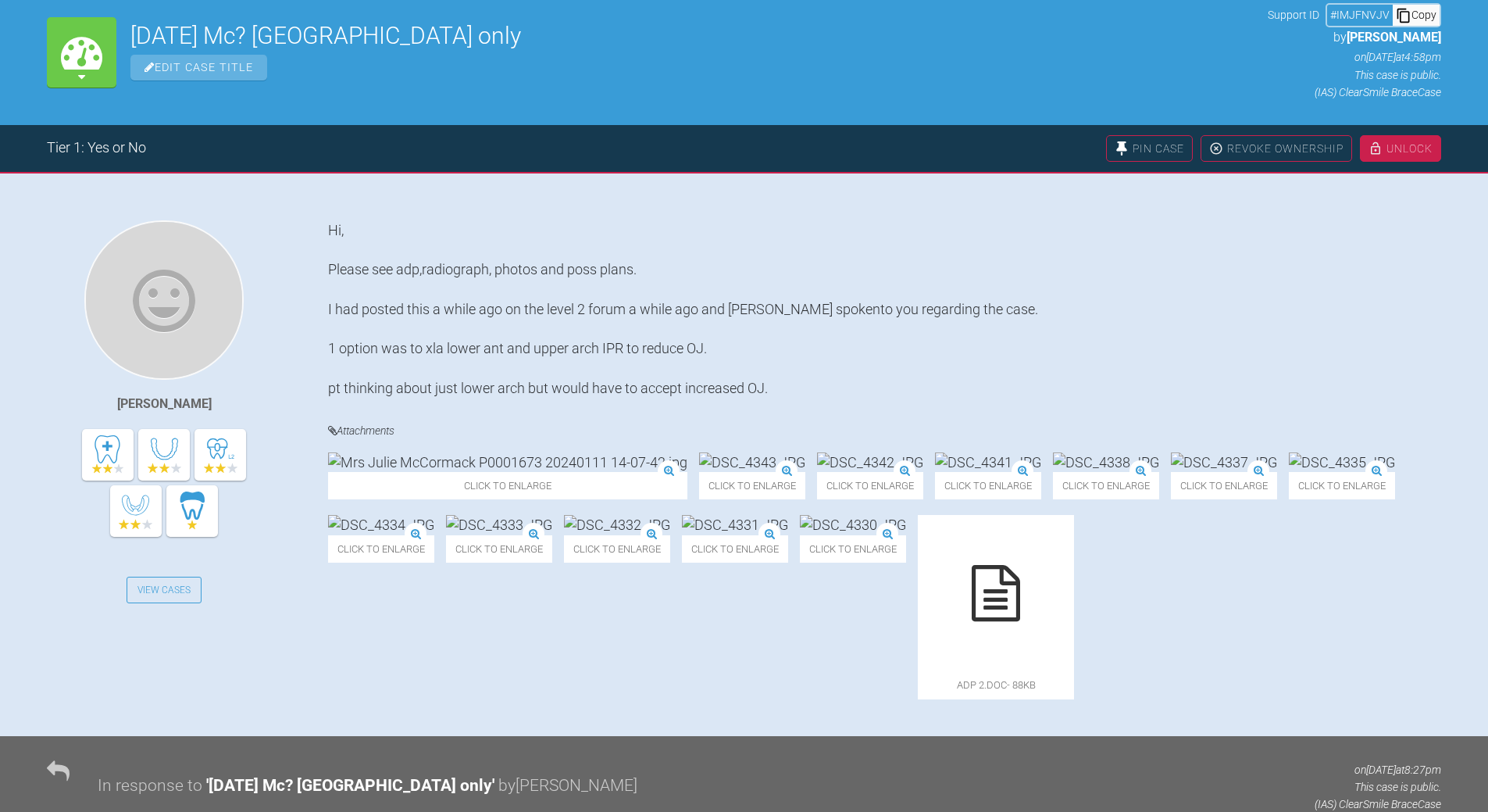
scroll to position [0, 0]
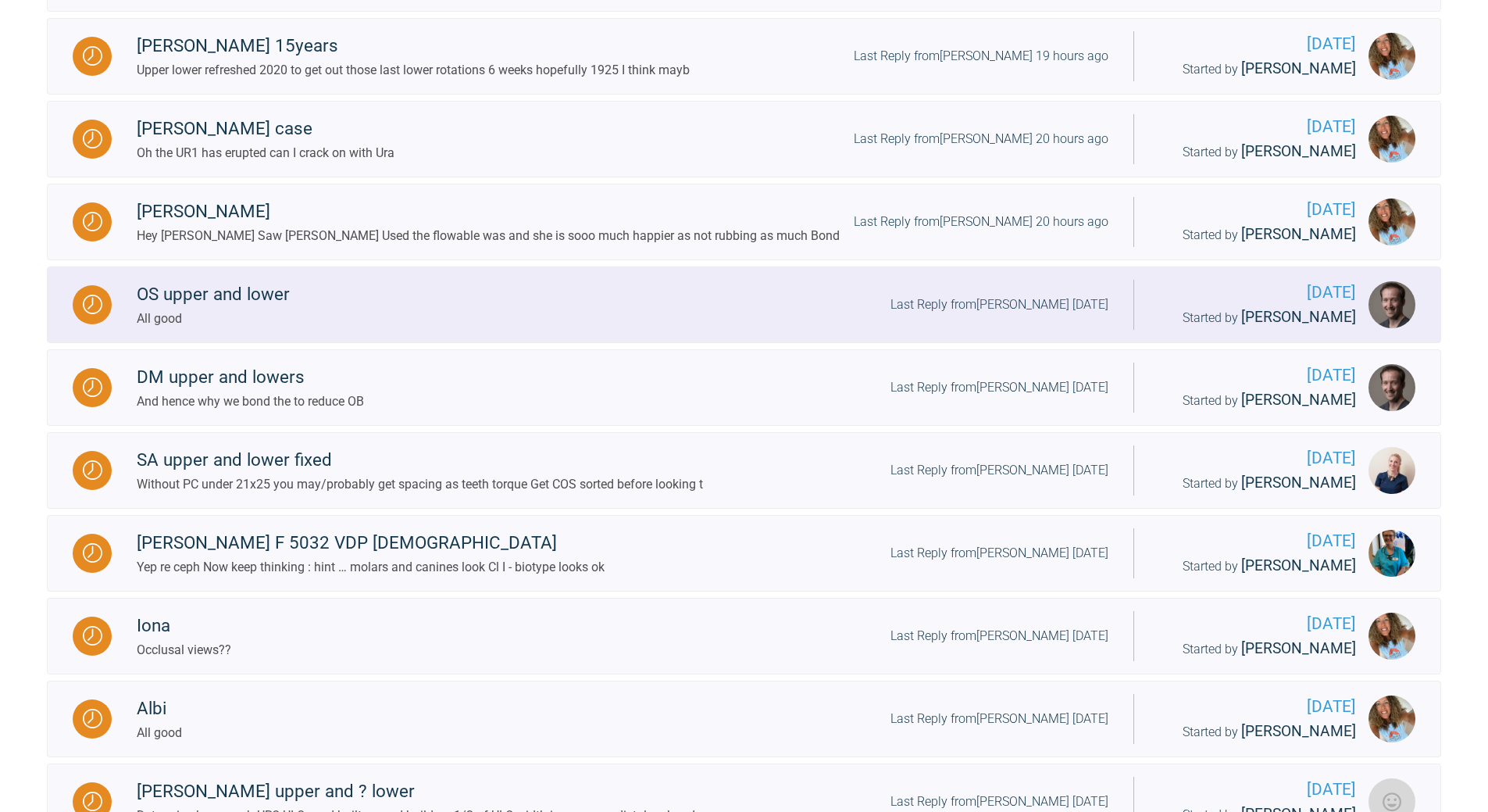
scroll to position [1100, 0]
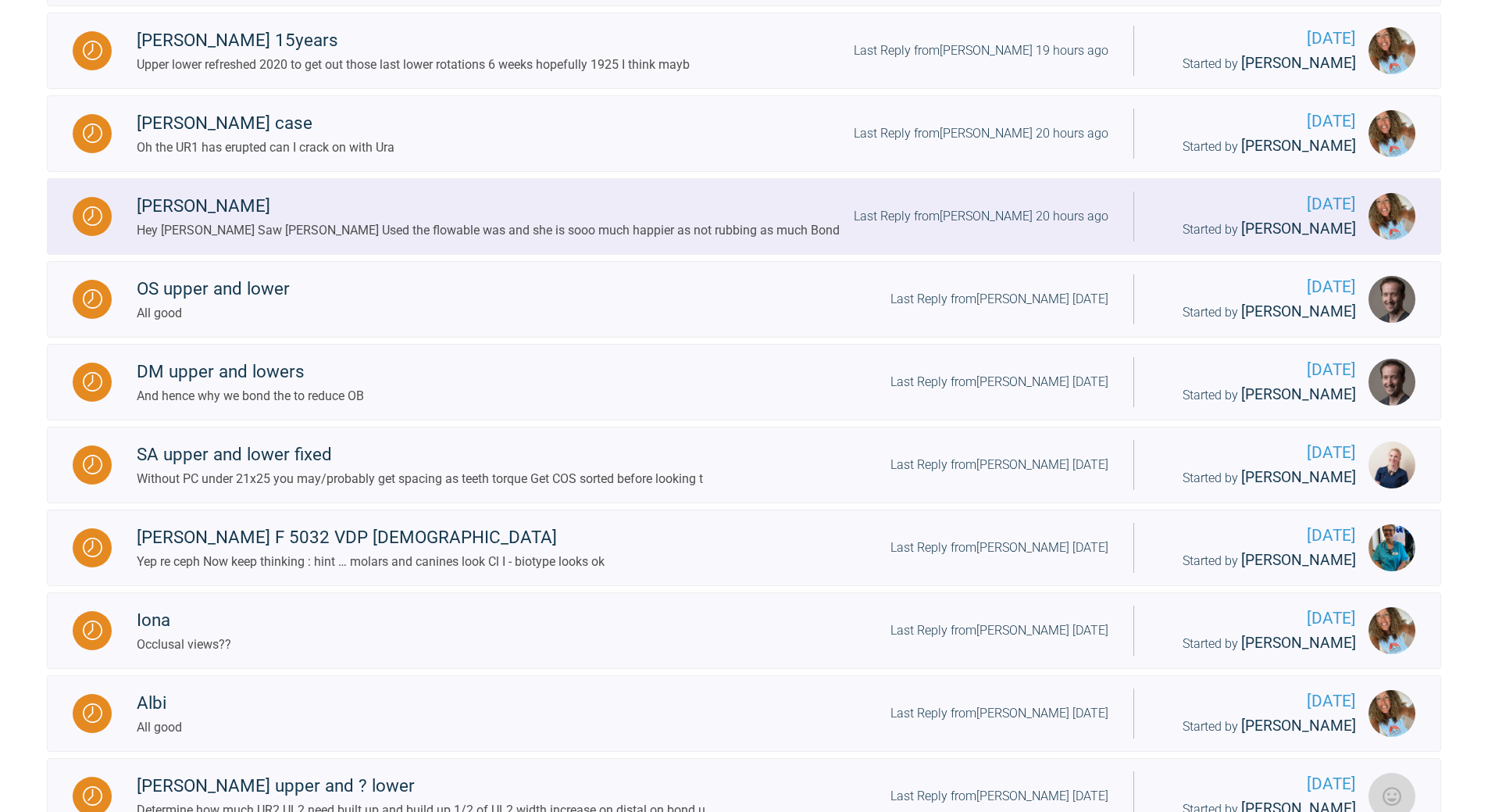
click at [1004, 226] on div "Last Reply from [PERSON_NAME] 20 hours ago" at bounding box center [981, 216] width 255 height 21
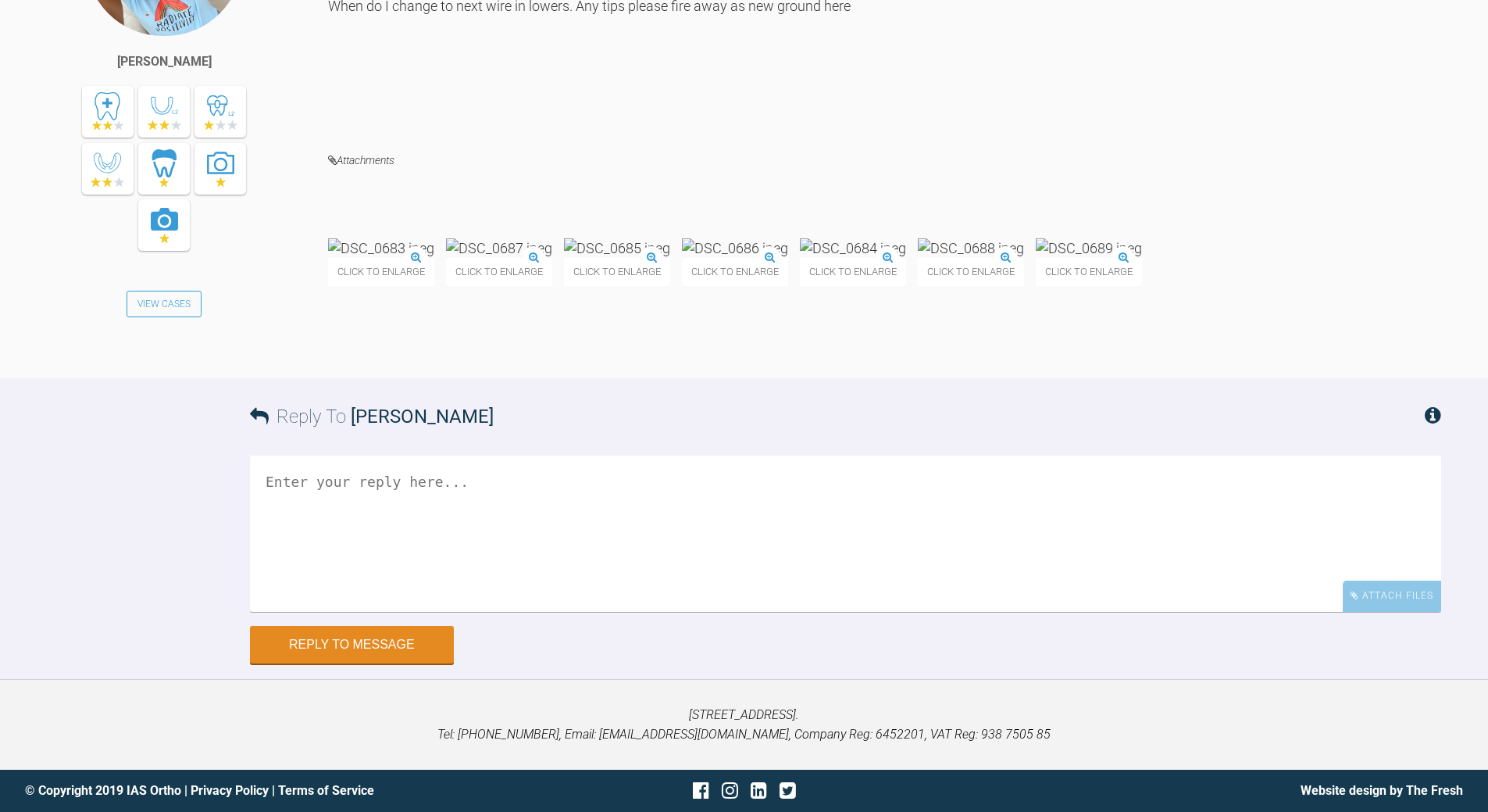
scroll to position [11406, 0]
click at [419, 258] on img at bounding box center [381, 249] width 107 height 20
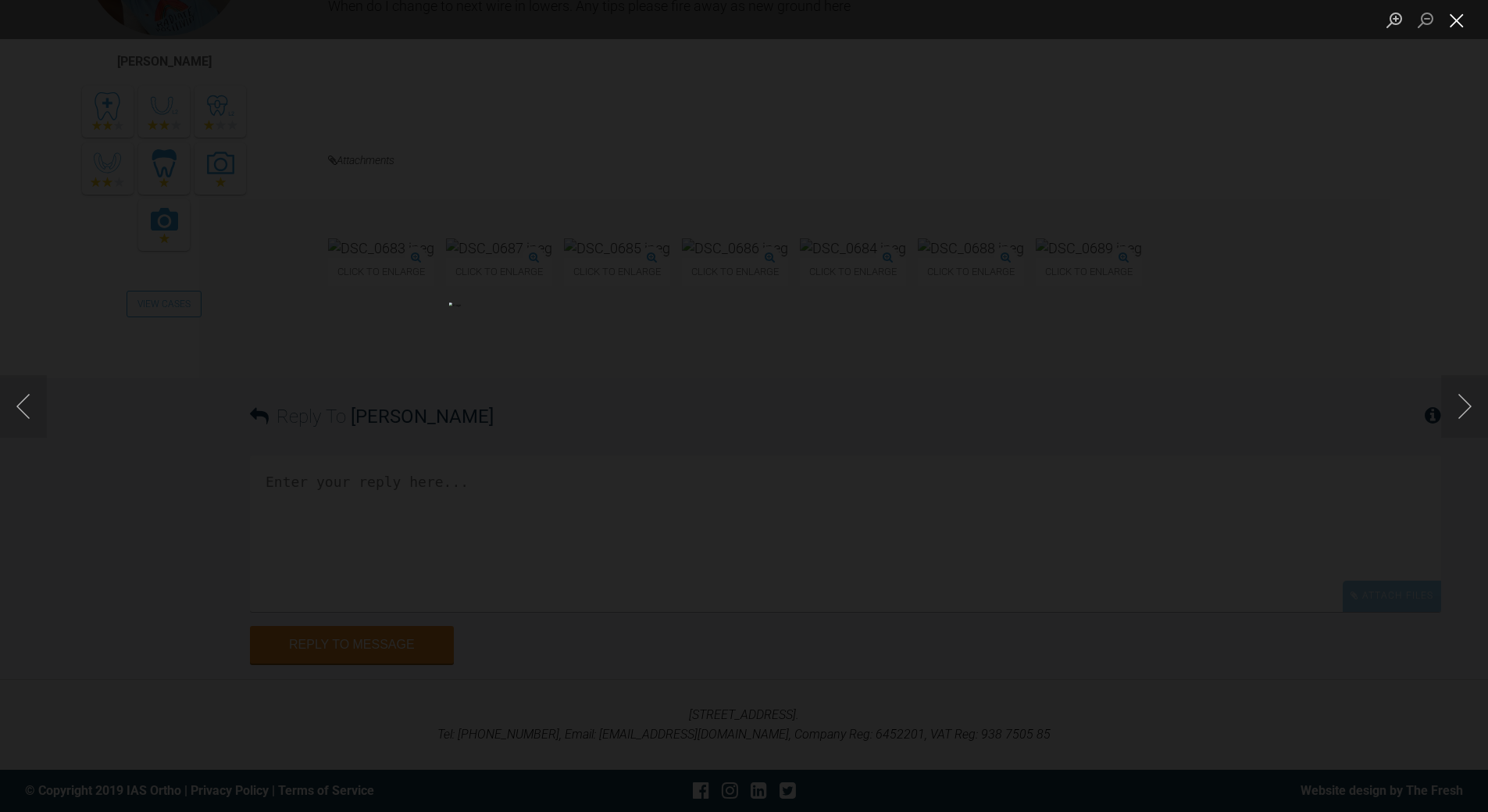
click at [1463, 22] on button "Close lightbox" at bounding box center [1457, 20] width 31 height 27
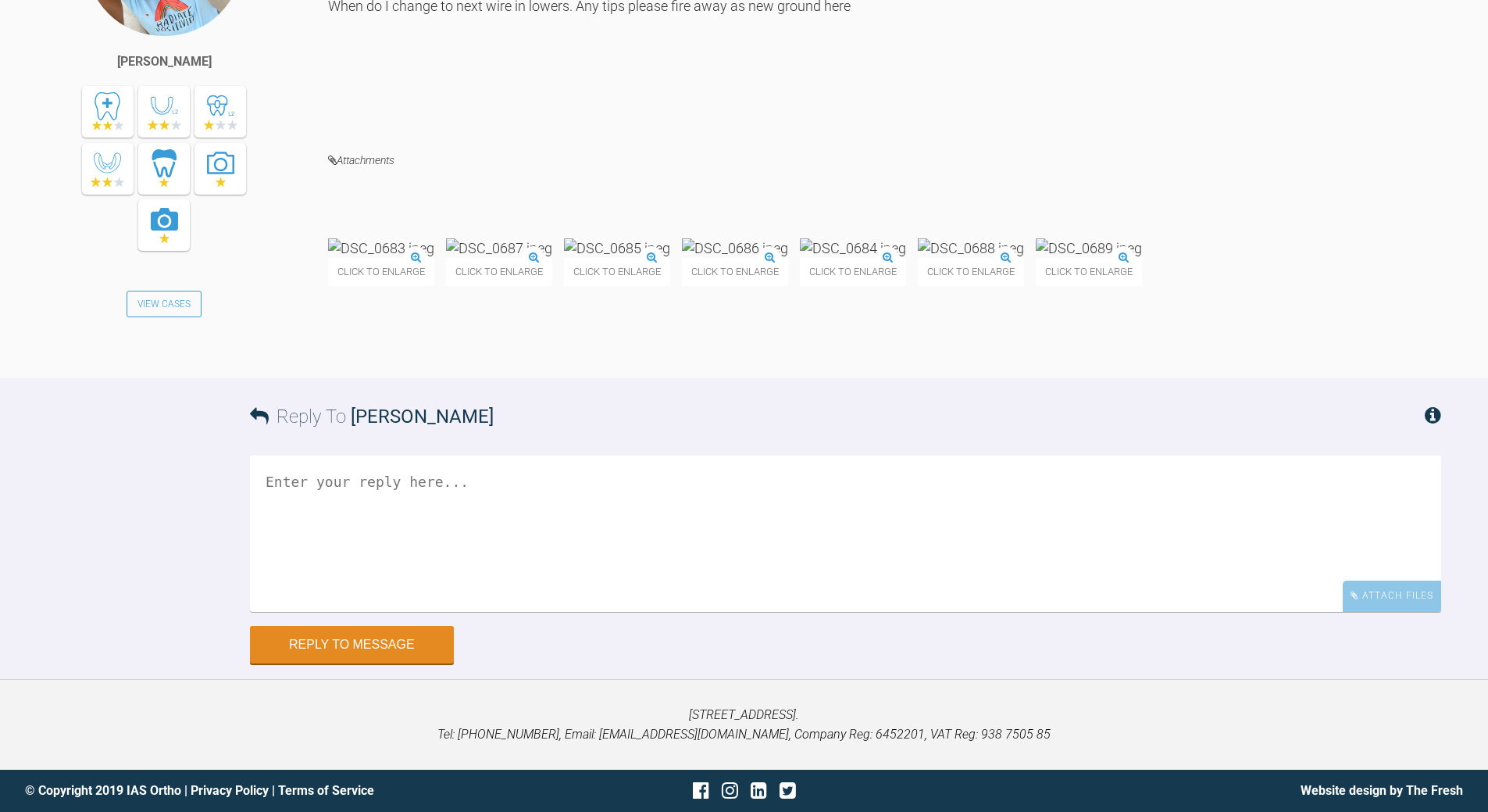
scroll to position [11537, 0]
click at [496, 475] on textarea at bounding box center [846, 533] width 1192 height 156
drag, startPoint x: 381, startPoint y: 483, endPoint x: 373, endPoint y: 474, distance: 12.0
click at [374, 477] on textarea "LR 1 is not fuly engaged" at bounding box center [846, 533] width 1192 height 156
click at [494, 483] on textarea "LR 1 is not fully engaged" at bounding box center [846, 533] width 1192 height 156
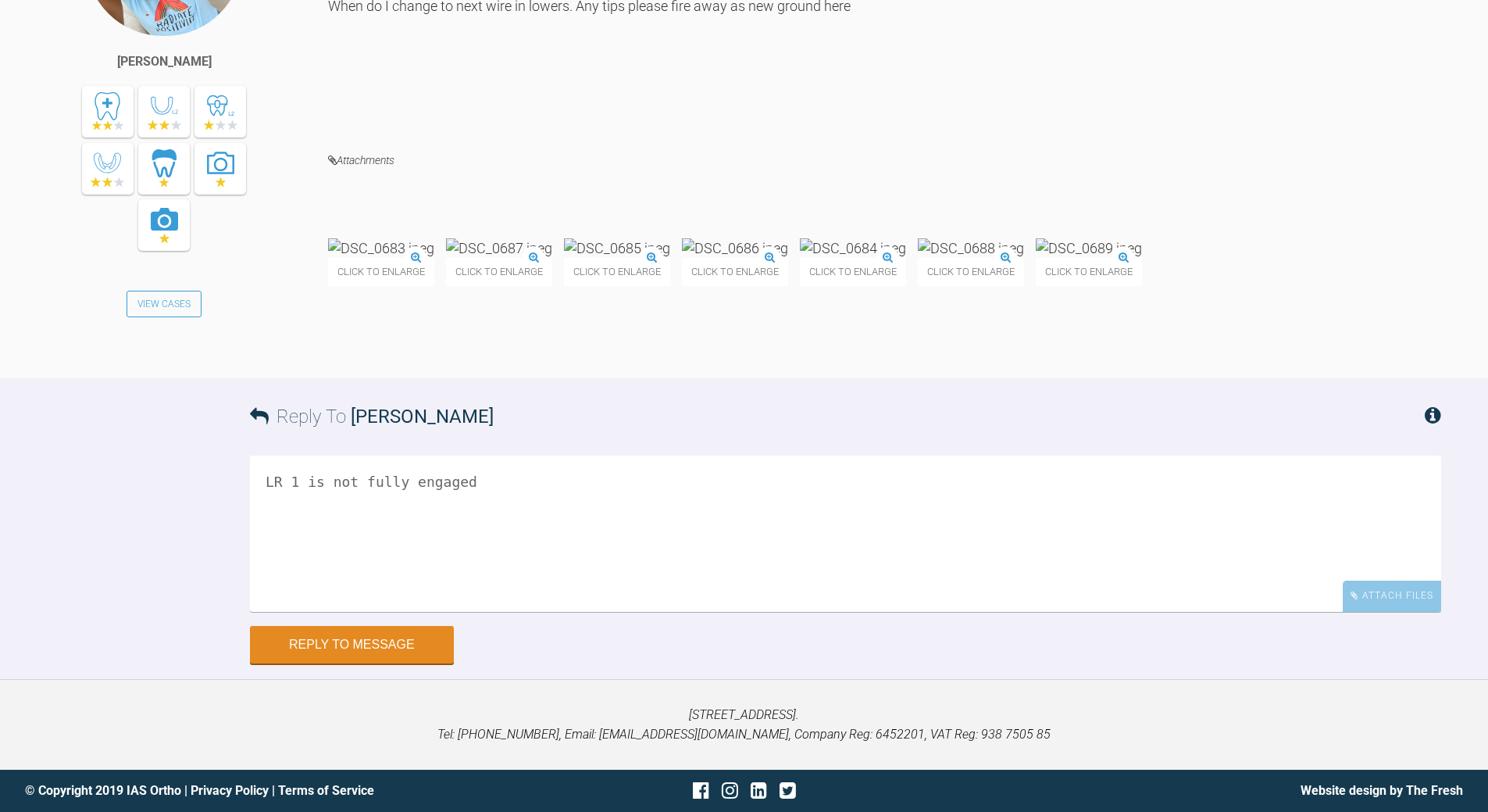
click at [284, 477] on textarea "LR 1 is not fully engaged" at bounding box center [846, 533] width 1192 height 156
drag, startPoint x: 444, startPoint y: 501, endPoint x: 452, endPoint y: 493, distance: 11.3
click at [445, 501] on textarea "LR1 is not fully engaged need that doen before mving up a/w" at bounding box center [846, 533] width 1192 height 156
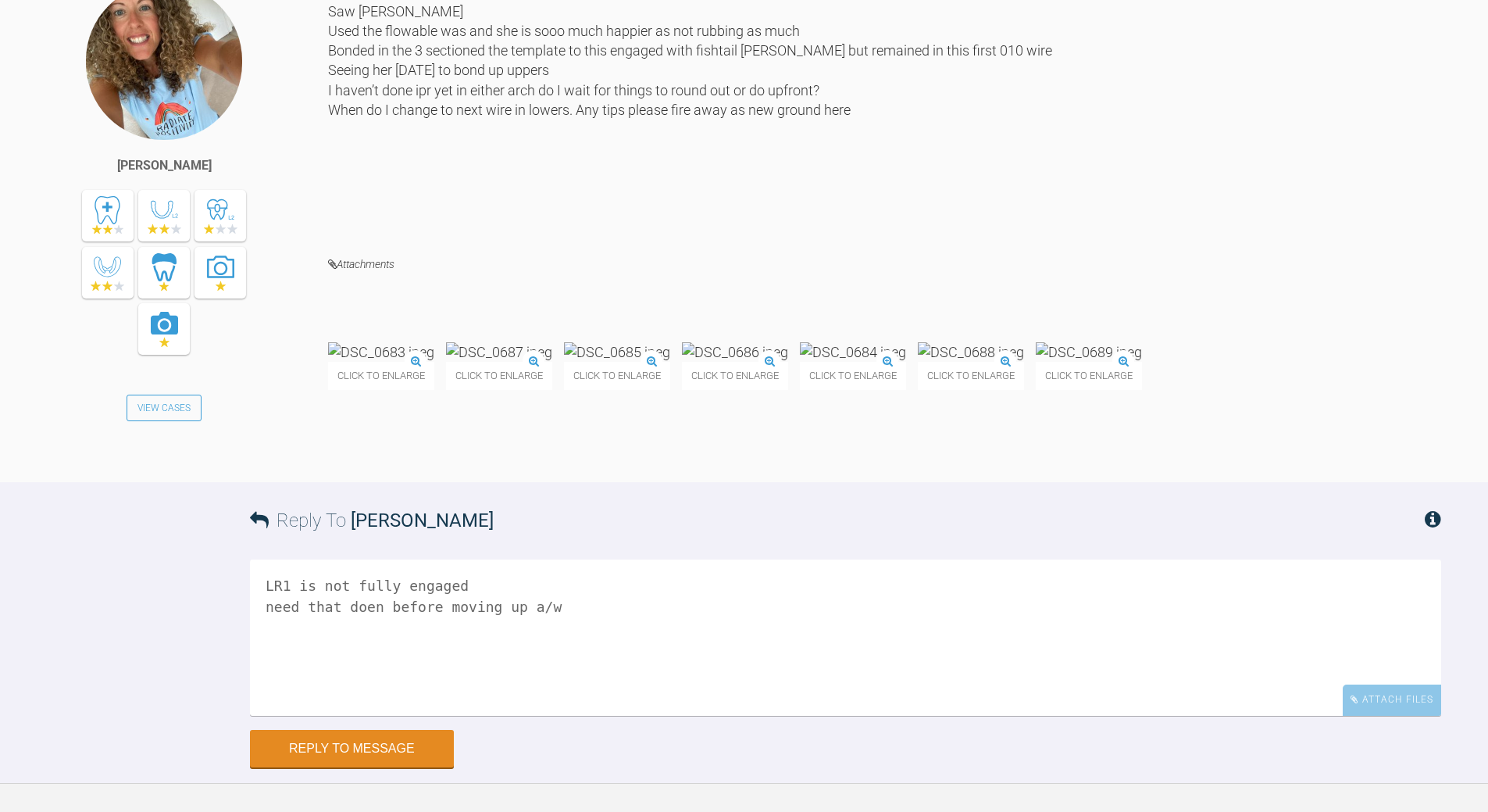
scroll to position [11224, 0]
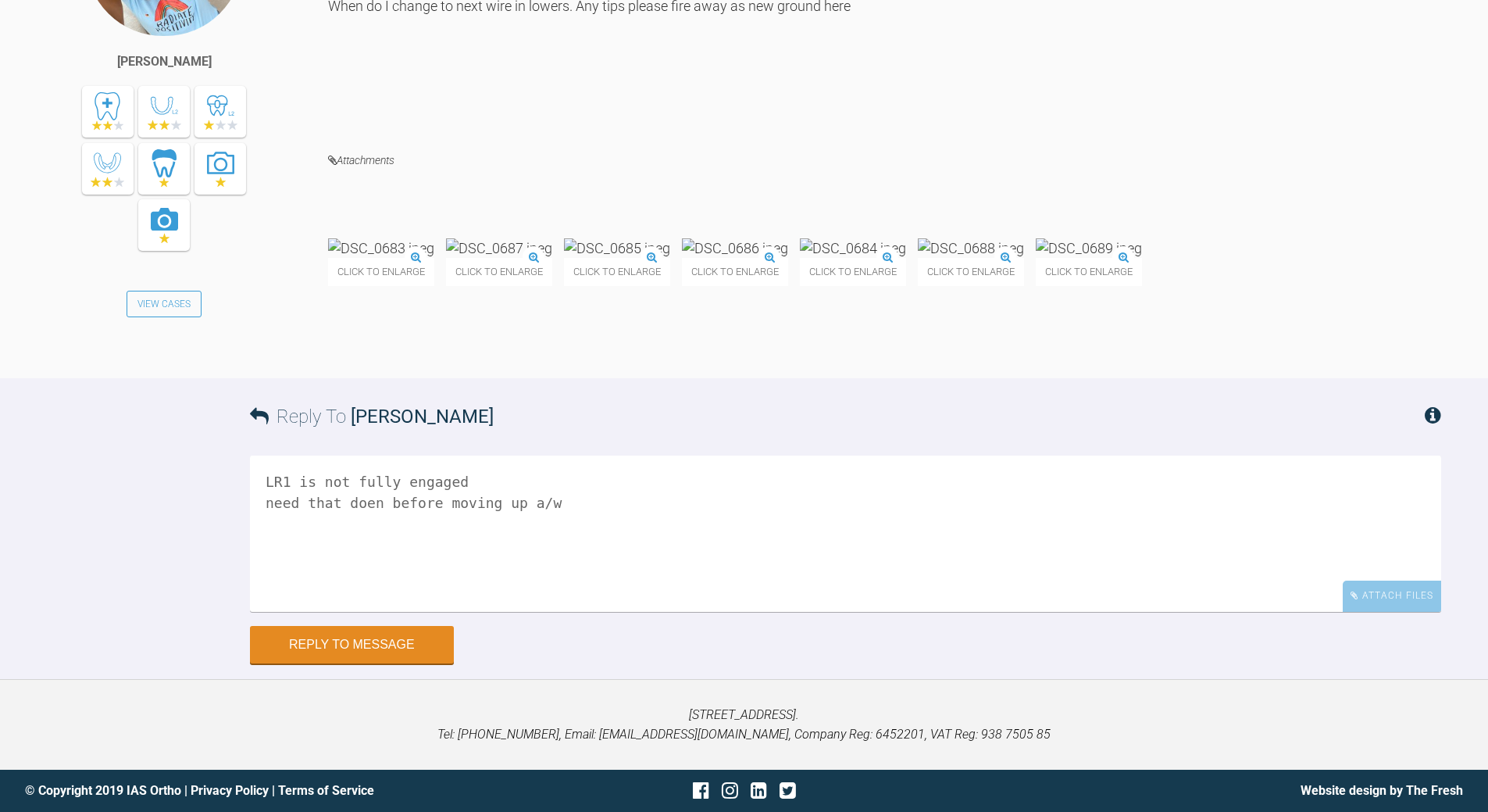
click at [435, 258] on img at bounding box center [381, 249] width 107 height 20
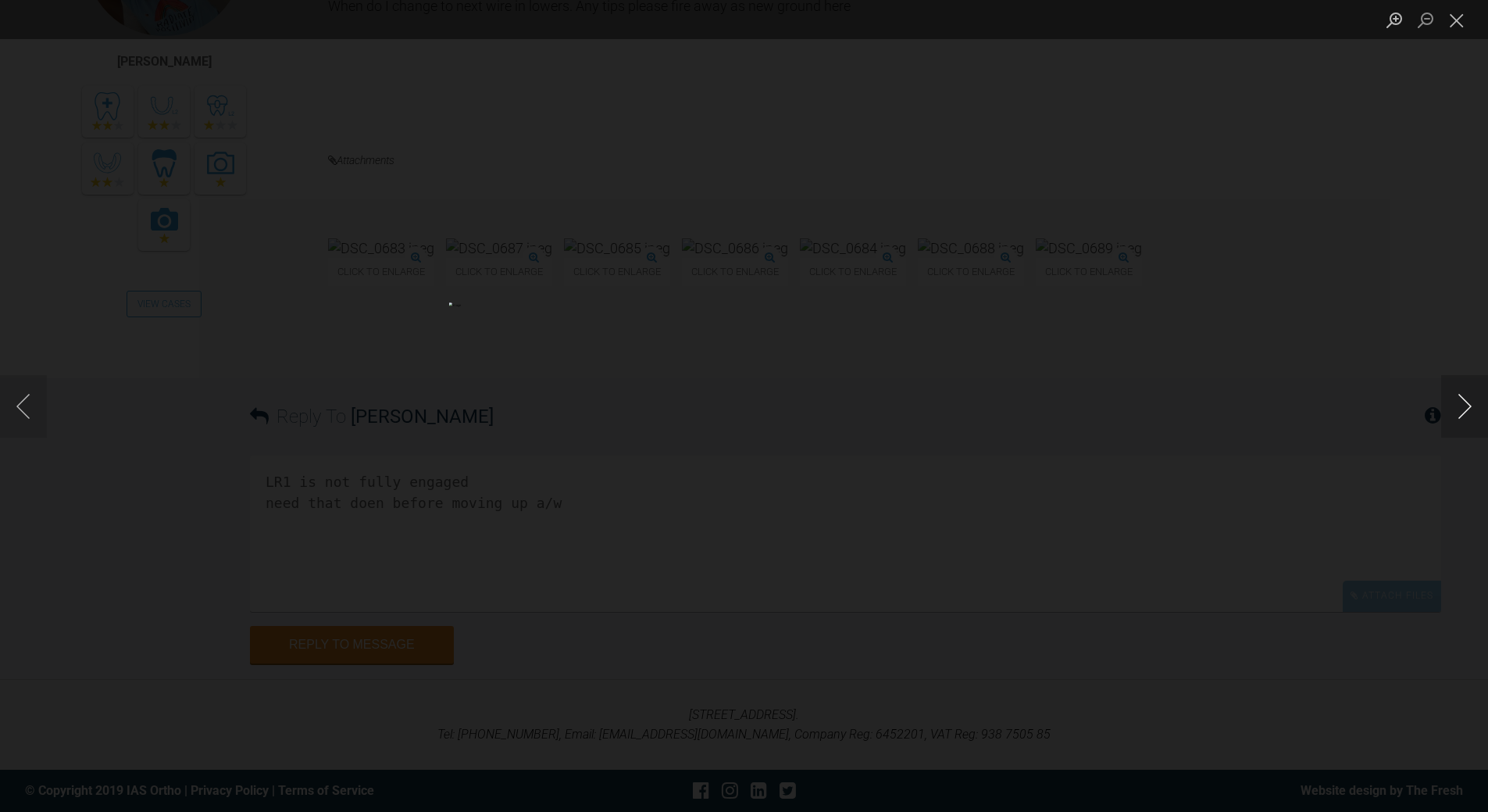
click at [1452, 406] on button "Next image" at bounding box center [1464, 406] width 47 height 62
click at [29, 404] on button "Previous image" at bounding box center [23, 406] width 47 height 62
click at [1459, 17] on button "Close lightbox" at bounding box center [1457, 20] width 31 height 27
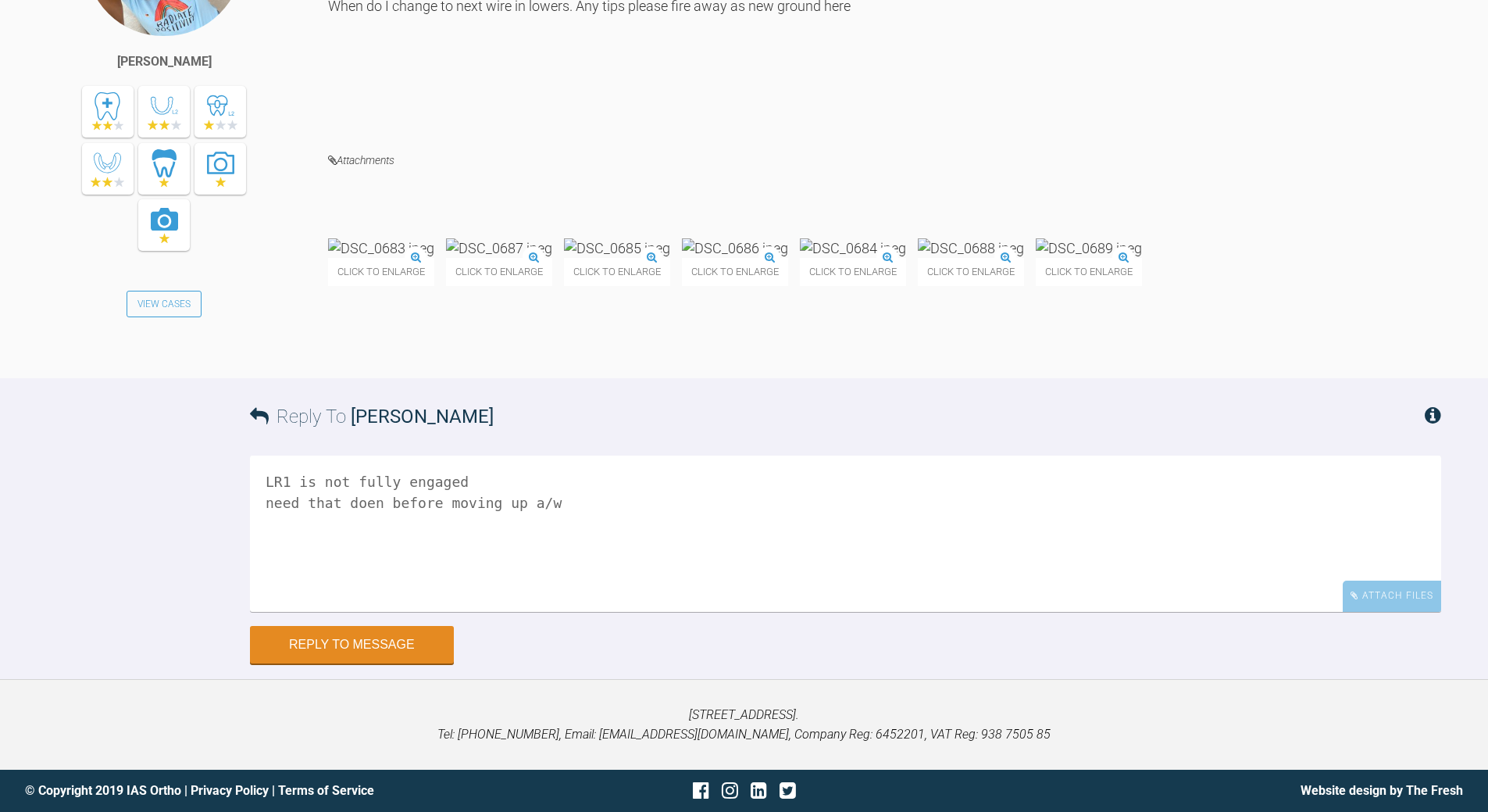
scroll to position [11537, 0]
click at [295, 477] on textarea "LR1 is not fully engaged need that doen before moving up a/w" at bounding box center [846, 533] width 1192 height 156
click at [413, 258] on img at bounding box center [381, 249] width 107 height 20
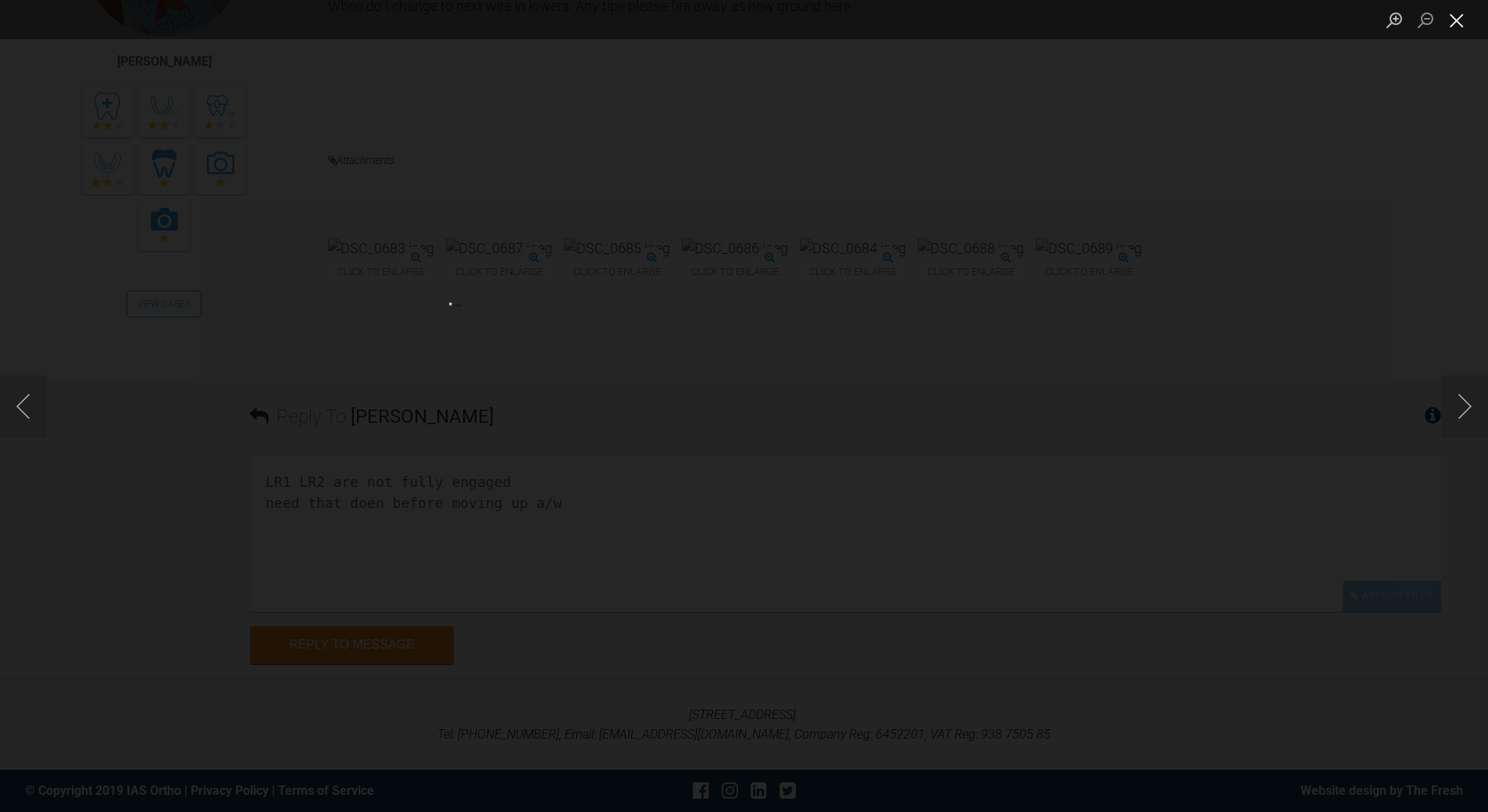
click at [1458, 25] on button "Close lightbox" at bounding box center [1457, 20] width 31 height 27
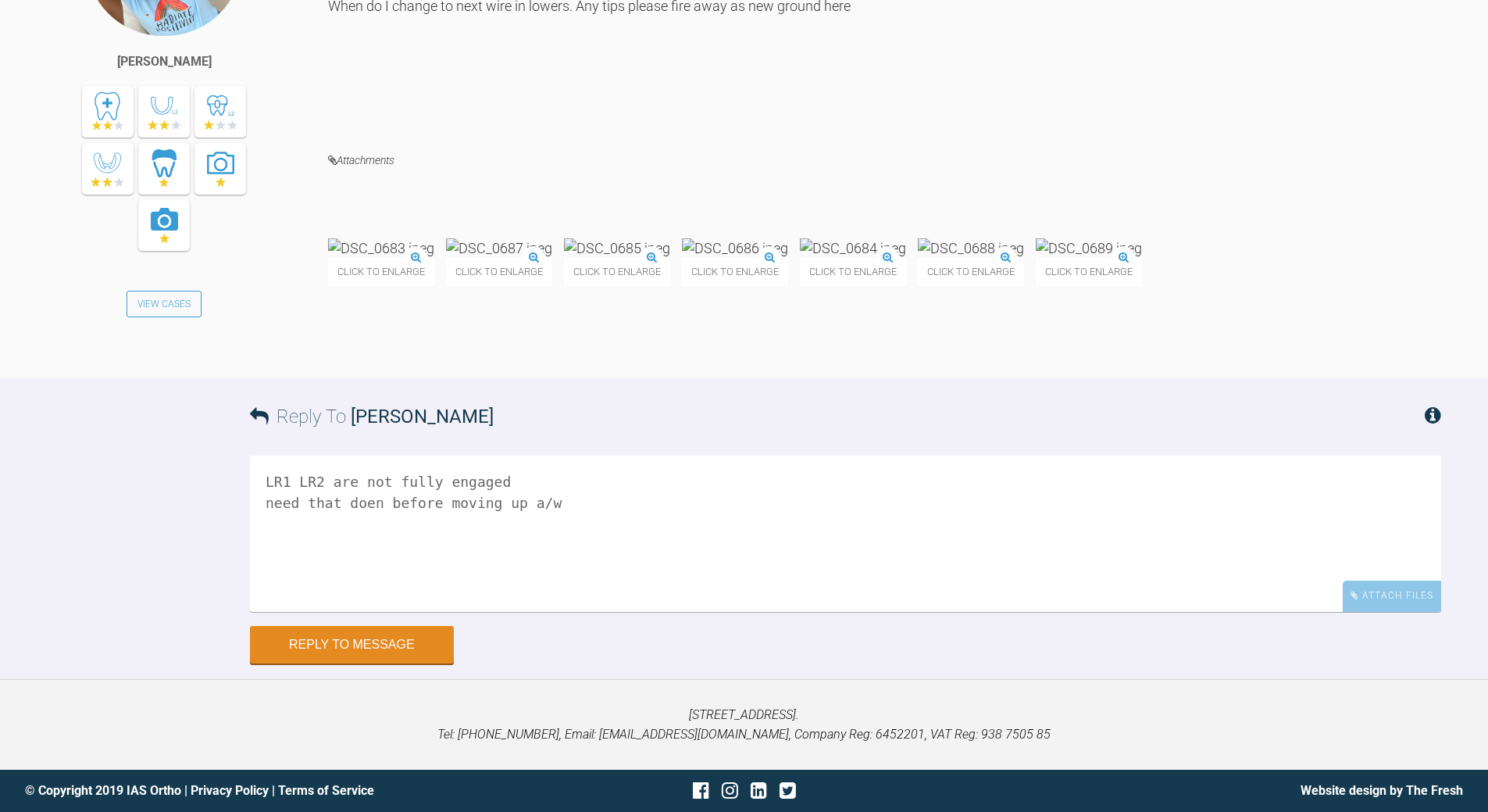
scroll to position [11537, 0]
click at [555, 504] on textarea "LR1 LR2 are not fully engaged need that doen before moving up a/w" at bounding box center [846, 533] width 1192 height 156
click at [339, 503] on textarea "LR1 LR2 are not fully engaged the mushrrom bends are stopping lower proclining …" at bounding box center [846, 533] width 1192 height 156
drag, startPoint x: 838, startPoint y: 499, endPoint x: 860, endPoint y: 479, distance: 29.7
click at [842, 493] on textarea "LR1 LR2 are not fully engaged the mushrpom bends are stopping lower proclining …" at bounding box center [846, 533] width 1192 height 156
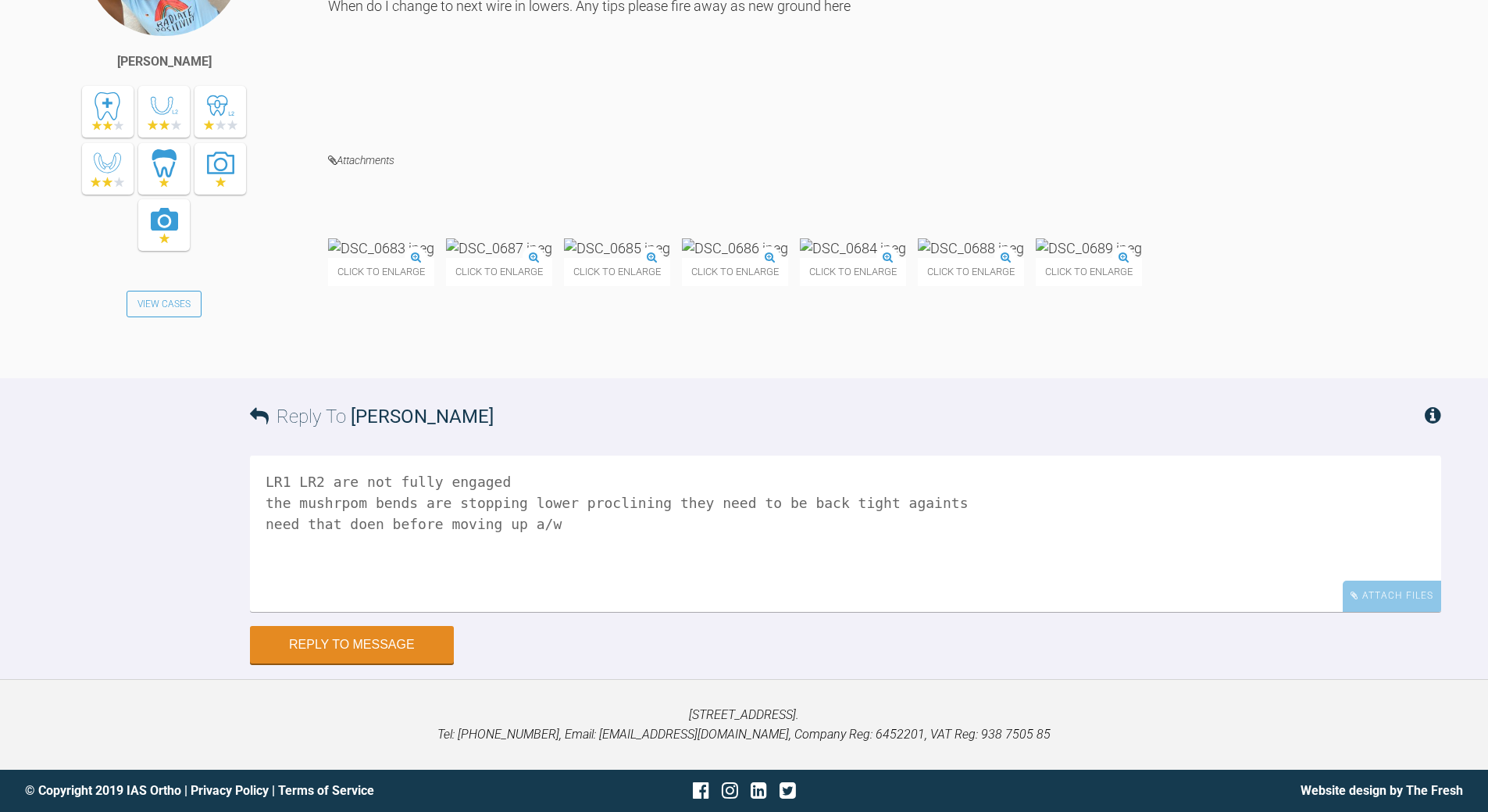
scroll to position [11224, 0]
click at [416, 258] on img at bounding box center [381, 249] width 107 height 20
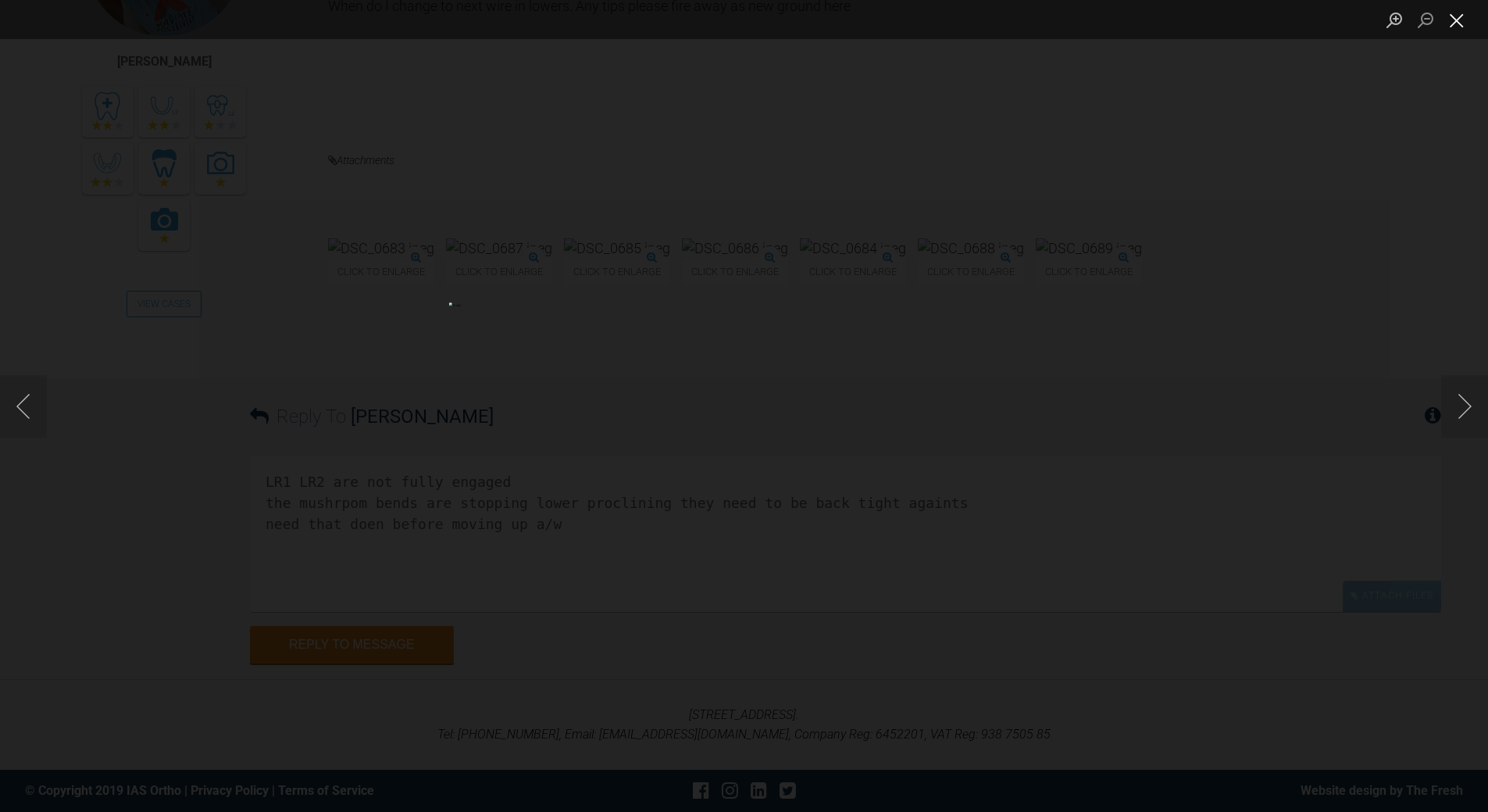
click at [1455, 20] on button "Close lightbox" at bounding box center [1457, 20] width 31 height 27
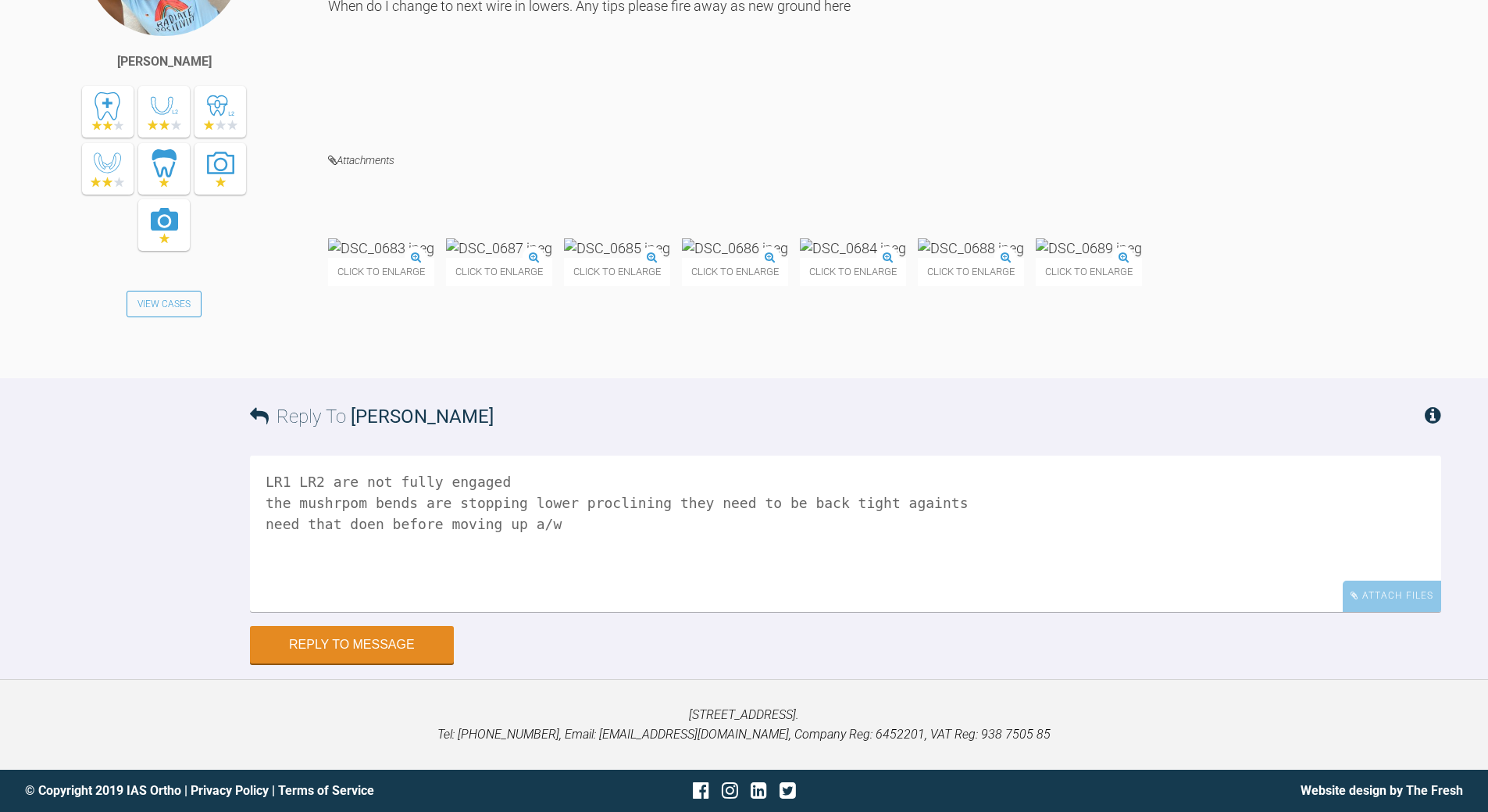
scroll to position [11537, 0]
click at [925, 498] on textarea "LR1 LR2 are not fully engaged the mushrpom bends are stopping lower proclining …" at bounding box center [846, 533] width 1192 height 156
drag, startPoint x: 266, startPoint y: 522, endPoint x: 539, endPoint y: 541, distance: 273.7
click at [541, 542] on textarea "LR1 LR2 are not fully engaged the mushrpom bends are stopping lower proclining …" at bounding box center [846, 533] width 1192 height 156
click at [337, 498] on textarea "LR1 LR2 are not fully engaged the mushrpom bends are stopping lower proclining …" at bounding box center [846, 533] width 1192 height 156
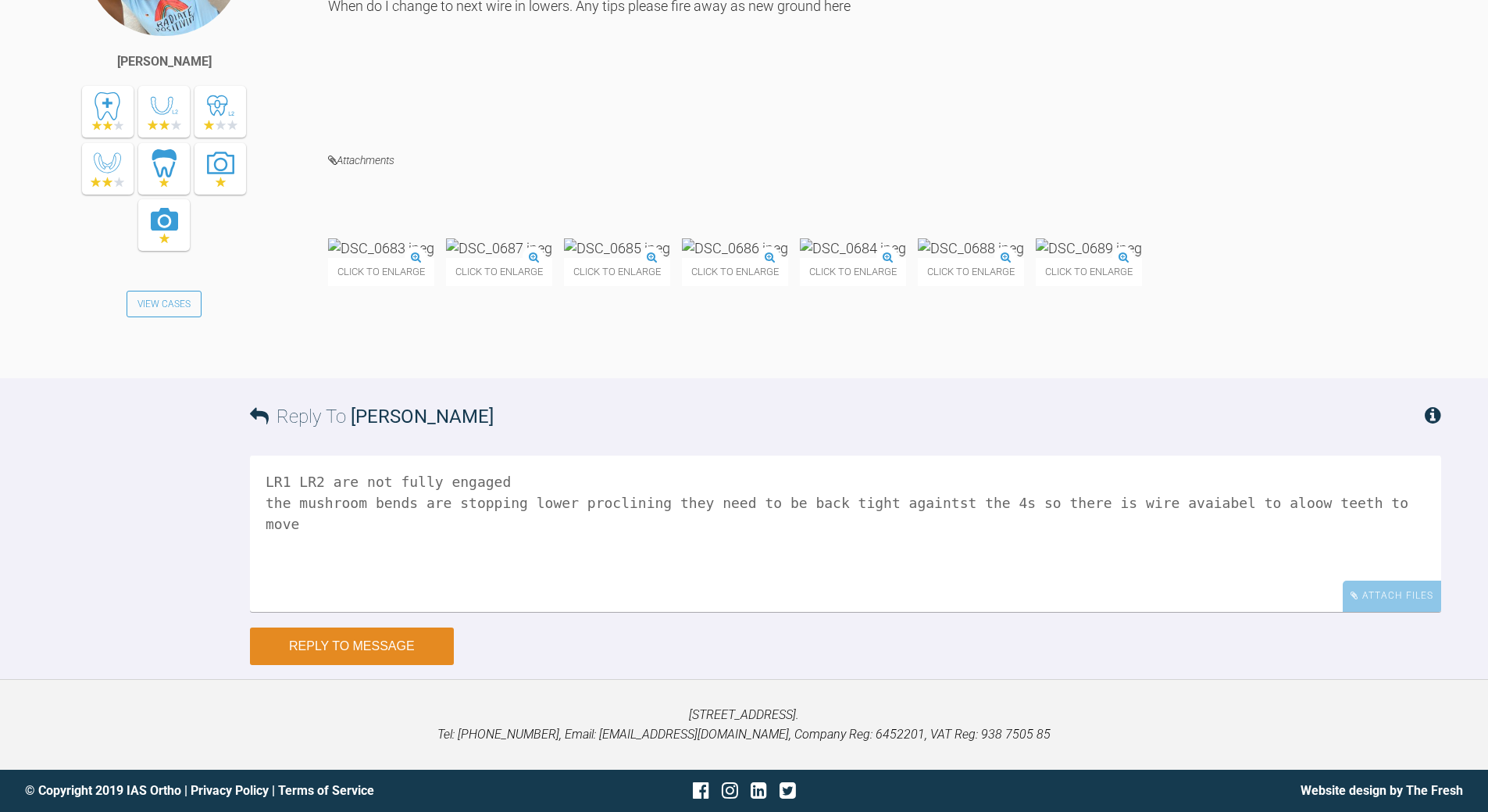
type textarea "LR1 LR2 are not fully engaged the mushroom bends are stopping lower proclining …"
drag, startPoint x: 386, startPoint y: 645, endPoint x: 481, endPoint y: 543, distance: 139.4
click at [386, 645] on button "Reply to Message" at bounding box center [352, 645] width 204 height 38
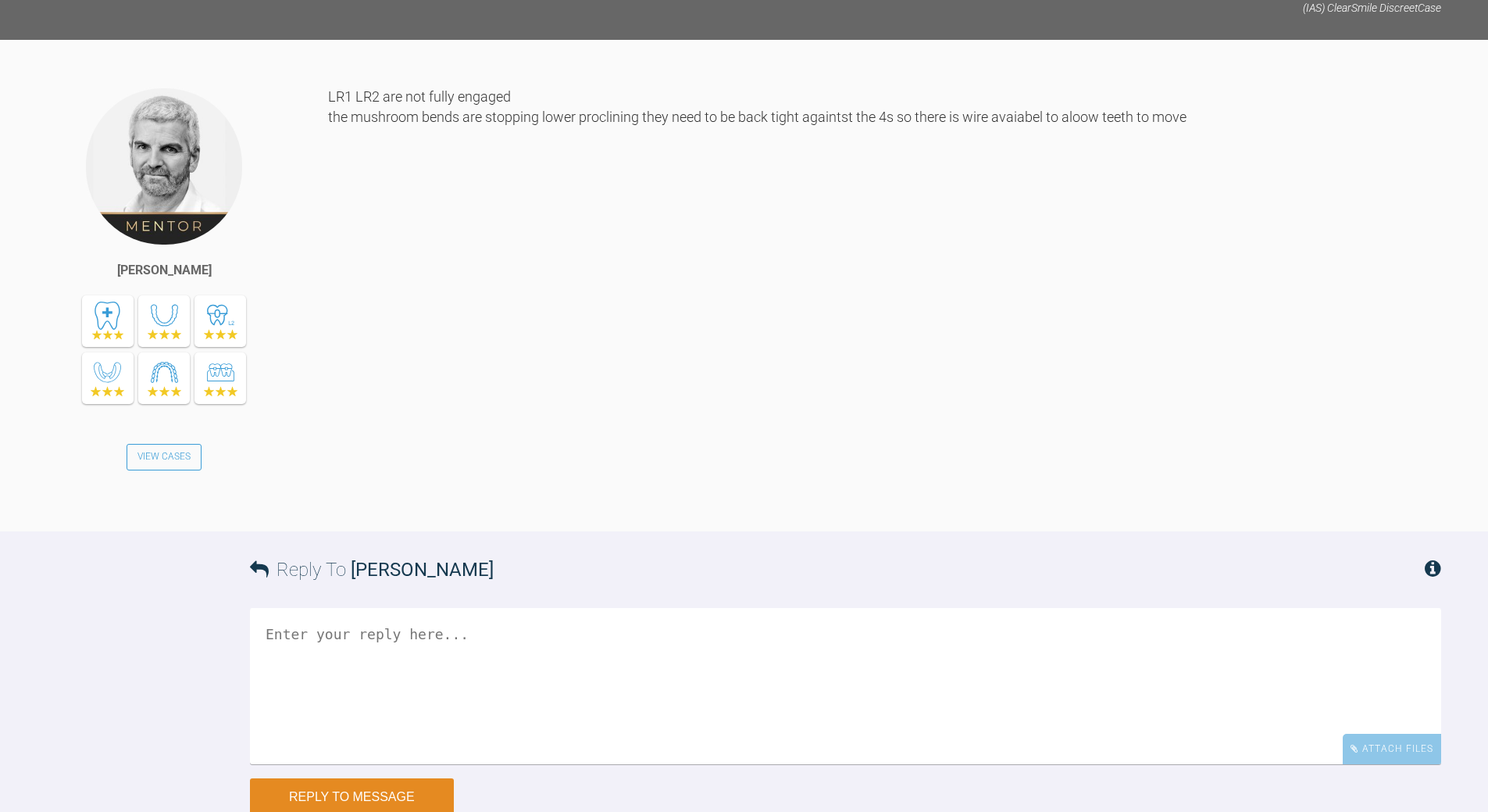
scroll to position [11503, 0]
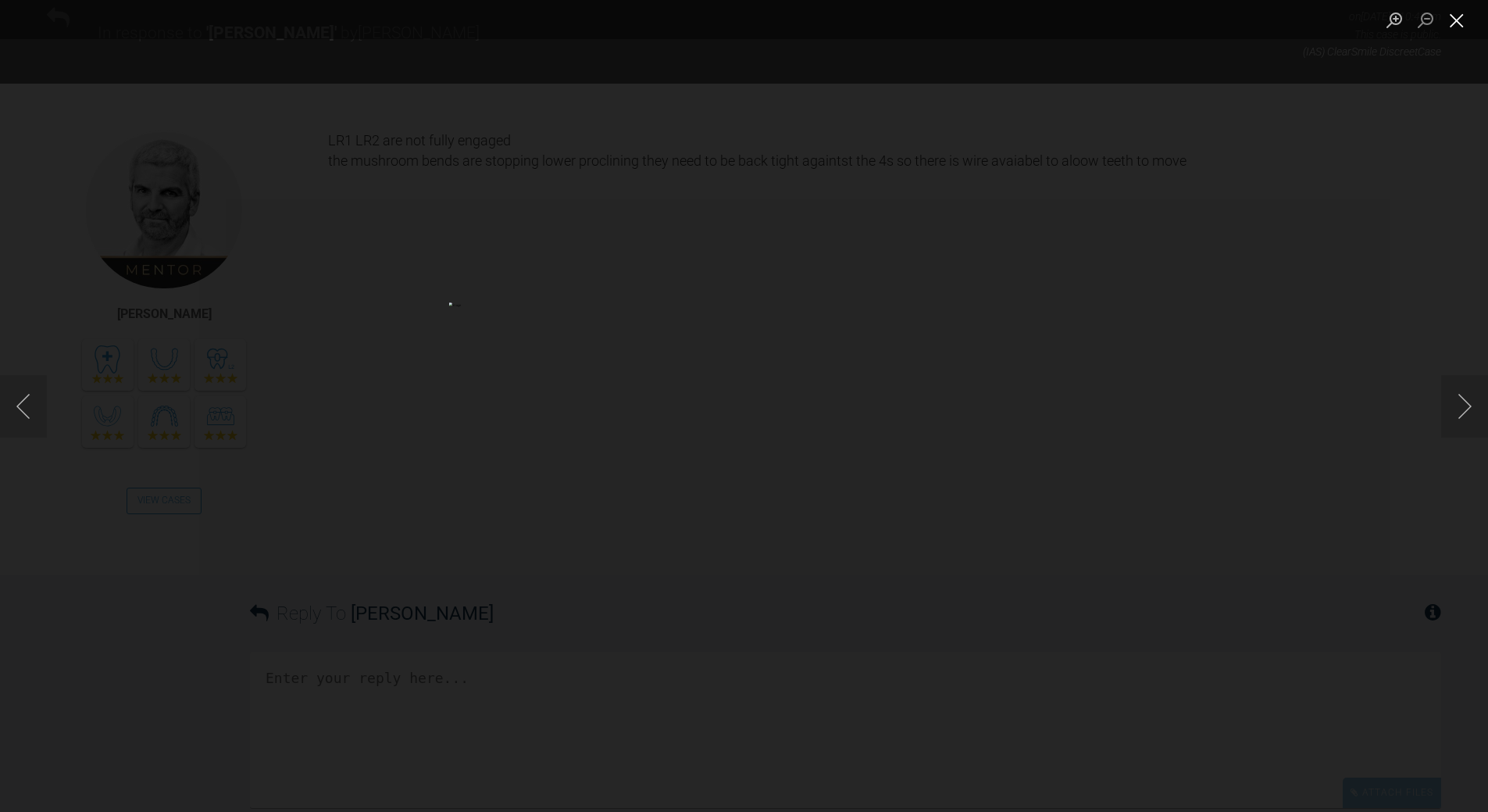
click at [1458, 25] on button "Close lightbox" at bounding box center [1457, 20] width 31 height 27
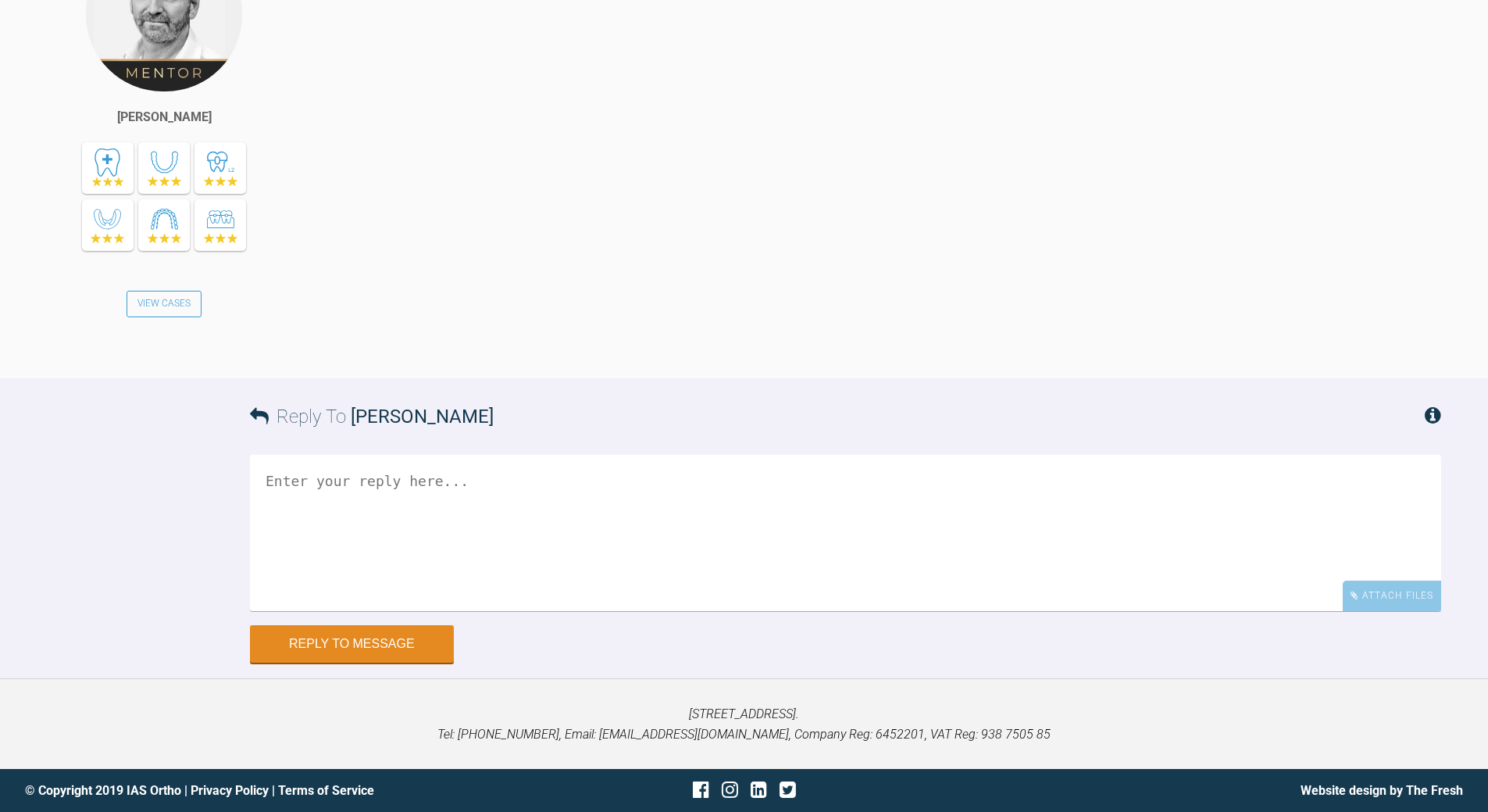
scroll to position [12050, 0]
click at [321, 561] on textarea at bounding box center [846, 532] width 1192 height 156
type textarea "see"
click at [1379, 611] on div "Attach Files" at bounding box center [1392, 595] width 98 height 30
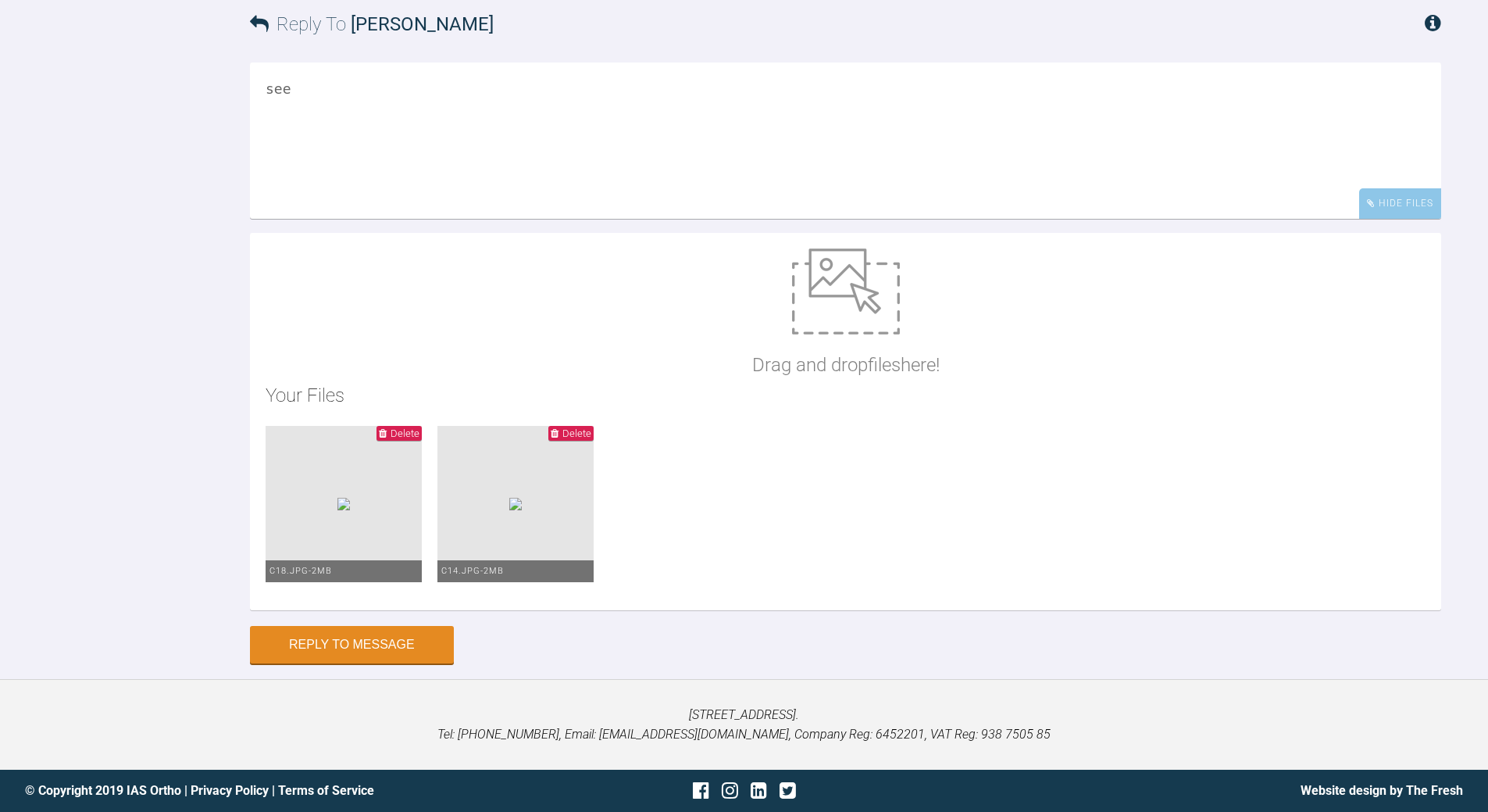
scroll to position [12521, 0]
click at [333, 643] on button "Reply to Message" at bounding box center [352, 646] width 204 height 38
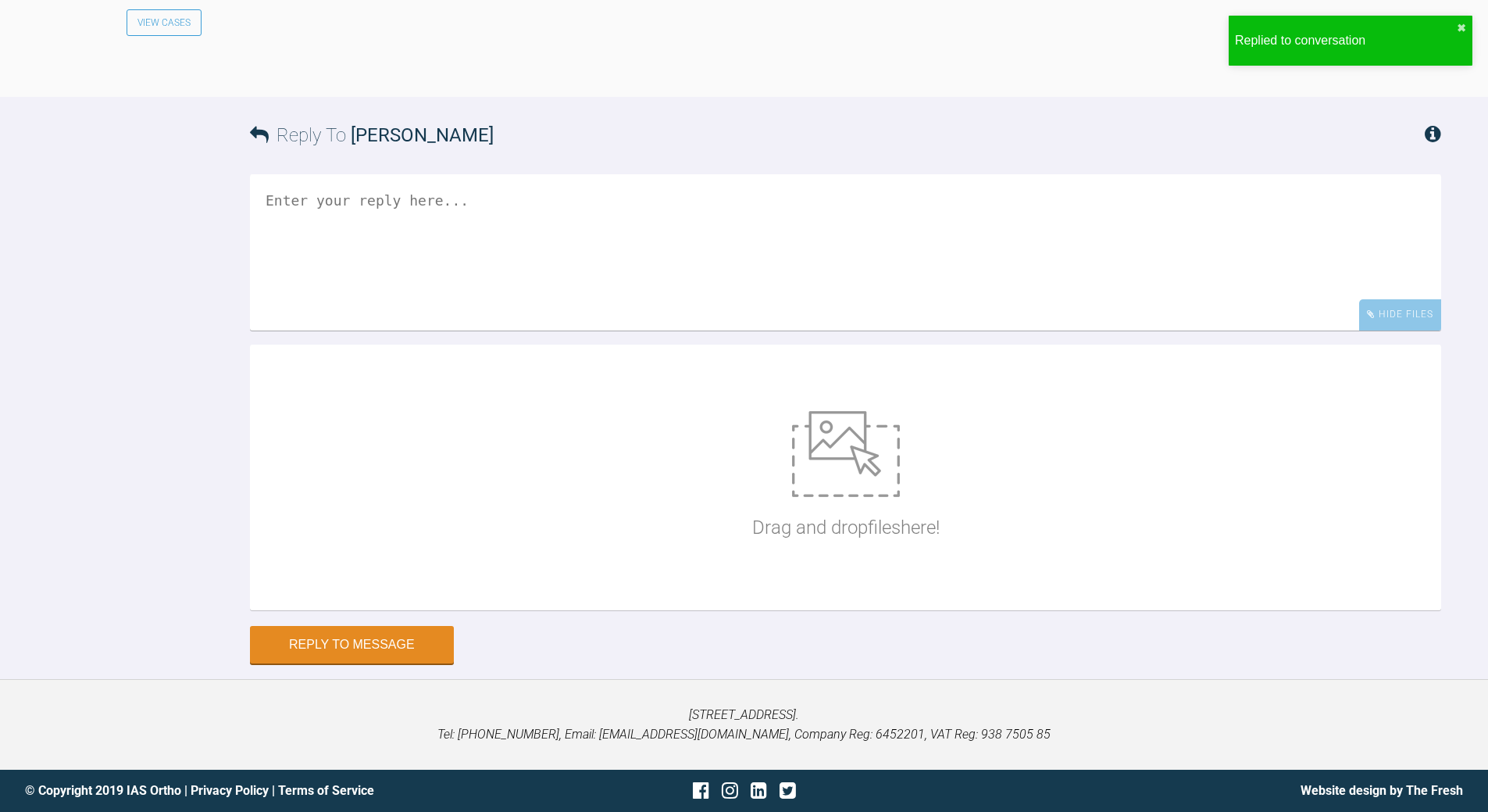
scroll to position [12773, 0]
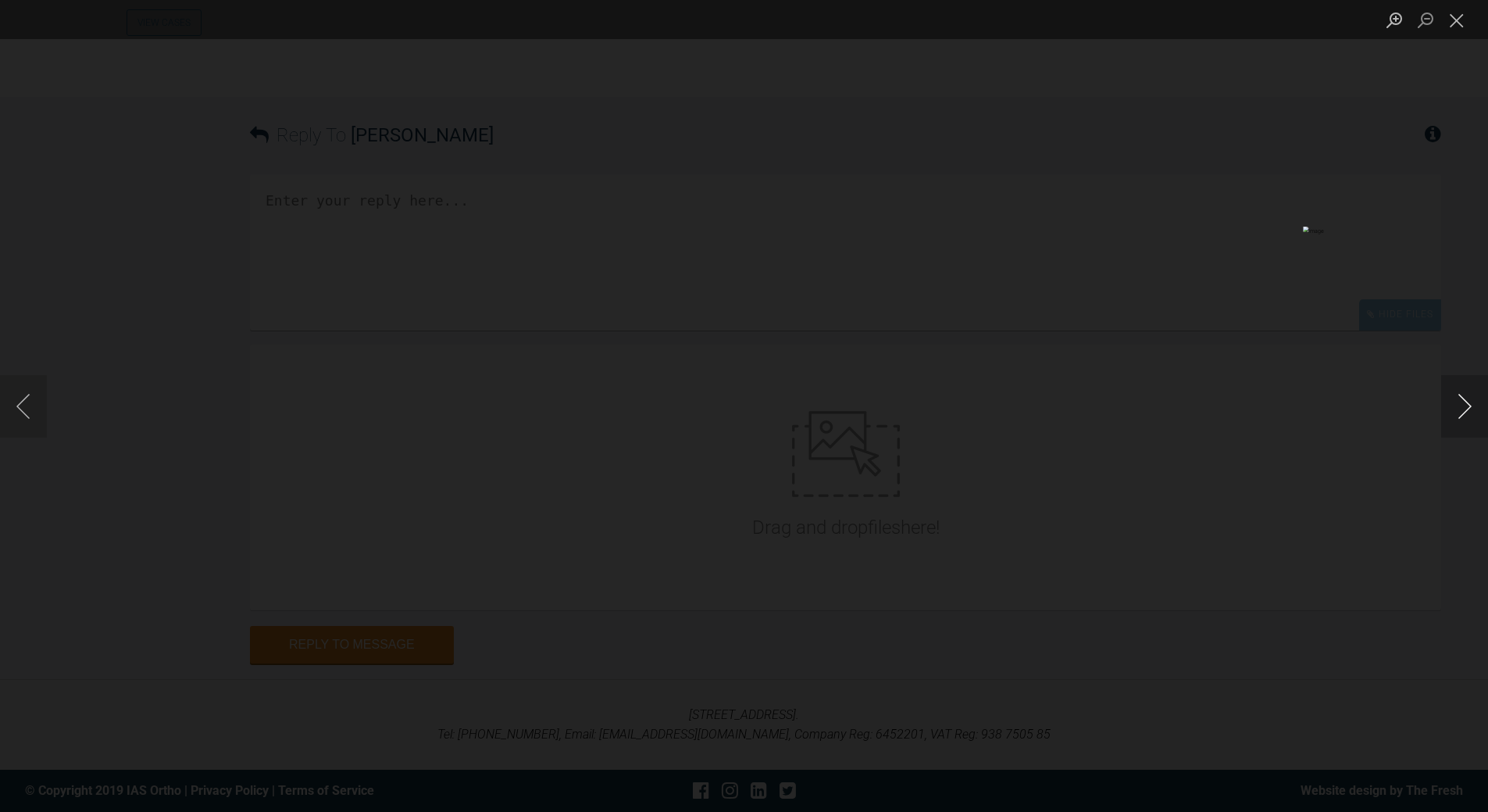
click at [1472, 397] on button "Next image" at bounding box center [1464, 406] width 47 height 62
click at [1462, 25] on button "Close lightbox" at bounding box center [1457, 20] width 31 height 27
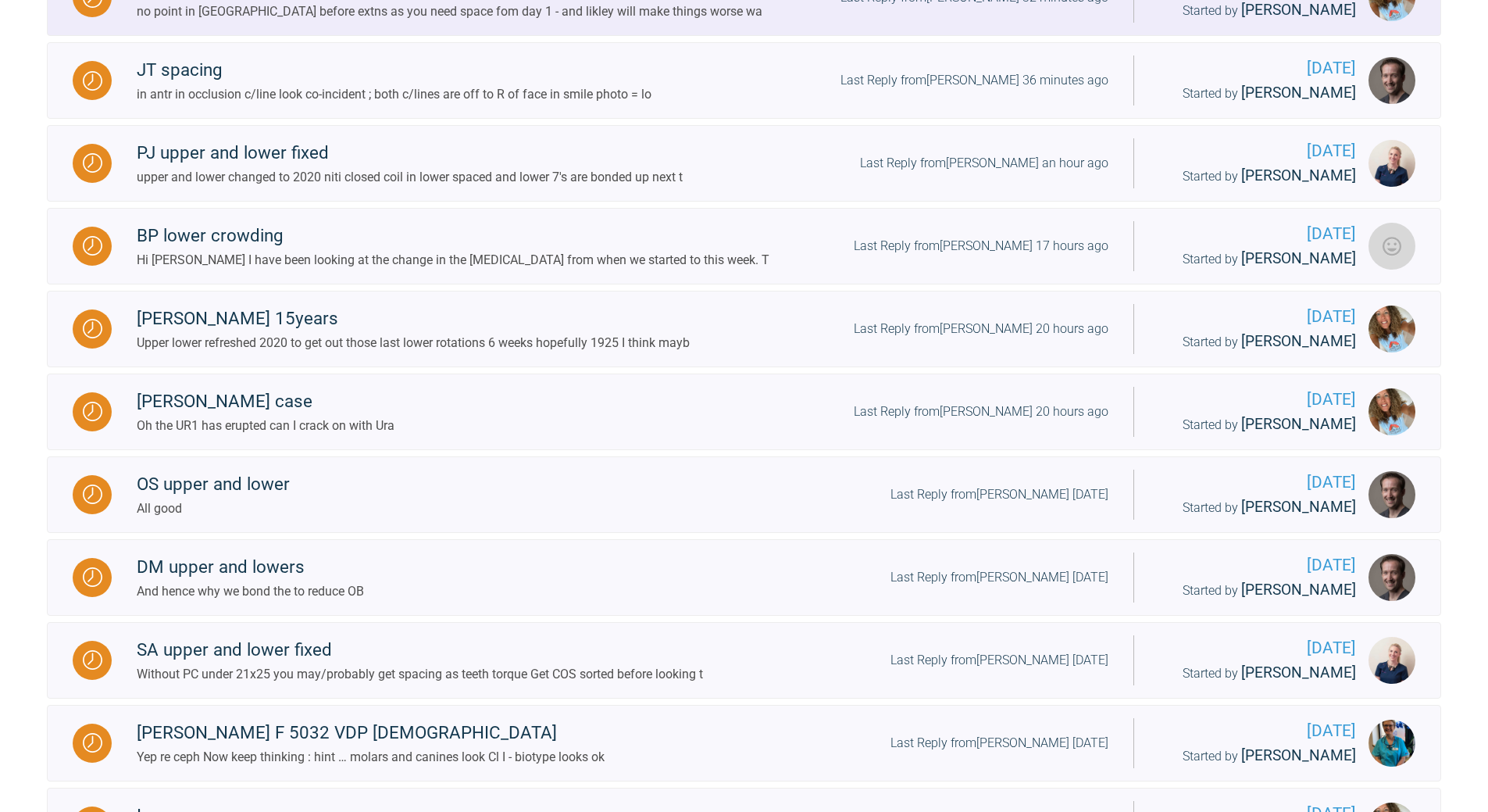
scroll to position [910, 0]
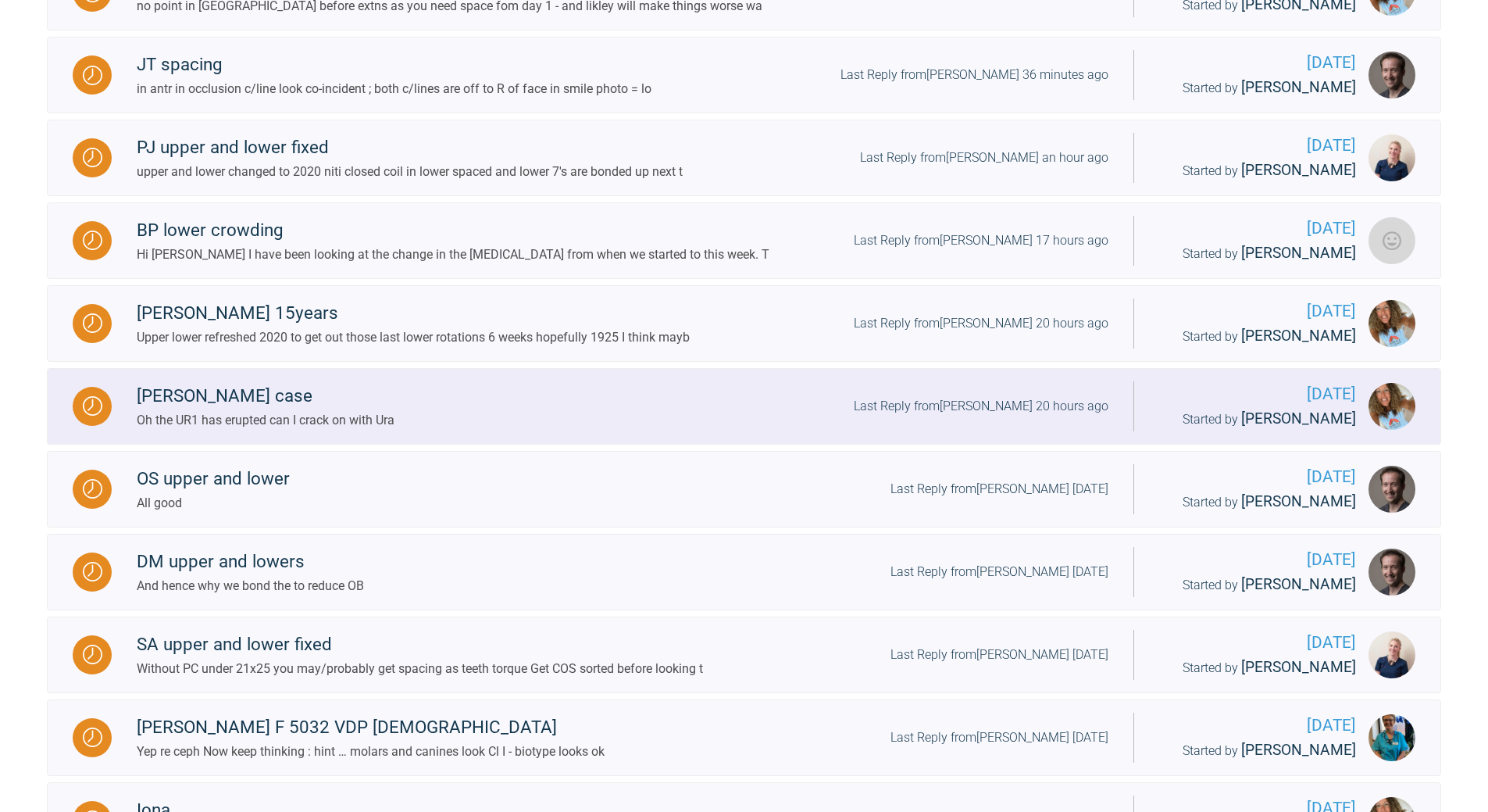
click at [1027, 417] on div "Last Reply from [PERSON_NAME] 20 hours ago" at bounding box center [981, 406] width 255 height 21
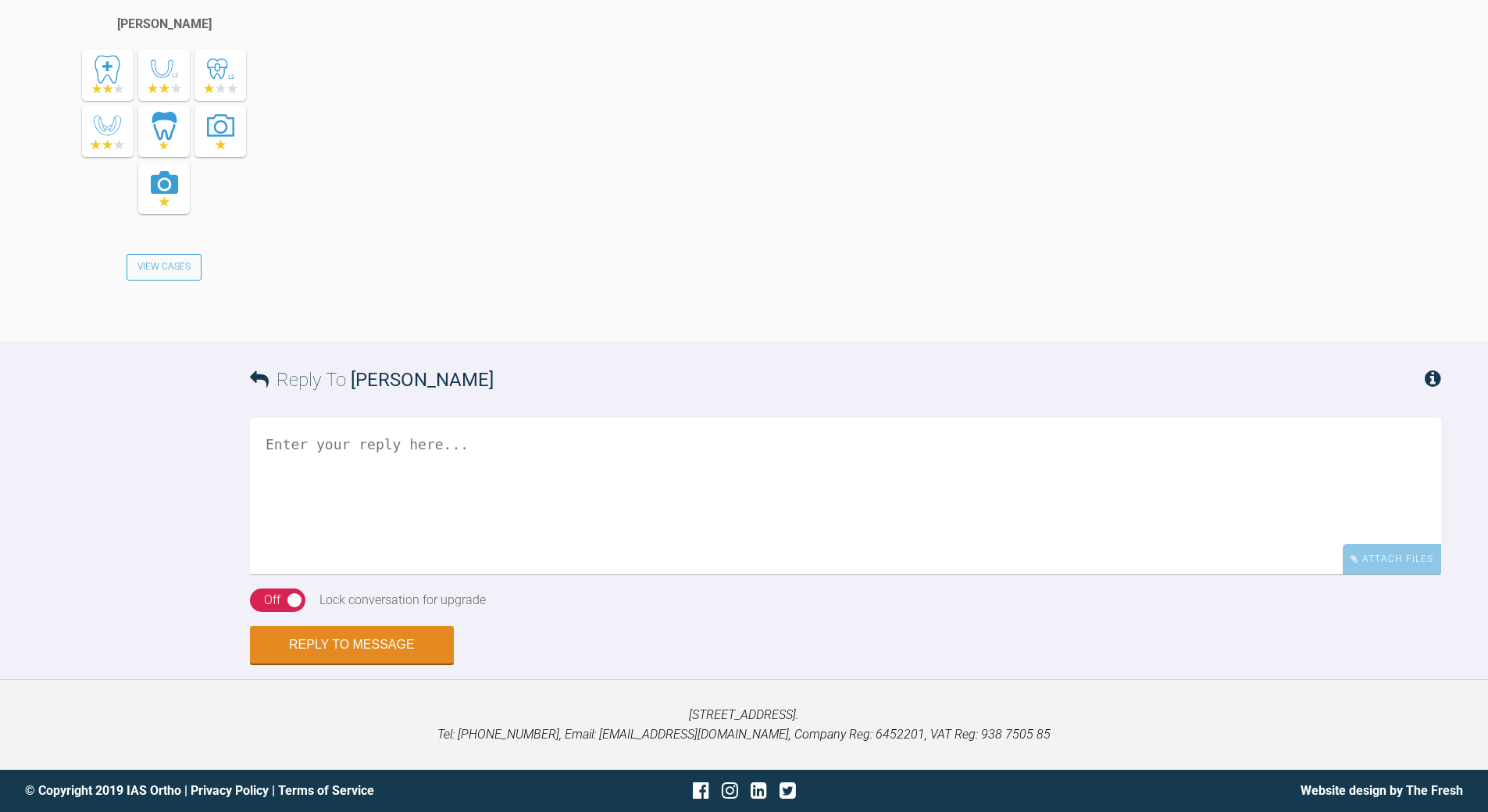
scroll to position [6236, 0]
click at [413, 467] on textarea at bounding box center [846, 496] width 1192 height 156
type textarea "images?"
click at [367, 665] on button "Reply to Message" at bounding box center [352, 646] width 204 height 38
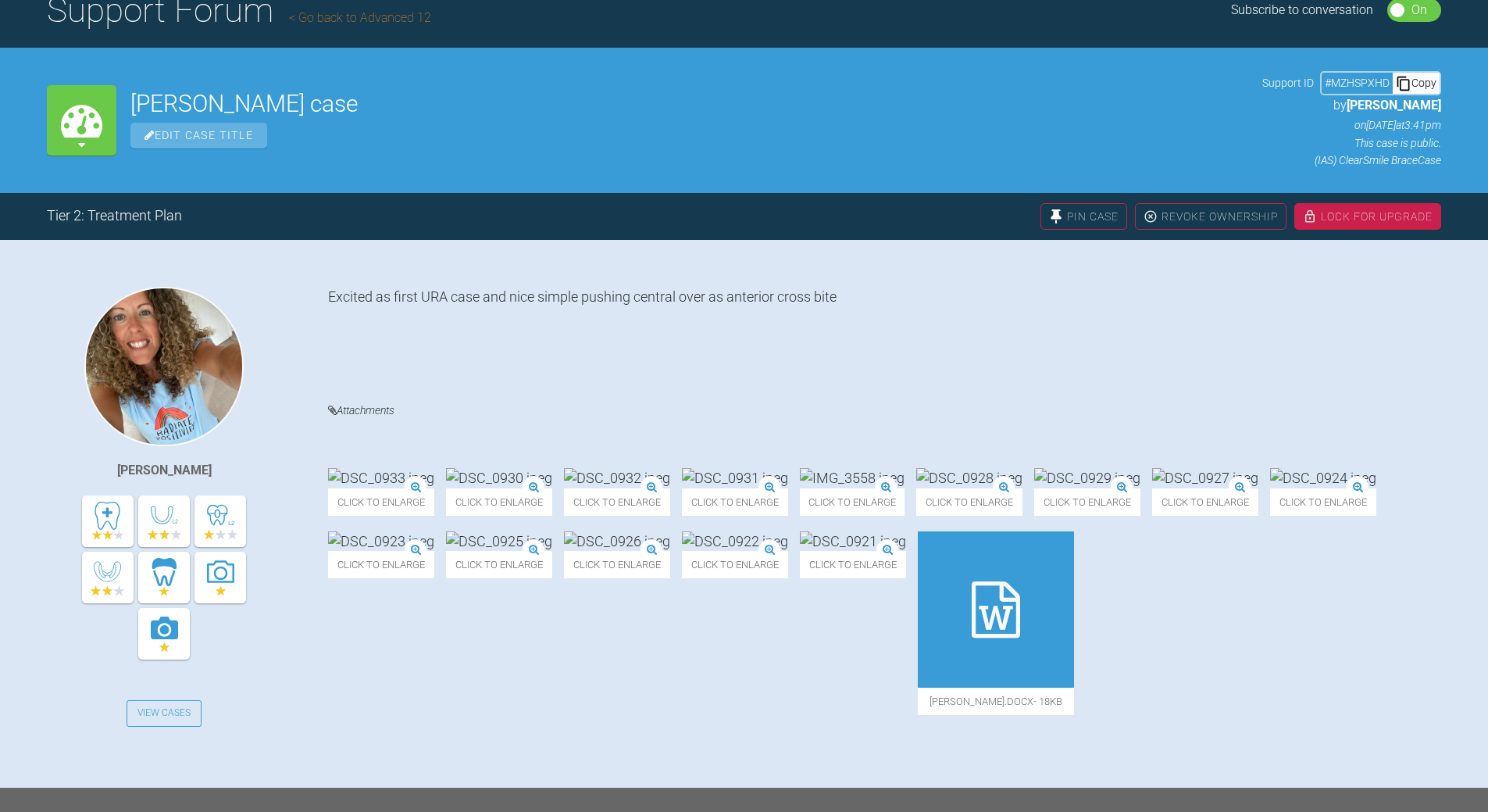
scroll to position [0, 0]
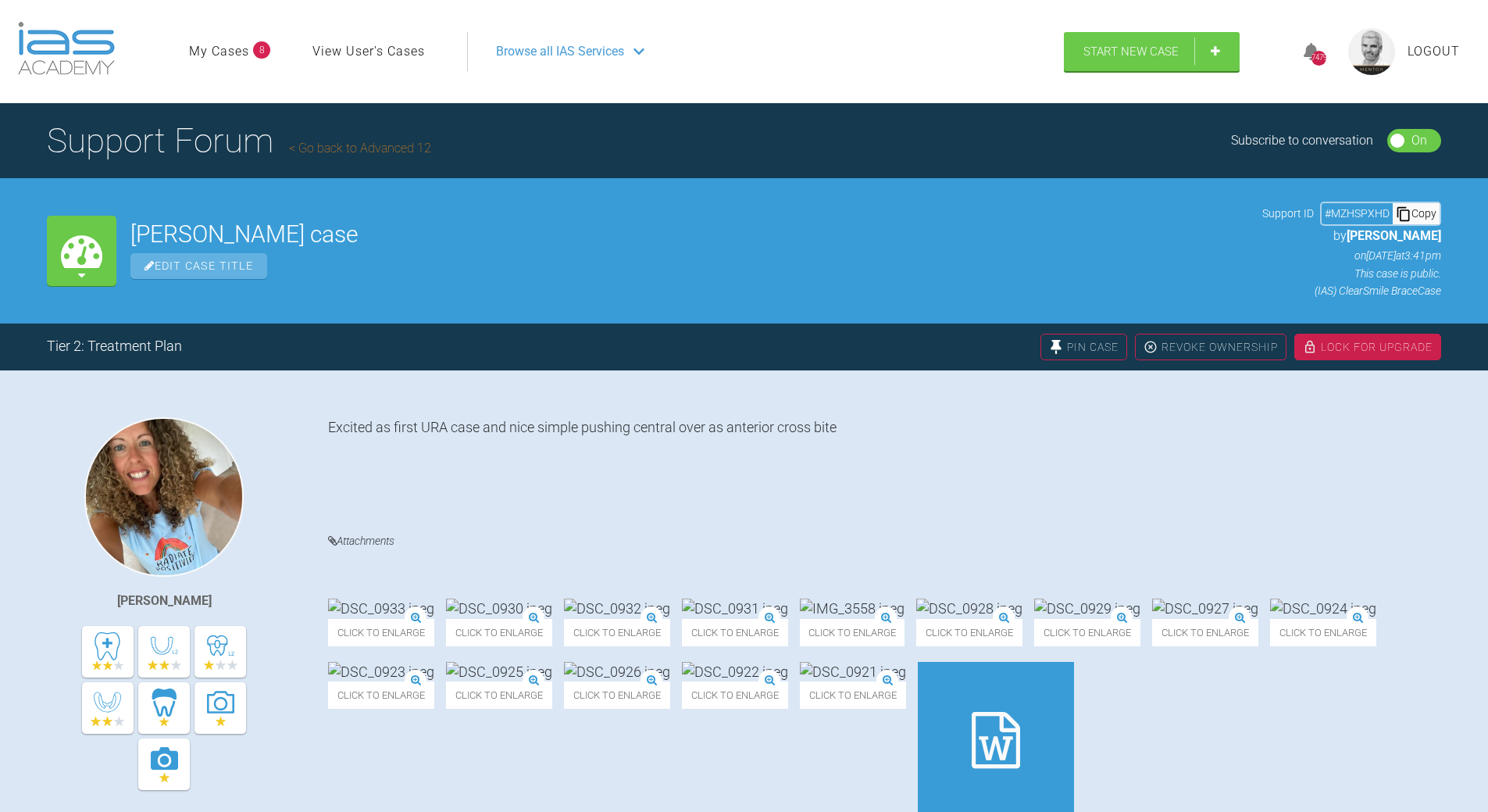
click at [1424, 216] on div "Copy" at bounding box center [1416, 213] width 47 height 21
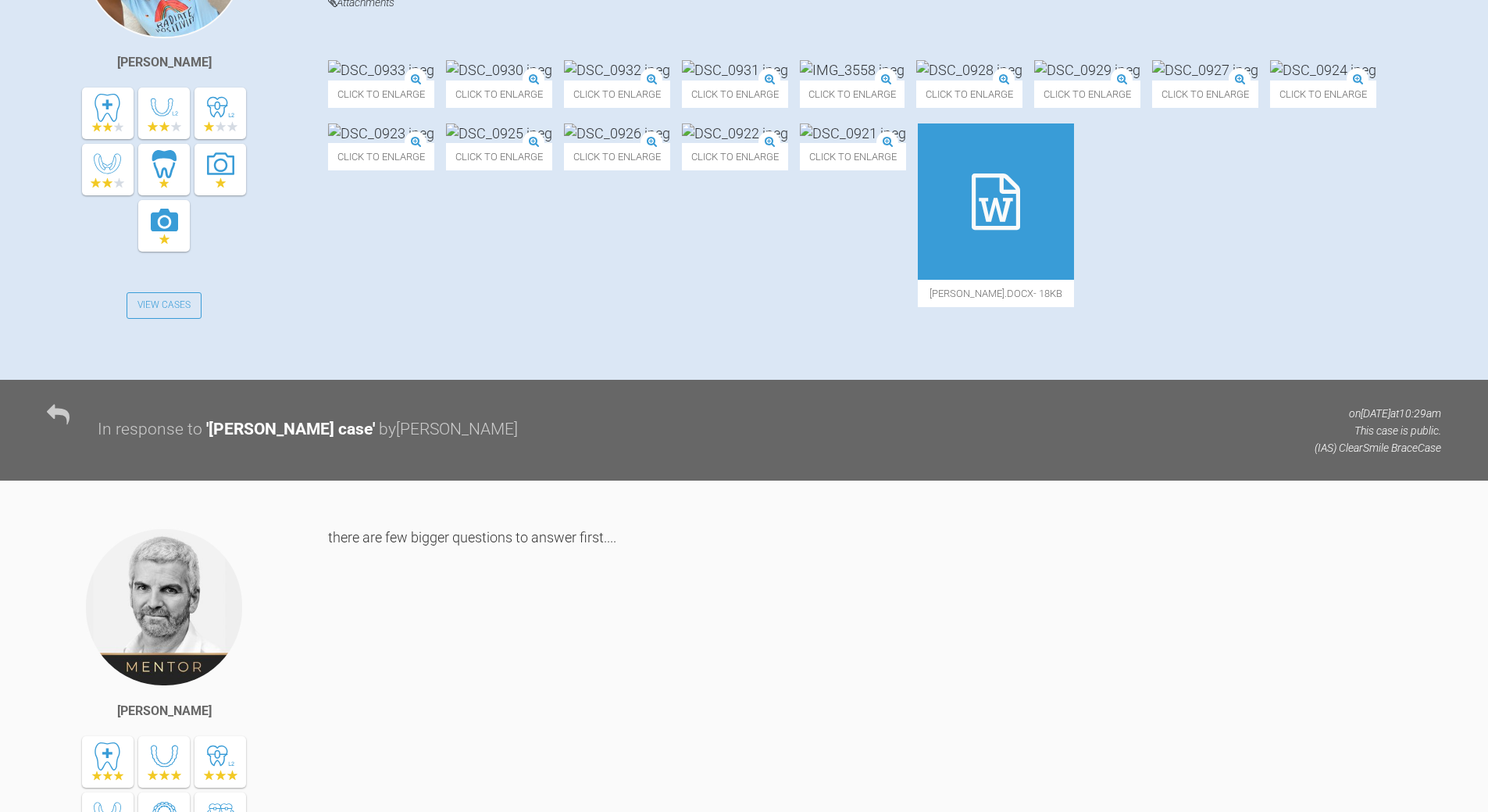
scroll to position [148, 0]
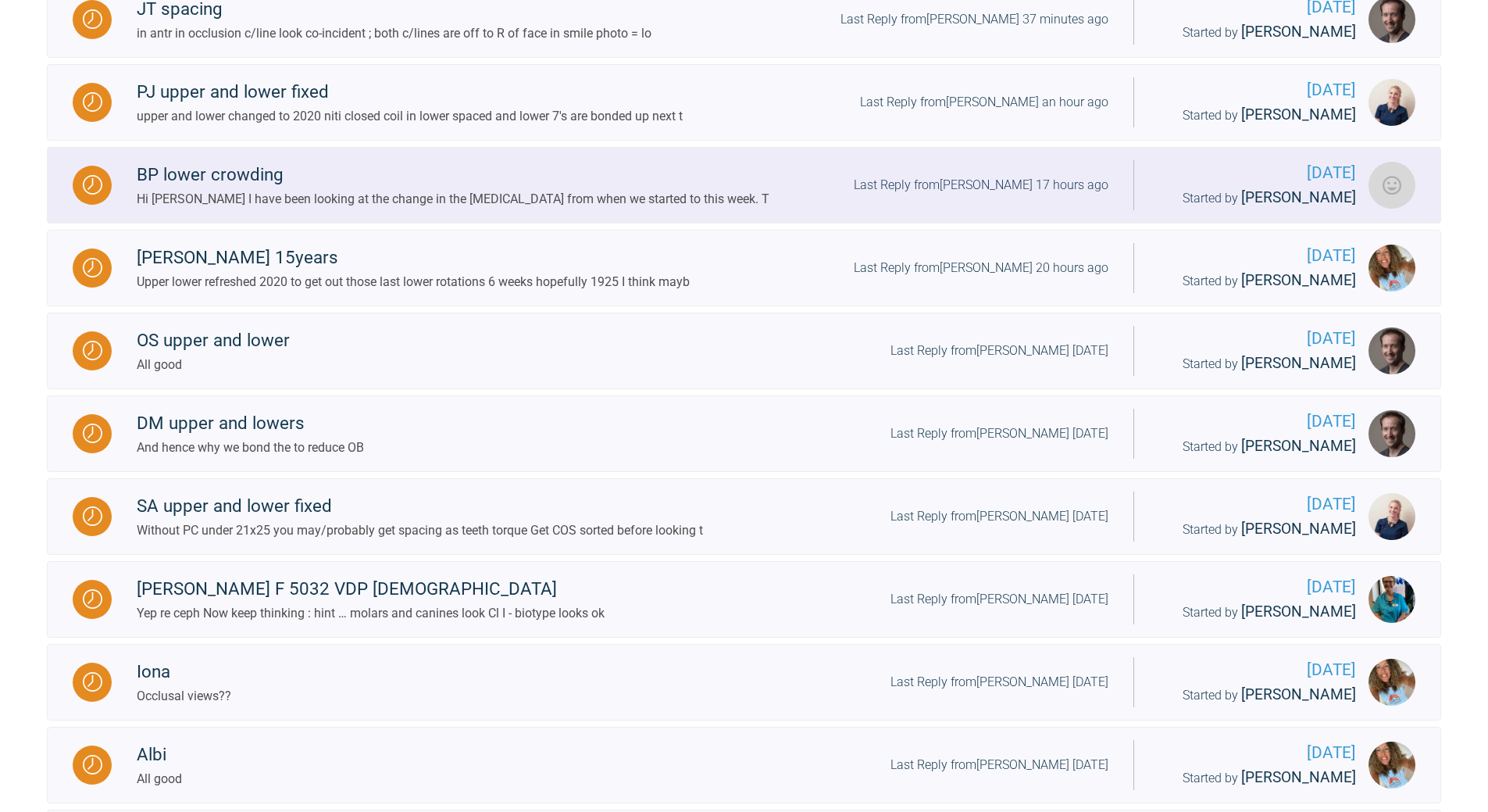
scroll to position [1022, 0]
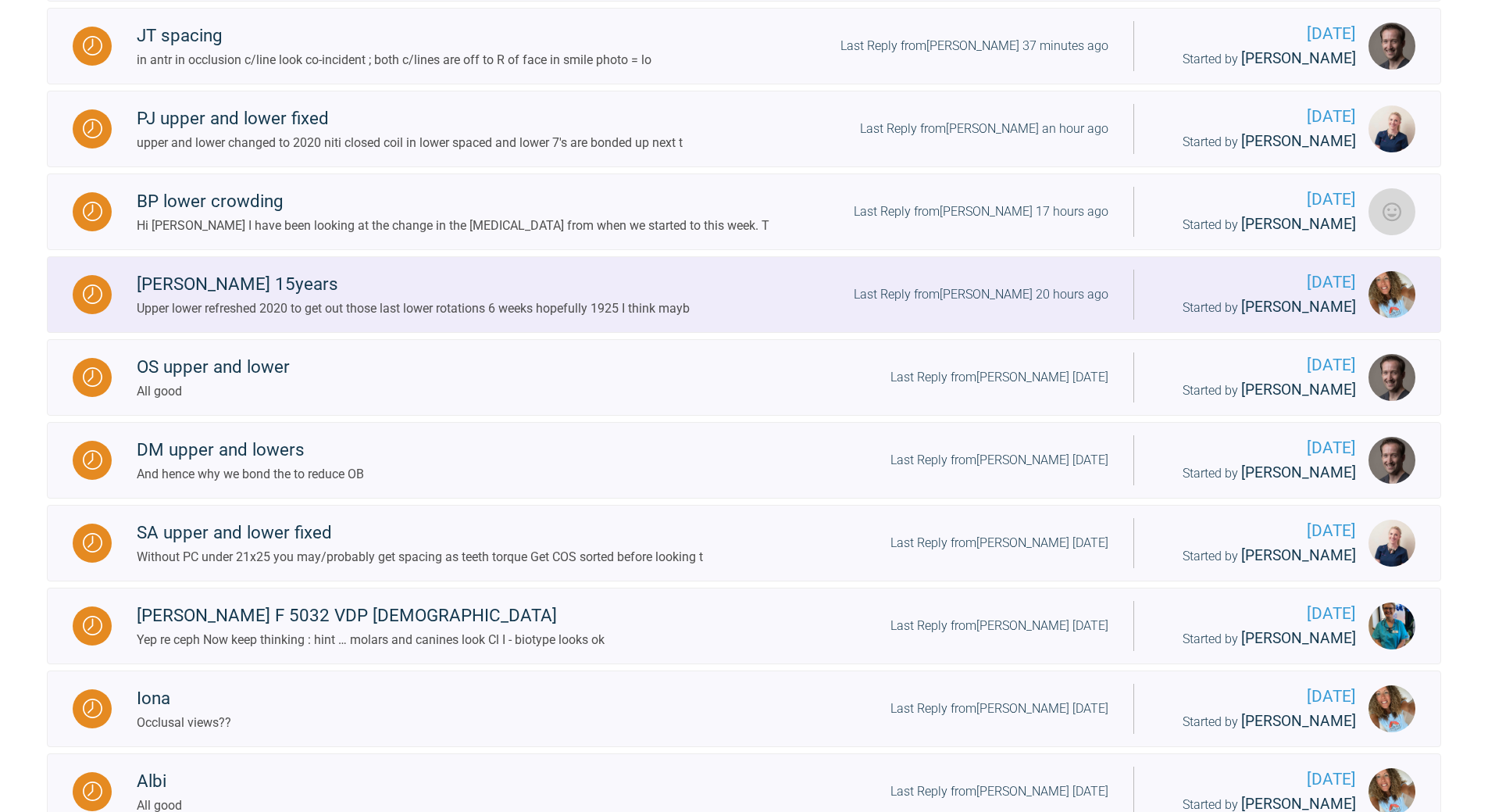
click at [965, 304] on div "Last Reply from [PERSON_NAME] 20 hours ago" at bounding box center [981, 294] width 255 height 21
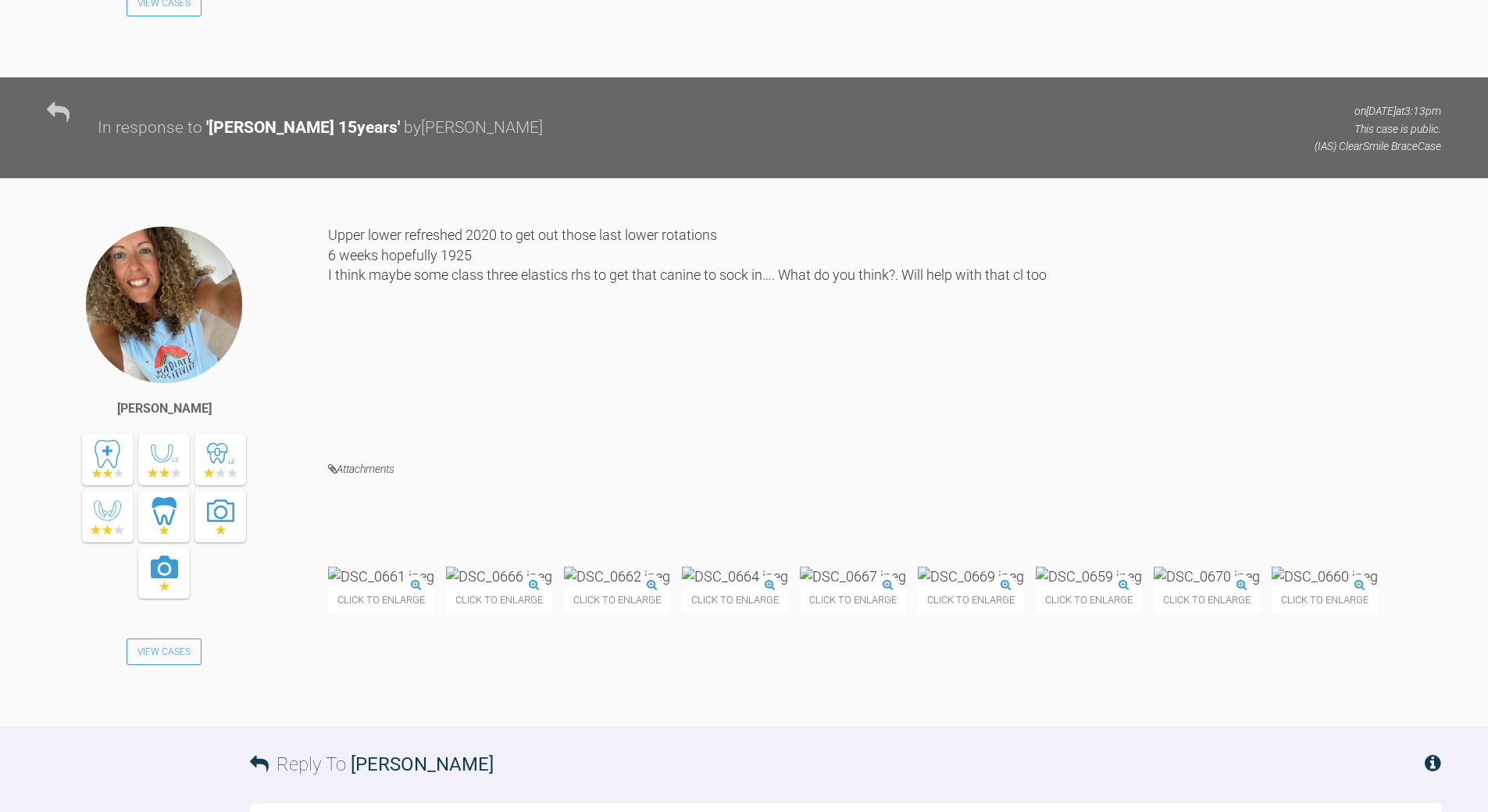
scroll to position [25970, 0]
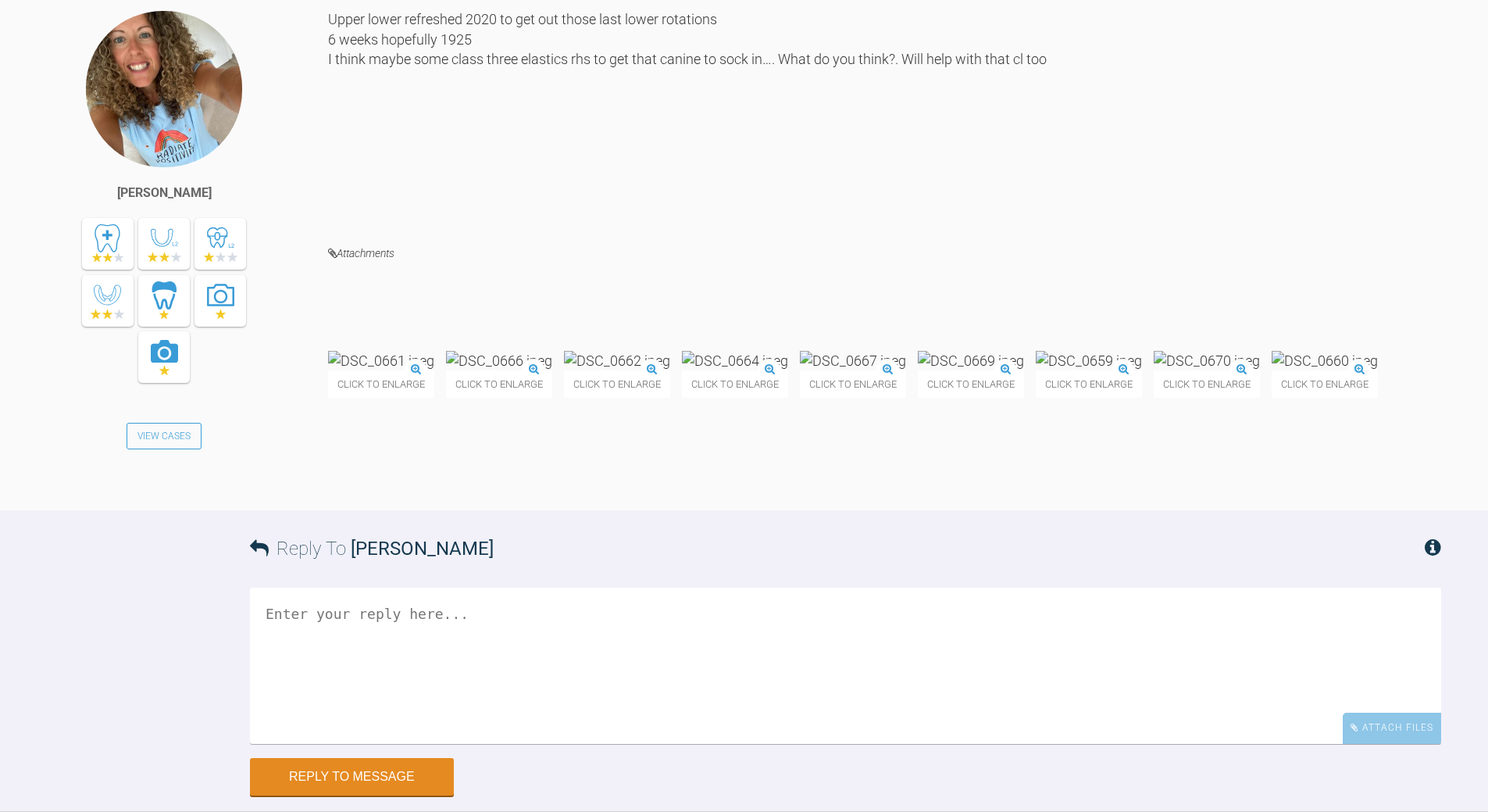
click at [552, 351] on img at bounding box center [500, 361] width 107 height 20
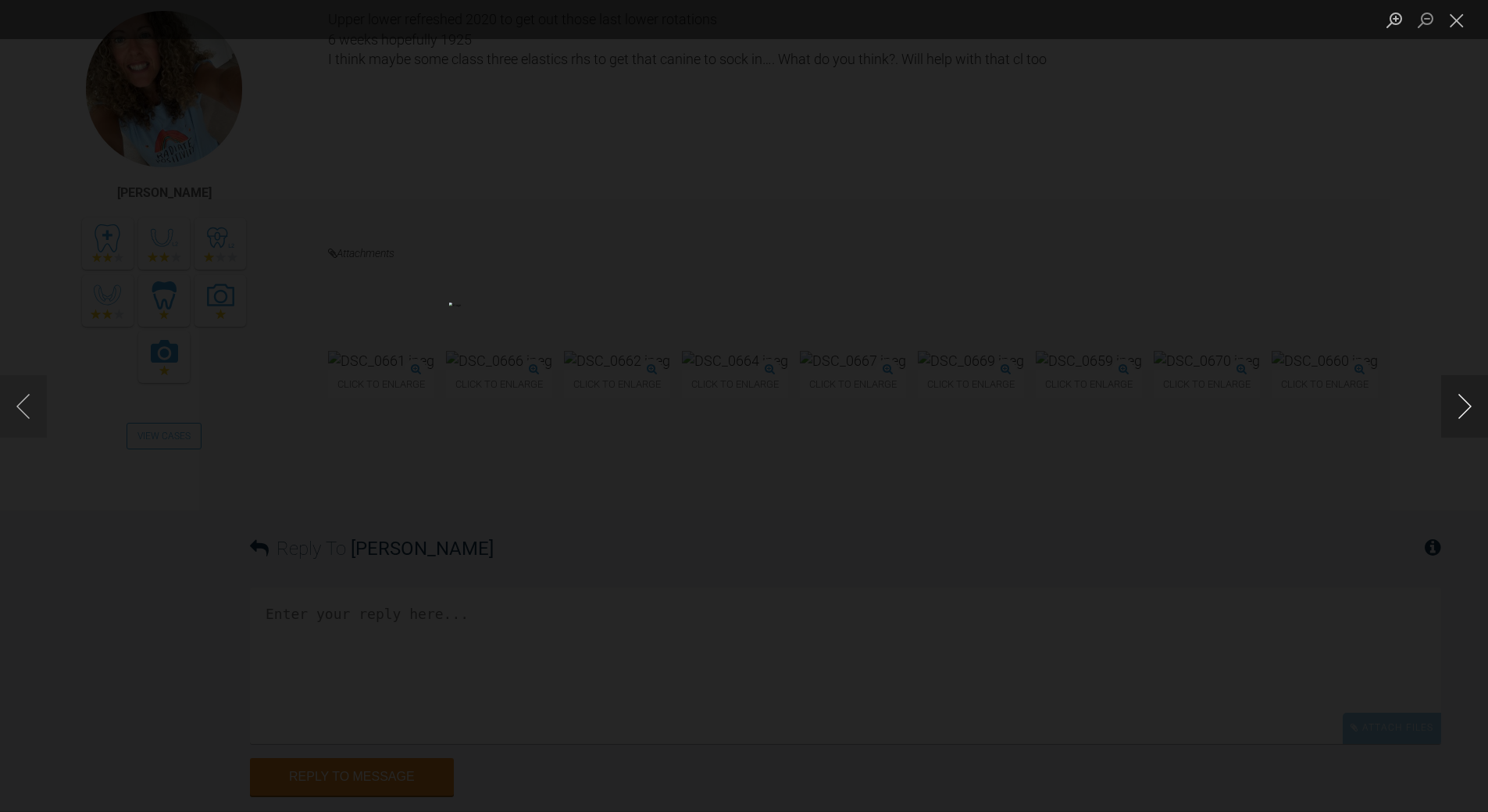
click at [1464, 403] on button "Next image" at bounding box center [1464, 406] width 47 height 62
click at [1465, 405] on button "Next image" at bounding box center [1464, 406] width 47 height 62
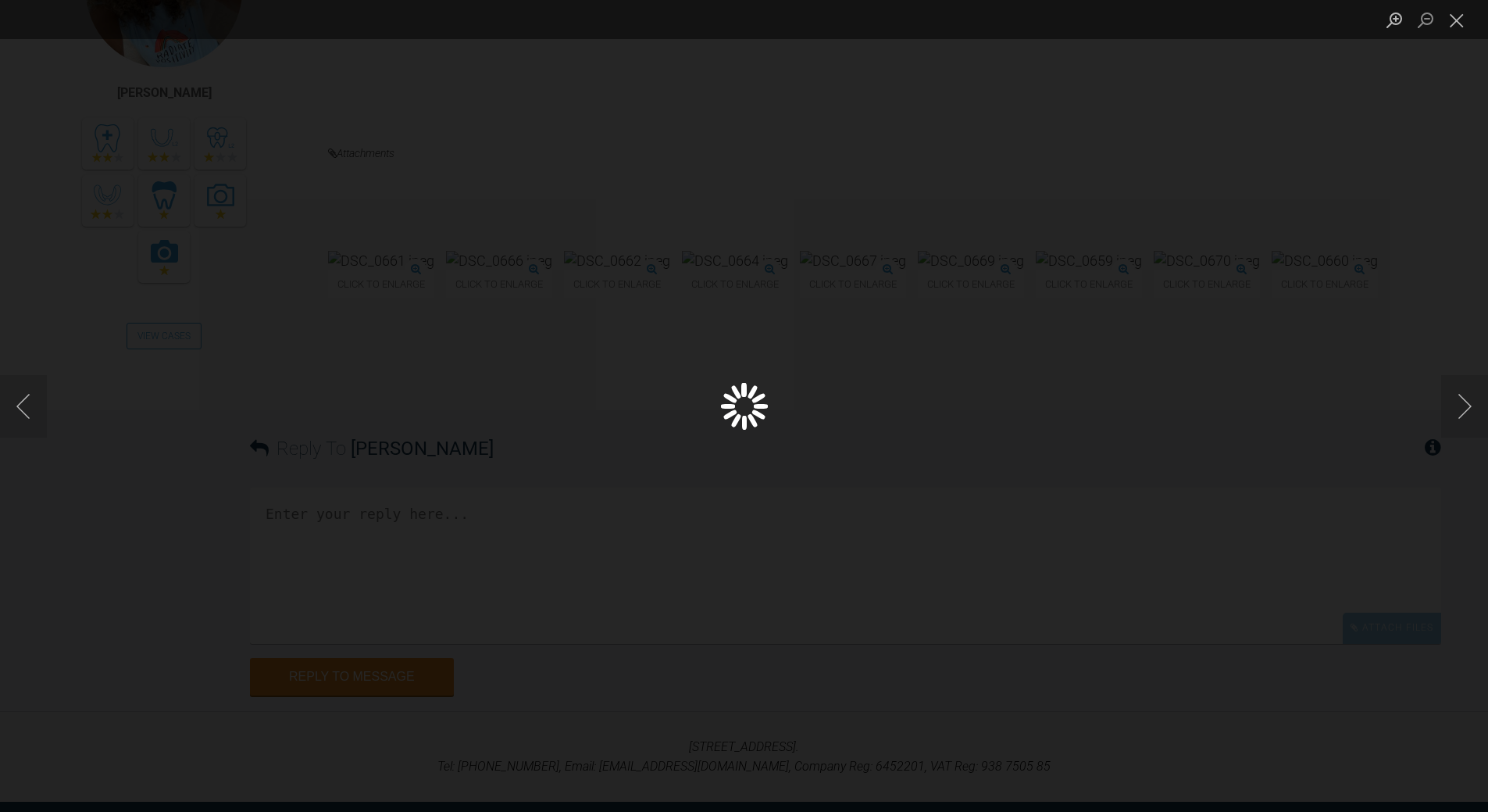
scroll to position [26186, 0]
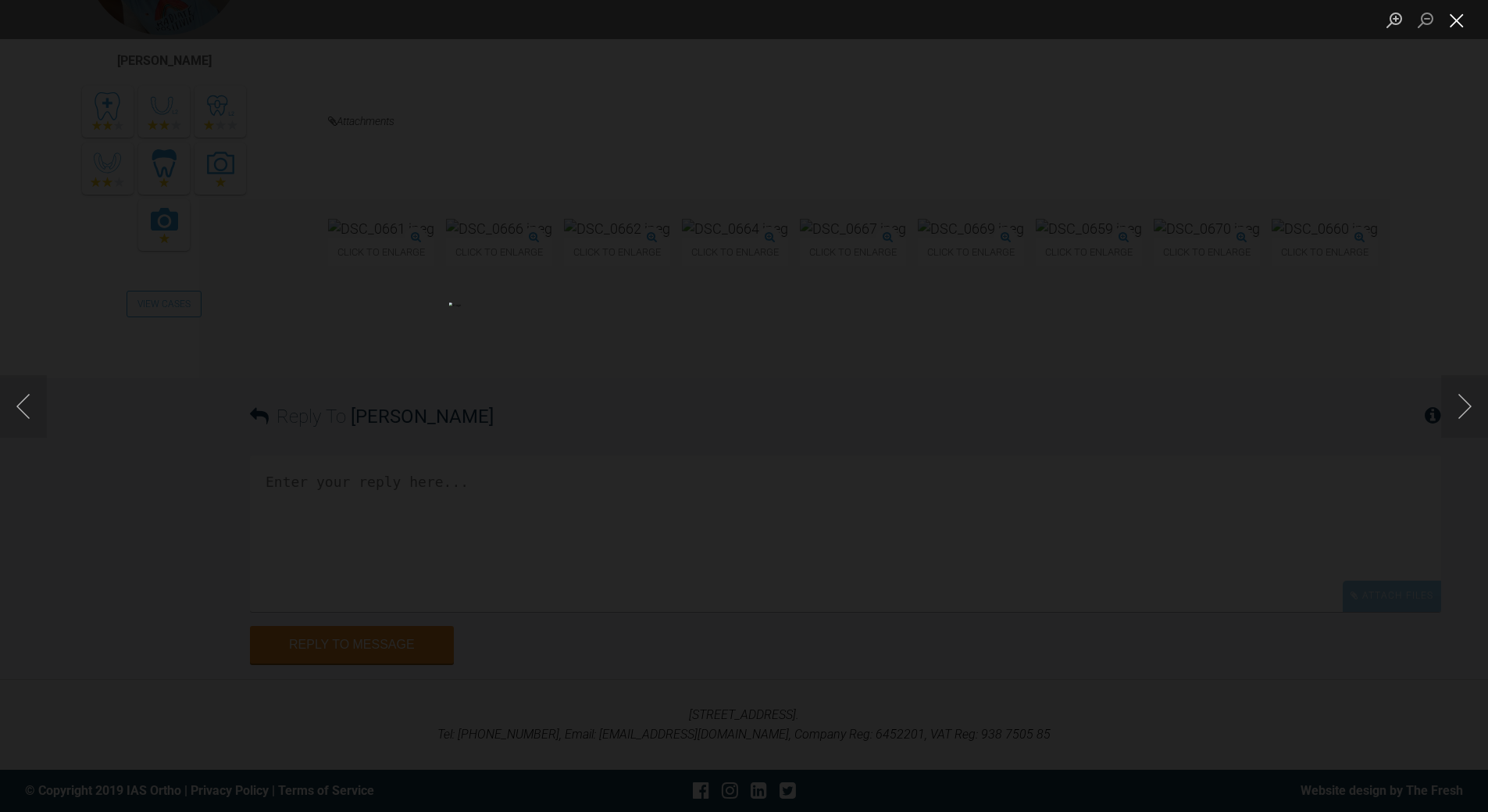
click at [1461, 25] on button "Close lightbox" at bounding box center [1457, 20] width 31 height 27
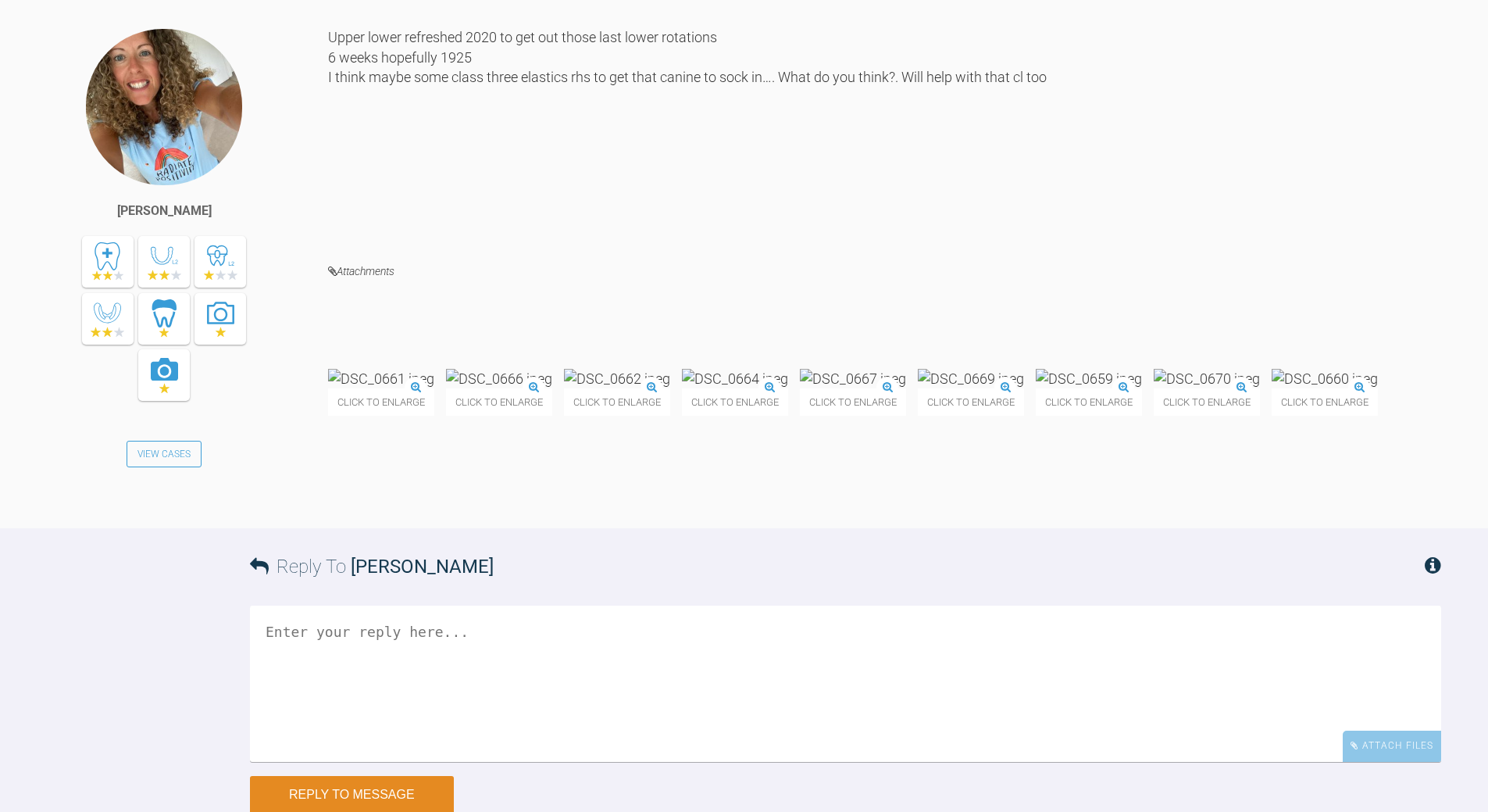
scroll to position [25952, 0]
click at [1272, 389] on img at bounding box center [1326, 380] width 107 height 20
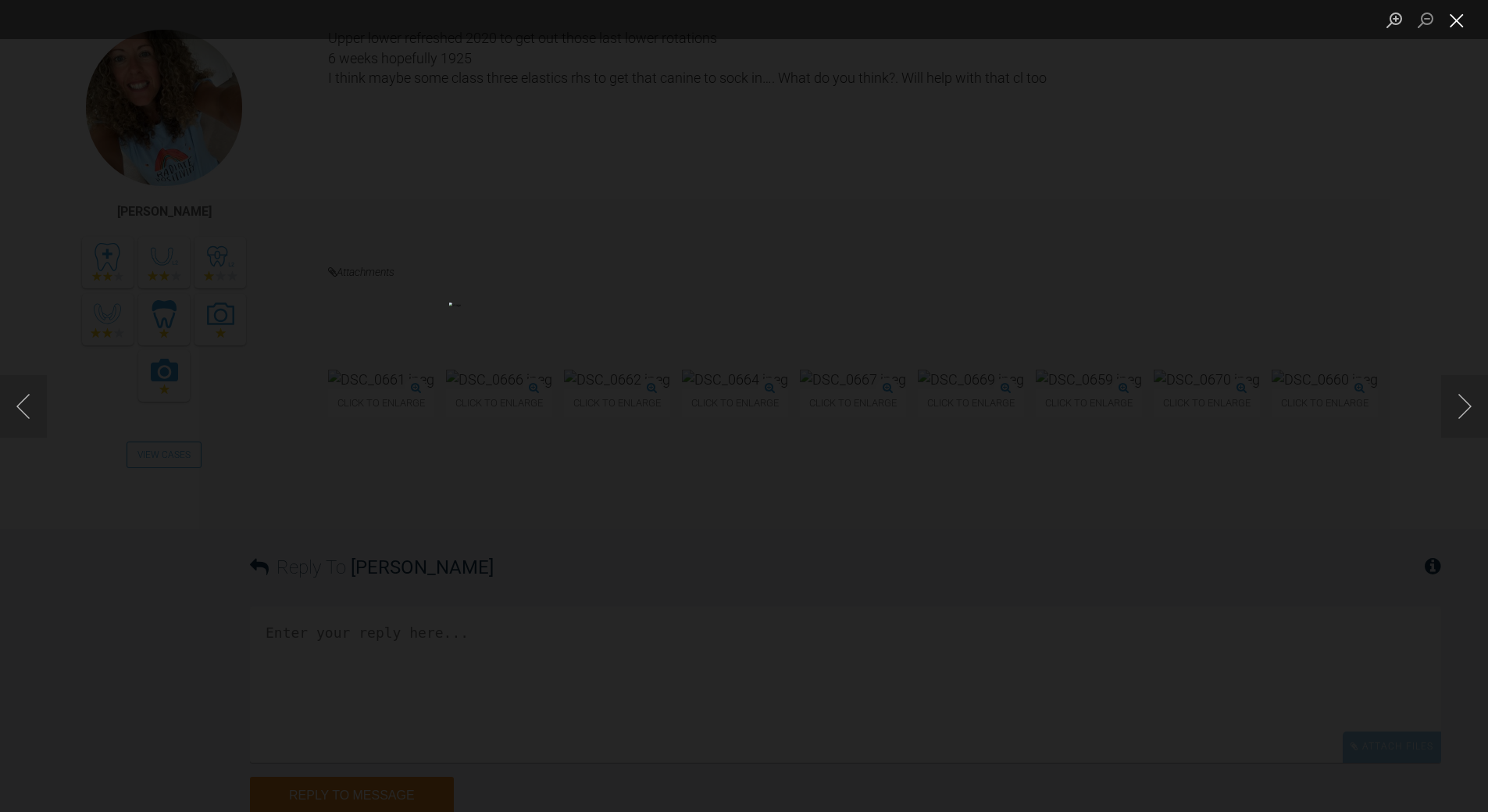
click at [1451, 16] on button "Close lightbox" at bounding box center [1457, 20] width 31 height 27
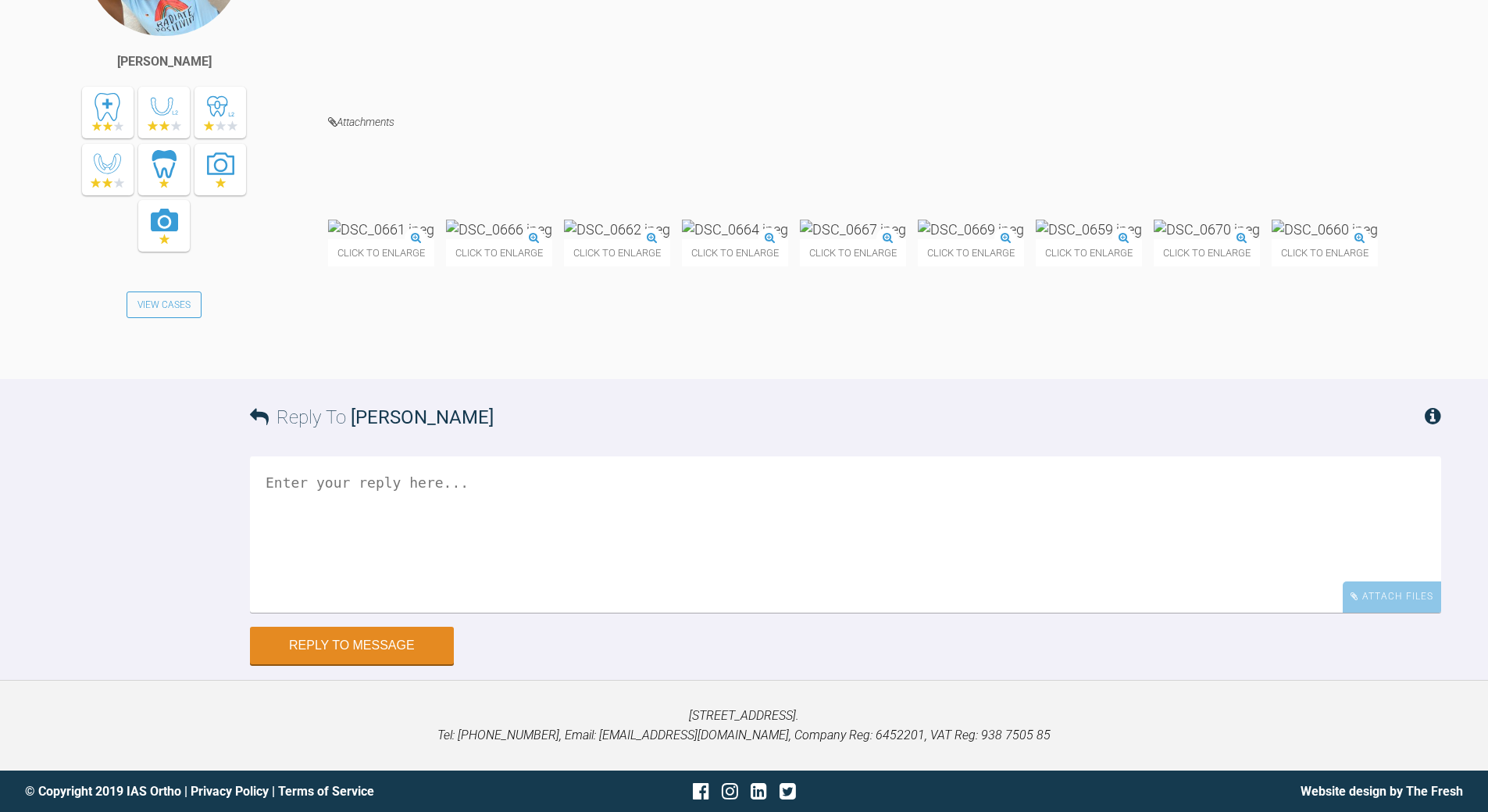
scroll to position [26108, 0]
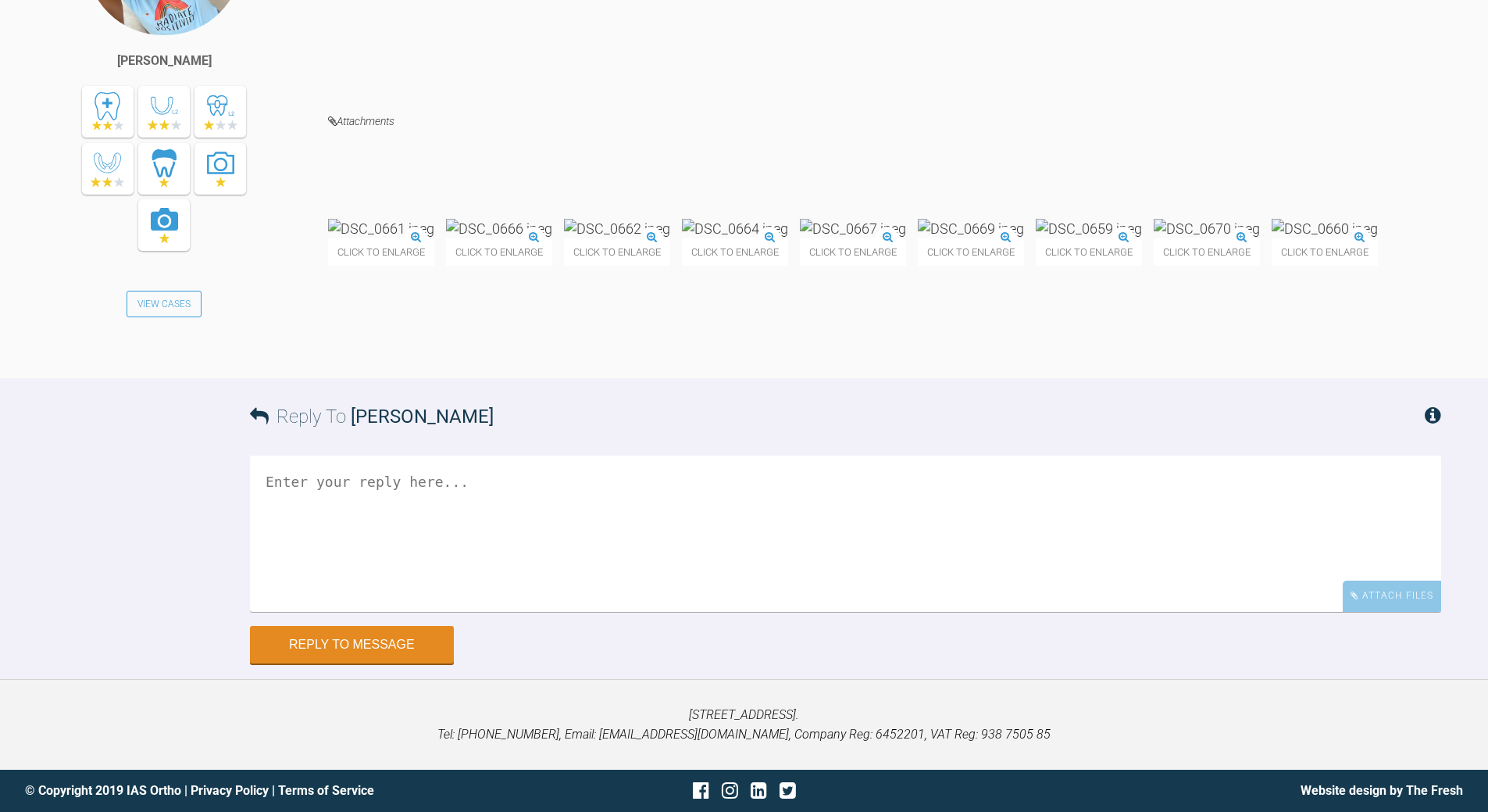
click at [477, 605] on textarea at bounding box center [846, 533] width 1192 height 156
click at [403, 558] on textarea "brackets need resyited ? and a/ws FULLY engaged" at bounding box center [846, 533] width 1192 height 156
click at [261, 554] on textarea "brackets need resited ? and a/ws FULLY engaged" at bounding box center [846, 533] width 1192 height 156
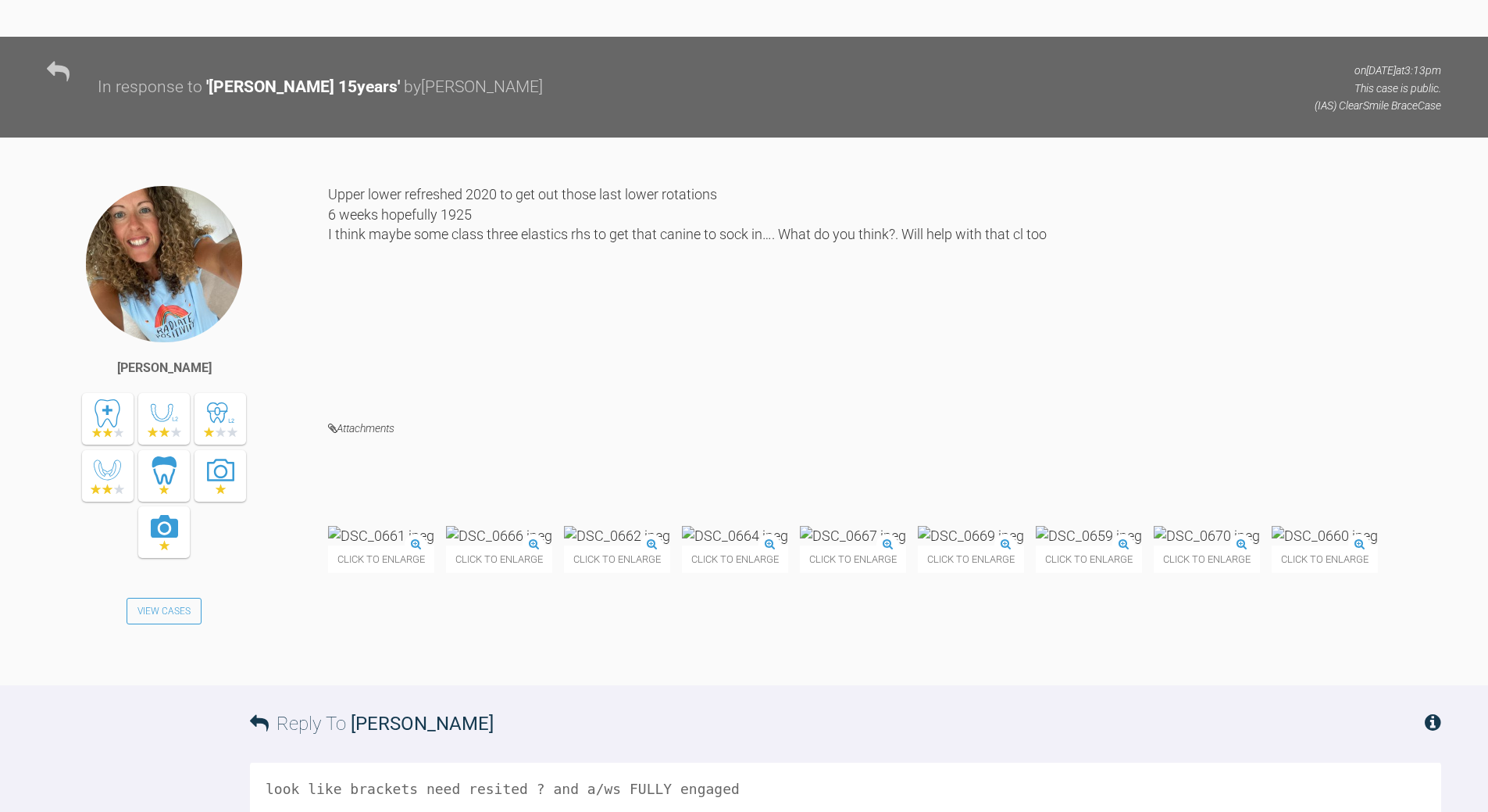
scroll to position [26030, 0]
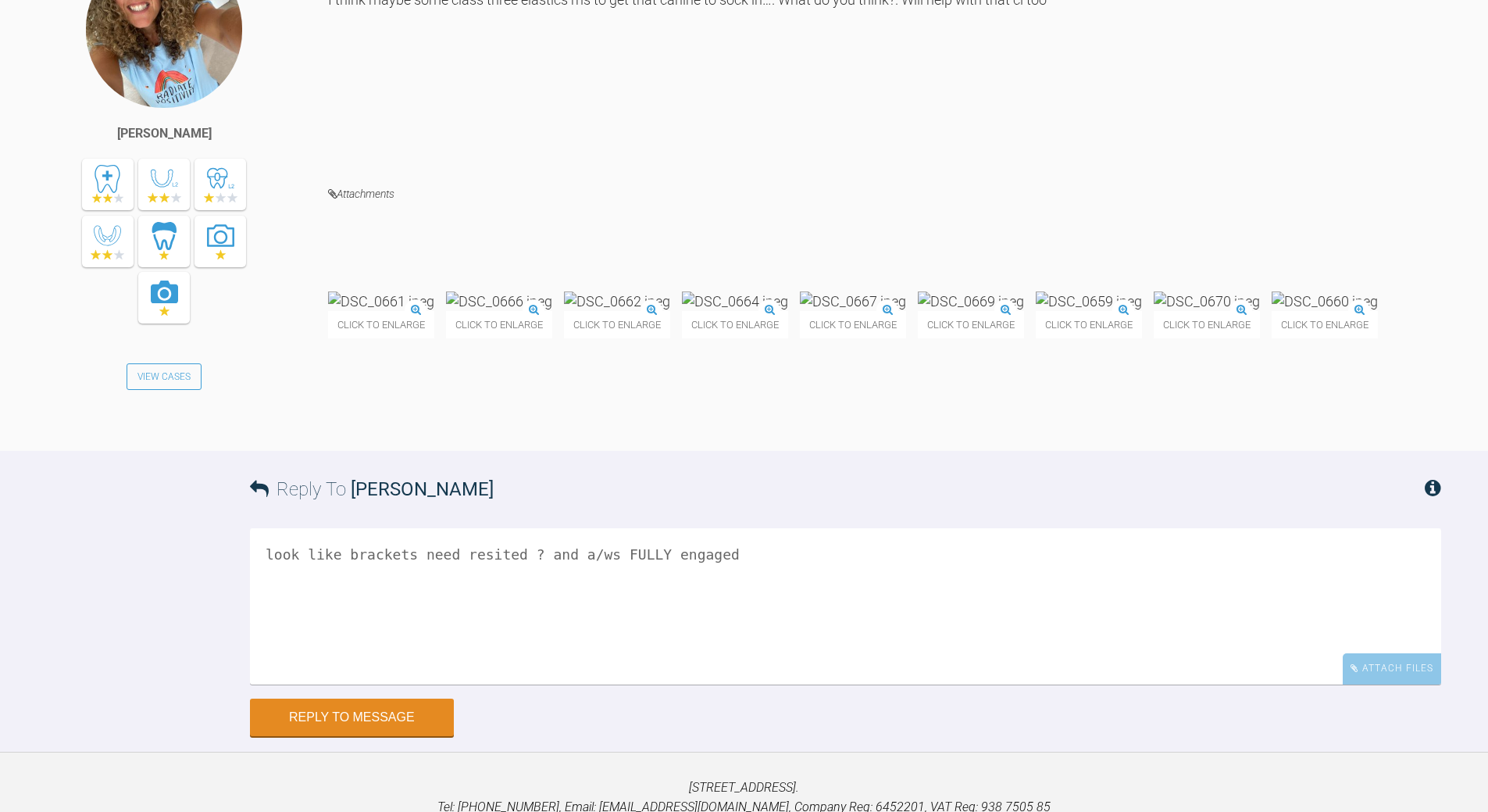
click at [738, 641] on textarea "look like brackets need resited ? and a/ws FULLY engaged" at bounding box center [846, 606] width 1192 height 156
click at [326, 684] on textarea "look like brackets need resited ? and a/ws FULLY engaged canin looks linfe - no…" at bounding box center [846, 606] width 1192 height 156
click at [283, 684] on textarea "look like brackets need resited ? and a/ws FULLY engaged canin looks linfe - no…" at bounding box center [846, 606] width 1192 height 156
click at [372, 673] on textarea "look like brackets need resited ? and a/ws FULLY engaged canin looks linfe - no…" at bounding box center [846, 606] width 1192 height 156
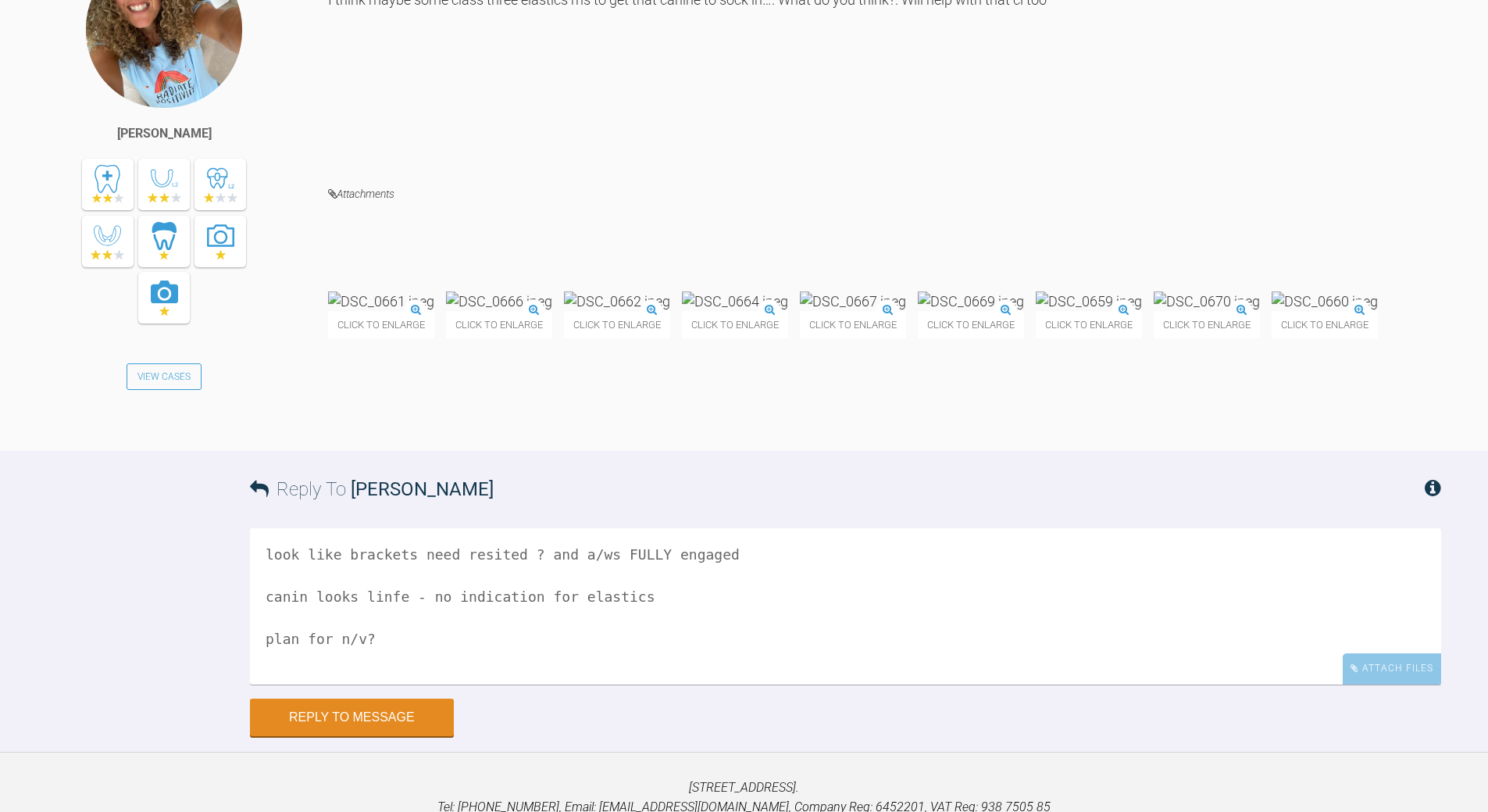
click at [372, 673] on textarea "look like brackets need resited ? and a/ws FULLY engaged canin looks linfe - no…" at bounding box center [846, 606] width 1192 height 156
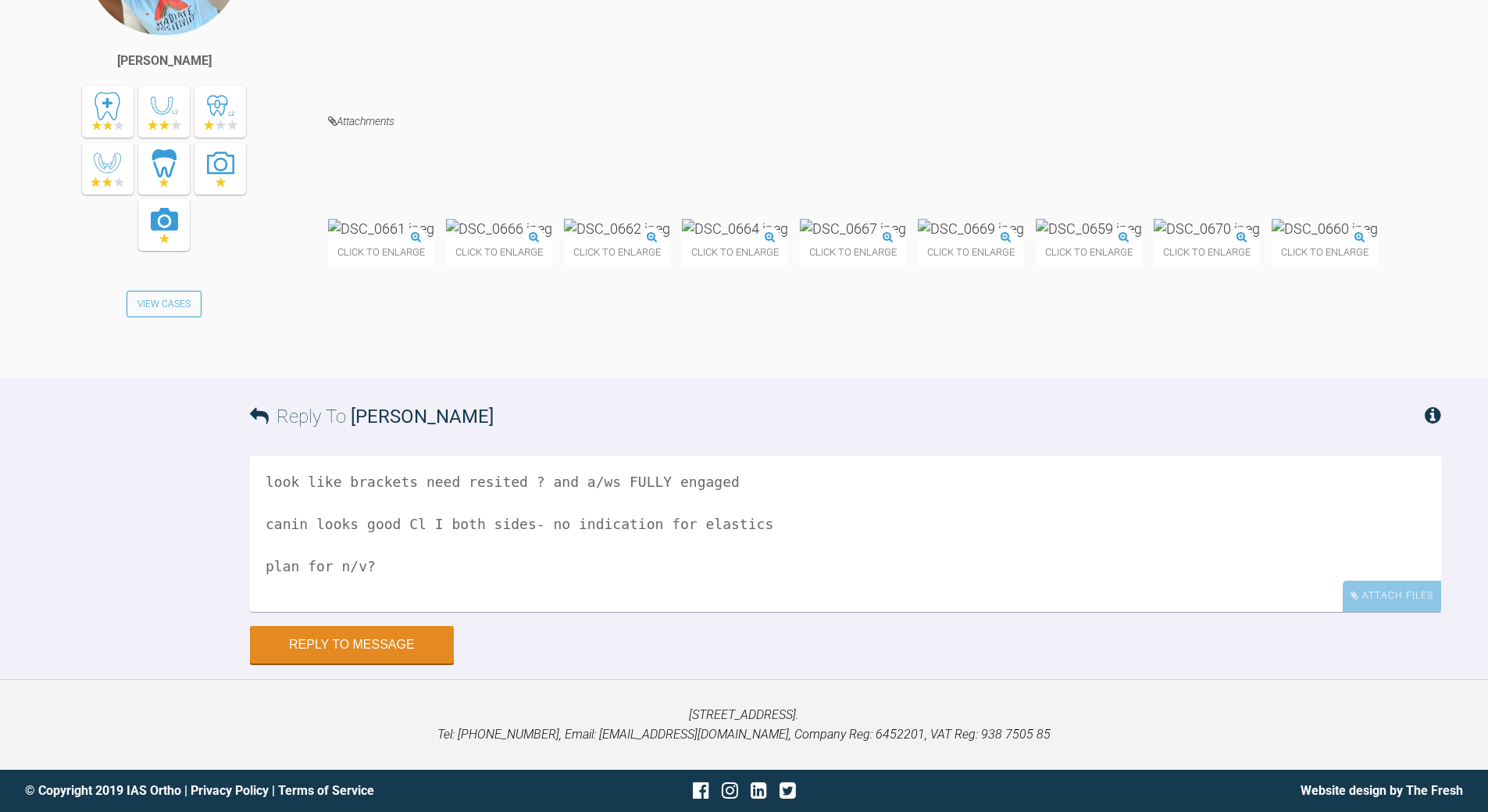
scroll to position [26186, 0]
click at [304, 518] on textarea "look like brackets need resited ? and a/ws FULLY engaged canin looks good Cl I …" at bounding box center [846, 533] width 1192 height 156
drag, startPoint x: 390, startPoint y: 573, endPoint x: 233, endPoint y: 559, distance: 157.6
click at [233, 563] on div "Reply To [PERSON_NAME] look like brackets need resited ? and a/ws FULLY engaged…" at bounding box center [744, 520] width 1488 height 285
click at [311, 518] on textarea "look like brackets need resited ? and a/ws FULLY engaged canine looks good Cl I…" at bounding box center [846, 533] width 1192 height 156
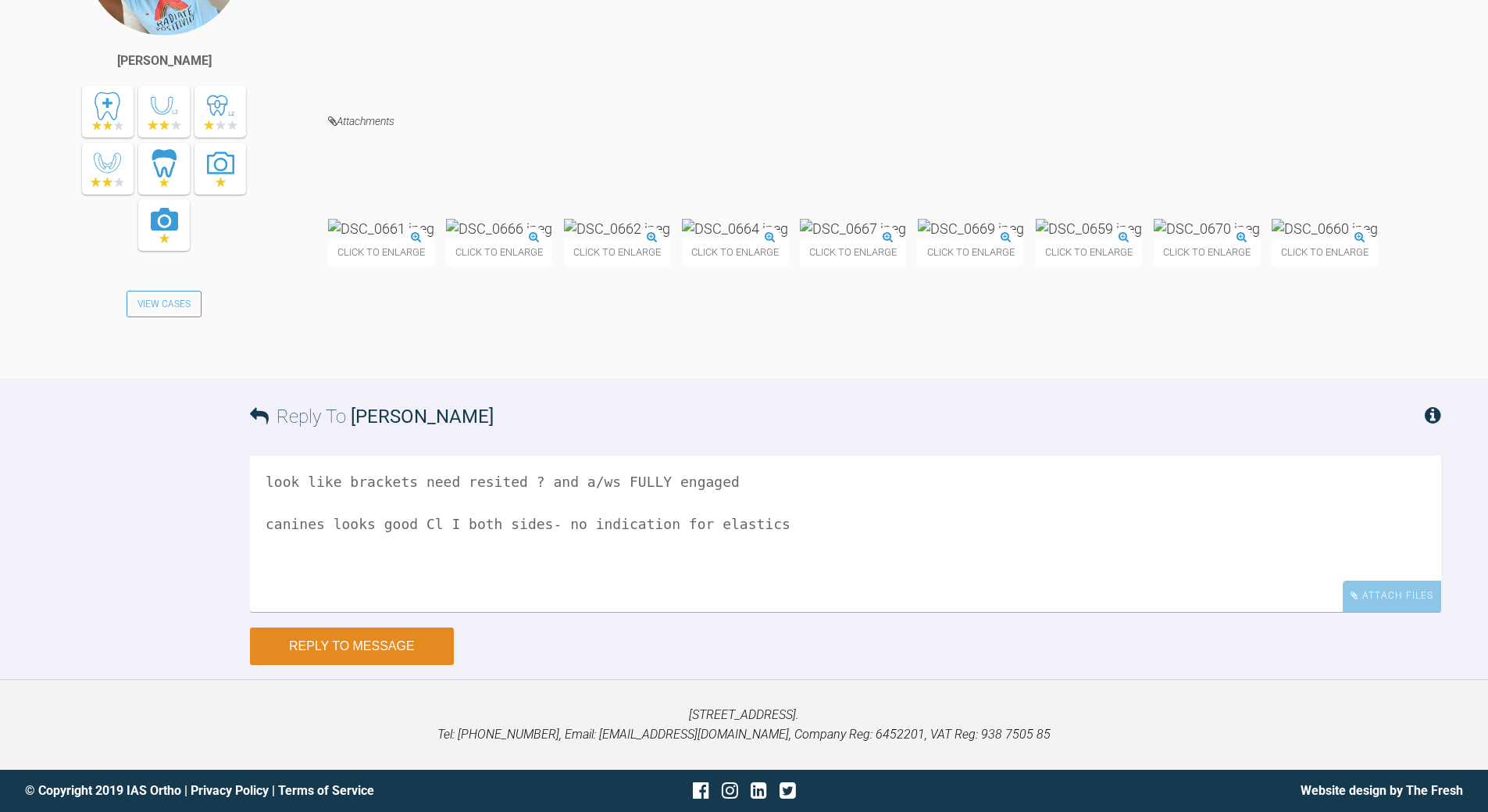
type textarea "look like brackets need resited ? and a/ws FULLY engaged canines looks good Cl …"
click at [334, 649] on button "Reply to Message" at bounding box center [352, 646] width 204 height 38
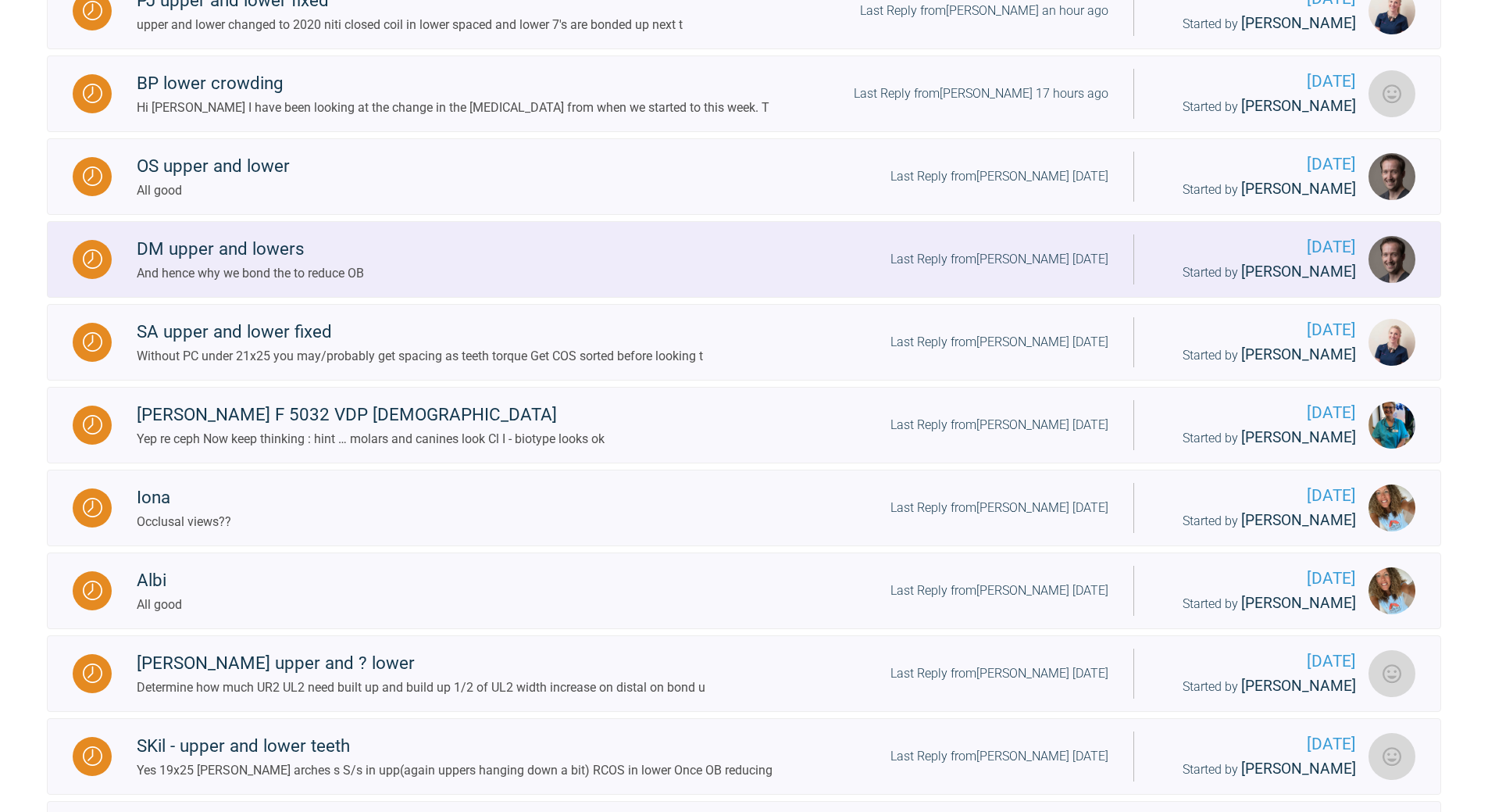
scroll to position [1144, 0]
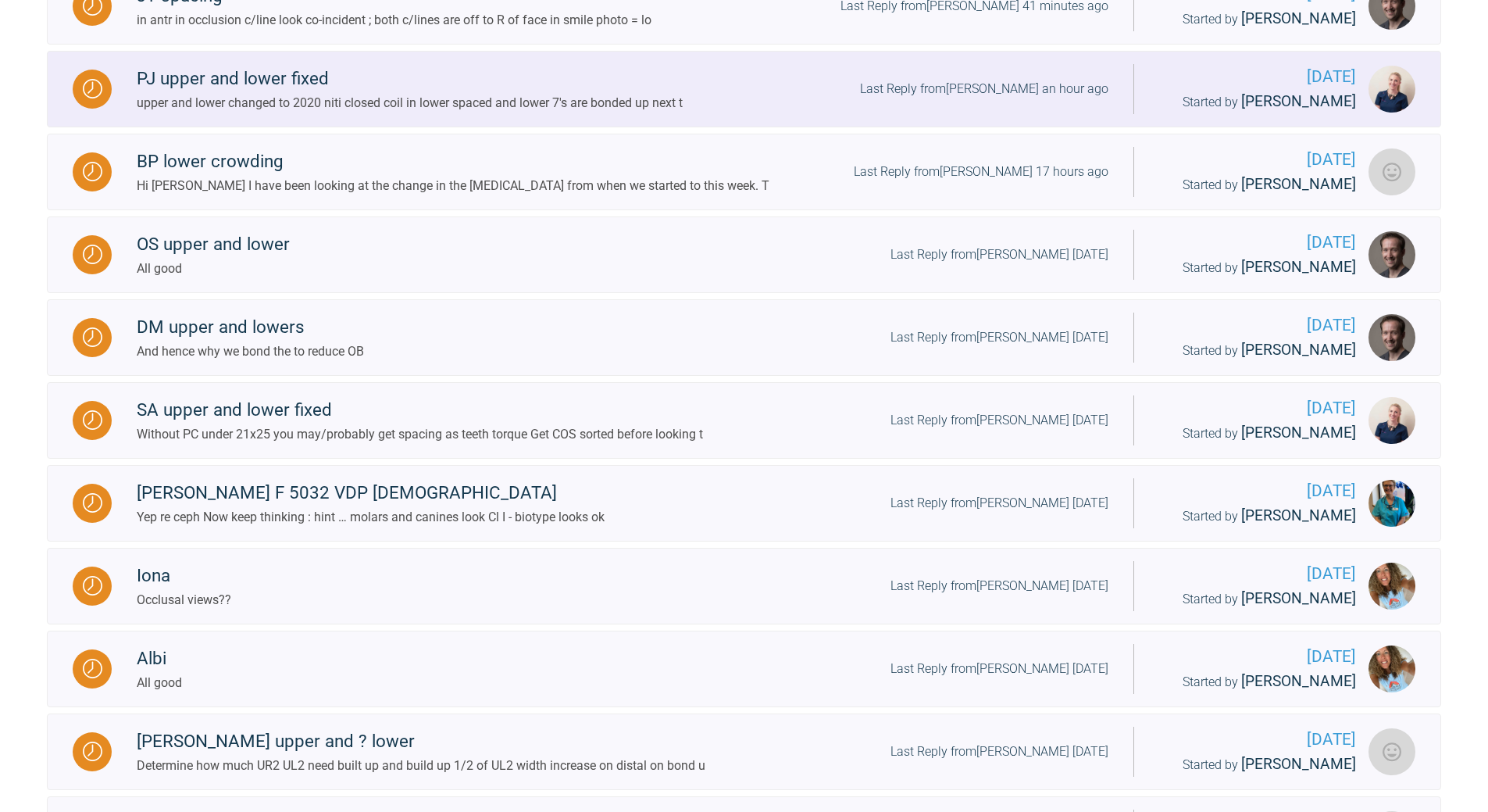
click at [1023, 99] on div "Last Reply from [PERSON_NAME] an hour ago" at bounding box center [984, 89] width 249 height 21
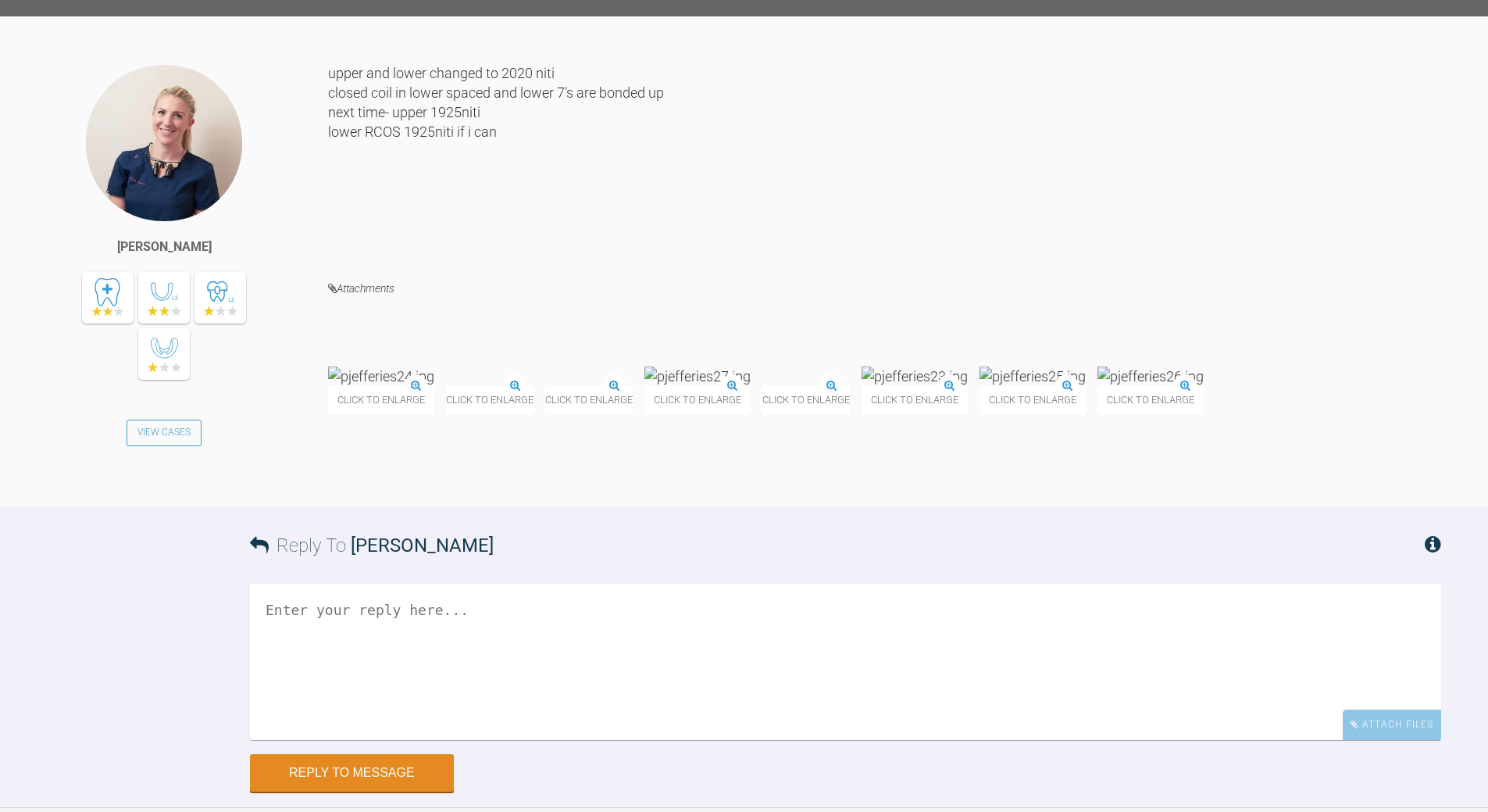
scroll to position [5285, 0]
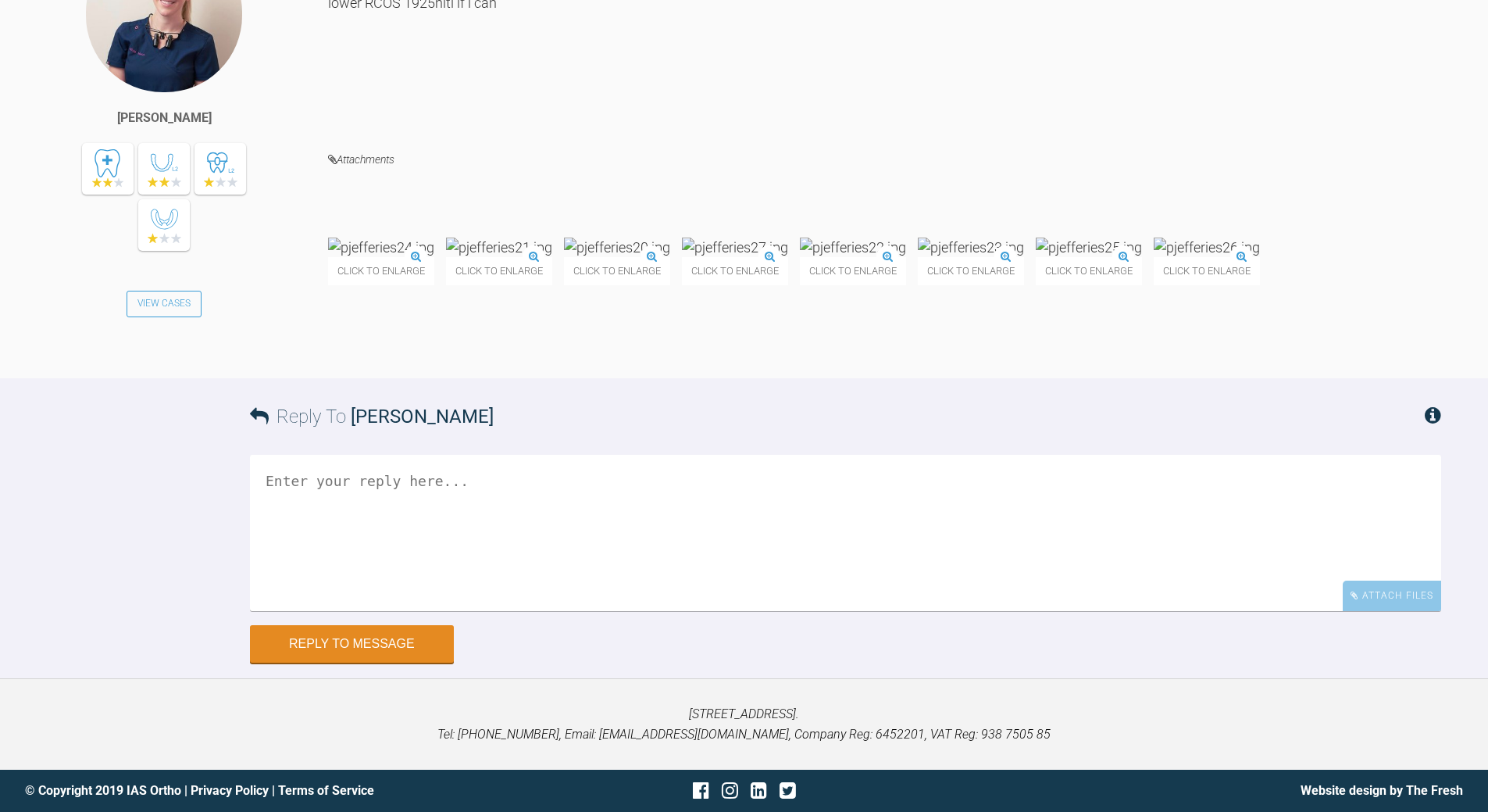
click at [391, 257] on img at bounding box center [381, 248] width 107 height 20
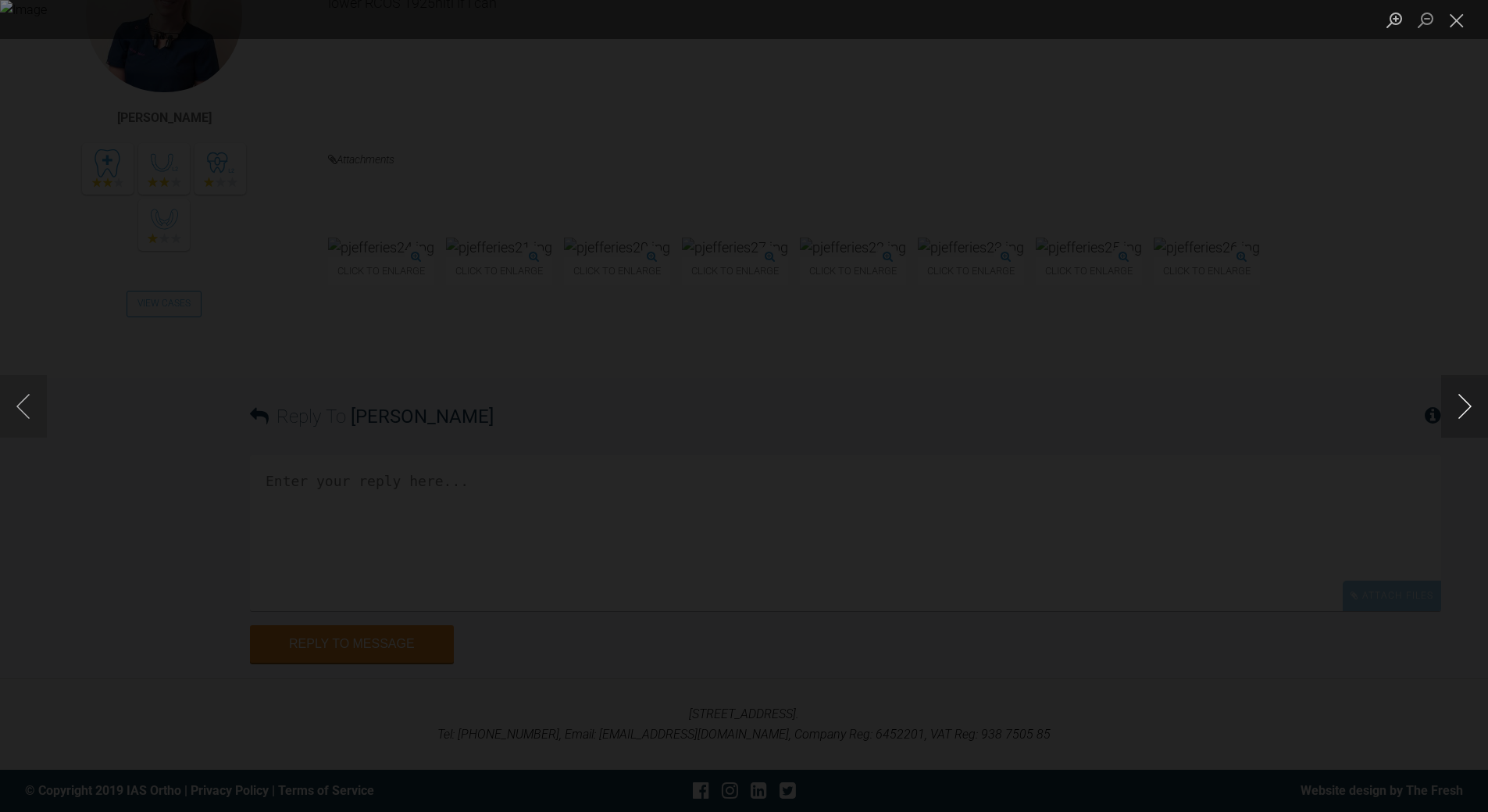
click at [1467, 405] on button "Next image" at bounding box center [1464, 406] width 47 height 62
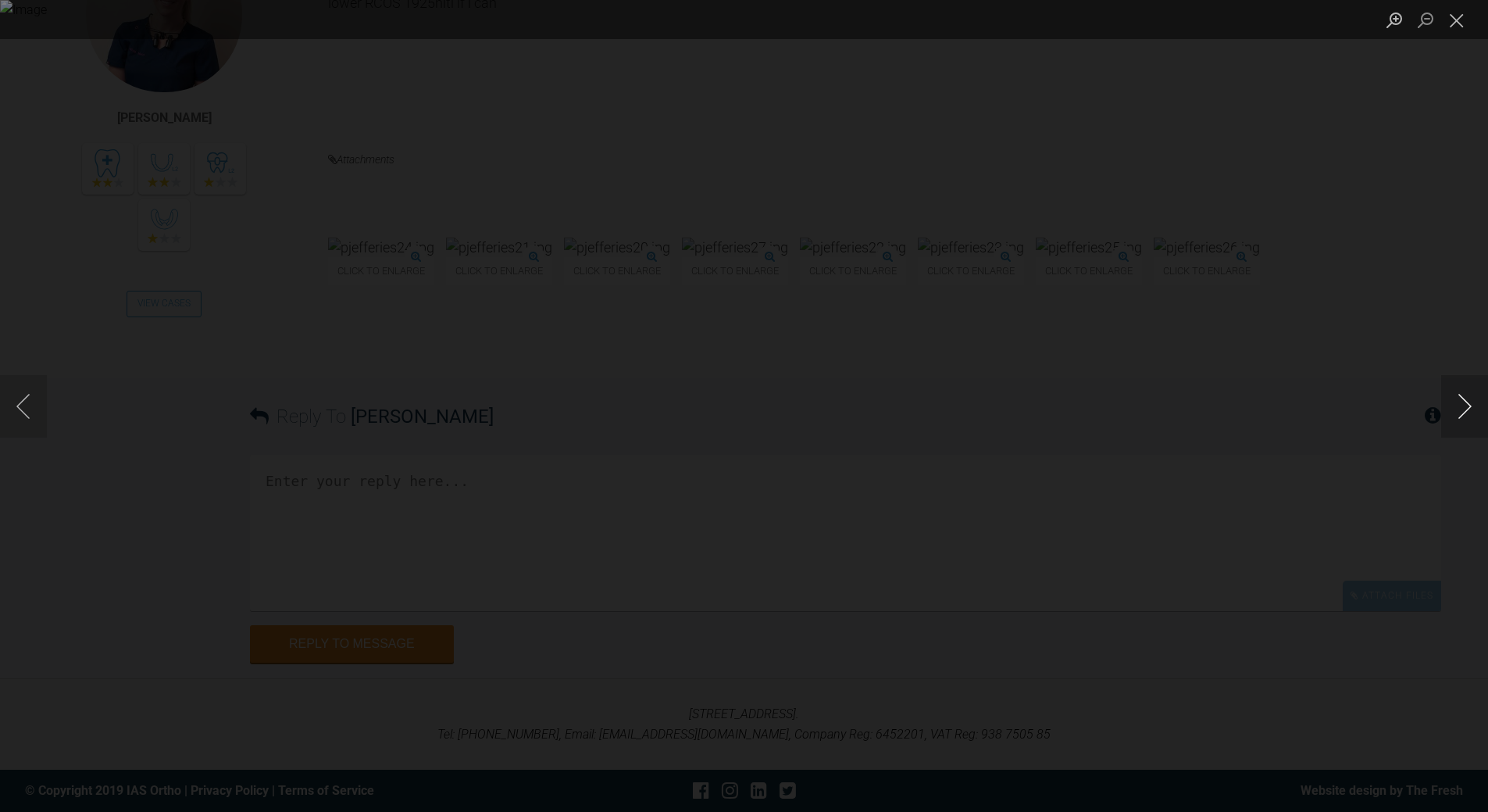
click at [1467, 405] on button "Next image" at bounding box center [1464, 406] width 47 height 62
click at [1452, 20] on button "Close lightbox" at bounding box center [1457, 20] width 31 height 27
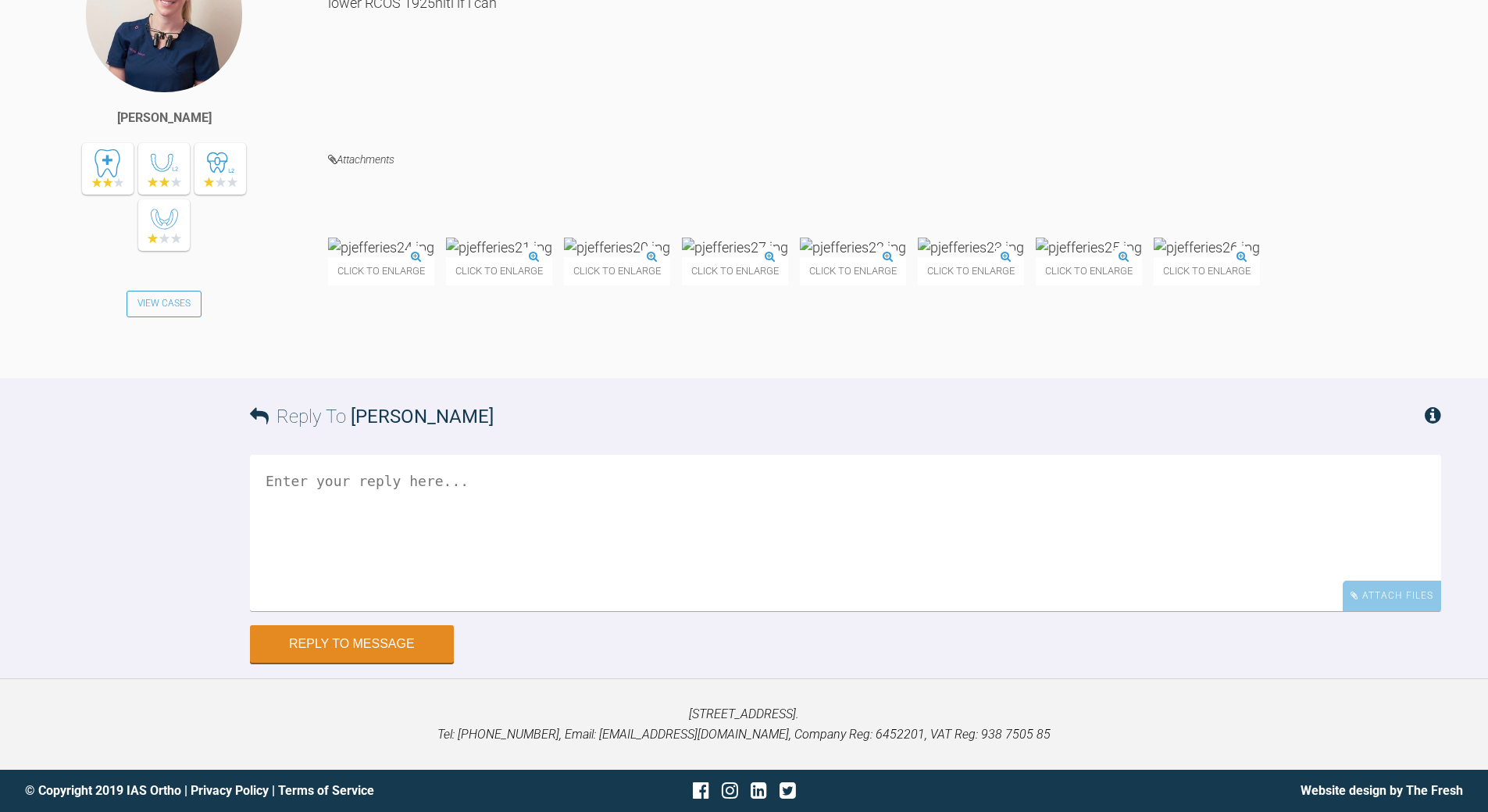
scroll to position [5598, 0]
click at [535, 535] on textarea at bounding box center [846, 532] width 1192 height 156
click at [708, 611] on textarea "LR2 not fully engaged ... so likley will be 20x20 again adn ties in TIGHT" at bounding box center [846, 532] width 1192 height 156
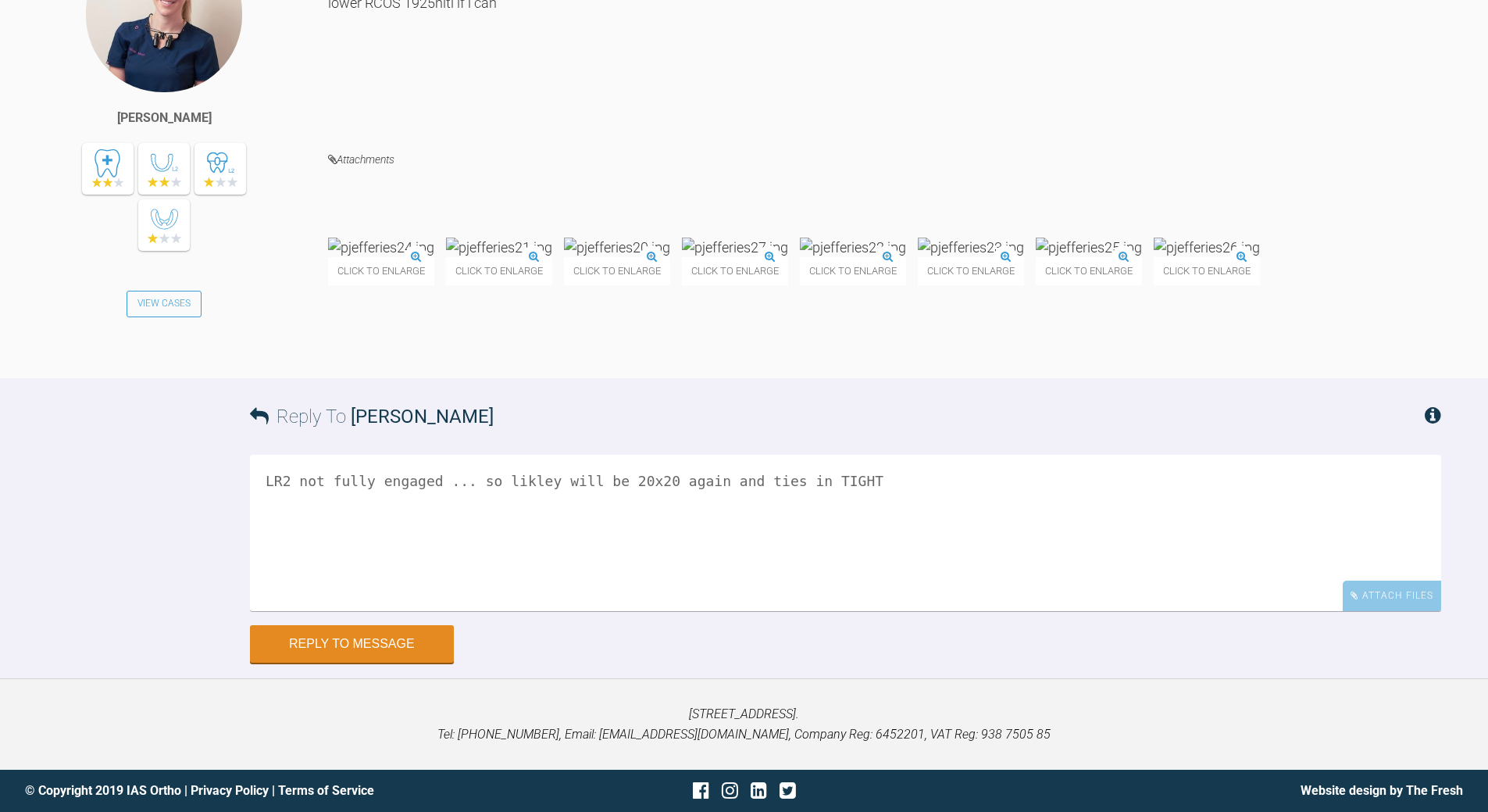
click at [758, 611] on textarea "LR2 not fully engaged ... so likley will be 20x20 again and ties in TIGHT" at bounding box center [846, 532] width 1192 height 156
type textarea "LR2 not fully engaged ... so likley will be 20x20 again and tie in TIGHT"
click at [412, 650] on button "Reply to Message" at bounding box center [352, 645] width 204 height 38
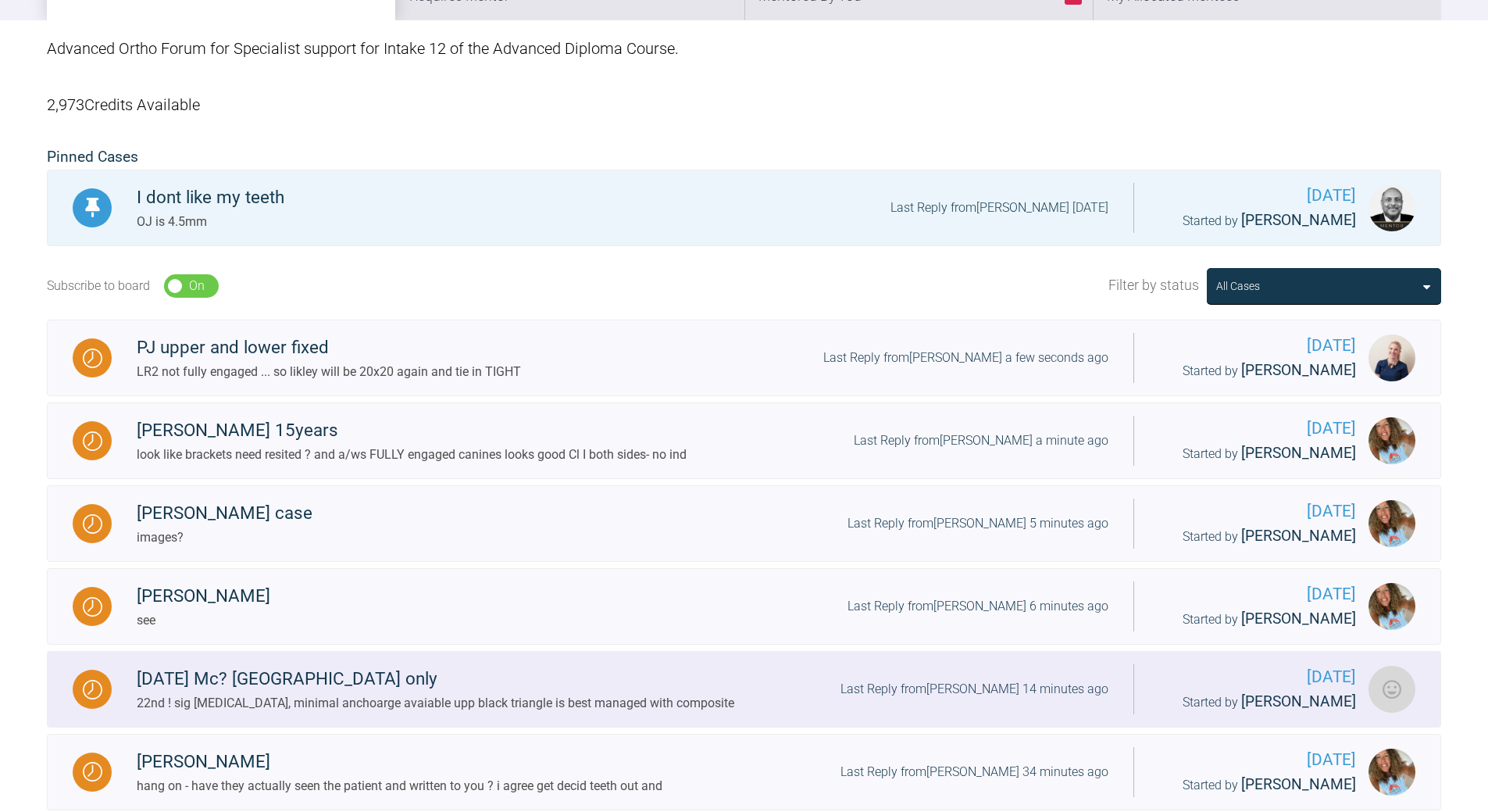
scroll to position [285, 0]
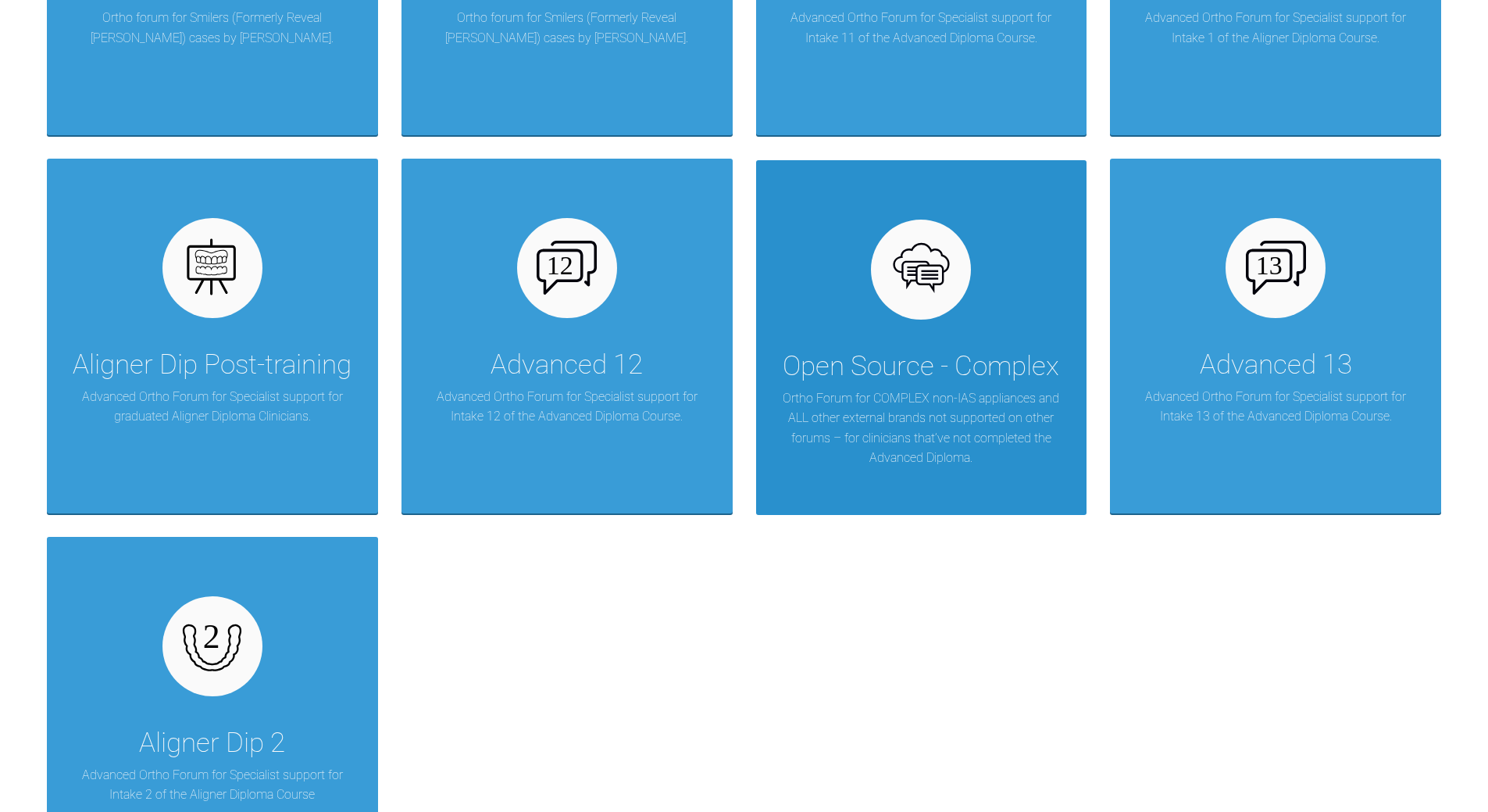
scroll to position [2115, 0]
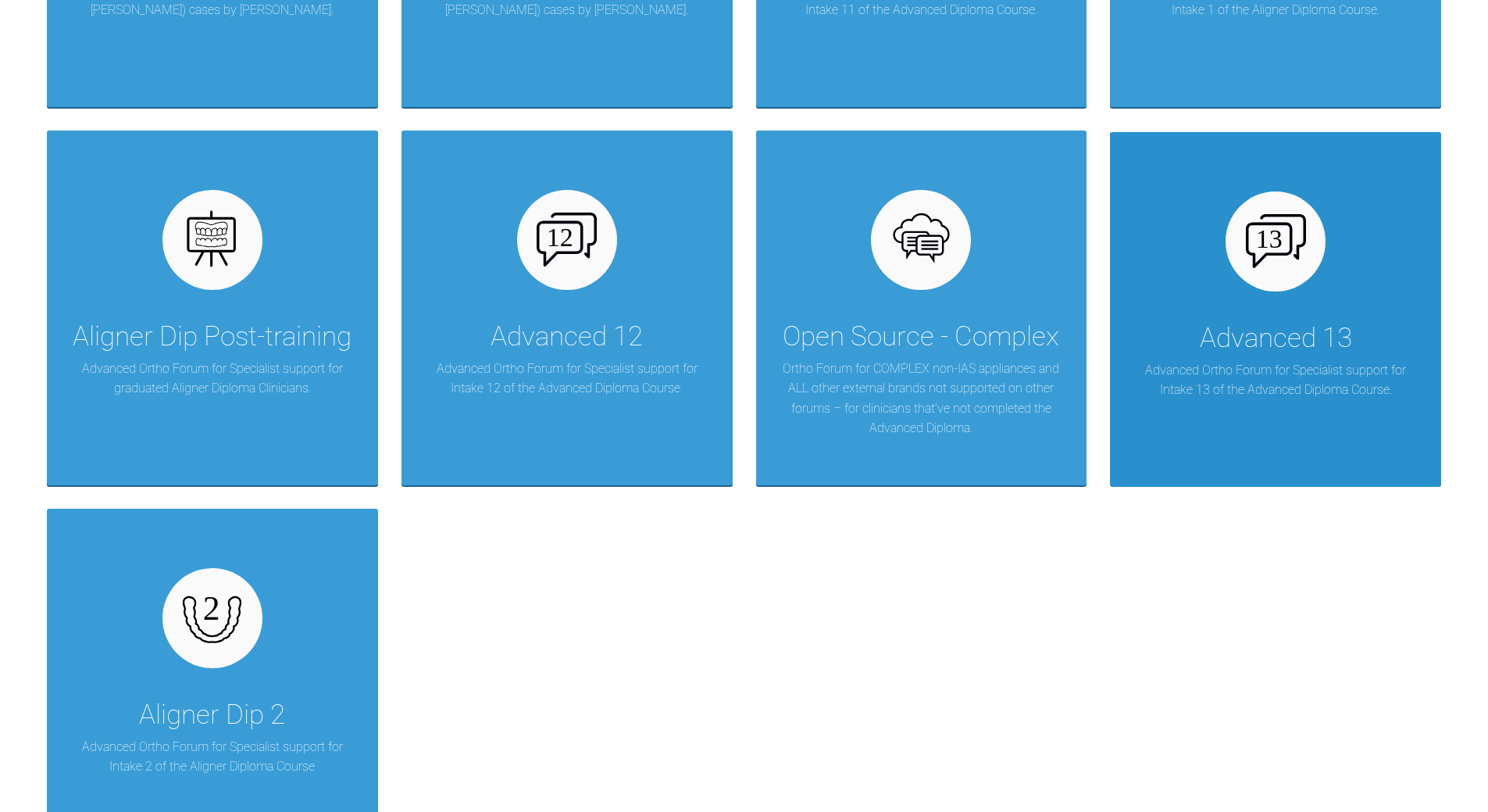
click at [1252, 333] on div "Advanced 13" at bounding box center [1276, 338] width 153 height 43
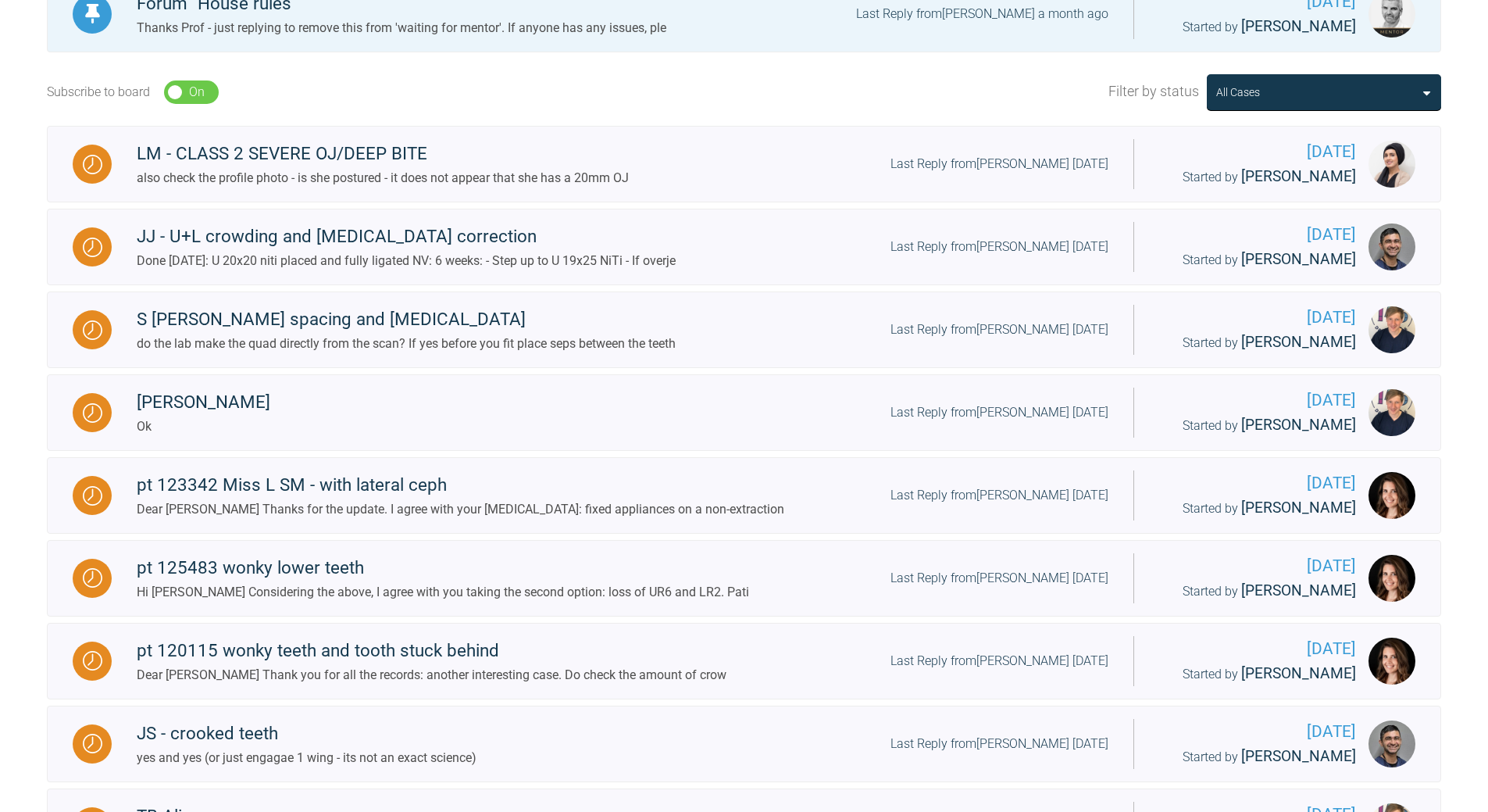
scroll to position [412, 0]
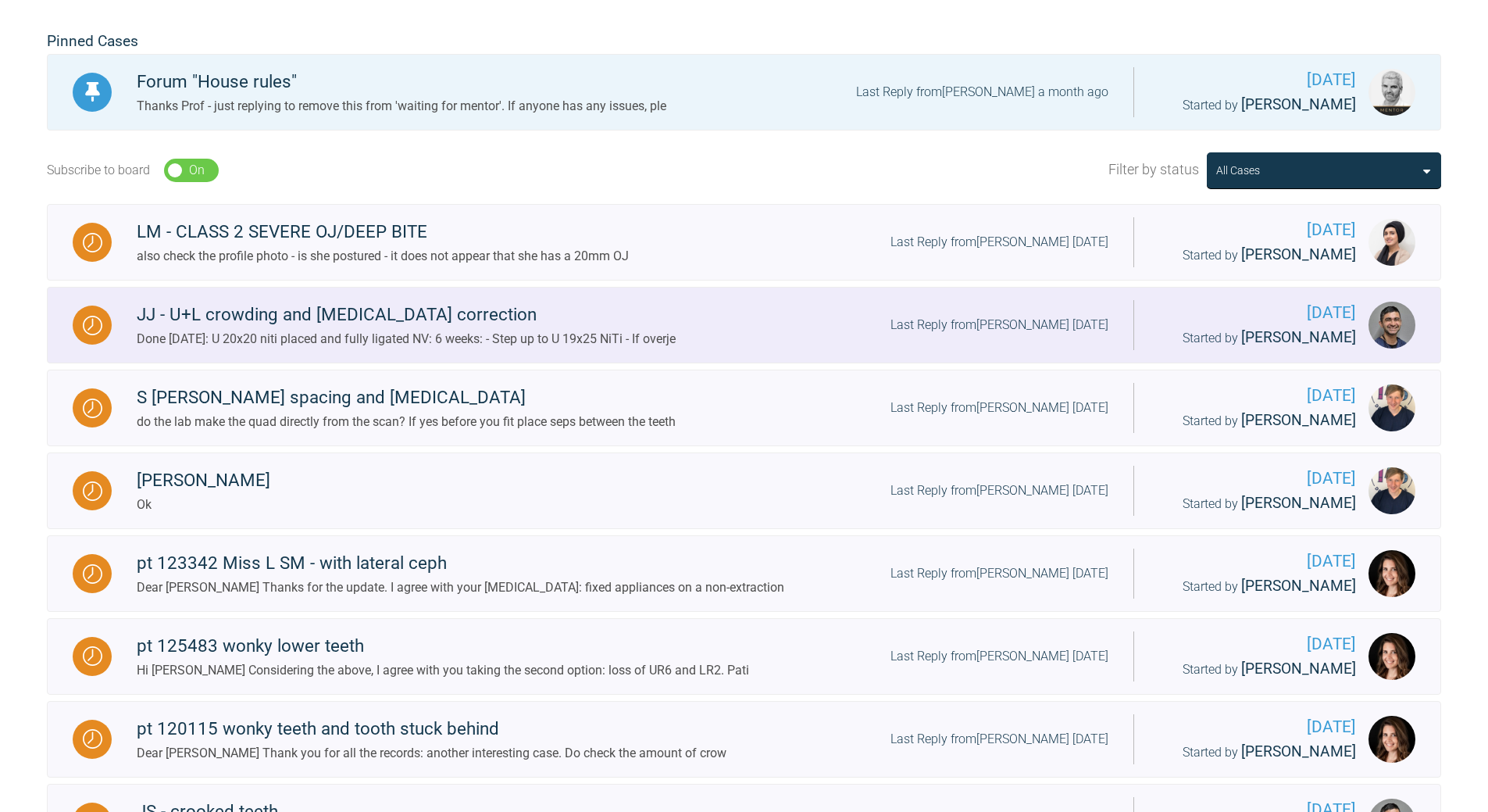
click at [952, 322] on div "Last Reply from [PERSON_NAME] [DATE]" at bounding box center [1000, 325] width 218 height 21
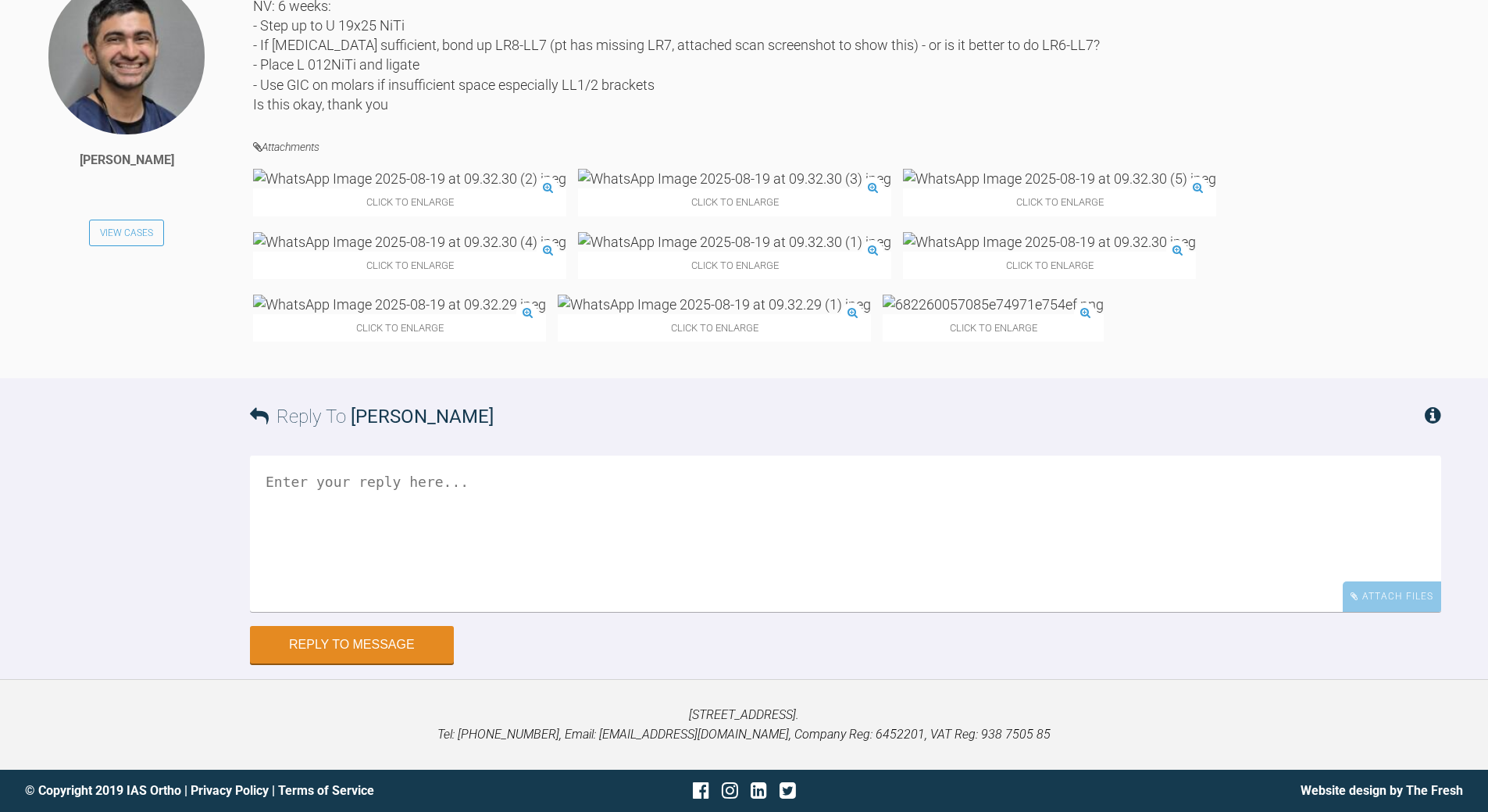
scroll to position [7203, 0]
click at [344, 189] on img at bounding box center [410, 179] width 313 height 20
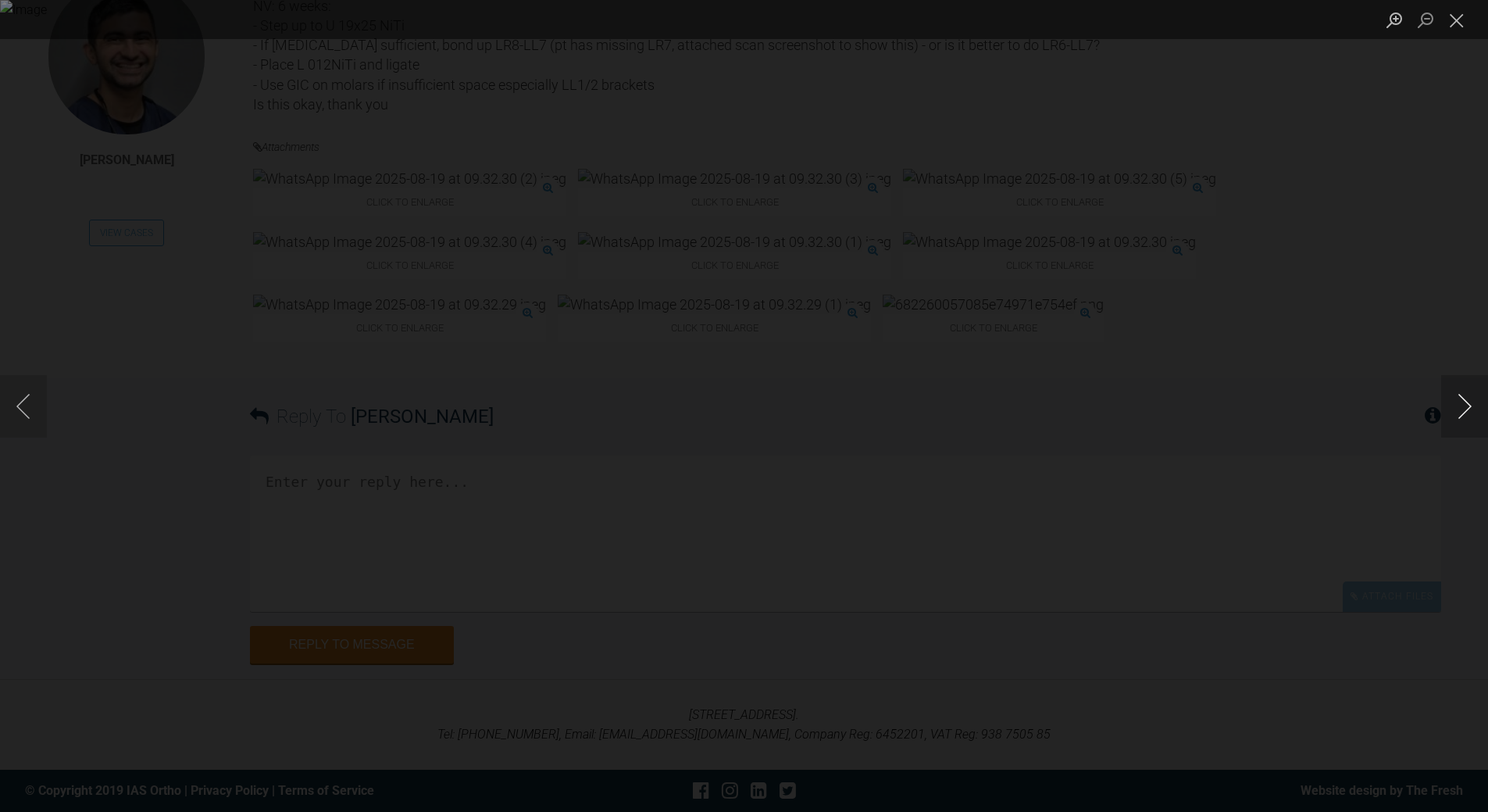
click at [1467, 409] on button "Next image" at bounding box center [1464, 406] width 47 height 62
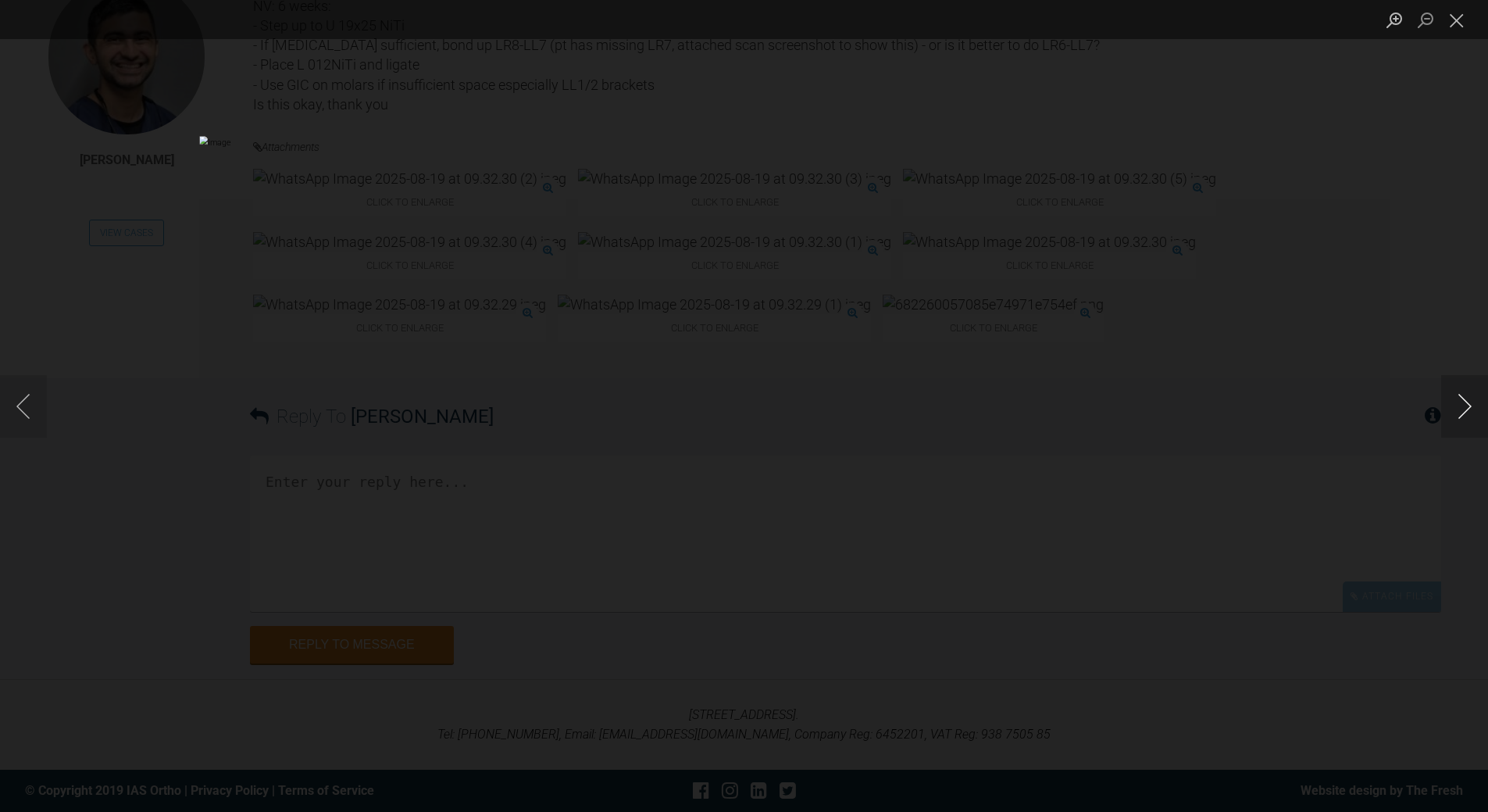
click at [1467, 409] on button "Next image" at bounding box center [1464, 406] width 47 height 62
click at [1467, 15] on button "Close lightbox" at bounding box center [1457, 20] width 31 height 27
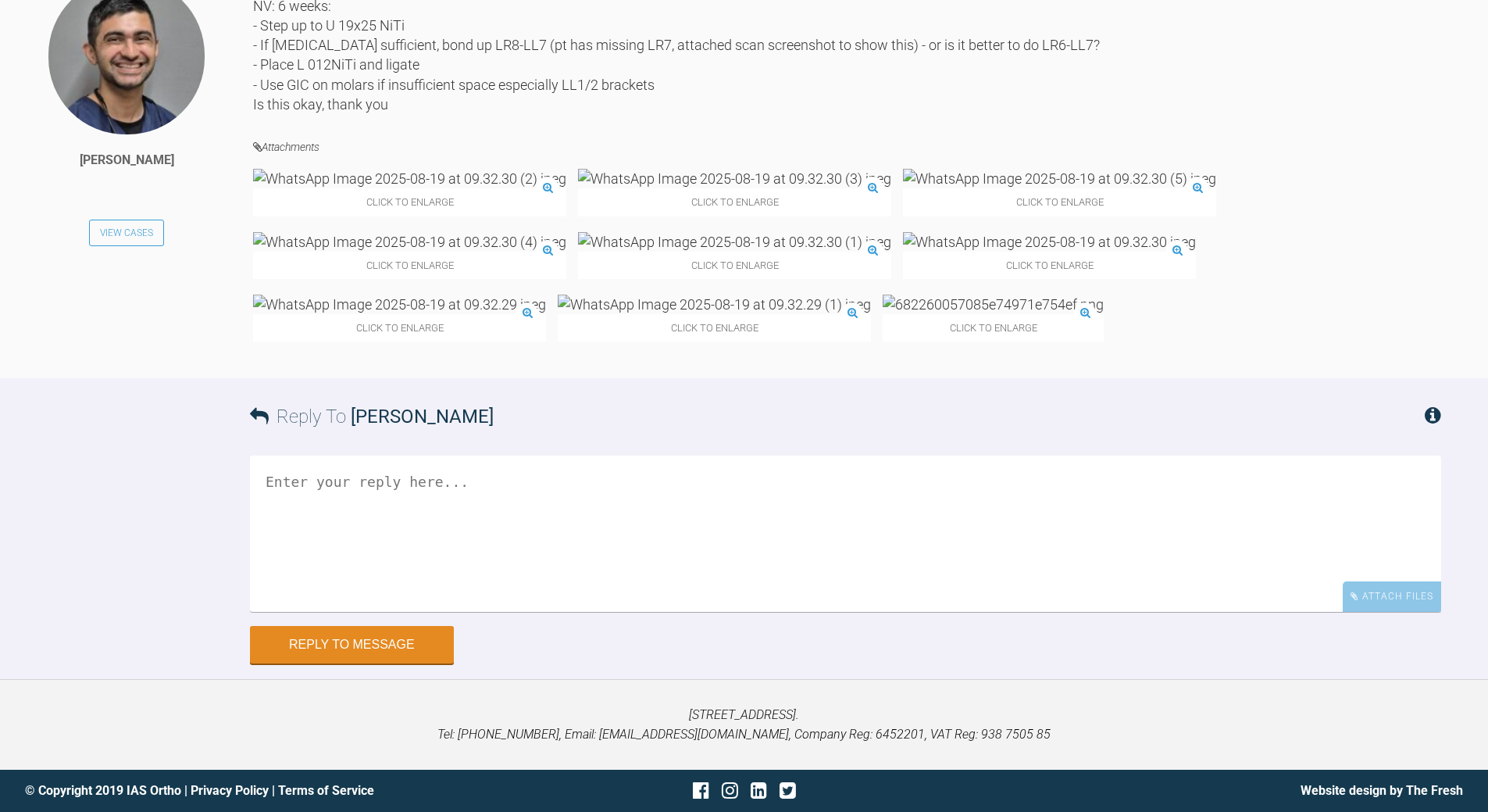
scroll to position [6813, 0]
drag, startPoint x: 1483, startPoint y: 630, endPoint x: 1482, endPoint y: 638, distance: 8.1
click at [1482, 379] on div "[PERSON_NAME] View Cases Done [DATE]: U 20x20 niti placed and fully ligated NV:…" at bounding box center [744, 177] width 1488 height 403
click at [441, 526] on textarea at bounding box center [846, 533] width 1192 height 156
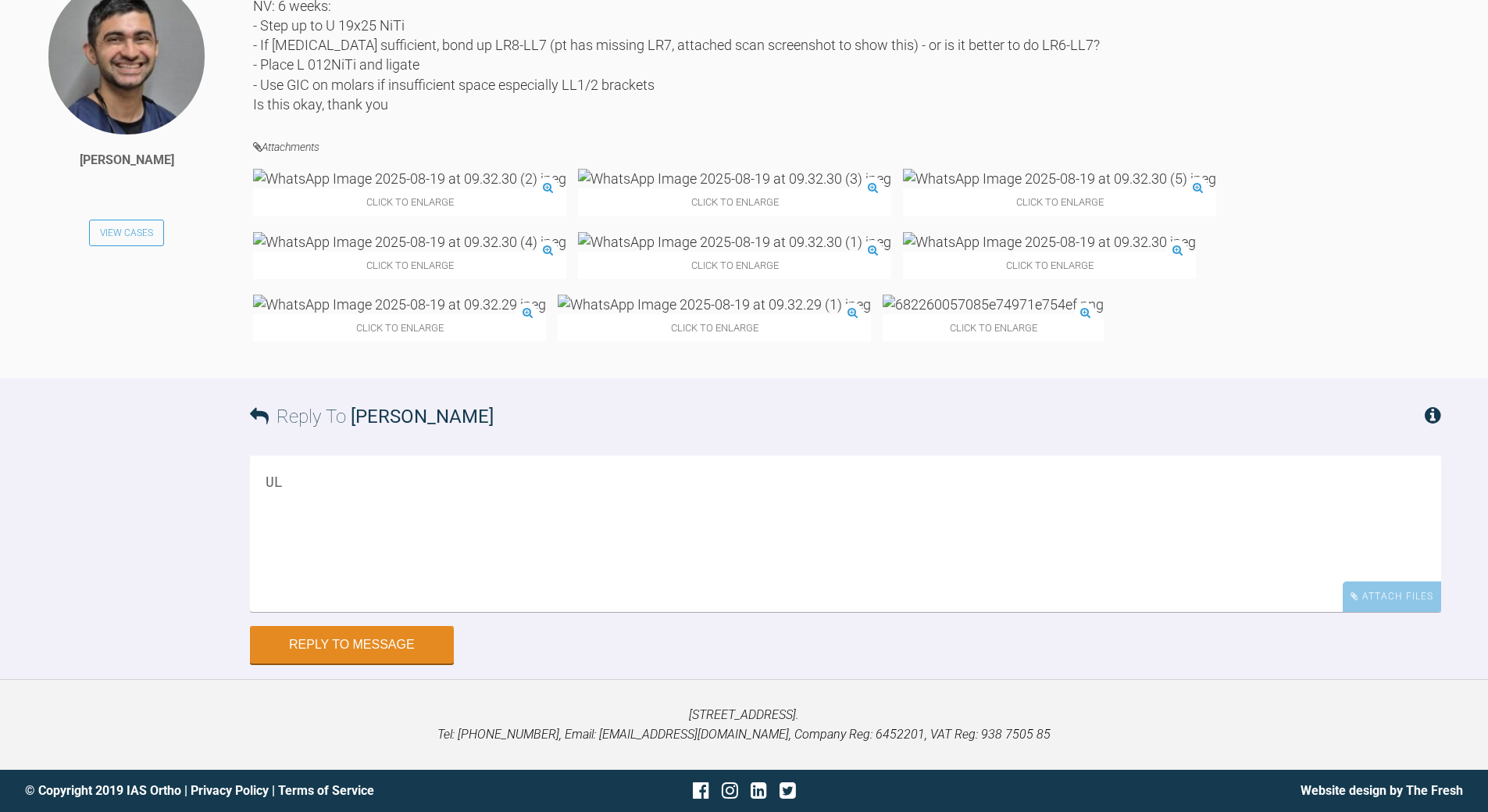
click at [892, 232] on img at bounding box center [735, 242] width 313 height 20
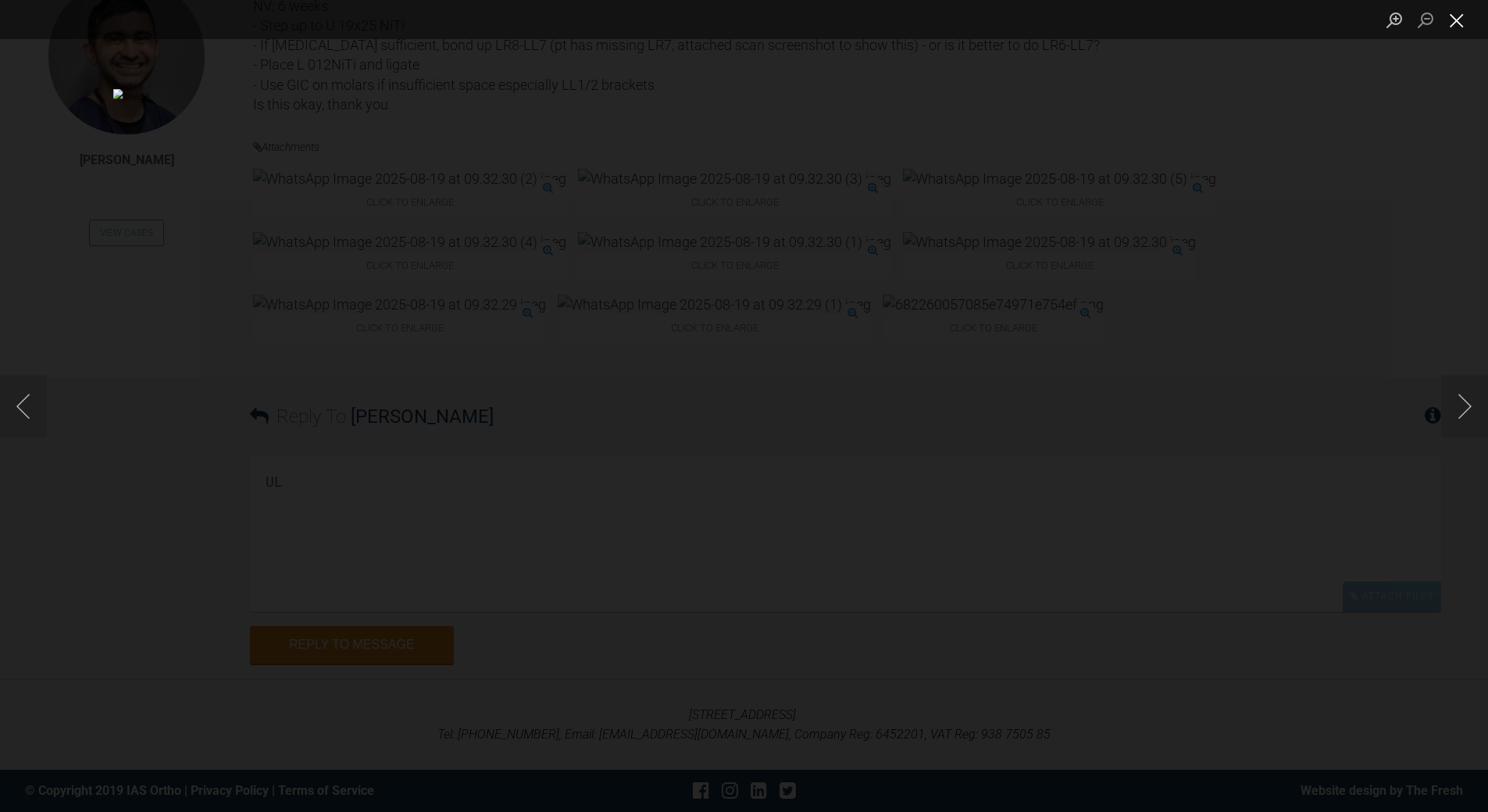
click at [1454, 16] on button "Close lightbox" at bounding box center [1457, 20] width 31 height 27
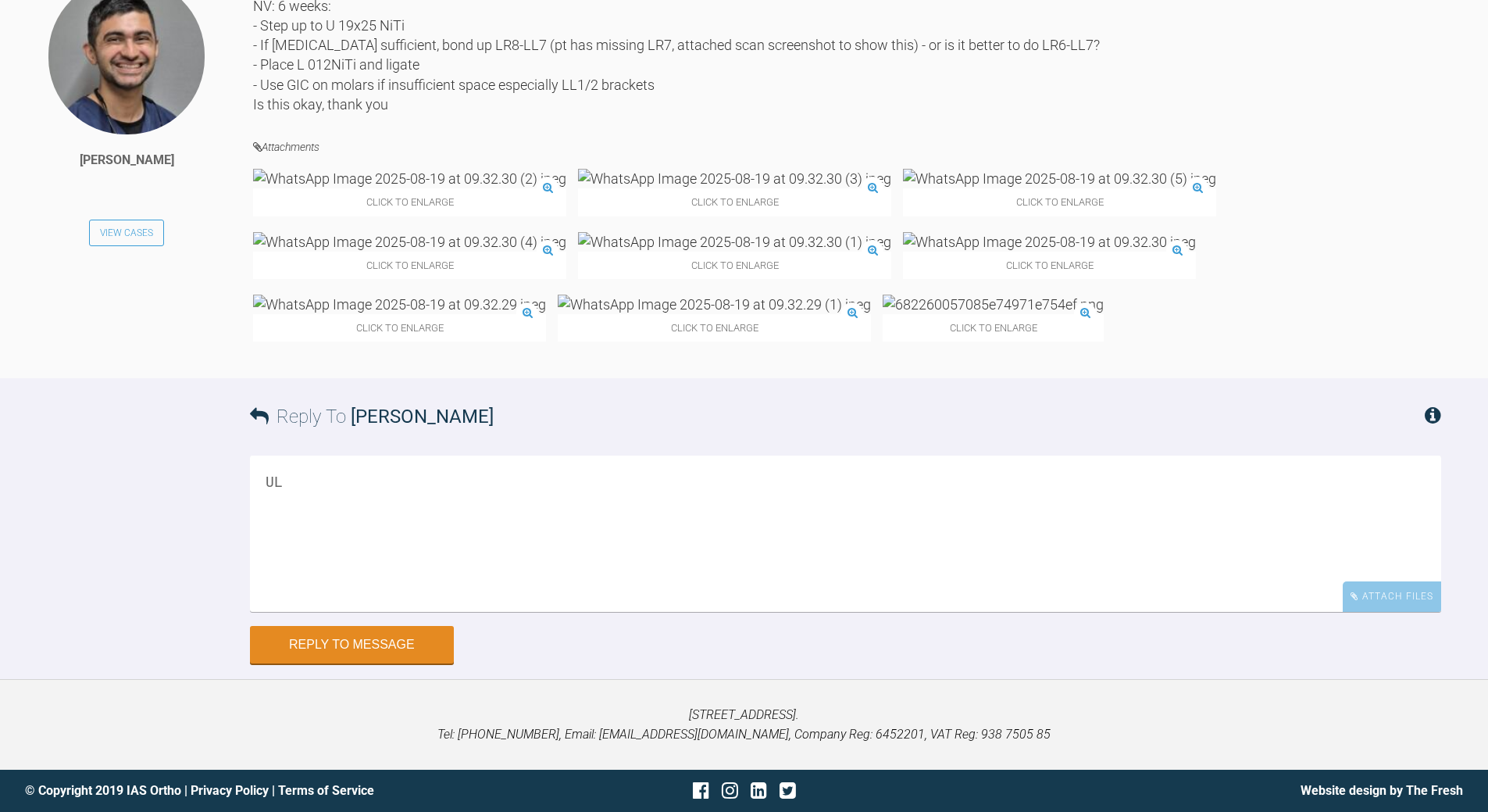
click at [448, 474] on textarea "UL" at bounding box center [846, 533] width 1192 height 156
drag, startPoint x: 386, startPoint y: 481, endPoint x: 390, endPoint y: 473, distance: 8.9
click at [387, 477] on textarea "UL4 is not engaed onto teh wire - def bond upp 7s and 8s n/v" at bounding box center [846, 533] width 1192 height 156
click at [468, 485] on textarea "UL4 is not engaged onto teh wire - def bond upp 7s and 8s n/v" at bounding box center [846, 533] width 1192 height 156
click at [261, 481] on textarea "UL4 is not engaged onto the wire - def bond upp 7s and 8s n/v" at bounding box center [846, 533] width 1192 height 156
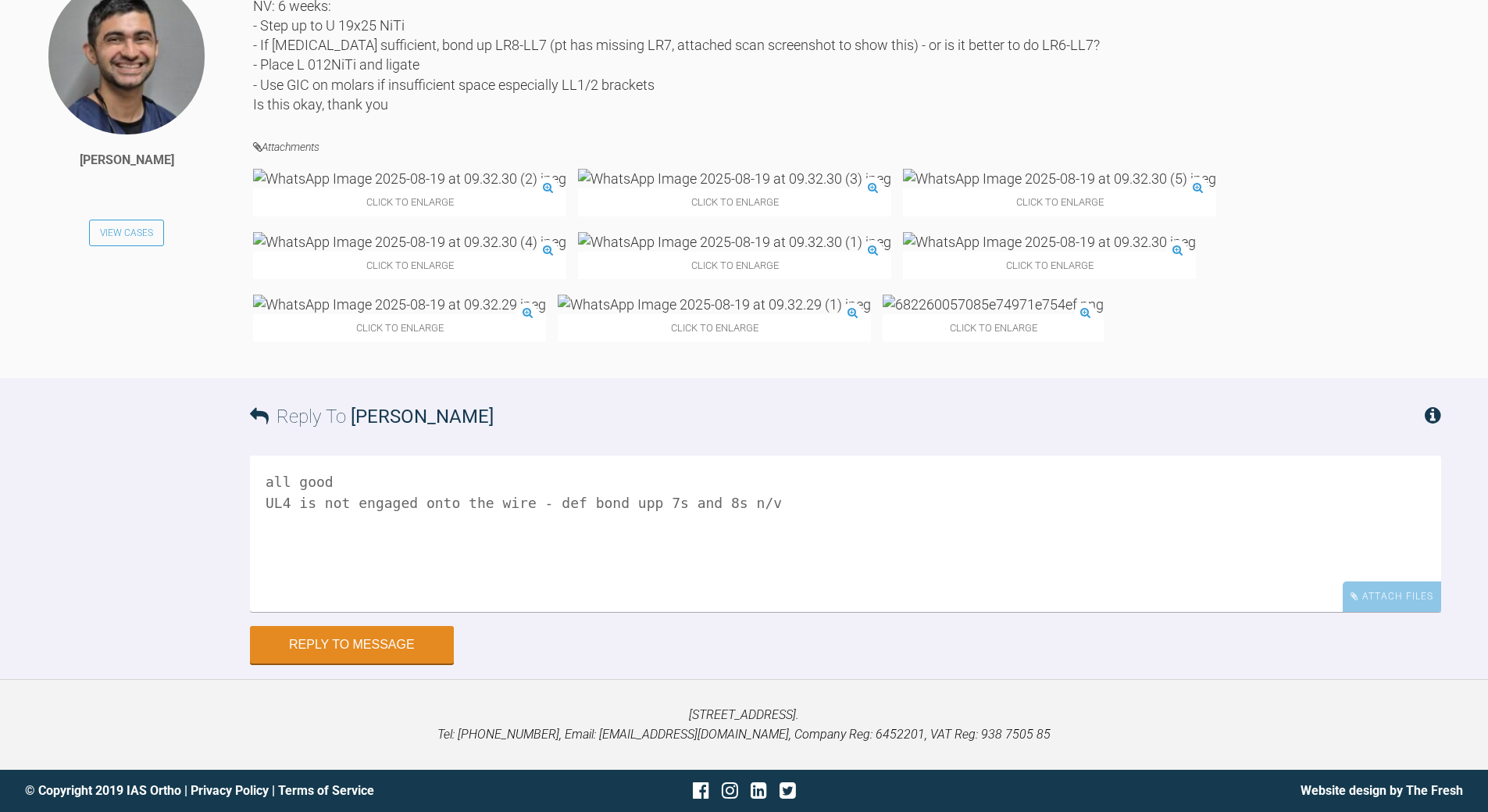
click at [524, 503] on textarea "all good UL4 is not engaged onto the wire - def bond upp 7s and 8s n/v" at bounding box center [846, 533] width 1192 height 156
click at [292, 612] on textarea "all good UL4 is not engaged onto the wire - def bond upp 7s and 8s n/v" at bounding box center [846, 533] width 1192 height 156
drag, startPoint x: 292, startPoint y: 677, endPoint x: 373, endPoint y: 658, distance: 83.2
click at [292, 612] on textarea "all good UL4 is not engaged onto the wire - def bond upp 7s and 8s n/v" at bounding box center [846, 533] width 1192 height 156
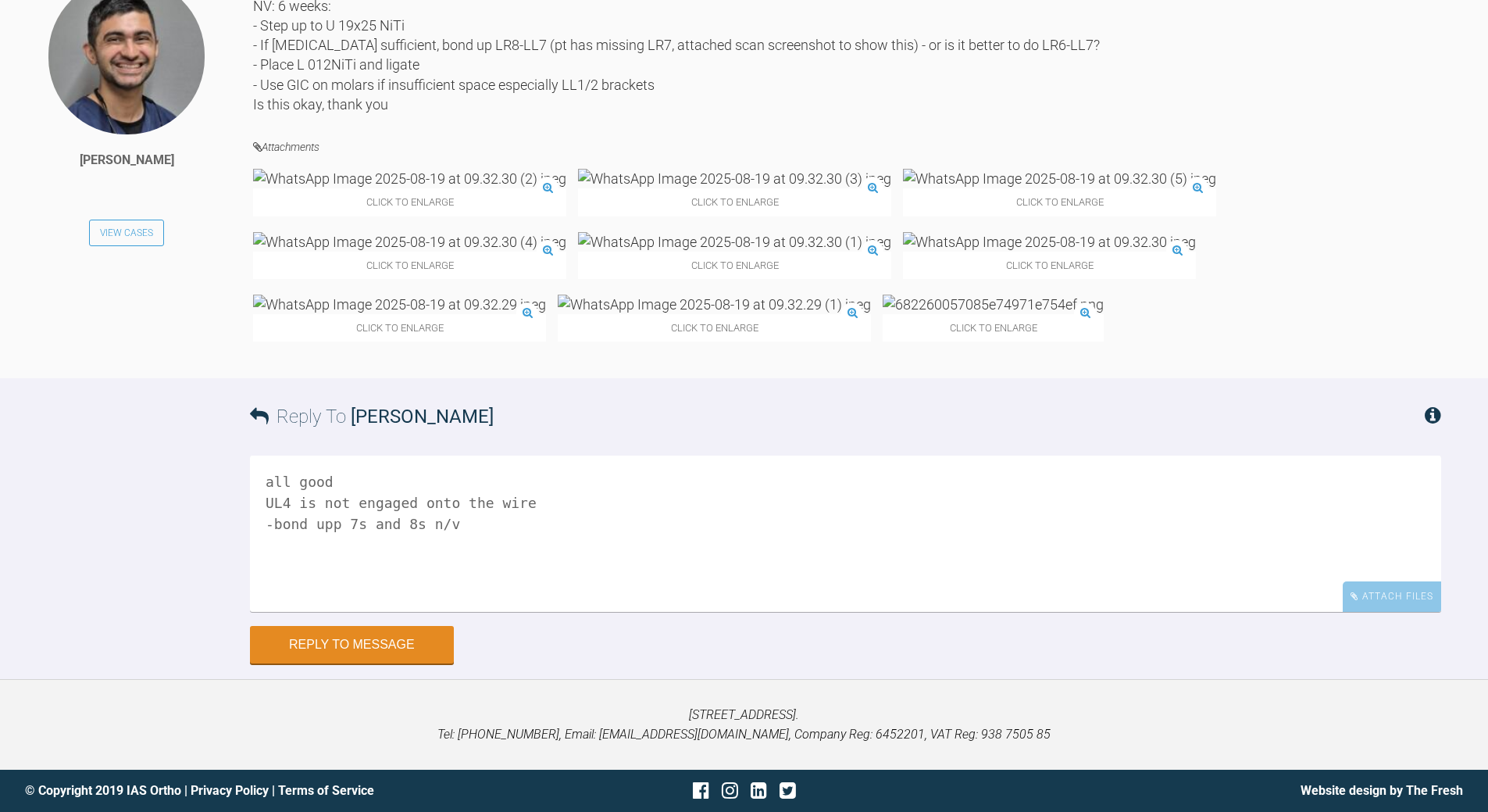
drag, startPoint x: 358, startPoint y: 679, endPoint x: 385, endPoint y: 660, distance: 33.0
click at [363, 612] on textarea "all good UL4 is not engaged onto the wire -bond upp 7s and 8s n/v" at bounding box center [846, 533] width 1192 height 156
click at [431, 612] on textarea "all good UL4 is not engaged onto the wire -bond upp 7s/8s n/v" at bounding box center [846, 533] width 1192 height 156
click at [524, 503] on textarea "all good UL4 is not engaged onto the wire -bond upp 7s/8s n/v" at bounding box center [846, 533] width 1192 height 156
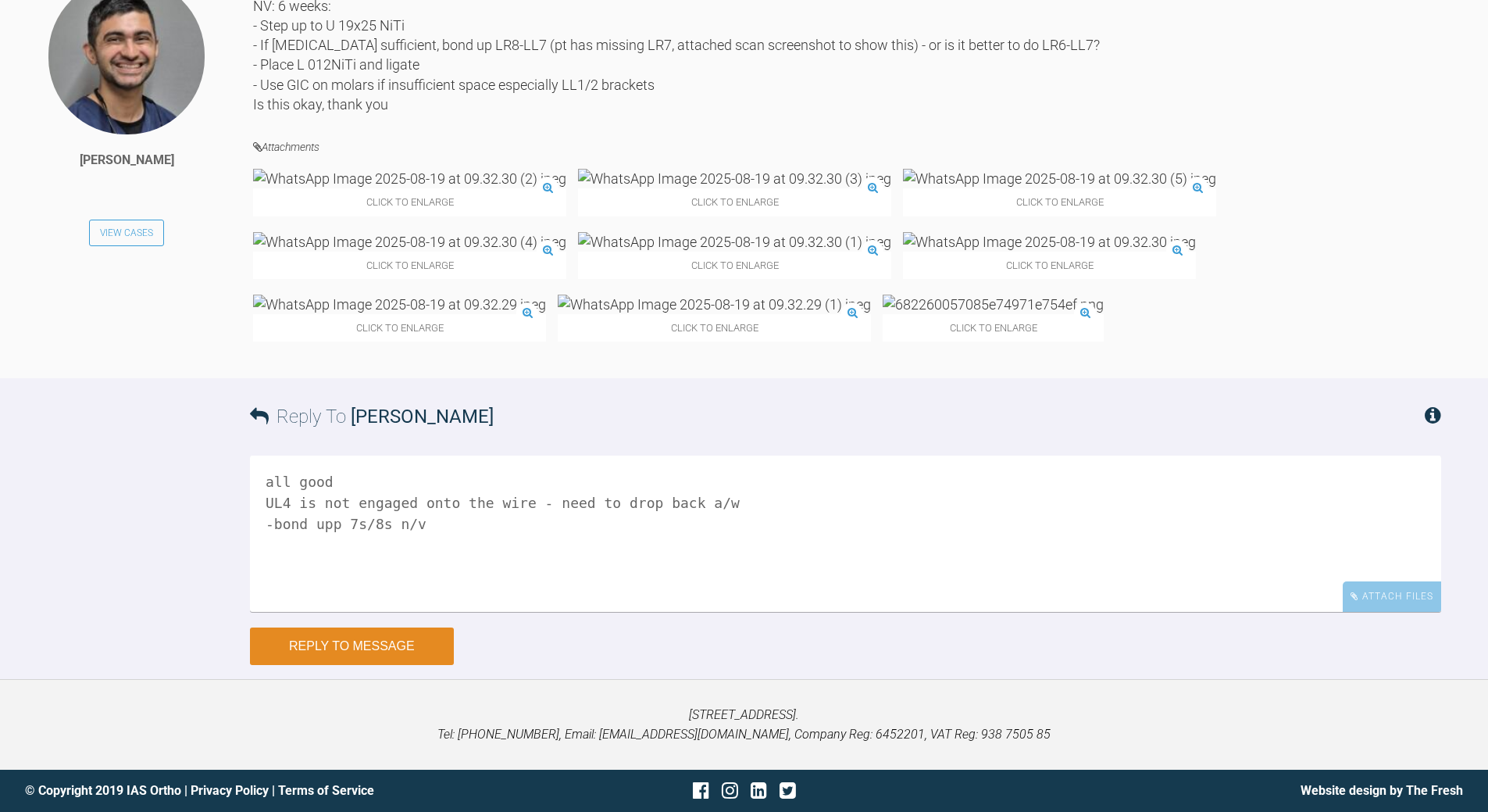
type textarea "all good UL4 is not engaged onto the wire - need to drop back a/w -bond upp 7s/…"
click at [386, 636] on button "Reply to Message" at bounding box center [352, 646] width 204 height 38
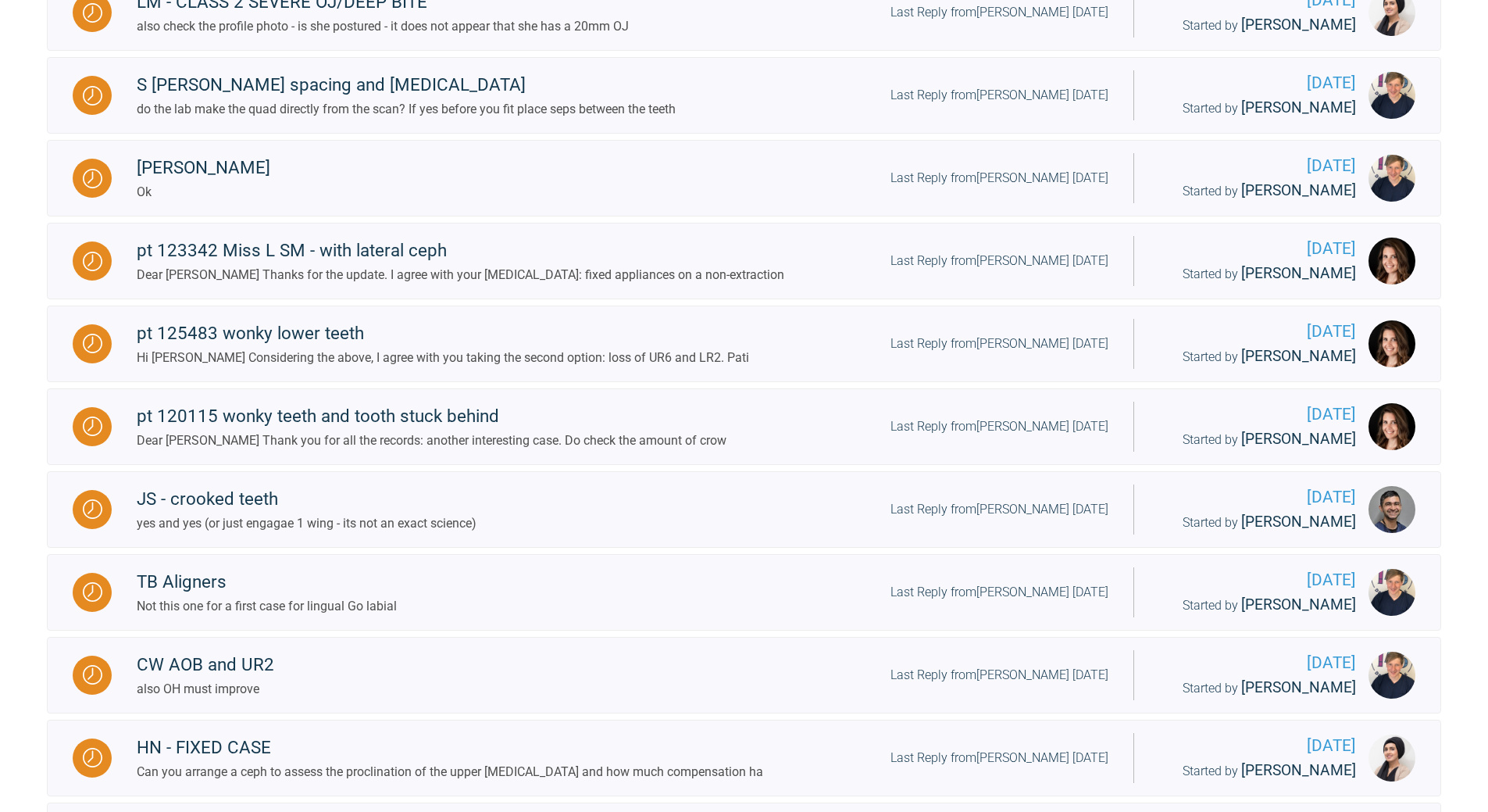
scroll to position [646, 0]
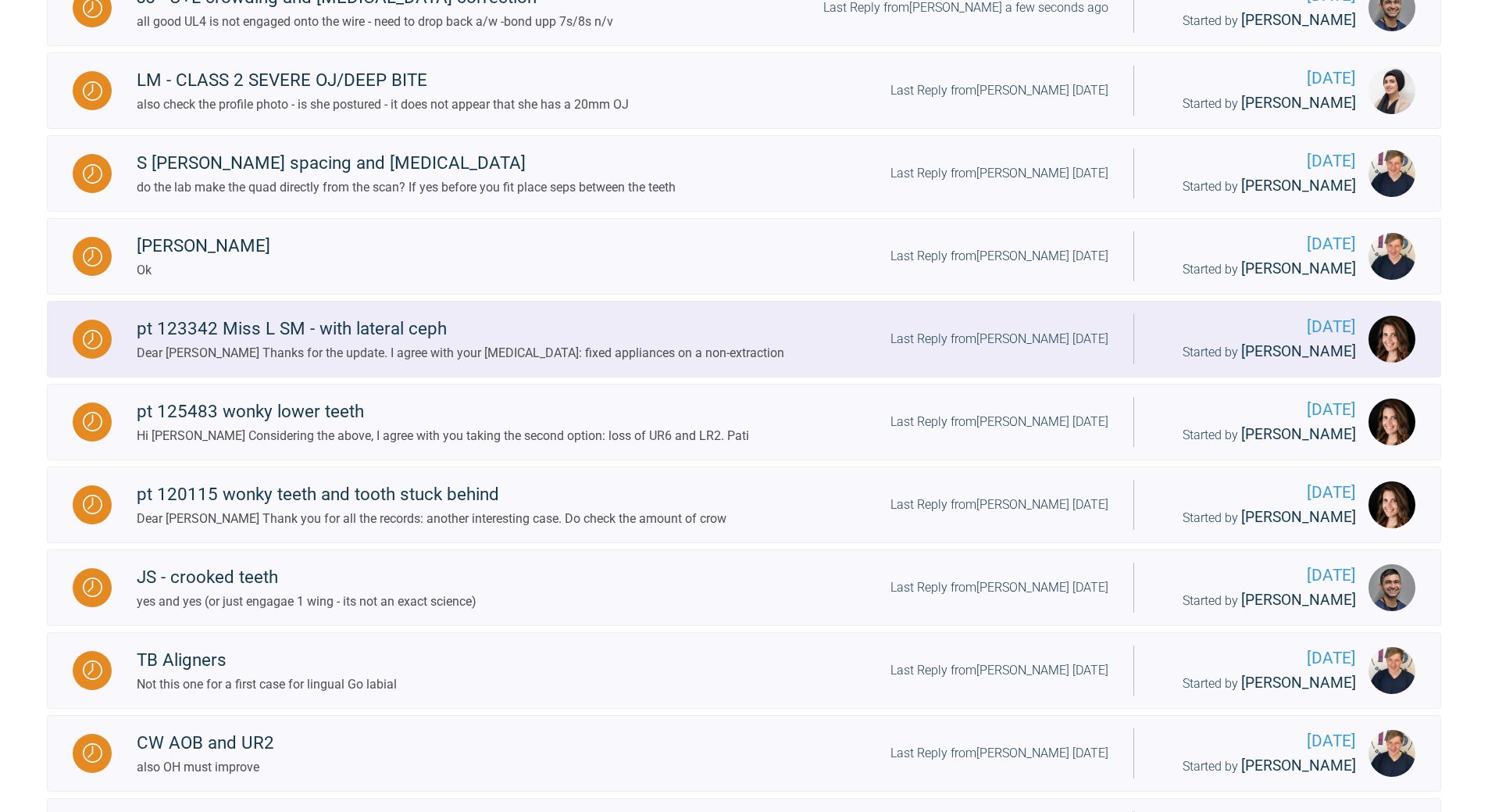
click at [500, 331] on div "pt 123342 Miss L SM - with lateral ceph" at bounding box center [461, 329] width 648 height 28
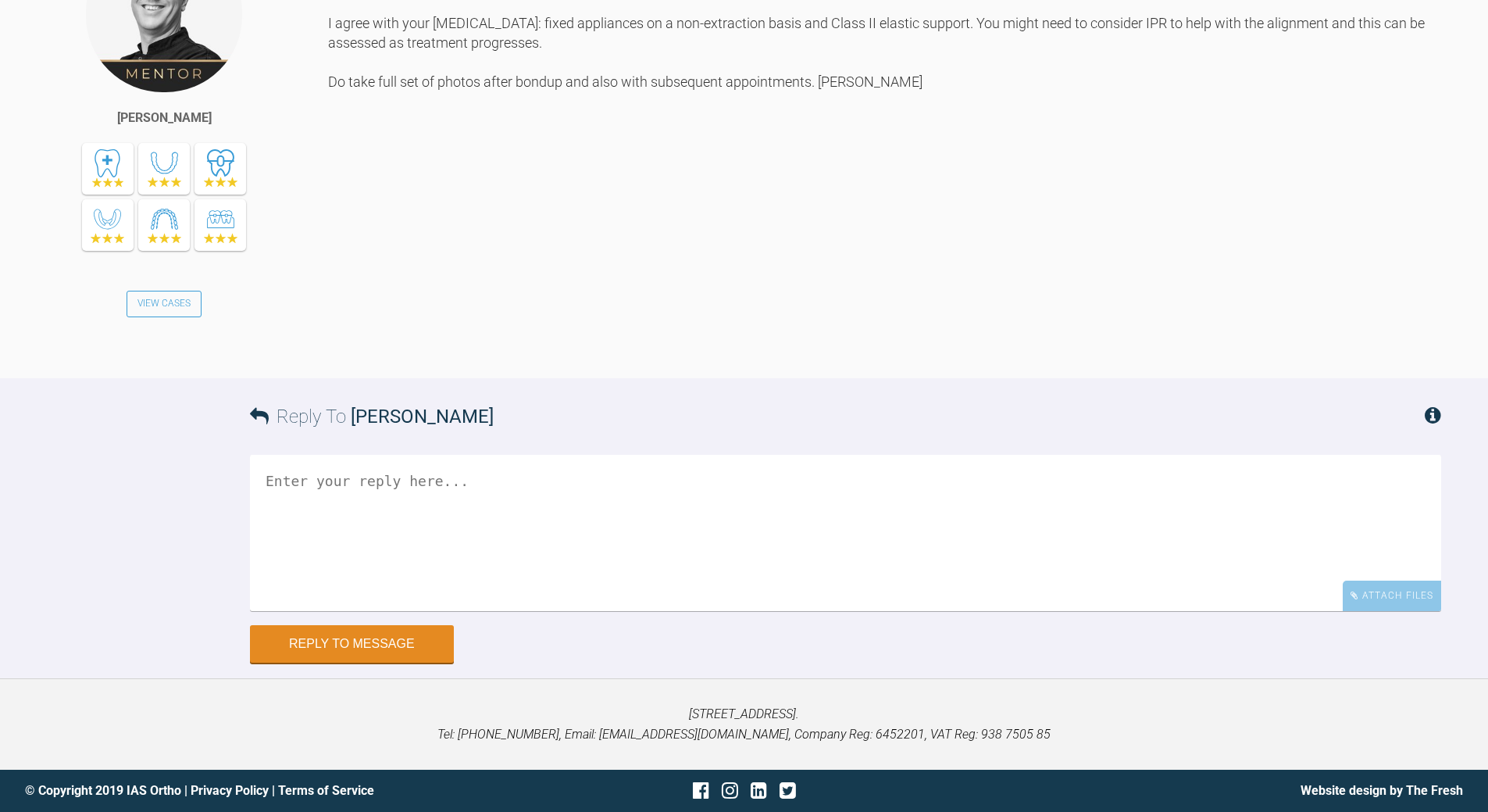
scroll to position [1939, 0]
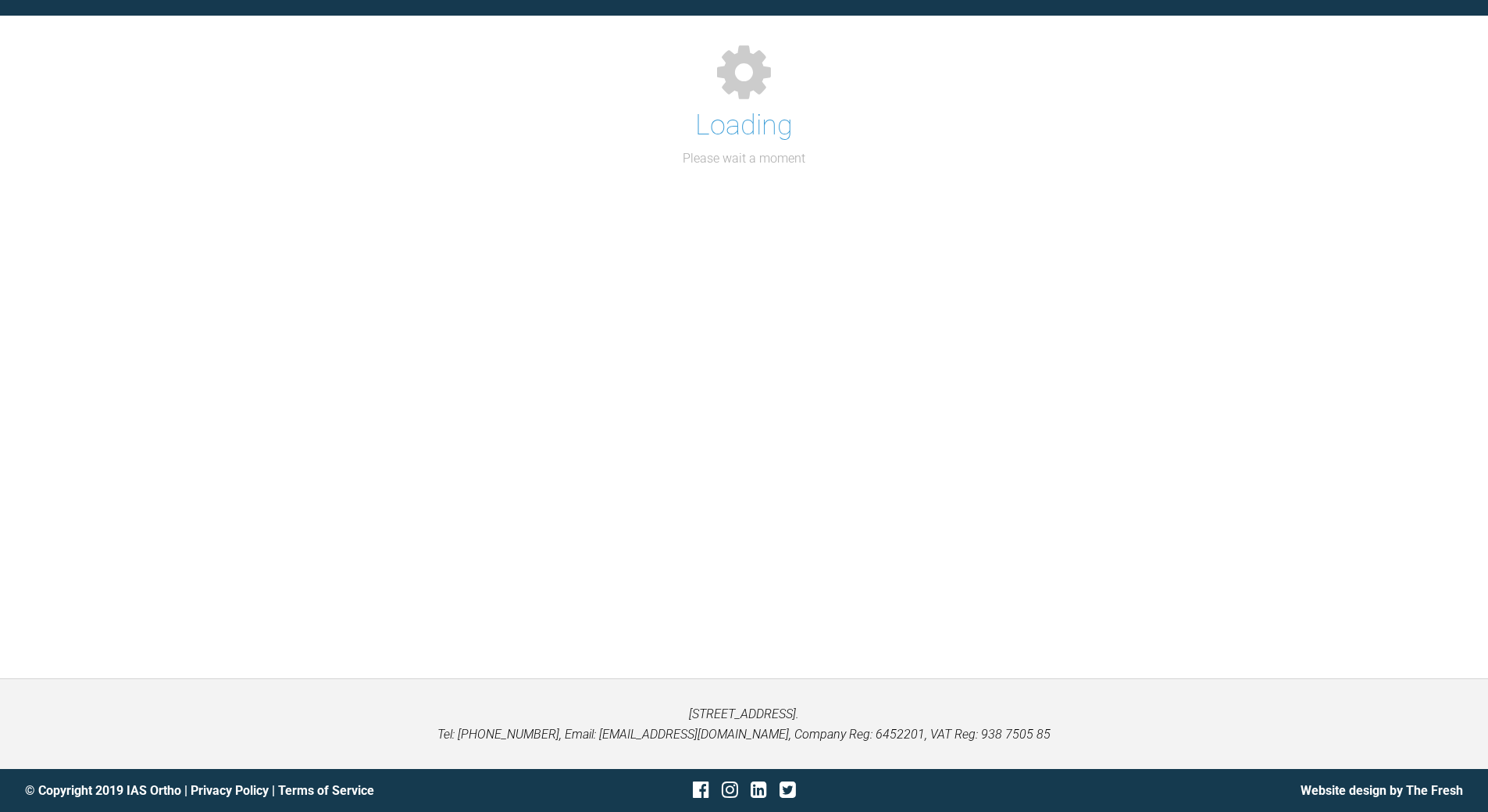
scroll to position [1584, 0]
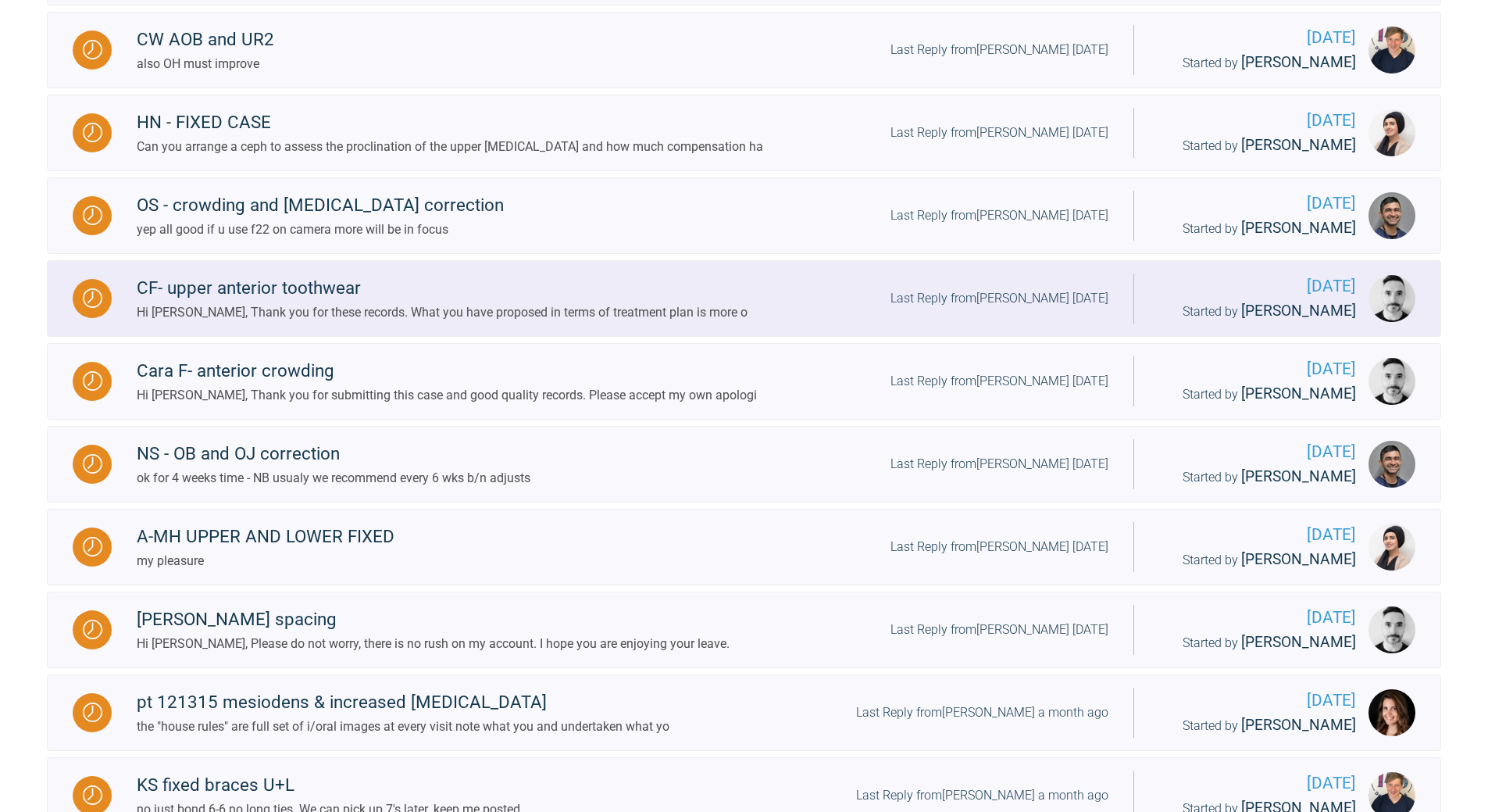
click at [937, 299] on div "Last Reply from [PERSON_NAME] [DATE]" at bounding box center [1000, 298] width 218 height 21
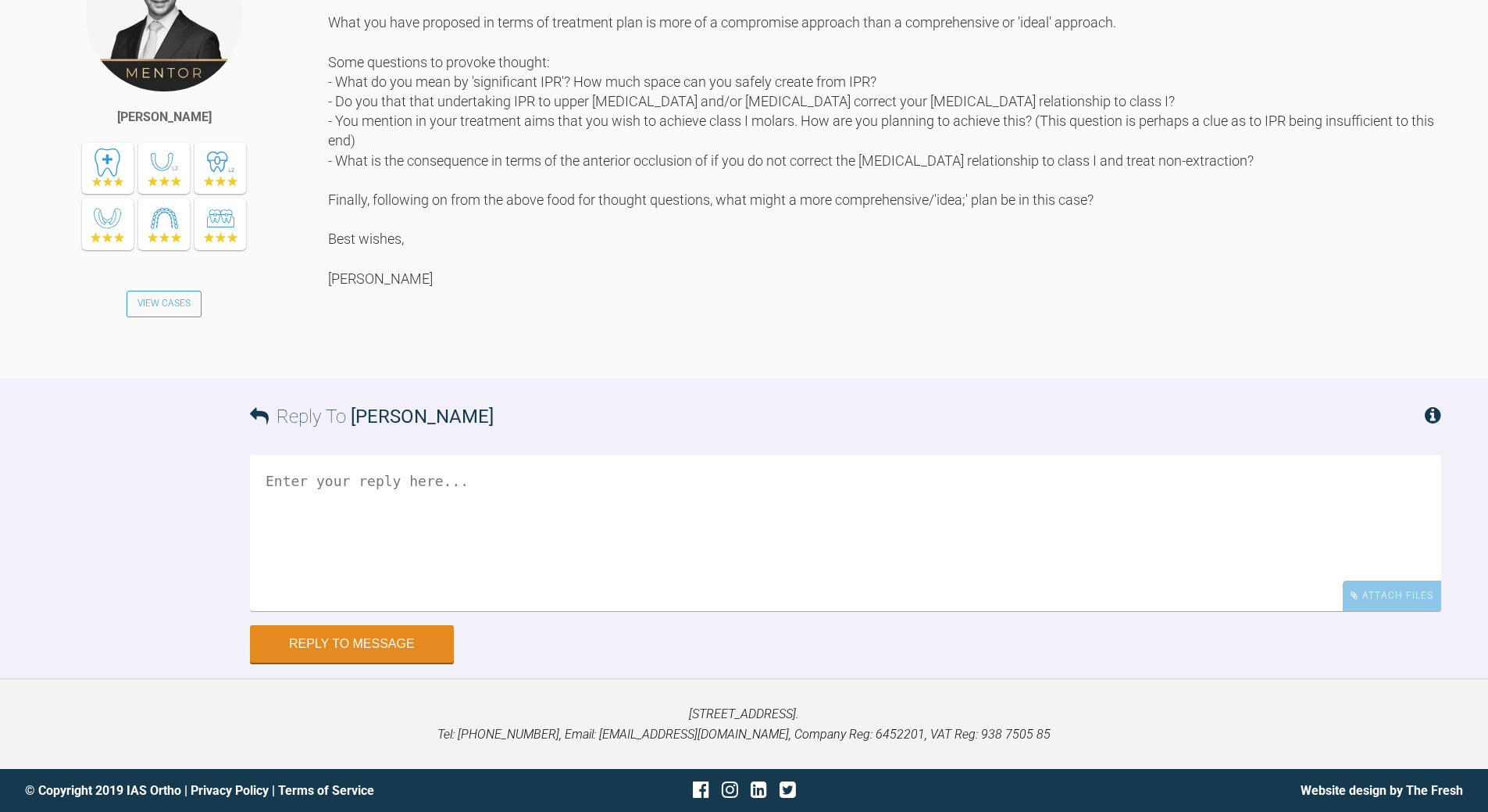
scroll to position [1163, 0]
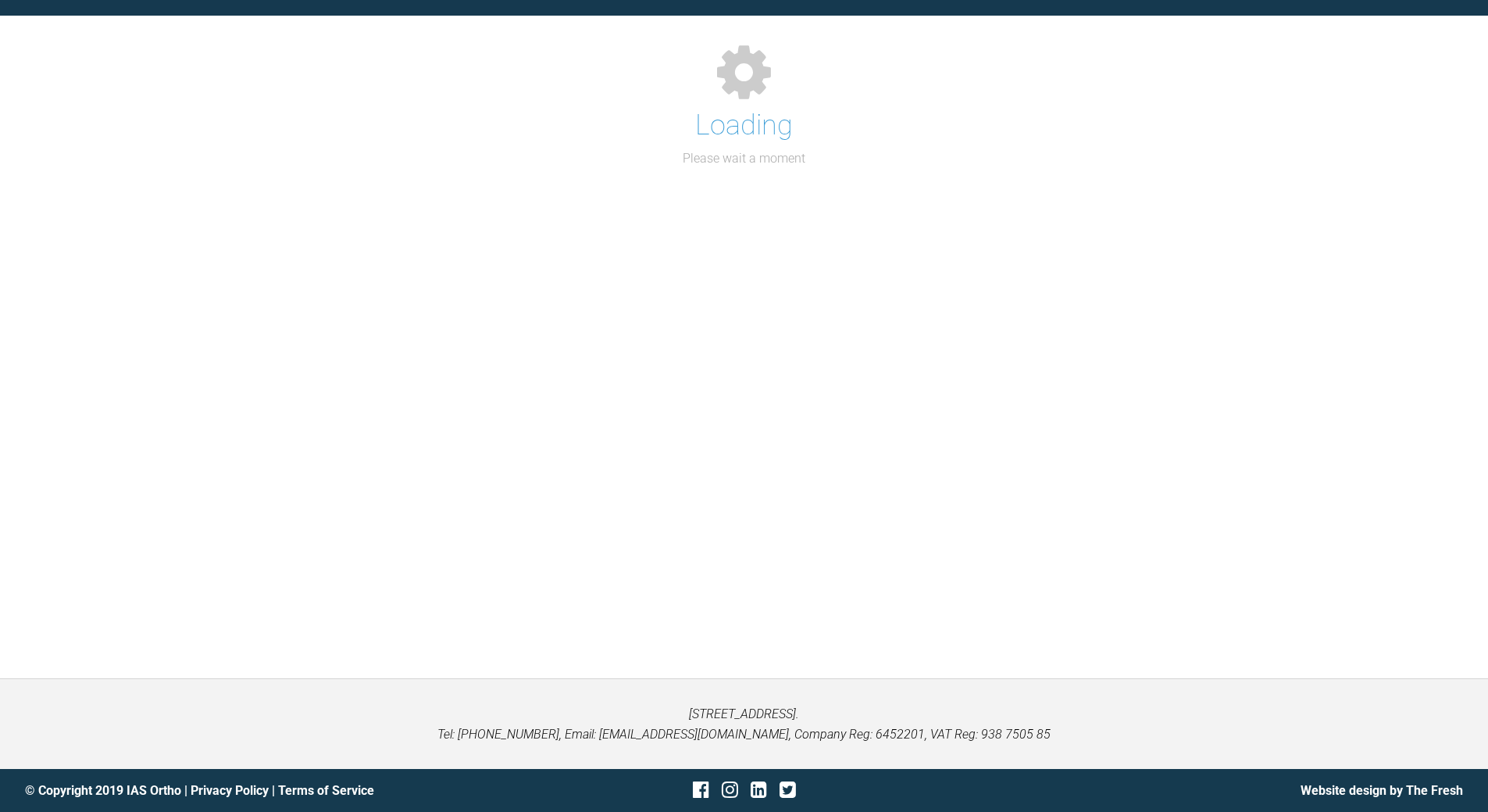
scroll to position [1163, 0]
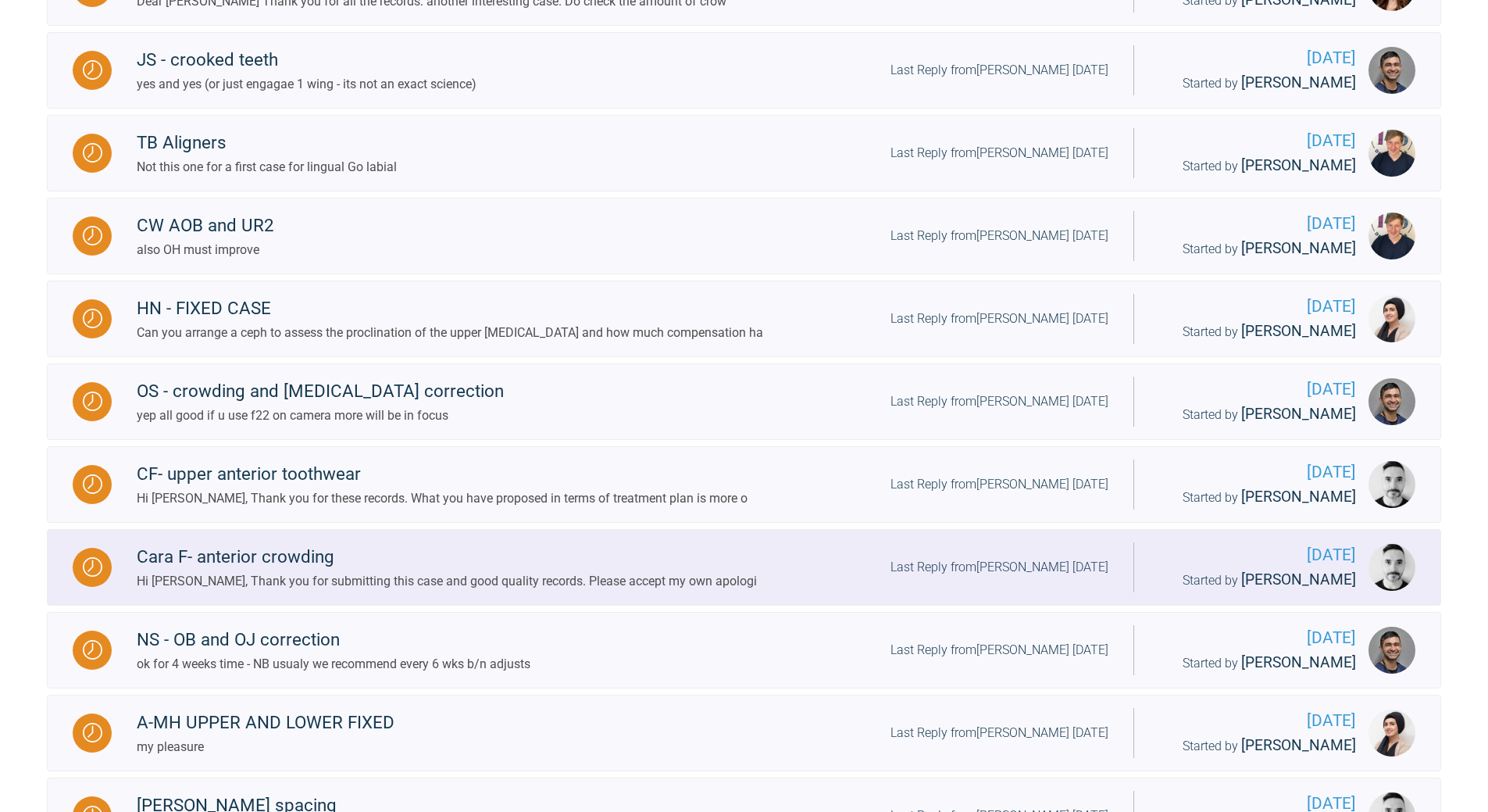
click at [984, 566] on div "Last Reply from [PERSON_NAME] [DATE]" at bounding box center [1000, 567] width 218 height 21
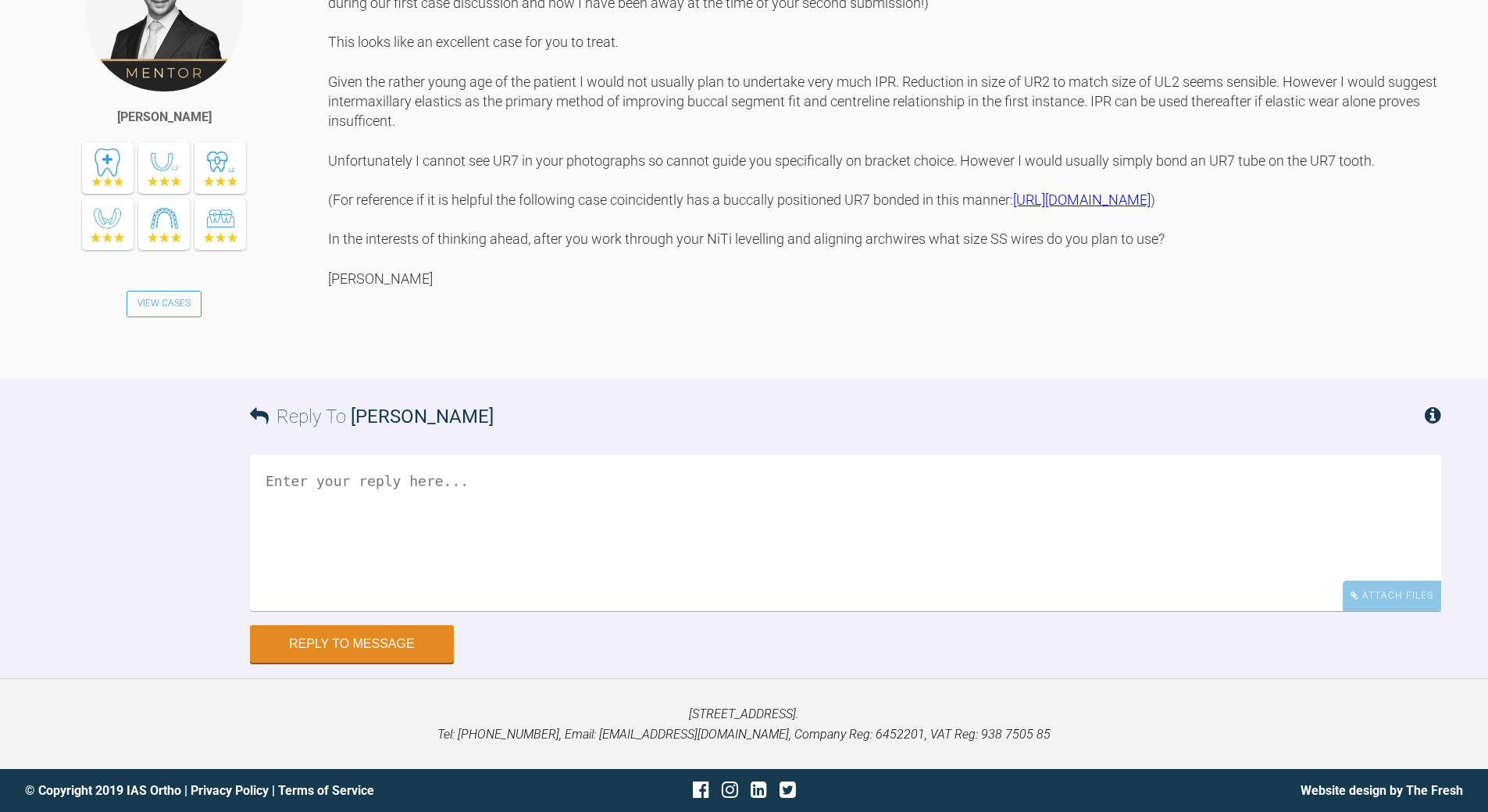
scroll to position [1007, 0]
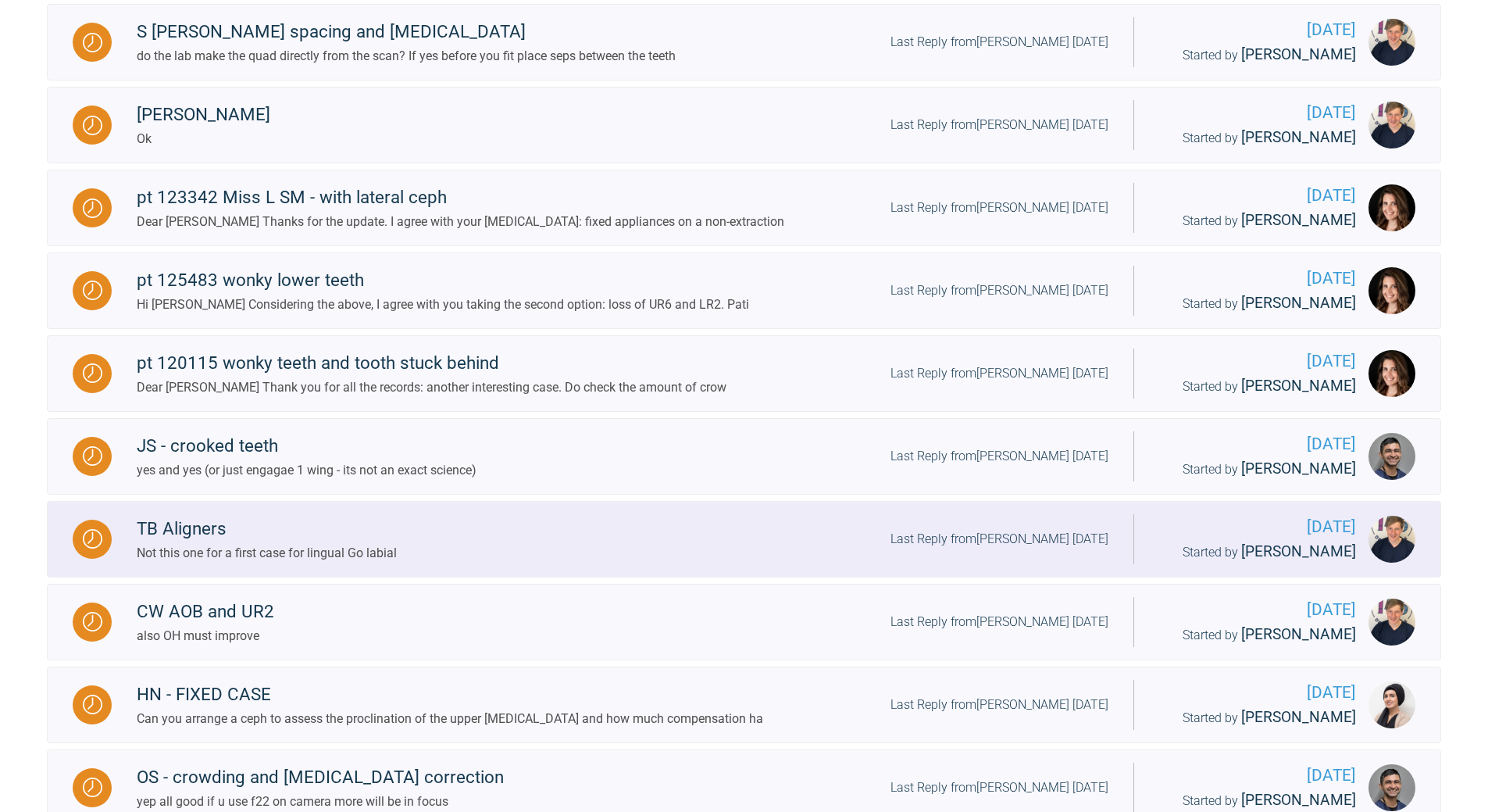
scroll to position [773, 0]
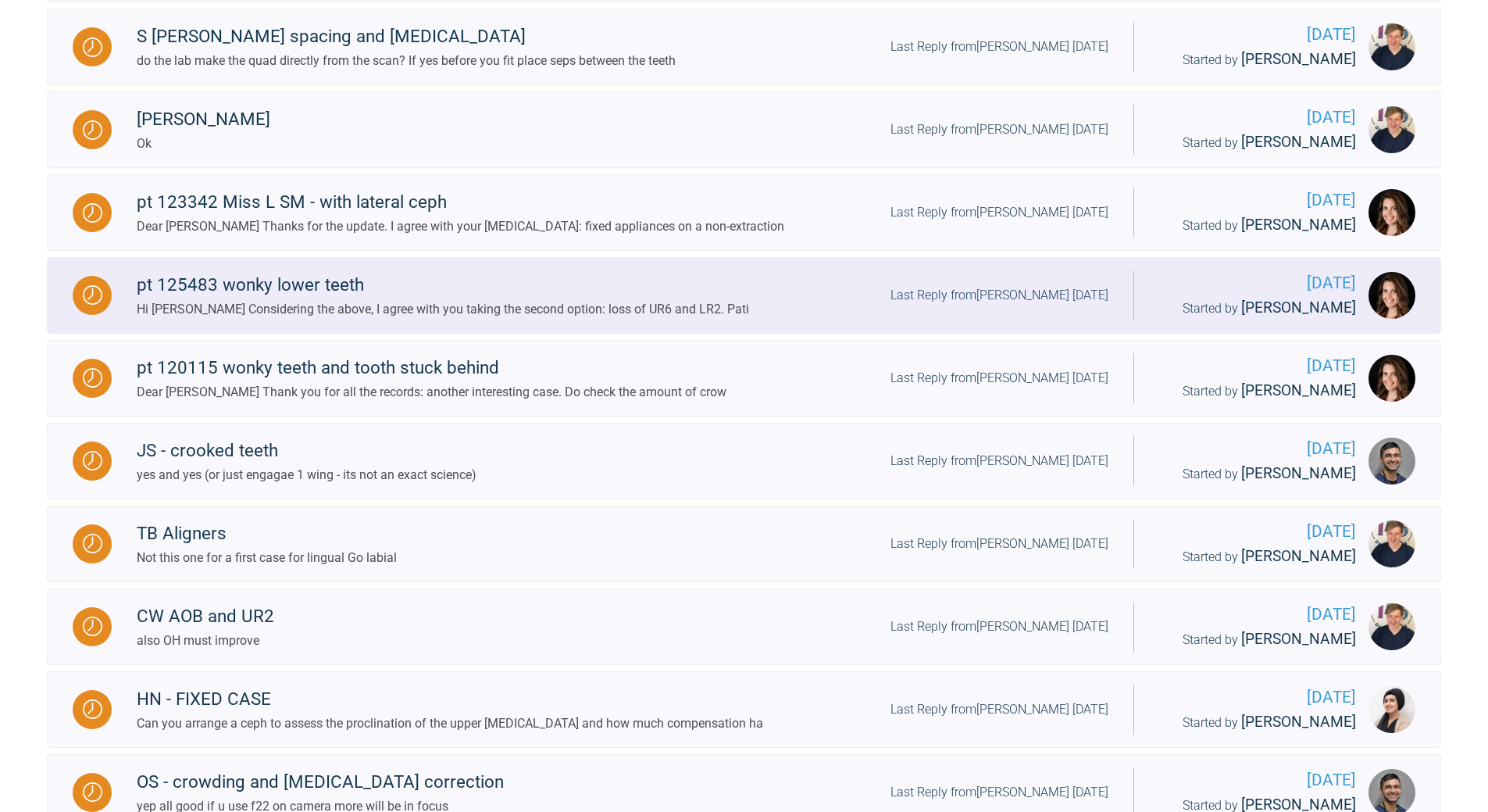
click at [950, 294] on div "Last Reply from [PERSON_NAME] [DATE]" at bounding box center [1000, 295] width 218 height 21
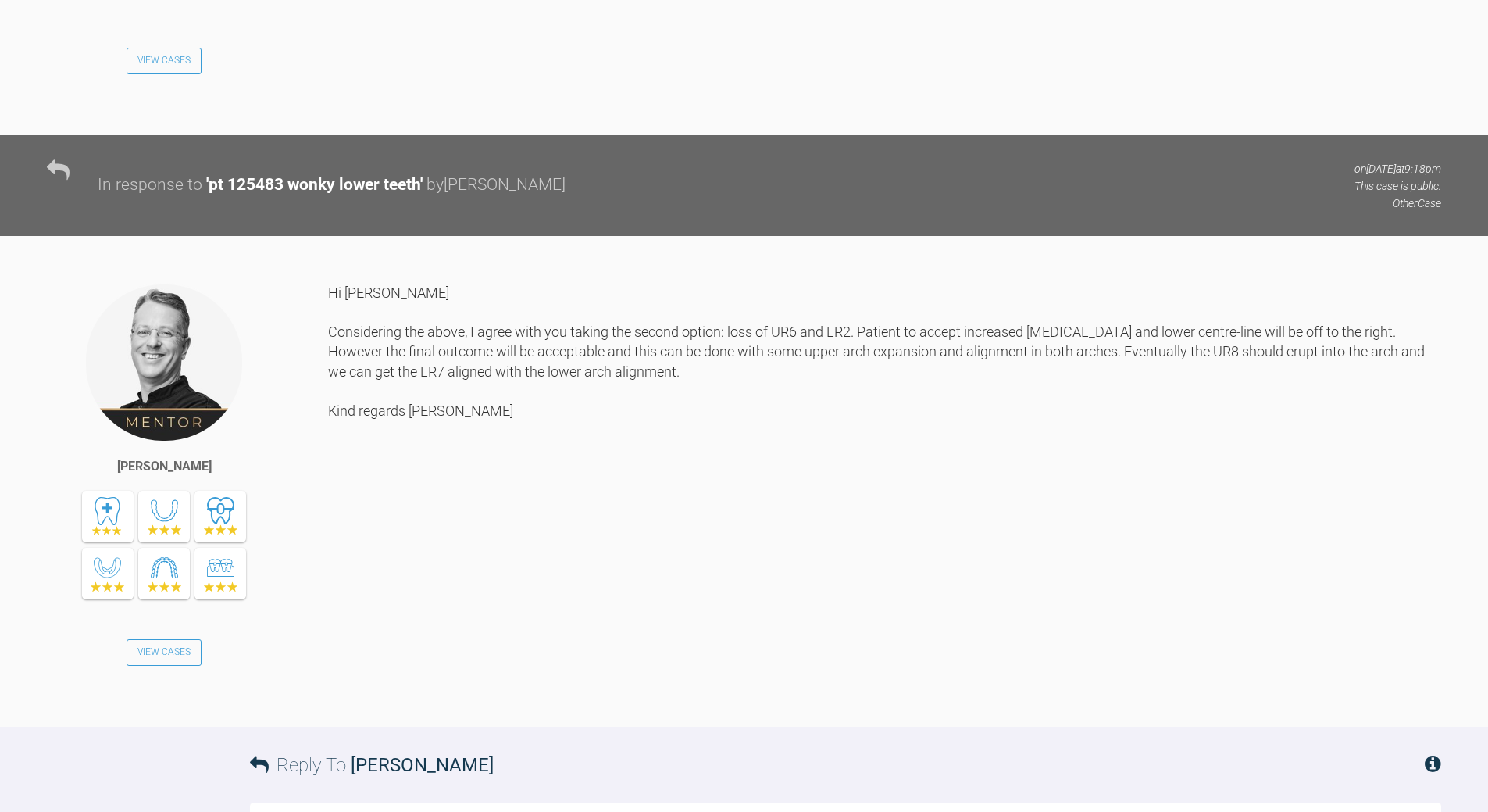
scroll to position [2648, 0]
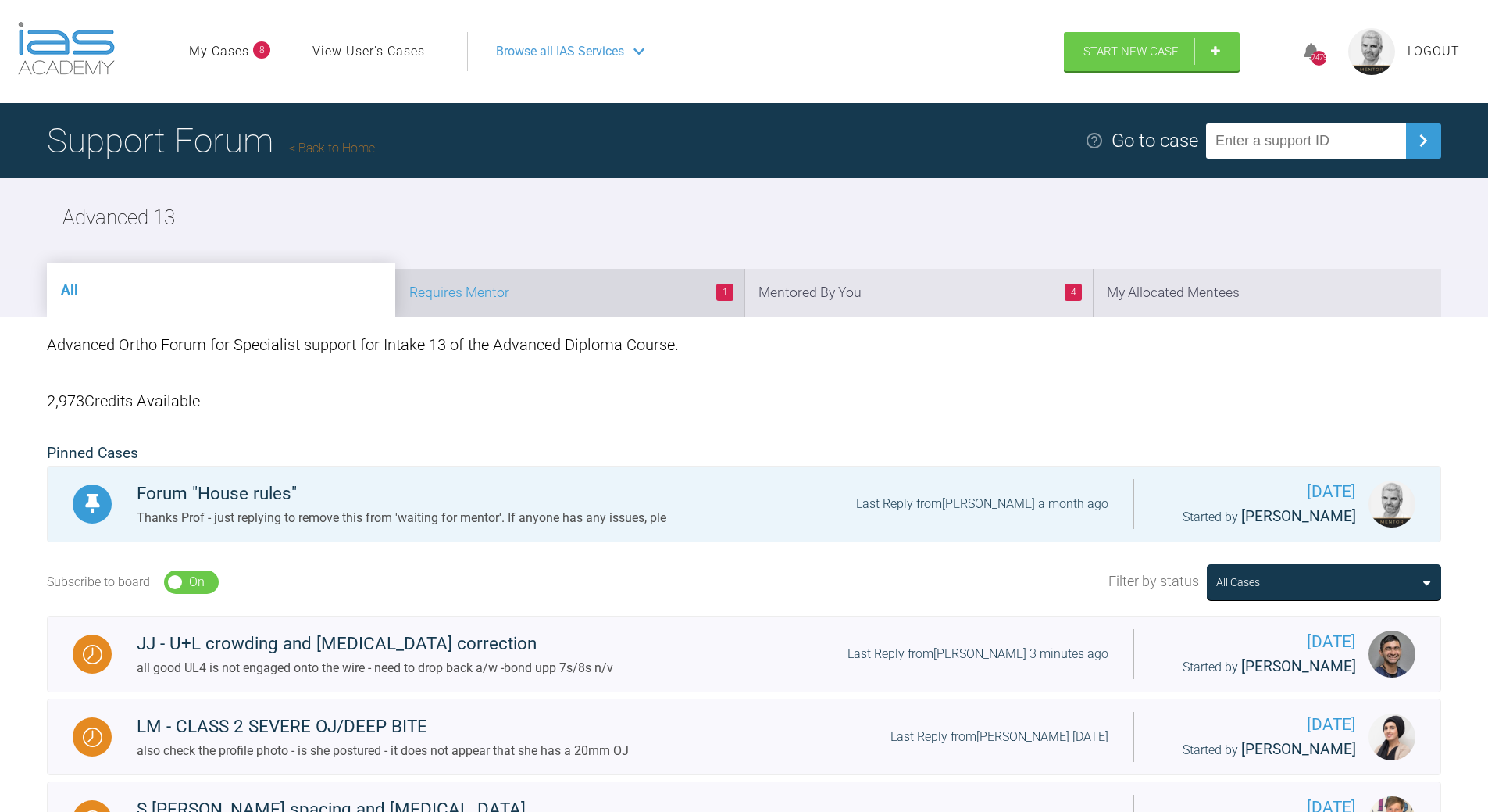
click at [603, 284] on li "1 Requires Mentor" at bounding box center [569, 293] width 349 height 48
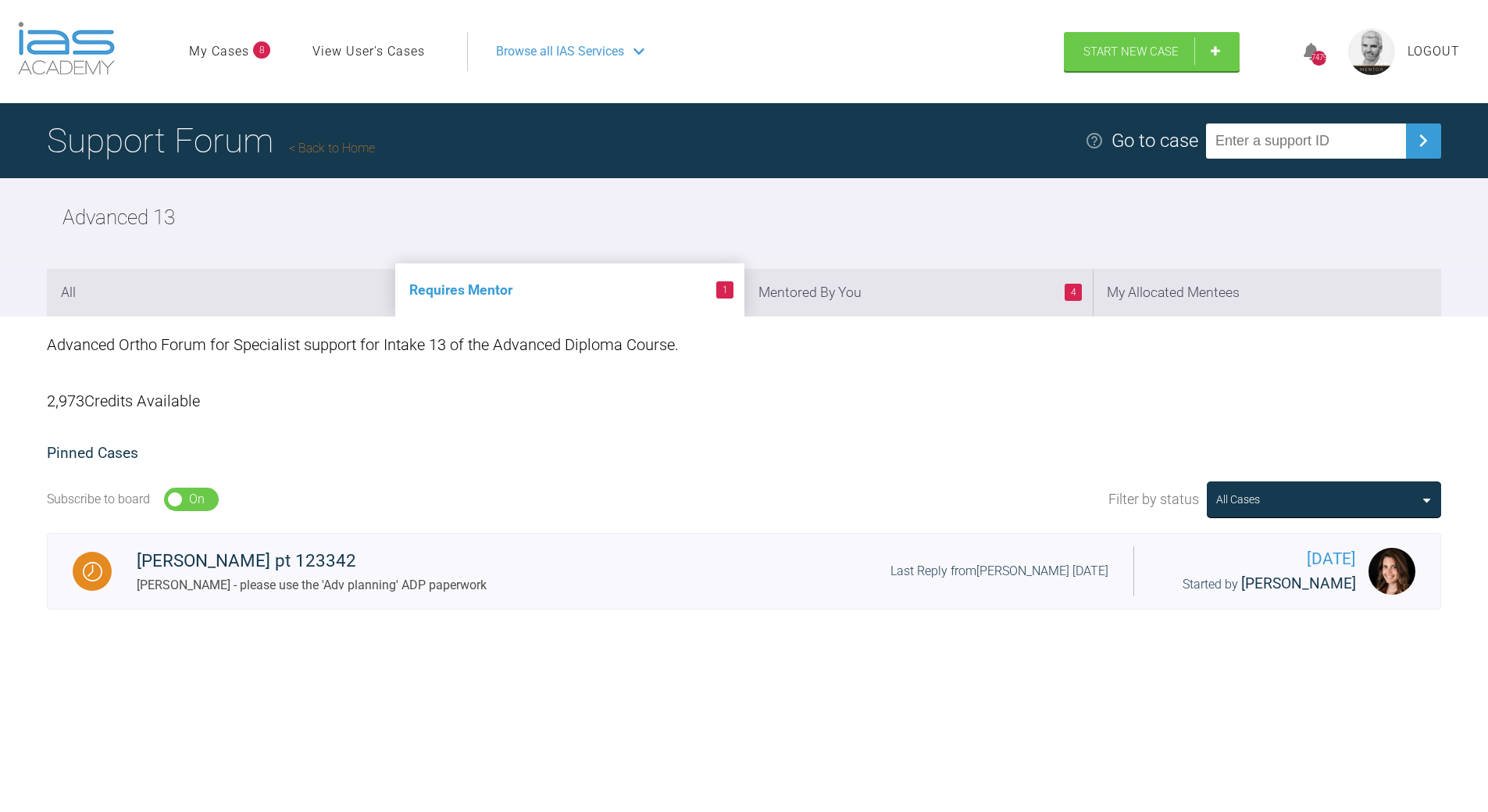
click at [375, 151] on link "Back to Home" at bounding box center [331, 148] width 86 height 15
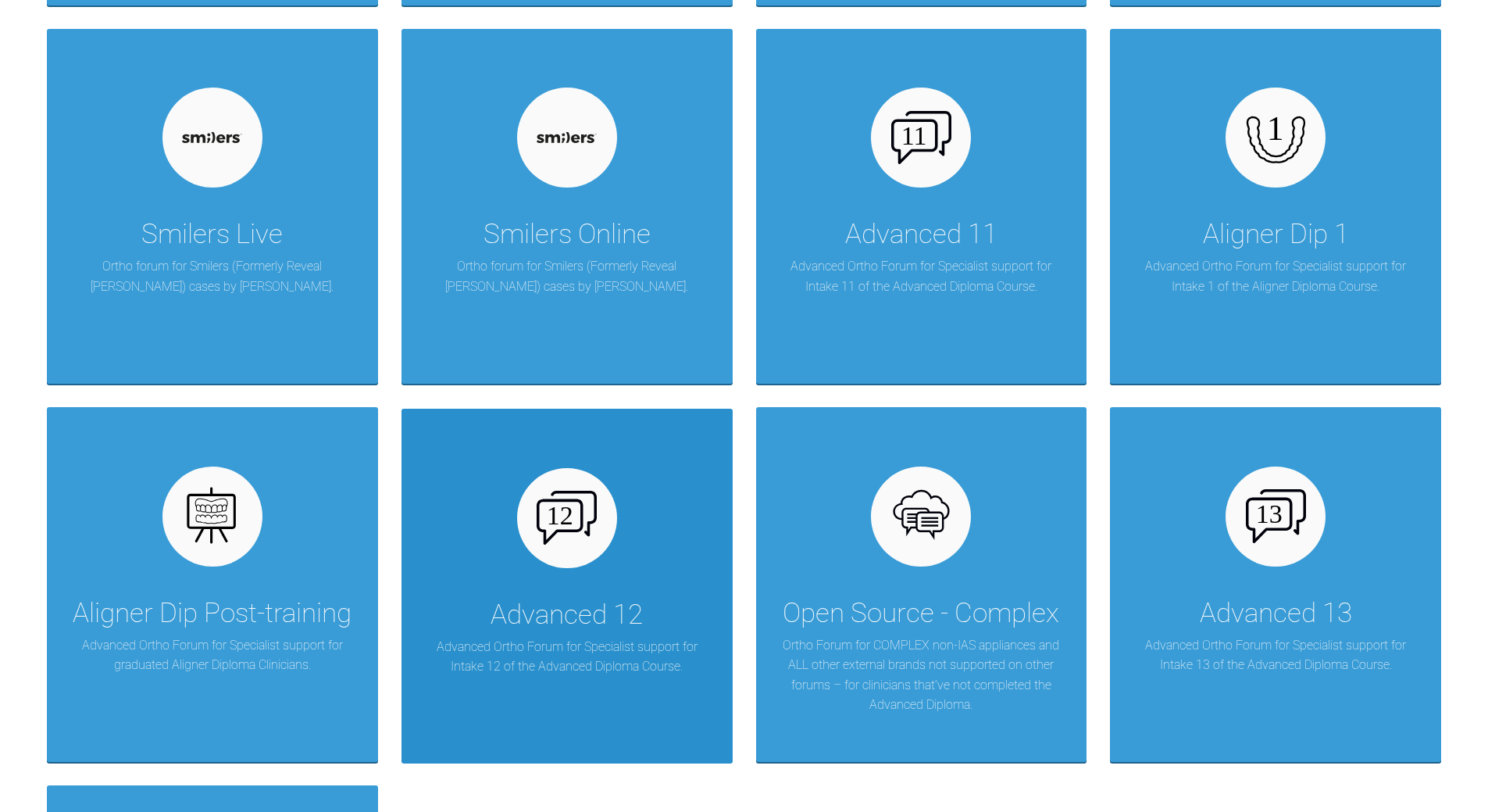
click at [523, 568] on div "Advanced 12 Advanced Ortho Forum for Specialist support for Intake 12 of the Ad…" at bounding box center [568, 586] width 331 height 354
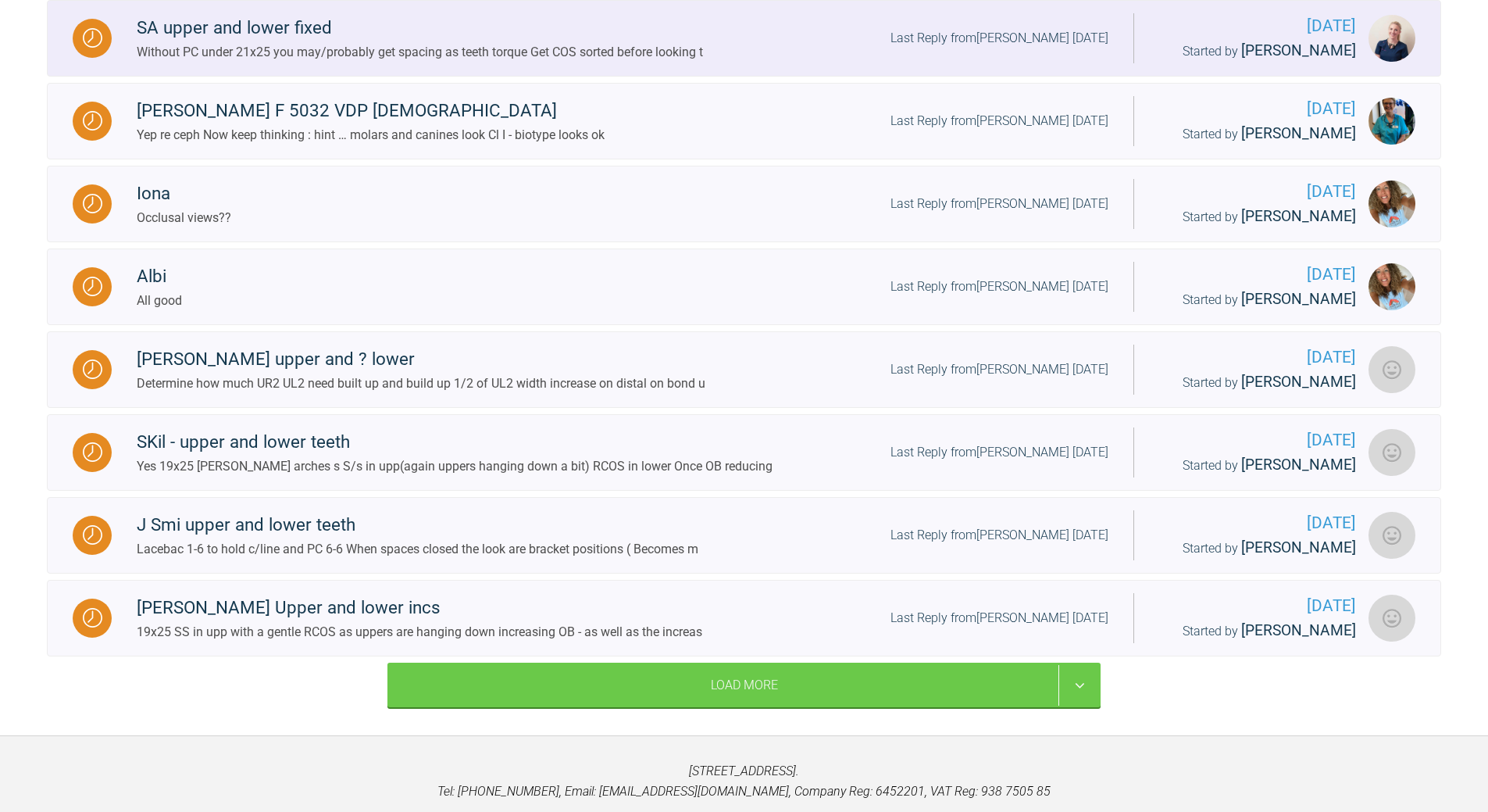
scroll to position [1214, 0]
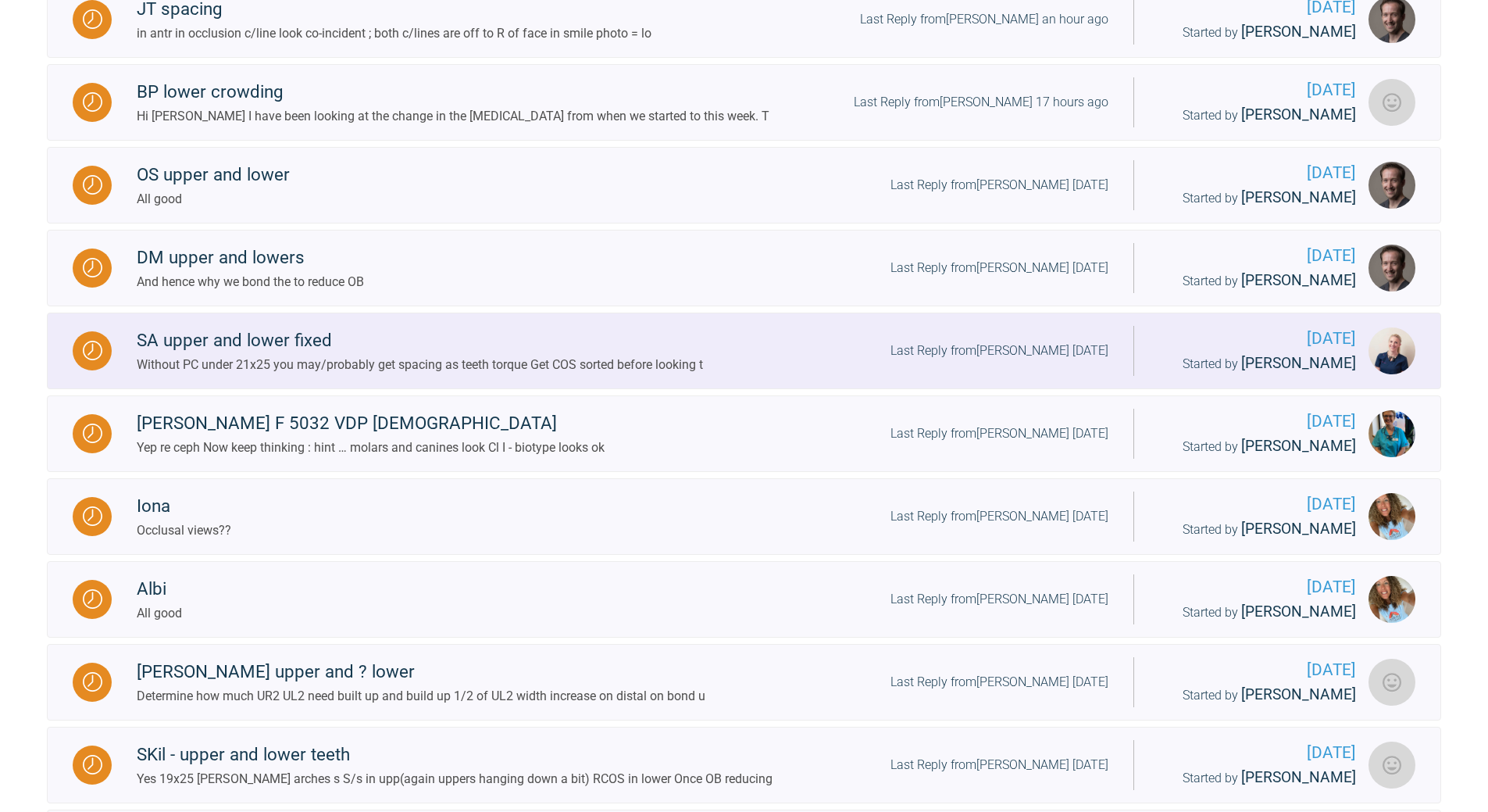
click at [1309, 372] on span "[PERSON_NAME]" at bounding box center [1299, 363] width 115 height 18
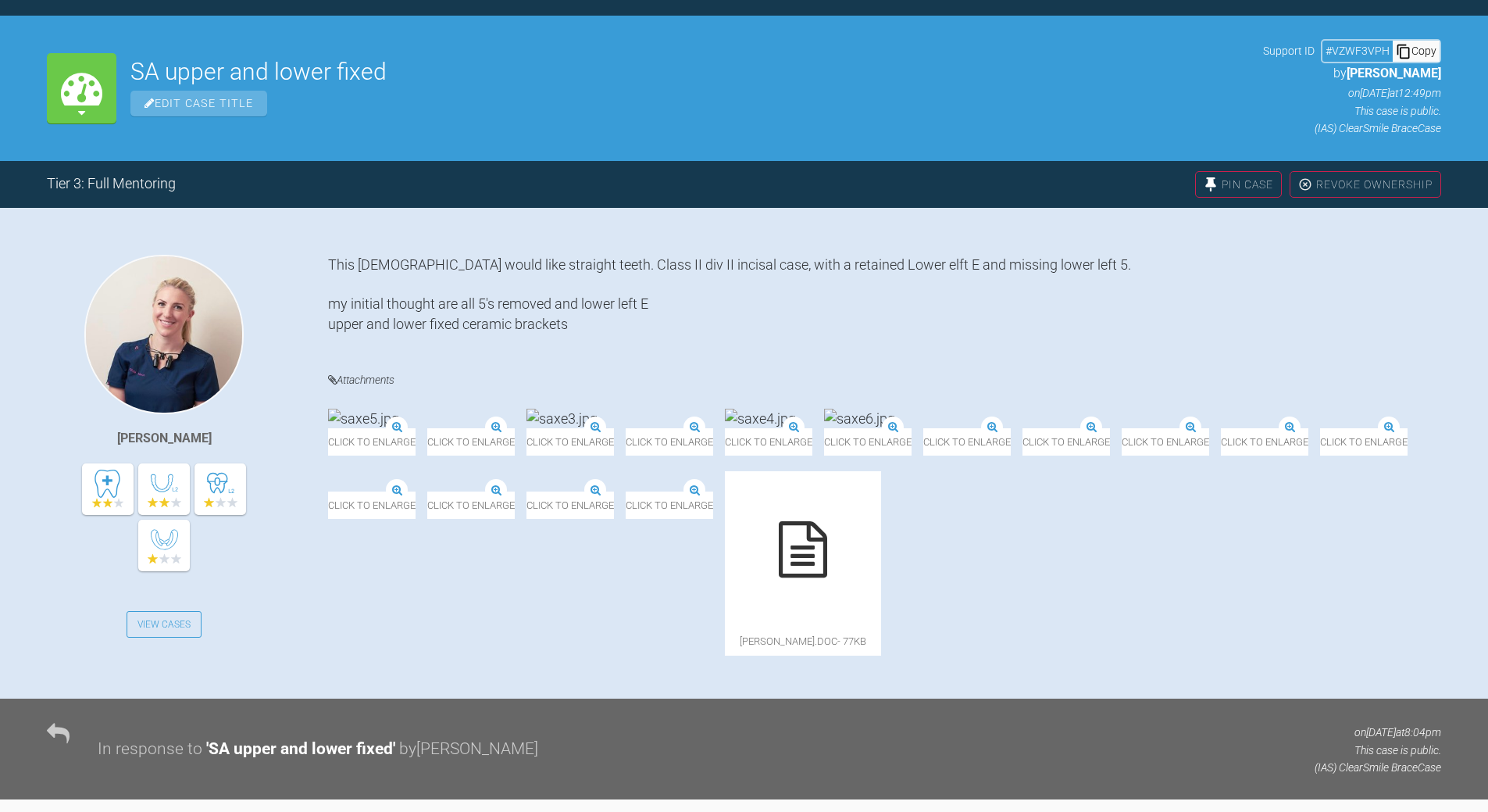
scroll to position [1214, 0]
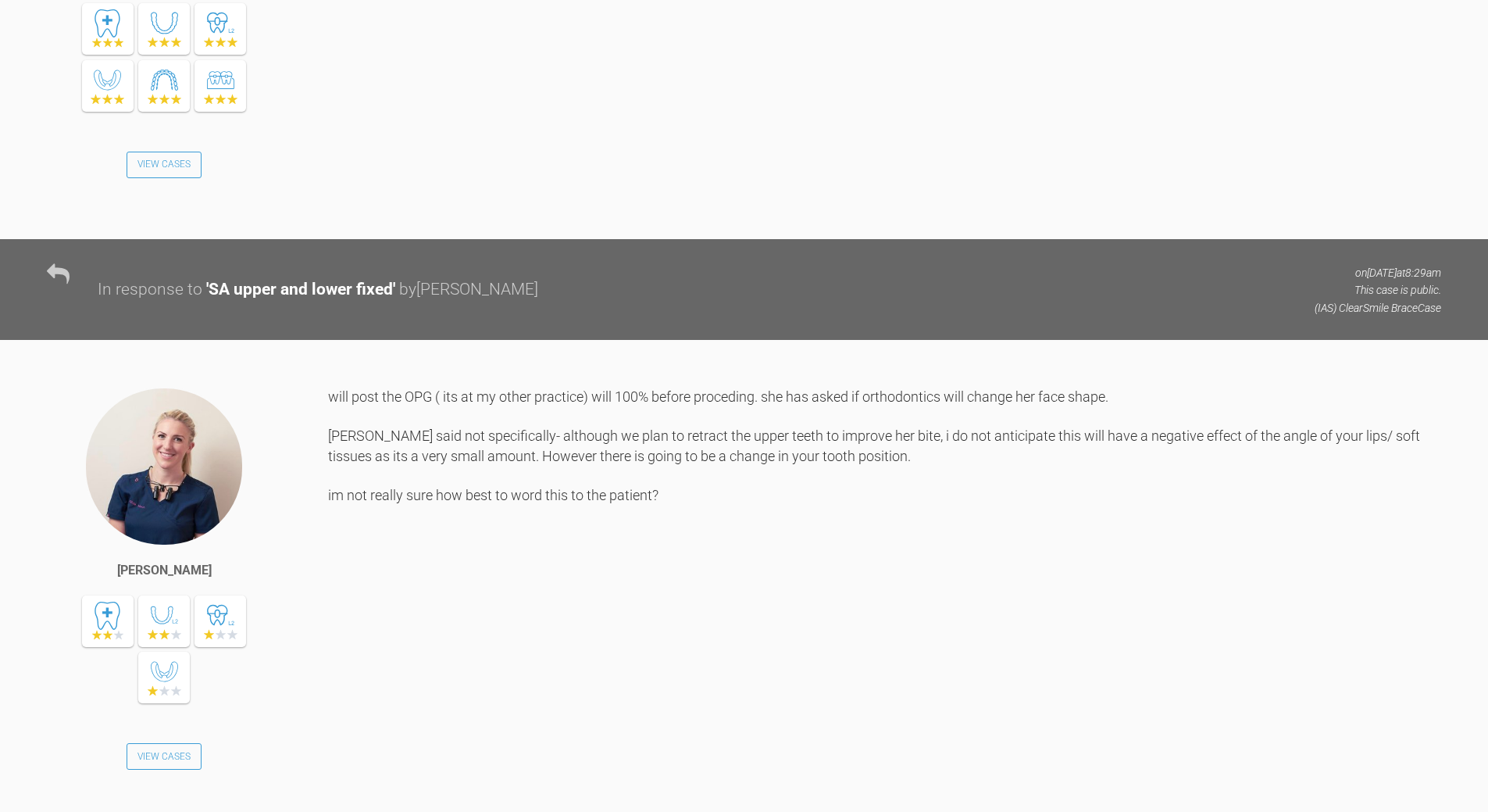
drag, startPoint x: 172, startPoint y: 755, endPoint x: 183, endPoint y: 751, distance: 11.7
click at [172, 755] on link "View Cases" at bounding box center [163, 756] width 75 height 26
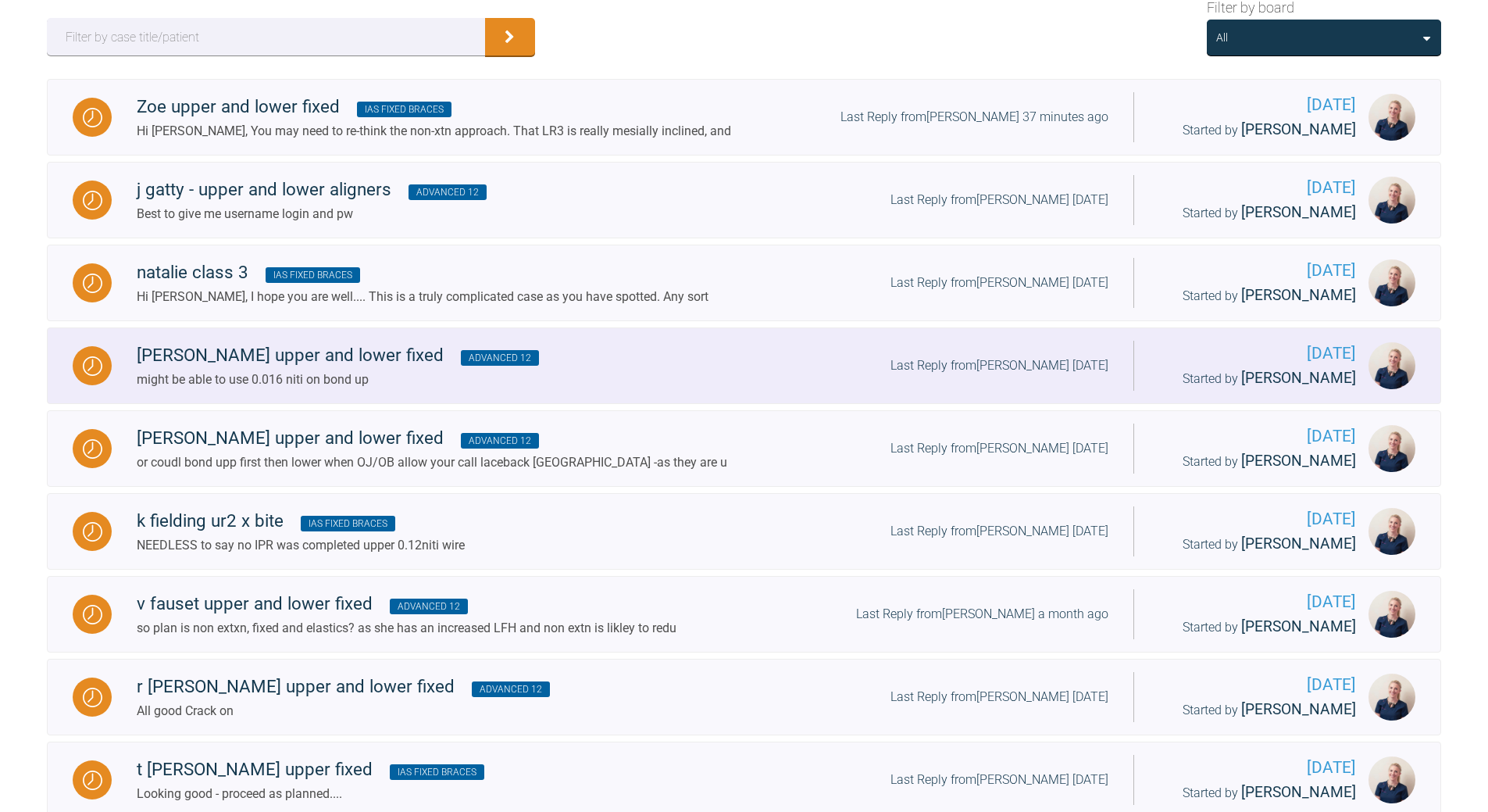
scroll to position [198, 0]
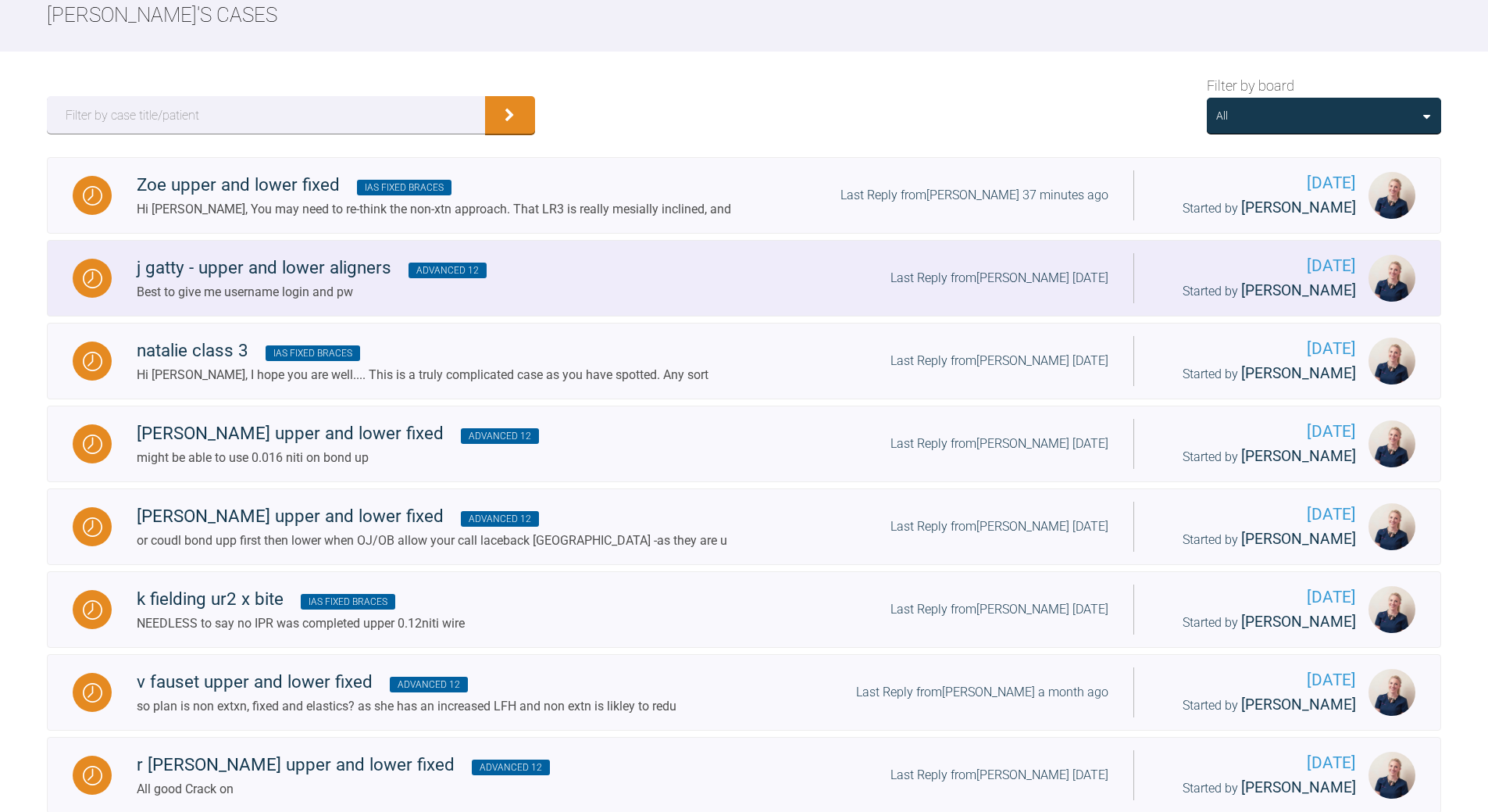
click at [921, 275] on div "Last Reply from [PERSON_NAME] [DATE]" at bounding box center [1000, 278] width 218 height 21
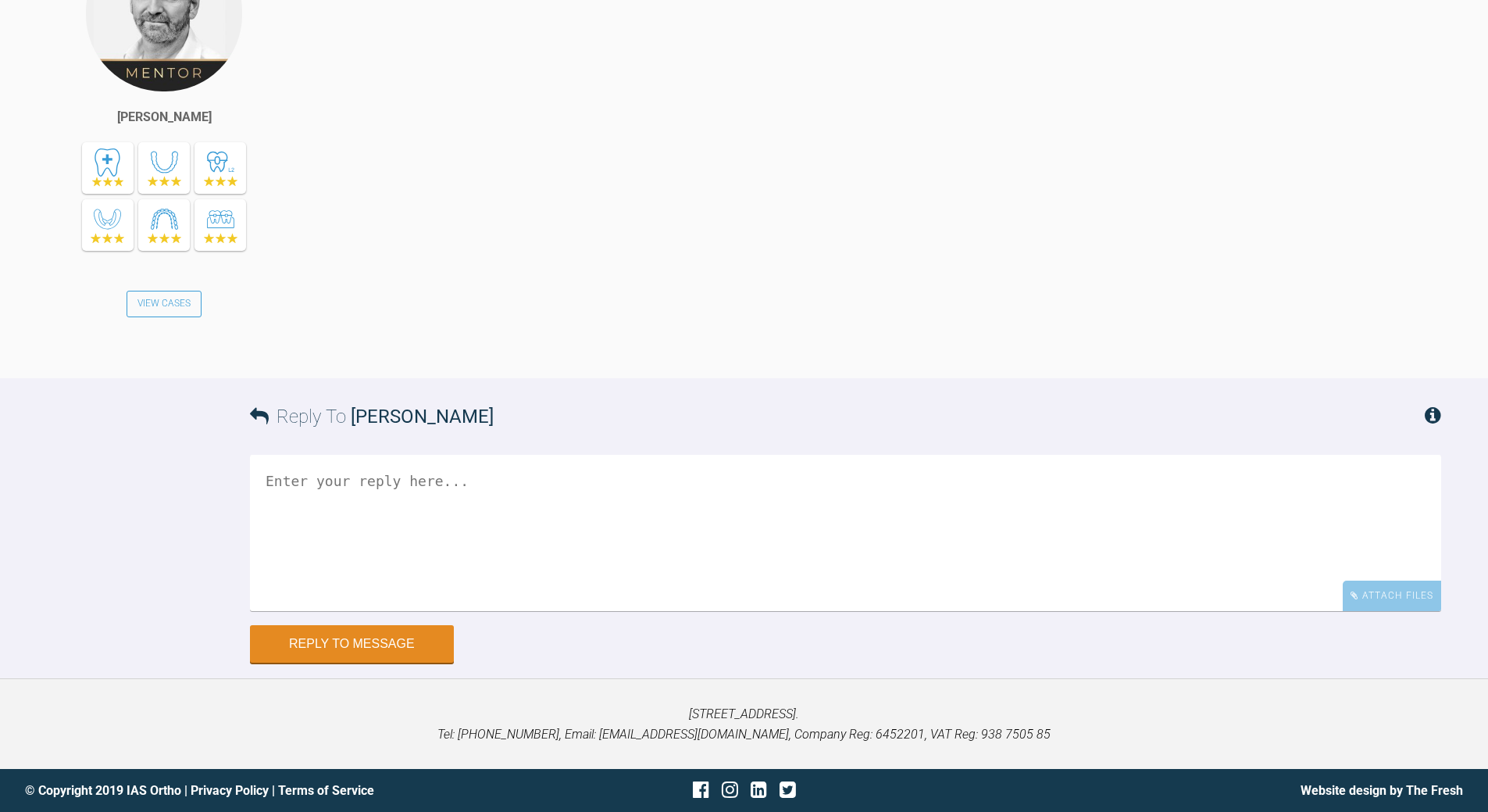
scroll to position [3924, 0]
click at [493, 501] on textarea at bounding box center [846, 532] width 1192 height 156
click at [536, 481] on textarea "loosk ok - will biotpe allow teh epxnaion/proclibation in the lower" at bounding box center [846, 532] width 1192 height 156
click at [650, 478] on textarea "loosk ok - will biotpe allow teh expansion/proclibation in the lower" at bounding box center [846, 532] width 1192 height 156
click at [500, 472] on textarea "loosk ok - will biotpe allow teh expansion/proclination in the lower" at bounding box center [846, 532] width 1192 height 156
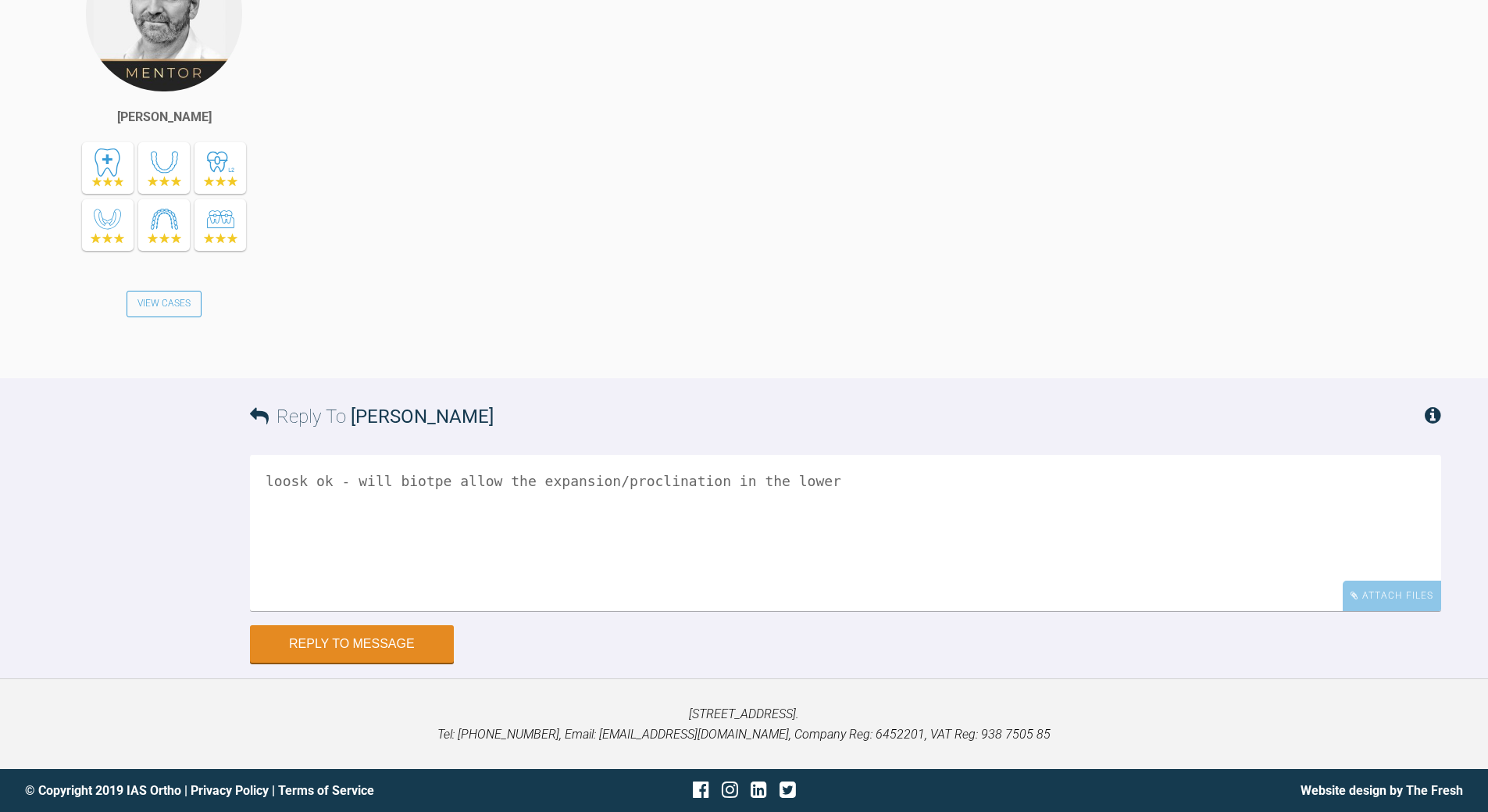
click at [294, 478] on textarea "loosk ok - will biotpe allow the expansion/proclination in the lower" at bounding box center [846, 532] width 1192 height 156
drag, startPoint x: 420, startPoint y: 481, endPoint x: 429, endPoint y: 471, distance: 13.5
click at [422, 477] on textarea "looks ok - will biotpe allow the expansion/proclination in the lower" at bounding box center [846, 532] width 1192 height 156
type textarea "looks ok - will biottpe allow the expansion/proclination in the lower"
click at [401, 641] on button "Reply to Message" at bounding box center [352, 645] width 204 height 38
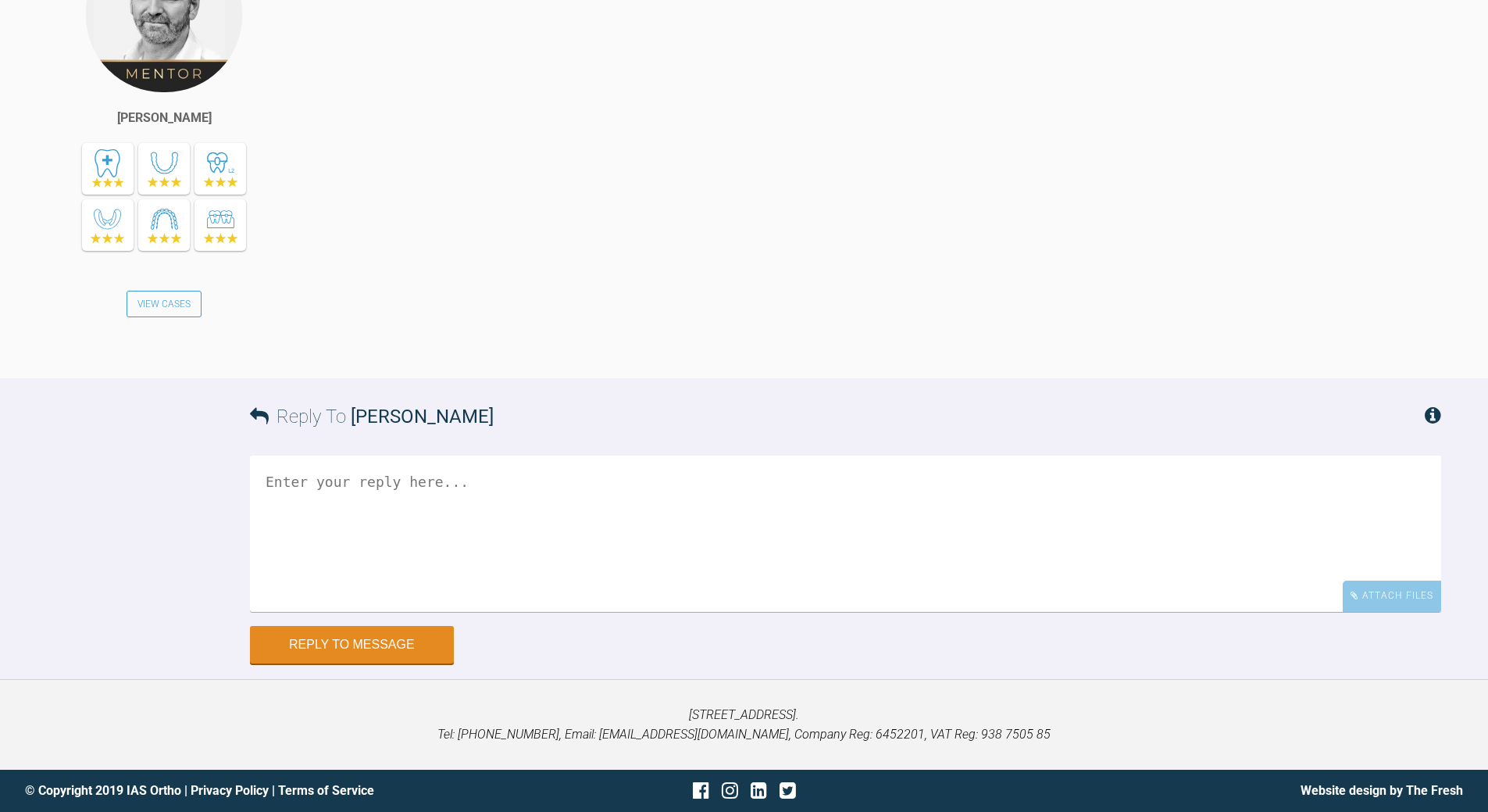
scroll to position [4515, 0]
